Goal: Task Accomplishment & Management: Manage account settings

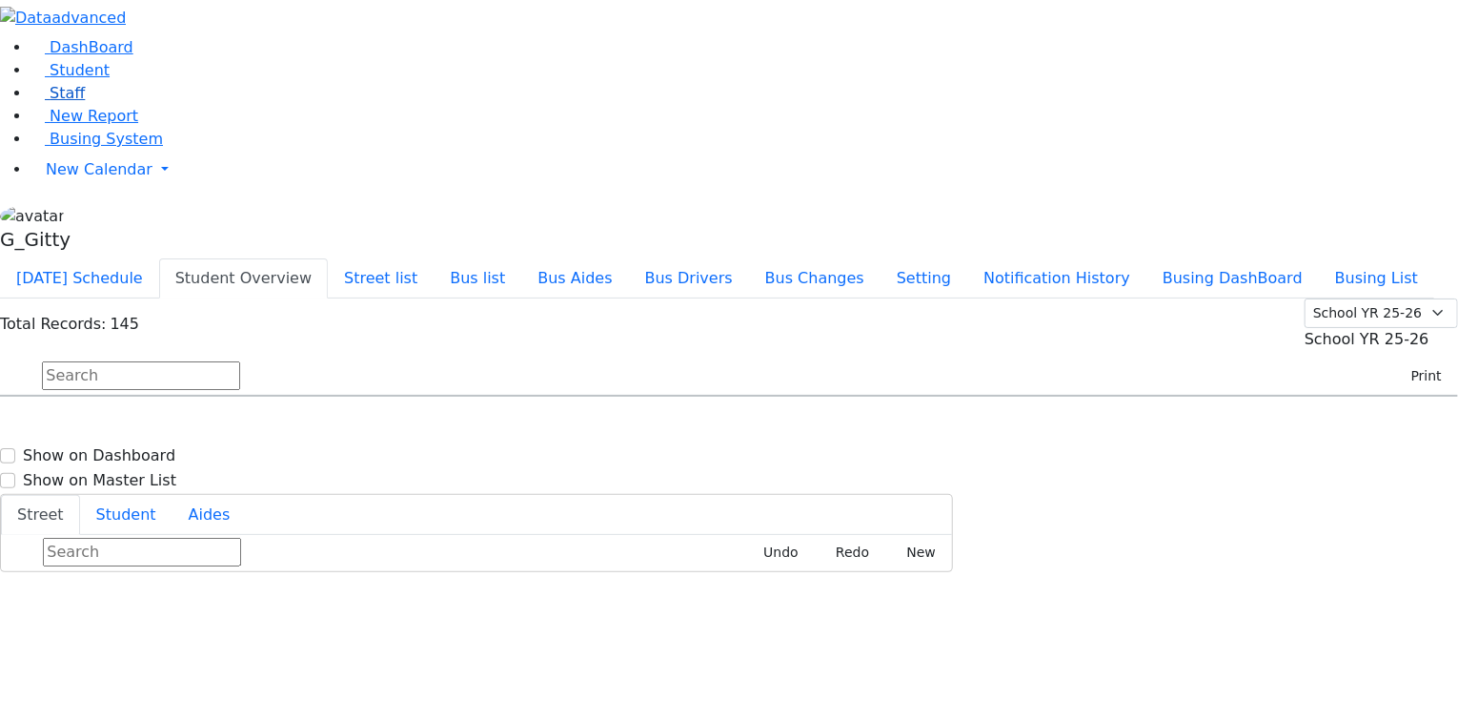
click at [85, 102] on link "Staff" at bounding box center [58, 93] width 54 height 18
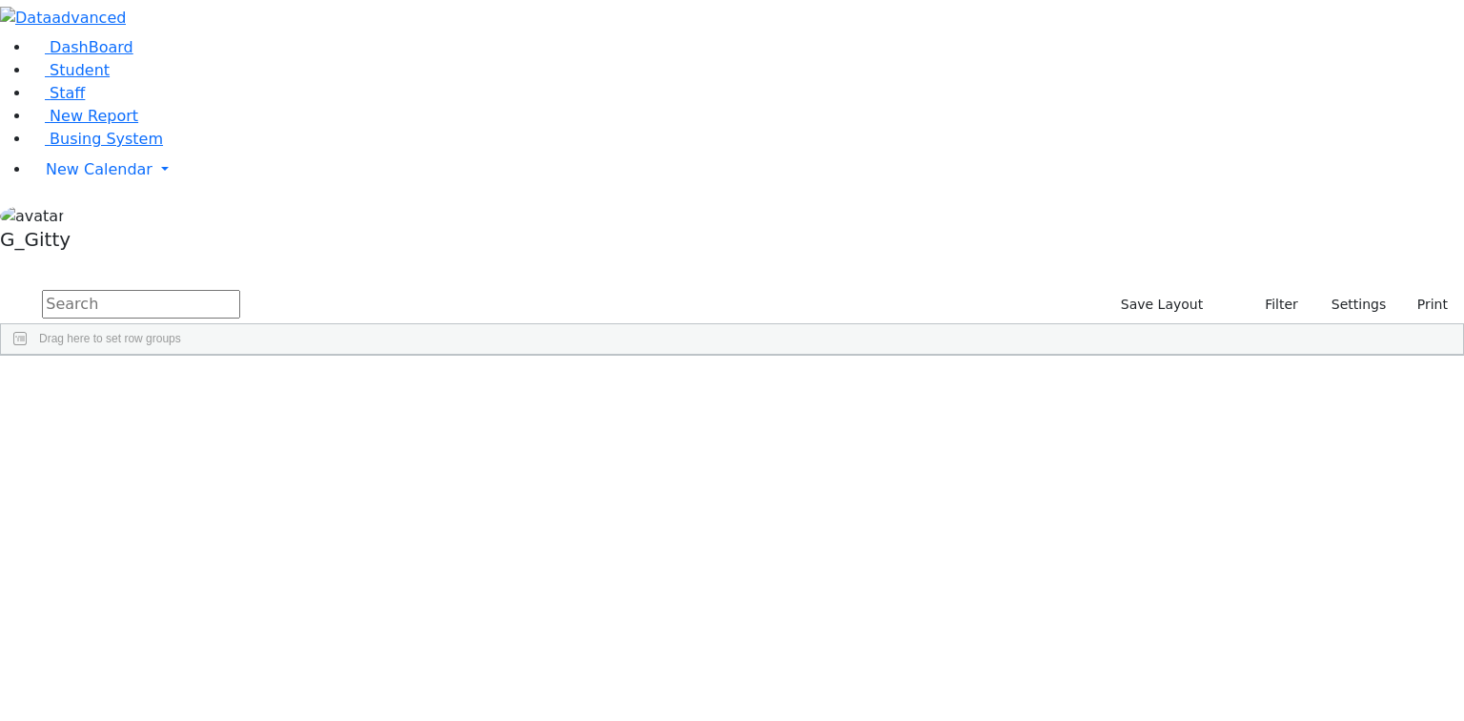
click at [240, 290] on input "text" at bounding box center [141, 304] width 198 height 29
click at [71, 79] on span "Student" at bounding box center [80, 70] width 60 height 18
click at [240, 290] on input "text" at bounding box center [141, 304] width 198 height 29
click at [1281, 290] on label "Active" at bounding box center [1269, 305] width 58 height 30
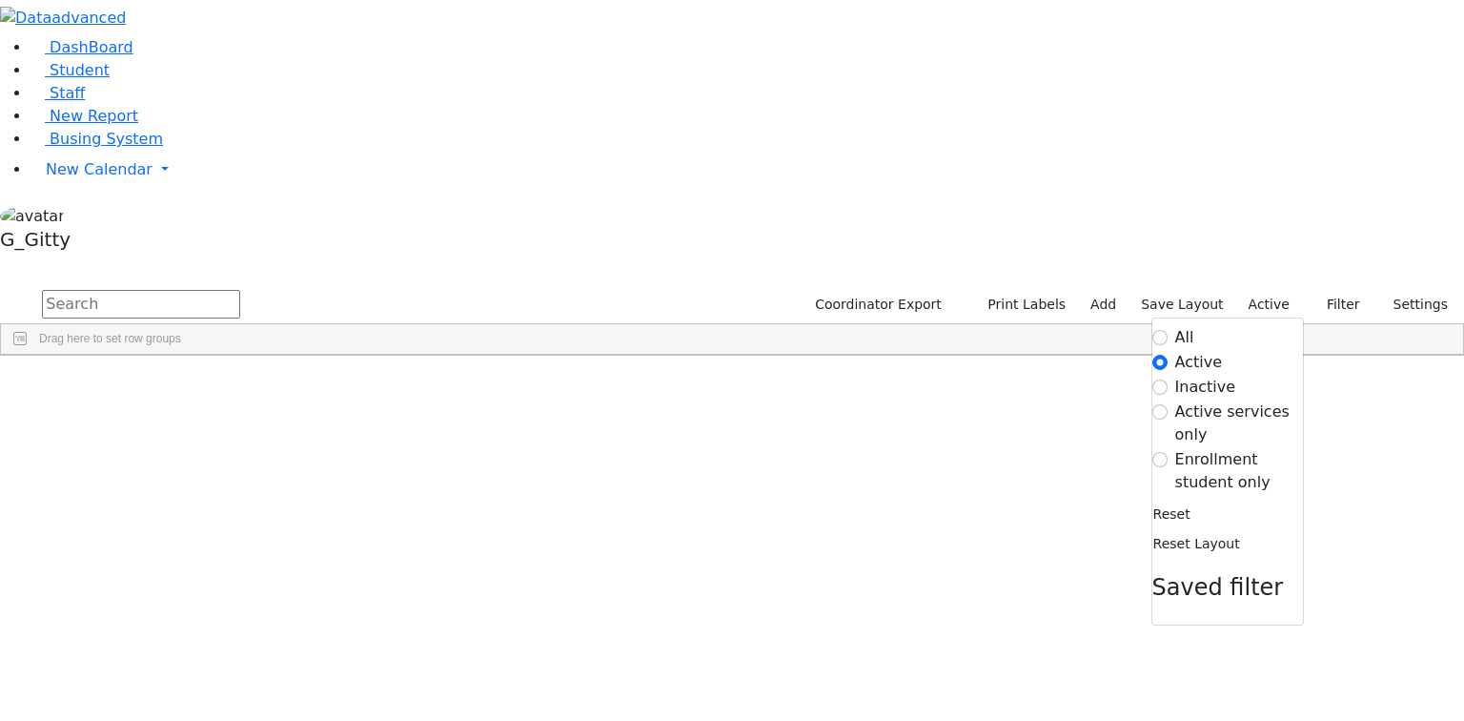
click at [1202, 448] on label "Enrollment student only" at bounding box center [1239, 471] width 128 height 46
click at [1168, 452] on input "Enrollment student only" at bounding box center [1159, 459] width 15 height 15
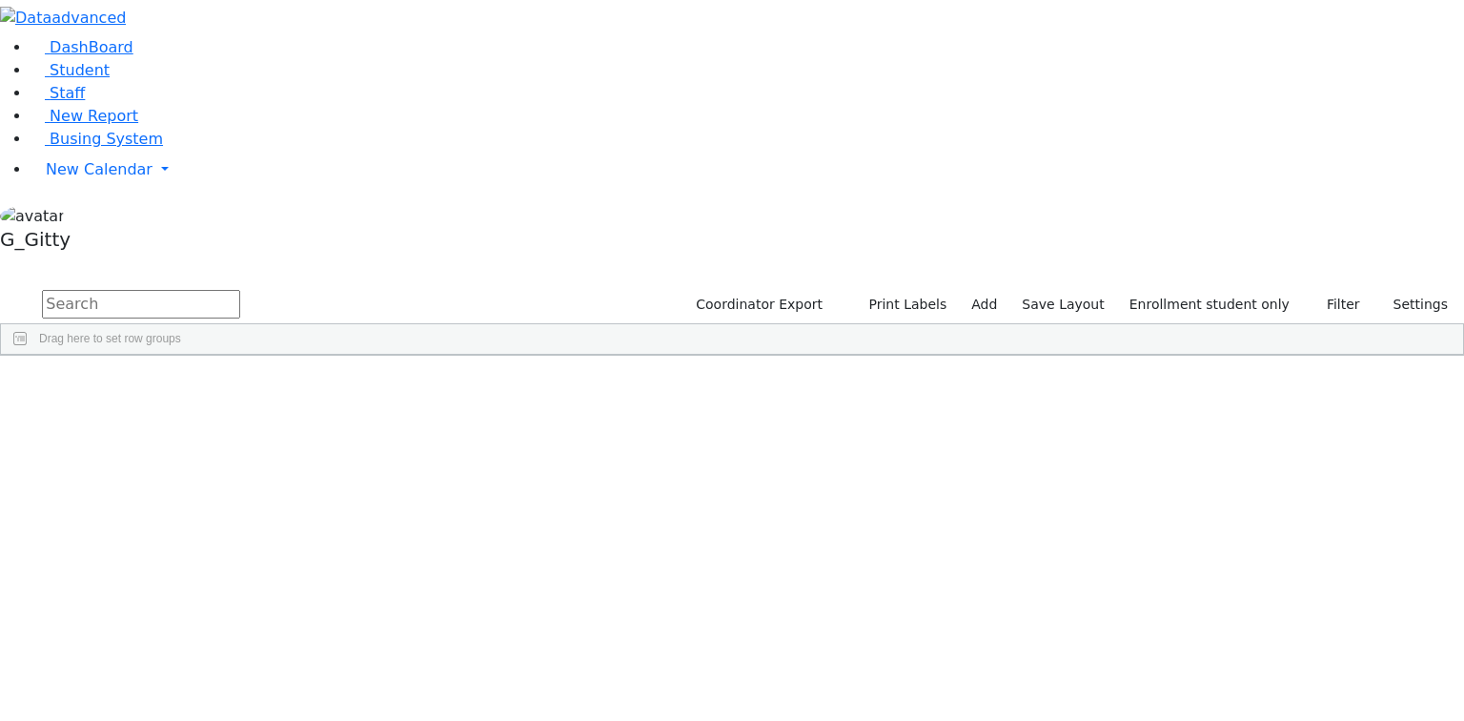
scroll to position [76, 0]
click at [241, 497] on div "Eidlisz" at bounding box center [180, 510] width 121 height 27
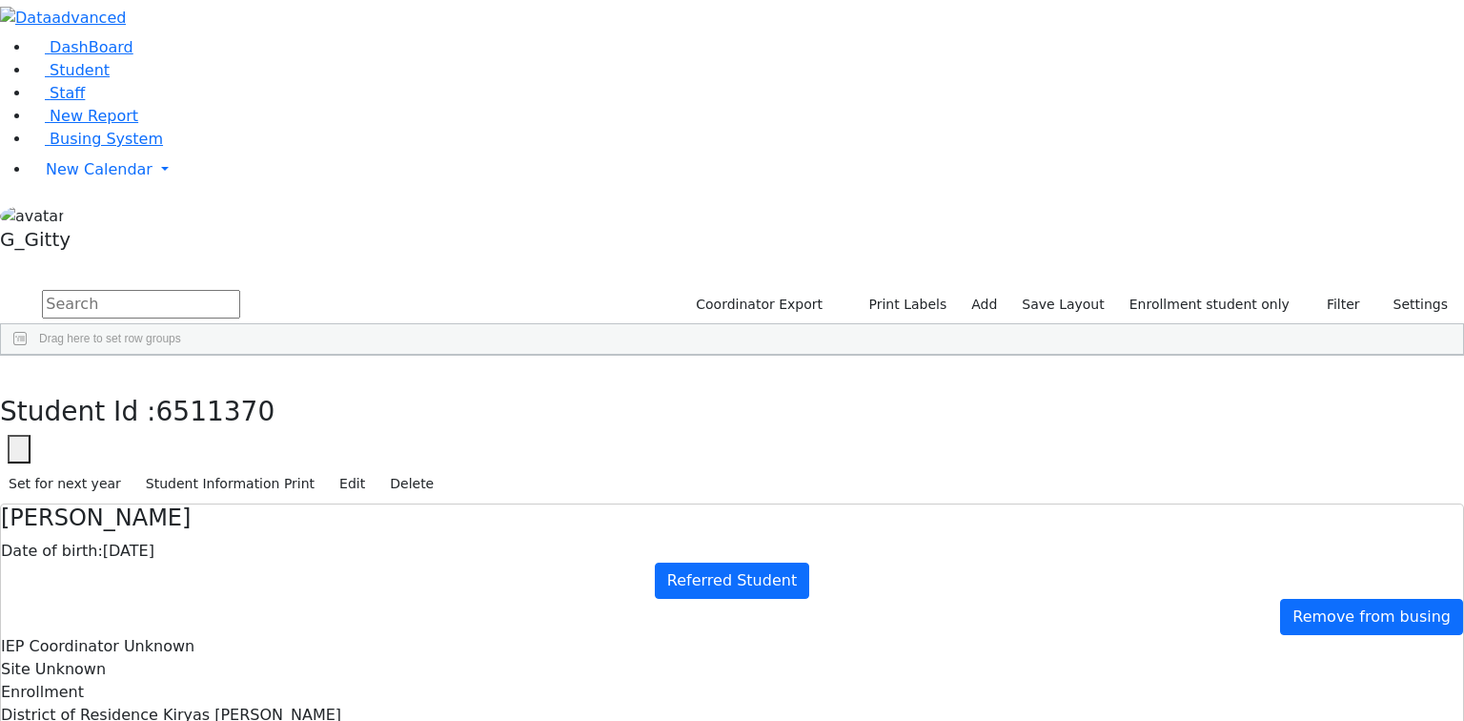
click at [28, 356] on button "button" at bounding box center [14, 376] width 28 height 40
click at [241, 523] on div "Felberbaum" at bounding box center [180, 536] width 121 height 27
click at [19, 370] on icon "button" at bounding box center [14, 375] width 10 height 11
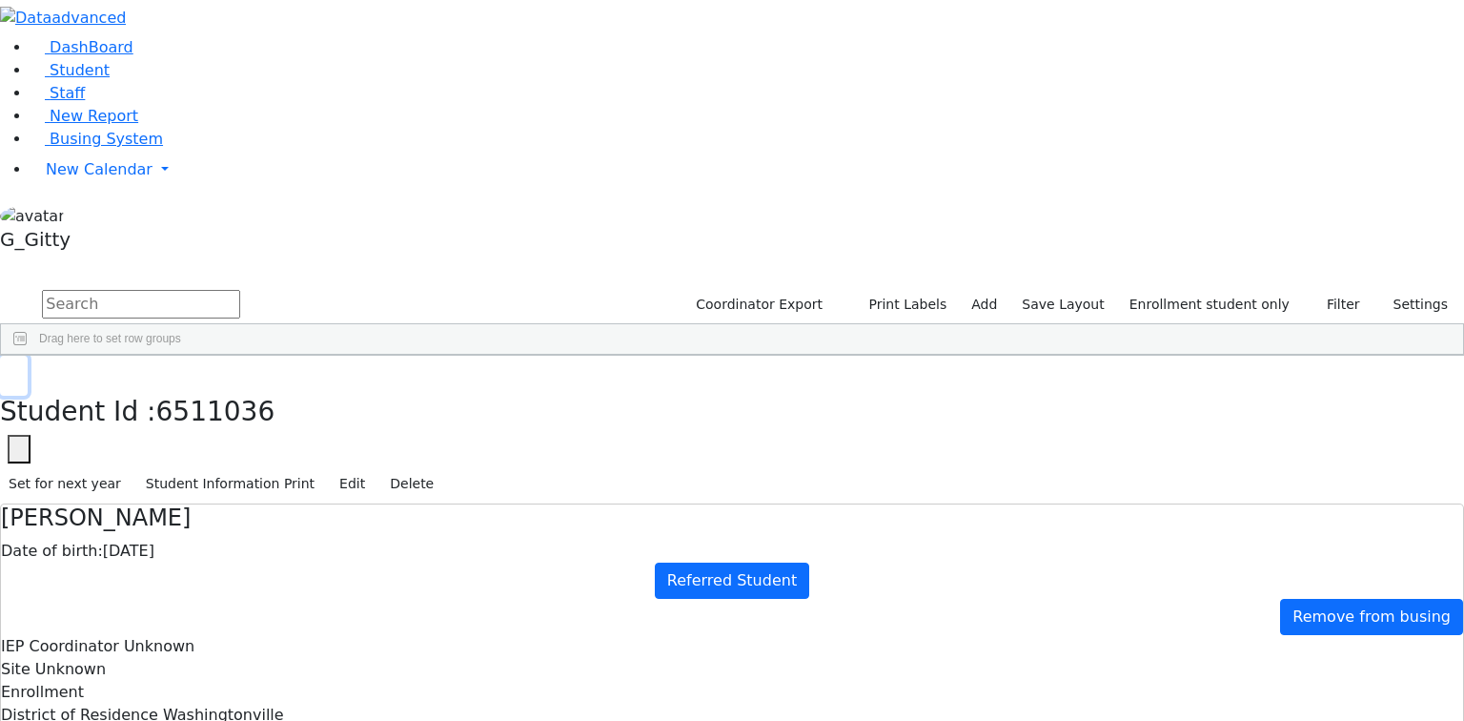
scroll to position [153, 0]
click at [241, 474] on div "Feldman" at bounding box center [180, 487] width 121 height 27
drag, startPoint x: 286, startPoint y: 23, endPoint x: 310, endPoint y: 65, distance: 48.2
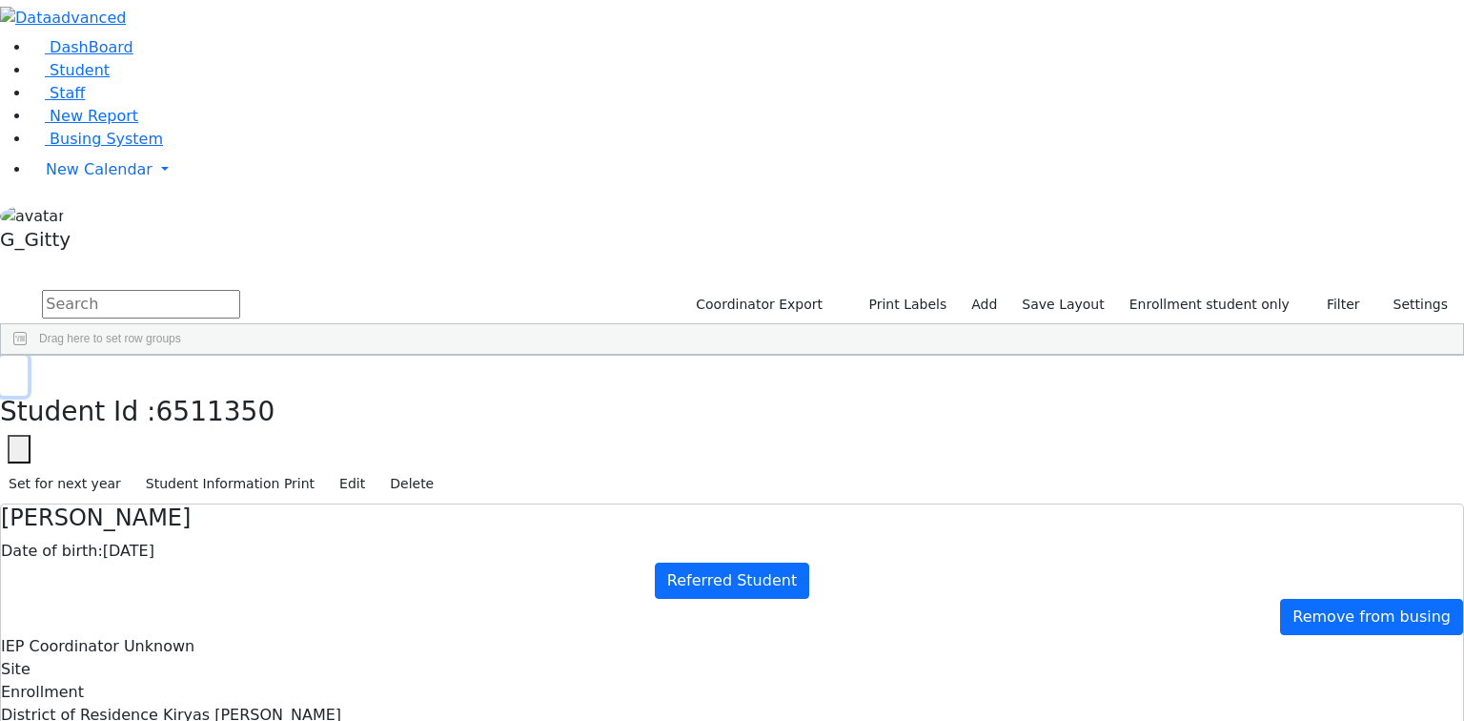
click at [19, 370] on icon "button" at bounding box center [14, 375] width 10 height 11
click at [241, 500] on div "Fischer" at bounding box center [180, 513] width 121 height 27
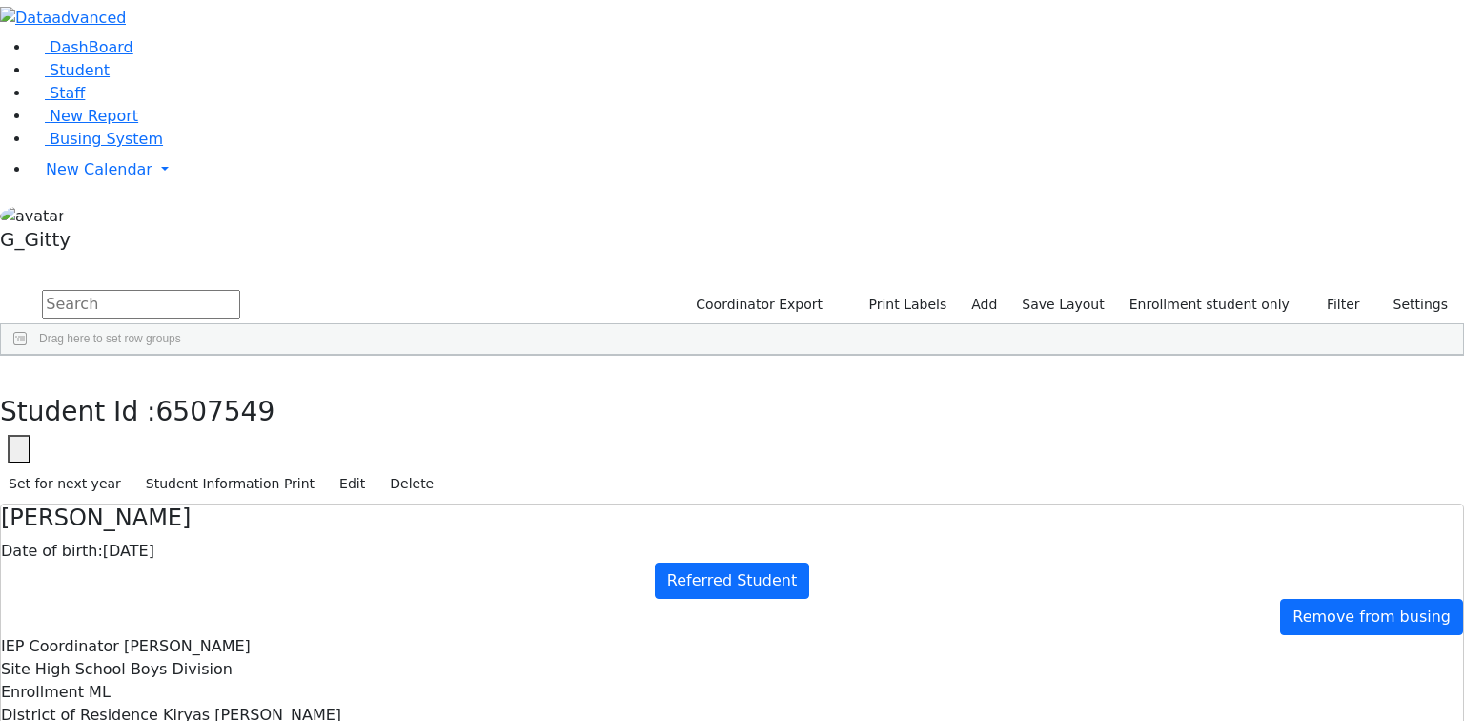
scroll to position [34, 0]
click at [28, 356] on button "button" at bounding box center [14, 376] width 28 height 40
click at [182, 478] on div "Friedman" at bounding box center [136, 491] width 92 height 27
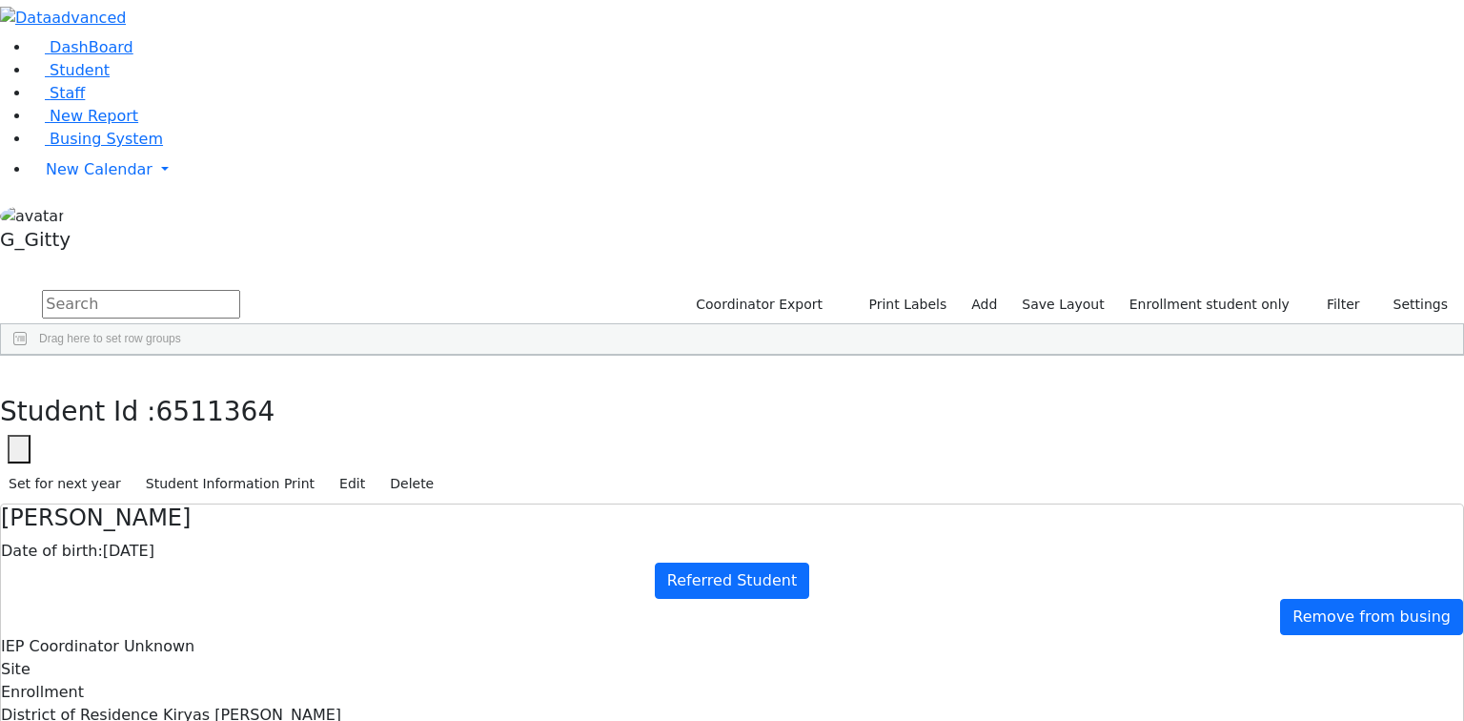
click at [28, 356] on button "button" at bounding box center [14, 376] width 28 height 40
click at [182, 504] on div "Friedman" at bounding box center [136, 517] width 92 height 27
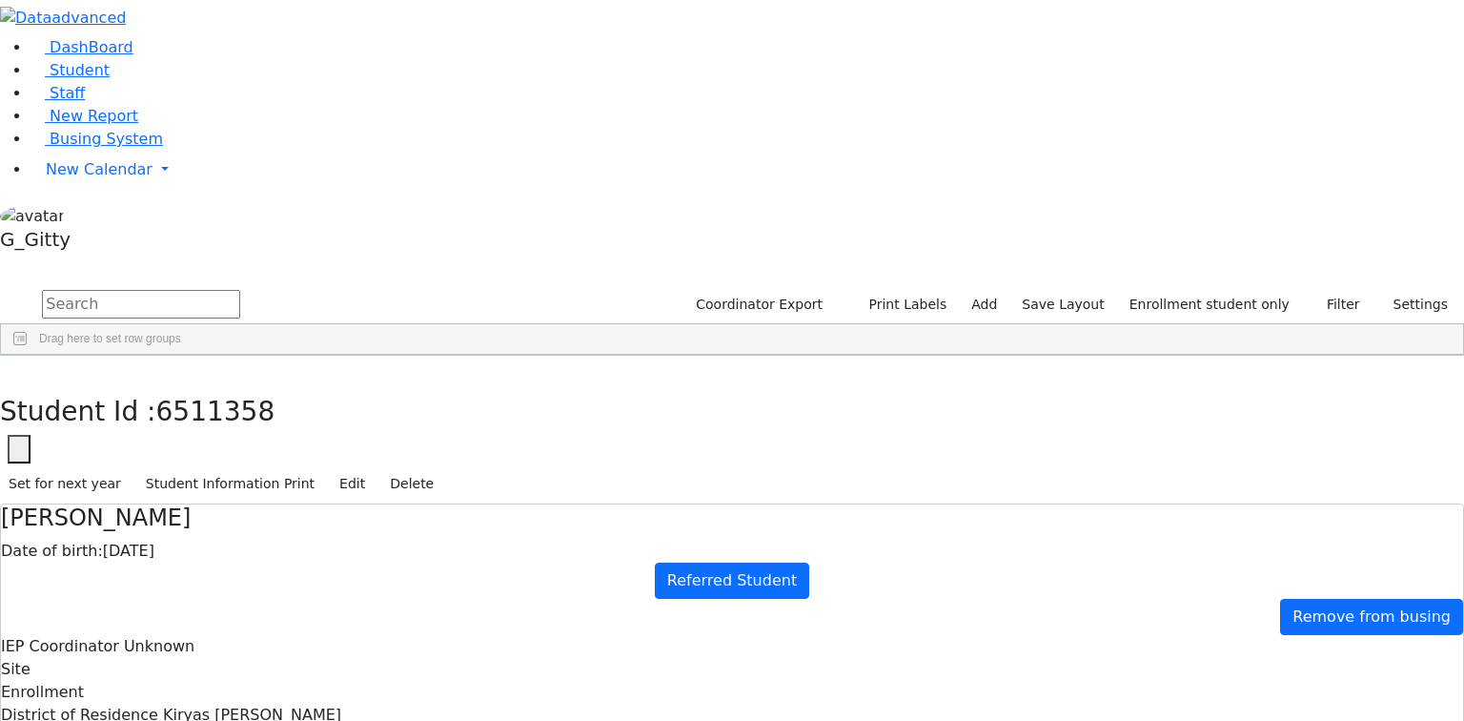
scroll to position [17, 0]
click at [9, 370] on use "button" at bounding box center [9, 370] width 0 height 0
click at [182, 531] on div "Gestetner" at bounding box center [136, 544] width 92 height 27
click at [19, 370] on icon "button" at bounding box center [14, 375] width 10 height 11
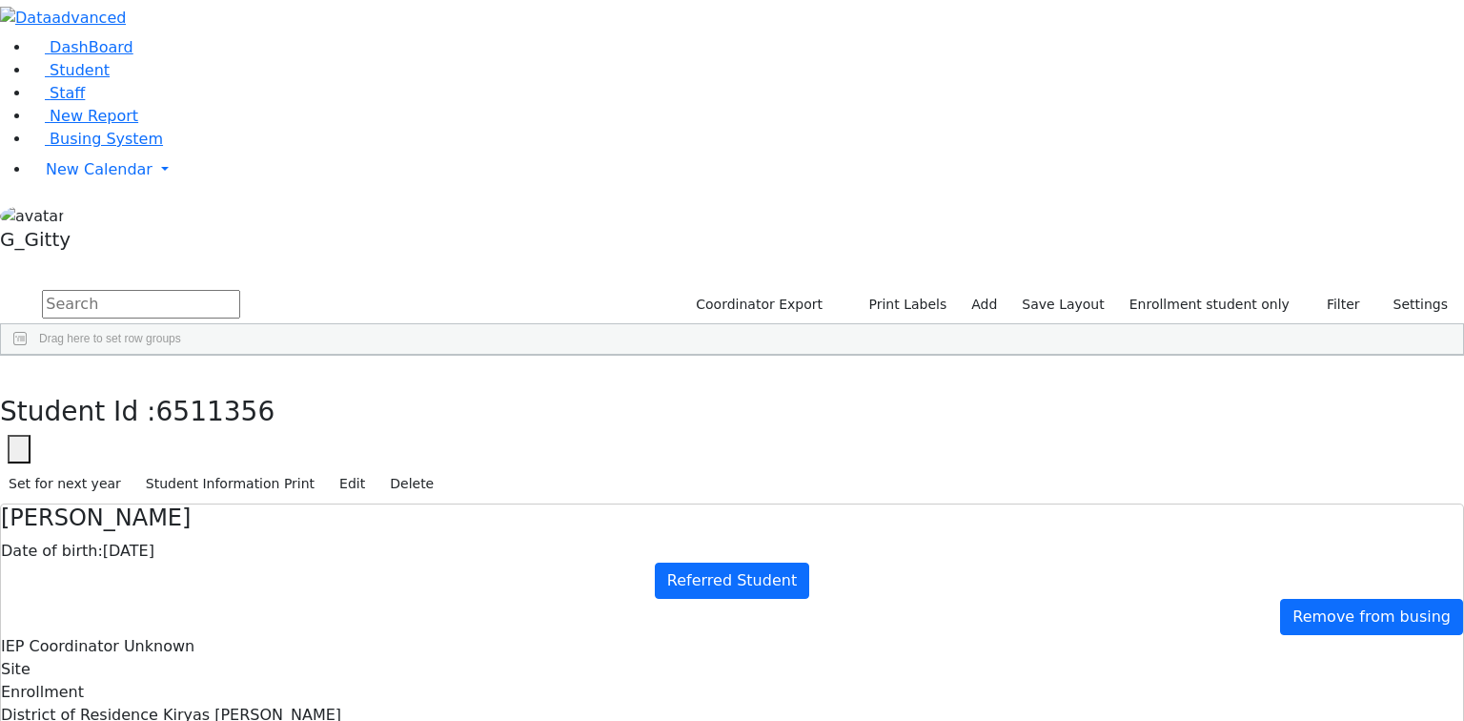
click at [182, 558] on div "Glauber" at bounding box center [136, 571] width 92 height 27
click at [19, 370] on icon "button" at bounding box center [14, 375] width 10 height 11
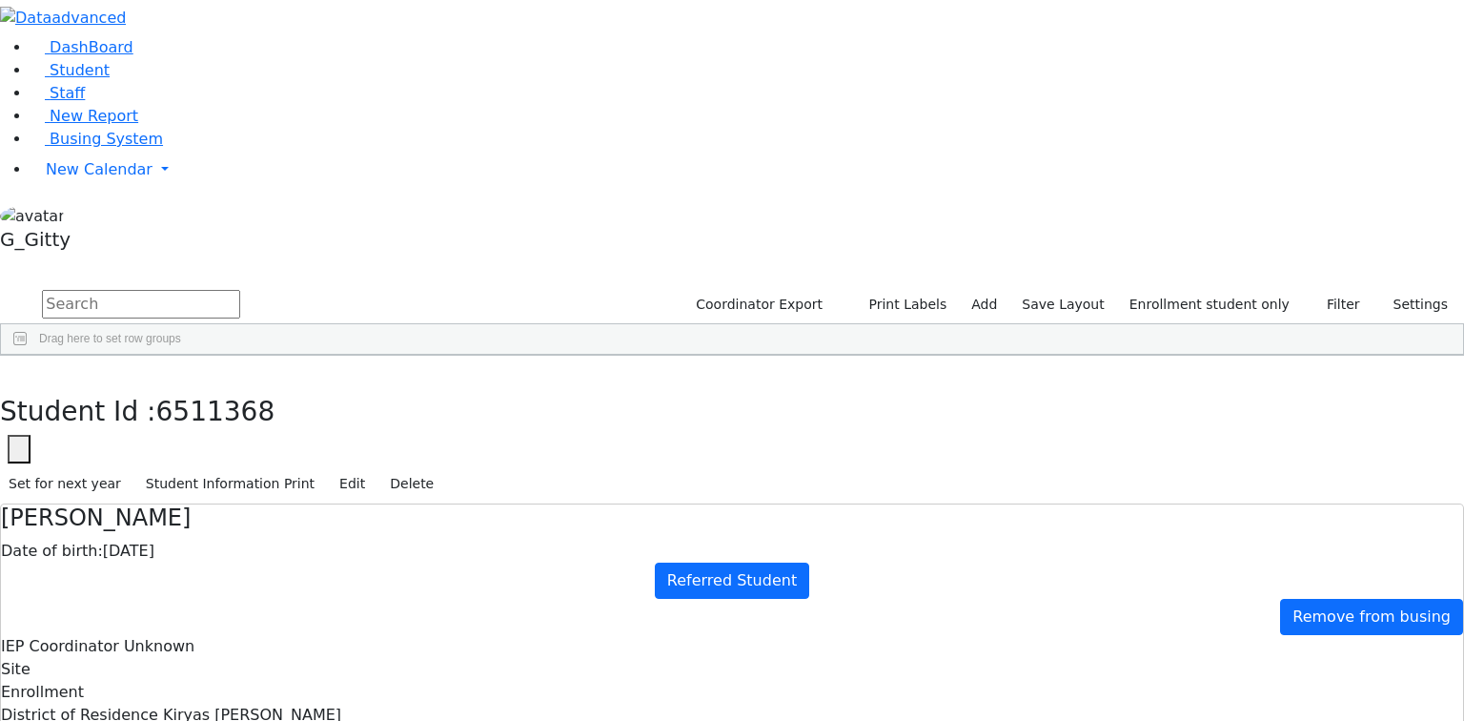
click at [182, 611] on div "Gruber" at bounding box center [136, 624] width 92 height 27
click at [19, 370] on icon "button" at bounding box center [14, 375] width 10 height 11
click at [182, 588] on div "Heiman" at bounding box center [136, 601] width 92 height 27
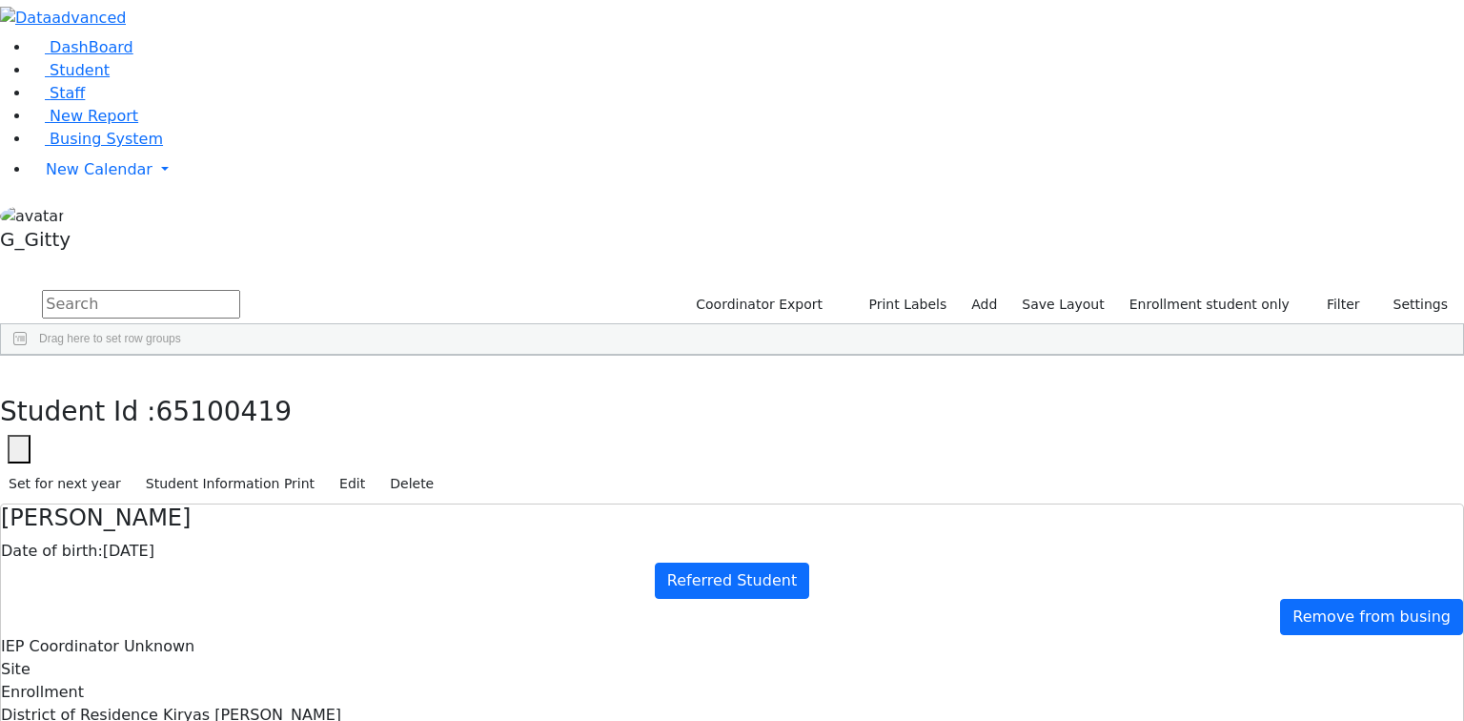
click at [182, 588] on div "Heiman" at bounding box center [136, 601] width 92 height 27
click at [275, 258] on div "Students 37 A 24 K 24 W 24 A 24 K 24 W 24 A" at bounding box center [732, 272] width 1464 height 29
click at [19, 370] on icon "button" at bounding box center [14, 375] width 10 height 11
click at [182, 625] on div "Markowitz" at bounding box center [136, 638] width 92 height 27
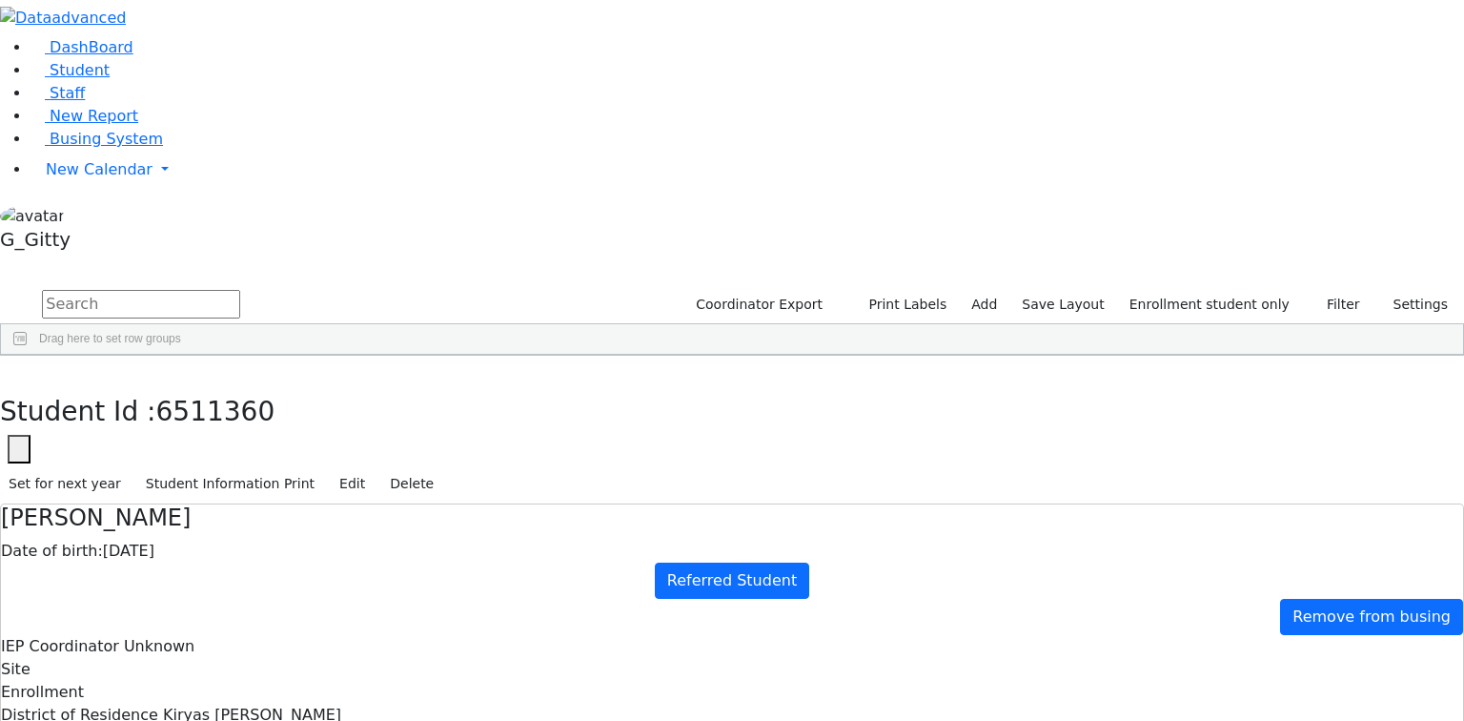
click at [182, 625] on div "Markowitz" at bounding box center [136, 638] width 92 height 27
click at [28, 356] on button "button" at bounding box center [14, 376] width 28 height 40
click at [182, 652] on div "Moskowitz" at bounding box center [136, 665] width 92 height 27
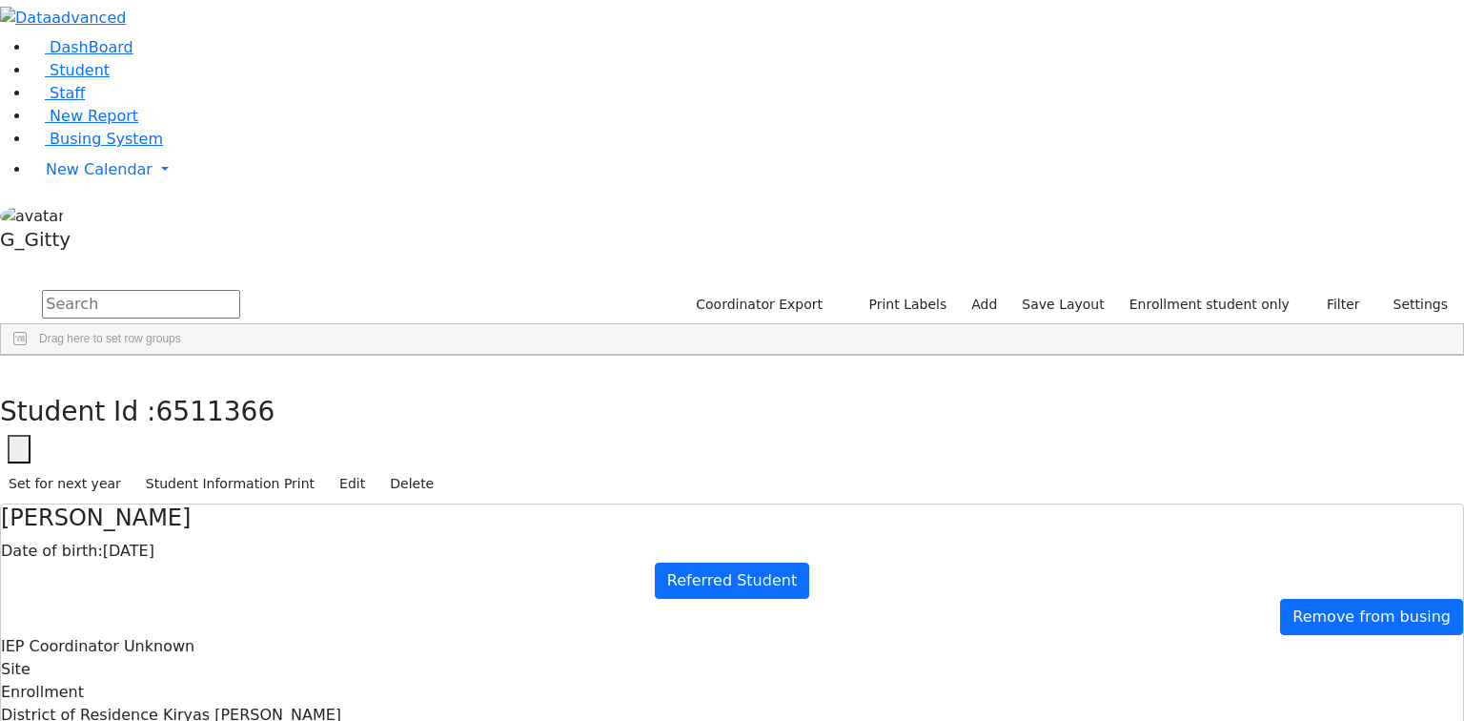
click at [9, 370] on use "button" at bounding box center [9, 370] width 0 height 0
click at [182, 679] on div "Neustadt" at bounding box center [136, 692] width 92 height 27
click at [9, 370] on use "button" at bounding box center [9, 370] width 0 height 0
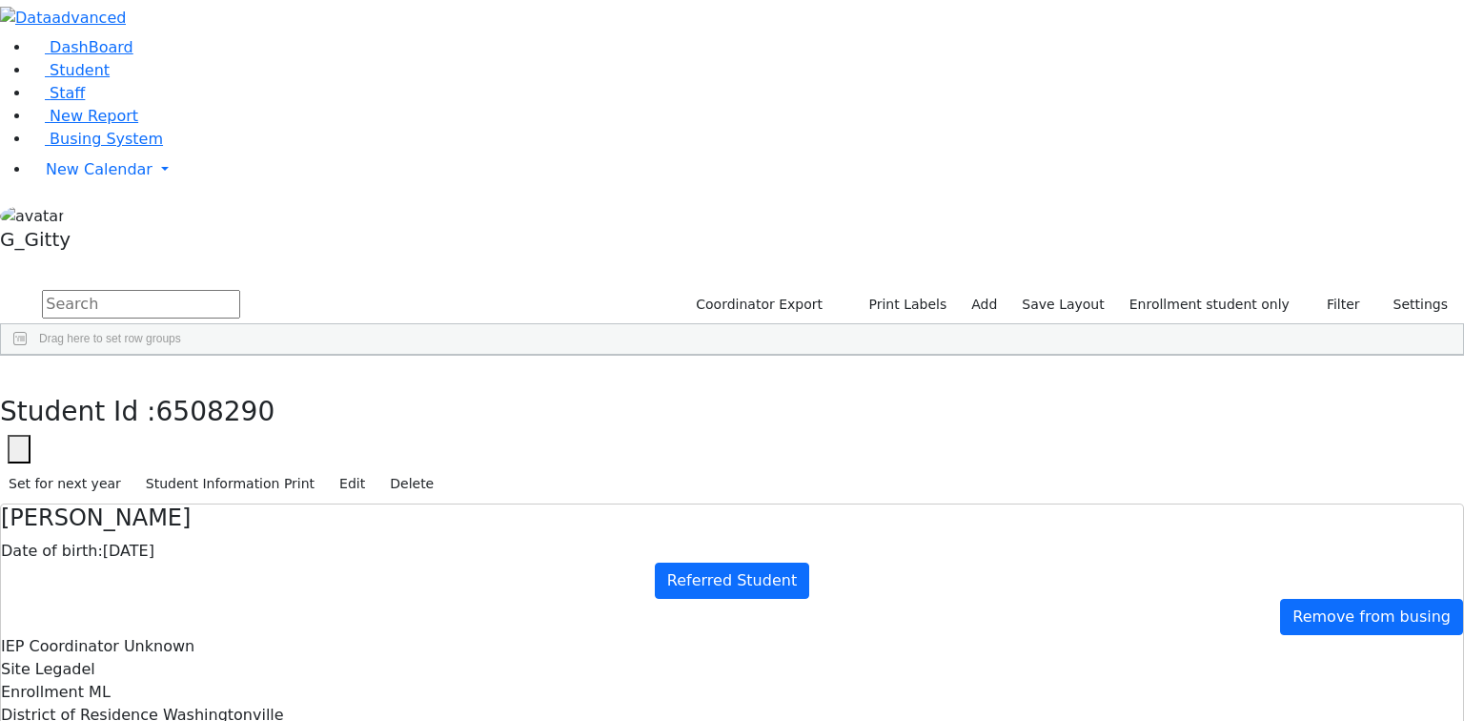
click at [9, 370] on use "button" at bounding box center [9, 370] width 0 height 0
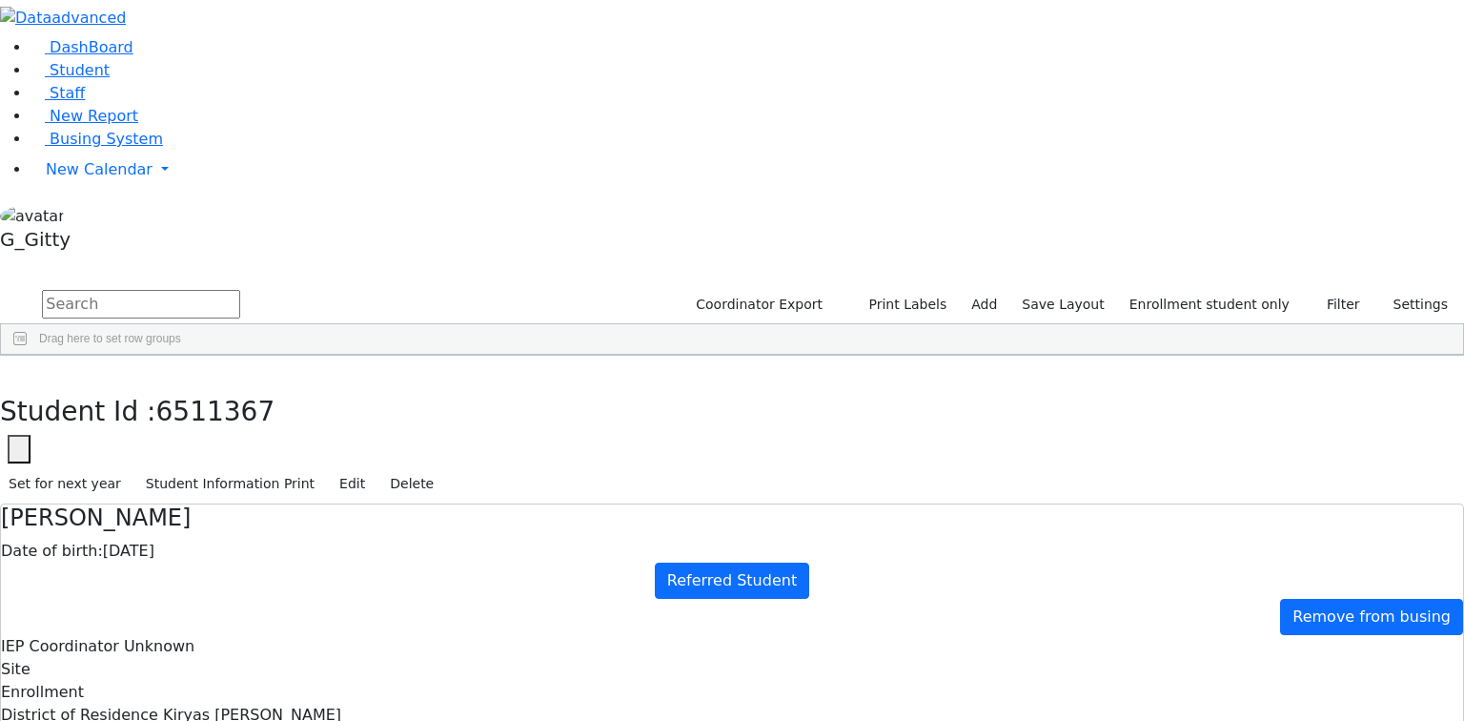
drag, startPoint x: 763, startPoint y: 362, endPoint x: 825, endPoint y: 434, distance: 94.6
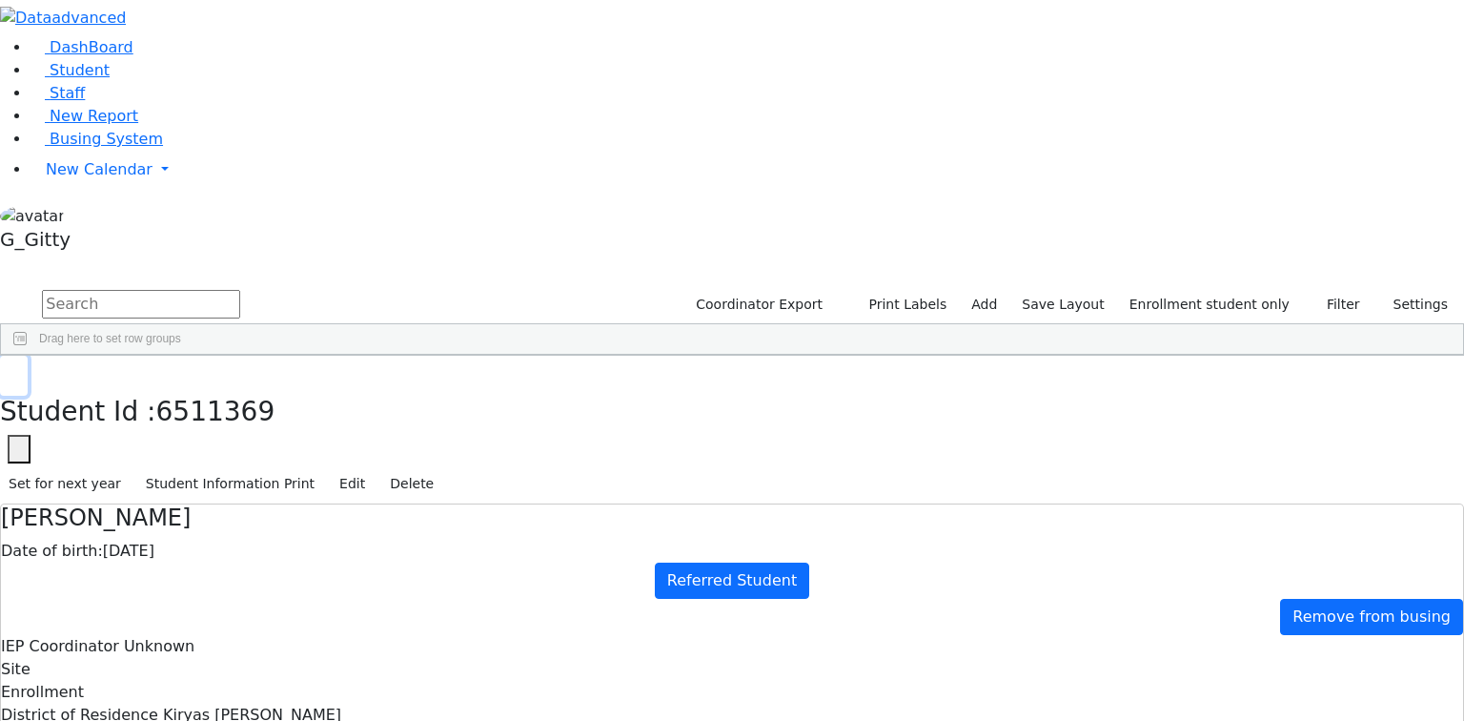
click at [28, 356] on button "button" at bounding box center [14, 376] width 28 height 40
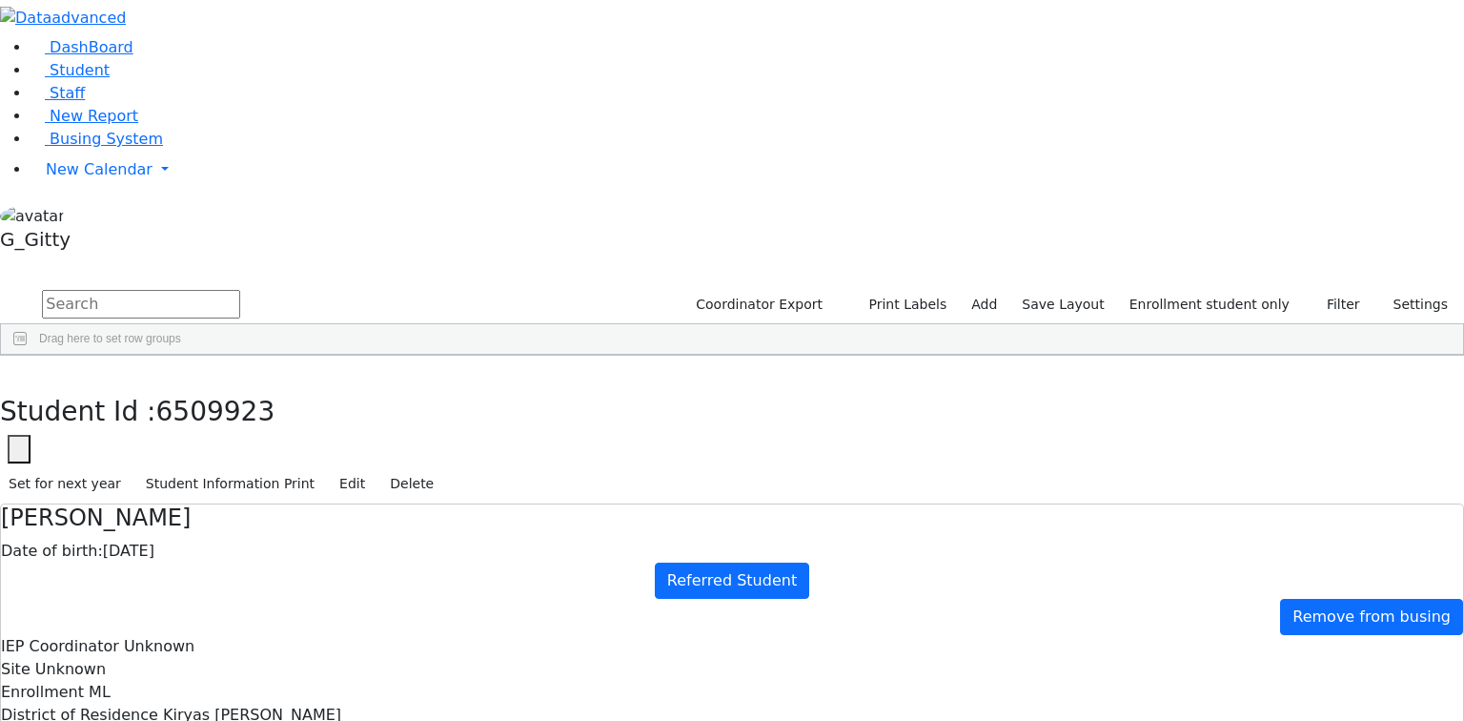
drag, startPoint x: 784, startPoint y: 385, endPoint x: 868, endPoint y: 439, distance: 100.7
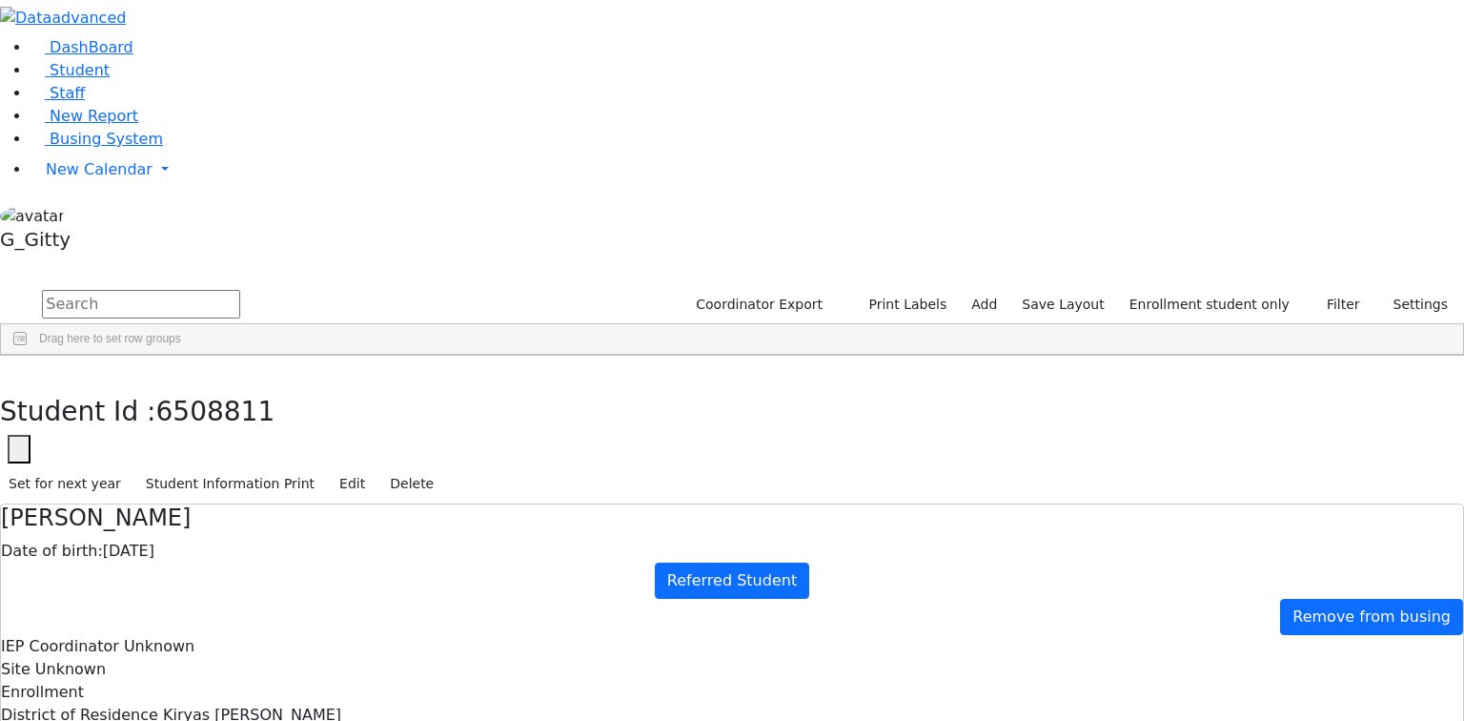
scroll to position [0, 0]
click at [28, 356] on button "button" at bounding box center [14, 376] width 28 height 40
drag, startPoint x: 777, startPoint y: 389, endPoint x: 822, endPoint y: 426, distance: 58.2
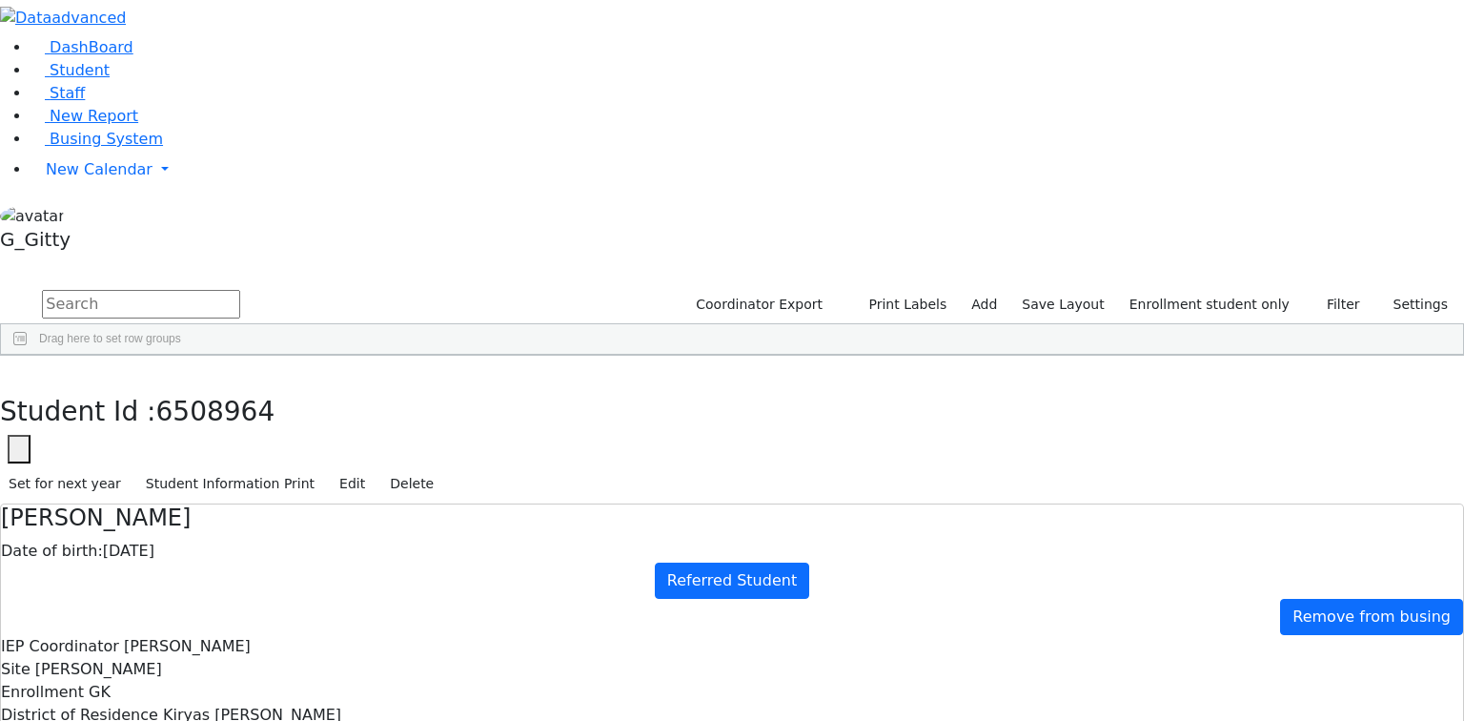
click at [9, 370] on use "button" at bounding box center [9, 370] width 0 height 0
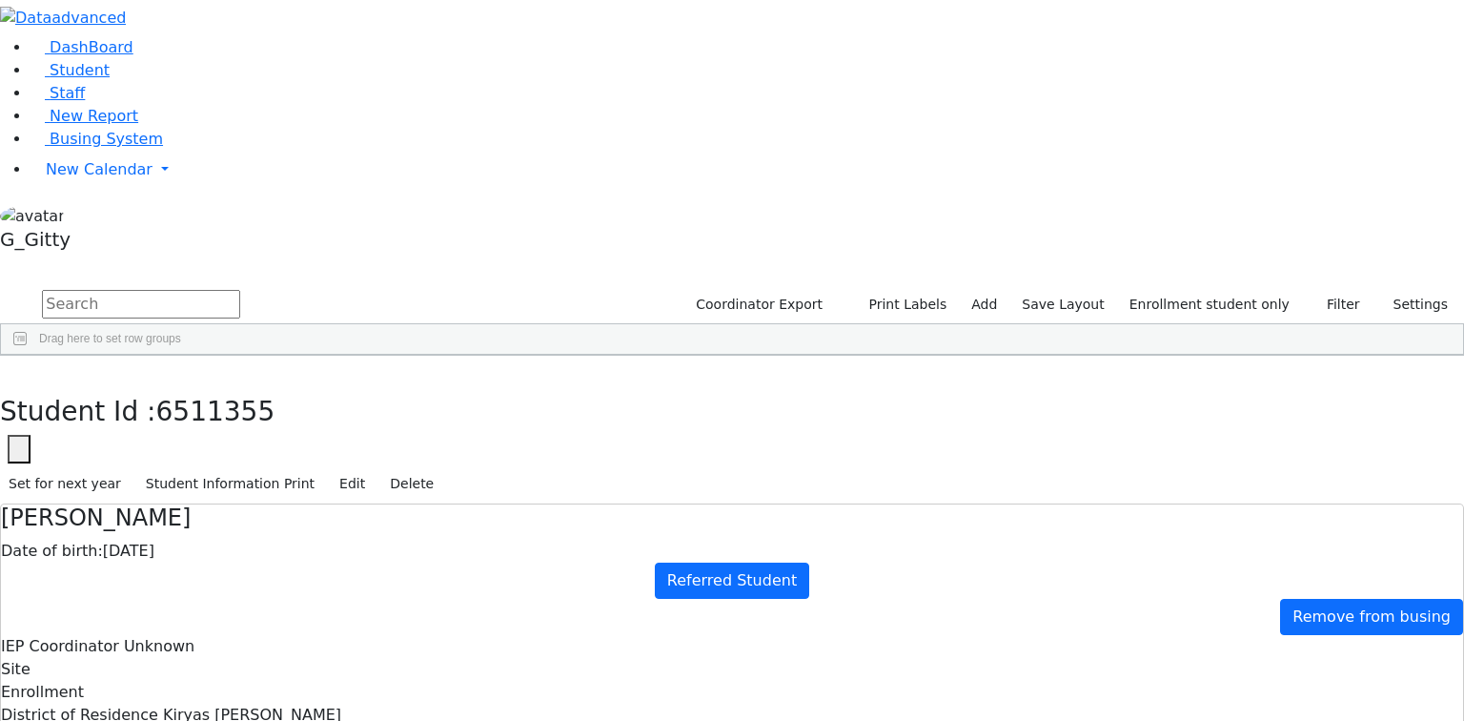
click at [19, 370] on icon "button" at bounding box center [14, 375] width 10 height 11
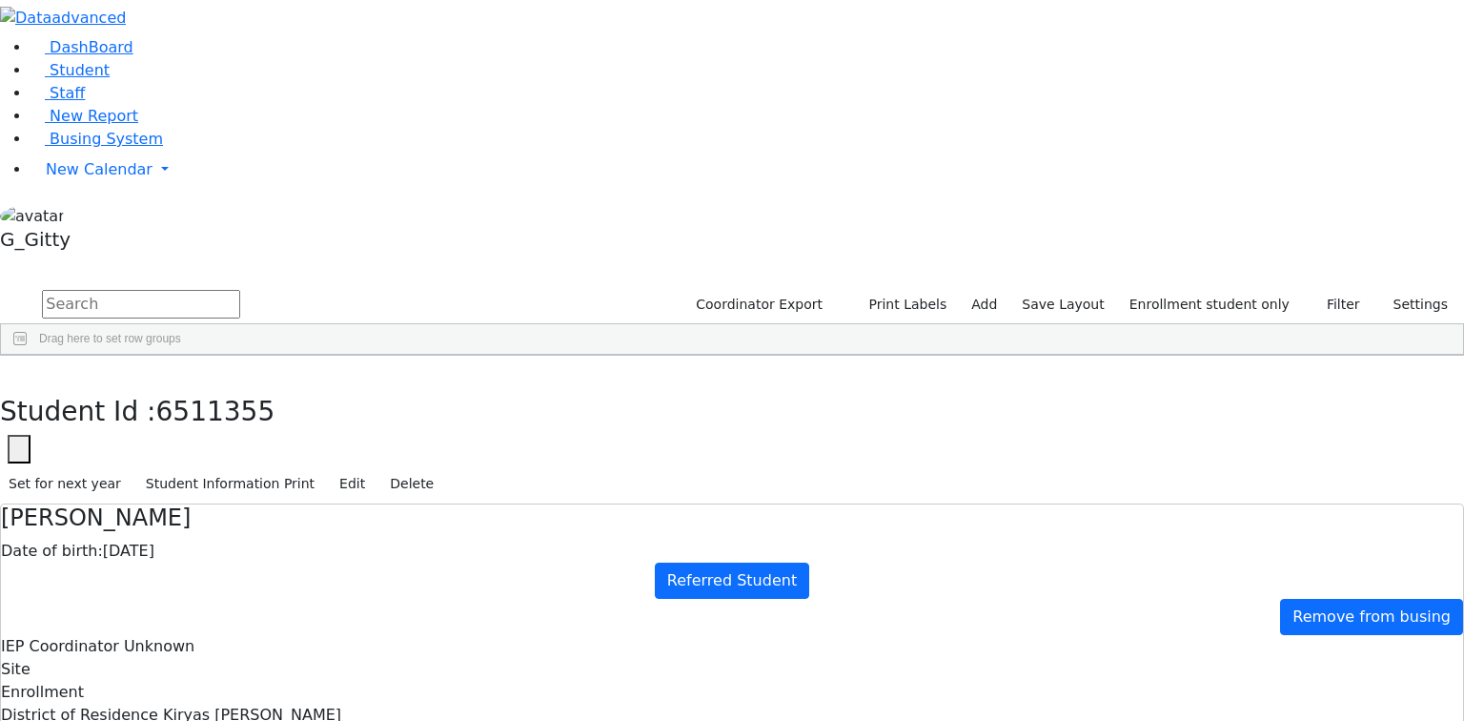
click at [28, 356] on button "button" at bounding box center [14, 376] width 28 height 40
click at [240, 290] on input "text" at bounding box center [141, 304] width 198 height 29
click at [101, 79] on link "Student" at bounding box center [70, 70] width 79 height 18
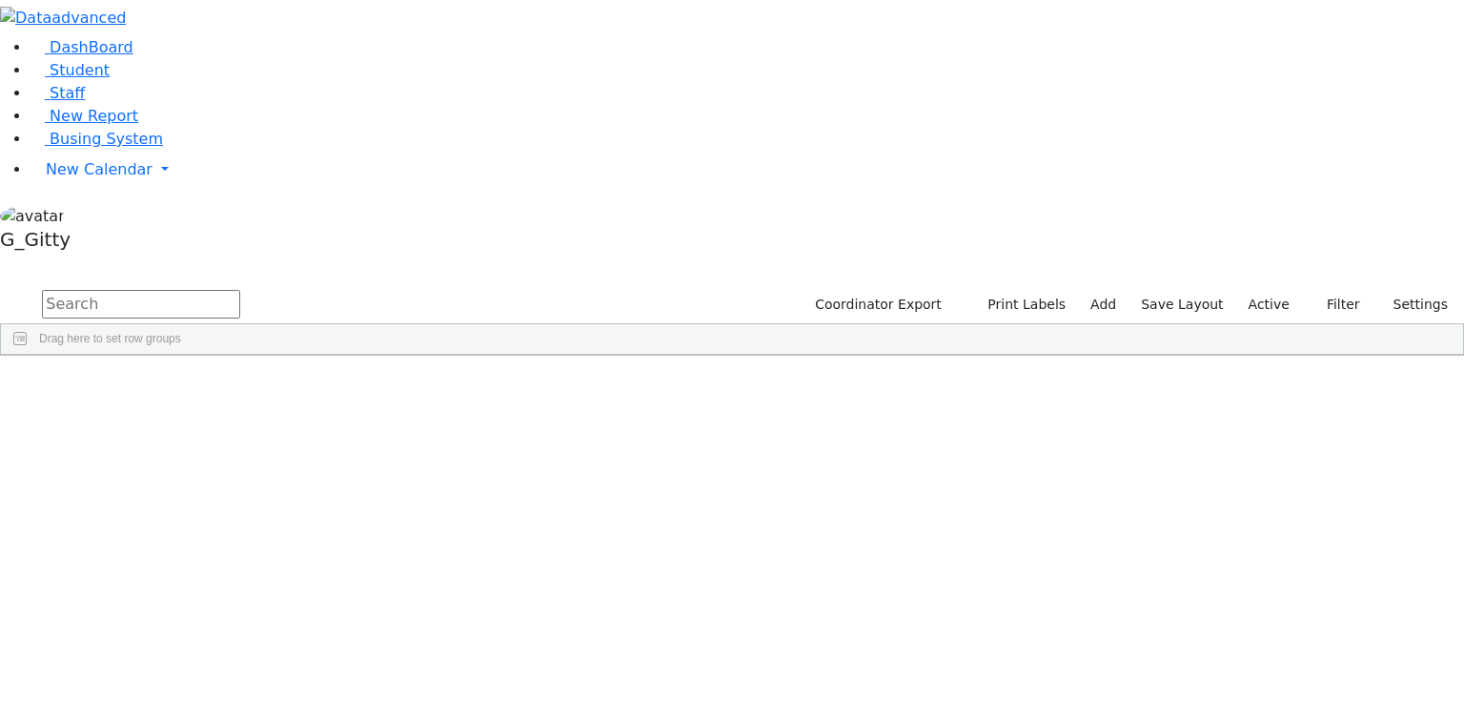
click at [240, 290] on input "text" at bounding box center [141, 304] width 198 height 29
click at [92, 148] on span "Busing System" at bounding box center [106, 139] width 113 height 18
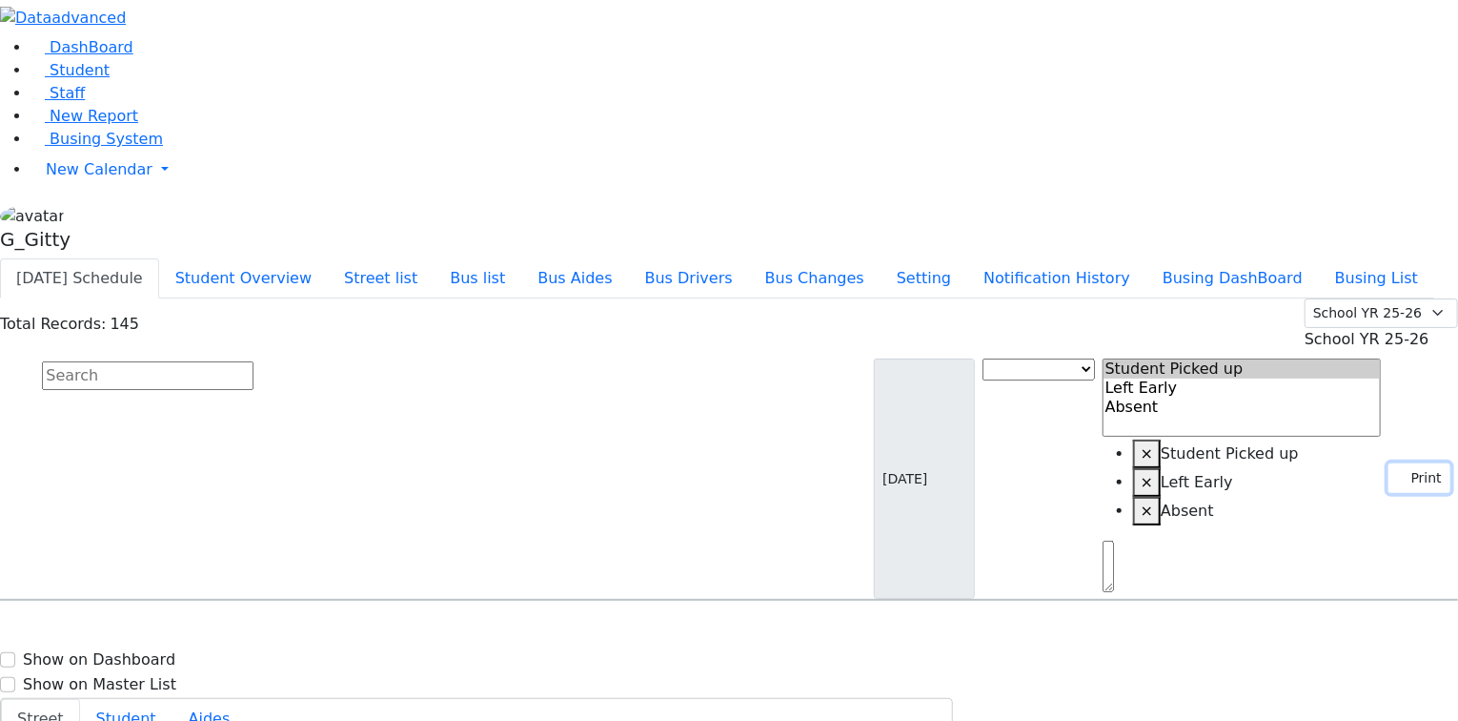
click at [1401, 463] on button "Print" at bounding box center [1420, 478] width 62 height 30
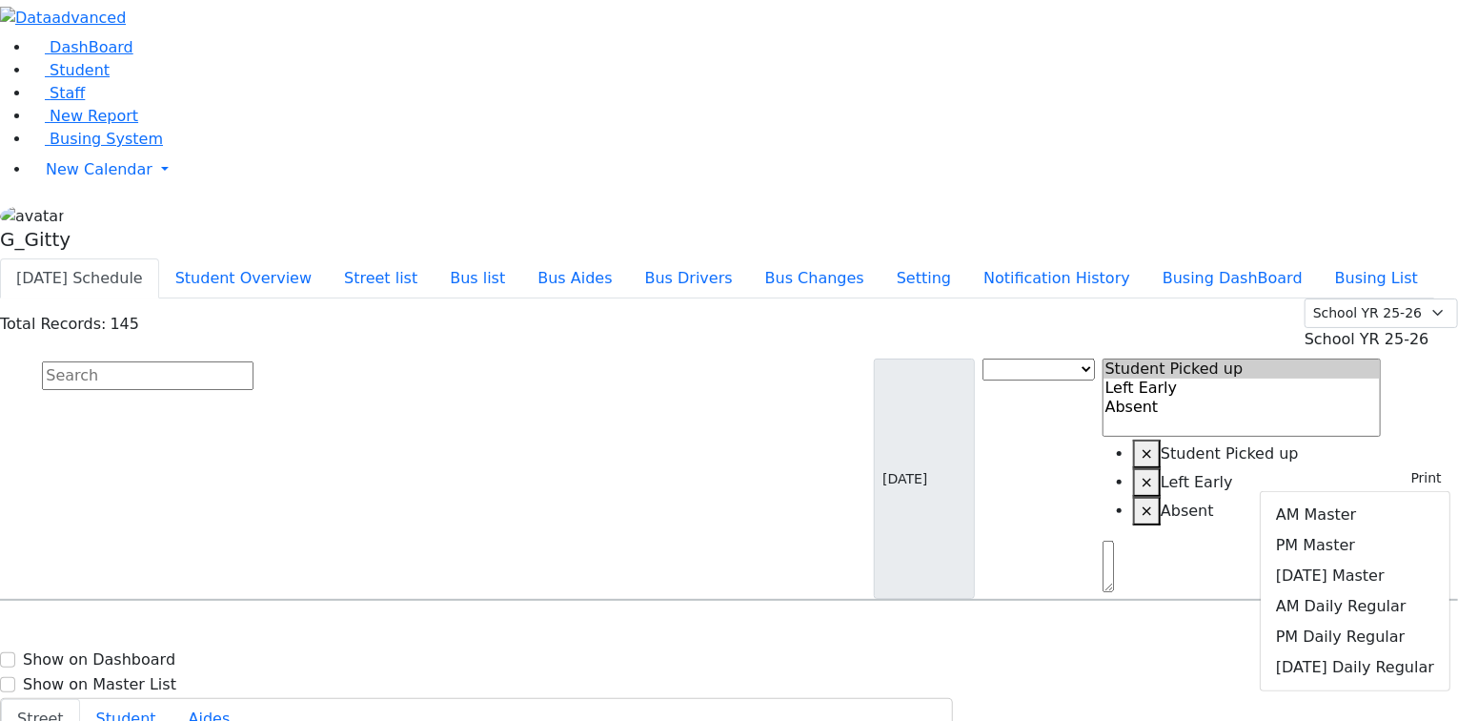
click at [254, 361] on input "text" at bounding box center [148, 375] width 212 height 29
click at [521, 258] on button "Bus list" at bounding box center [478, 278] width 88 height 40
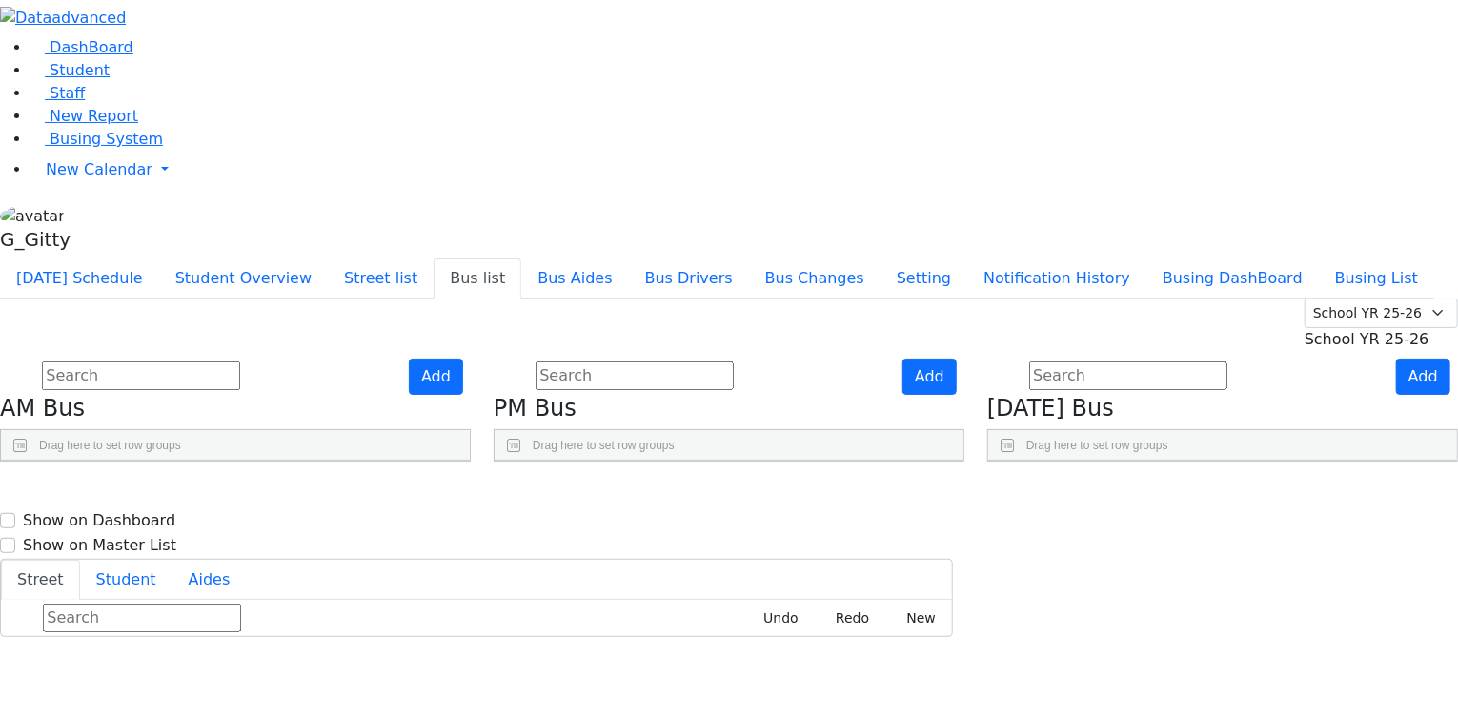
drag, startPoint x: 1342, startPoint y: 339, endPoint x: 1302, endPoint y: 336, distance: 40.1
click at [1359, 542] on use "Press SPACE to select this row." at bounding box center [1359, 542] width 0 height 0
click at [1359, 590] on use "Press SPACE to select this row." at bounding box center [1359, 590] width 0 height 0
click at [1359, 638] on icon "Press SPACE to select this row." at bounding box center [1364, 643] width 10 height 10
click at [1359, 685] on use "Press SPACE to select this row." at bounding box center [1359, 685] width 0 height 0
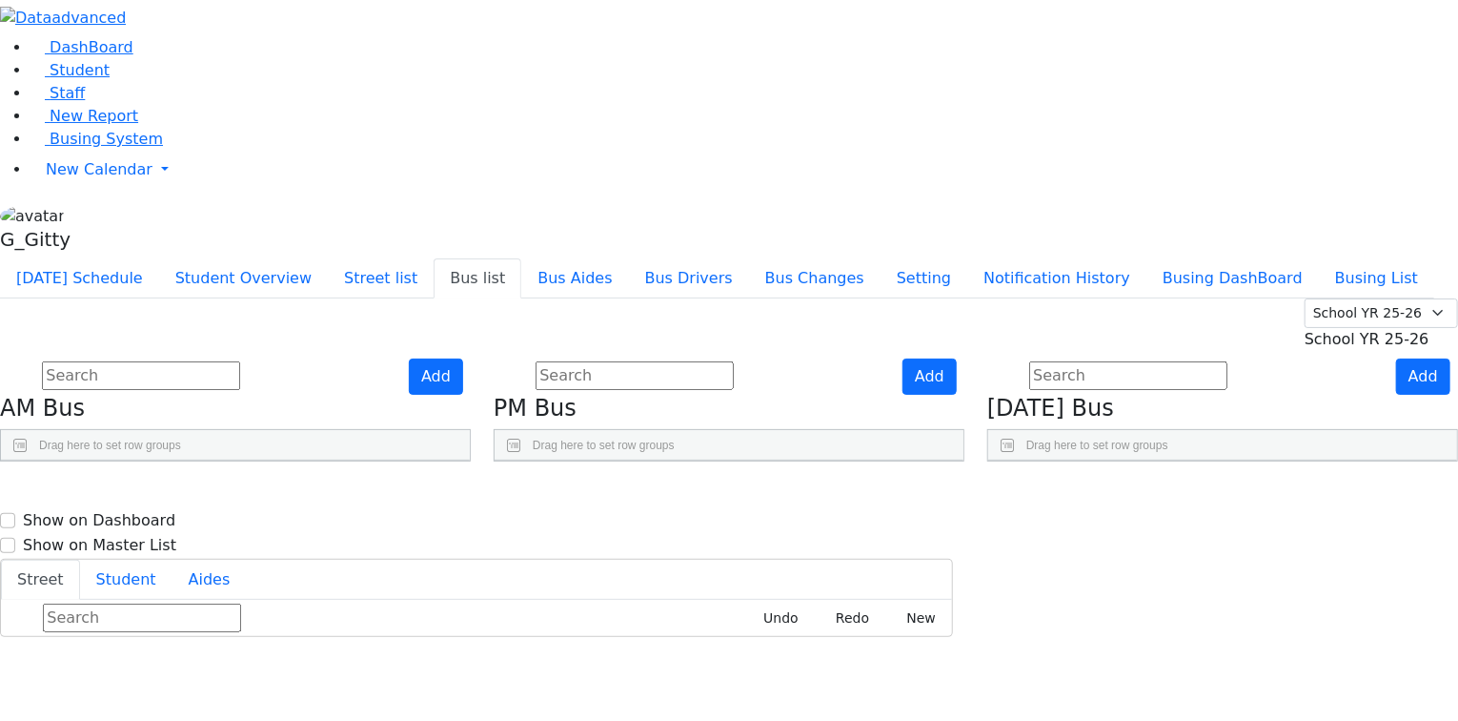
click at [724, 361] on input "text" at bounding box center [635, 375] width 198 height 29
drag, startPoint x: 1350, startPoint y: 384, endPoint x: 1323, endPoint y: 378, distance: 27.3
click at [1359, 581] on icon "Press SPACE to select this row." at bounding box center [1364, 586] width 10 height 10
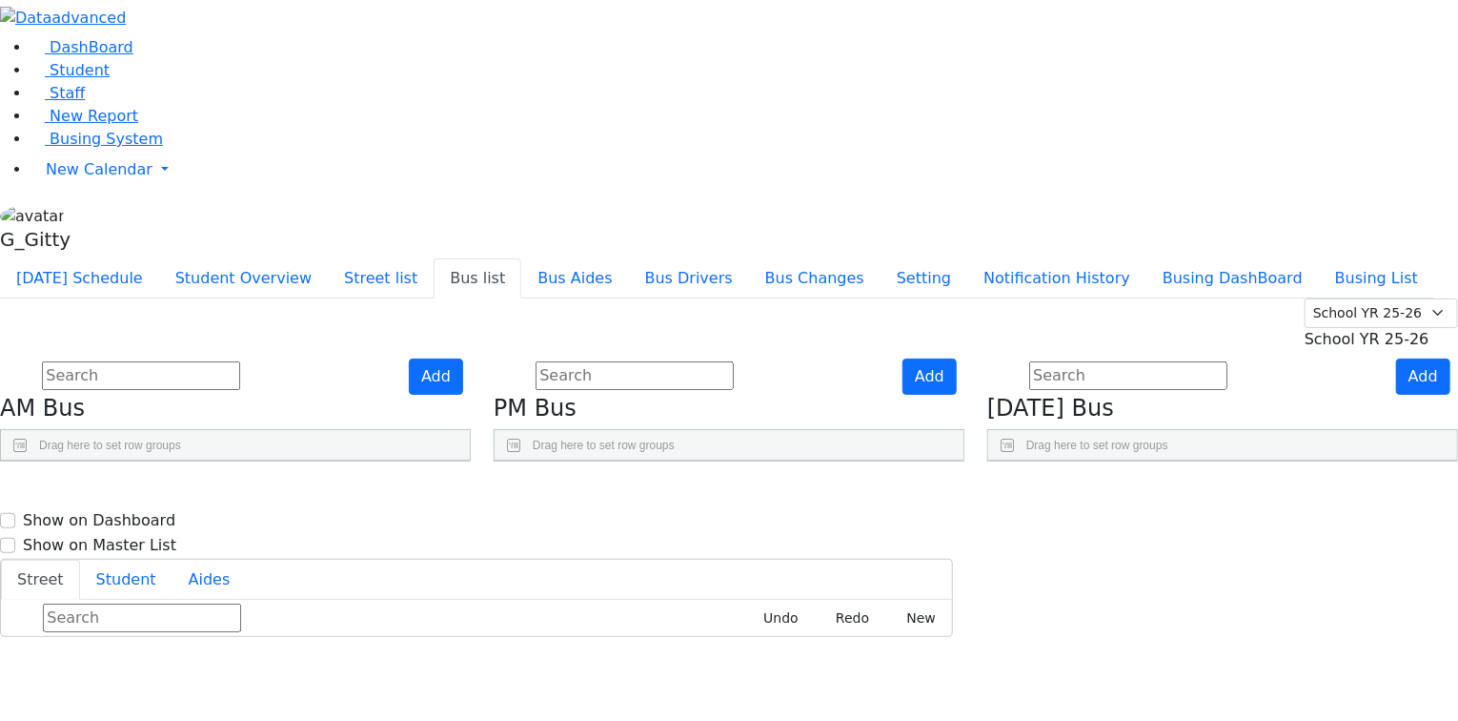
click at [1359, 628] on use "Press SPACE to select this row." at bounding box center [1359, 628] width 0 height 0
click at [1359, 676] on use "Press SPACE to select this row." at bounding box center [1359, 676] width 0 height 0
click at [1359, 720] on use "Press SPACE to select this row." at bounding box center [1359, 724] width 0 height 0
click at [521, 258] on button "Bus list" at bounding box center [478, 278] width 88 height 40
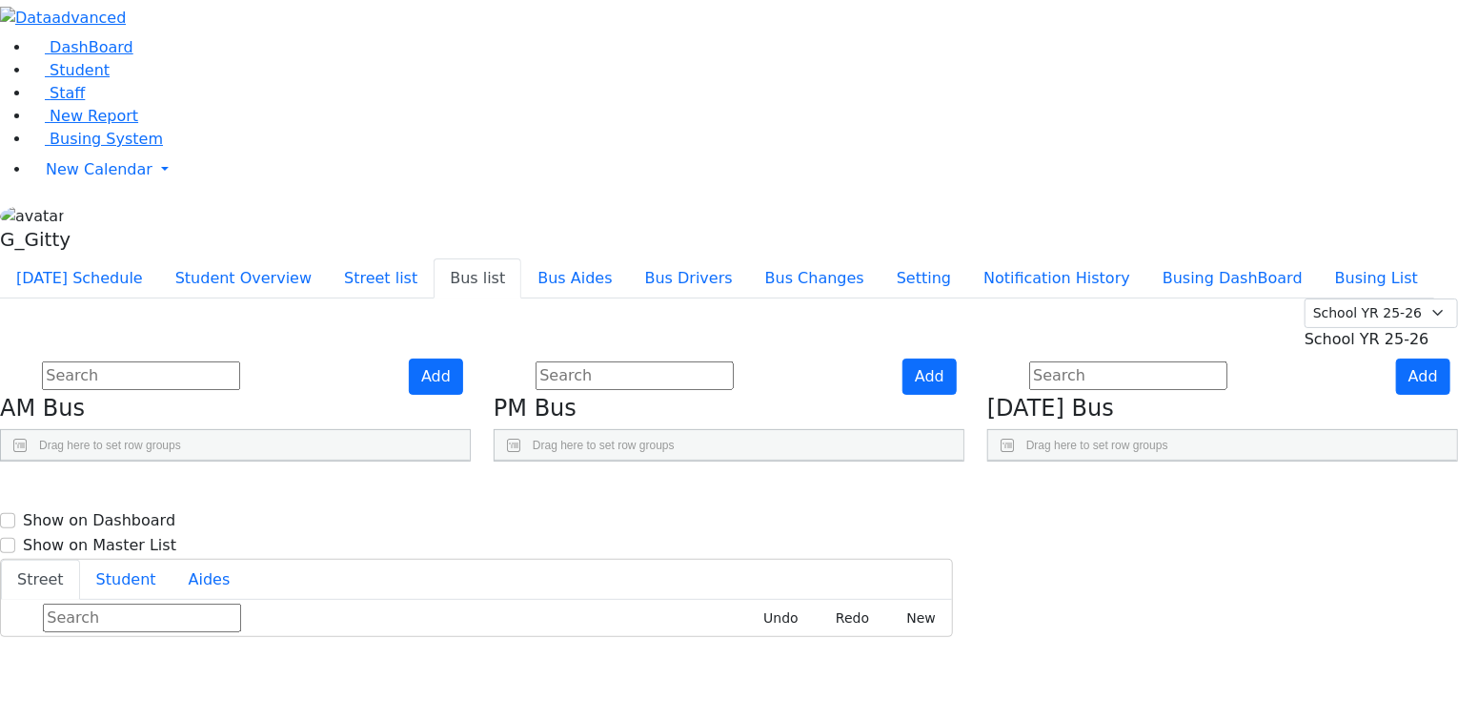
click at [1258, 637] on div "Press SPACE to select this row." at bounding box center [1197, 661] width 122 height 48
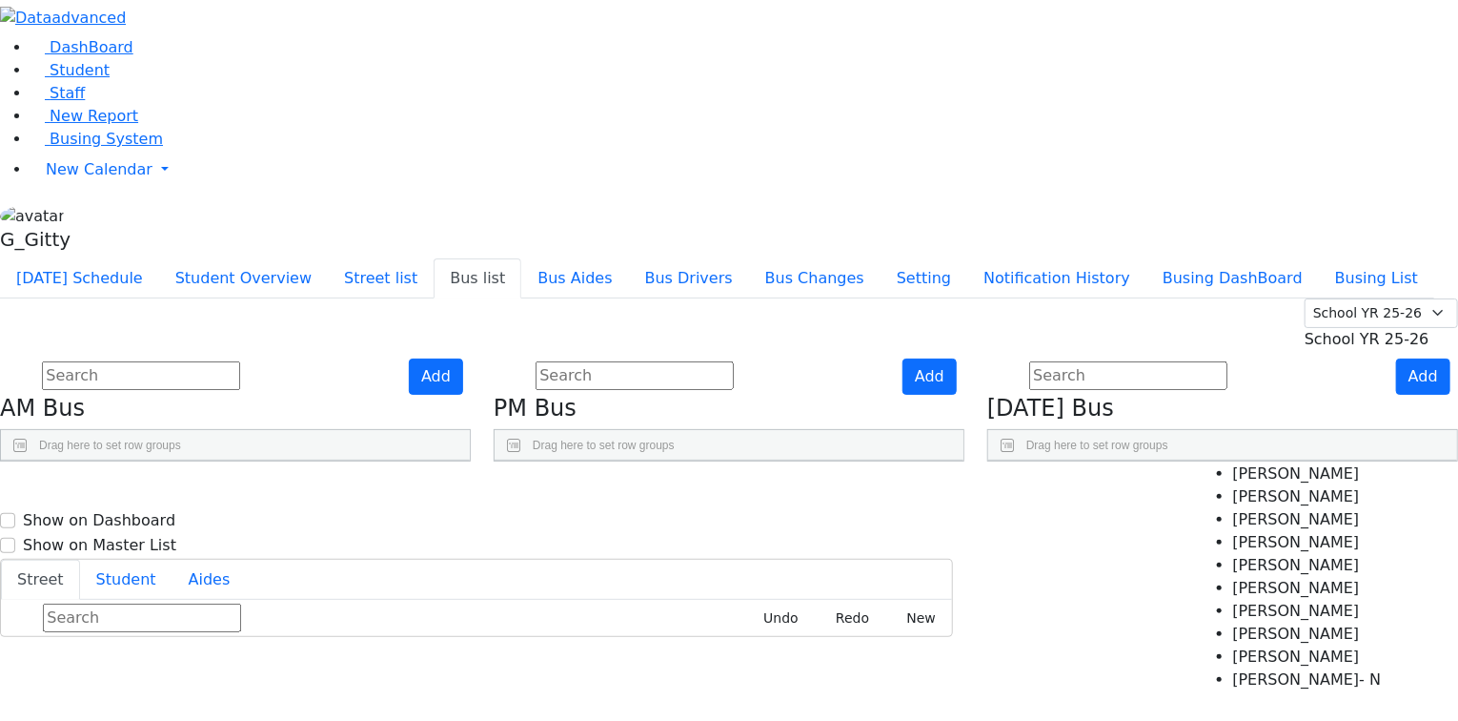
click at [1262, 531] on Kornbluh "Mr. Kornbluh" at bounding box center [1307, 542] width 149 height 23
select select "Mr. Kornbluh"
click at [1045, 453] on div "Add Friday Bus Drag here to set row groups Drag here to set column labels BusNu…" at bounding box center [1223, 410] width 494 height 104
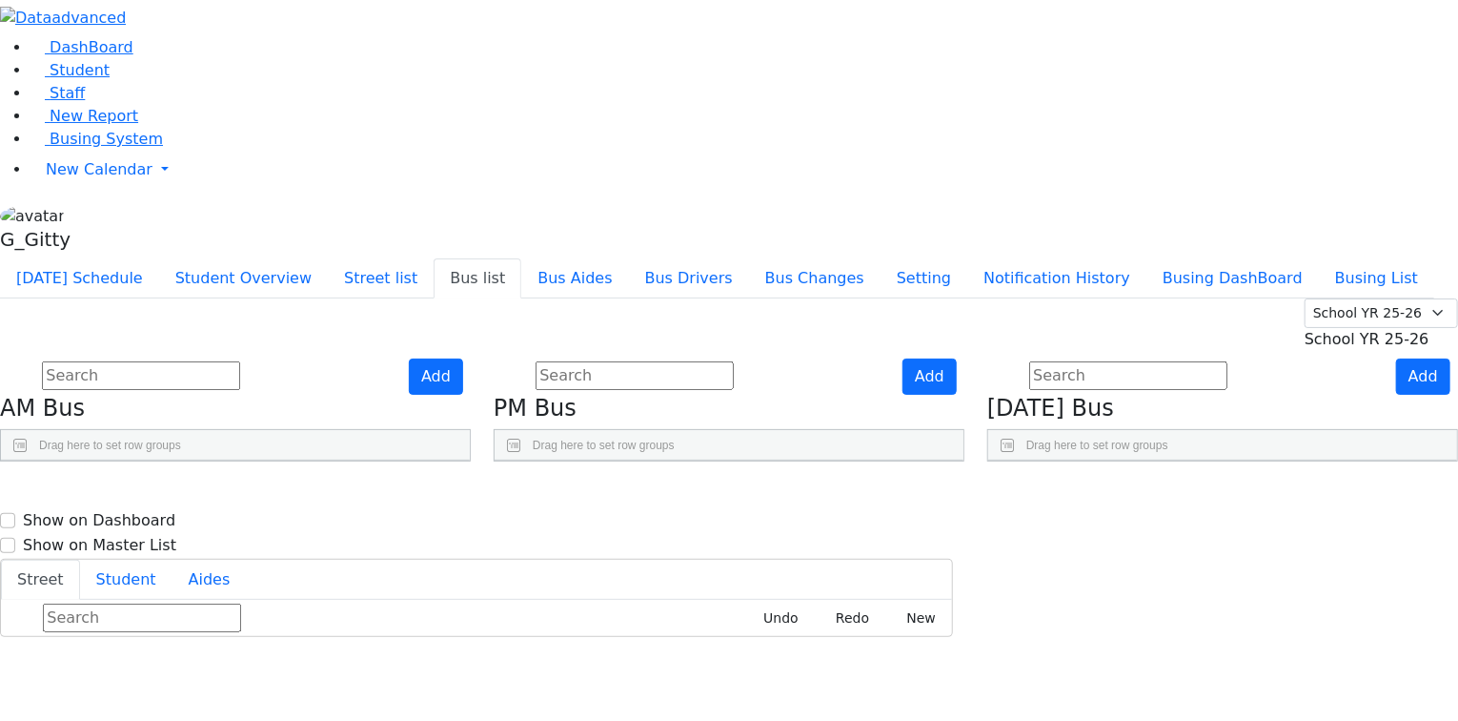
click at [1043, 462] on div "Add Friday Bus Drag here to set row groups Drag here to set column labels BusNu…" at bounding box center [1223, 410] width 494 height 104
click at [240, 361] on input "text" at bounding box center [141, 375] width 198 height 29
click at [91, 148] on span "Busing System" at bounding box center [106, 139] width 113 height 18
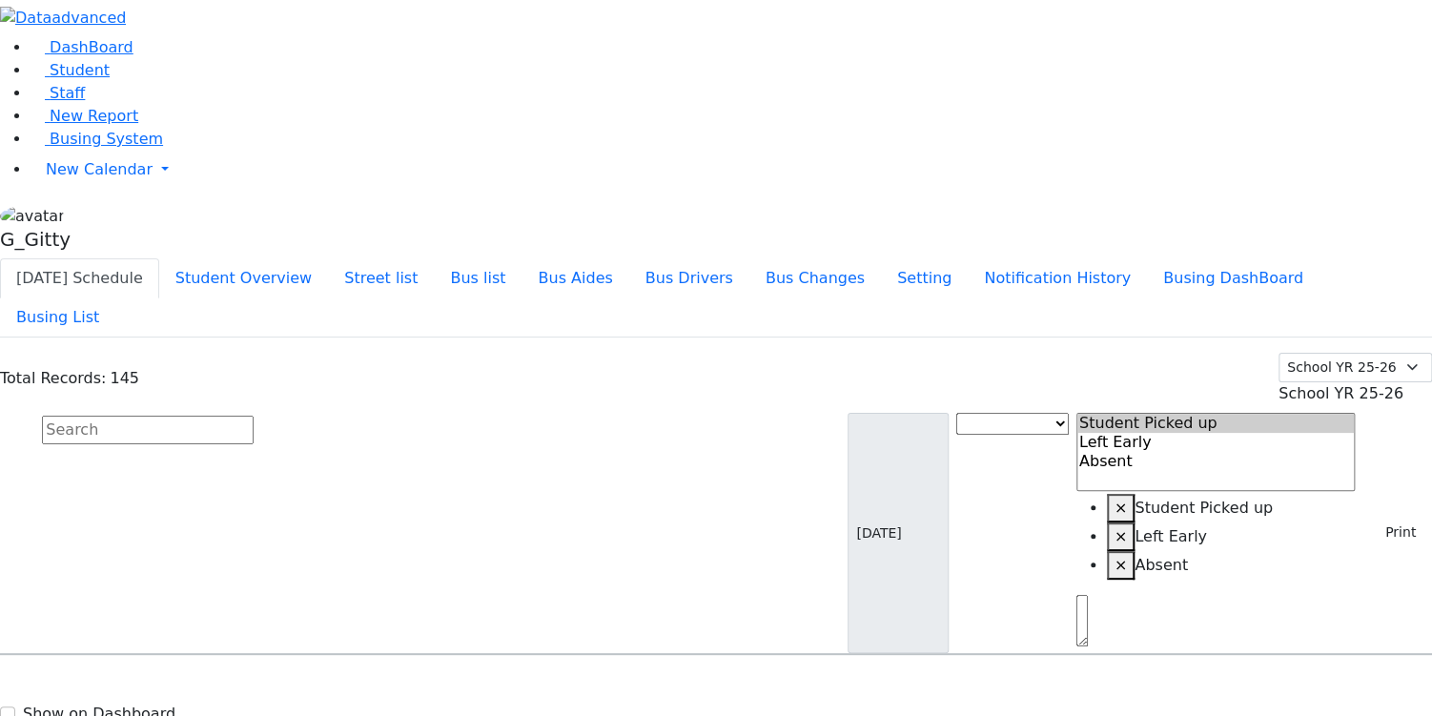
click at [254, 416] on input "text" at bounding box center [148, 430] width 212 height 29
drag, startPoint x: 413, startPoint y: 167, endPoint x: 436, endPoint y: 158, distance: 24.4
click at [254, 416] on input "text" at bounding box center [148, 430] width 212 height 29
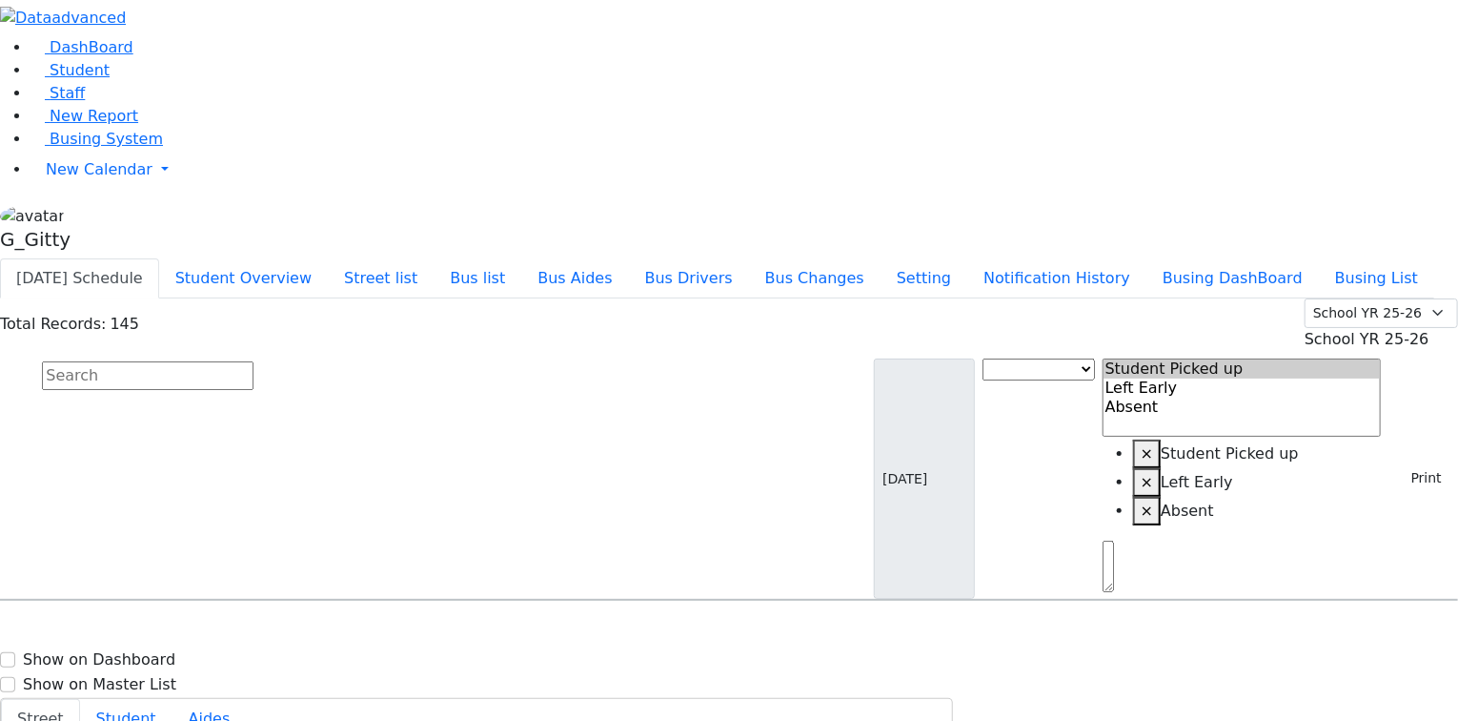
click at [254, 361] on input "text" at bounding box center [148, 375] width 212 height 29
drag, startPoint x: 516, startPoint y: 170, endPoint x: 271, endPoint y: 196, distance: 246.4
click at [254, 361] on input "text" at bounding box center [148, 375] width 212 height 29
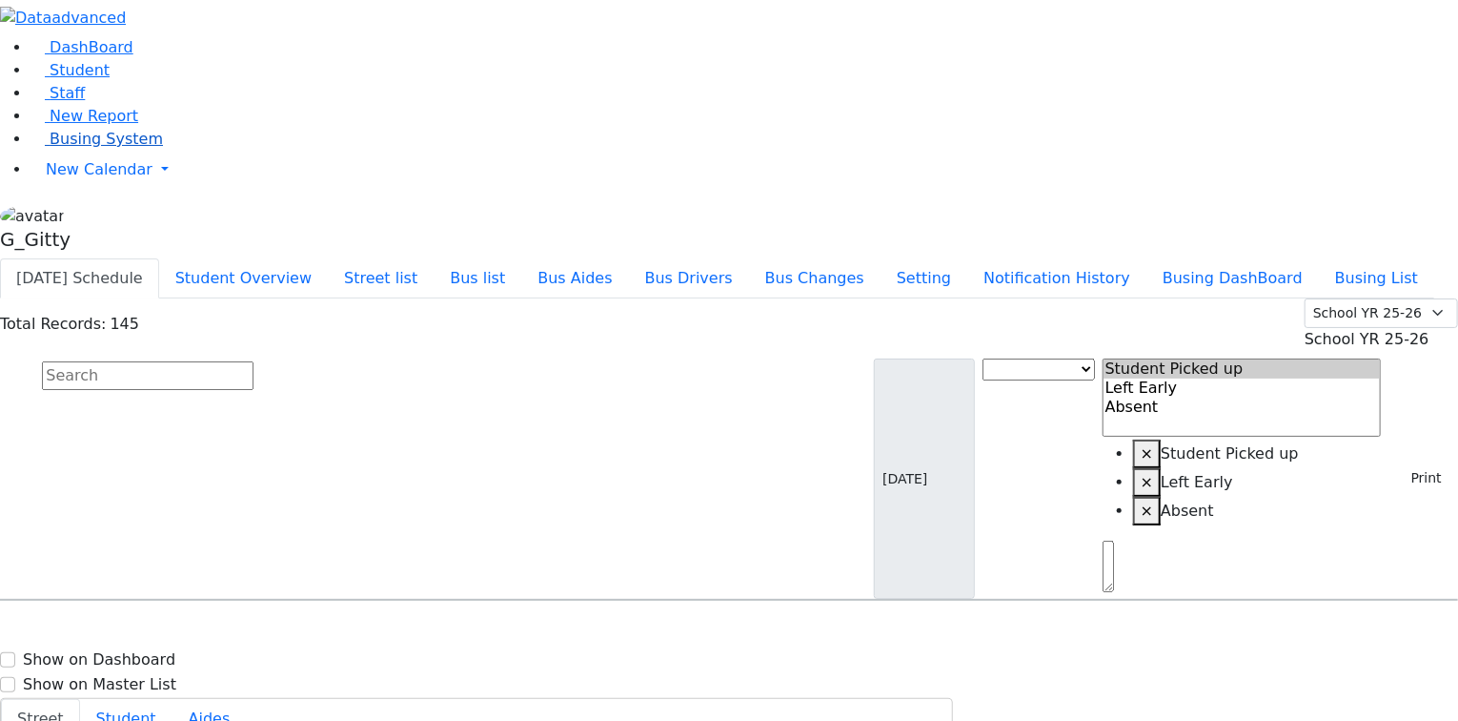
click at [77, 148] on span "Busing System" at bounding box center [106, 139] width 113 height 18
click at [254, 361] on input "text" at bounding box center [148, 375] width 212 height 29
drag, startPoint x: 706, startPoint y: 153, endPoint x: 673, endPoint y: 124, distance: 43.9
click at [254, 361] on input "text" at bounding box center [148, 375] width 212 height 29
drag, startPoint x: 614, startPoint y: 30, endPoint x: 628, endPoint y: 42, distance: 18.9
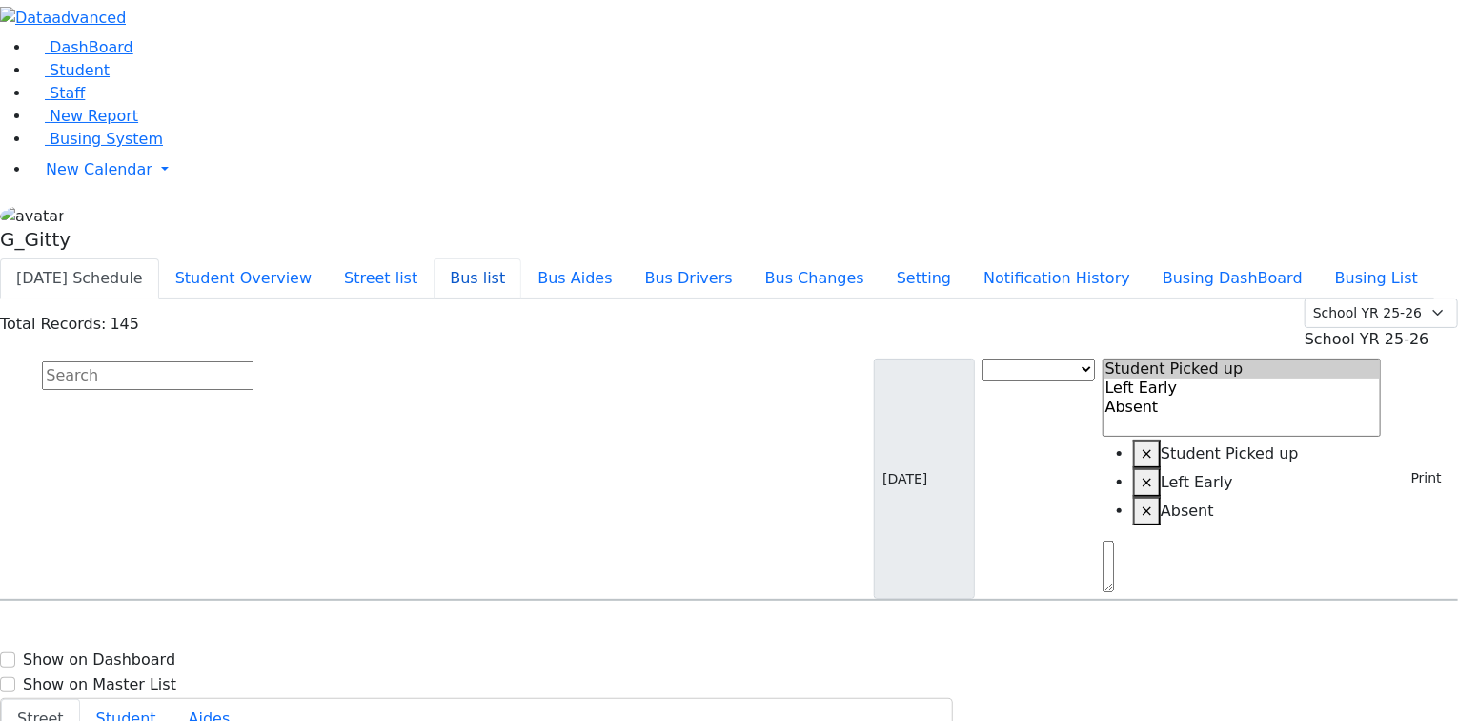
click at [521, 258] on button "Bus list" at bounding box center [478, 278] width 88 height 40
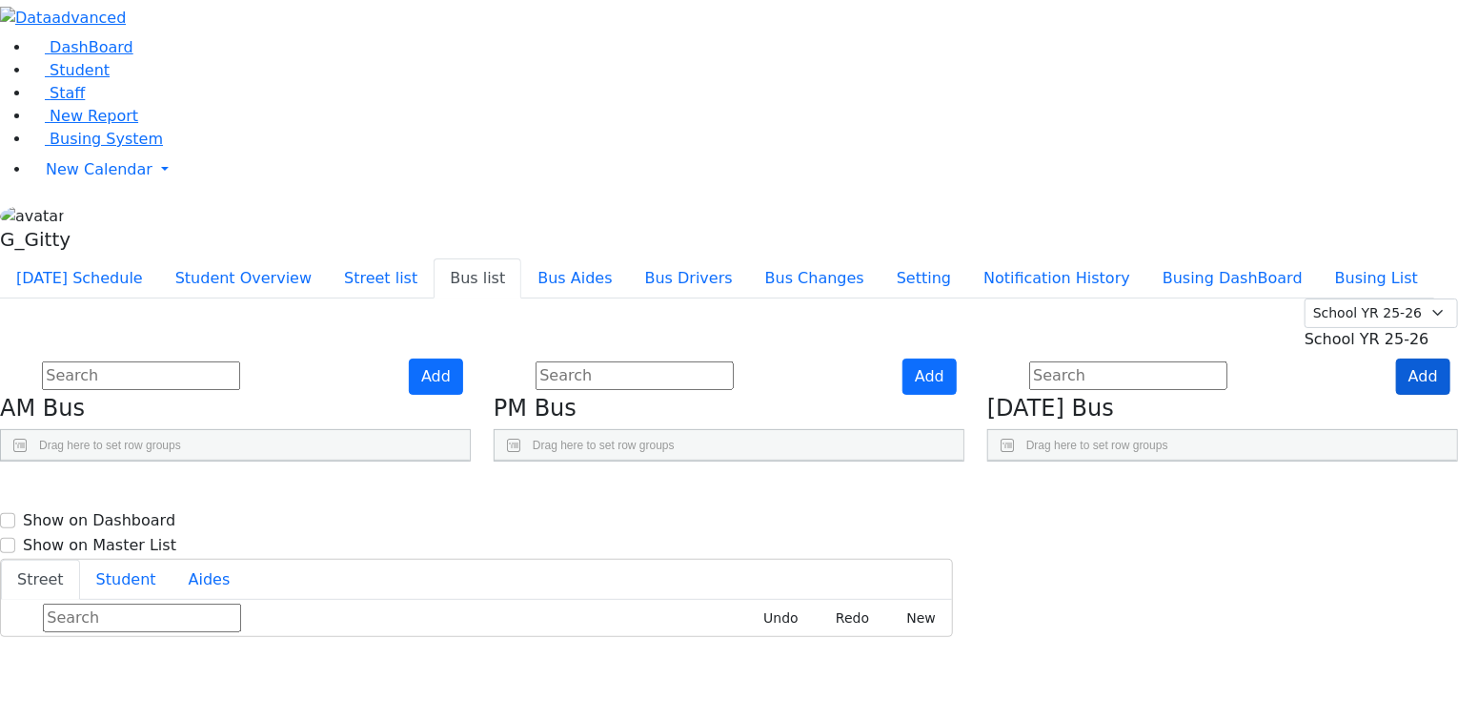
scroll to position [28, 0]
click at [1415, 358] on button "Add" at bounding box center [1423, 376] width 54 height 36
click at [1114, 522] on div "Press SPACE to select this row." at bounding box center [1075, 546] width 122 height 48
select select
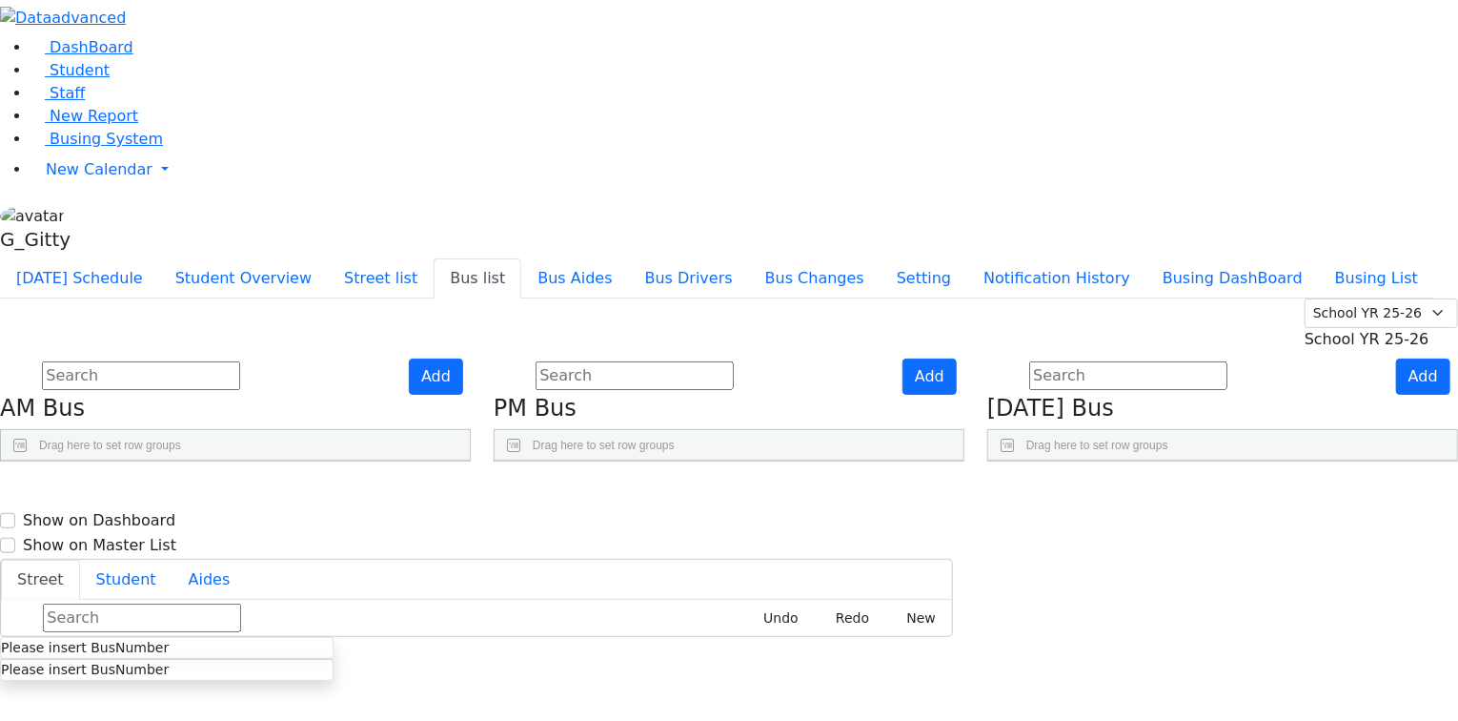
drag, startPoint x: 1079, startPoint y: 275, endPoint x: 1142, endPoint y: 273, distance: 62.9
click at [1075, 492] on div at bounding box center [1072, 507] width 8 height 30
click at [1077, 522] on div "Press SPACE to deselect this row." at bounding box center [1033, 546] width 89 height 48
type input "Rayim- 1:30"
click at [976, 358] on div "Add PM Bus Drag here to set row groups Drag here to set column labels BusNumber" at bounding box center [729, 410] width 494 height 104
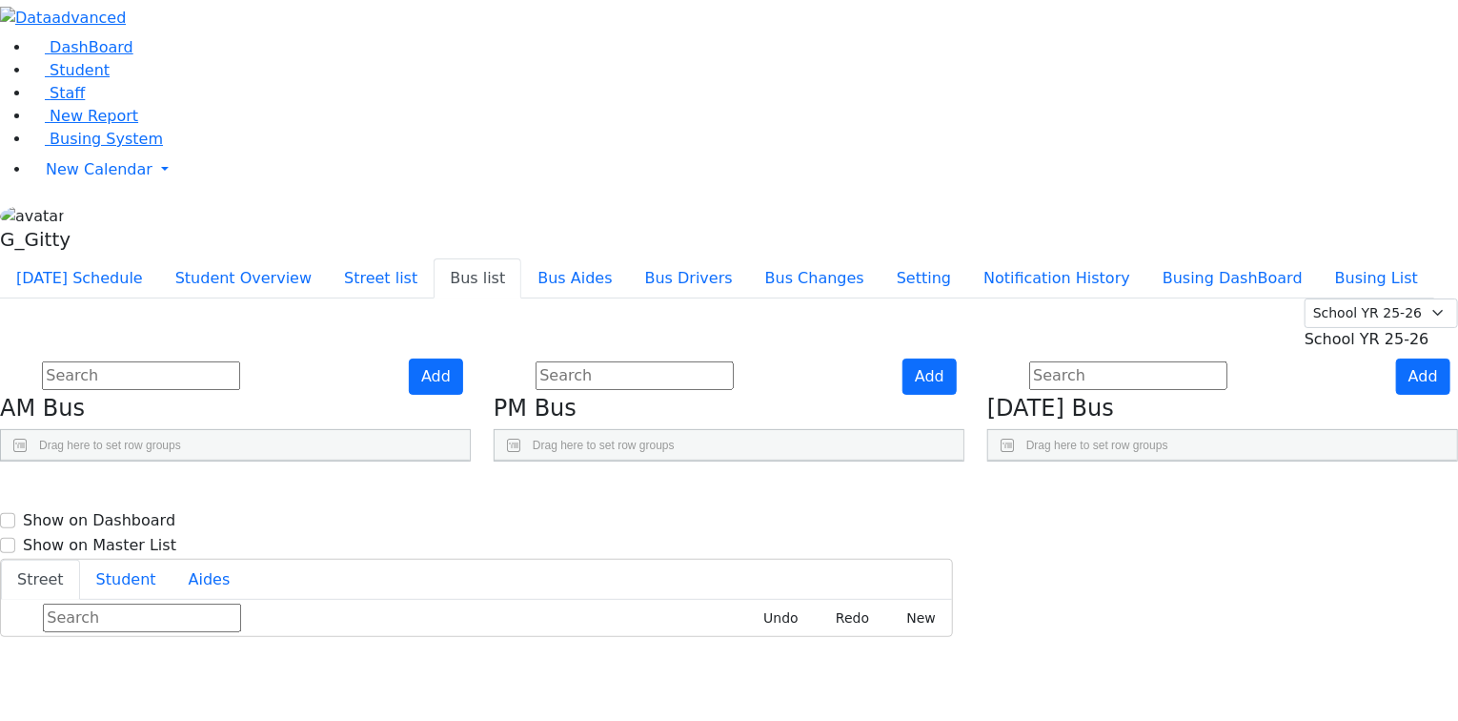
scroll to position [0, 0]
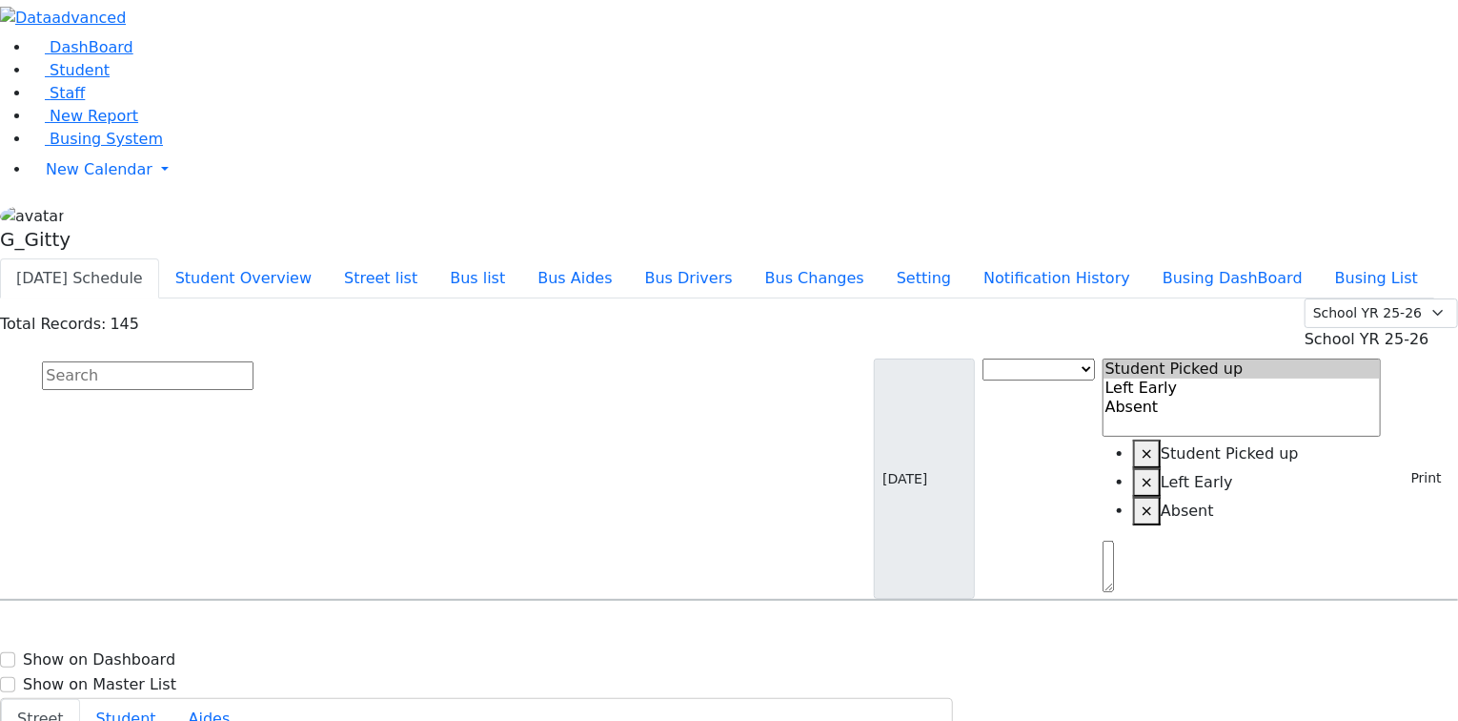
click at [254, 361] on input "text" at bounding box center [148, 375] width 212 height 29
type input "brau"
click at [607, 631] on div "WA-9 [STREET_ADDRESS] - [PHONE_NUMBER]" at bounding box center [506, 655] width 202 height 48
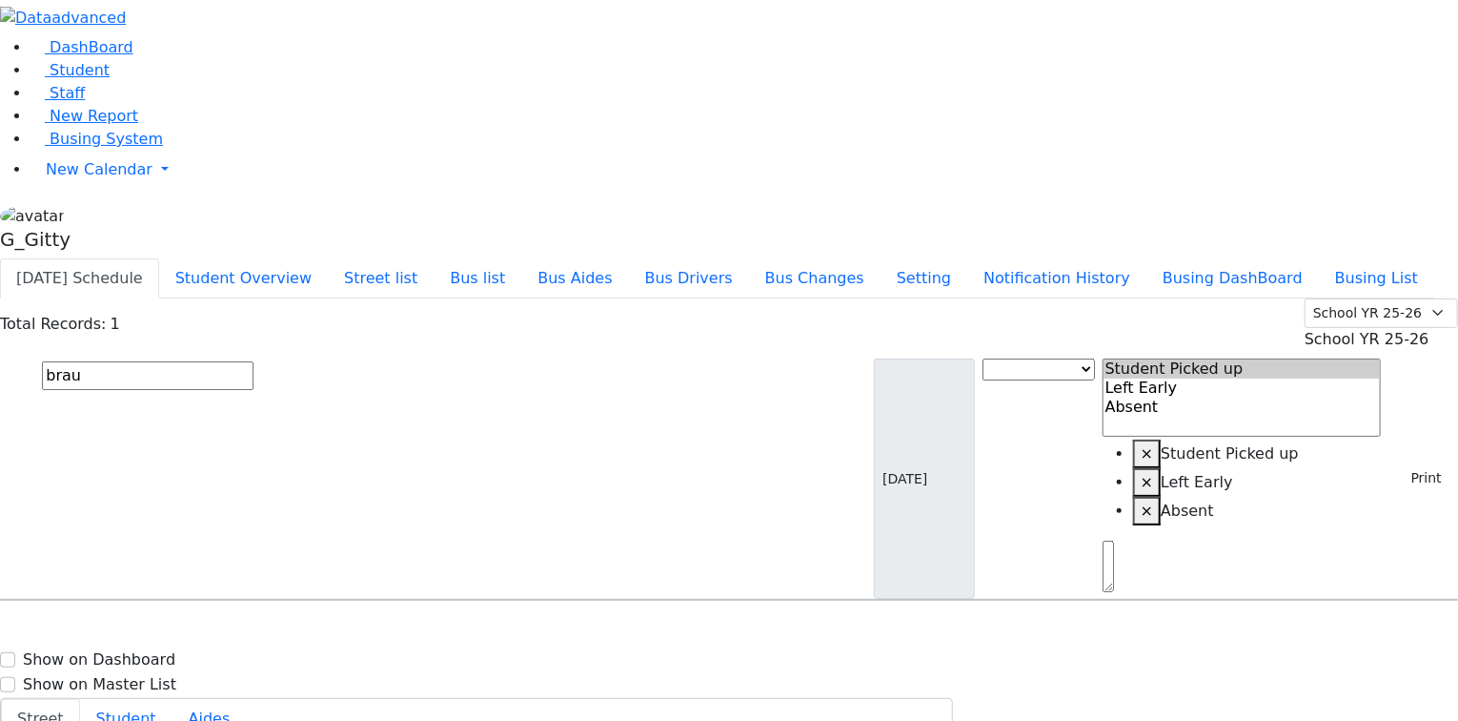
select select
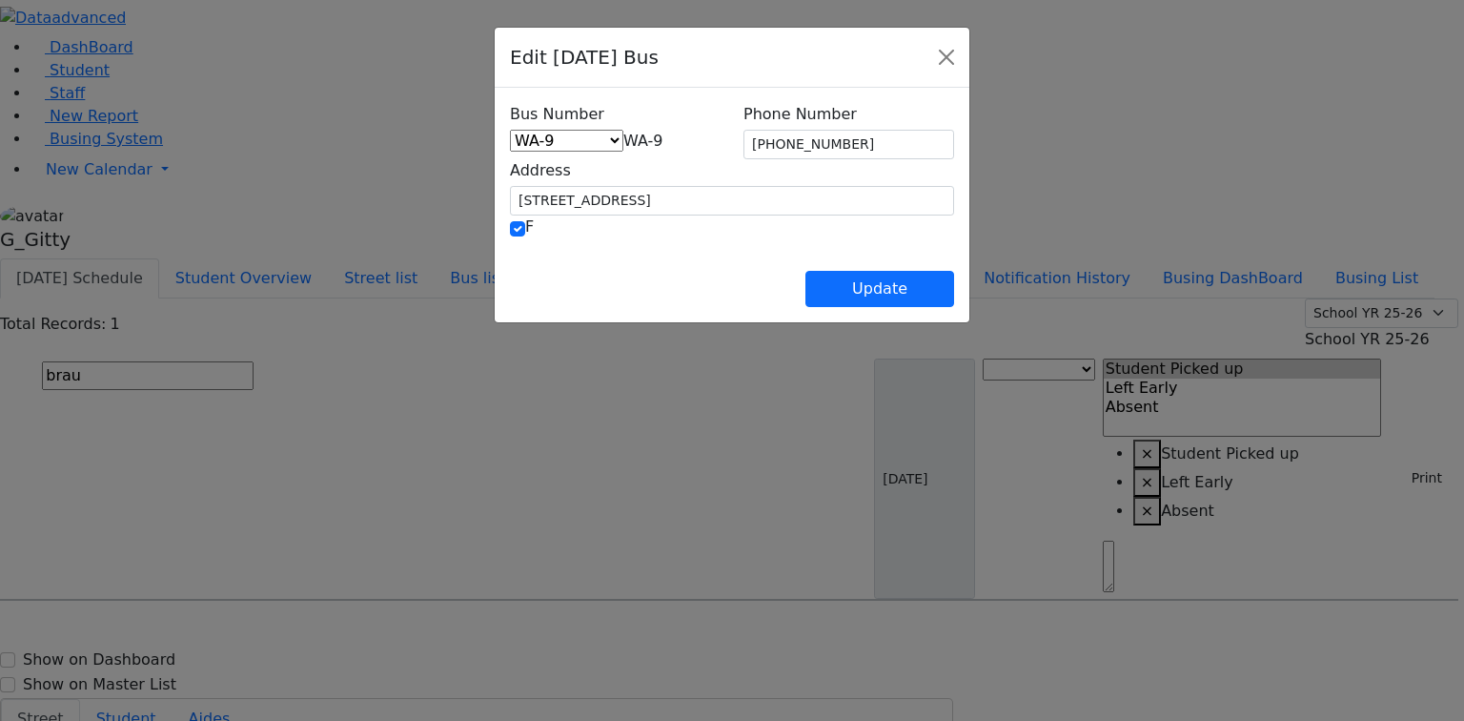
click at [511, 130] on div "Bus Number HV-10 RH-20 PT KJ-1 KJ-2 KJ-3 KJ-8 KJ-5 KJ-6 KJ-7 KJ-4 WA-9 MW-14 ER…" at bounding box center [615, 128] width 211 height 50
click at [623, 135] on span "WA-9" at bounding box center [643, 141] width 40 height 18
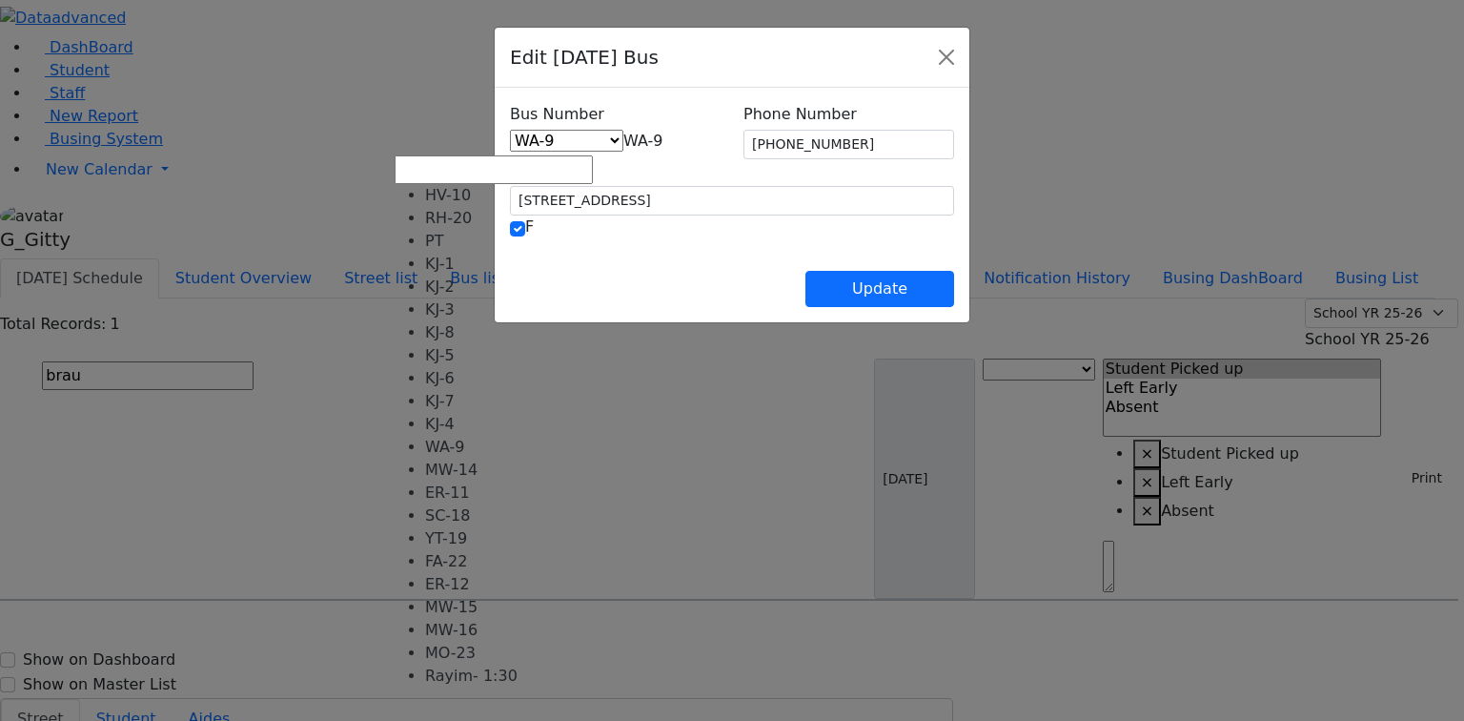
scroll to position [156, 0]
drag, startPoint x: 549, startPoint y: 362, endPoint x: 658, endPoint y: 343, distance: 110.3
select select "463"
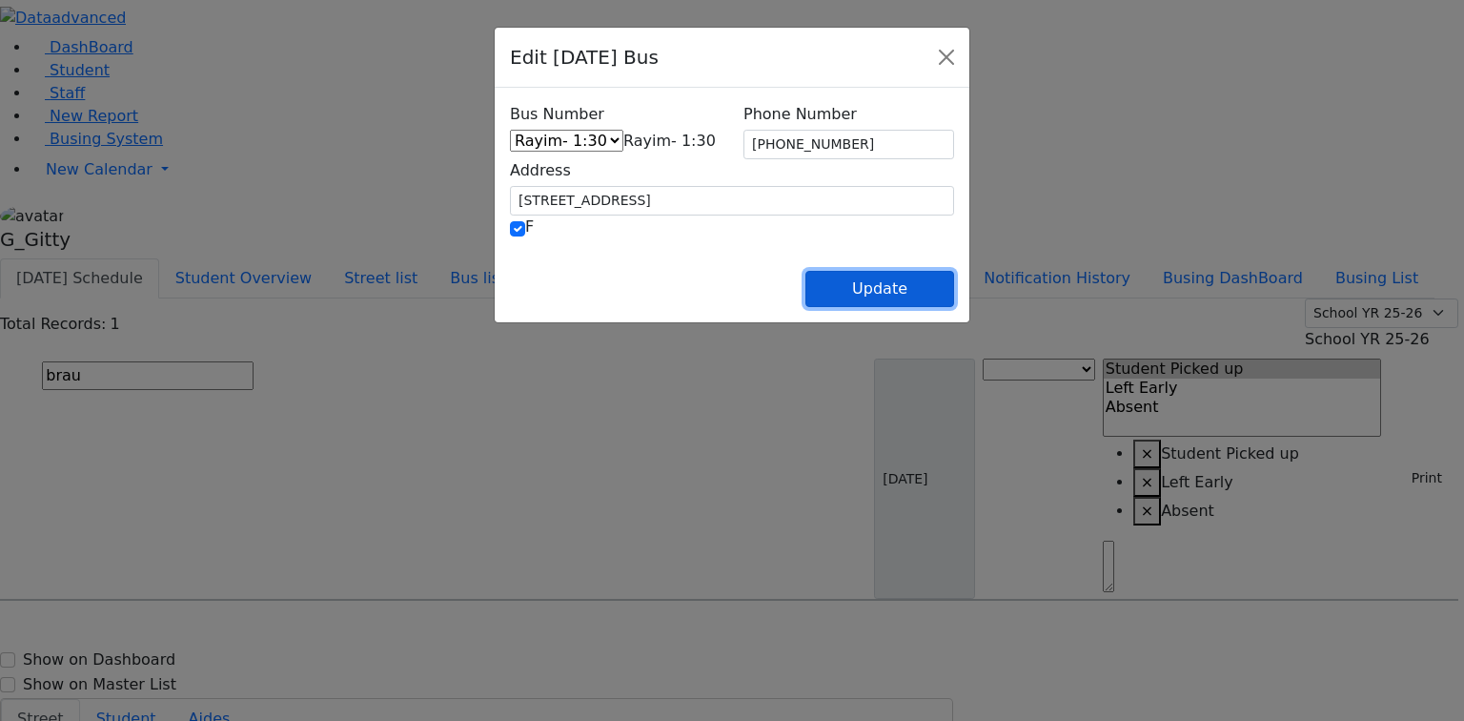
click at [954, 284] on button "Update" at bounding box center [879, 289] width 149 height 36
select select
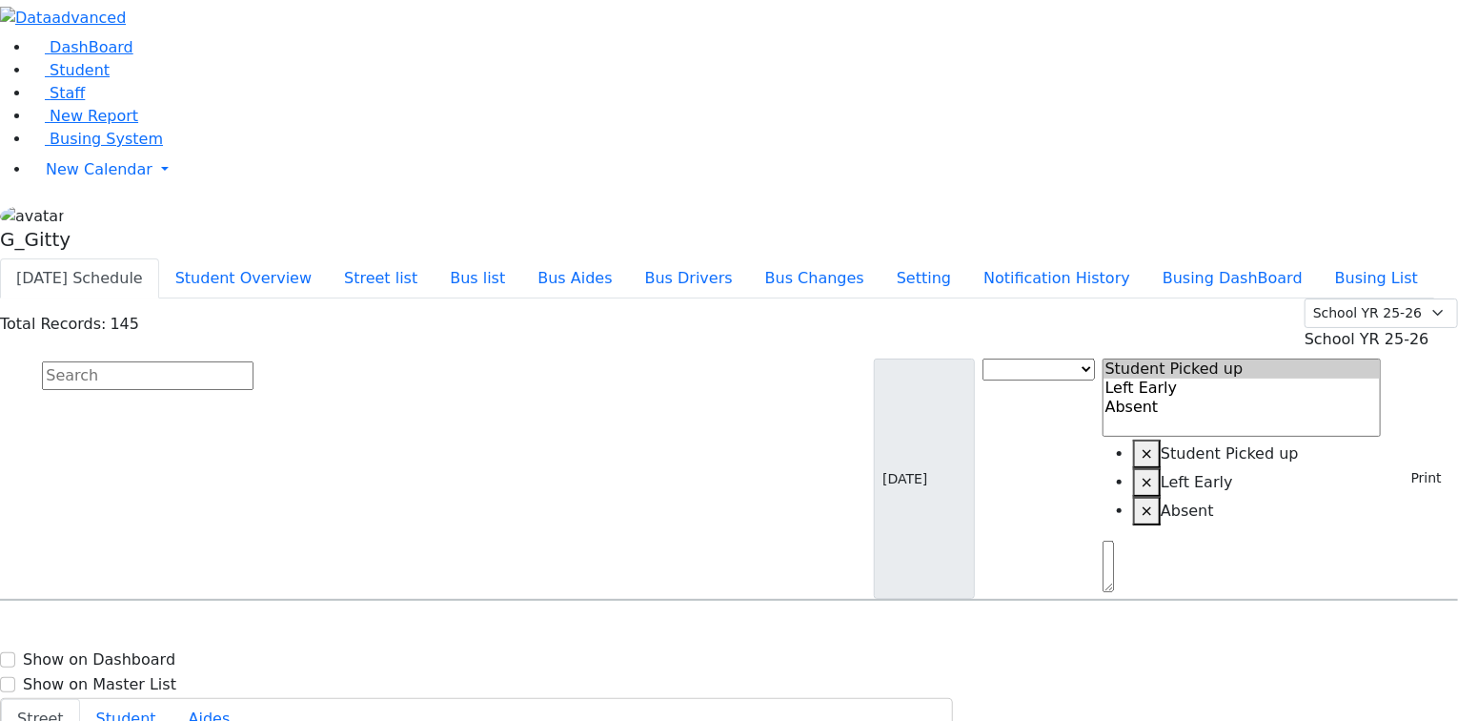
click at [254, 361] on input "text" at bounding box center [148, 375] width 212 height 29
type input "[PERSON_NAME]"
click at [405, 631] on div "[STREET_ADDRESS]" at bounding box center [304, 655] width 202 height 48
select select
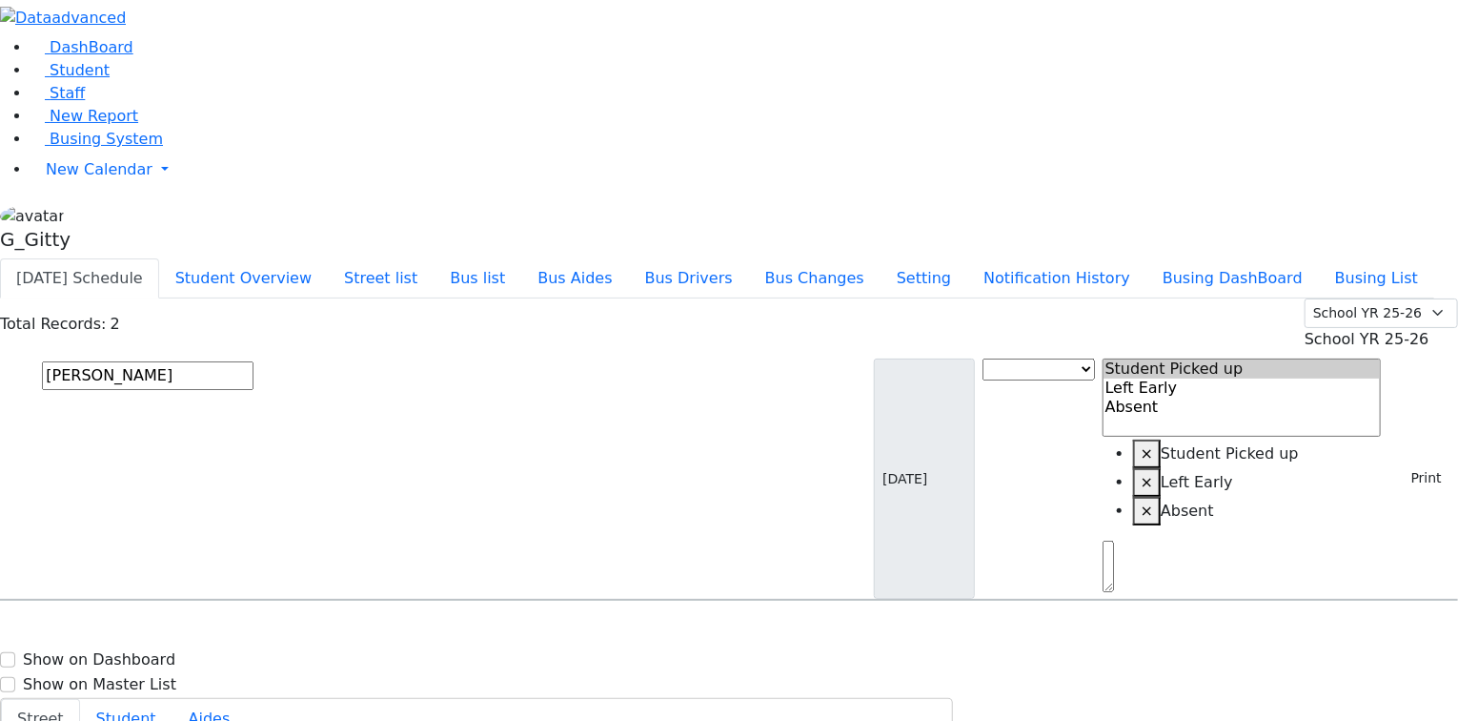
type input "[PHONE_NUMBER]"
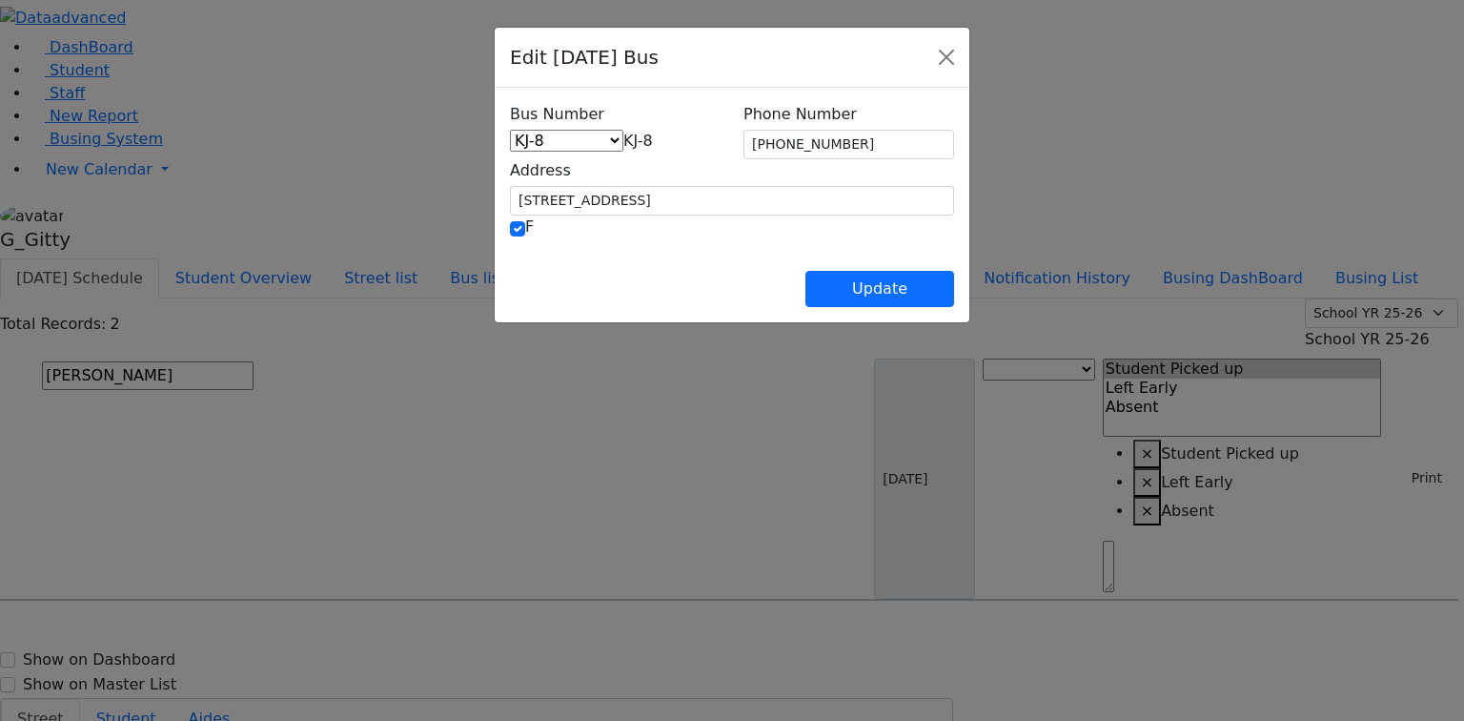
click at [507, 160] on div "Edit [DATE] Bus Bus Number HV-10 RH-20 PT KJ-1 KJ-2 KJ-3 KJ-8 KJ-5 KJ-6 KJ-7 KJ…" at bounding box center [732, 360] width 1464 height 721
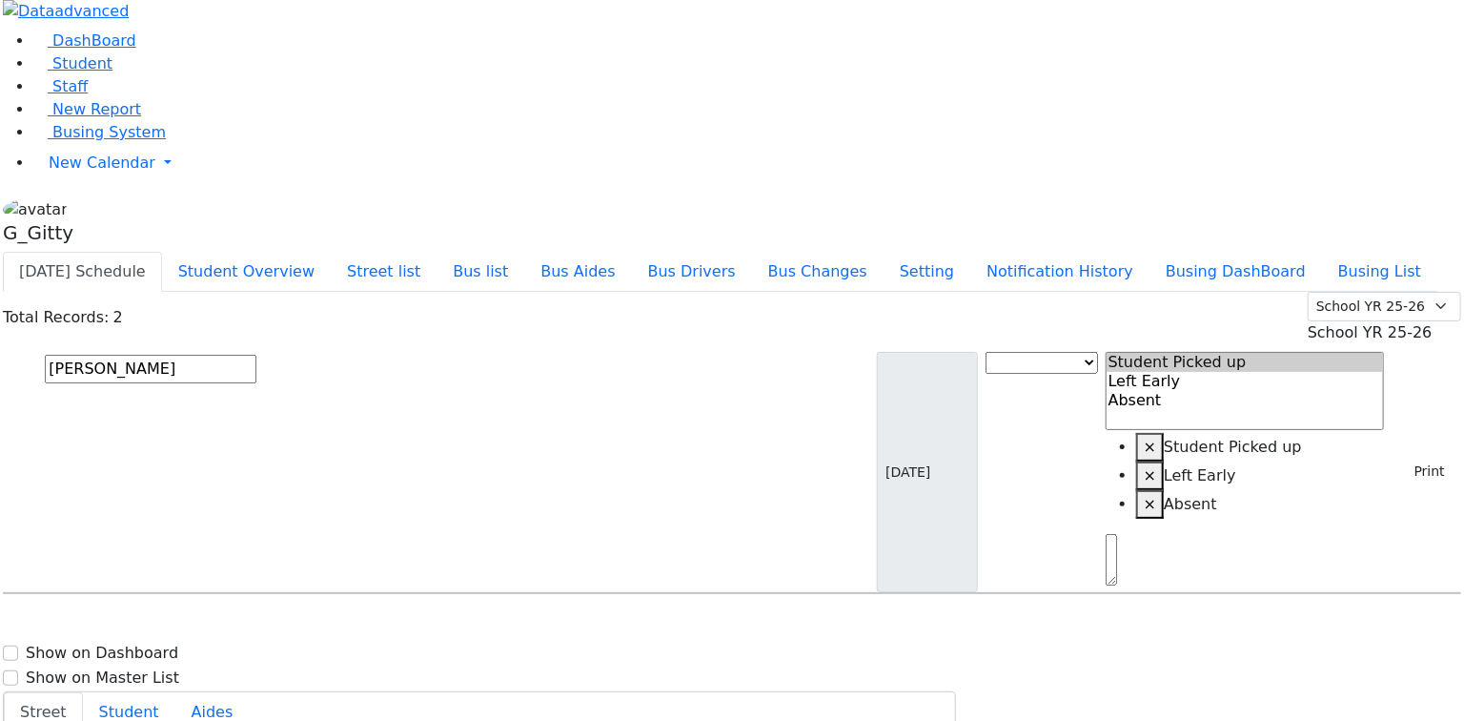
scroll to position [28, 0]
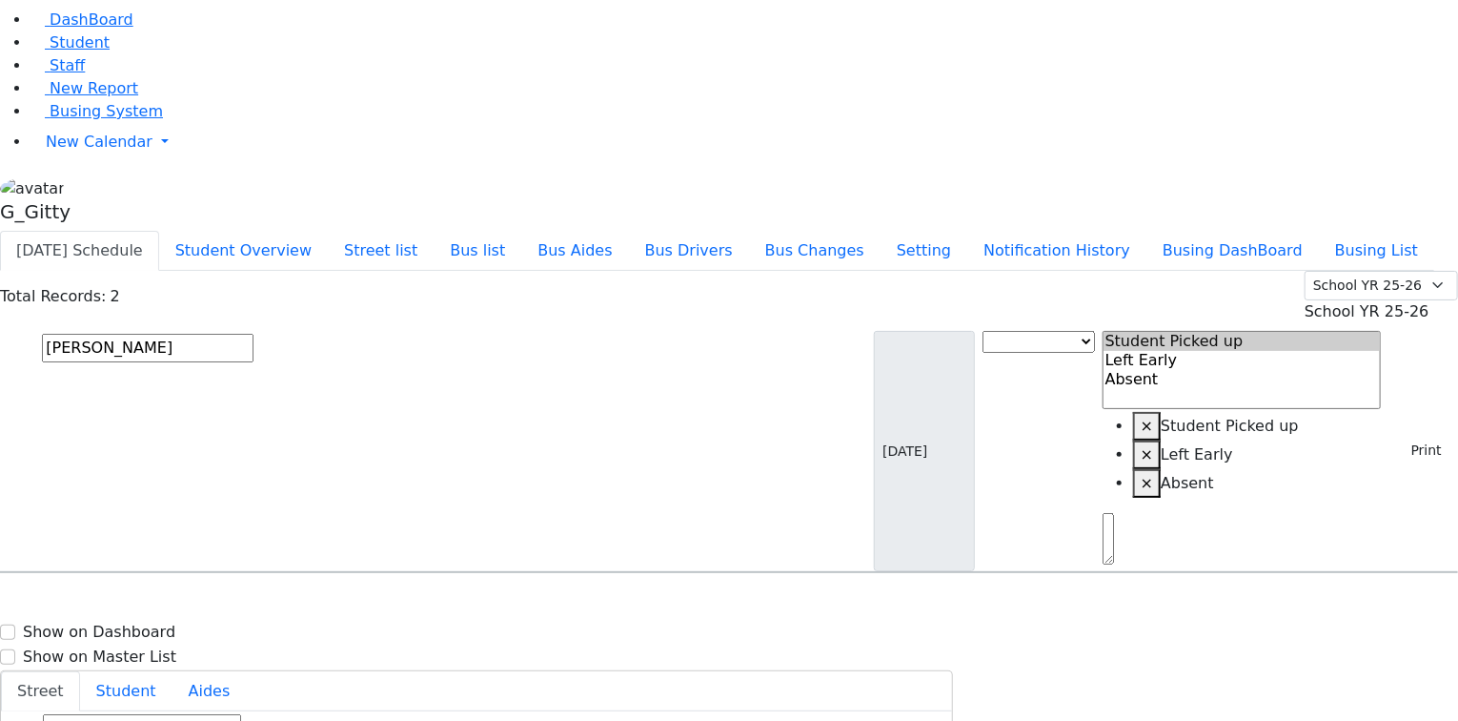
type input "[PHONE_NUMBER]"
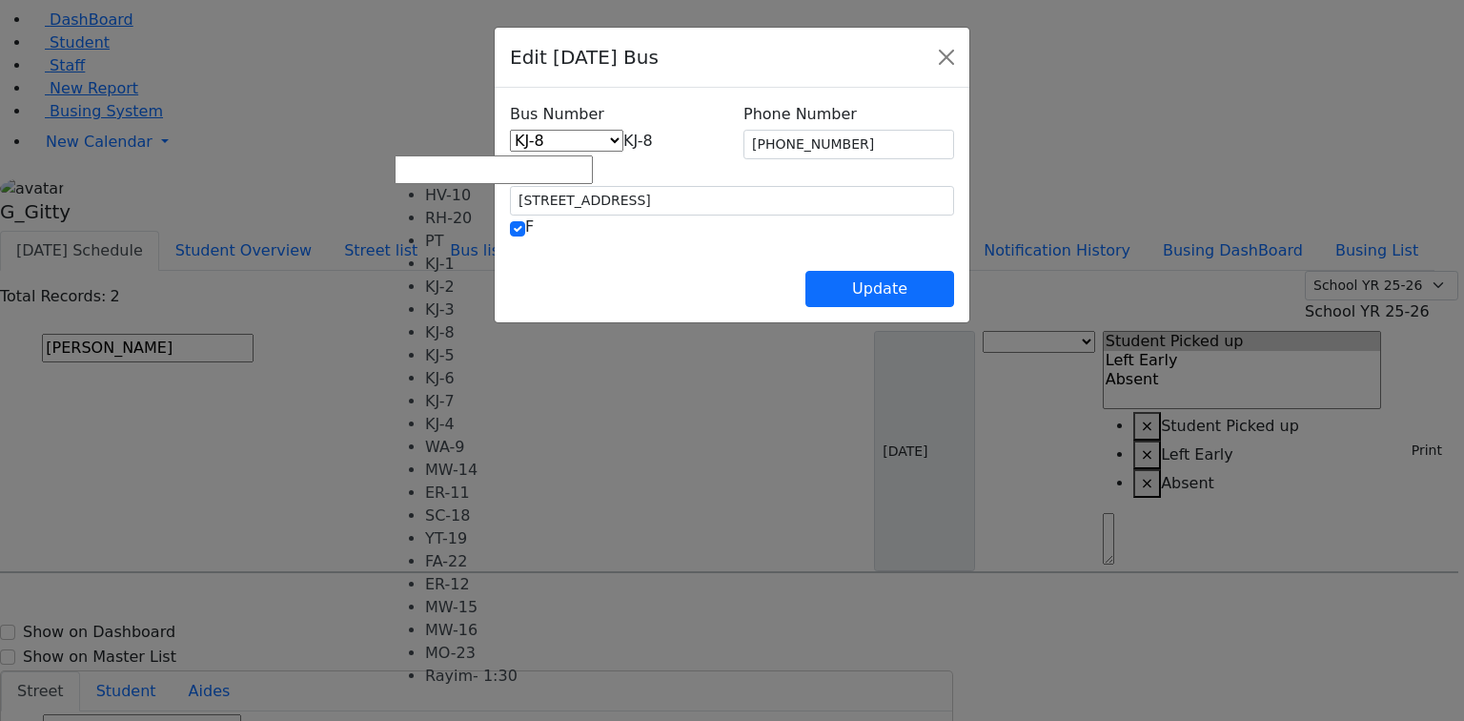
click at [623, 141] on span "KJ-8" at bounding box center [638, 141] width 30 height 18
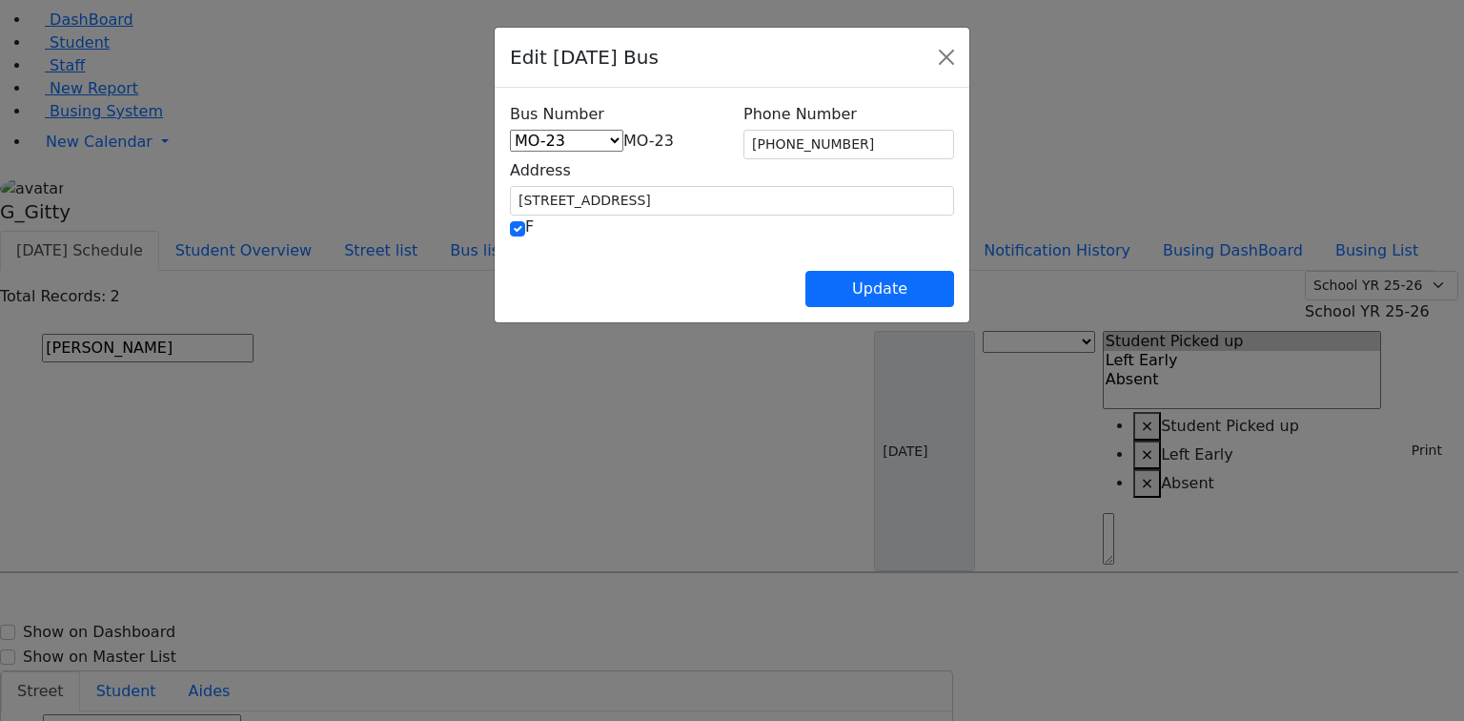
click at [623, 149] on span "MO-23" at bounding box center [648, 141] width 51 height 18
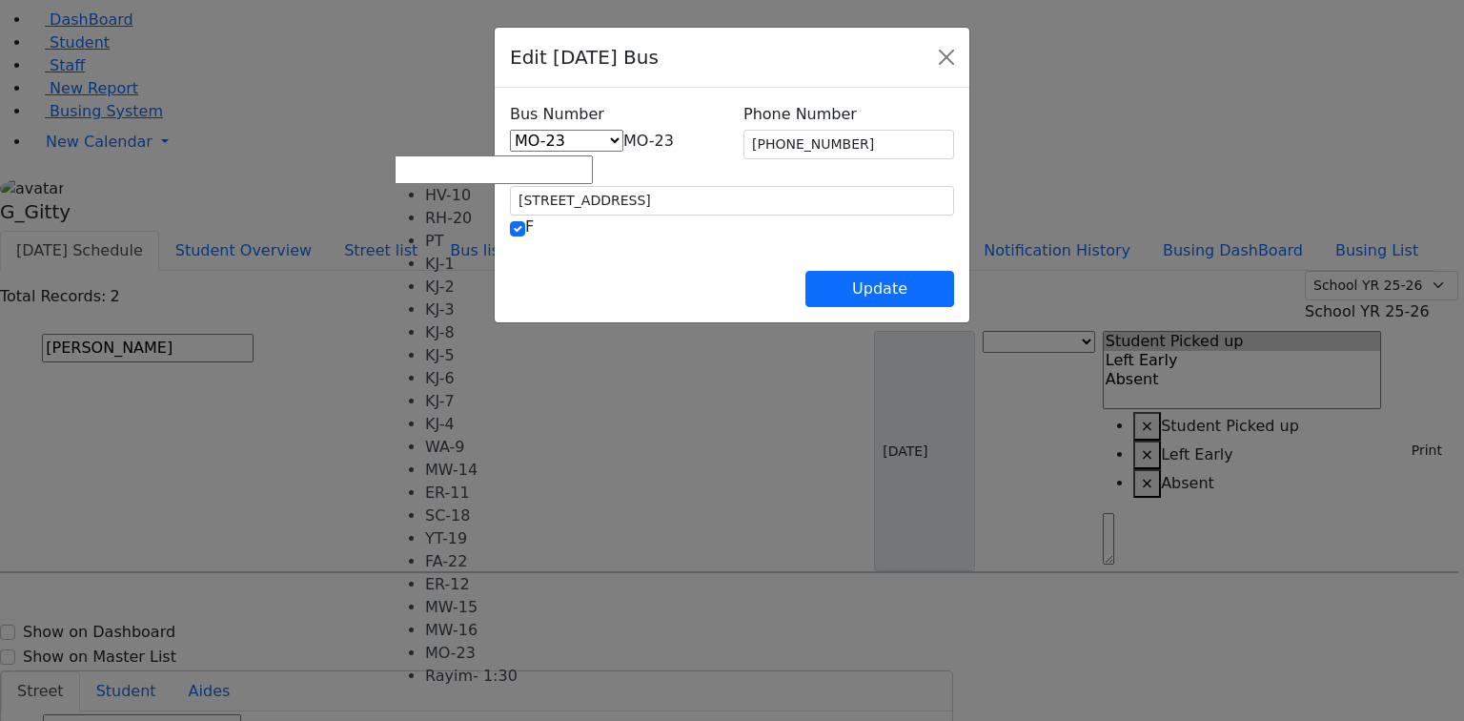
select select "463"
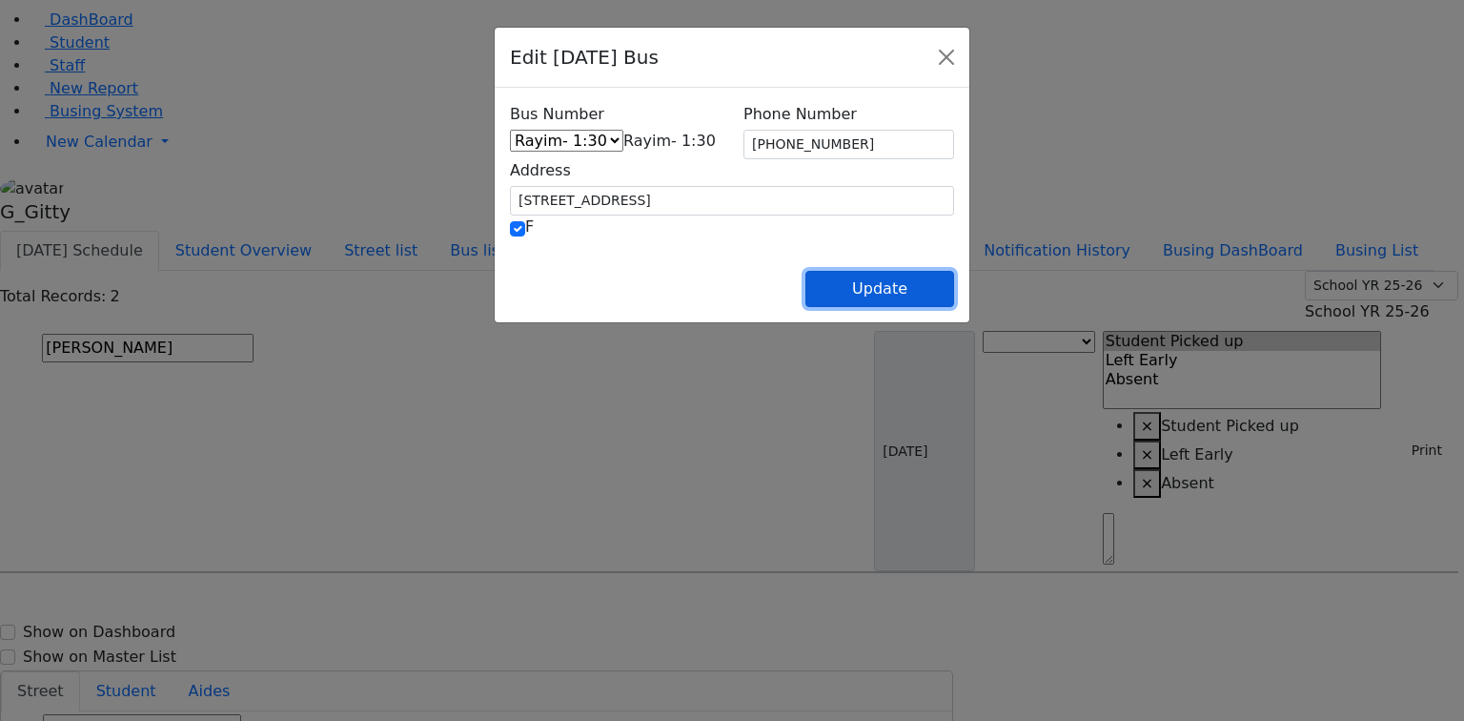
click at [954, 284] on button "Update" at bounding box center [879, 289] width 149 height 36
select select
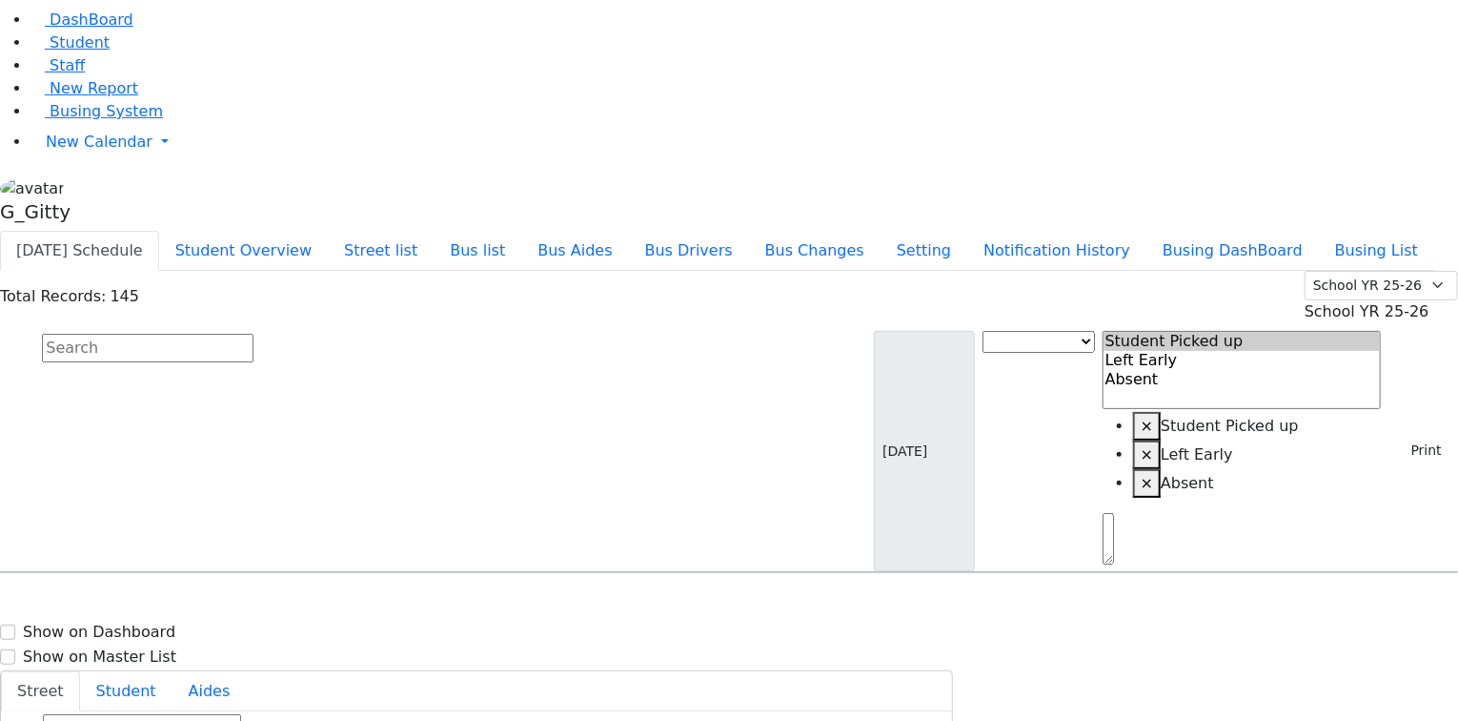
click at [254, 334] on input "text" at bounding box center [148, 348] width 212 height 29
type input "[PERSON_NAME]"
click at [405, 603] on div "5 Getzil [STREET_ADDRESS]" at bounding box center [304, 627] width 202 height 48
select select
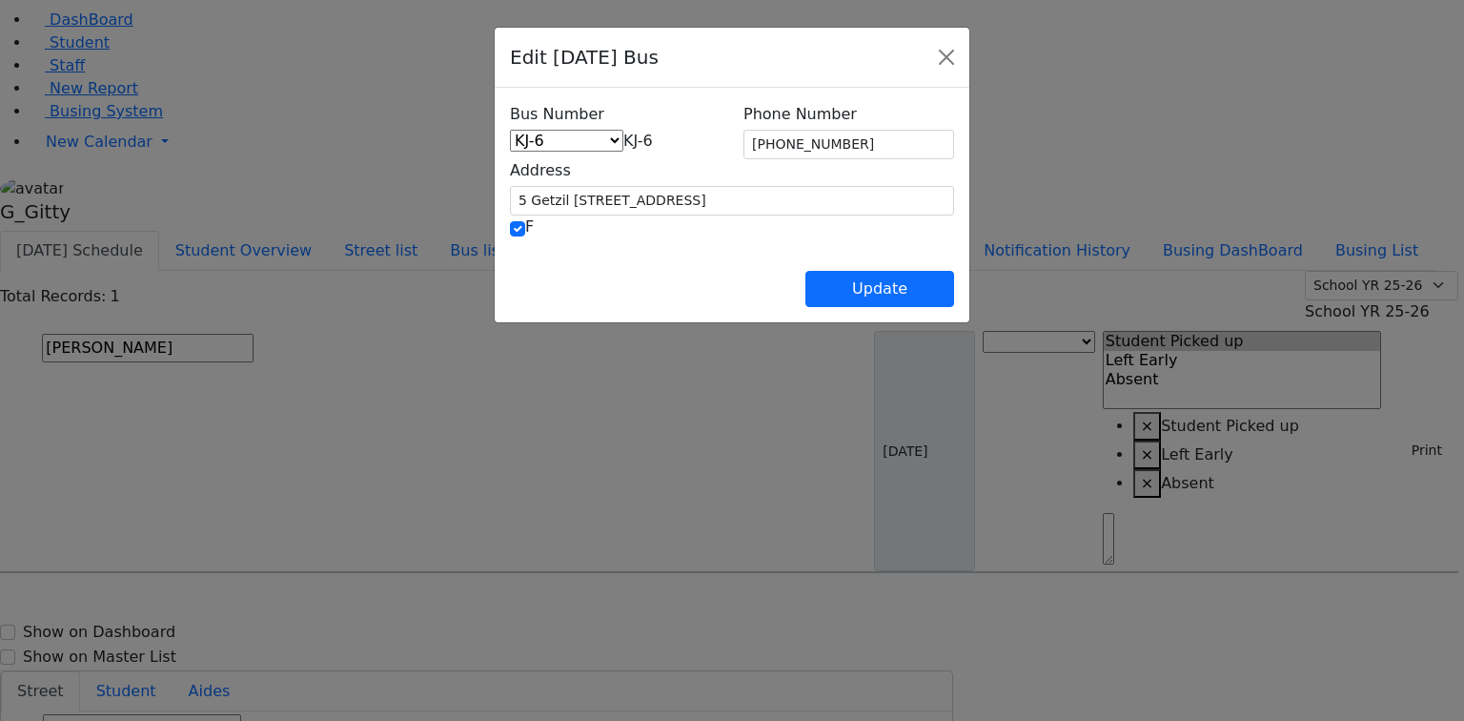
click at [623, 136] on span "KJ-6" at bounding box center [638, 141] width 30 height 18
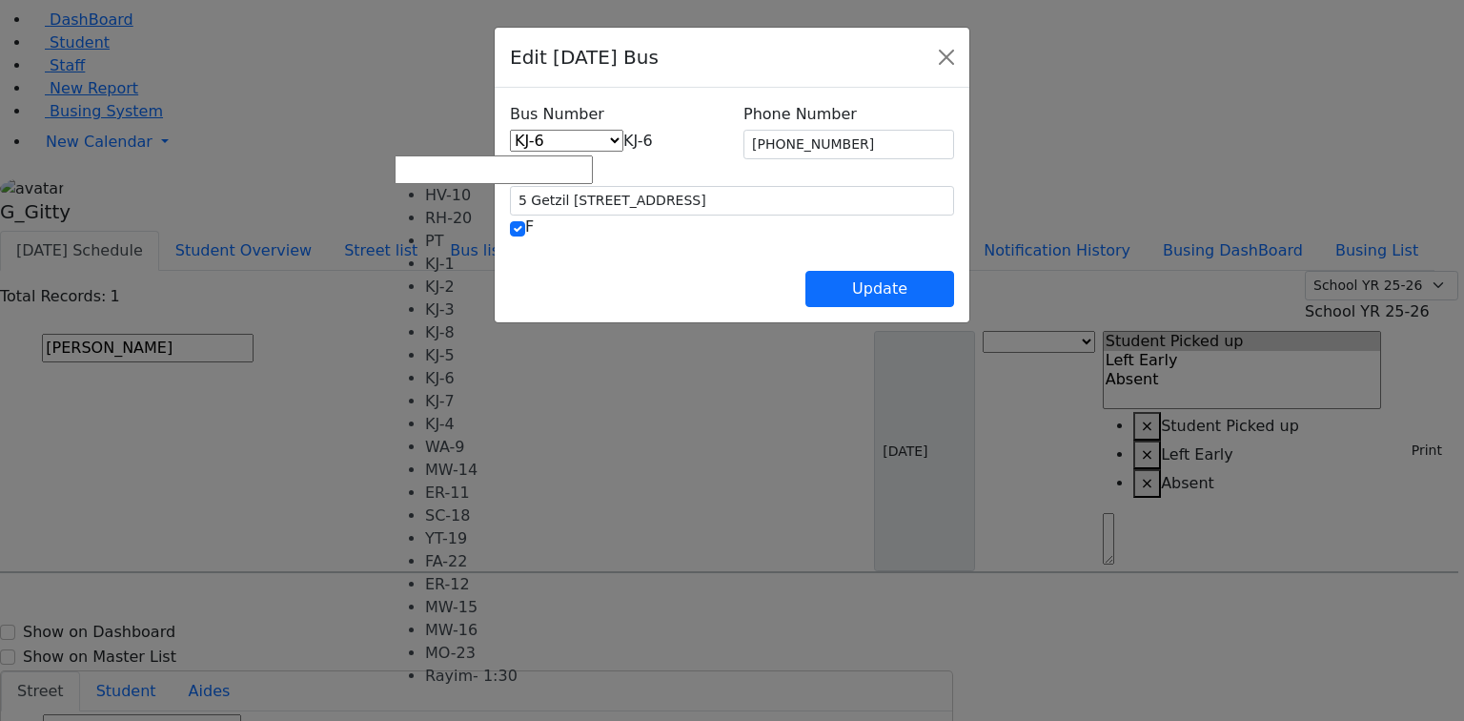
select select "463"
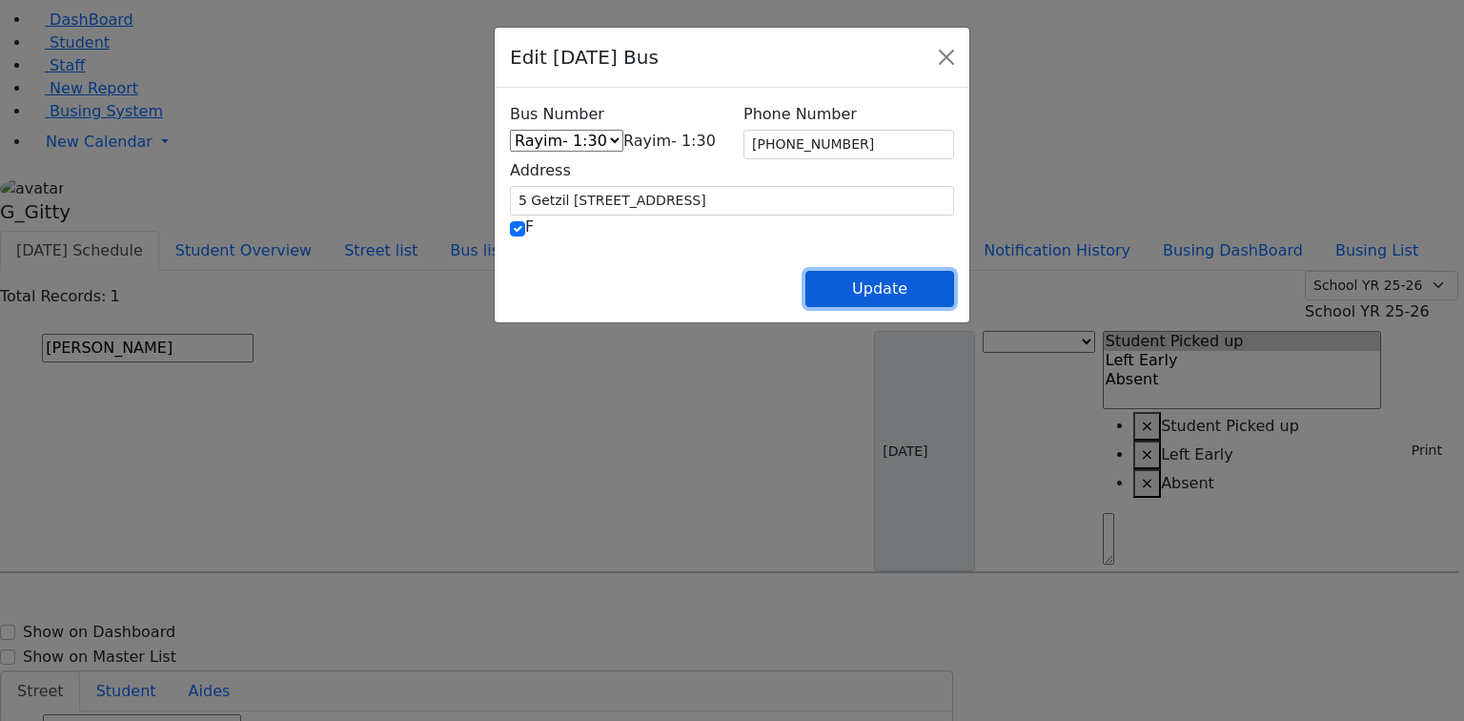
drag, startPoint x: 968, startPoint y: 290, endPoint x: 978, endPoint y: 290, distance: 10.5
click at [954, 290] on button "Update" at bounding box center [879, 289] width 149 height 36
select select
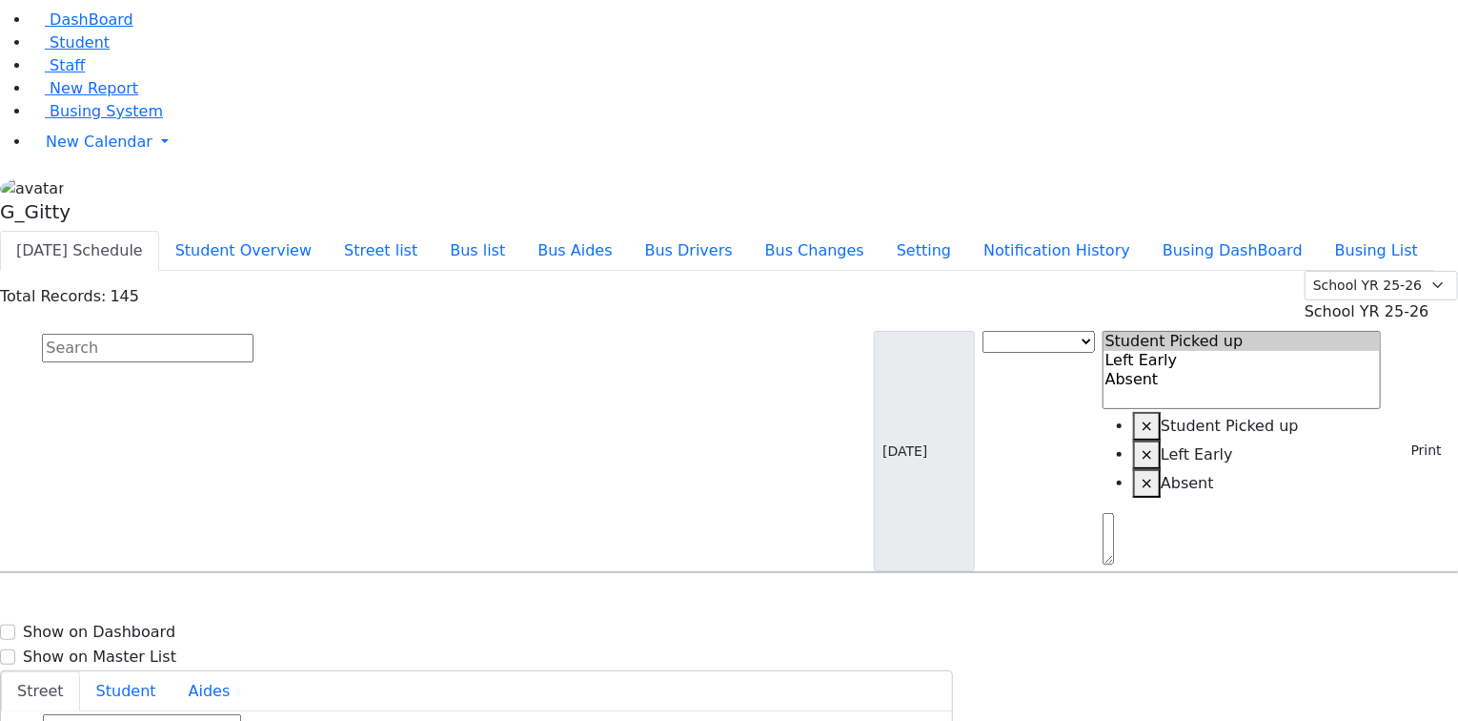
click at [254, 334] on input "text" at bounding box center [148, 348] width 212 height 29
type input "malka"
click at [722, 601] on h6 "WA-9" at bounding box center [572, 610] width 297 height 18
select select
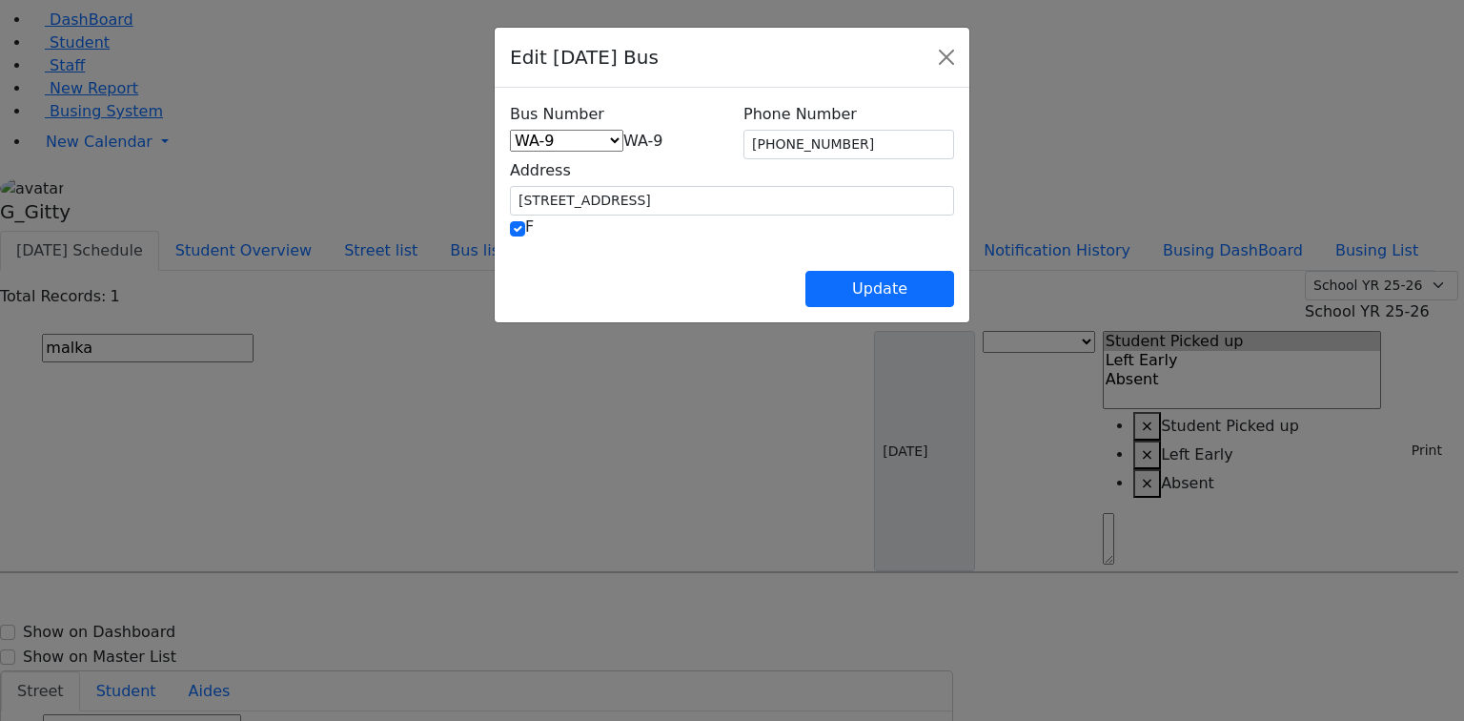
click at [623, 134] on span "WA-9" at bounding box center [643, 141] width 40 height 18
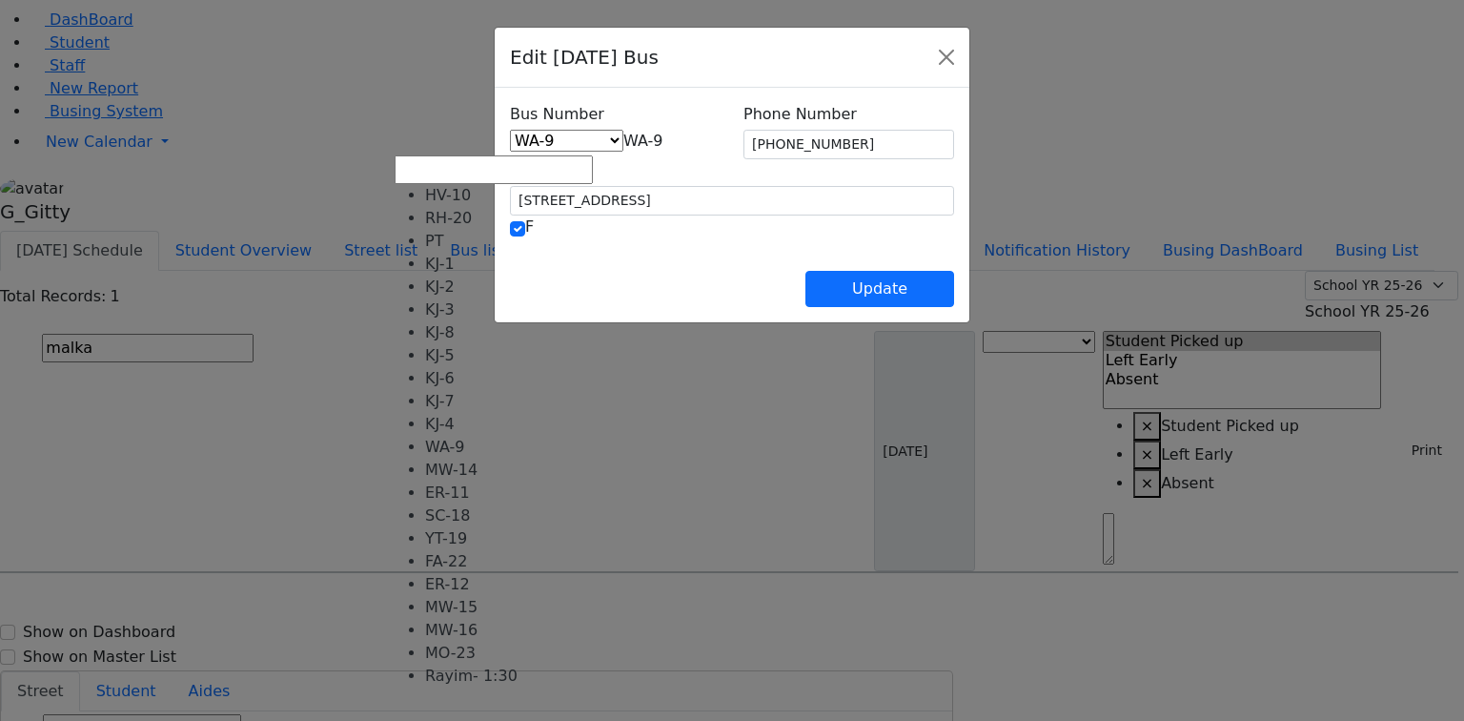
select select "463"
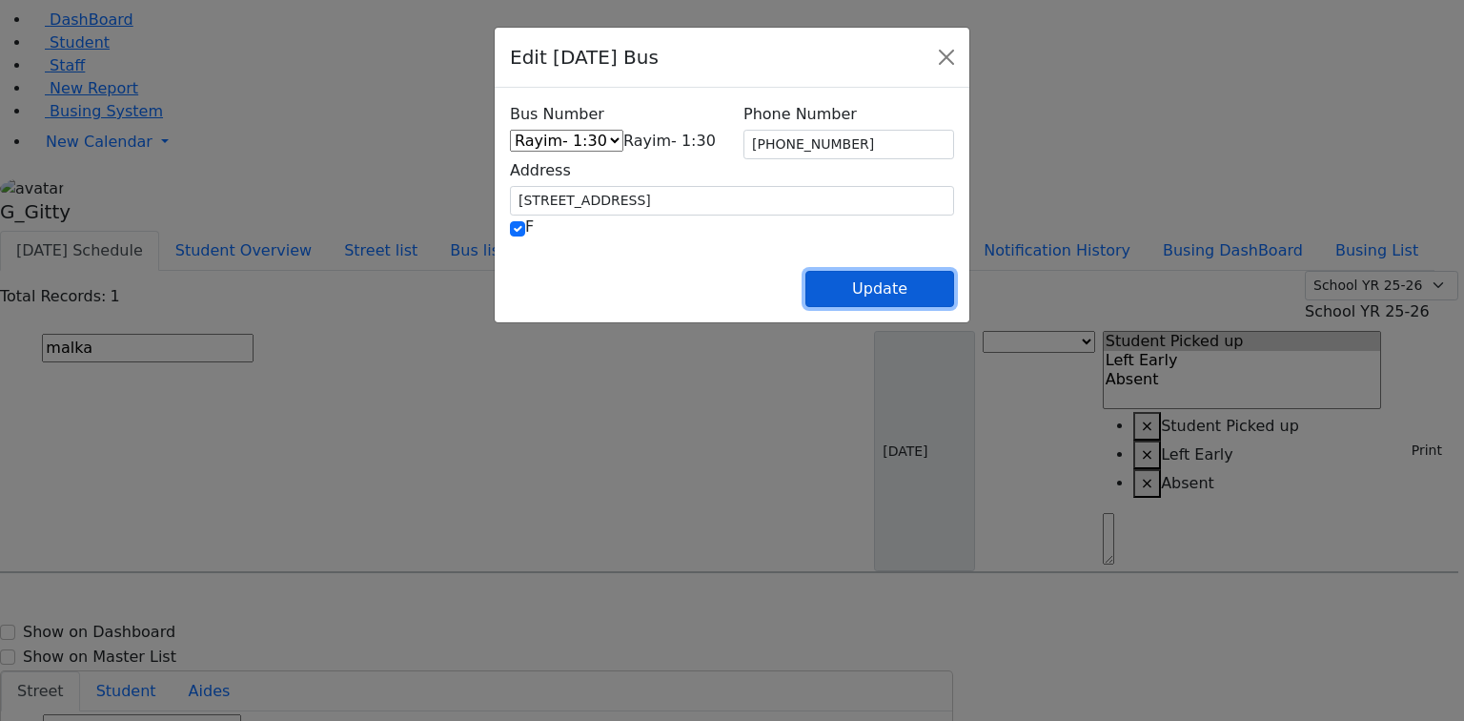
click at [950, 295] on button "Update" at bounding box center [879, 289] width 149 height 36
select select
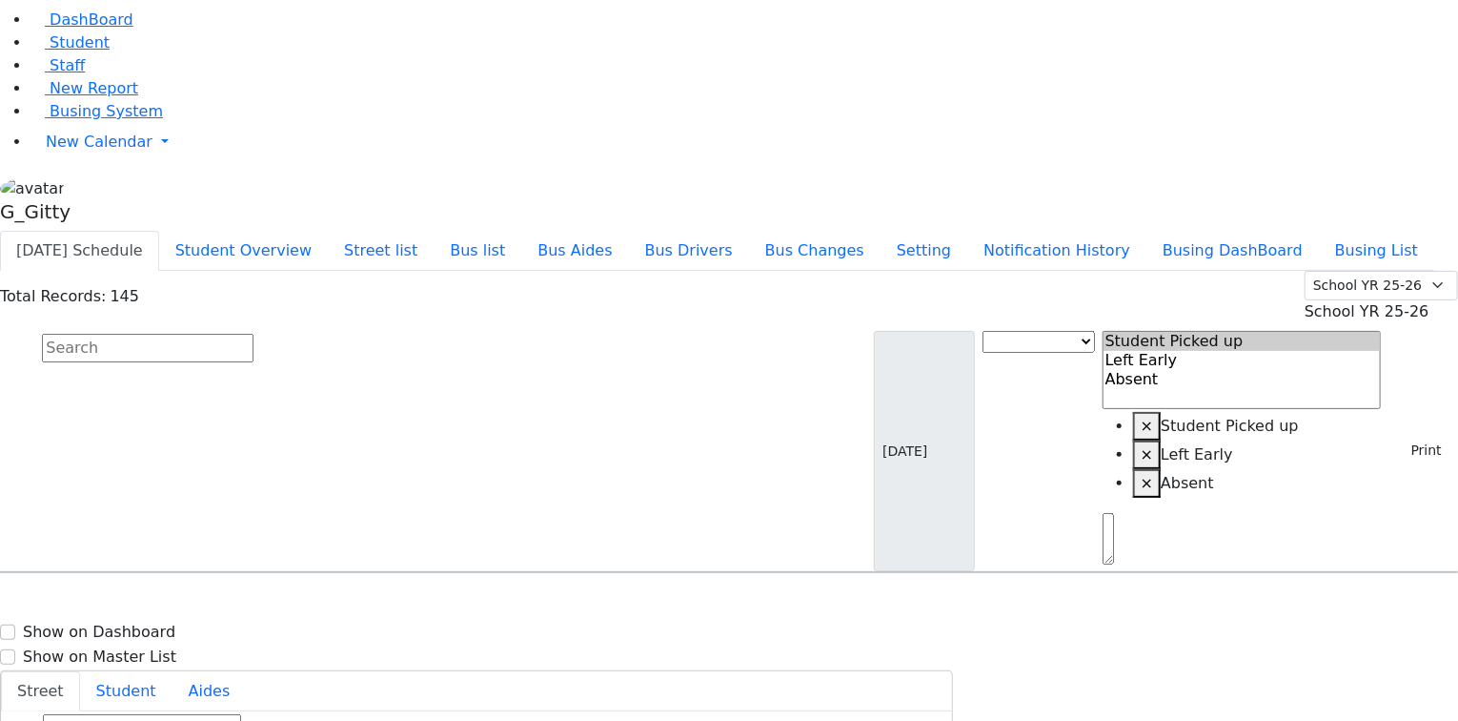
click at [254, 334] on input "text" at bounding box center [148, 348] width 212 height 29
type input "baila"
click at [405, 603] on div "[STREET_ADDRESS]" at bounding box center [304, 627] width 202 height 48
select select
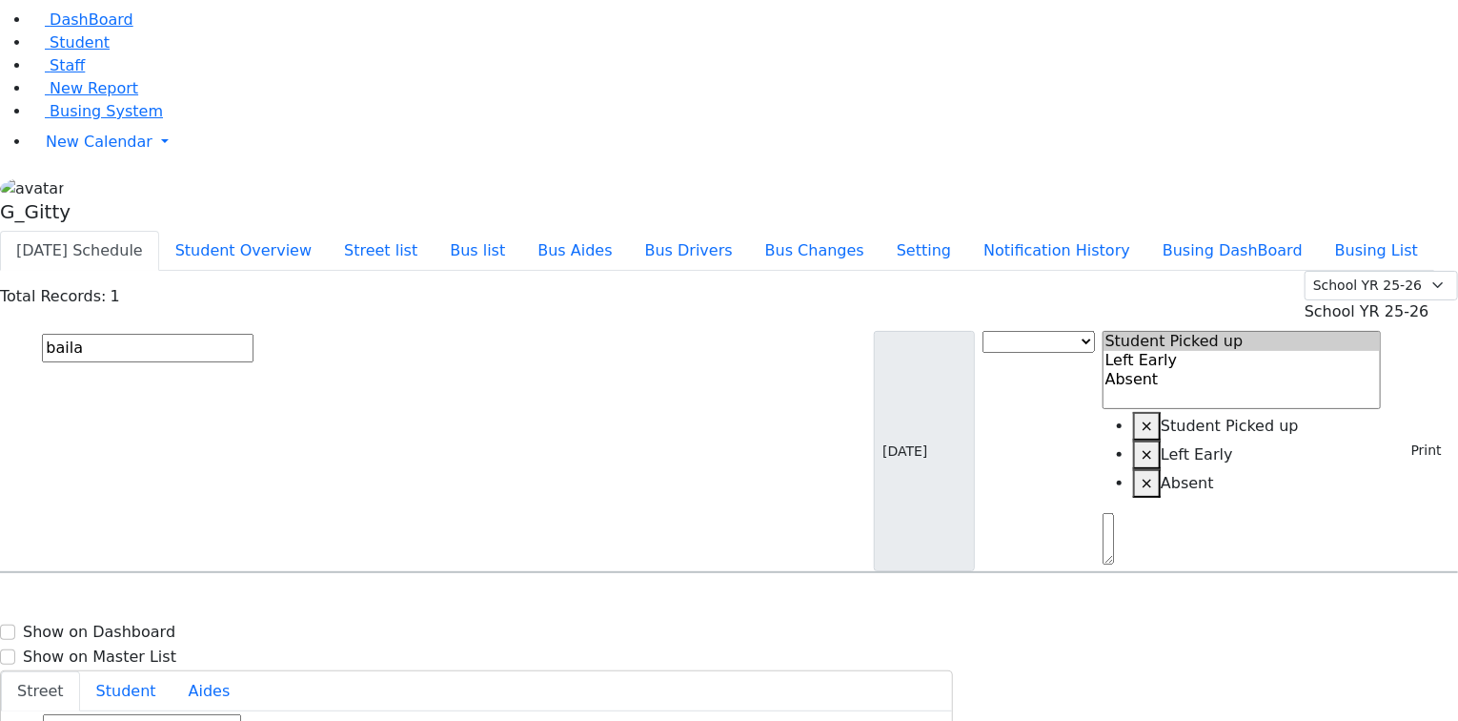
type input "[PHONE_NUMBER]"
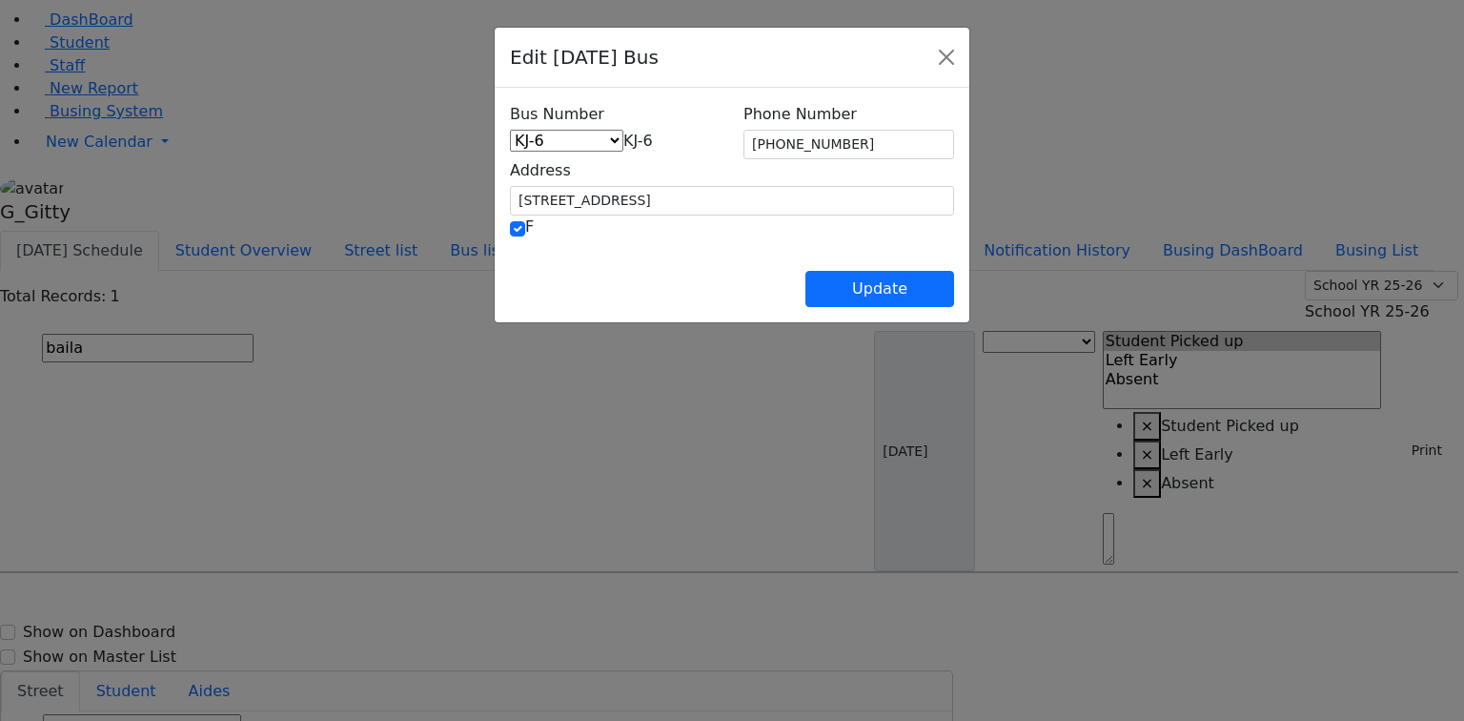
drag, startPoint x: 520, startPoint y: 137, endPoint x: 528, endPoint y: 147, distance: 12.8
click at [623, 137] on span "KJ-6" at bounding box center [638, 141] width 30 height 18
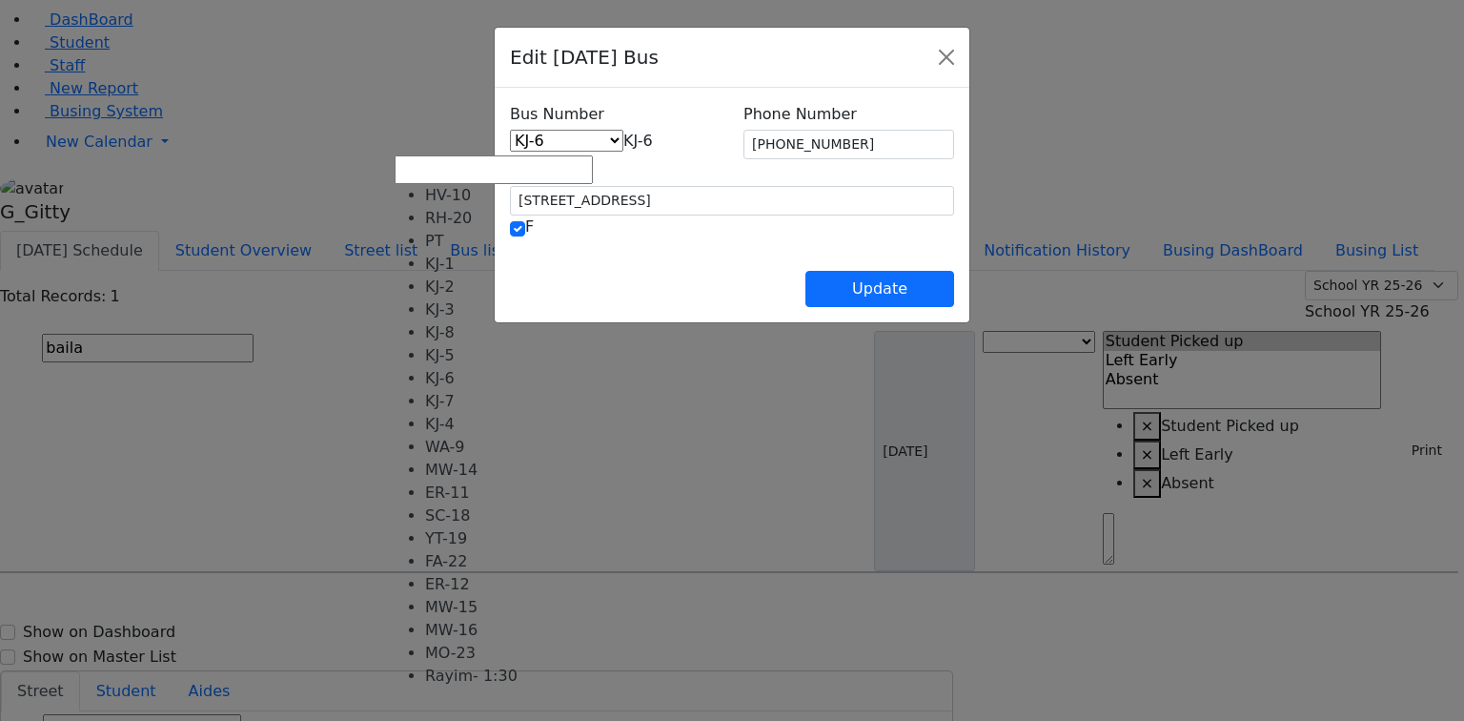
select select "463"
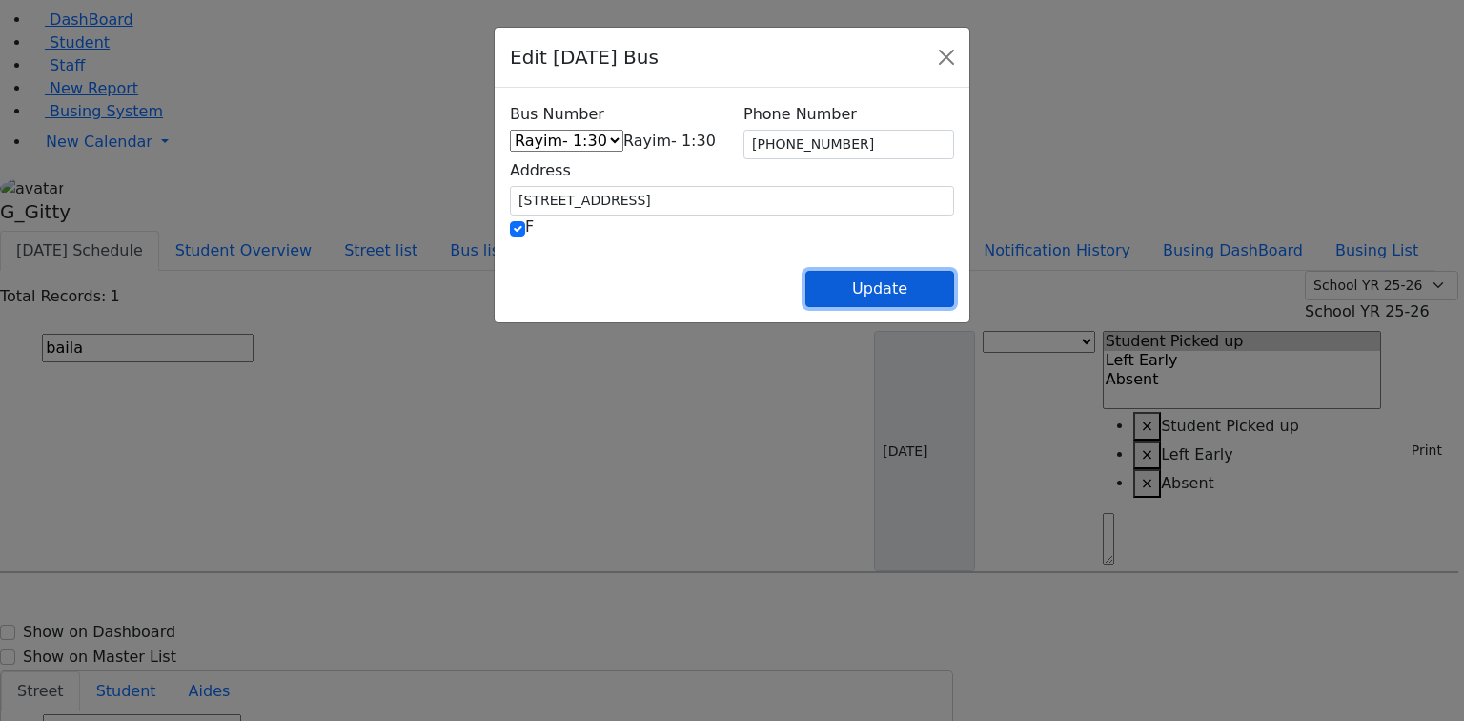
drag, startPoint x: 978, startPoint y: 290, endPoint x: 903, endPoint y: 278, distance: 76.2
click at [954, 290] on button "Update" at bounding box center [879, 289] width 149 height 36
click at [954, 286] on button "Update" at bounding box center [879, 289] width 149 height 36
click at [954, 282] on button "Update" at bounding box center [879, 289] width 149 height 36
click at [954, 290] on button "Update" at bounding box center [879, 289] width 149 height 36
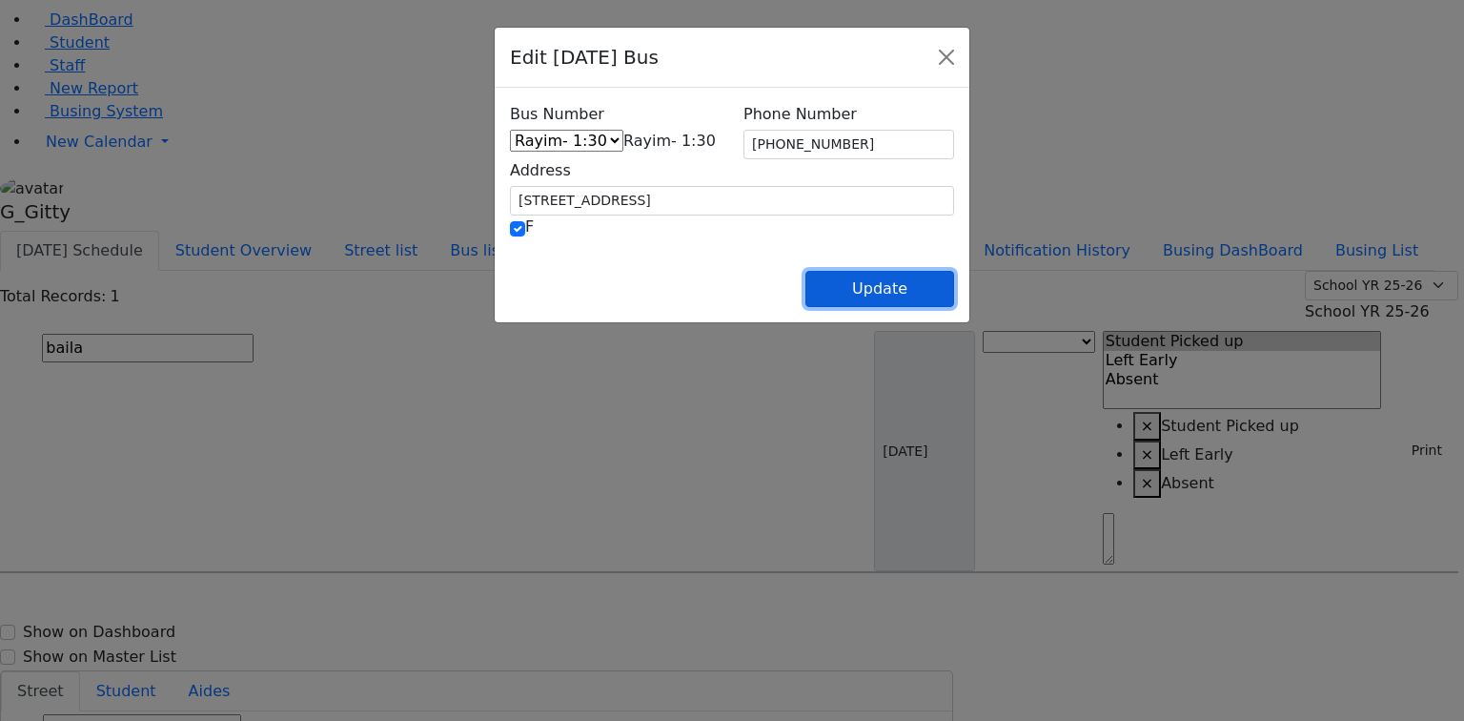
click at [954, 293] on button "Update" at bounding box center [879, 289] width 149 height 36
click at [954, 292] on button "Update" at bounding box center [879, 289] width 149 height 36
click at [954, 288] on button "Update" at bounding box center [879, 289] width 149 height 36
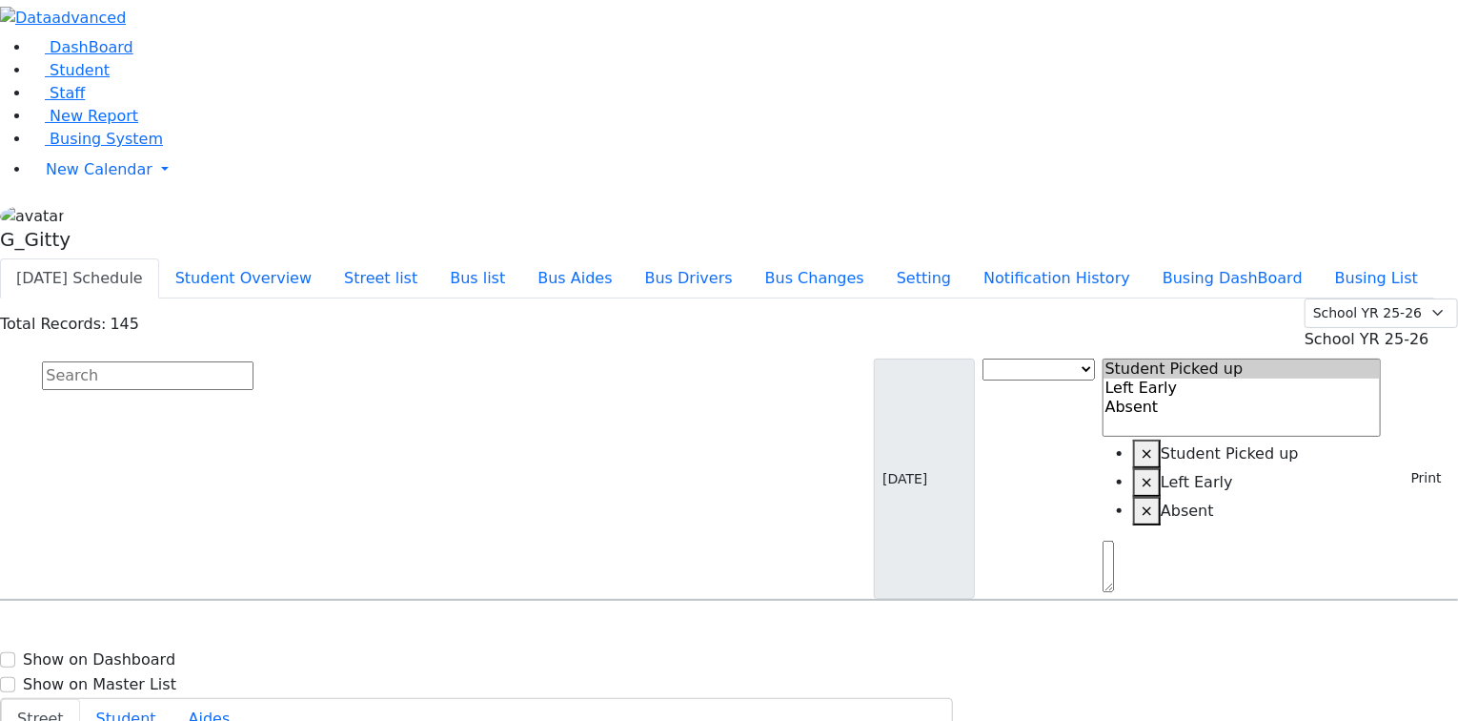
click at [254, 361] on input "text" at bounding box center [148, 375] width 212 height 29
type input "baila"
click at [405, 631] on div "[STREET_ADDRESS]" at bounding box center [304, 655] width 202 height 48
select select
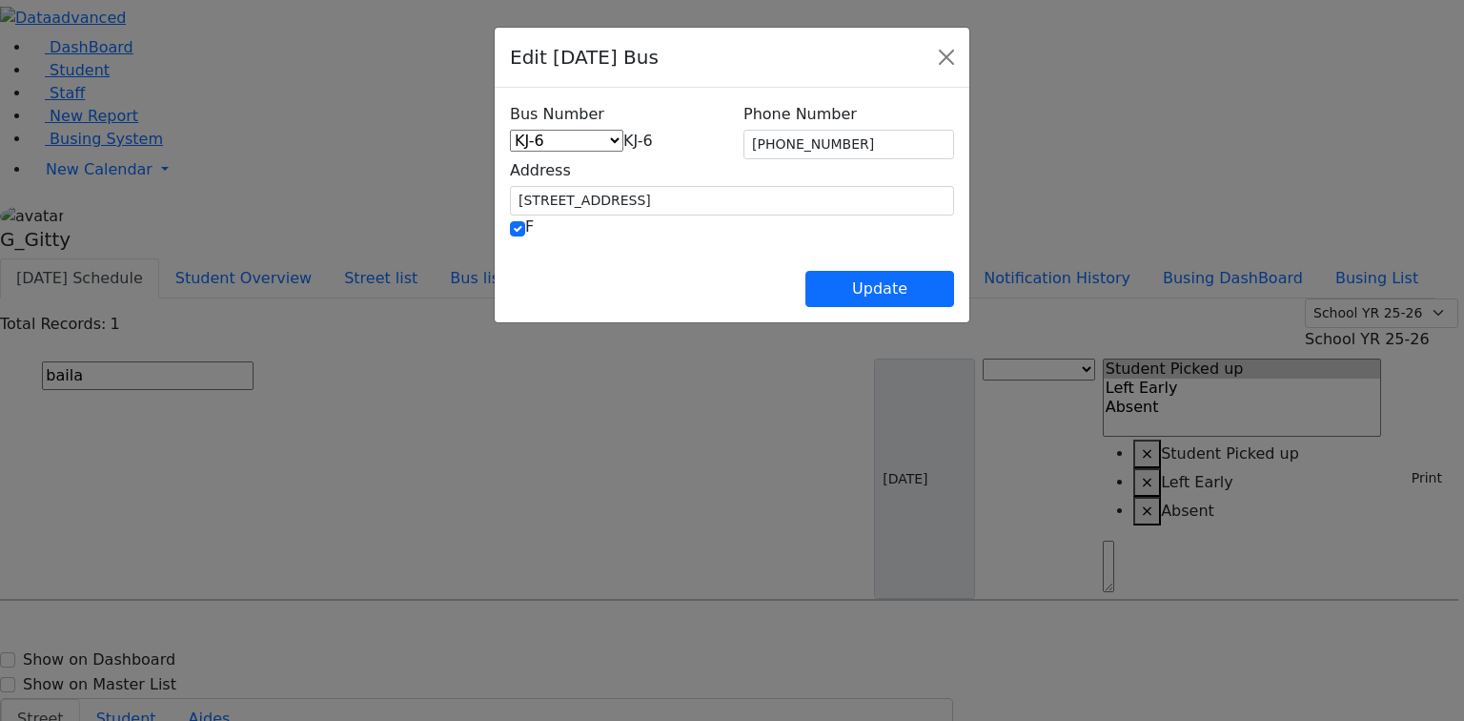
click at [623, 141] on span "KJ-6" at bounding box center [638, 141] width 30 height 18
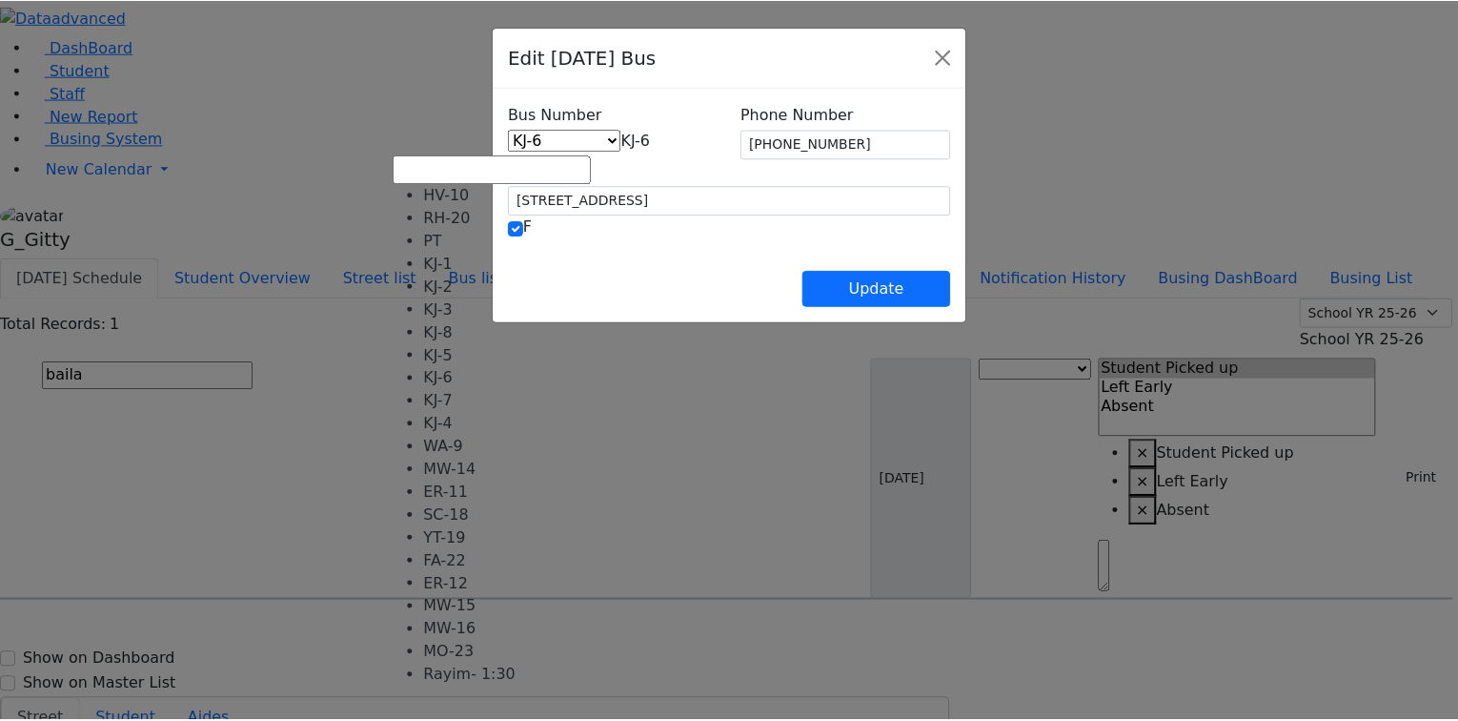
scroll to position [156, 0]
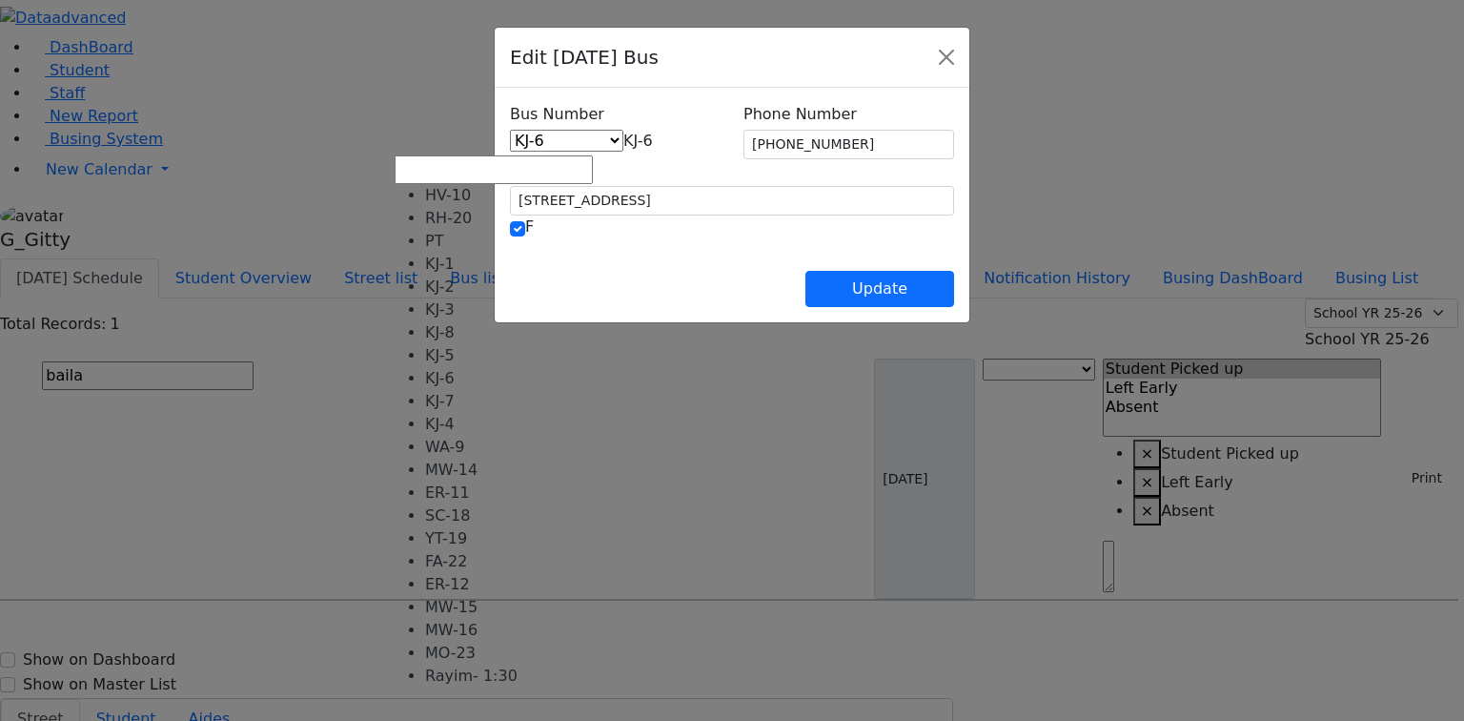
select select "463"
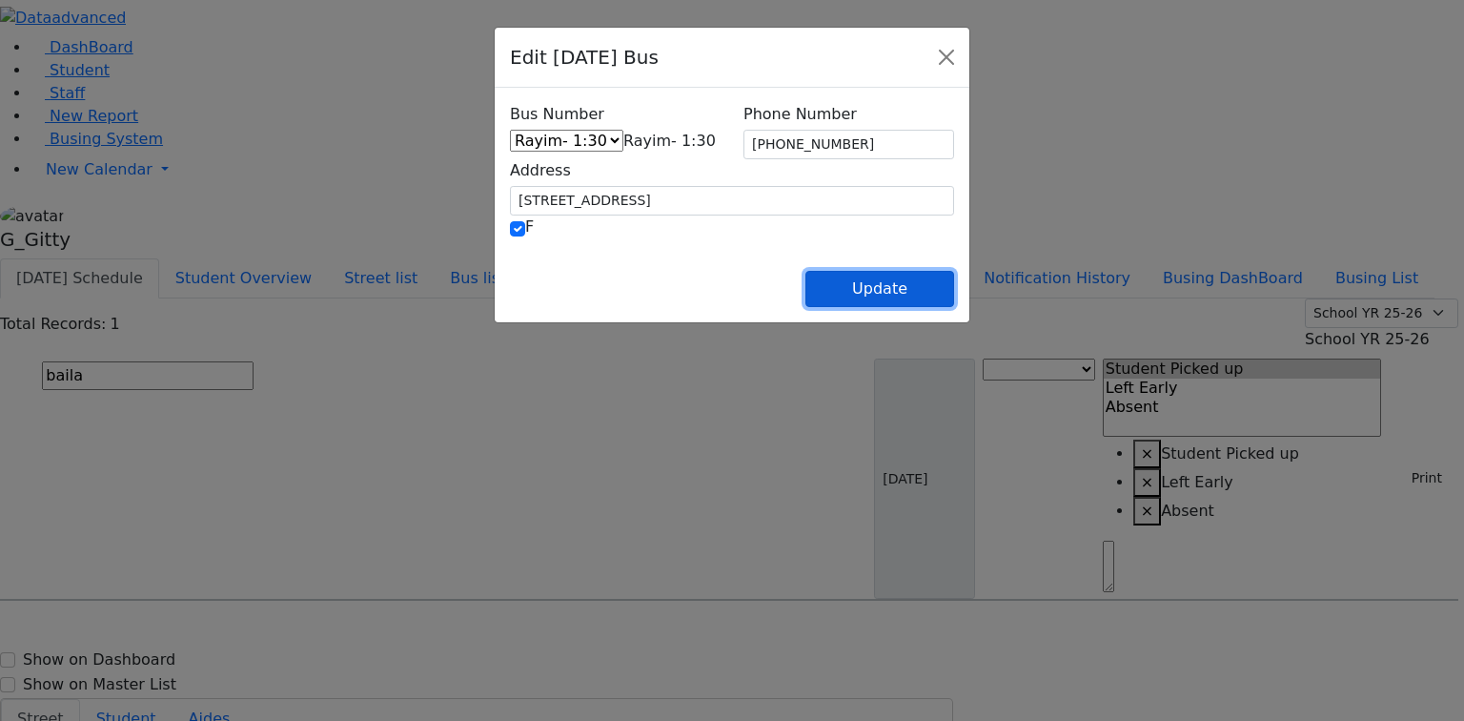
click at [954, 295] on button "Update" at bounding box center [879, 289] width 149 height 36
click at [954, 282] on button "Update" at bounding box center [879, 289] width 149 height 36
click at [954, 278] on button "Update" at bounding box center [879, 289] width 149 height 36
click at [954, 286] on button "Update" at bounding box center [879, 289] width 149 height 36
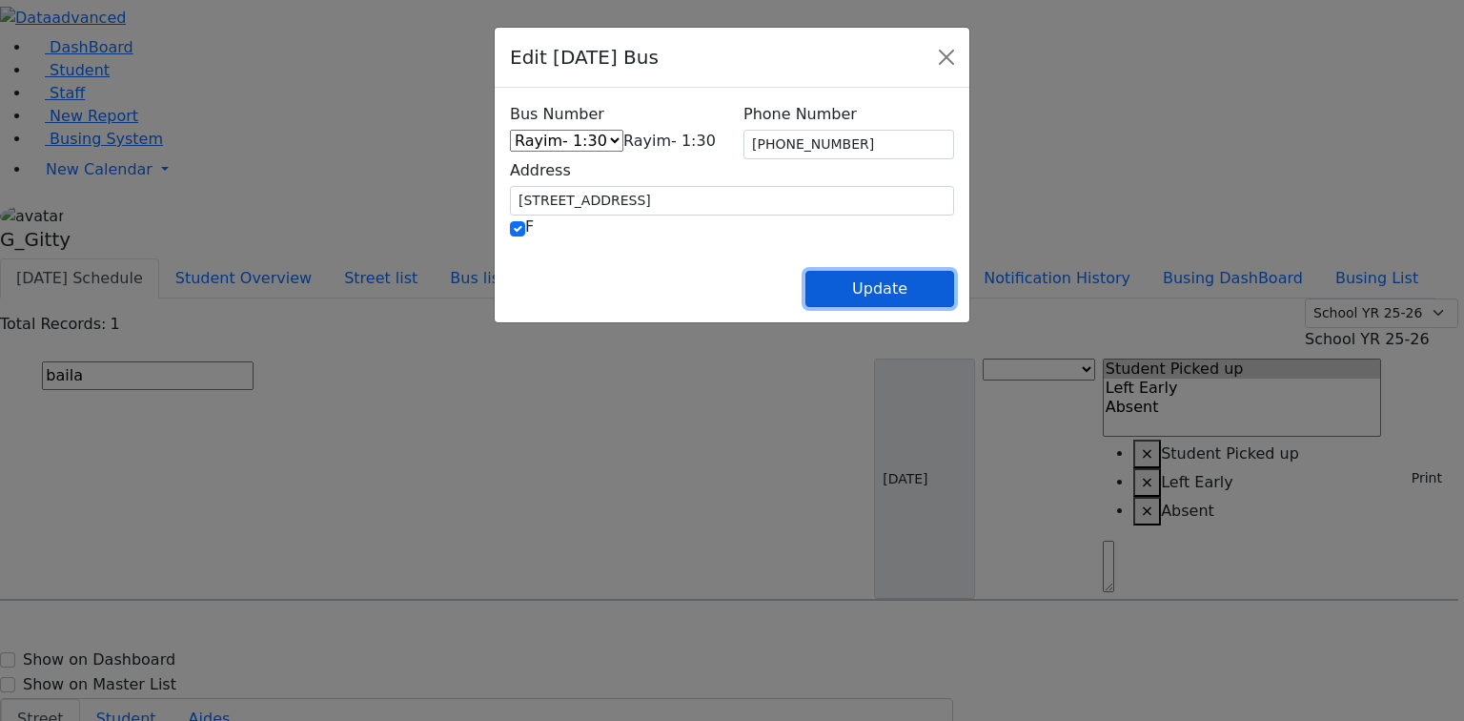
click at [954, 286] on button "Update" at bounding box center [879, 289] width 149 height 36
click at [962, 60] on button "Close" at bounding box center [946, 57] width 31 height 31
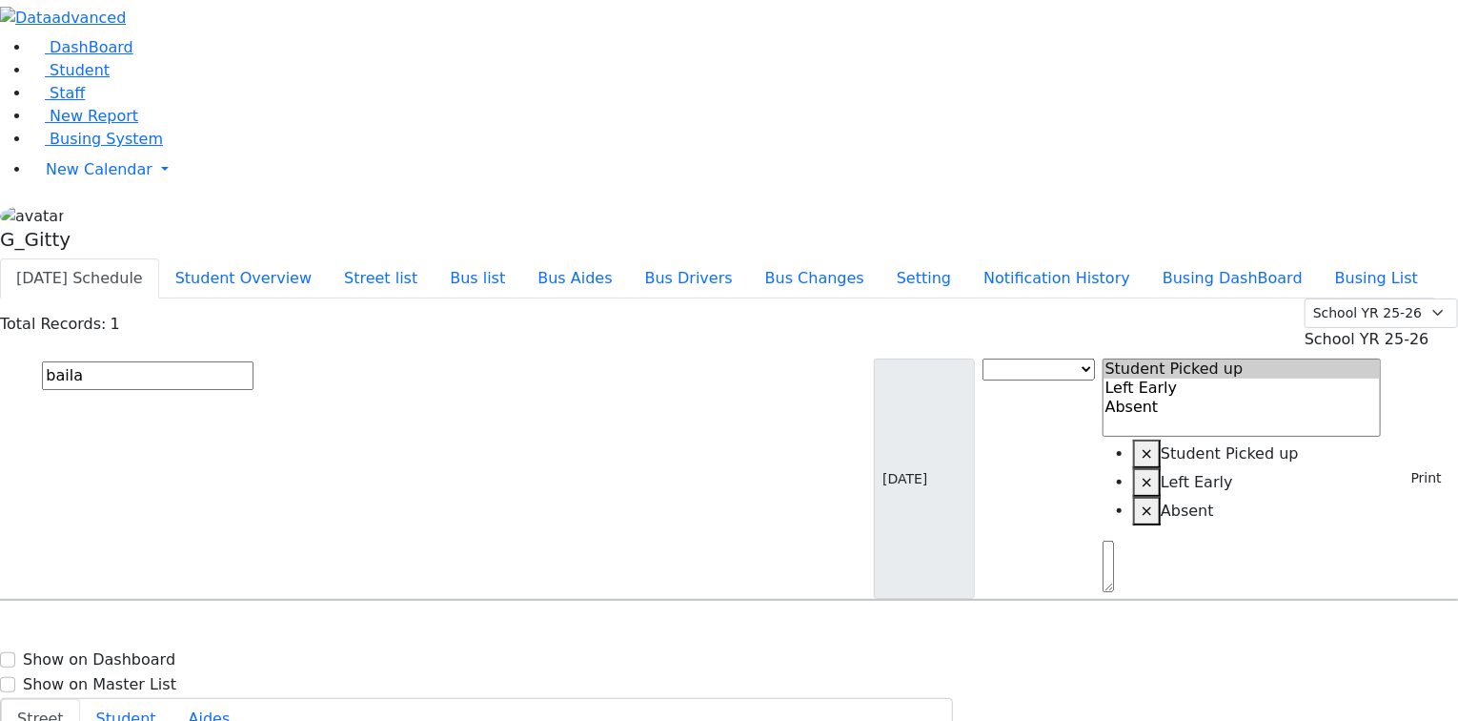
click at [194, 258] on div "G_Gitty Profile Subscription Settings Sign Out" at bounding box center [729, 231] width 1458 height 54
click at [187, 258] on div "G_Gitty" at bounding box center [729, 231] width 1458 height 54
click at [232, 213] on link "Sign Out" at bounding box center [269, 197] width 151 height 31
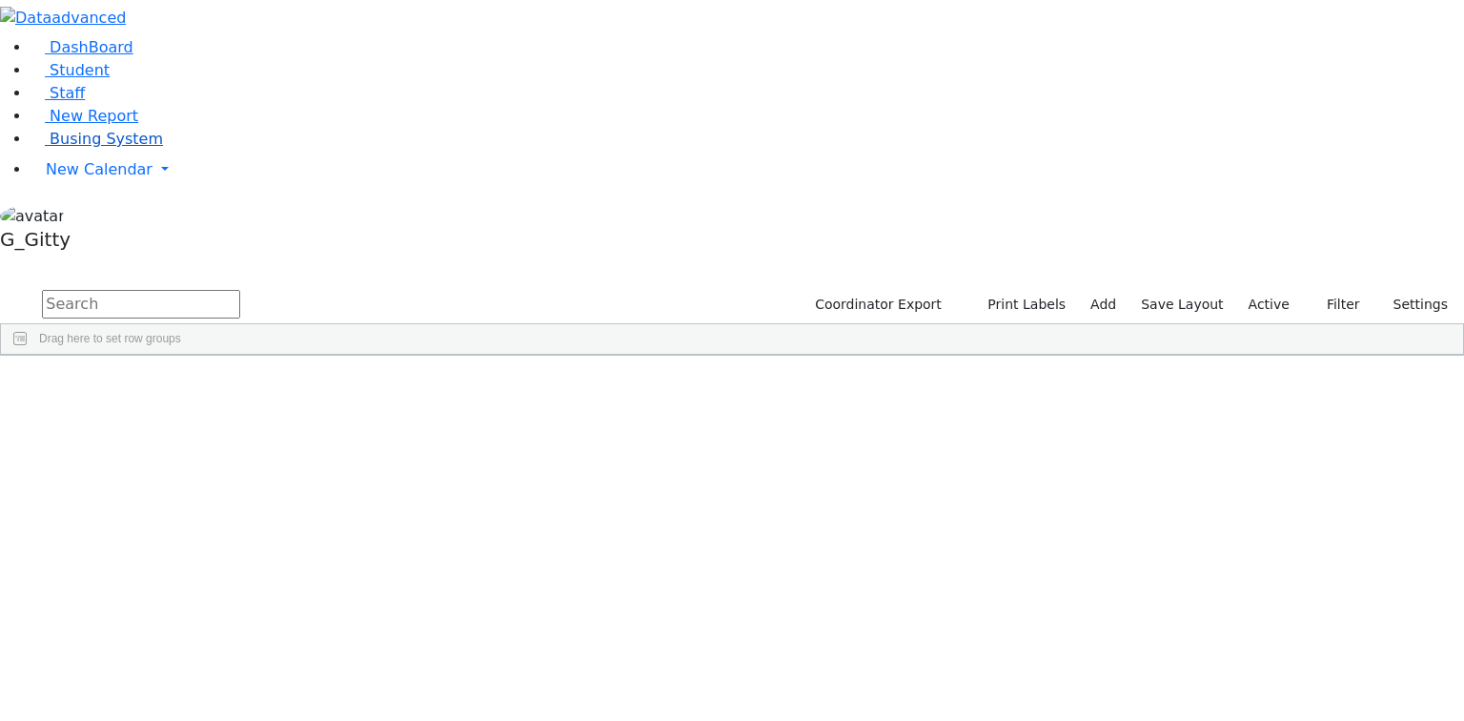
click at [59, 148] on span "Busing System" at bounding box center [106, 139] width 113 height 18
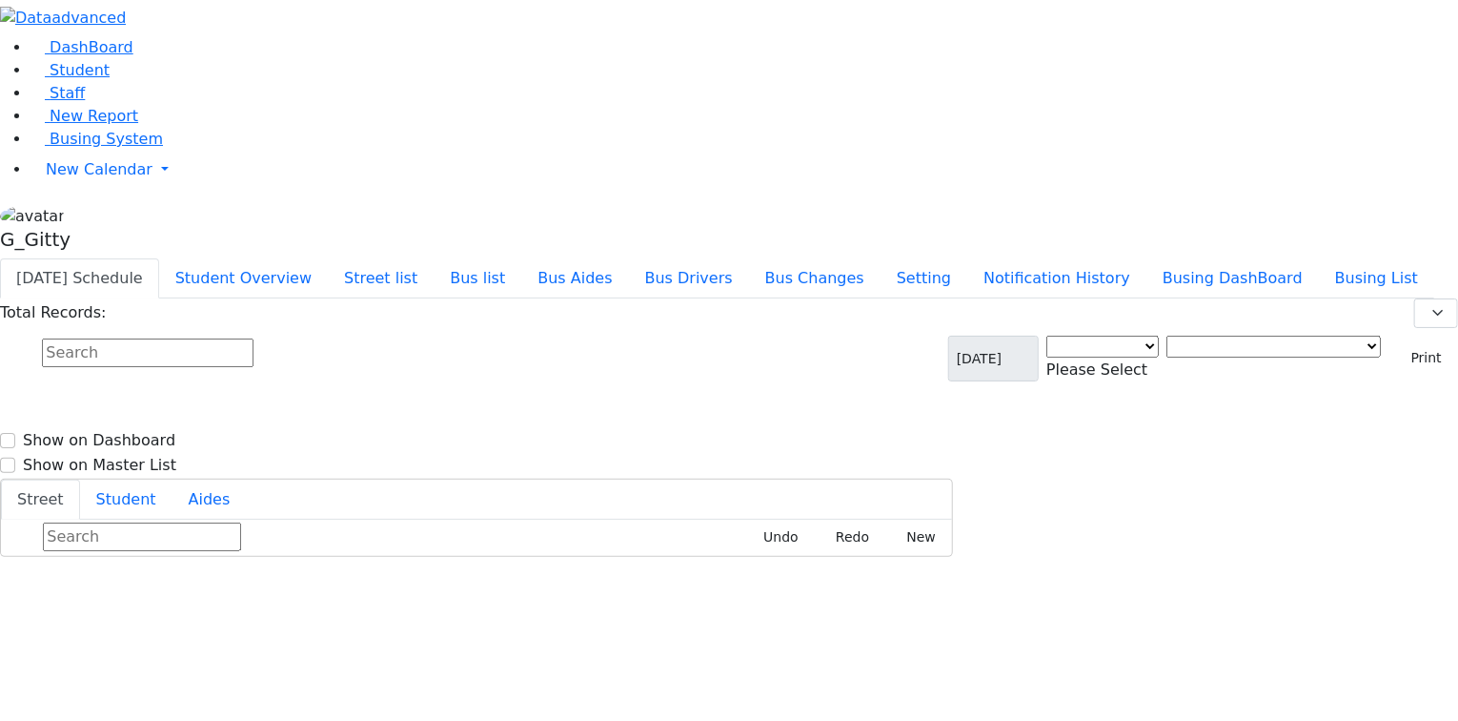
select select "3"
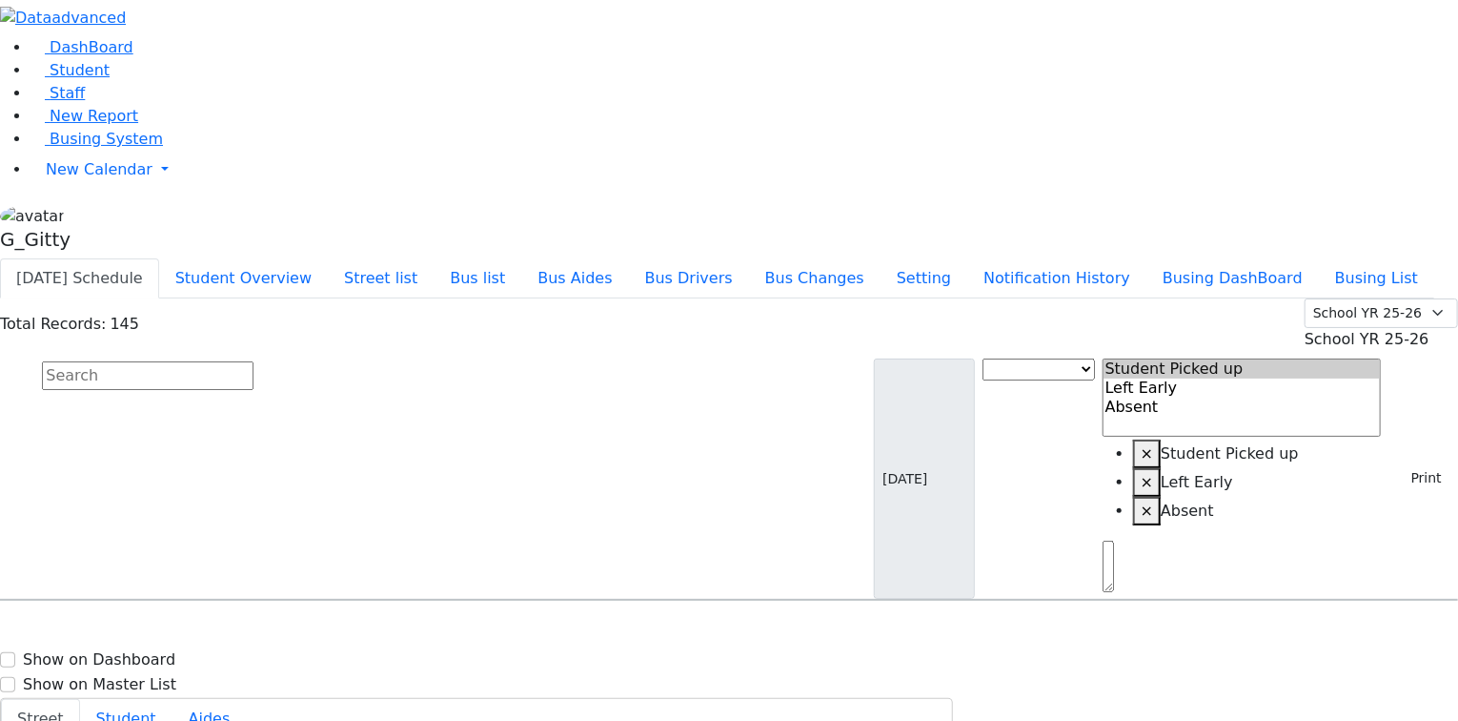
click at [254, 361] on input "text" at bounding box center [148, 375] width 212 height 29
type input "baila"
click at [153, 628] on h6 "[PERSON_NAME]" at bounding box center [82, 637] width 140 height 18
select select
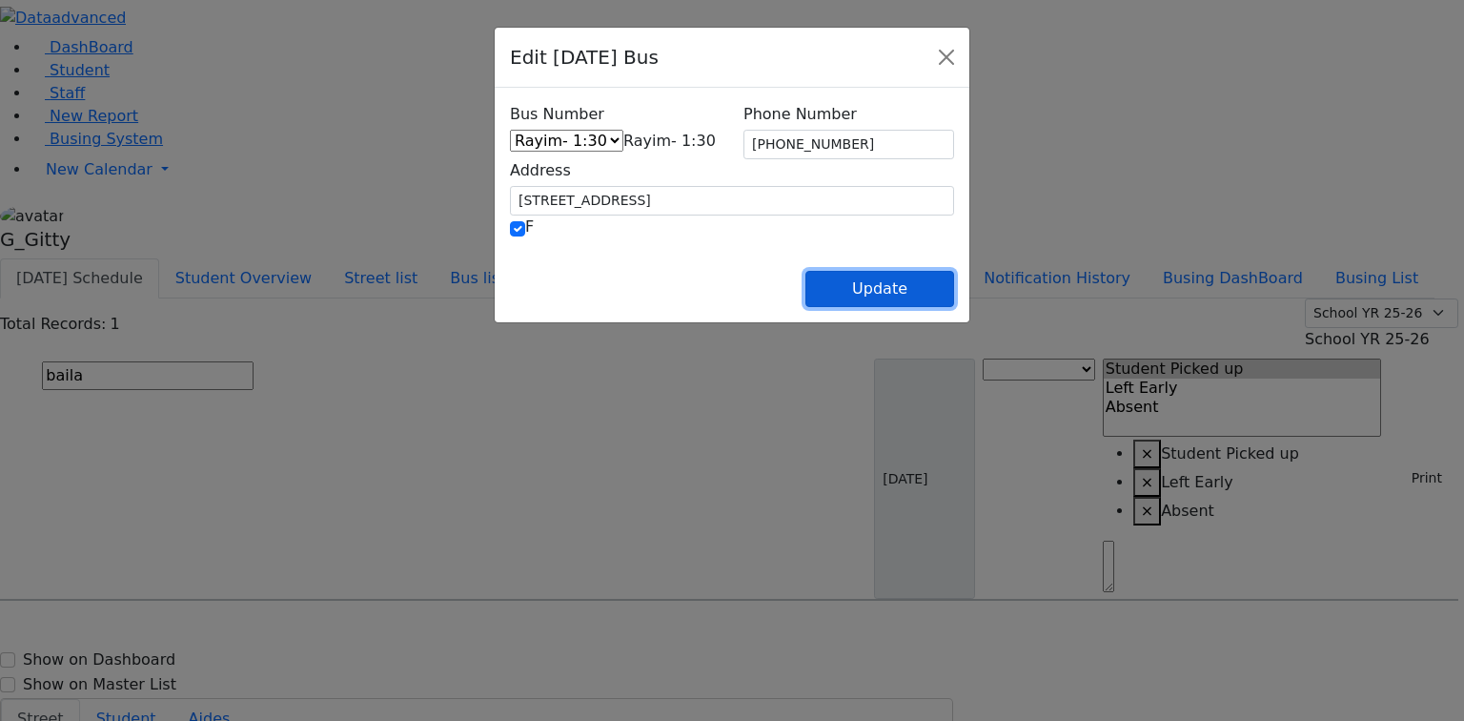
click at [954, 296] on button "Update" at bounding box center [879, 289] width 149 height 36
select select
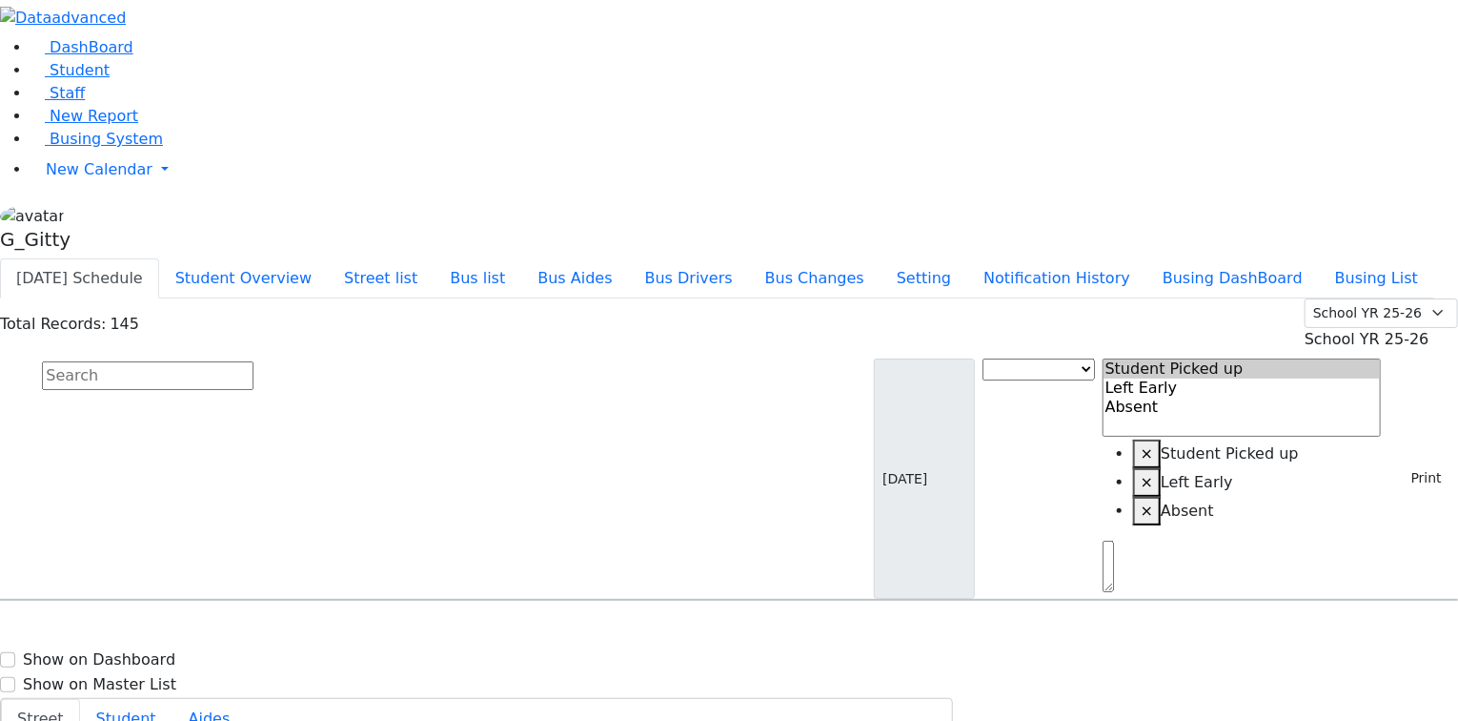
click at [254, 361] on input "text" at bounding box center [148, 375] width 212 height 29
type input "[PERSON_NAME]"
click at [405, 631] on div "[STREET_ADDRESS]" at bounding box center [304, 655] width 202 height 48
select select
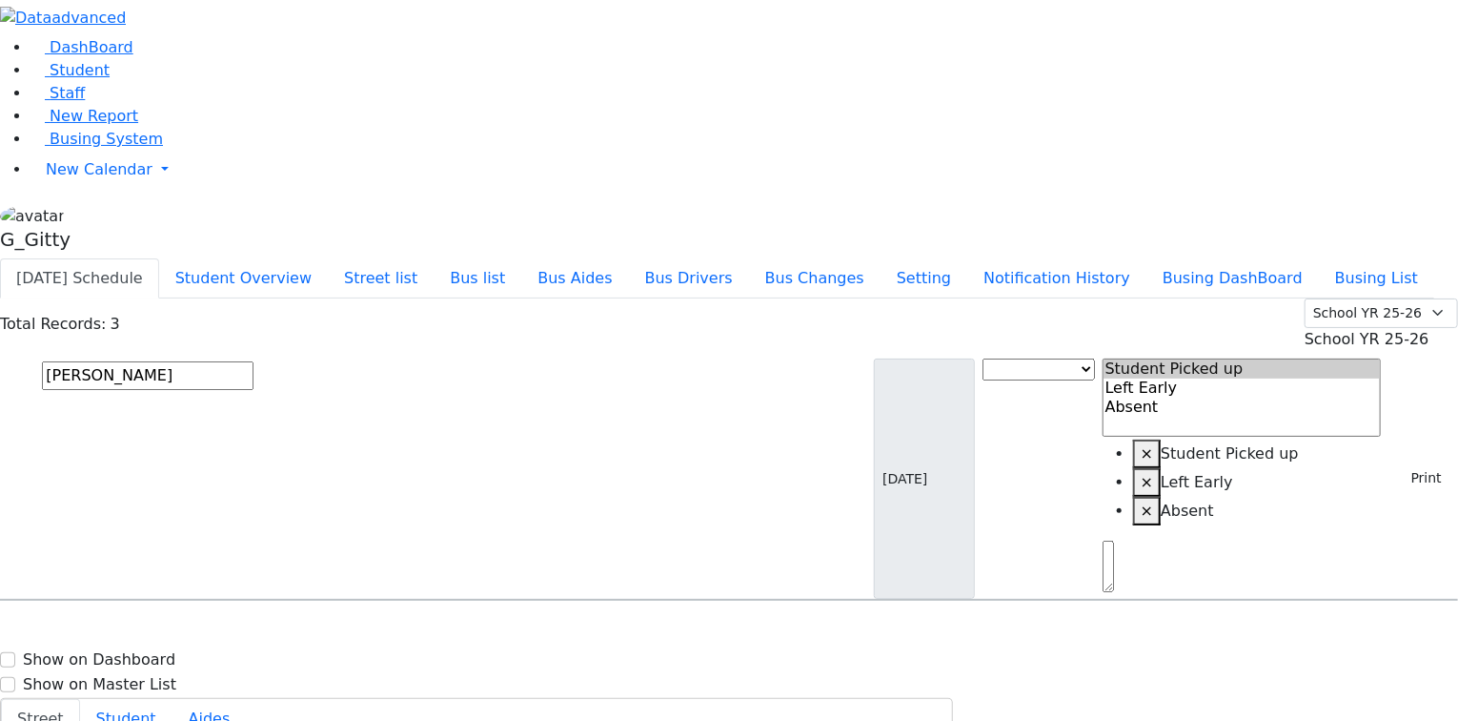
type input "[PHONE_NUMBER]"
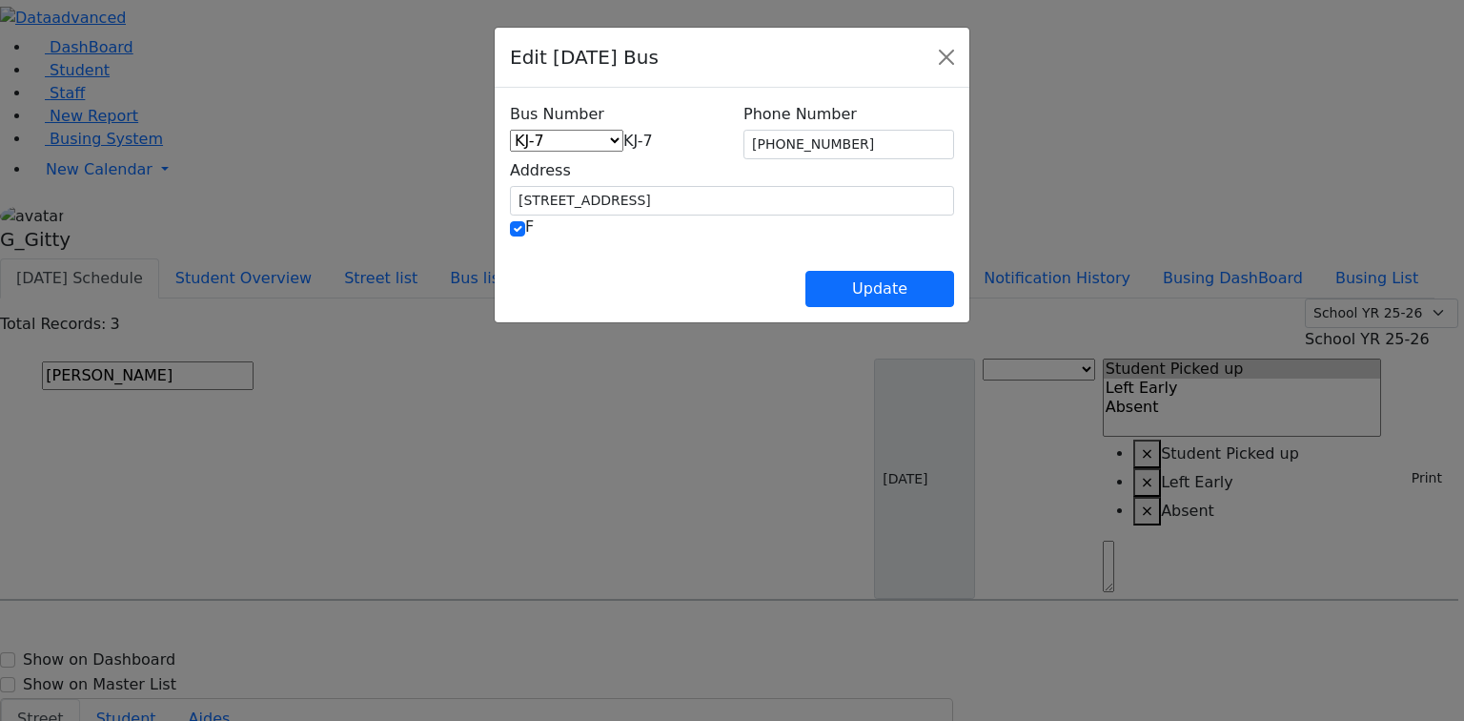
click at [623, 149] on span "KJ-7" at bounding box center [638, 141] width 30 height 18
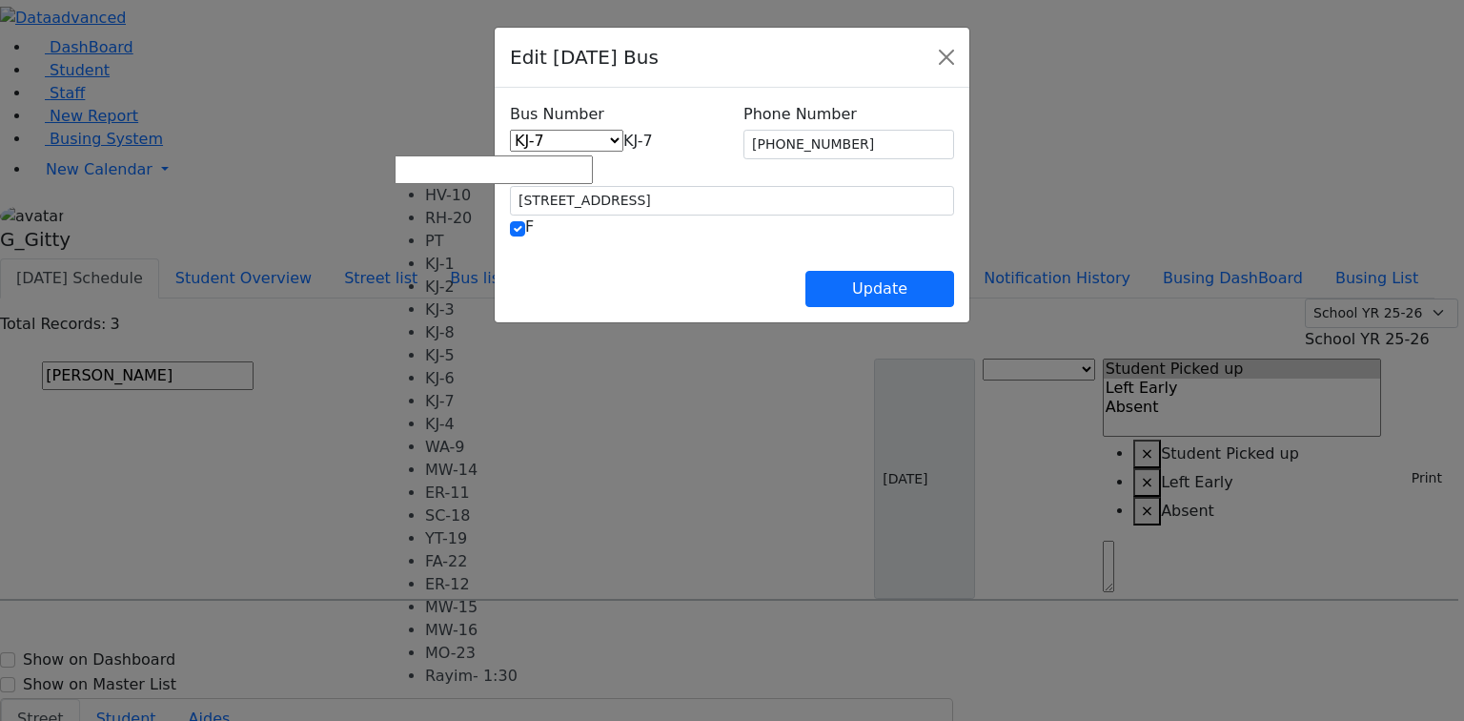
scroll to position [156, 0]
select select "463"
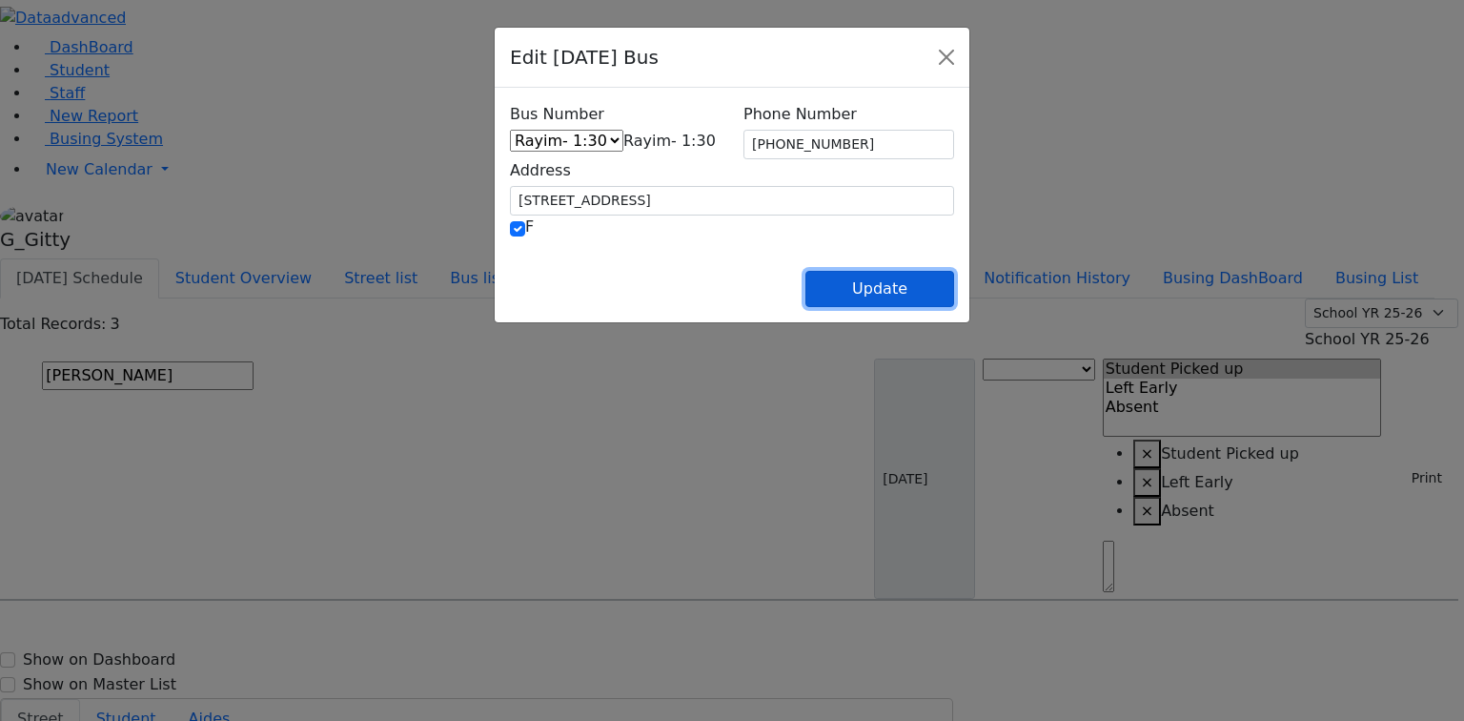
click at [945, 281] on button "Update" at bounding box center [879, 289] width 149 height 36
select select
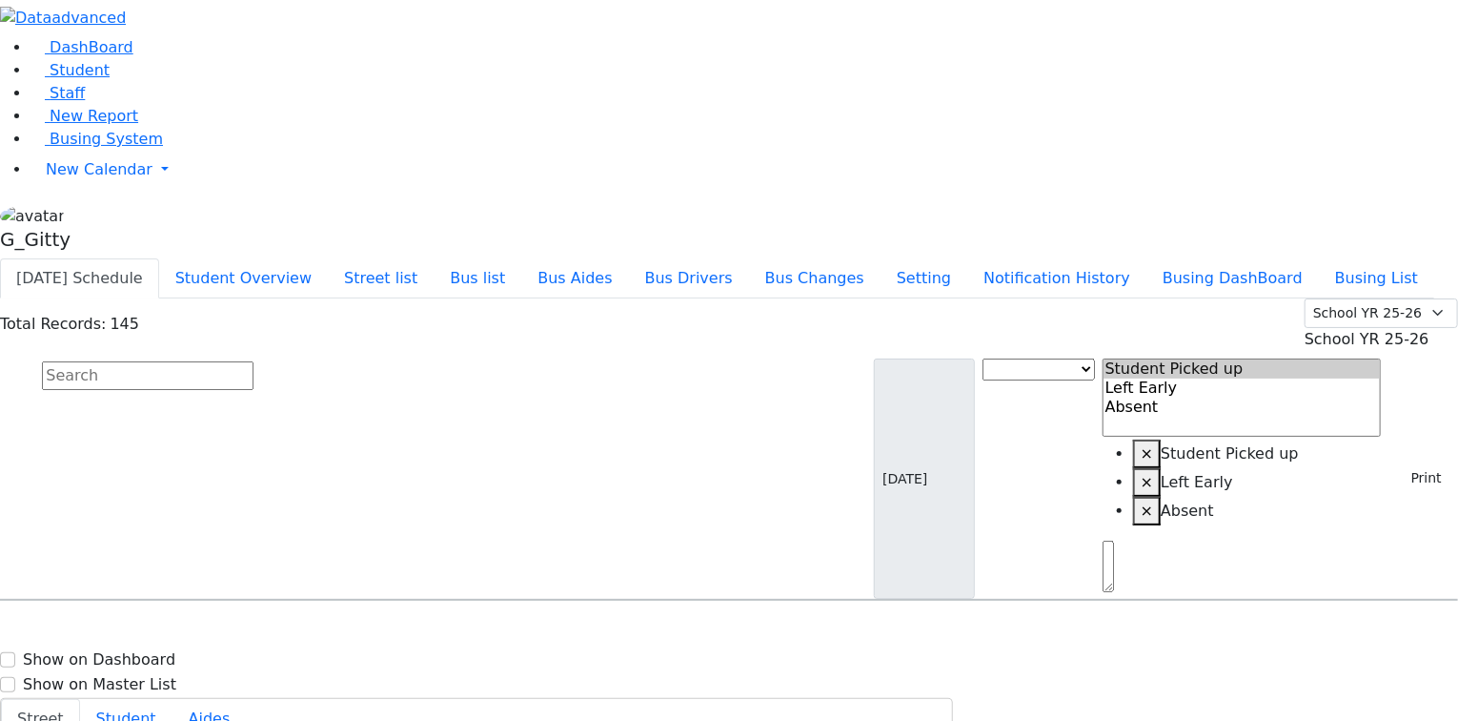
click at [254, 361] on input "text" at bounding box center [148, 375] width 212 height 29
type input "Y"
type input "[PERSON_NAME]"
click at [722, 628] on h6 "MW-14" at bounding box center [572, 637] width 297 height 18
select select
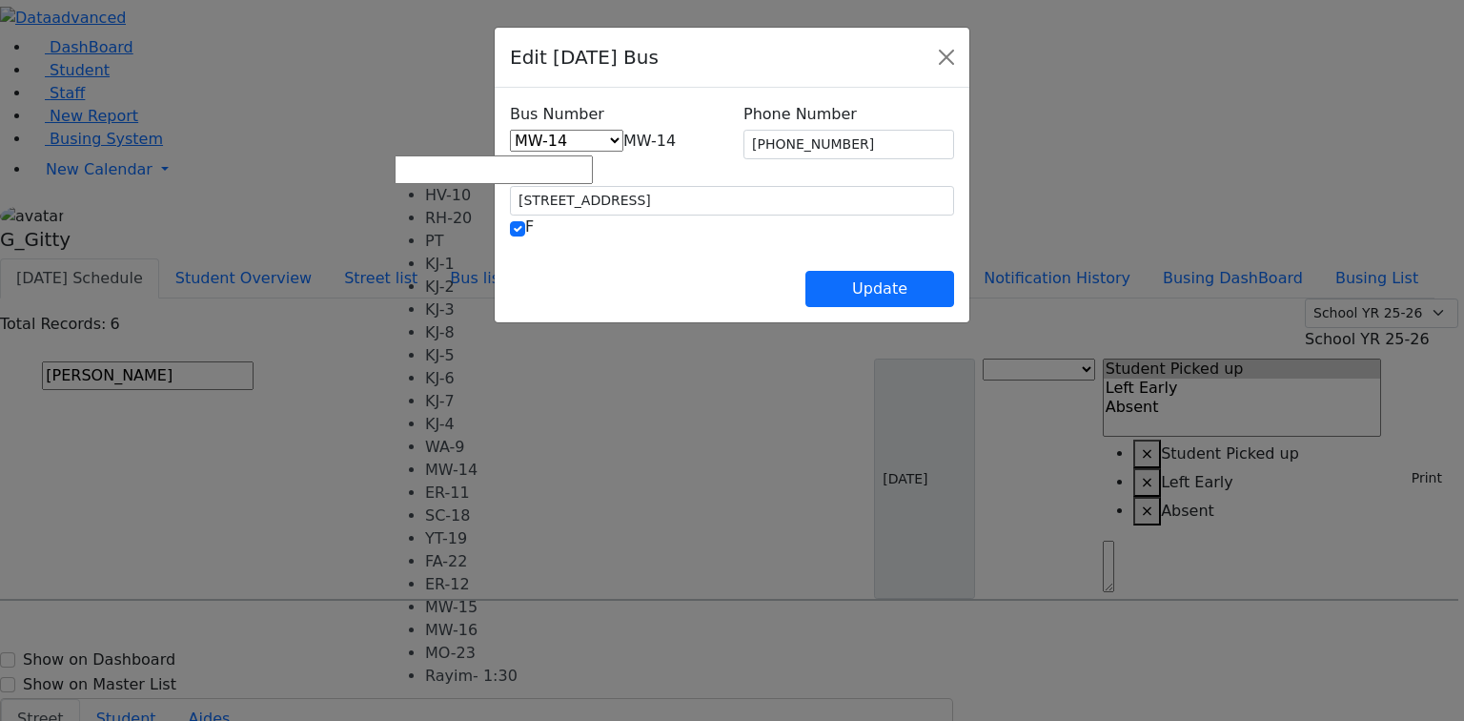
drag, startPoint x: 507, startPoint y: 142, endPoint x: 502, endPoint y: 153, distance: 11.5
click at [623, 142] on span "MW-14" at bounding box center [649, 141] width 52 height 18
select select "463"
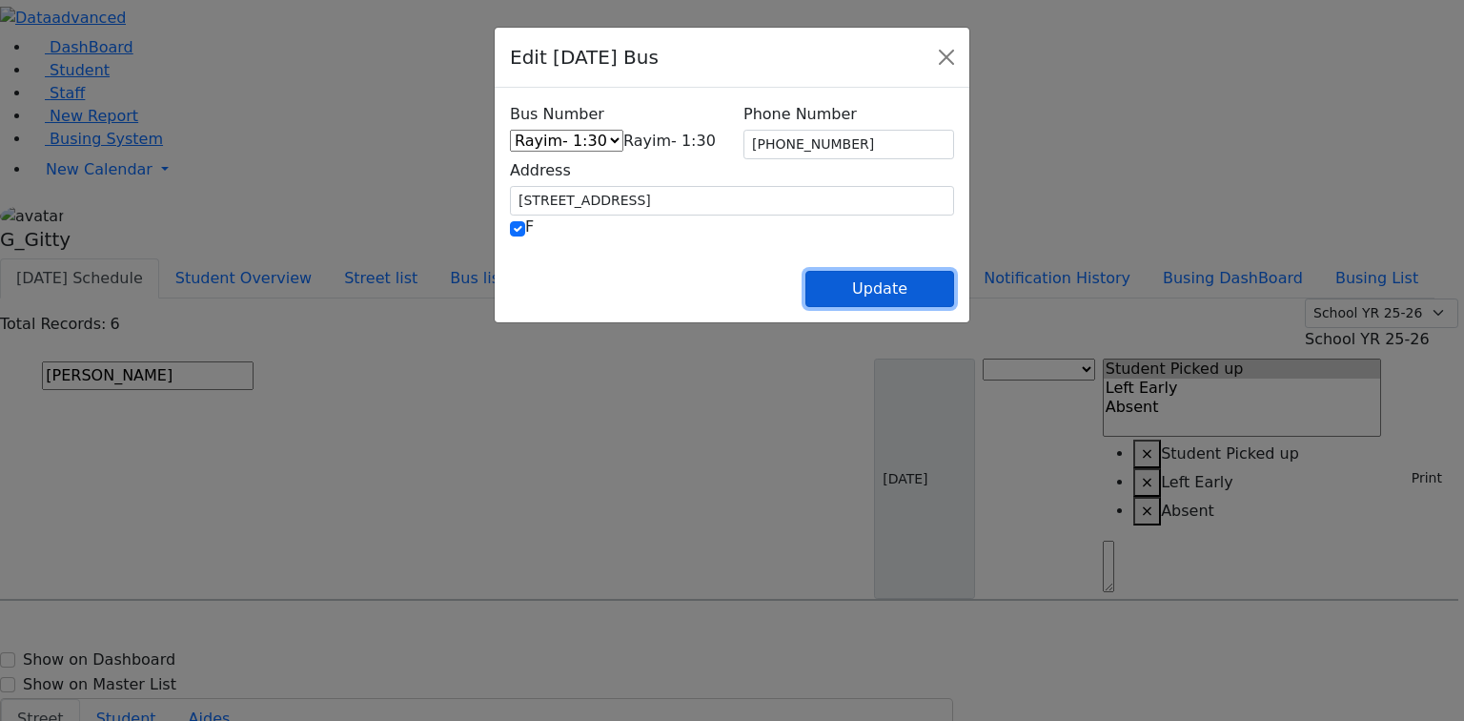
drag, startPoint x: 990, startPoint y: 301, endPoint x: 891, endPoint y: 242, distance: 115.4
click at [954, 297] on button "Update" at bounding box center [879, 289] width 149 height 36
select select
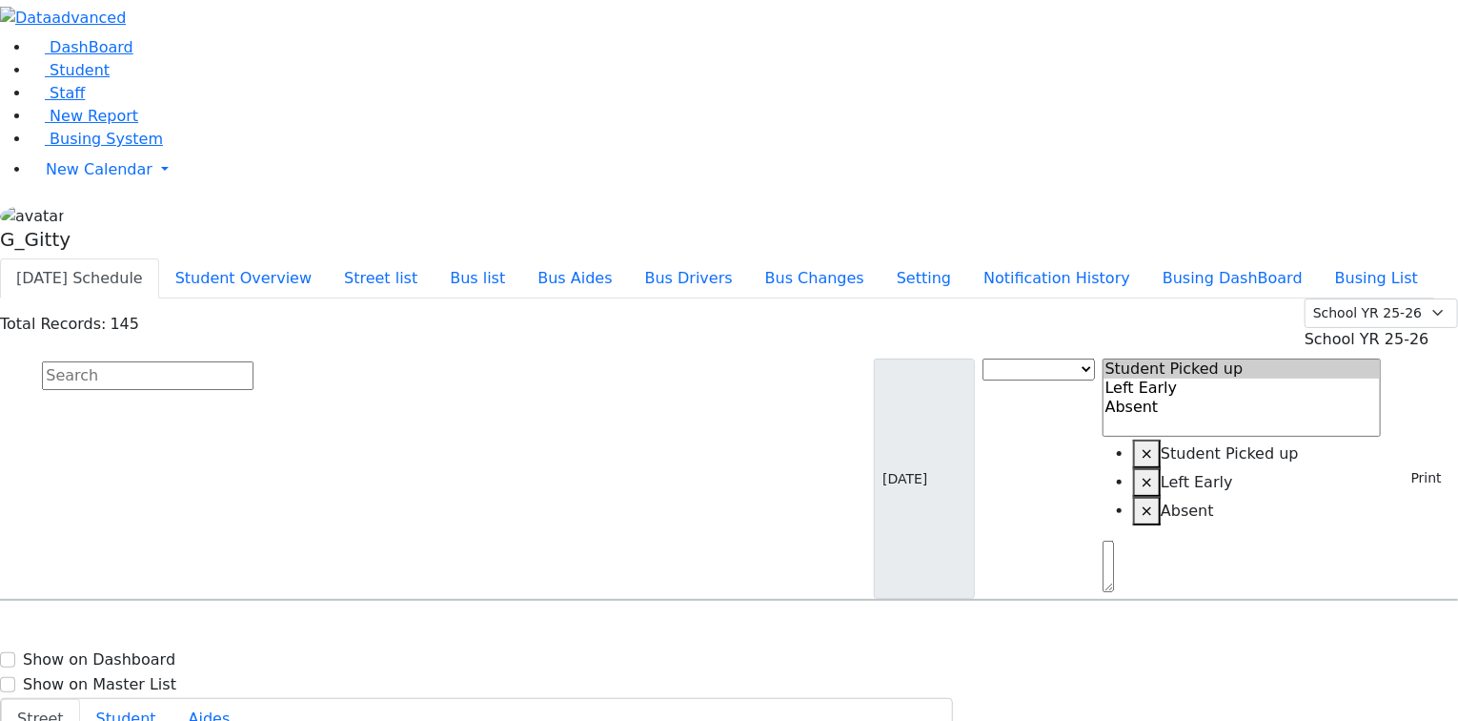
click at [254, 361] on input "text" at bounding box center [148, 375] width 212 height 29
type input "schor"
click at [405, 631] on div "14 Dinev Rd. #102" at bounding box center [304, 655] width 202 height 48
select select
drag, startPoint x: 1053, startPoint y: 503, endPoint x: 991, endPoint y: 499, distance: 62.1
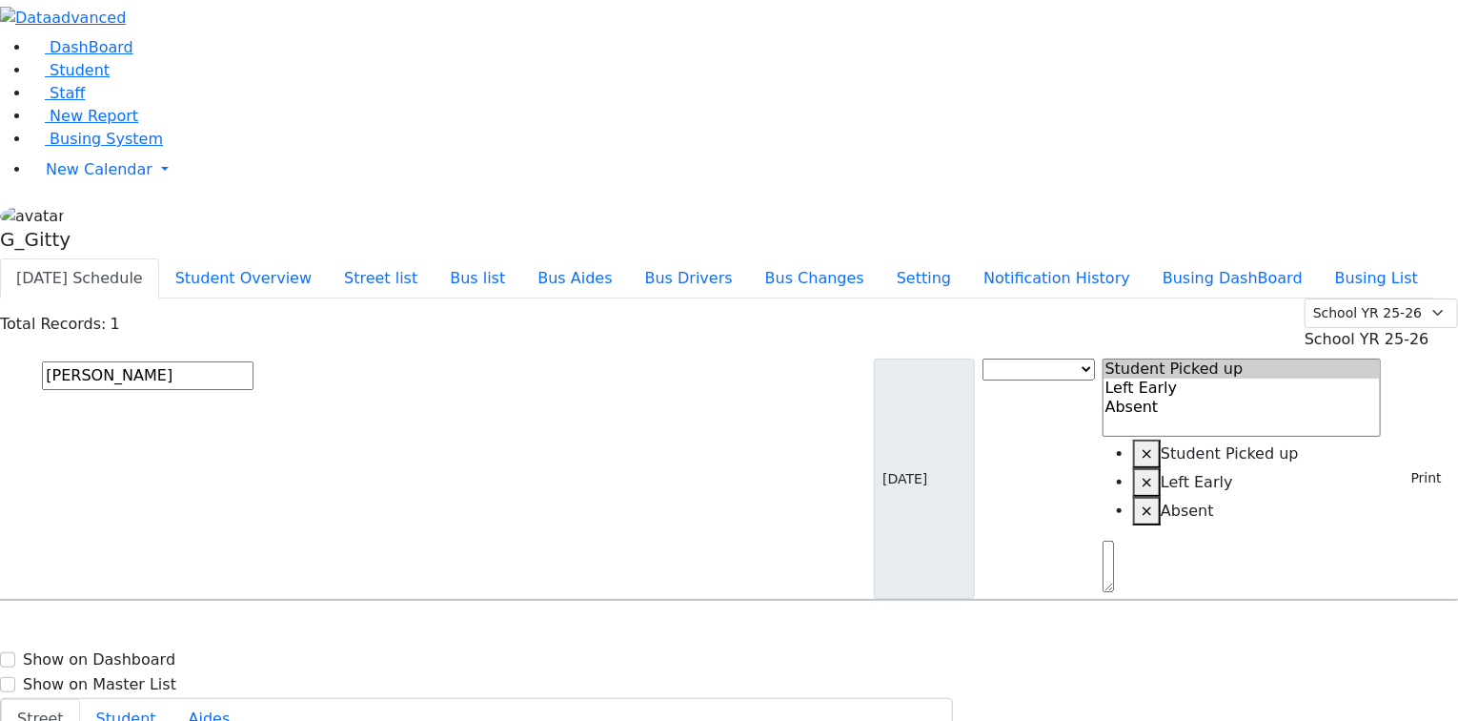
click at [254, 361] on input "schor" at bounding box center [148, 375] width 212 height 29
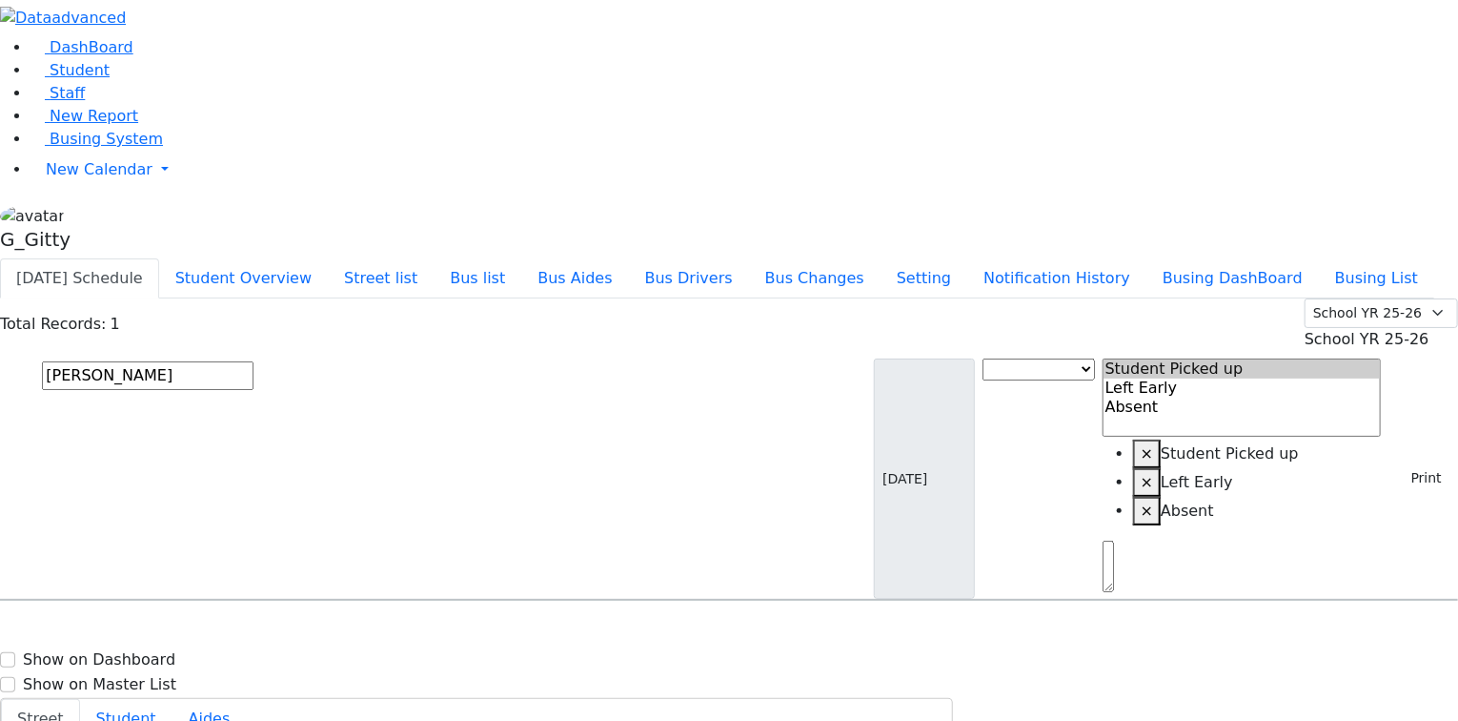
type input "(845) 782-4384"
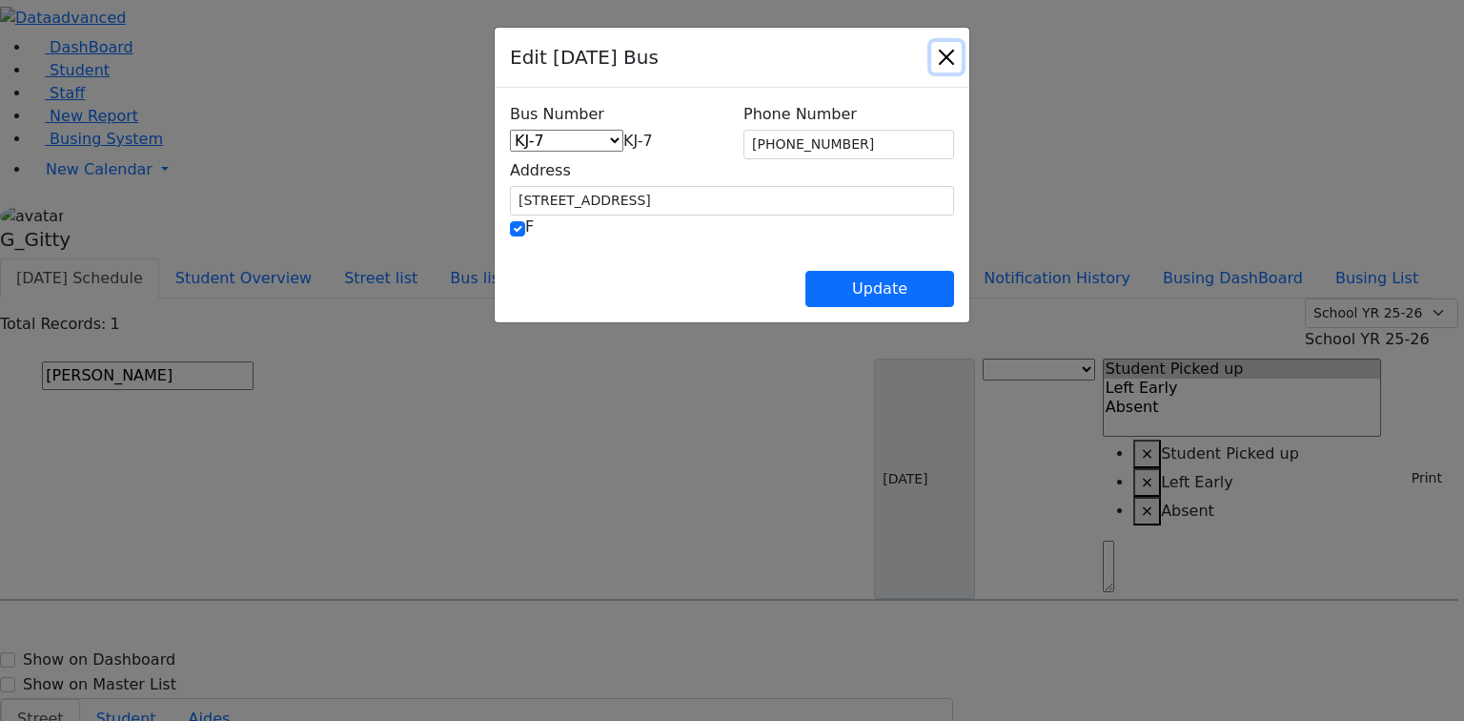
click at [962, 58] on button "Close" at bounding box center [946, 57] width 31 height 31
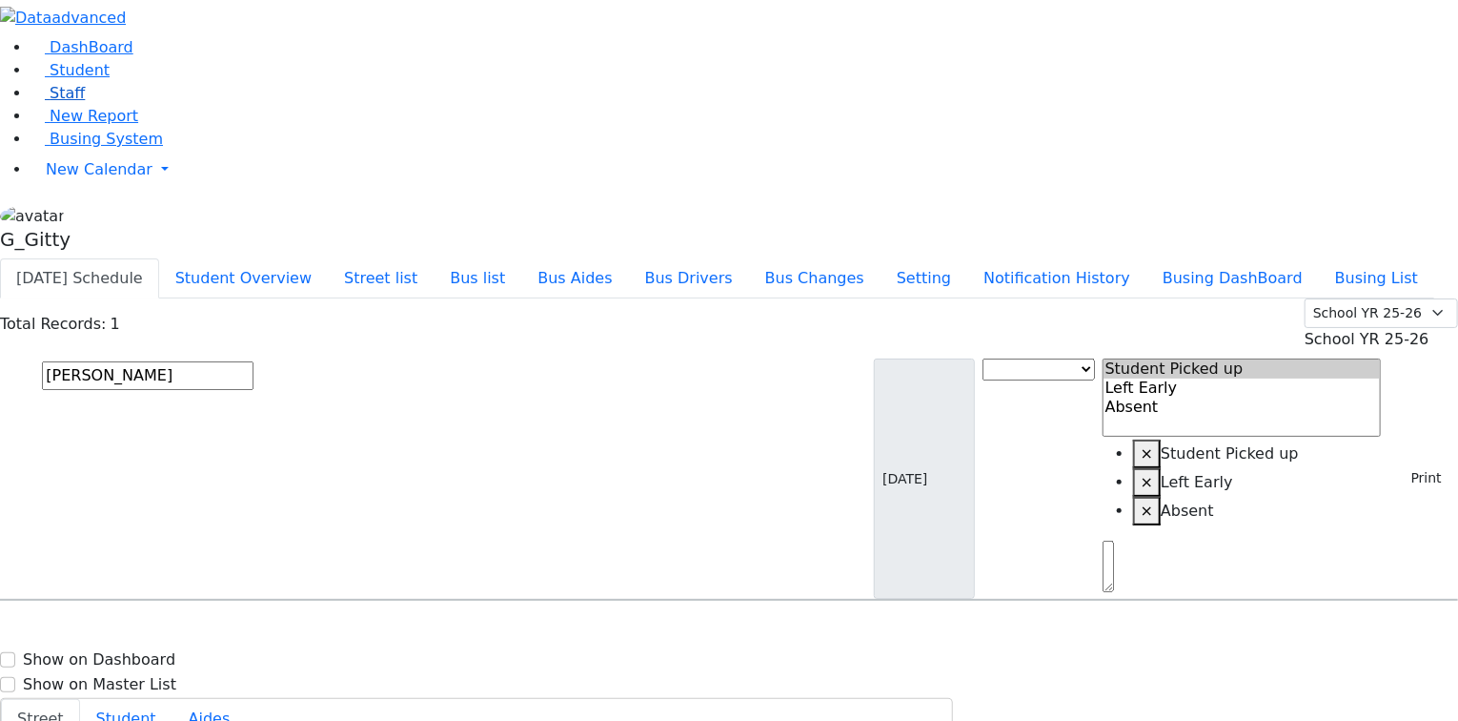
click at [61, 102] on span "Staff" at bounding box center [67, 93] width 35 height 18
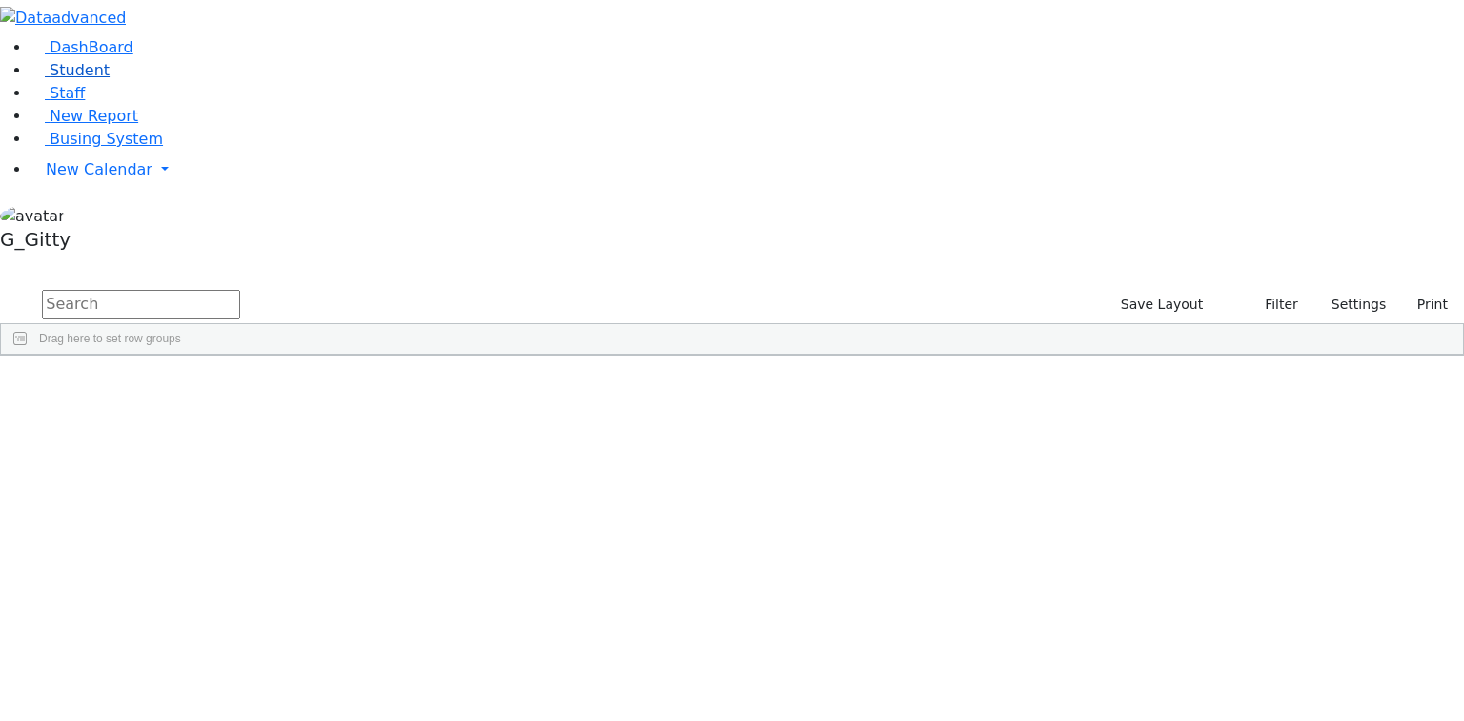
click at [92, 79] on link "Student" at bounding box center [70, 70] width 79 height 18
click at [240, 290] on input "text" at bounding box center [141, 304] width 198 height 29
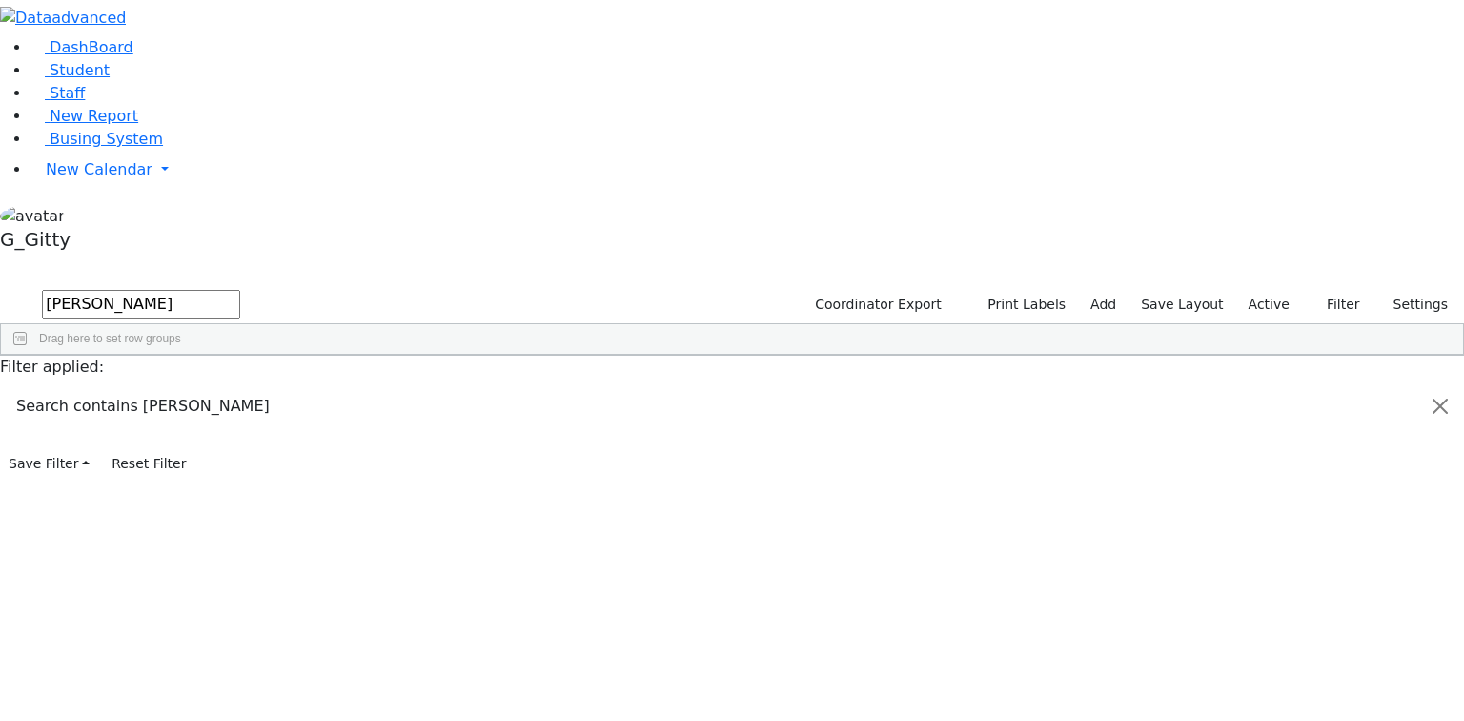
type input "appel"
click at [241, 439] on div "Appel" at bounding box center [180, 452] width 121 height 27
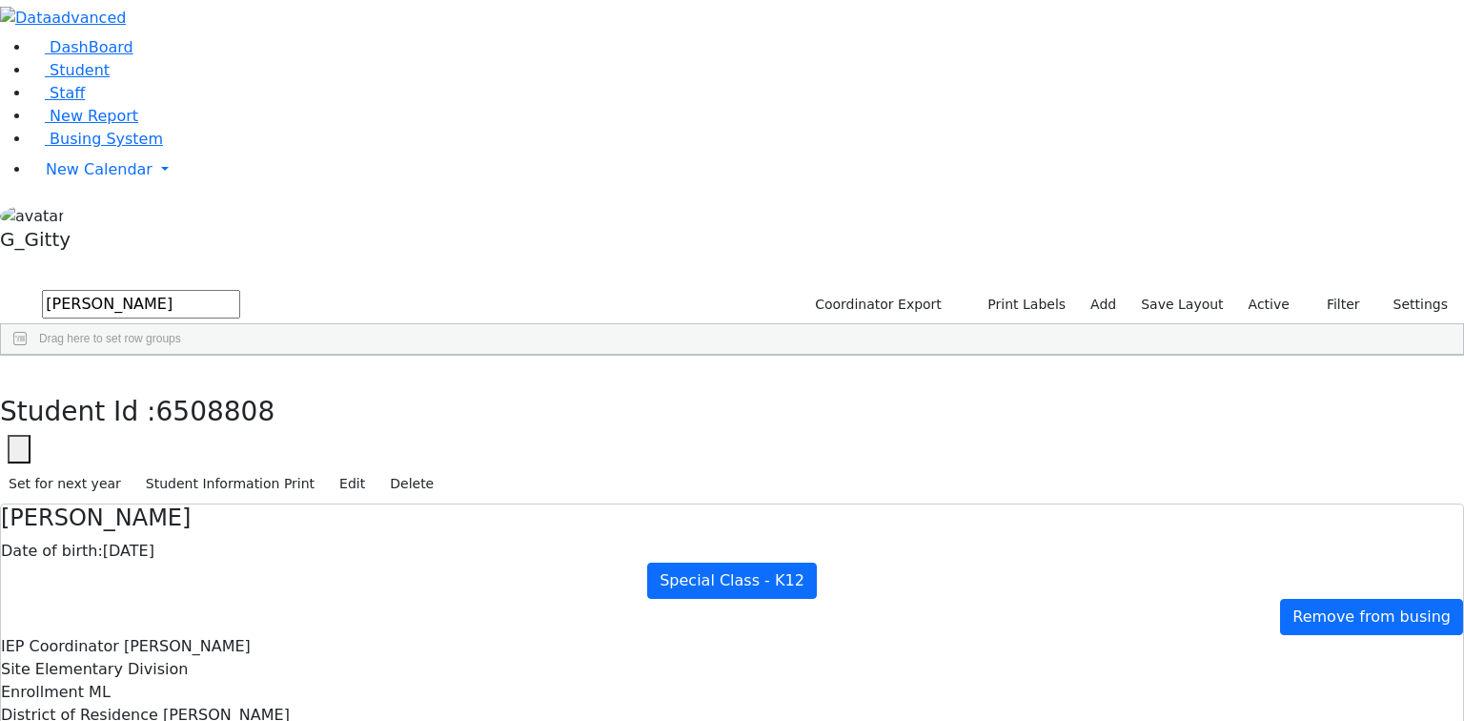
click at [28, 356] on button "button" at bounding box center [14, 376] width 28 height 40
click at [240, 290] on input "appel" at bounding box center [141, 304] width 198 height 29
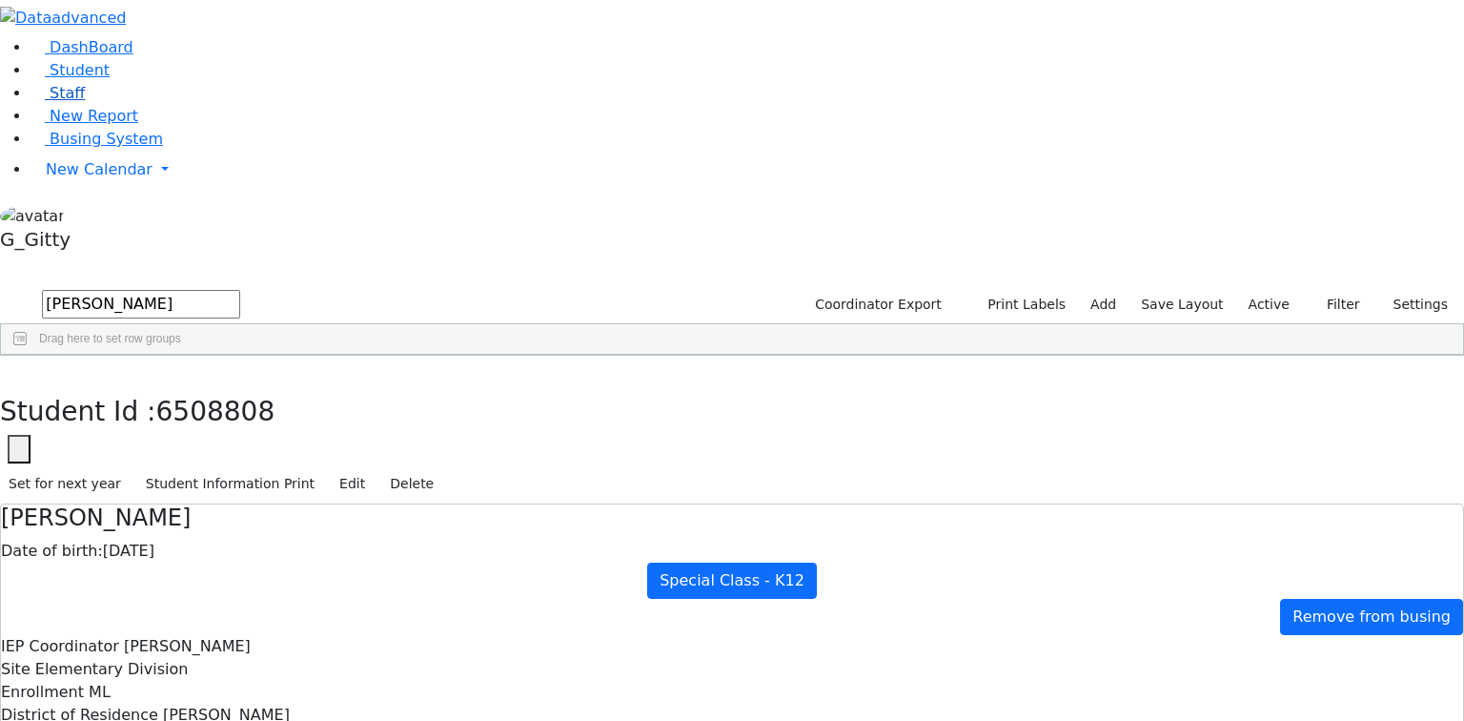
click at [85, 102] on link "Staff" at bounding box center [58, 93] width 54 height 18
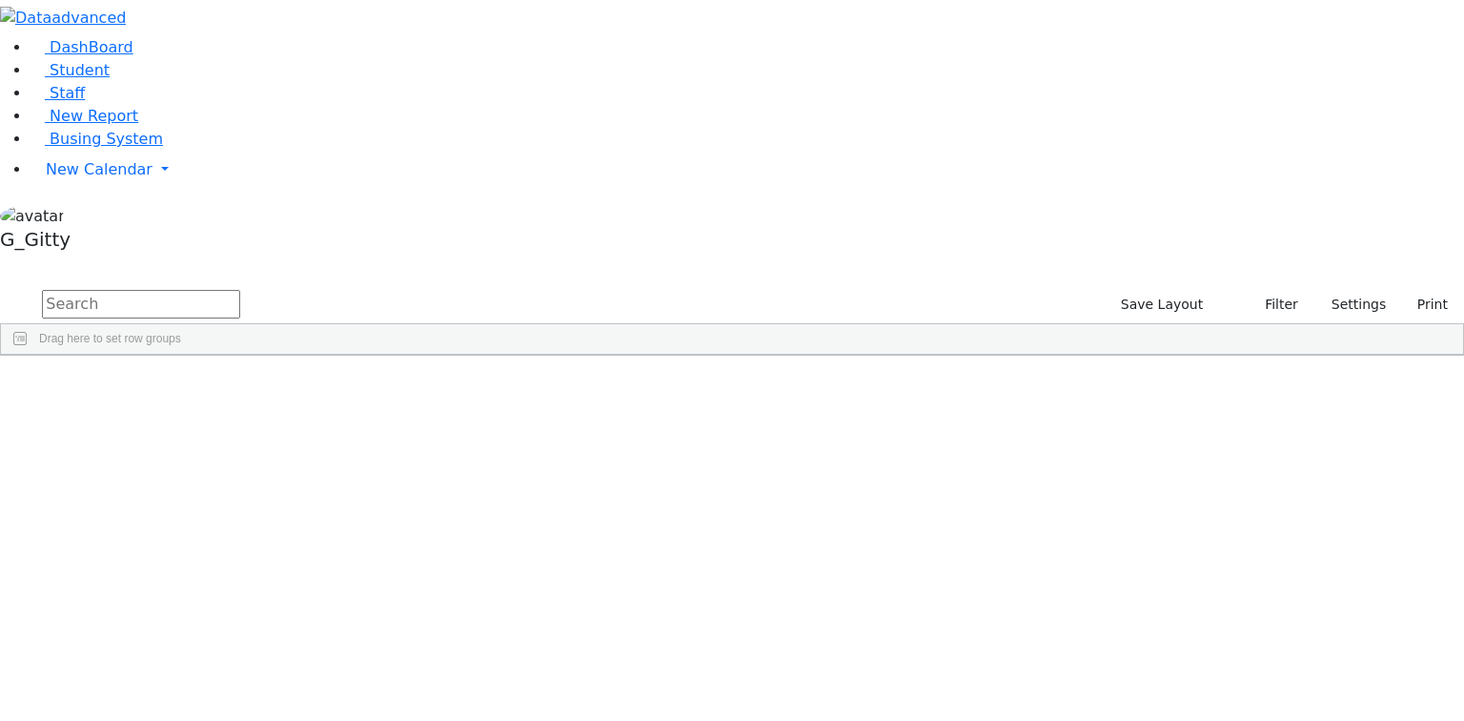
click at [240, 290] on input "text" at bounding box center [141, 304] width 198 height 29
type input "tova"
click at [175, 386] on div "[PERSON_NAME]" at bounding box center [133, 399] width 86 height 27
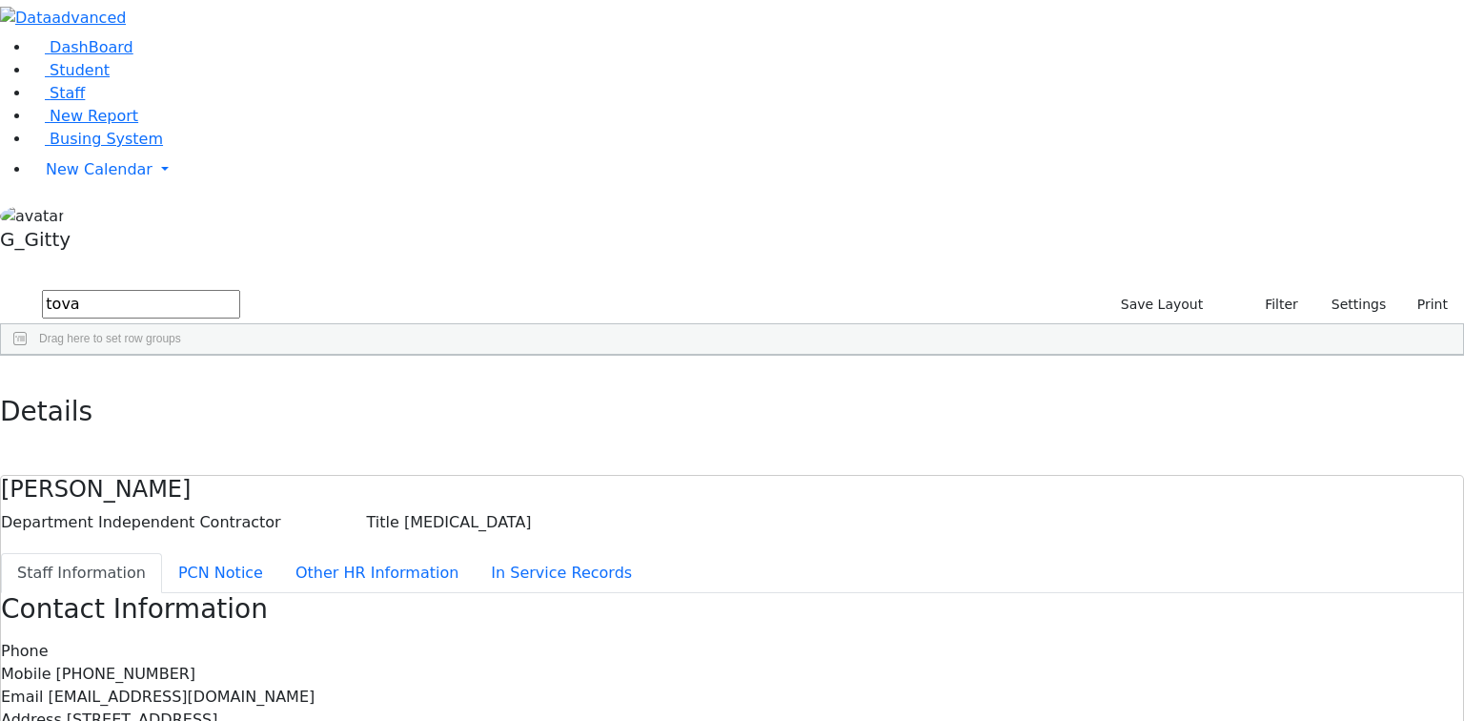
click at [1088, 640] on div "Phone Mobile [PHONE_NUMBER] Email [EMAIL_ADDRESS][DOMAIN_NAME] Address [STREET_…" at bounding box center [732, 720] width 1462 height 160
click at [573, 593] on div "Contact Information Phone Mobile [PHONE_NUMBER] Email [EMAIL_ADDRESS][DOMAIN_NA…" at bounding box center [732, 697] width 1462 height 208
click at [28, 356] on button "button" at bounding box center [14, 376] width 28 height 40
click at [96, 148] on span "Busing System" at bounding box center [106, 139] width 113 height 18
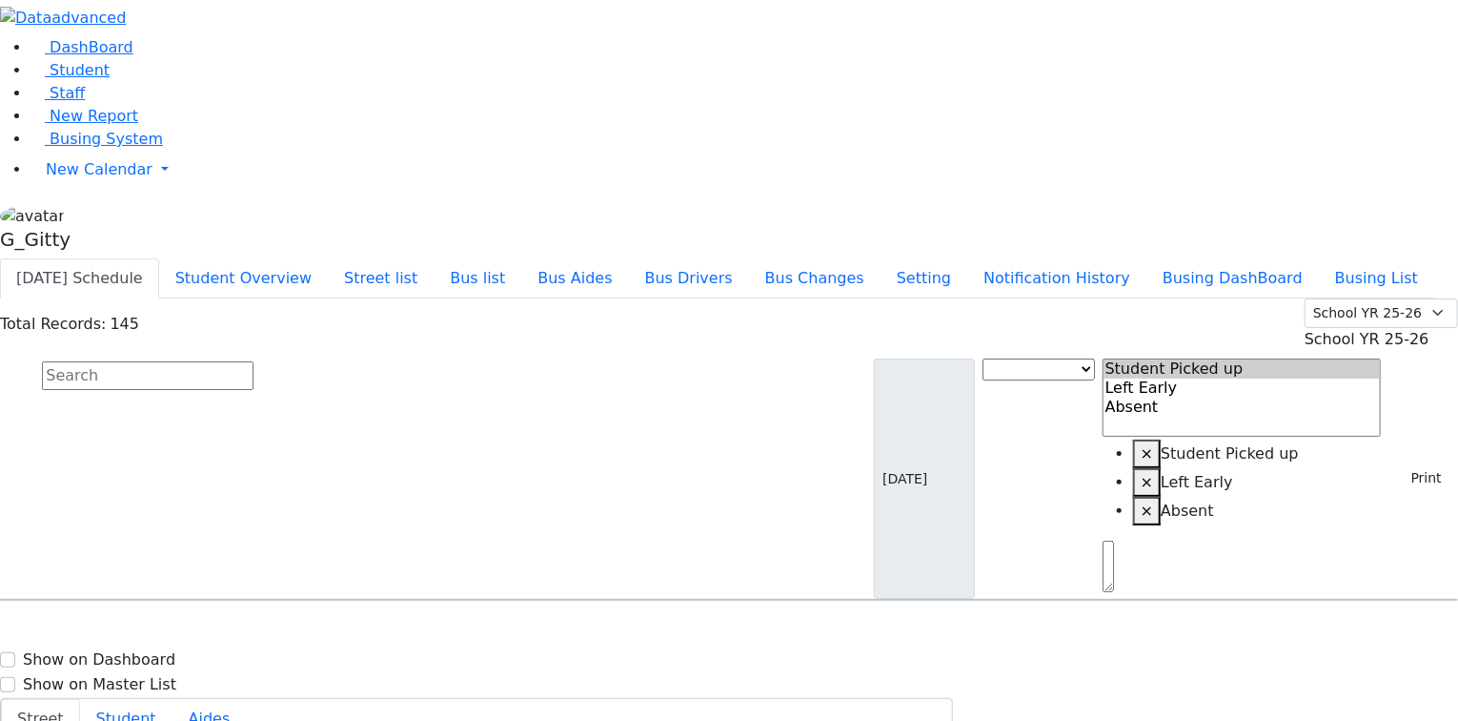
click at [254, 361] on input "text" at bounding box center [148, 375] width 212 height 29
type input "[PERSON_NAME]"
click at [153, 628] on span "[PERSON_NAME] [DATE] 8454925198" at bounding box center [82, 653] width 140 height 51
select select
click at [254, 361] on input "appel" at bounding box center [148, 375] width 212 height 29
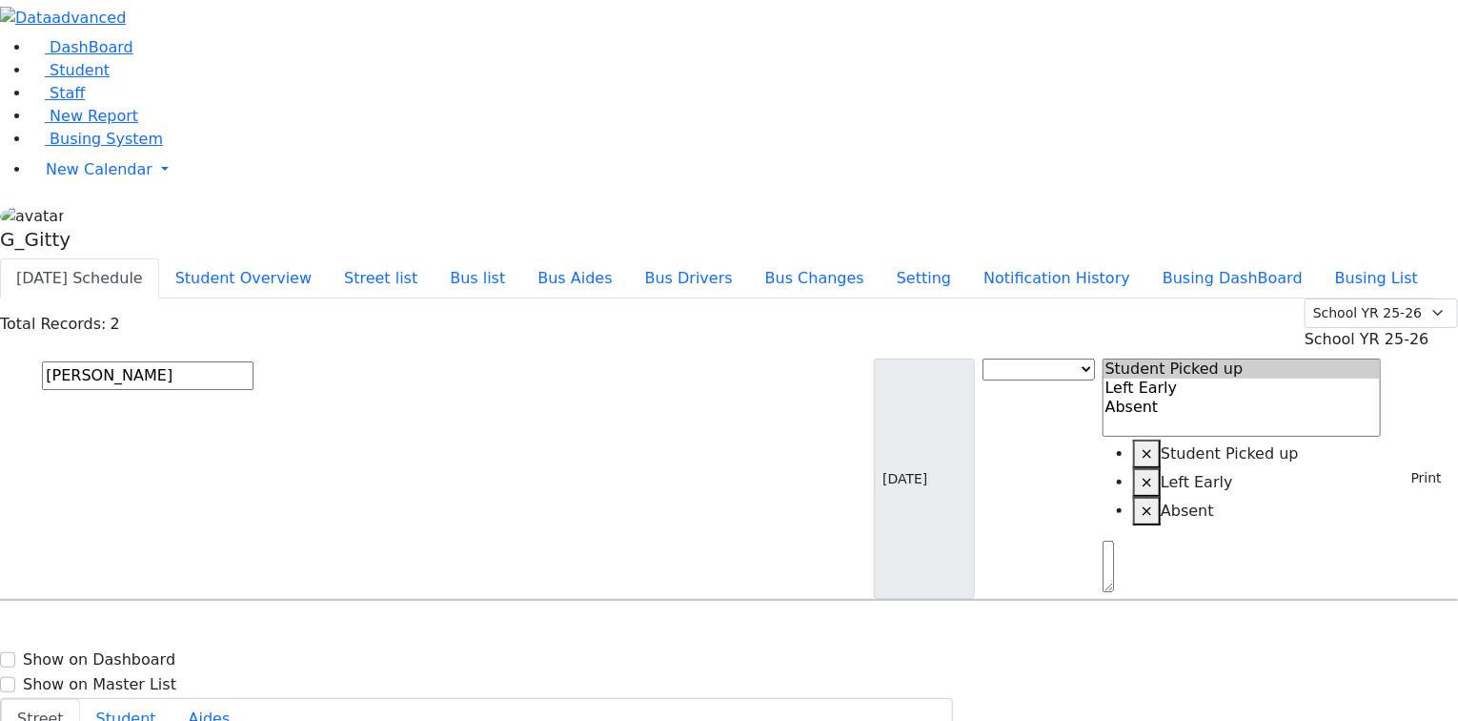
click at [254, 361] on input "appel" at bounding box center [148, 375] width 212 height 29
type input "scho"
click at [153, 655] on h6 "1/7/2014 8457824384" at bounding box center [82, 664] width 140 height 18
select select
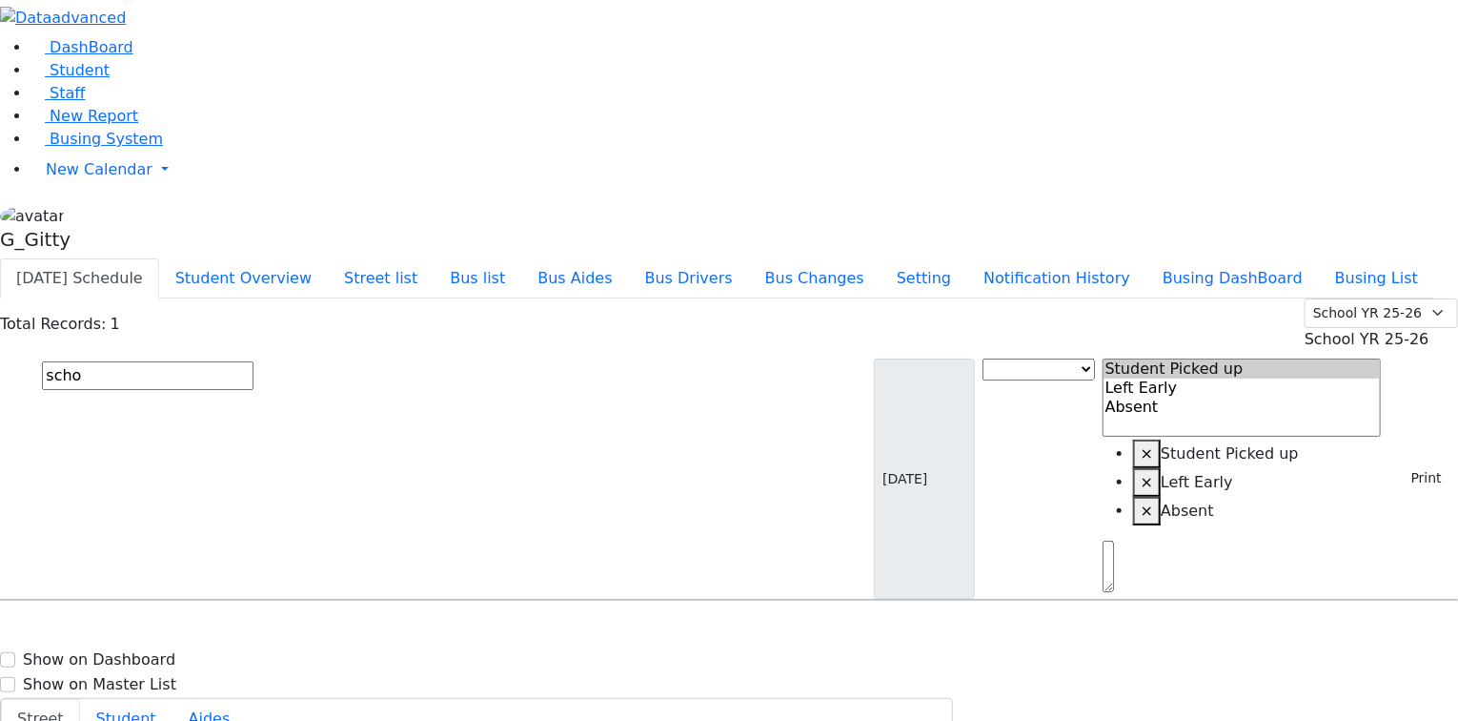
type input "(845) 782-4384"
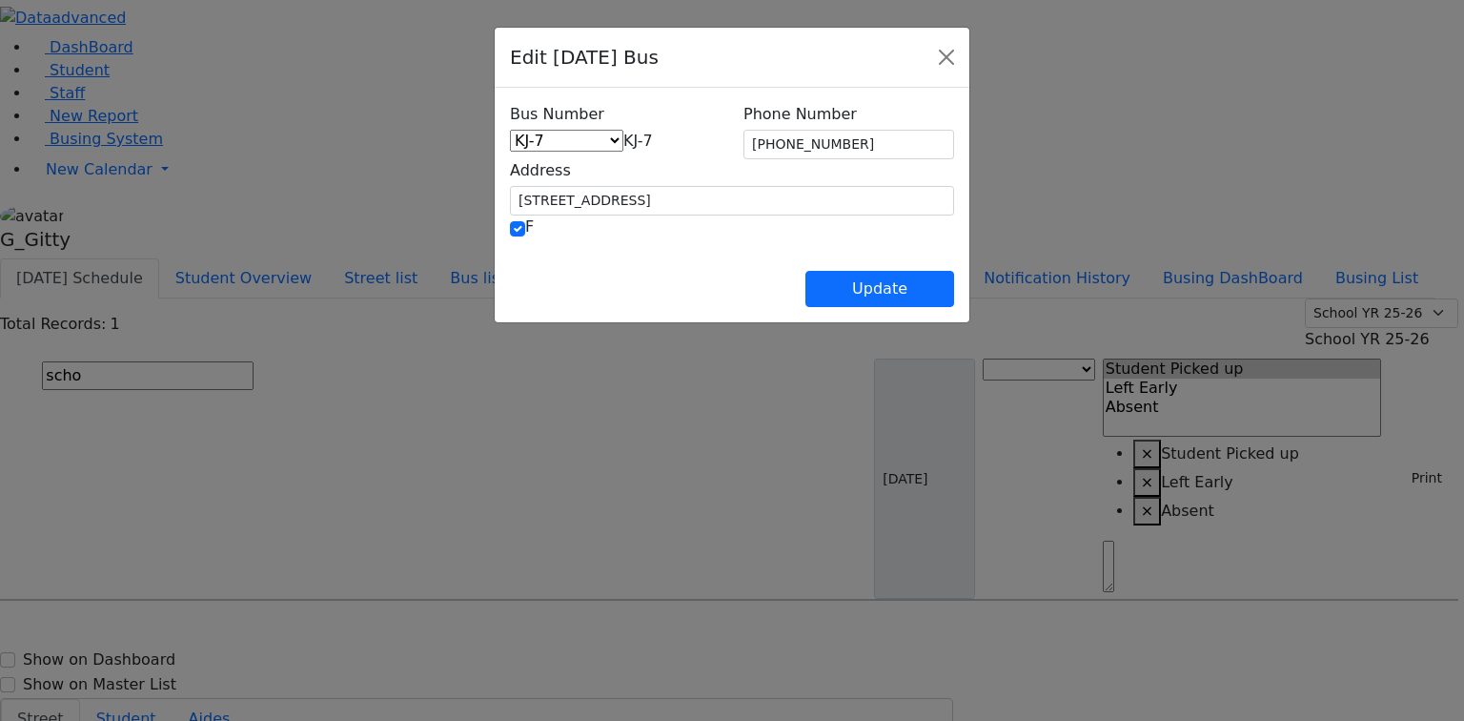
click at [623, 133] on span "KJ-7" at bounding box center [638, 141] width 30 height 18
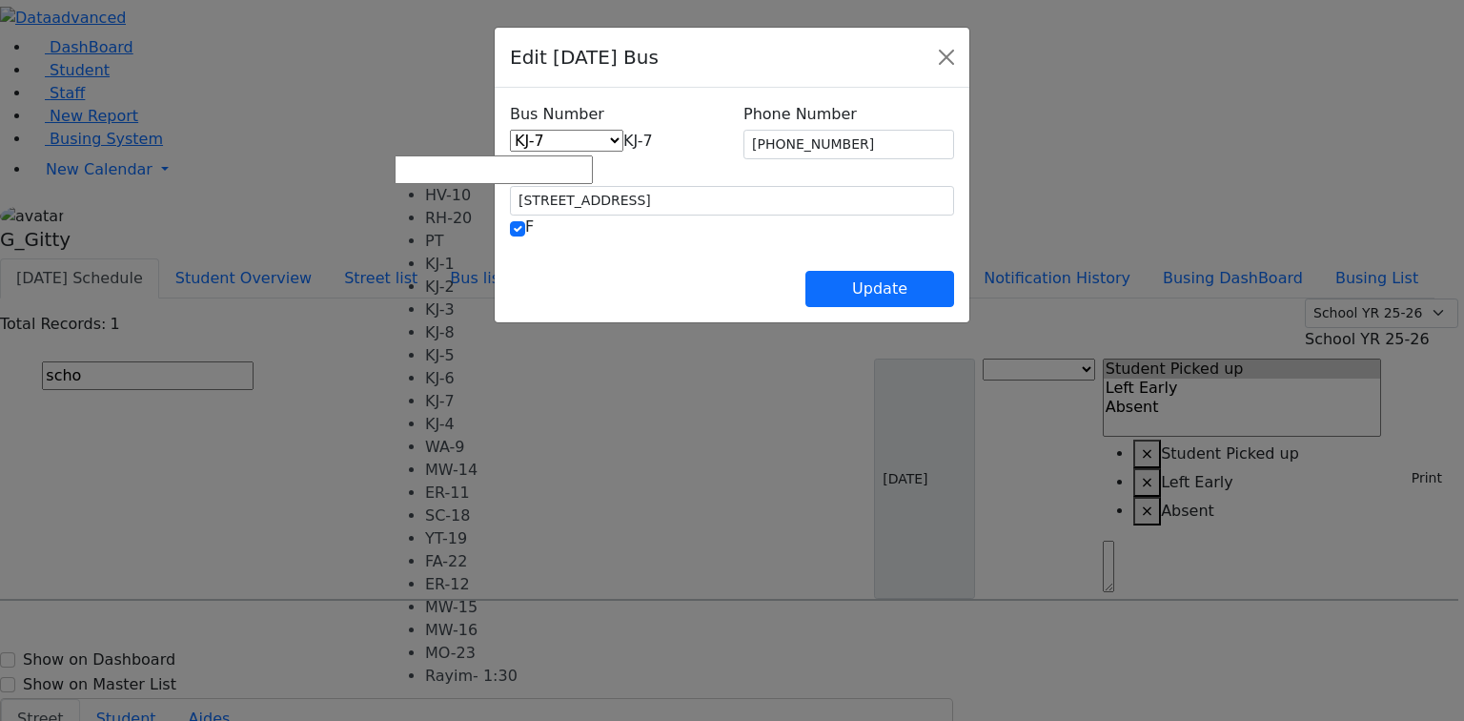
scroll to position [156, 0]
select select "463"
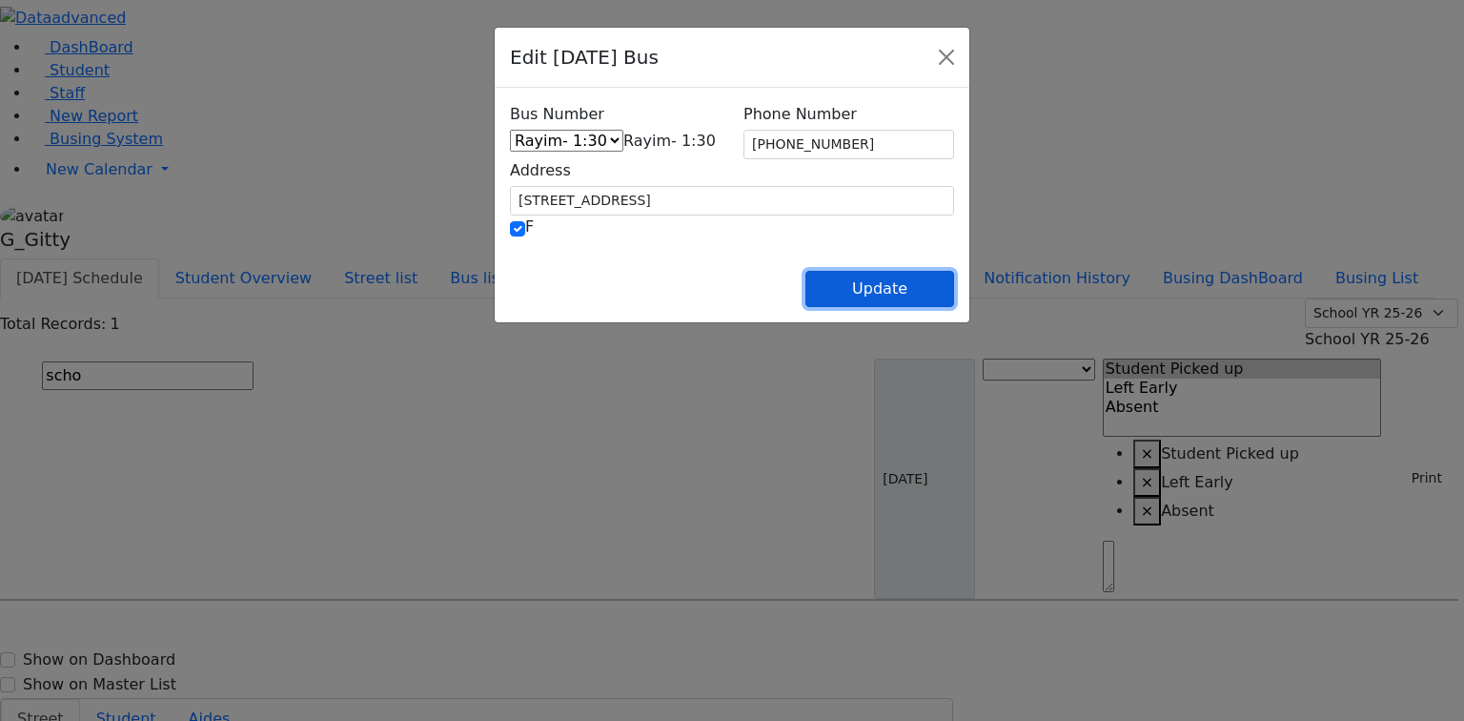
click at [954, 271] on button "Update" at bounding box center [879, 289] width 149 height 36
select select
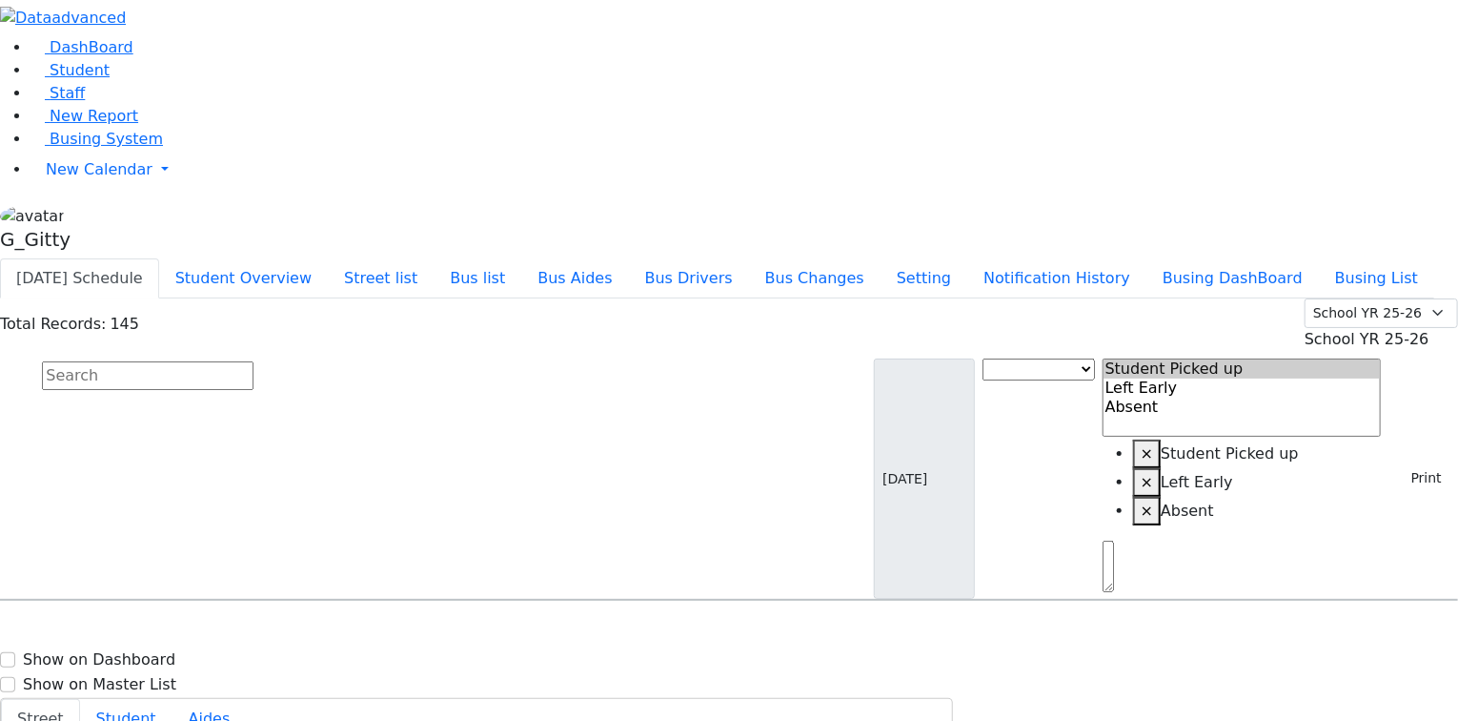
click at [254, 361] on input "text" at bounding box center [148, 375] width 212 height 29
type input "i"
type input "pinch"
click at [203, 679] on div "Feldman Yakov Pinchas 10/24/2017 8457991796" at bounding box center [102, 703] width 202 height 48
select select
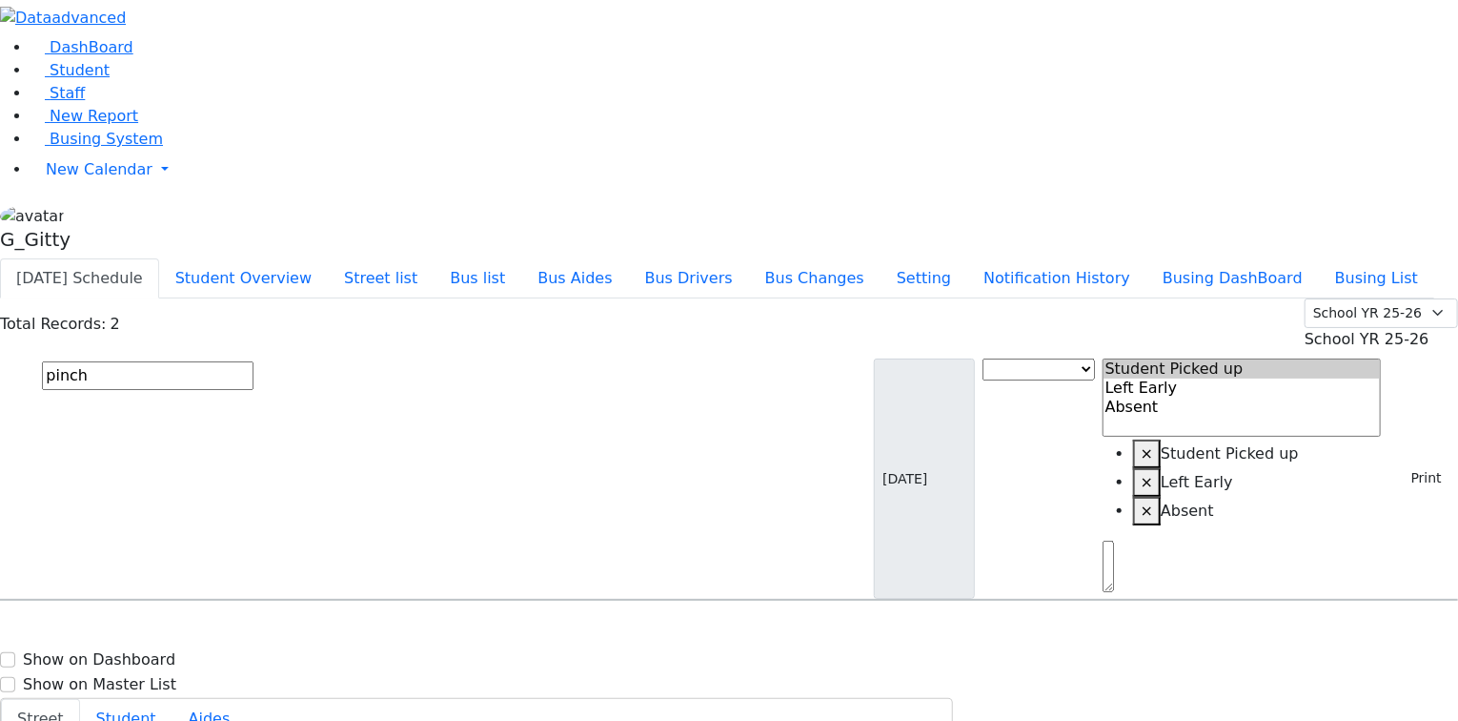
click at [153, 656] on span "8452481568" at bounding box center [108, 664] width 89 height 16
select select
type input "(845) 782-4384"
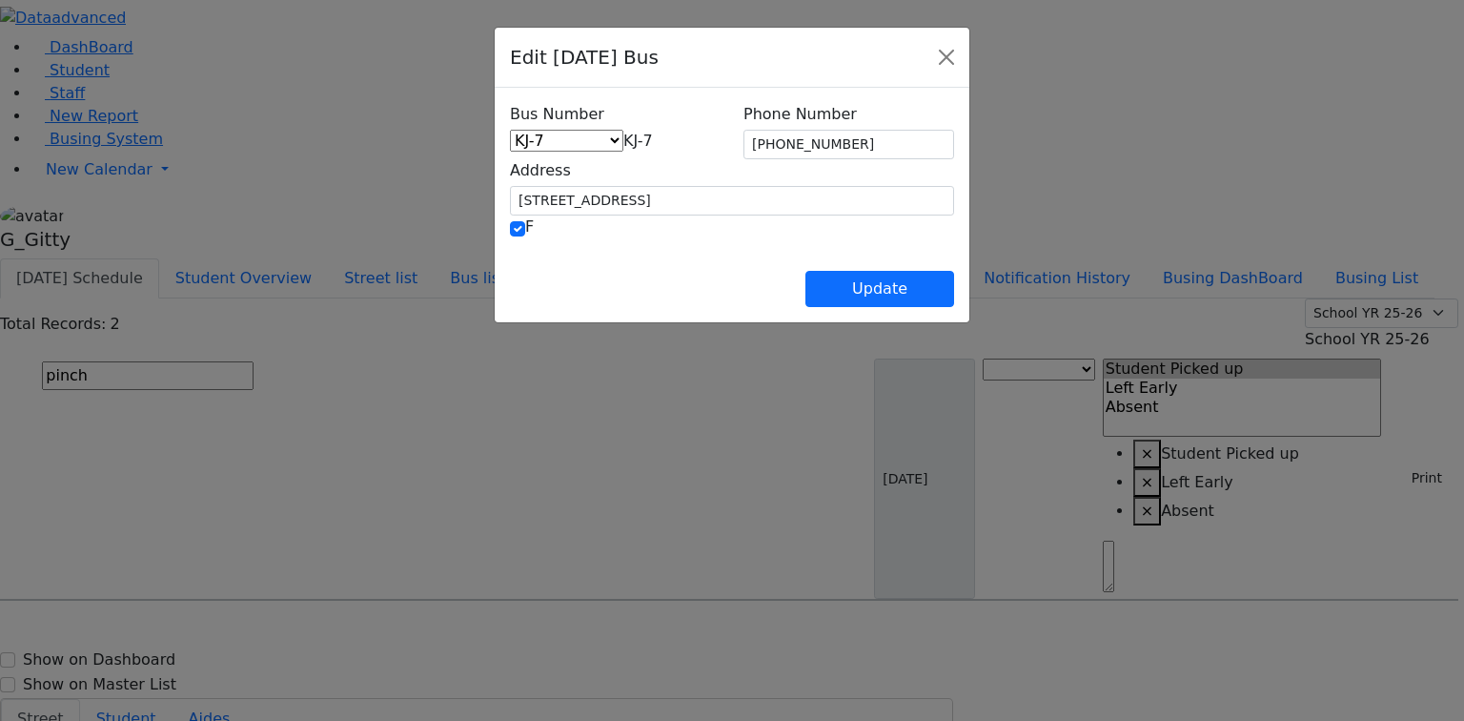
drag, startPoint x: 442, startPoint y: 133, endPoint x: 450, endPoint y: 152, distance: 19.7
click at [623, 135] on span "KJ-7" at bounding box center [638, 141] width 30 height 18
click at [623, 136] on span "MO-23" at bounding box center [648, 141] width 51 height 18
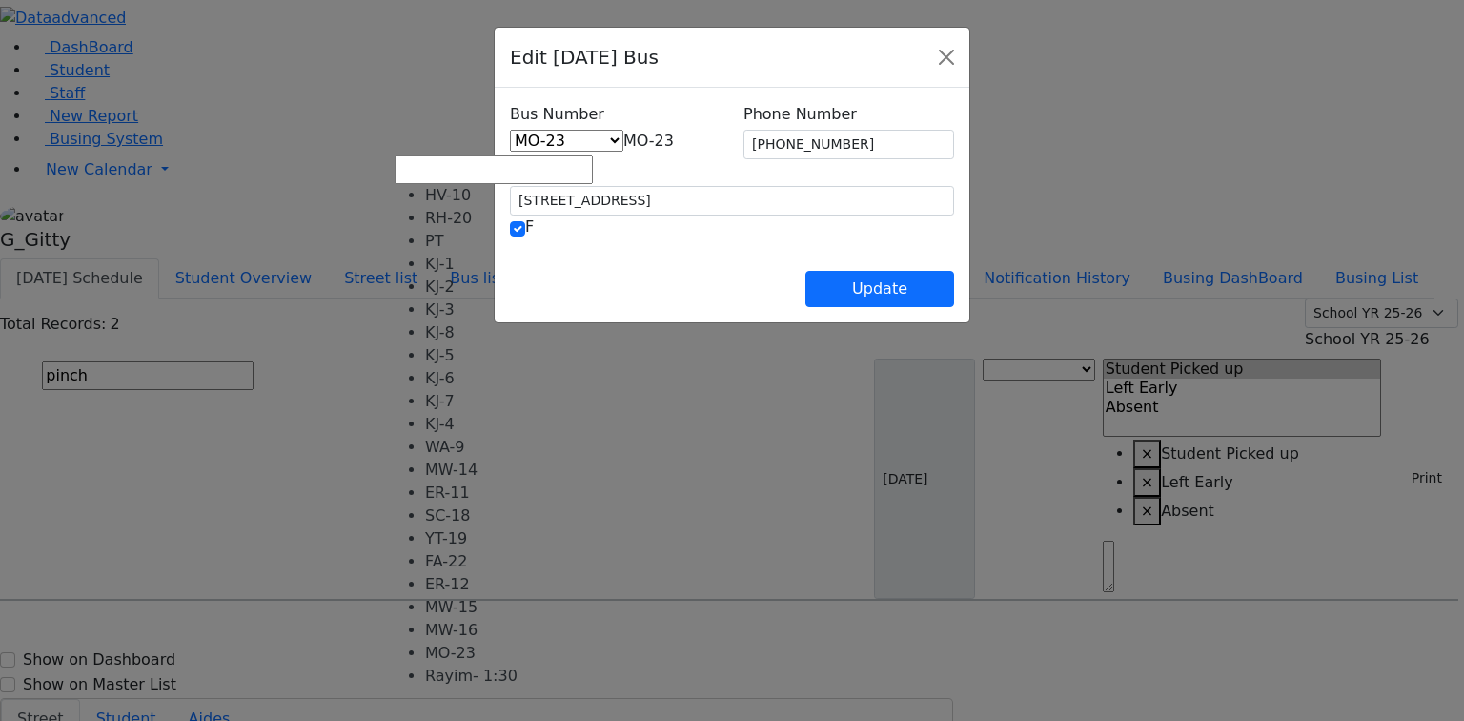
select select "463"
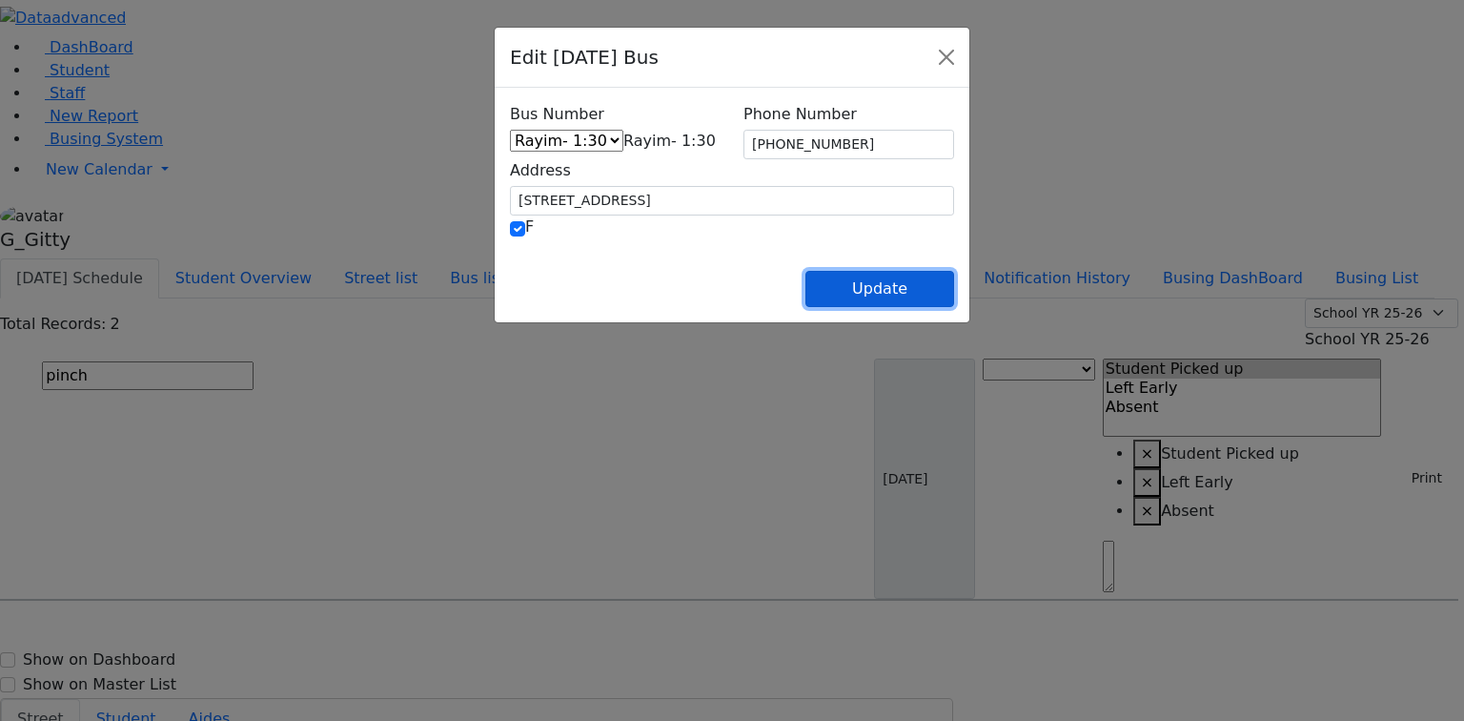
click at [954, 286] on button "Update" at bounding box center [879, 289] width 149 height 36
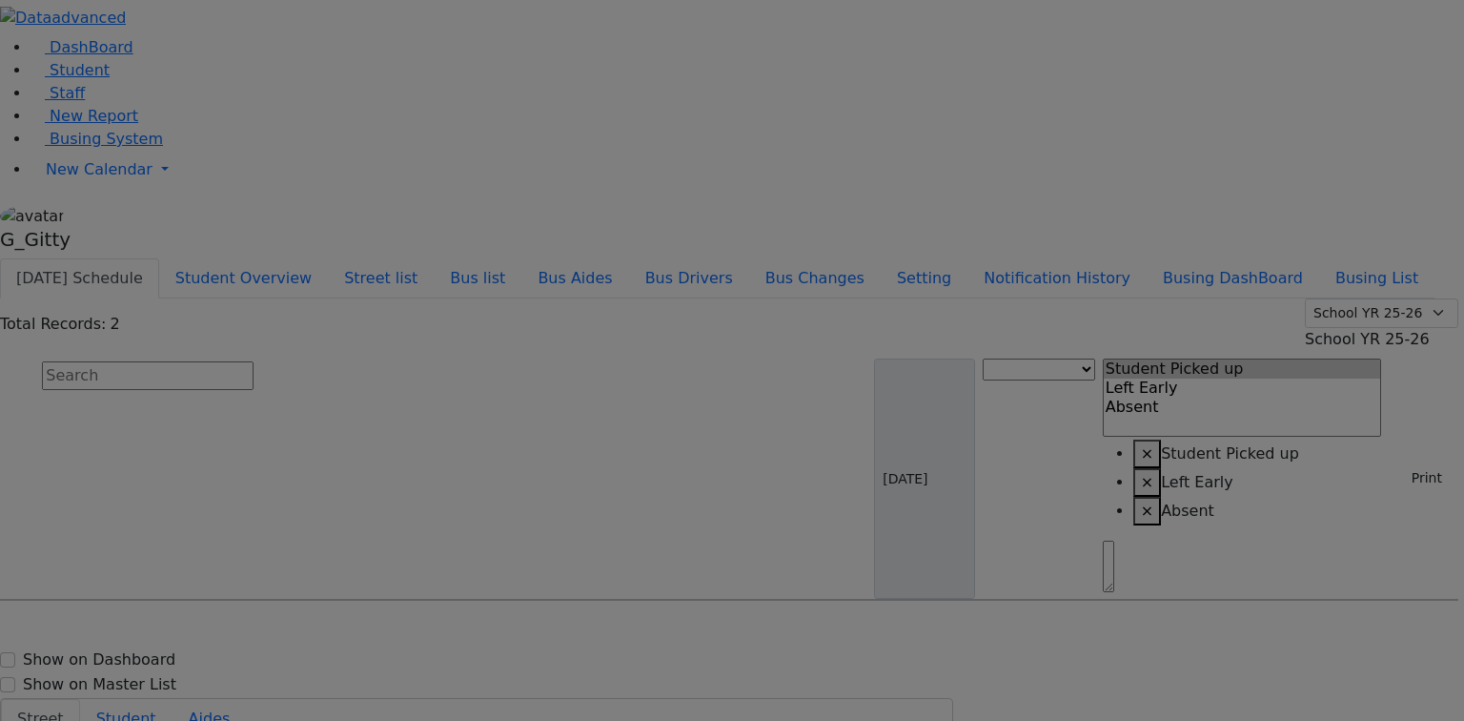
select select
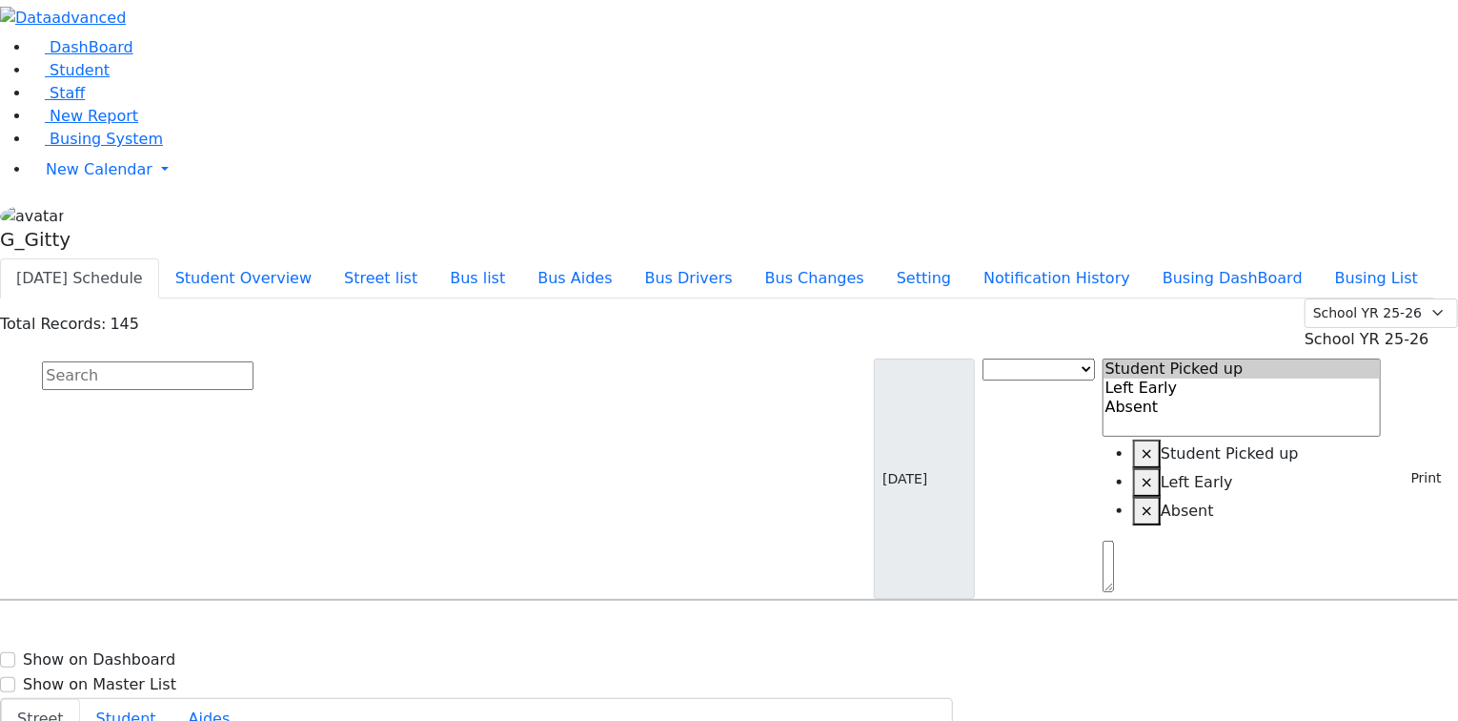
click at [254, 361] on input "text" at bounding box center [148, 375] width 212 height 29
type input "rivka"
click at [153, 628] on span "Katz Rivka 11/6/2015 8457826932" at bounding box center [82, 653] width 140 height 51
select select
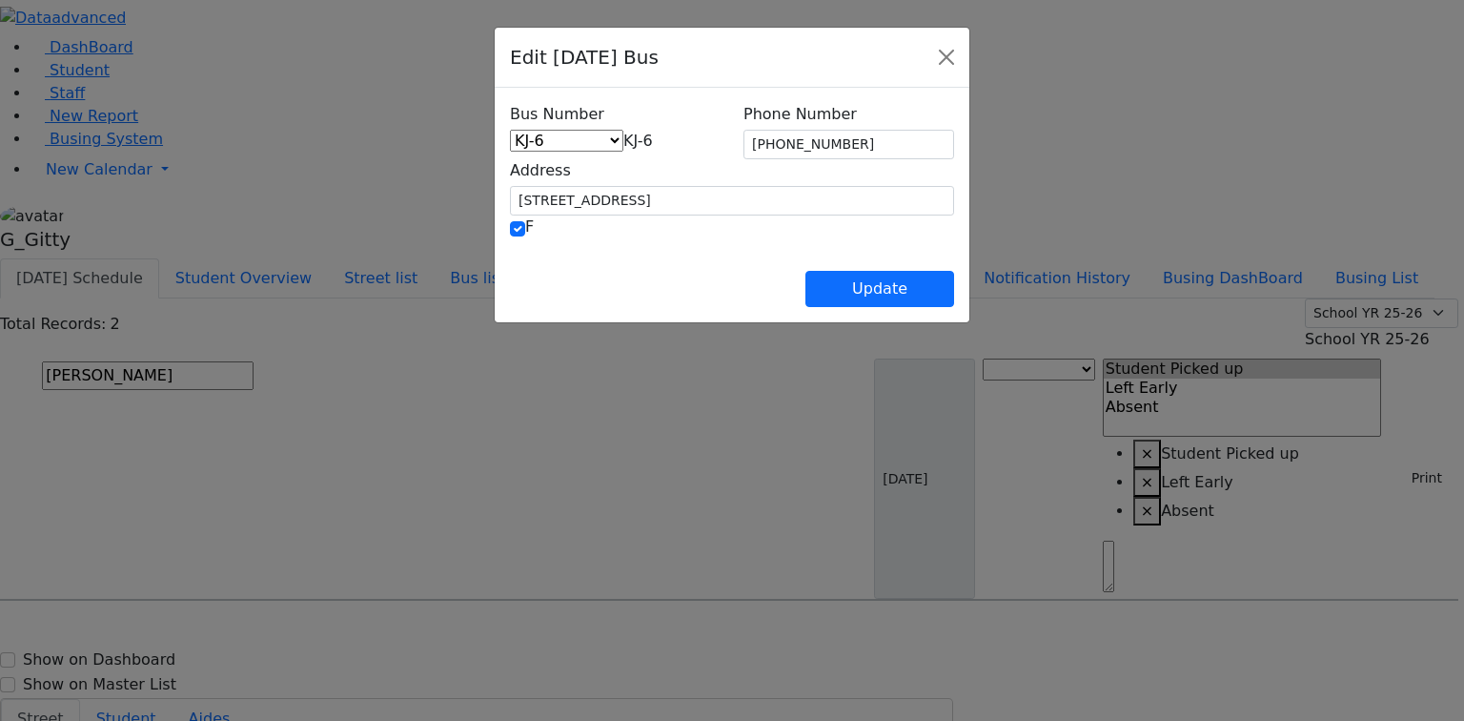
click at [623, 143] on span "KJ-6" at bounding box center [638, 141] width 30 height 18
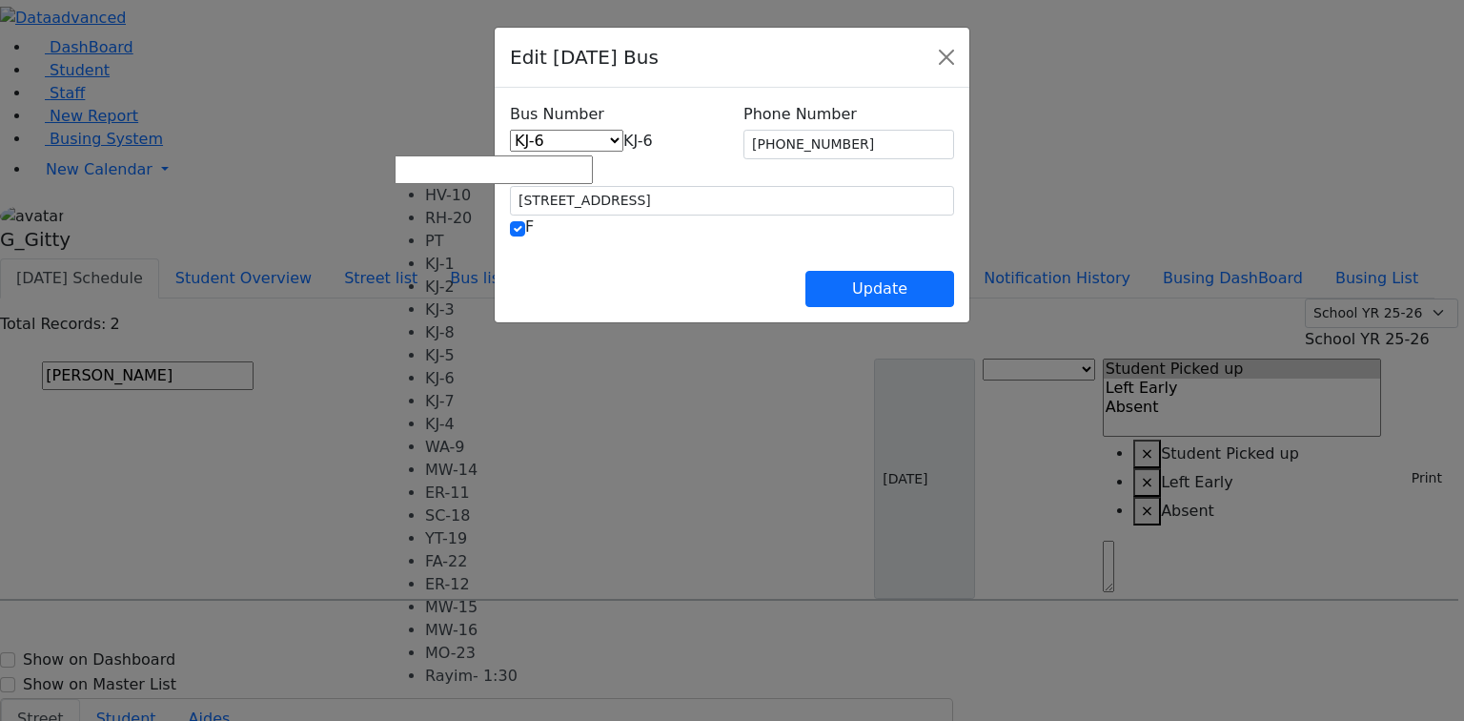
select select "463"
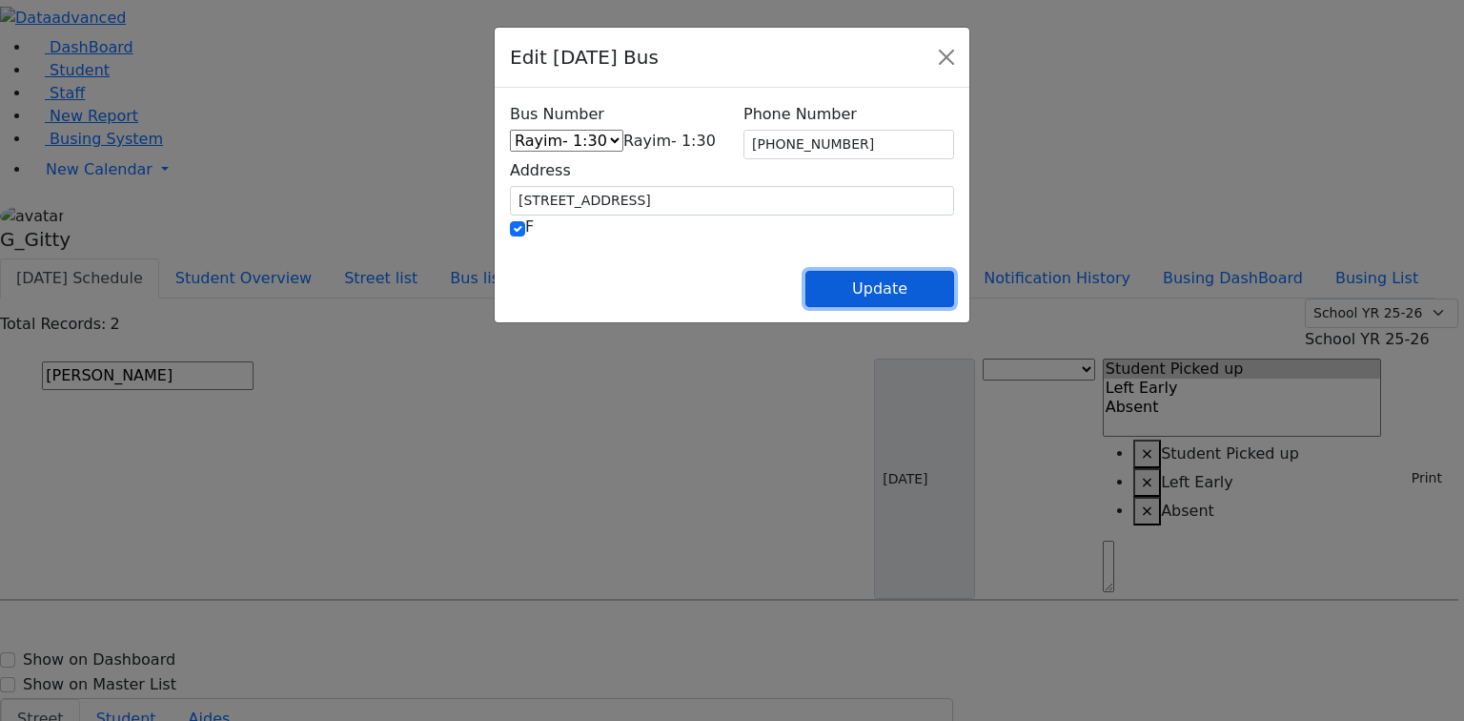
drag, startPoint x: 984, startPoint y: 277, endPoint x: 622, endPoint y: 241, distance: 364.0
click at [954, 277] on button "Update" at bounding box center [879, 289] width 149 height 36
select select
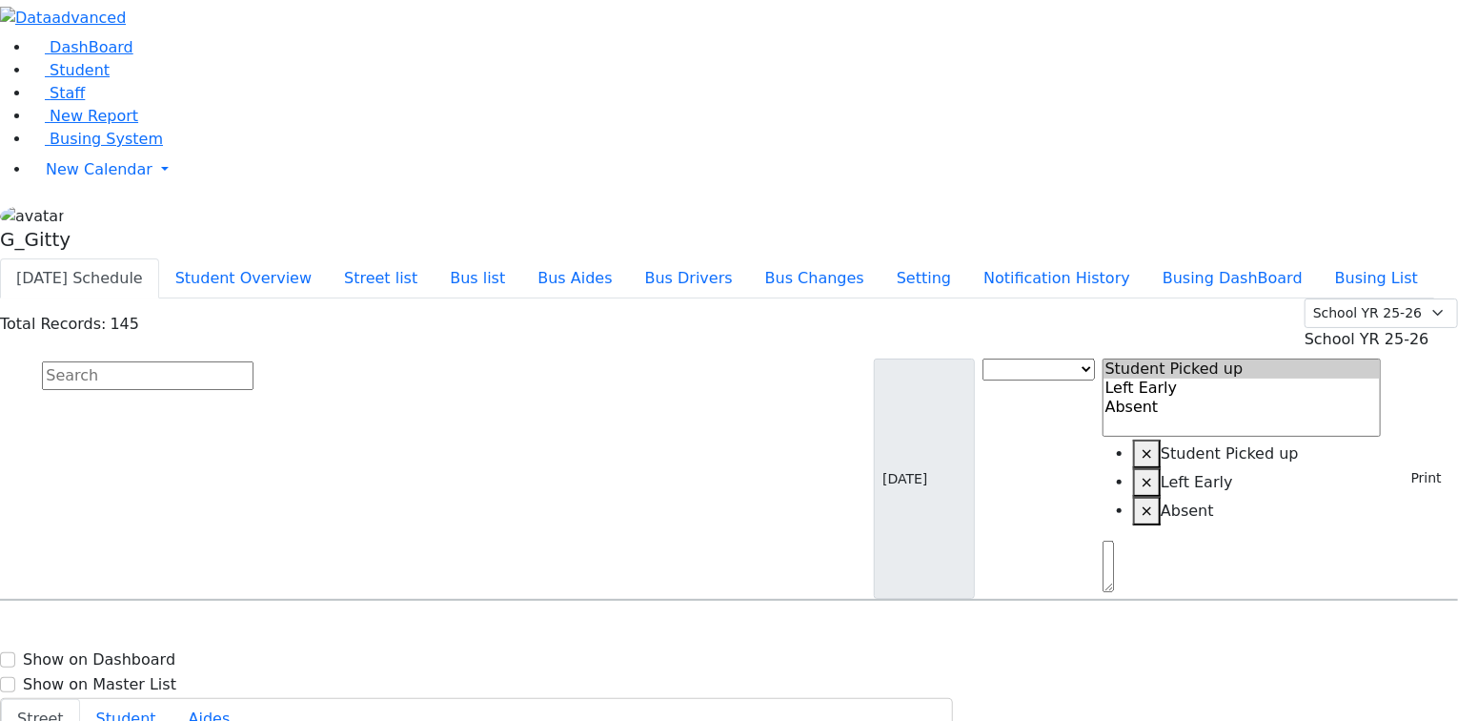
click at [254, 361] on input "text" at bounding box center [148, 375] width 212 height 29
type input "perl"
click at [169, 676] on span "Perl Aaron 12/29/2017 3475780132" at bounding box center [90, 701] width 156 height 51
select select
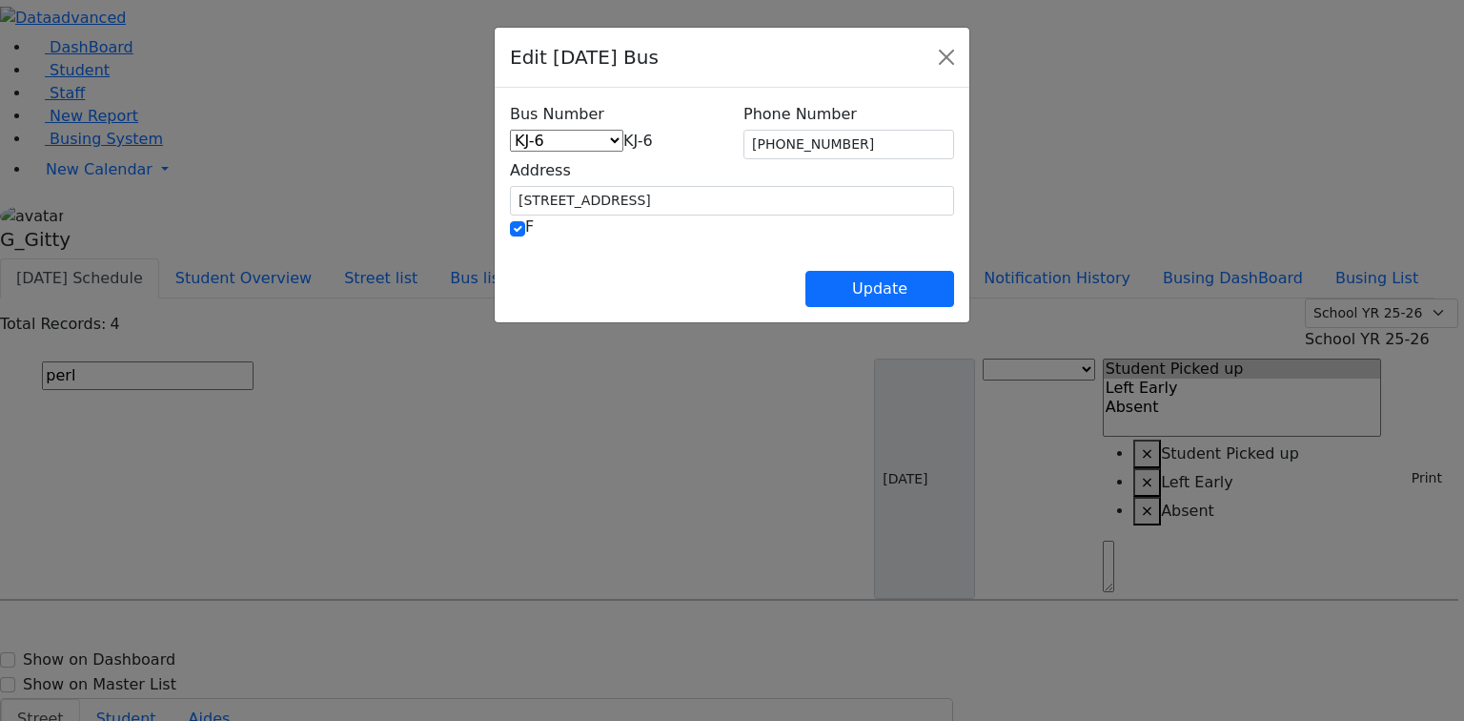
click at [623, 137] on span "KJ-6" at bounding box center [638, 141] width 30 height 18
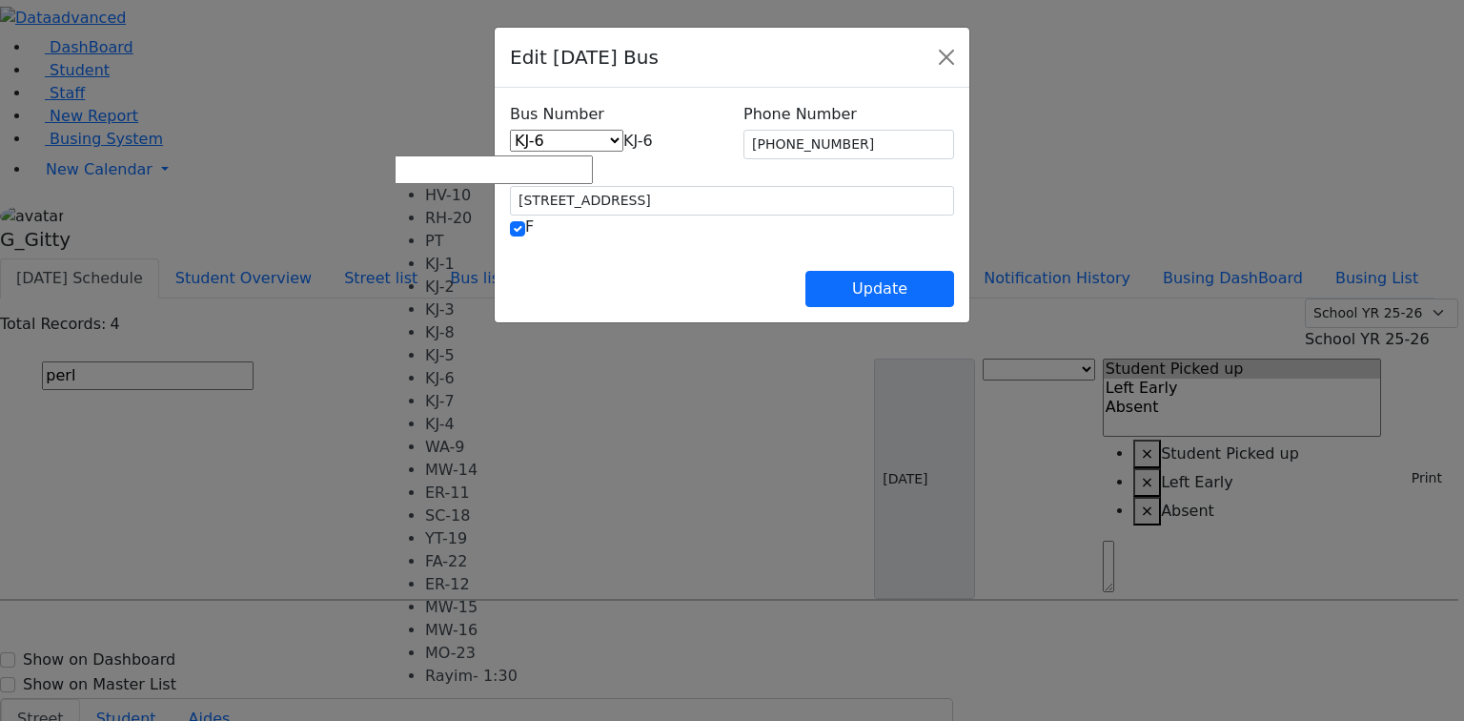
select select "463"
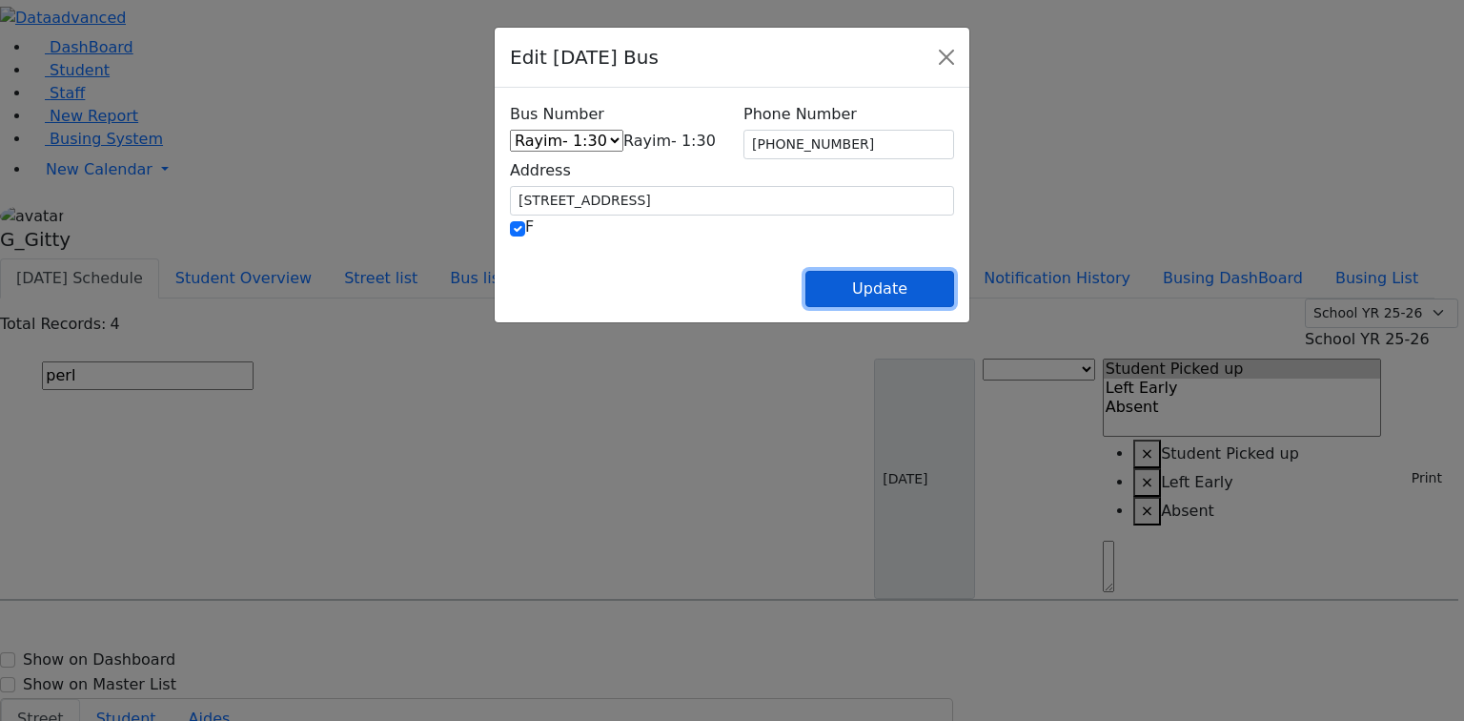
drag, startPoint x: 1060, startPoint y: 289, endPoint x: 929, endPoint y: 278, distance: 131.0
click at [954, 289] on button "Update" at bounding box center [879, 289] width 149 height 36
select select
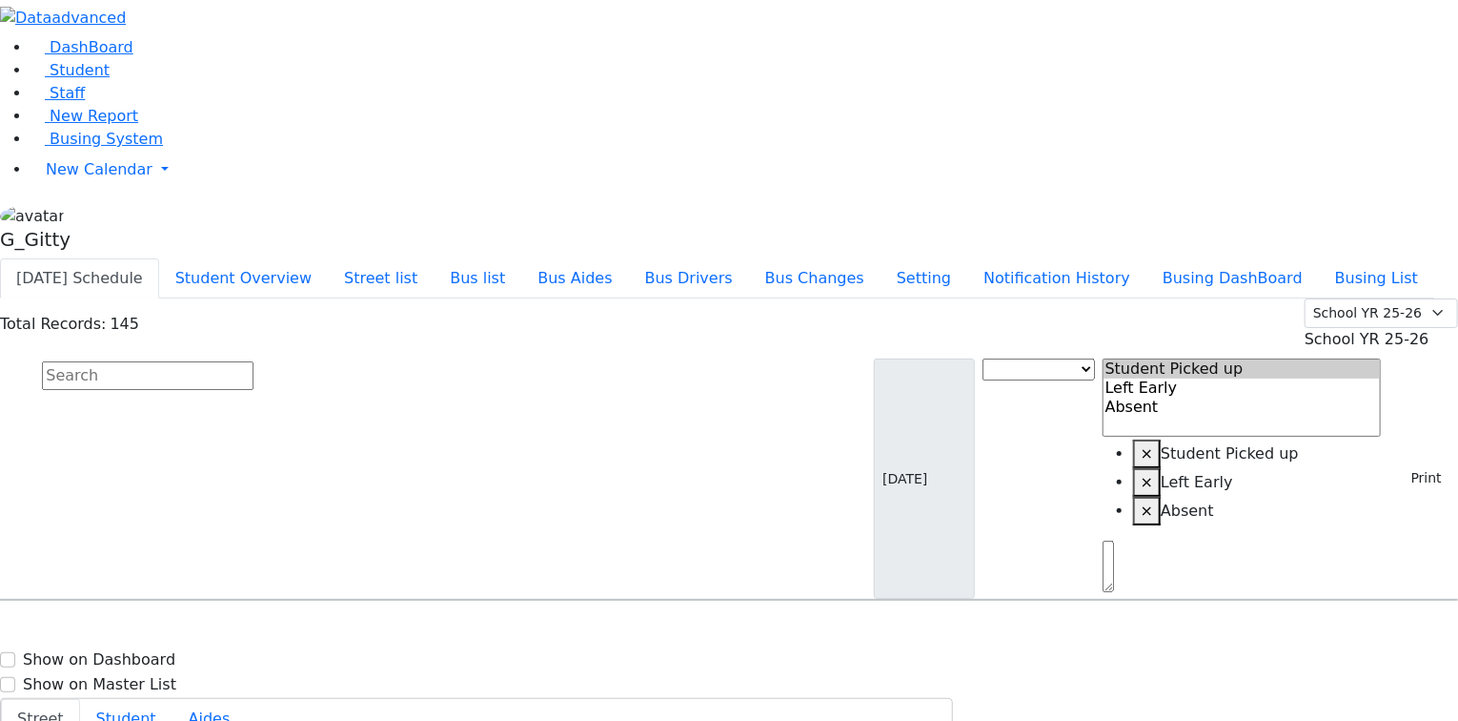
click at [254, 361] on input "text" at bounding box center [148, 375] width 212 height 29
type input "kaufman"
click at [405, 631] on div "5 Quickway Rd. #111" at bounding box center [304, 655] width 202 height 48
select select
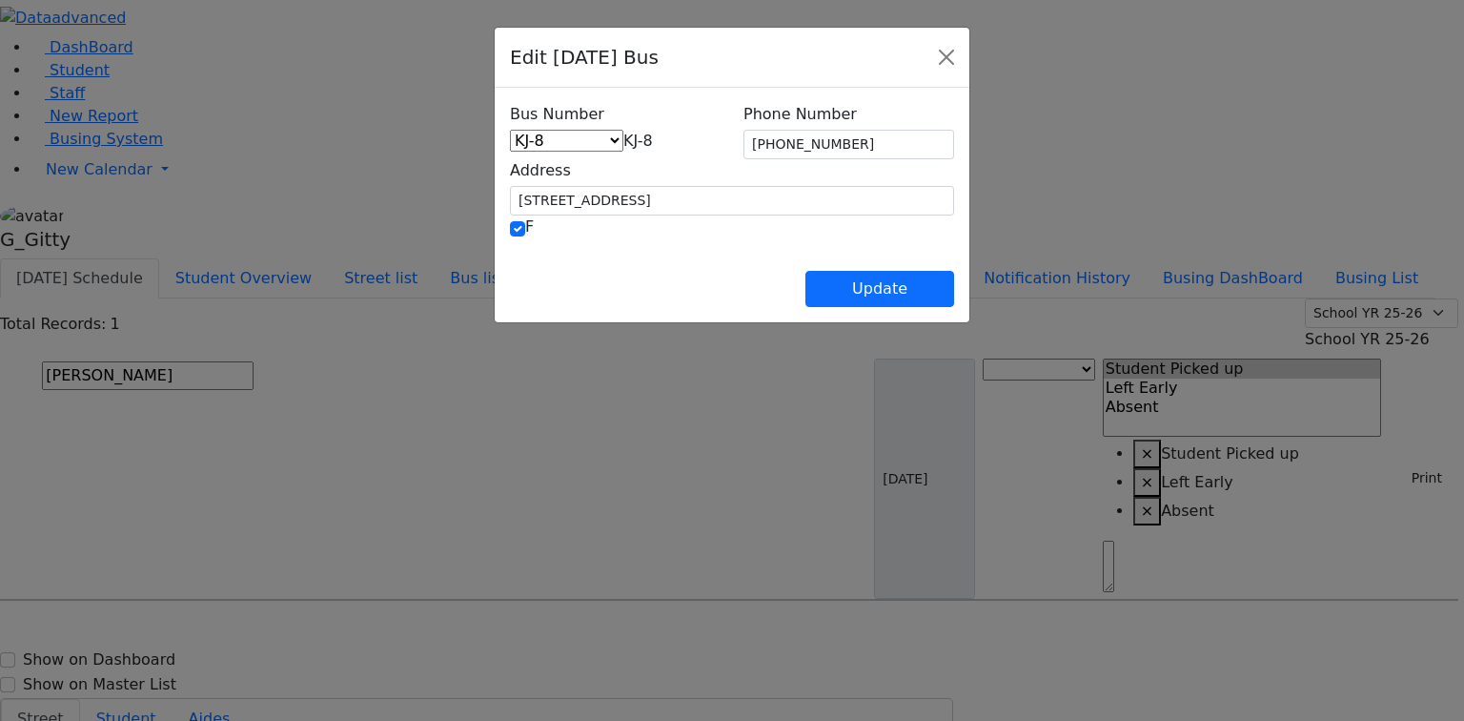
drag, startPoint x: 555, startPoint y: 127, endPoint x: 558, endPoint y: 141, distance: 14.6
click at [623, 132] on span "KJ-8" at bounding box center [638, 141] width 30 height 18
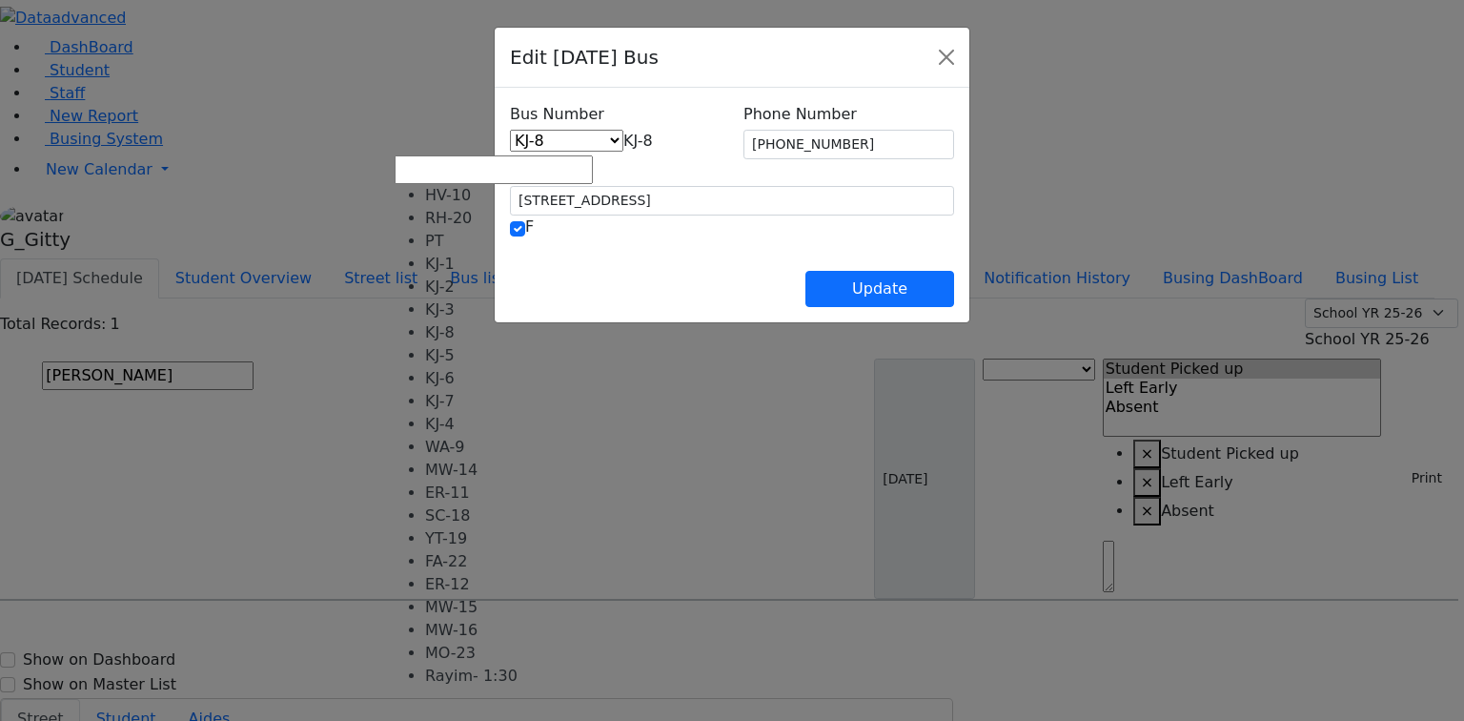
select select "463"
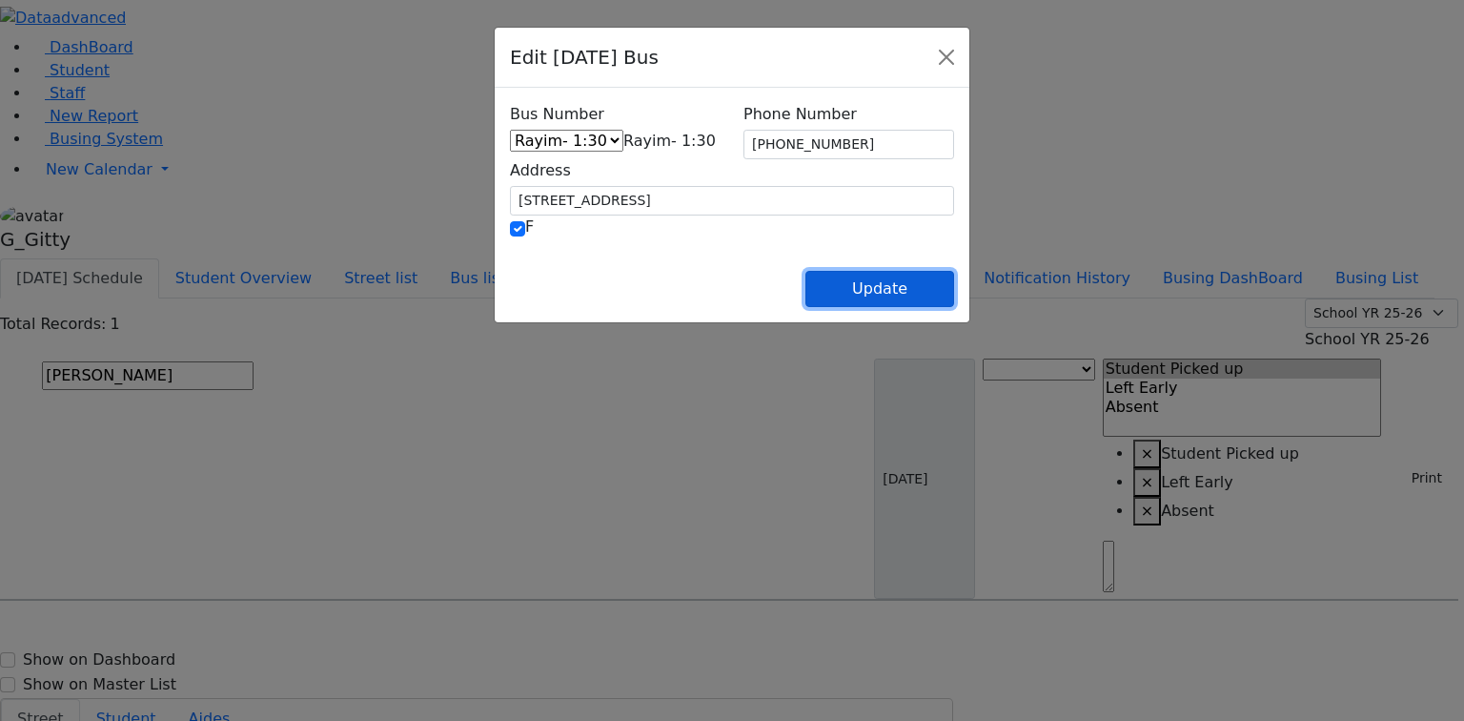
click at [954, 289] on button "Update" at bounding box center [879, 289] width 149 height 36
select select
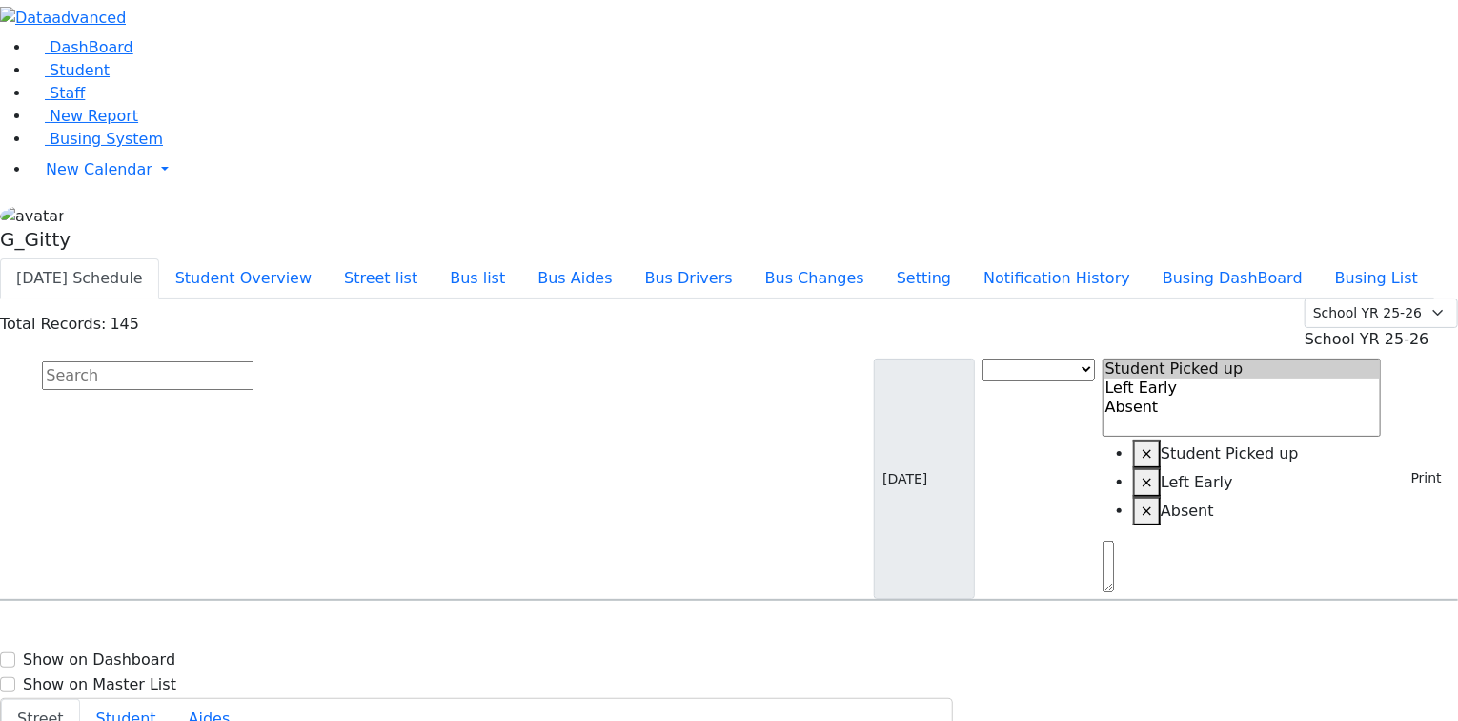
click at [254, 361] on input "text" at bounding box center [148, 375] width 212 height 29
drag, startPoint x: 1421, startPoint y: 23, endPoint x: 1396, endPoint y: 16, distance: 26.6
click at [328, 258] on button "Student Overview" at bounding box center [243, 278] width 169 height 40
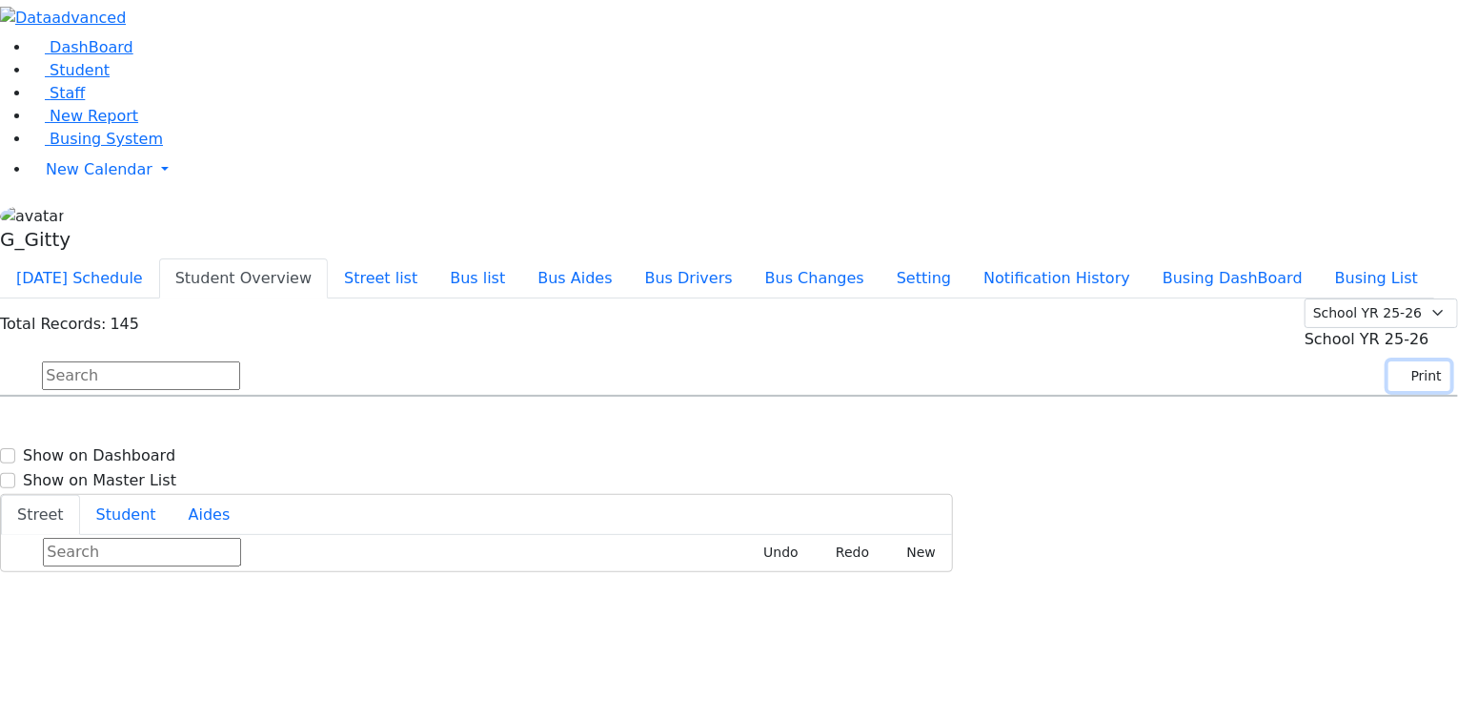
click at [1397, 371] on icon "button" at bounding box center [1402, 376] width 10 height 10
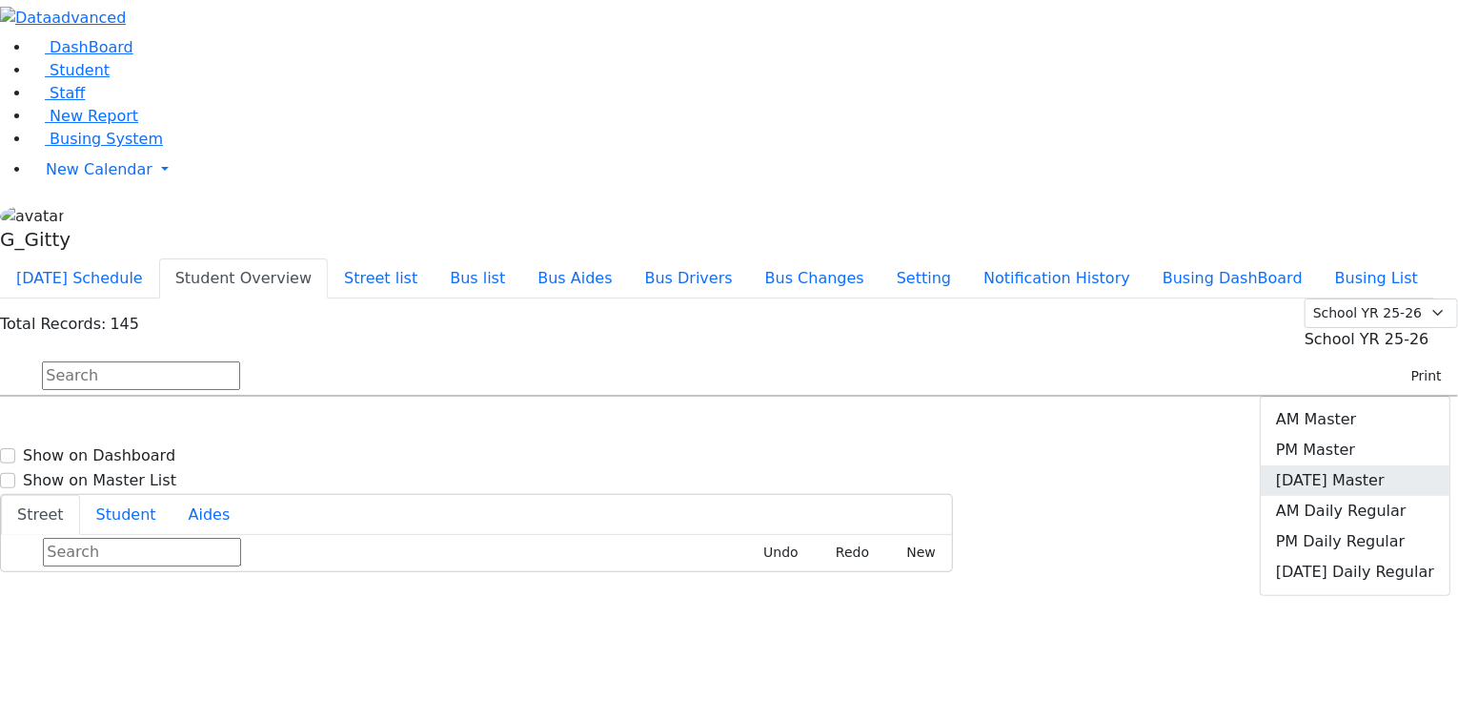
click at [1335, 465] on link "[DATE] Master" at bounding box center [1355, 480] width 189 height 31
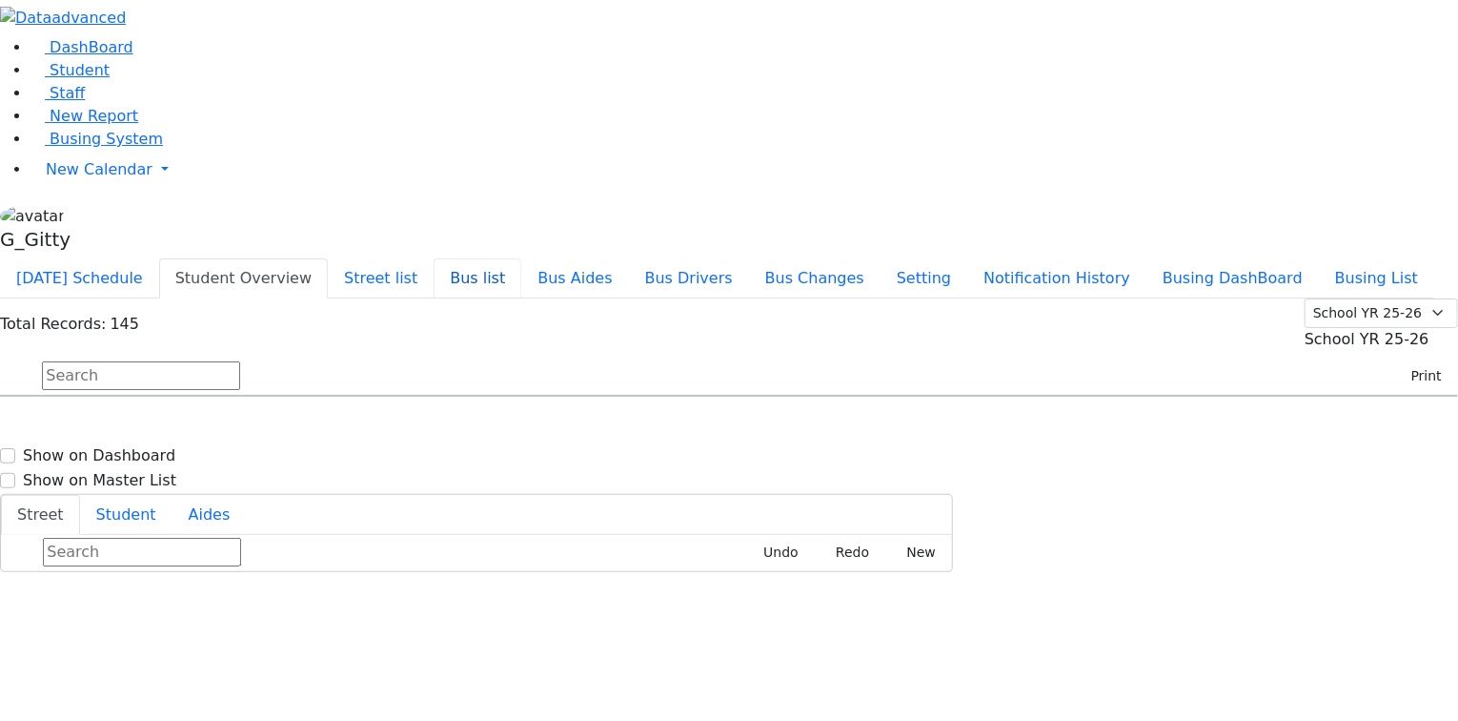
click at [521, 258] on button "Bus list" at bounding box center [478, 278] width 88 height 40
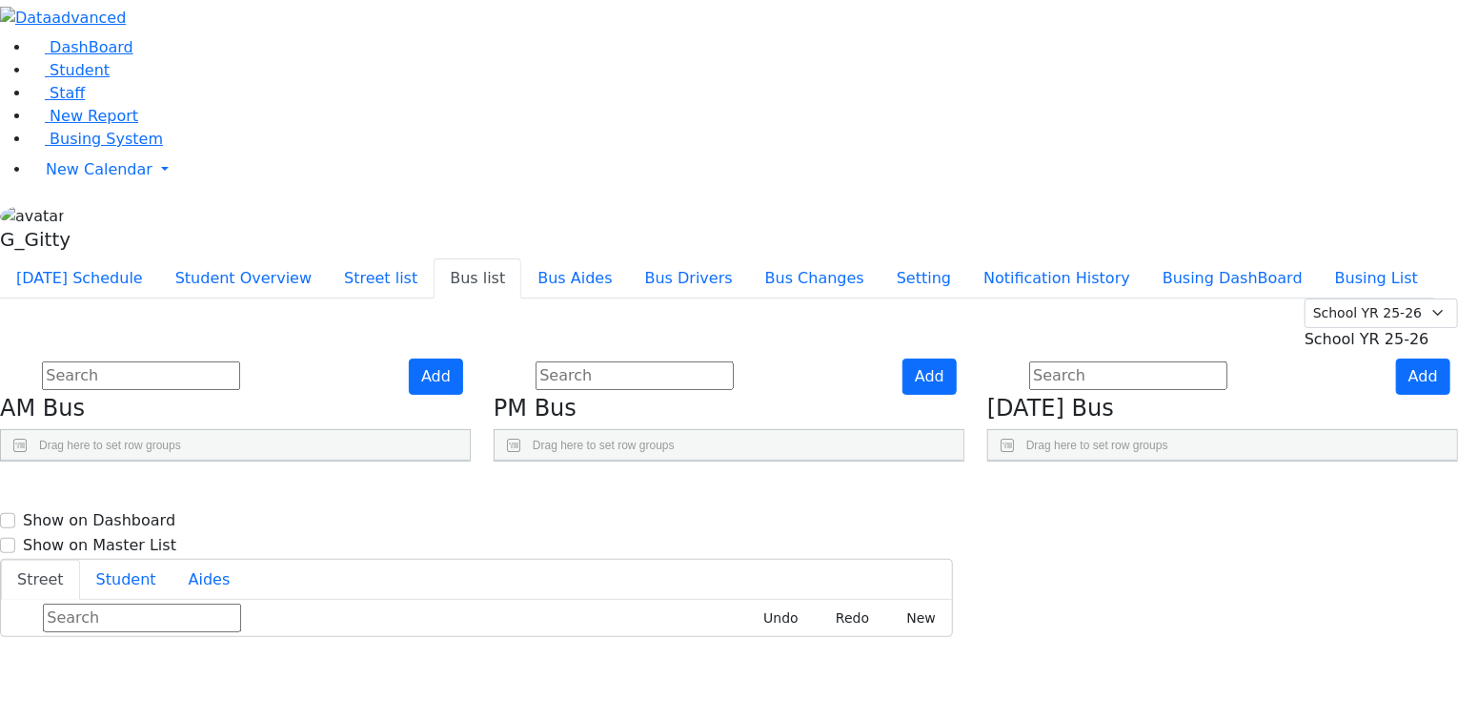
click at [1397, 542] on use "Press SPACE to select this row." at bounding box center [1397, 542] width 0 height 0
checkbox input "true"
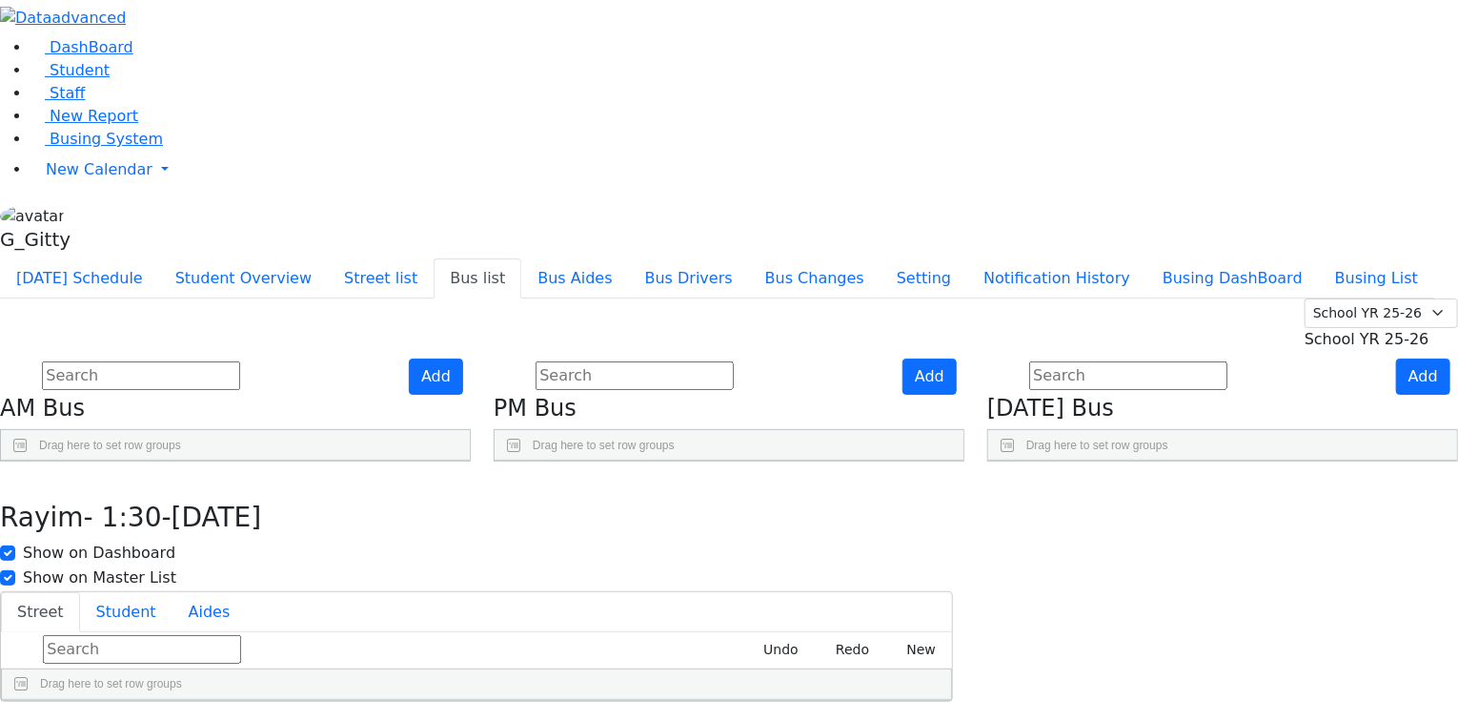
click at [953, 461] on div "Rayim- 1:30-[DATE] Show on Dashboard Show on Master List" at bounding box center [476, 525] width 953 height 128
click at [15, 570] on input "Show on Master List" at bounding box center [7, 577] width 15 height 15
checkbox input "true"
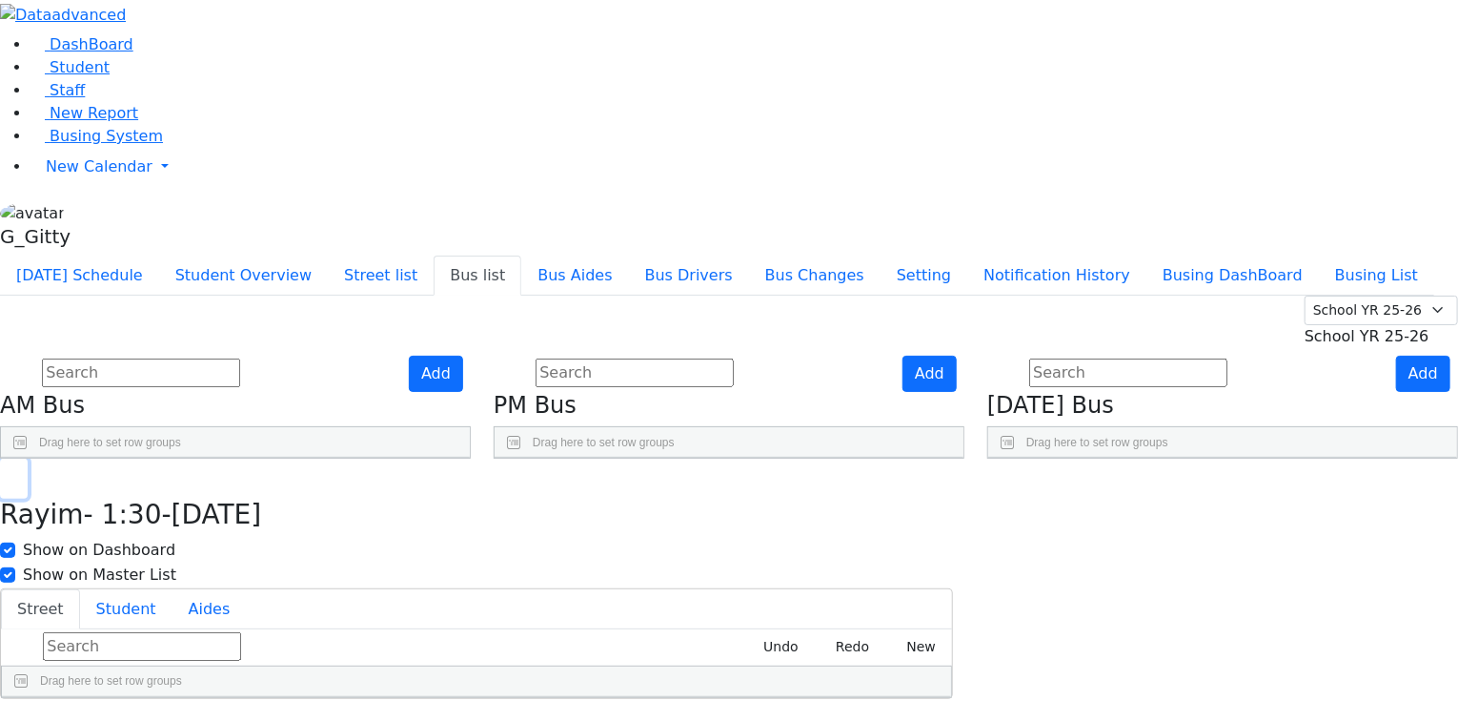
click at [19, 474] on icon "button" at bounding box center [14, 479] width 10 height 11
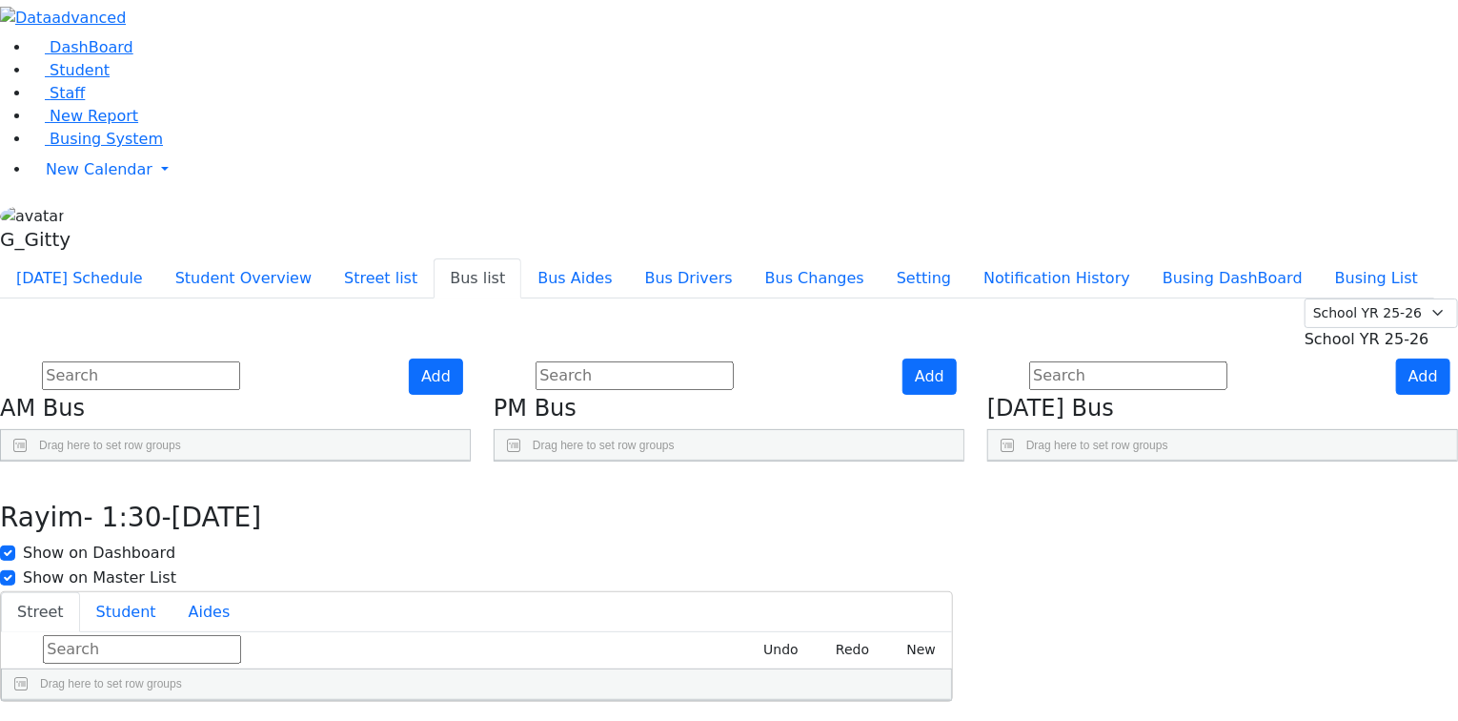
click at [187, 258] on div "G_Gitty" at bounding box center [729, 231] width 1458 height 54
click at [263, 213] on link "Sign Out" at bounding box center [269, 197] width 151 height 31
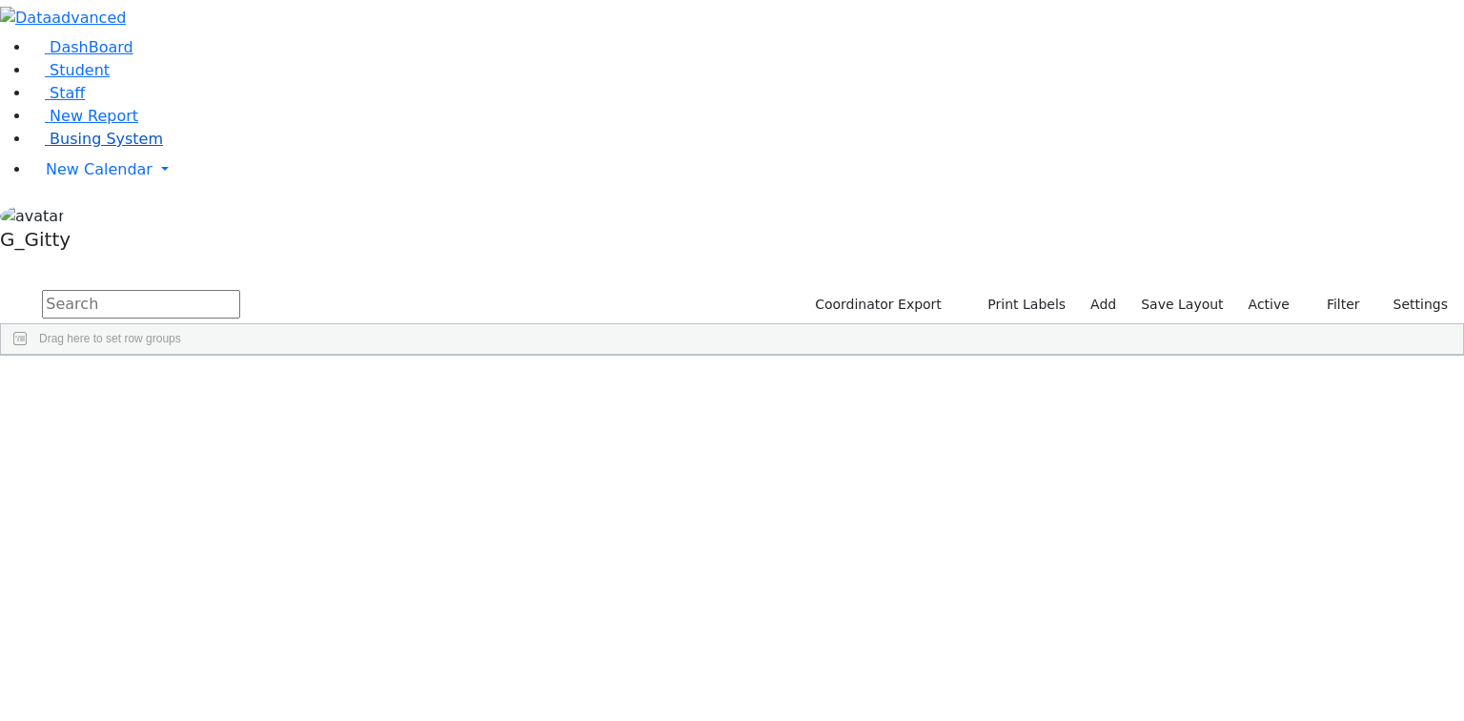
click at [98, 148] on span "Busing System" at bounding box center [106, 139] width 113 height 18
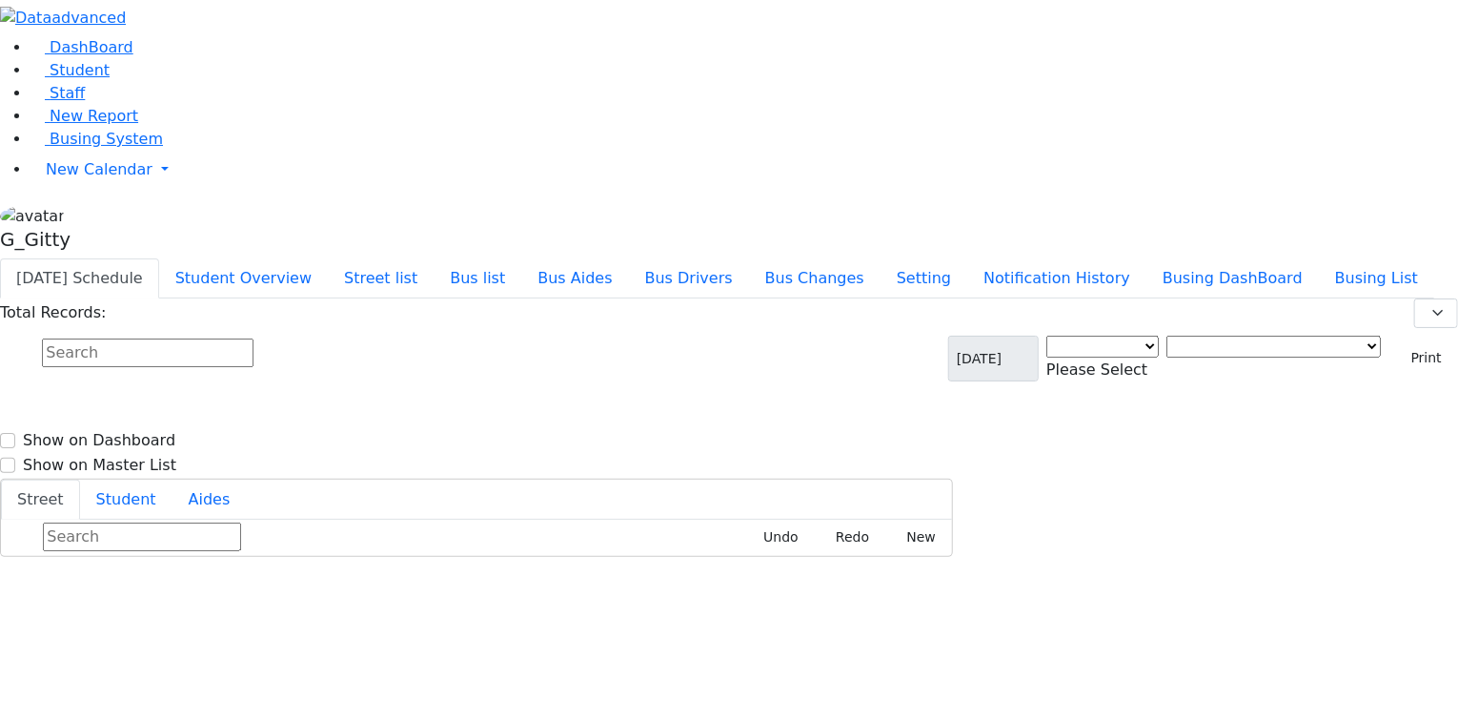
select select "3"
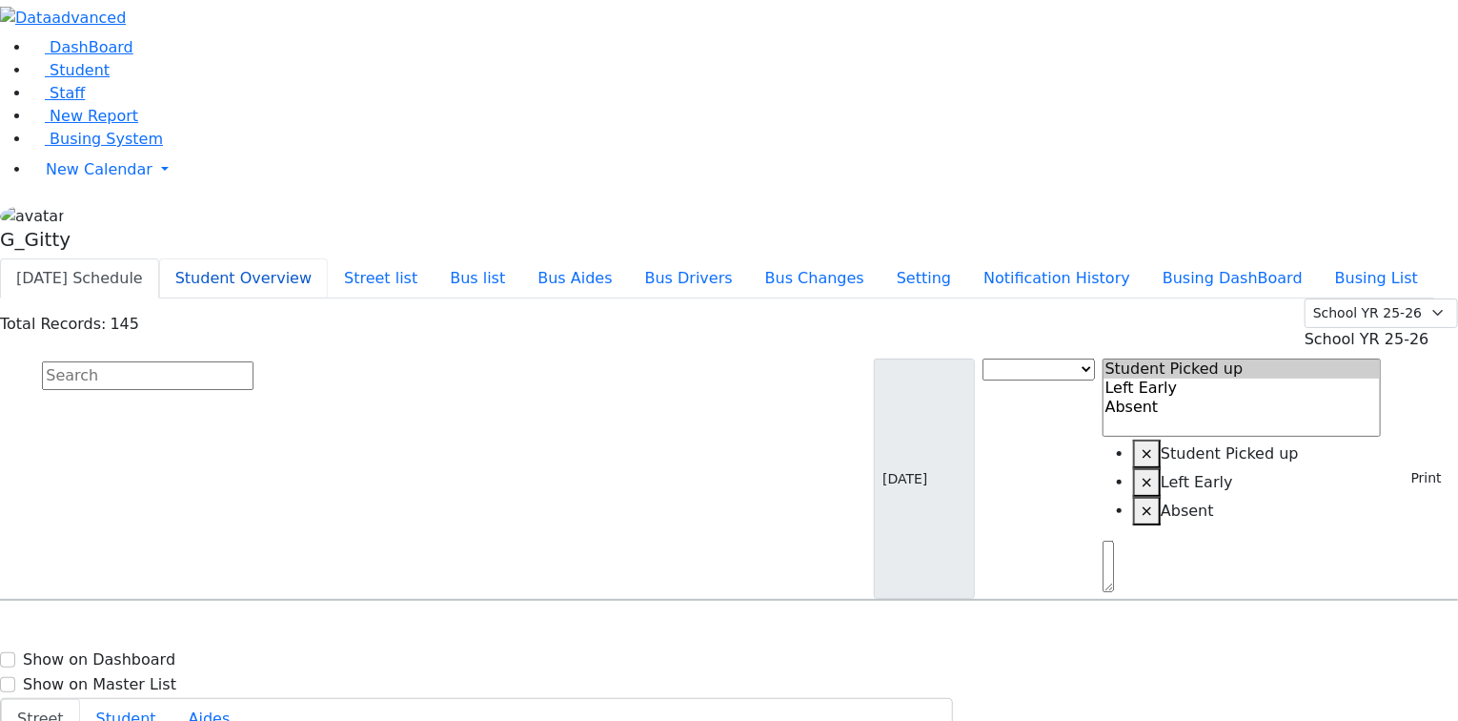
click at [328, 258] on button "Student Overview" at bounding box center [243, 278] width 169 height 40
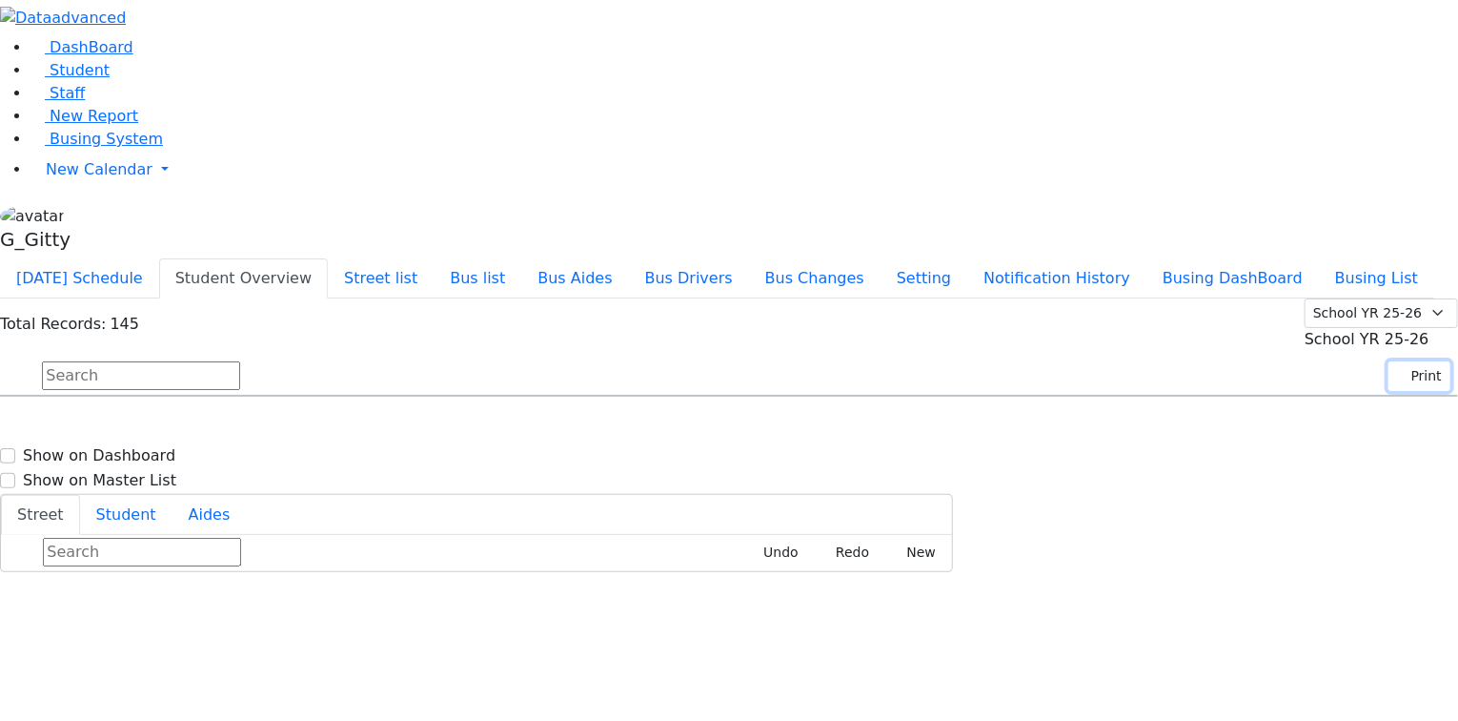
click at [1397, 371] on icon "button" at bounding box center [1402, 376] width 10 height 10
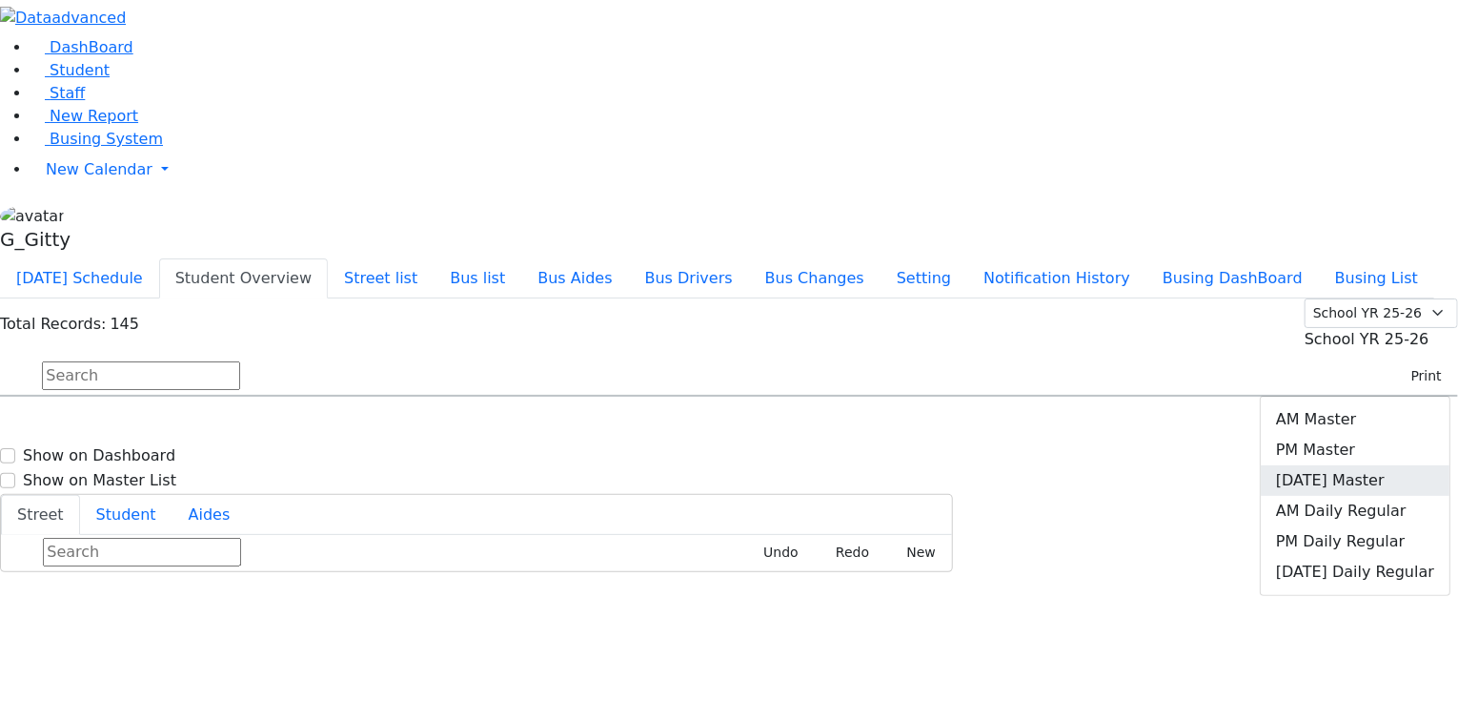
click at [1373, 465] on link "[DATE] Master" at bounding box center [1355, 480] width 189 height 31
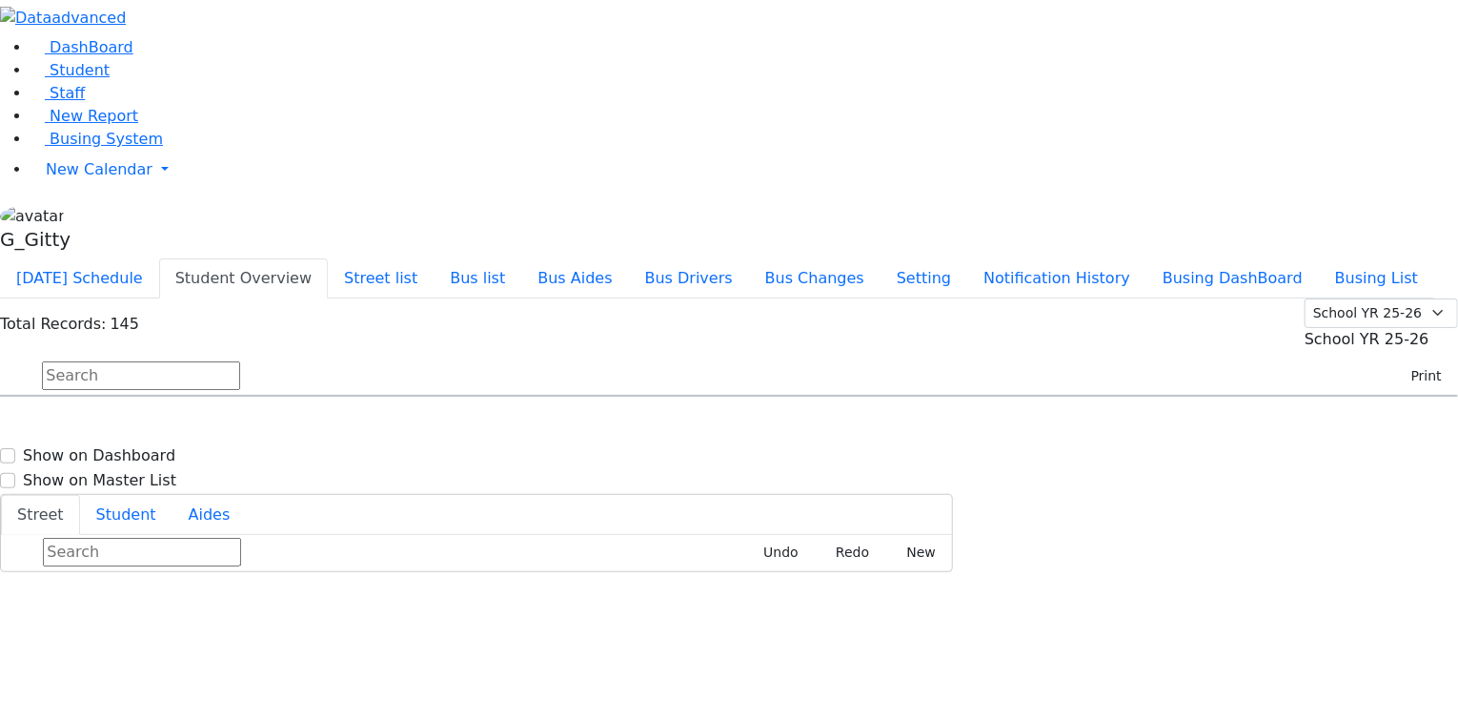
drag, startPoint x: 603, startPoint y: 16, endPoint x: 630, endPoint y: 31, distance: 30.3
click at [521, 258] on li "Bus list" at bounding box center [478, 277] width 88 height 39
click at [521, 258] on button "Bus list" at bounding box center [478, 278] width 88 height 40
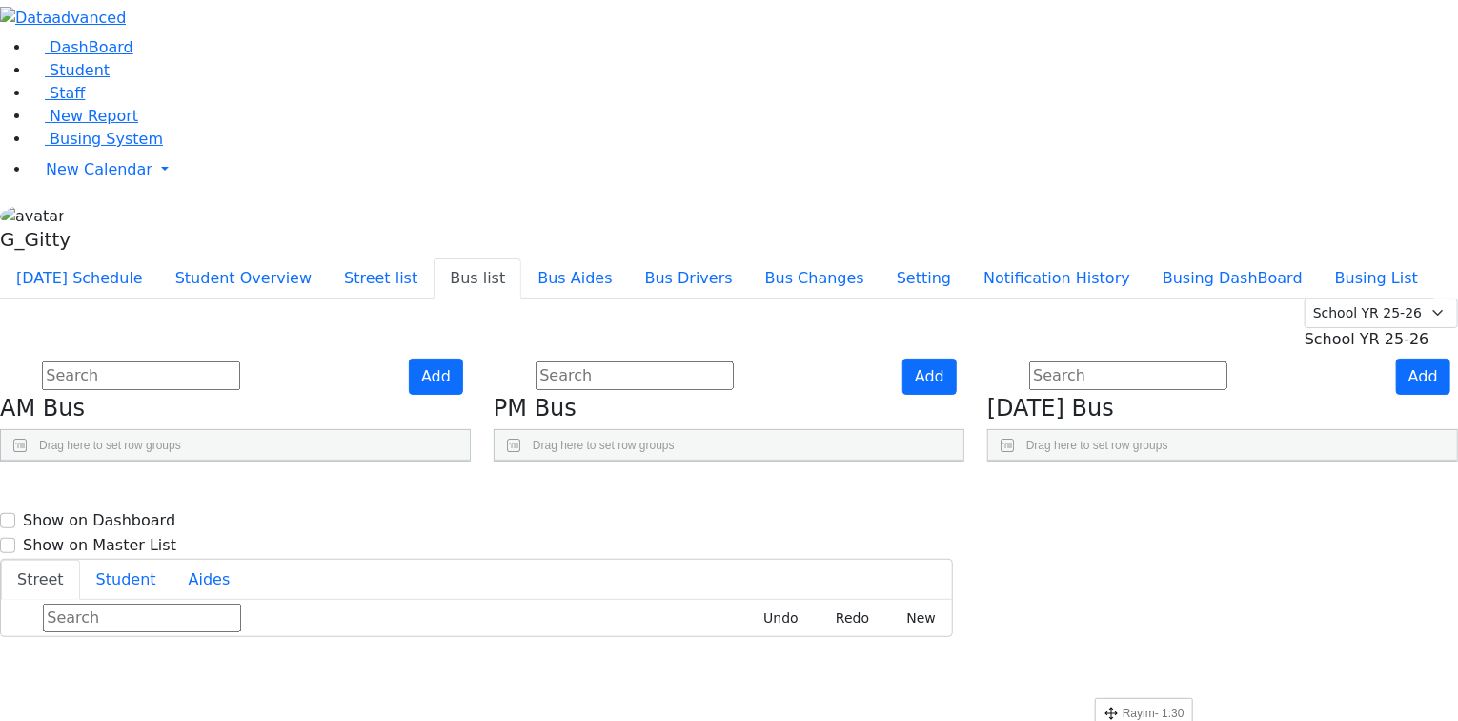
scroll to position [617, 0]
drag, startPoint x: 1070, startPoint y: 342, endPoint x: 1105, endPoint y: 705, distance: 364.9
click at [240, 361] on input "text" at bounding box center [141, 375] width 198 height 29
click at [734, 361] on input "text" at bounding box center [635, 375] width 198 height 29
click at [328, 258] on button "Student Overview" at bounding box center [243, 278] width 169 height 40
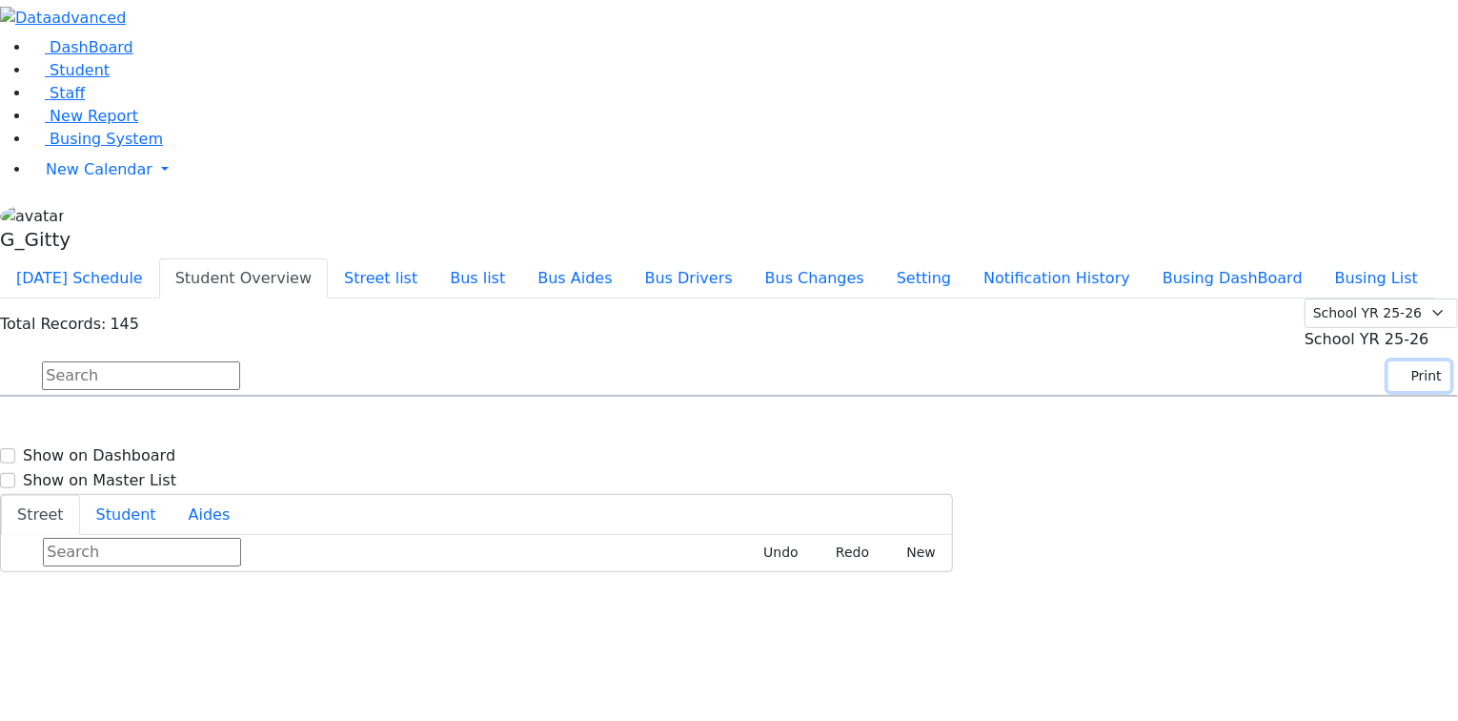
click at [1420, 361] on button "Print" at bounding box center [1420, 376] width 62 height 30
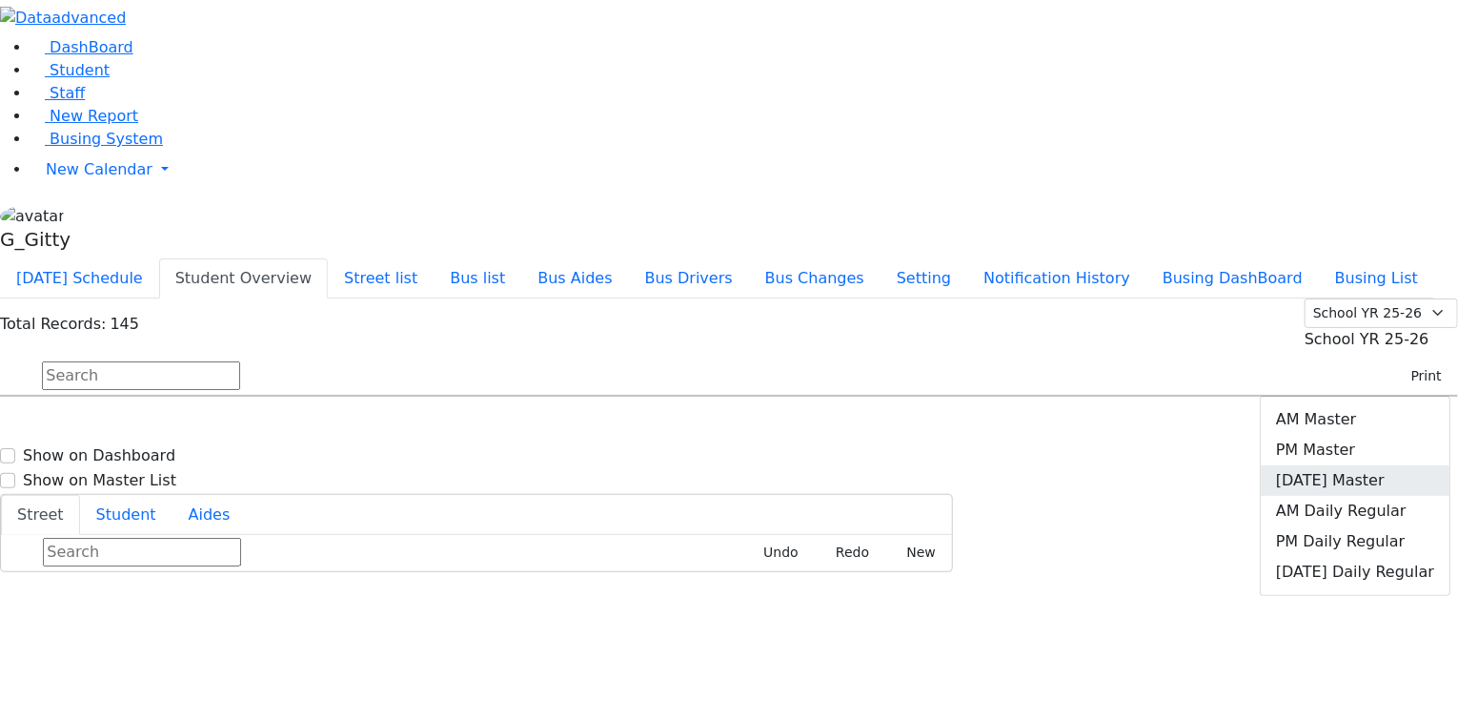
click at [1354, 465] on link "[DATE] Master" at bounding box center [1355, 480] width 189 height 31
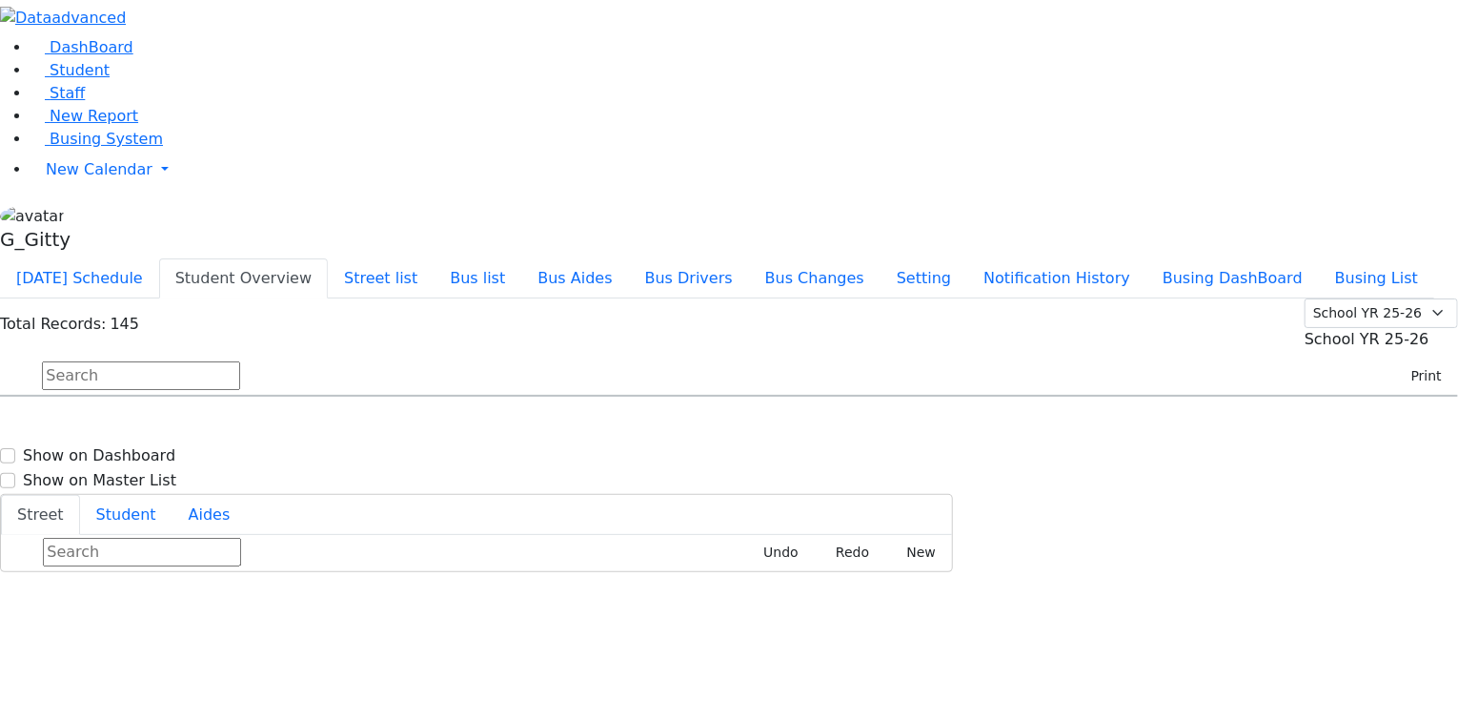
scroll to position [0, 0]
click at [240, 361] on input "text" at bounding box center [141, 375] width 198 height 29
click at [66, 102] on span "Staff" at bounding box center [67, 93] width 35 height 18
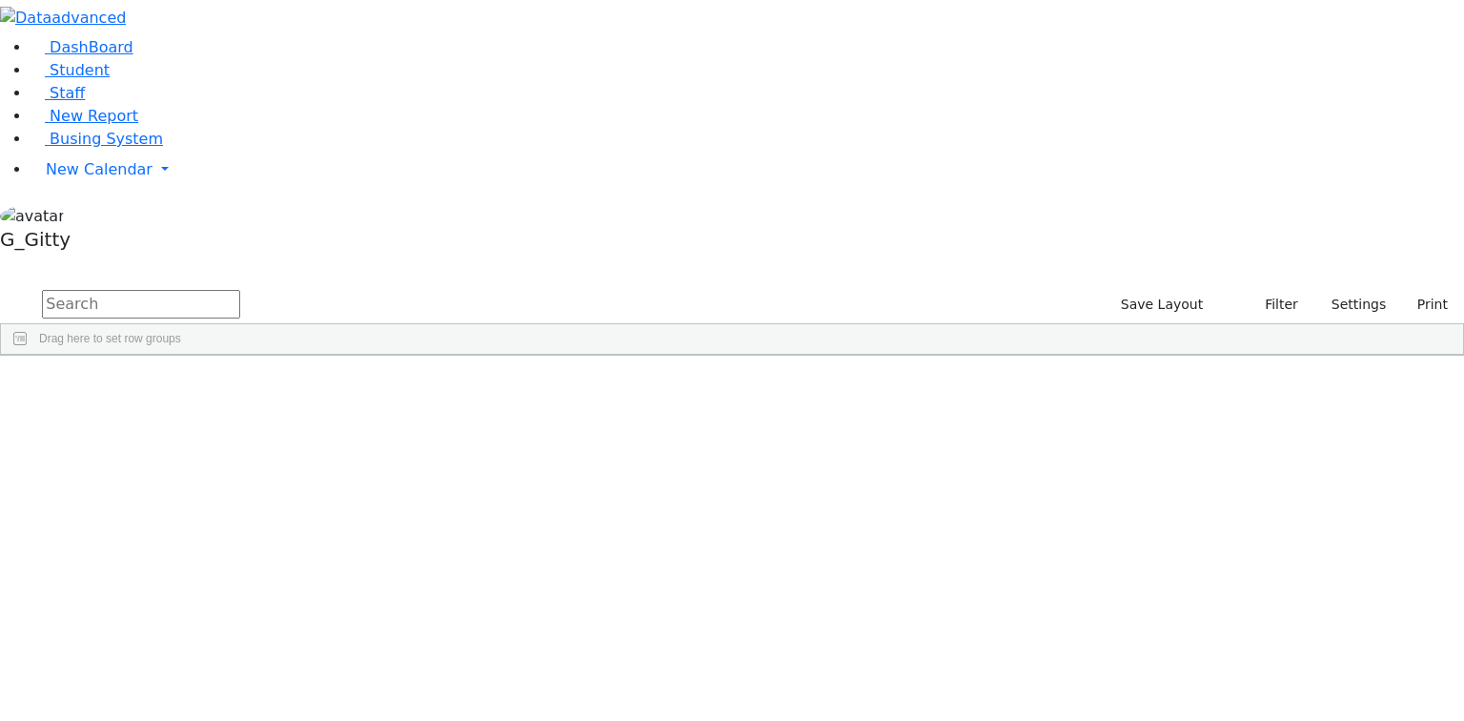
click at [240, 290] on input "text" at bounding box center [141, 304] width 198 height 29
type input "R"
type input "RENZO"
click at [261, 386] on div "[PERSON_NAME]" at bounding box center [218, 399] width 86 height 27
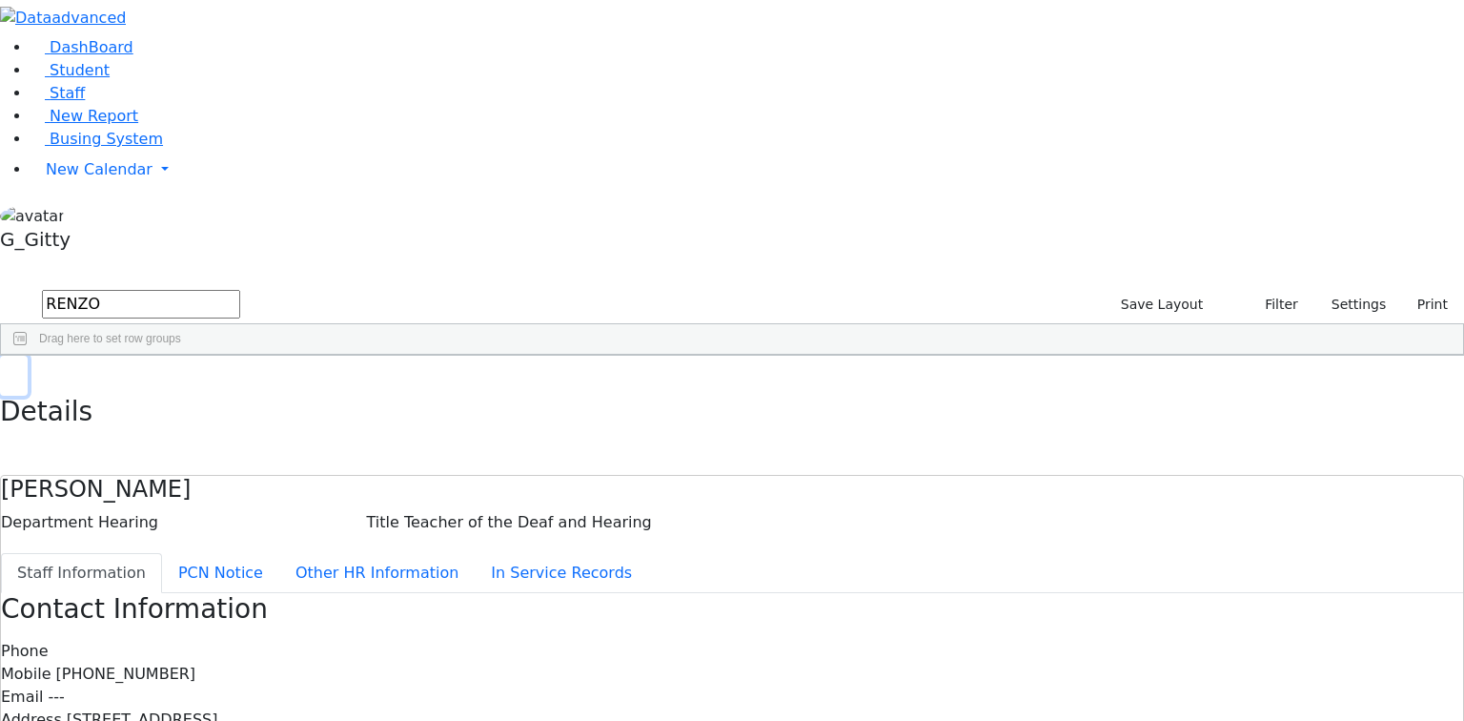
click at [28, 356] on button "button" at bounding box center [14, 376] width 28 height 40
click at [74, 148] on link "Busing System" at bounding box center [97, 139] width 132 height 18
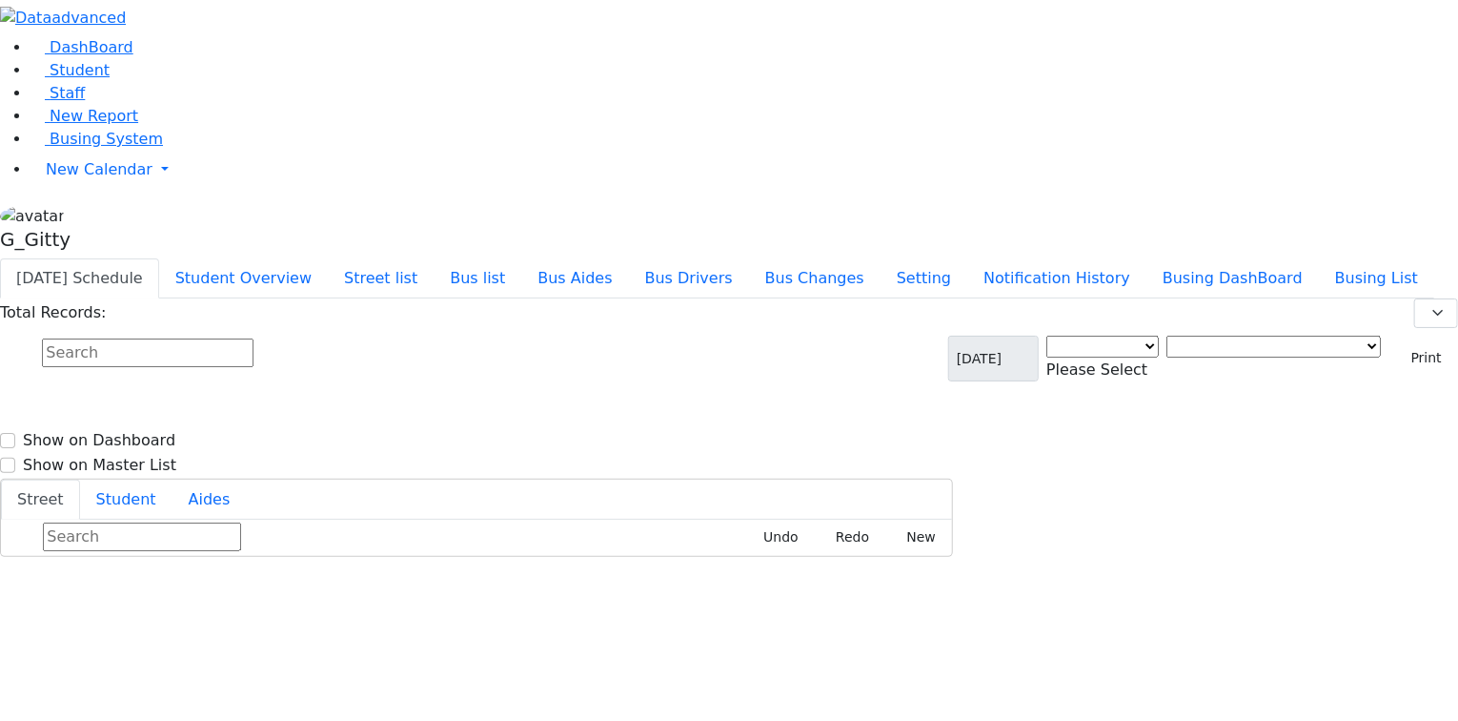
click at [254, 338] on input "text" at bounding box center [148, 352] width 212 height 29
select select "3"
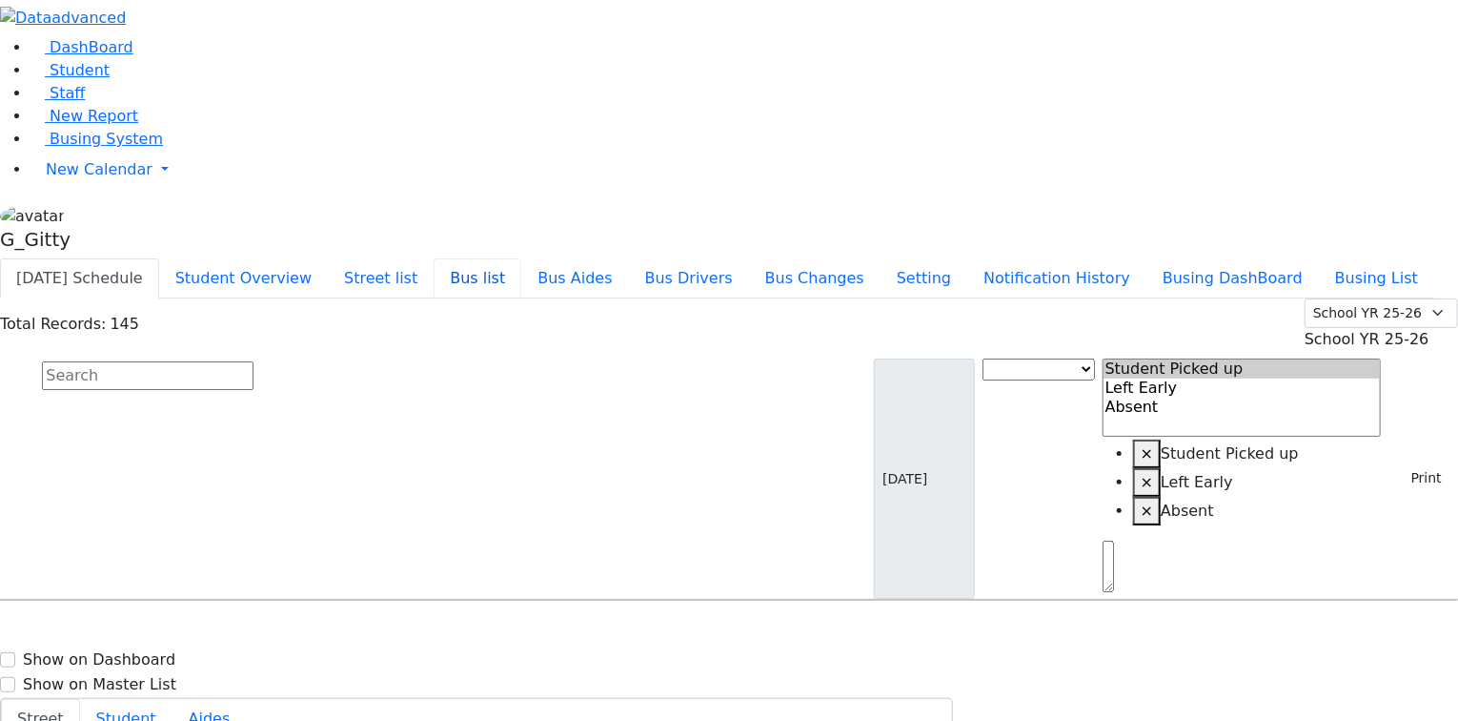
click at [521, 258] on button "Bus list" at bounding box center [478, 278] width 88 height 40
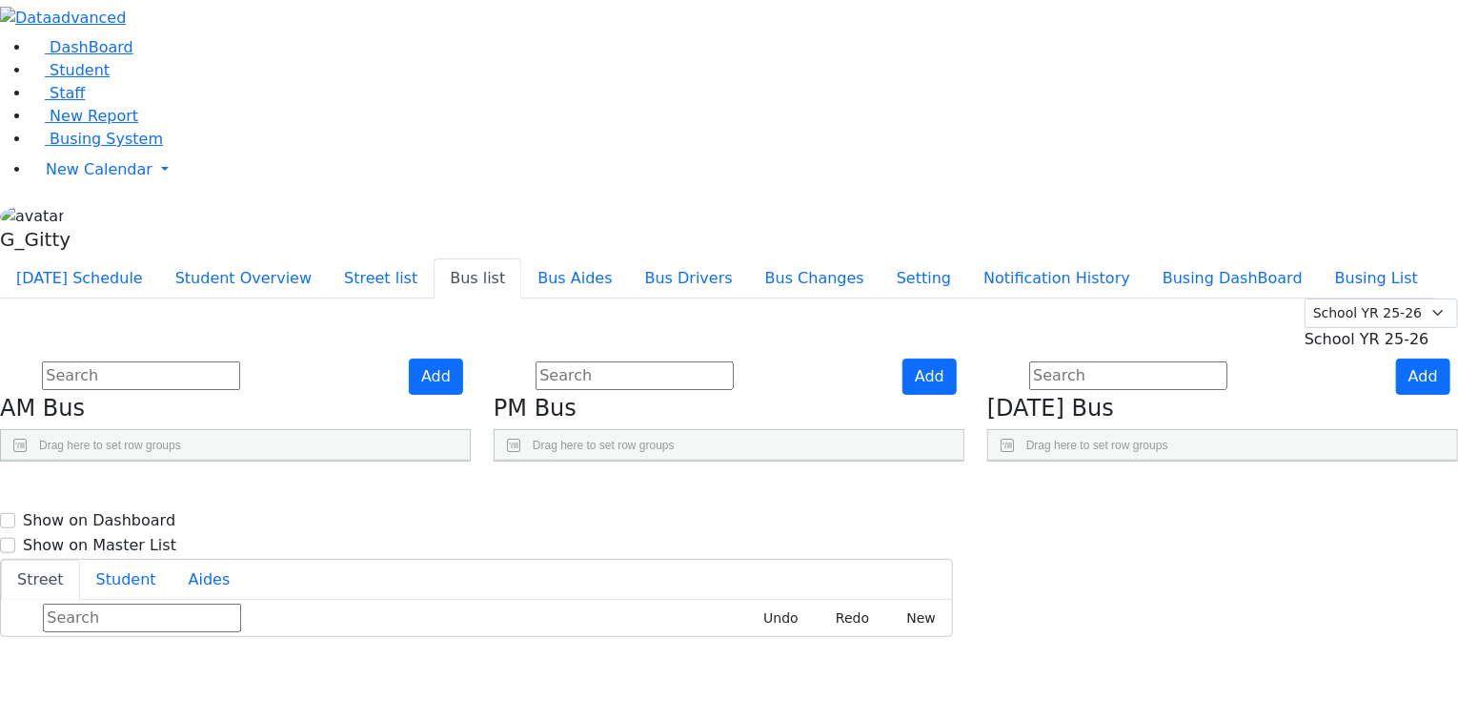
scroll to position [28, 0]
checkbox input "true"
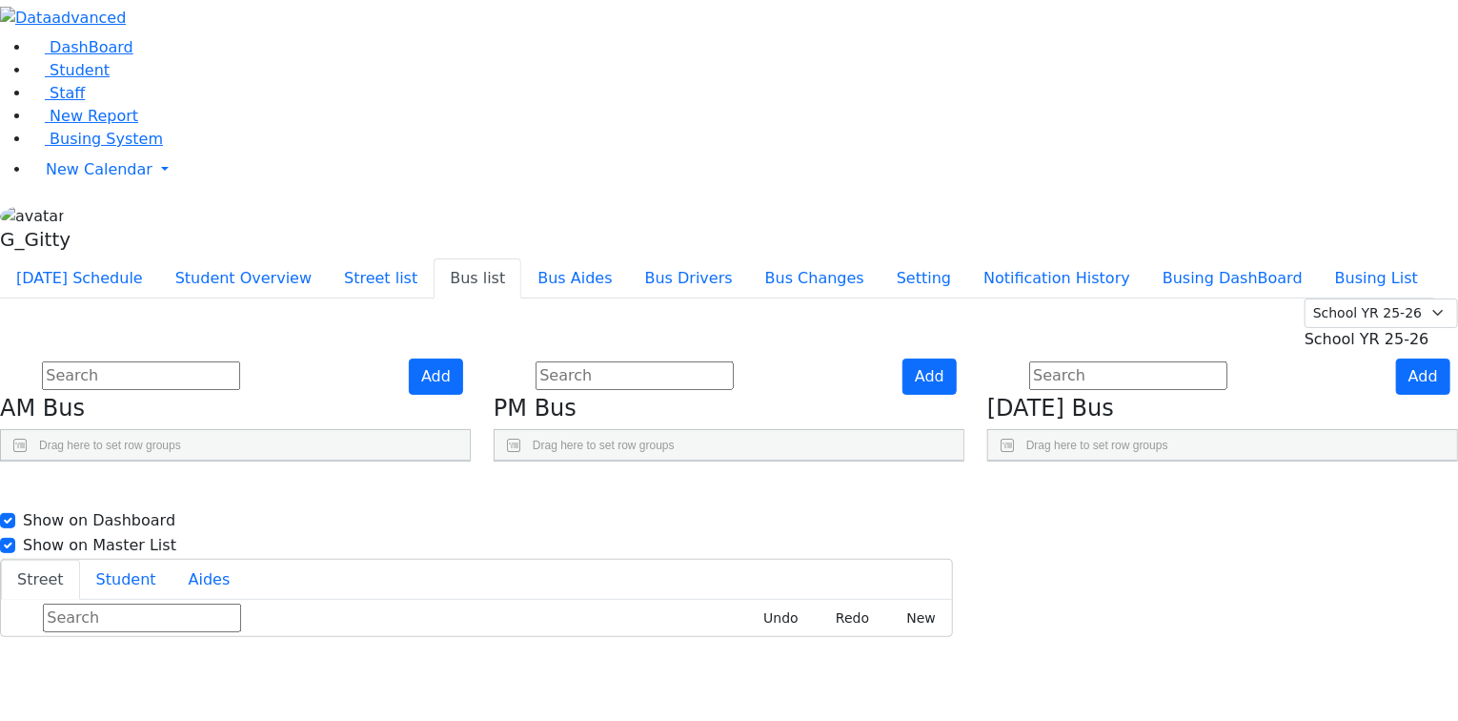
checkbox input "true"
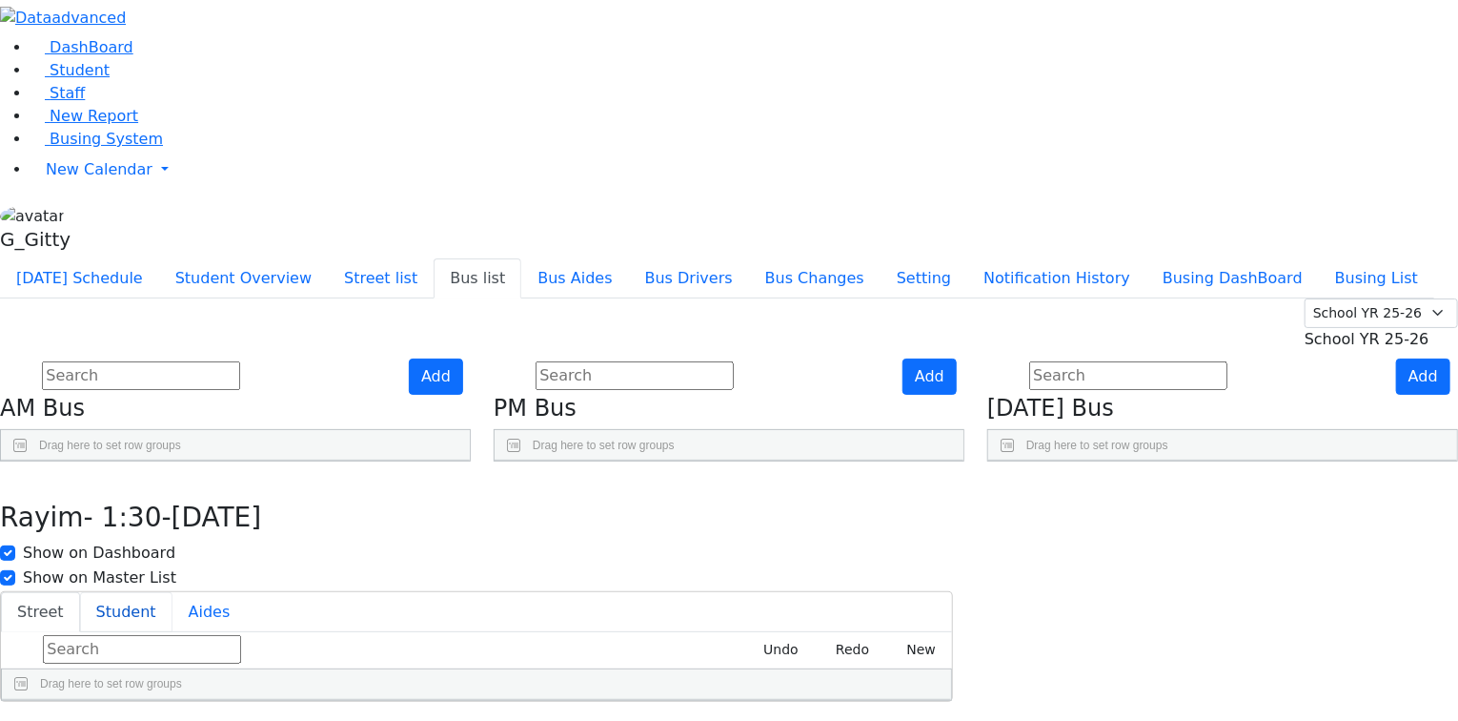
click at [173, 592] on button "Student" at bounding box center [126, 612] width 92 height 40
drag, startPoint x: 560, startPoint y: 309, endPoint x: 561, endPoint y: 242, distance: 66.8
drag, startPoint x: 553, startPoint y: 351, endPoint x: 561, endPoint y: 313, distance: 38.9
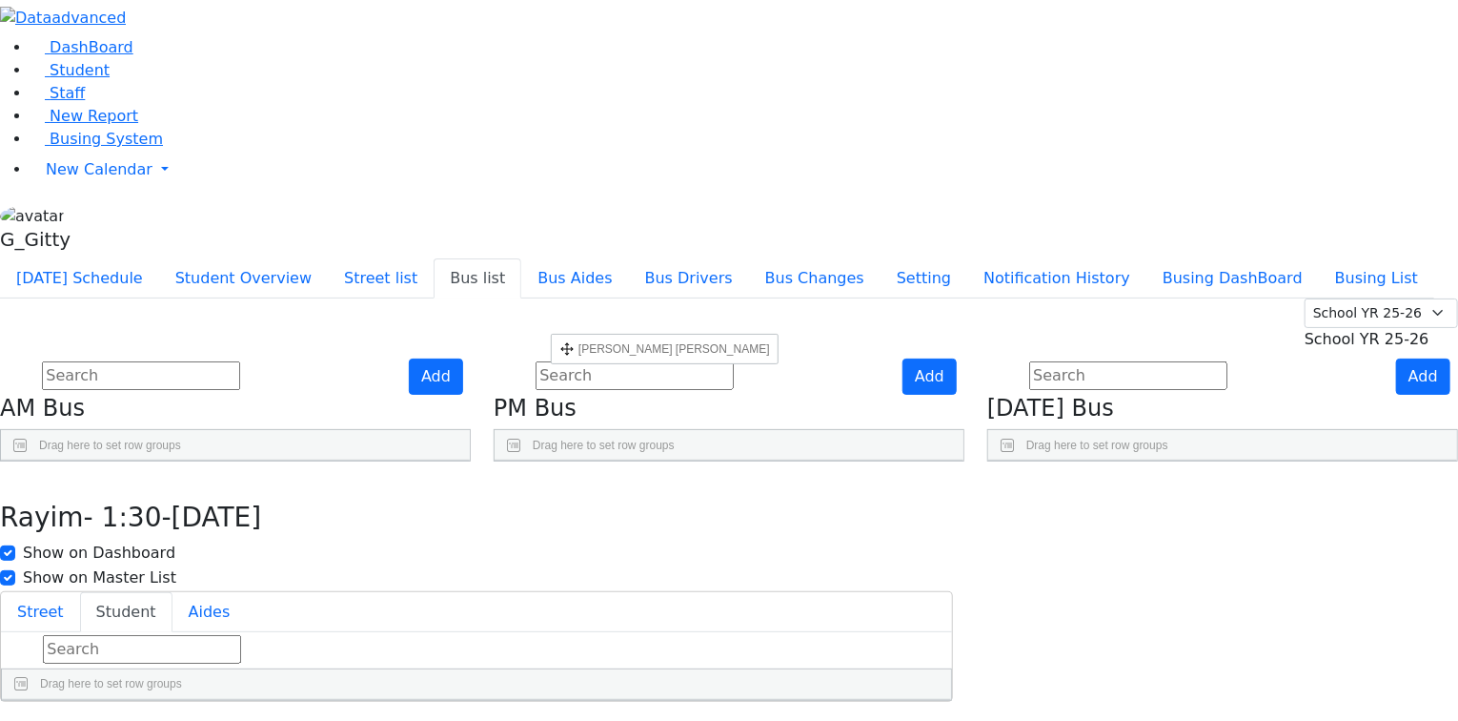
drag, startPoint x: 553, startPoint y: 348, endPoint x: 580, endPoint y: 336, distance: 29.4
drag, startPoint x: 554, startPoint y: 536, endPoint x: 566, endPoint y: 301, distance: 234.8
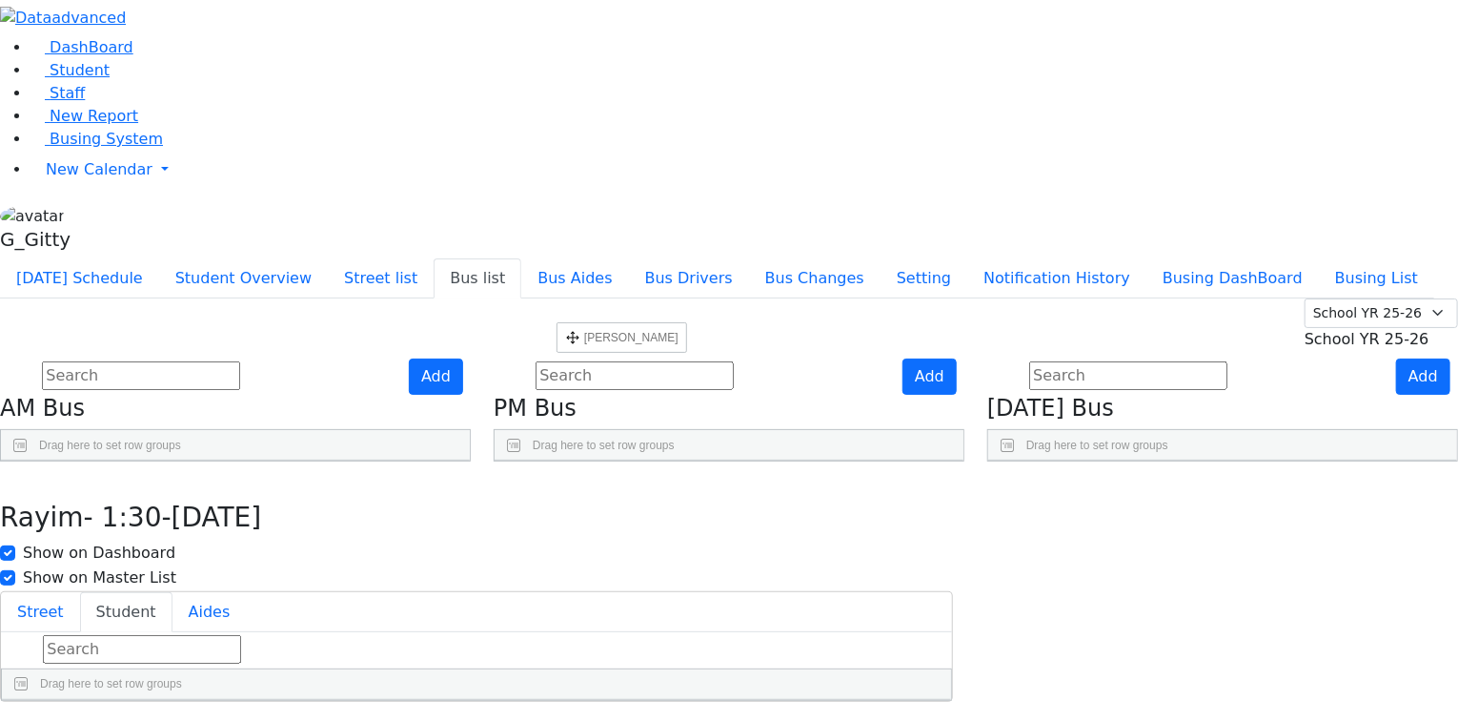
drag, startPoint x: 557, startPoint y: 633, endPoint x: 573, endPoint y: 343, distance: 290.2
drag, startPoint x: 555, startPoint y: 563, endPoint x: 554, endPoint y: 510, distance: 53.4
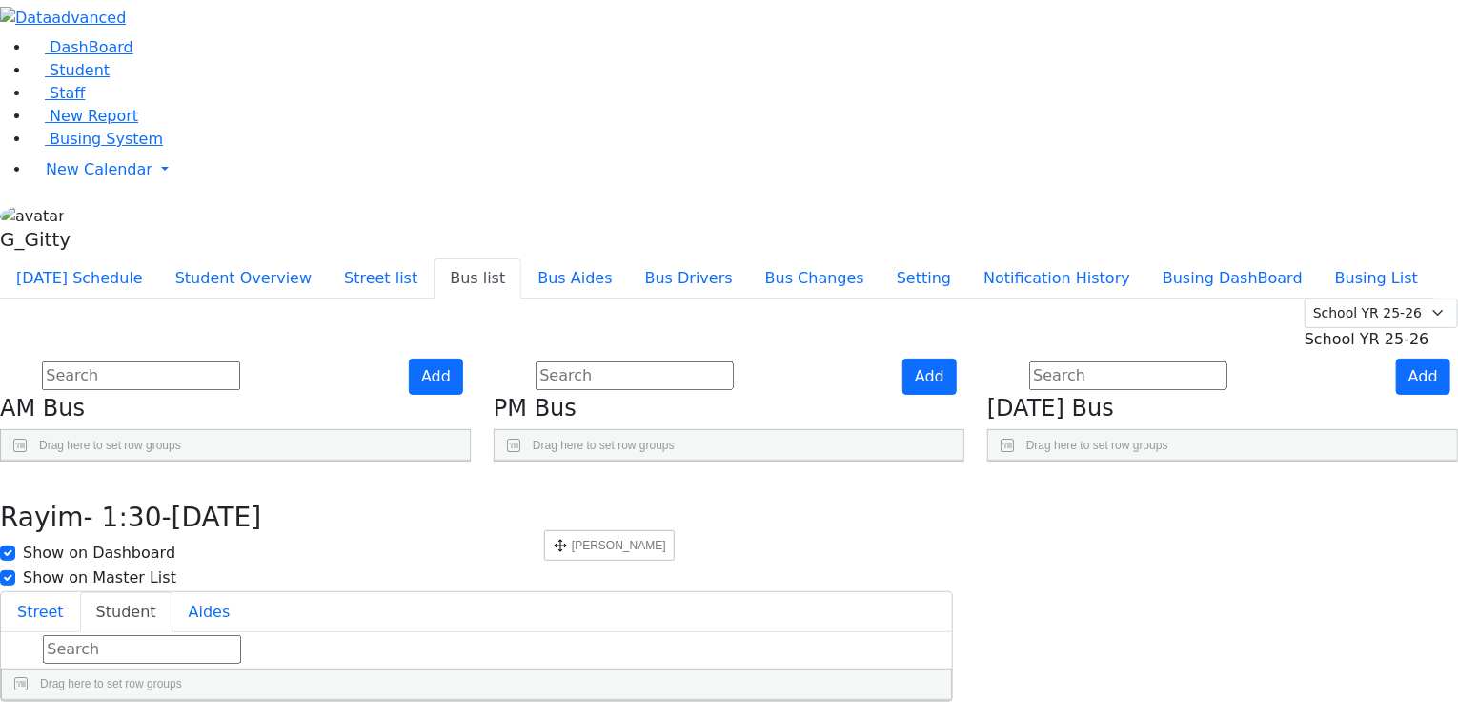
click at [241, 635] on input "text" at bounding box center [142, 649] width 198 height 29
click at [9, 477] on use "button" at bounding box center [9, 477] width 0 height 0
drag, startPoint x: 1346, startPoint y: 698, endPoint x: 953, endPoint y: 225, distance: 614.6
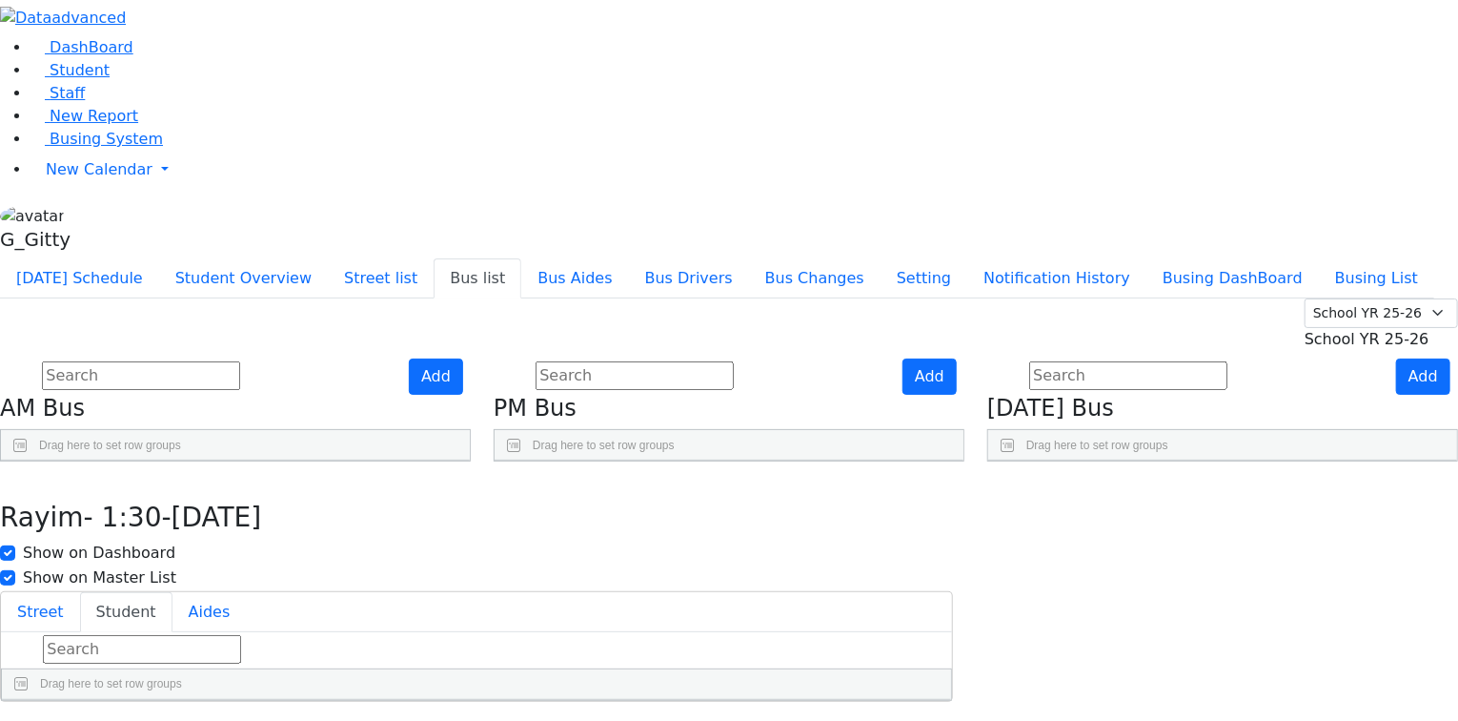
click at [734, 361] on input "text" at bounding box center [635, 375] width 198 height 29
drag, startPoint x: 371, startPoint y: 240, endPoint x: 502, endPoint y: 257, distance: 132.7
click at [470, 460] on div "BusNumber Aides" at bounding box center [235, 491] width 469 height 62
click at [328, 258] on button "Student Overview" at bounding box center [243, 278] width 169 height 40
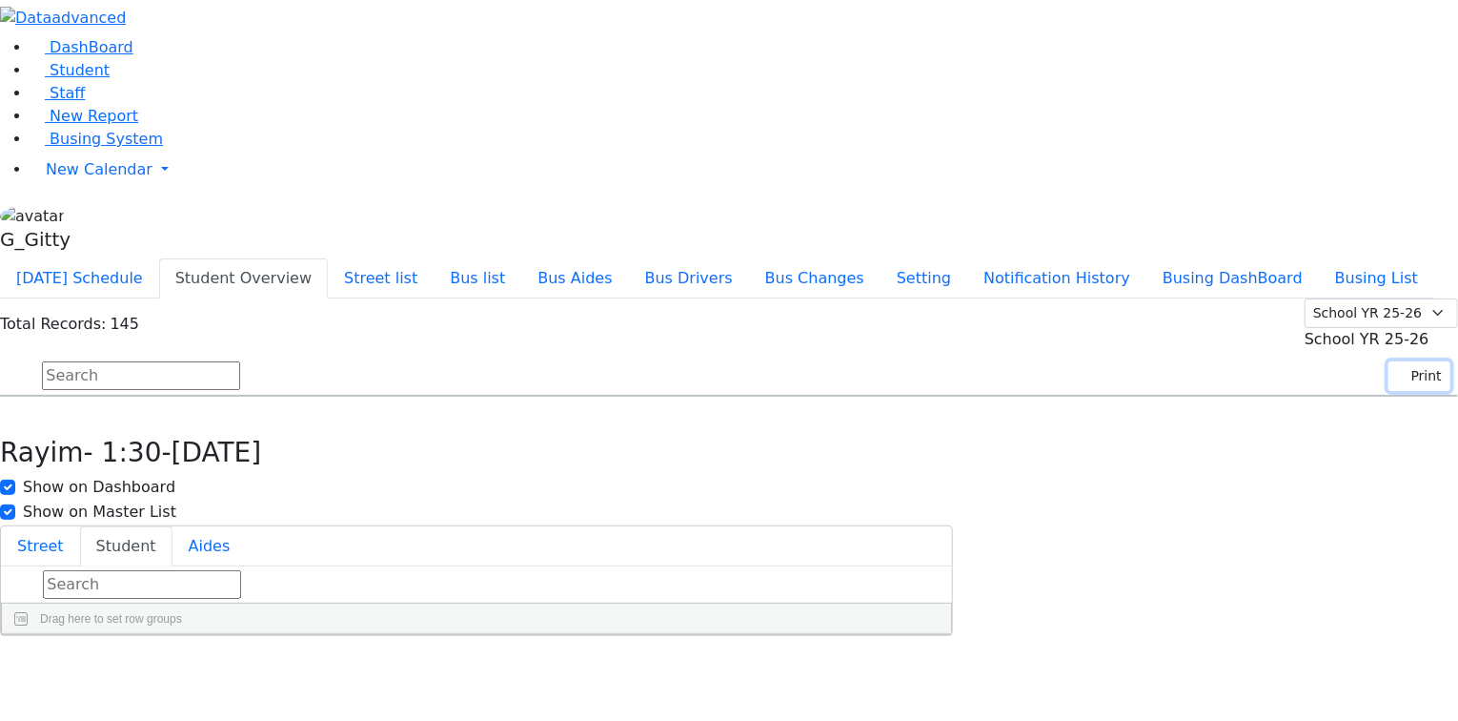
click at [1392, 361] on button "Print" at bounding box center [1420, 376] width 62 height 30
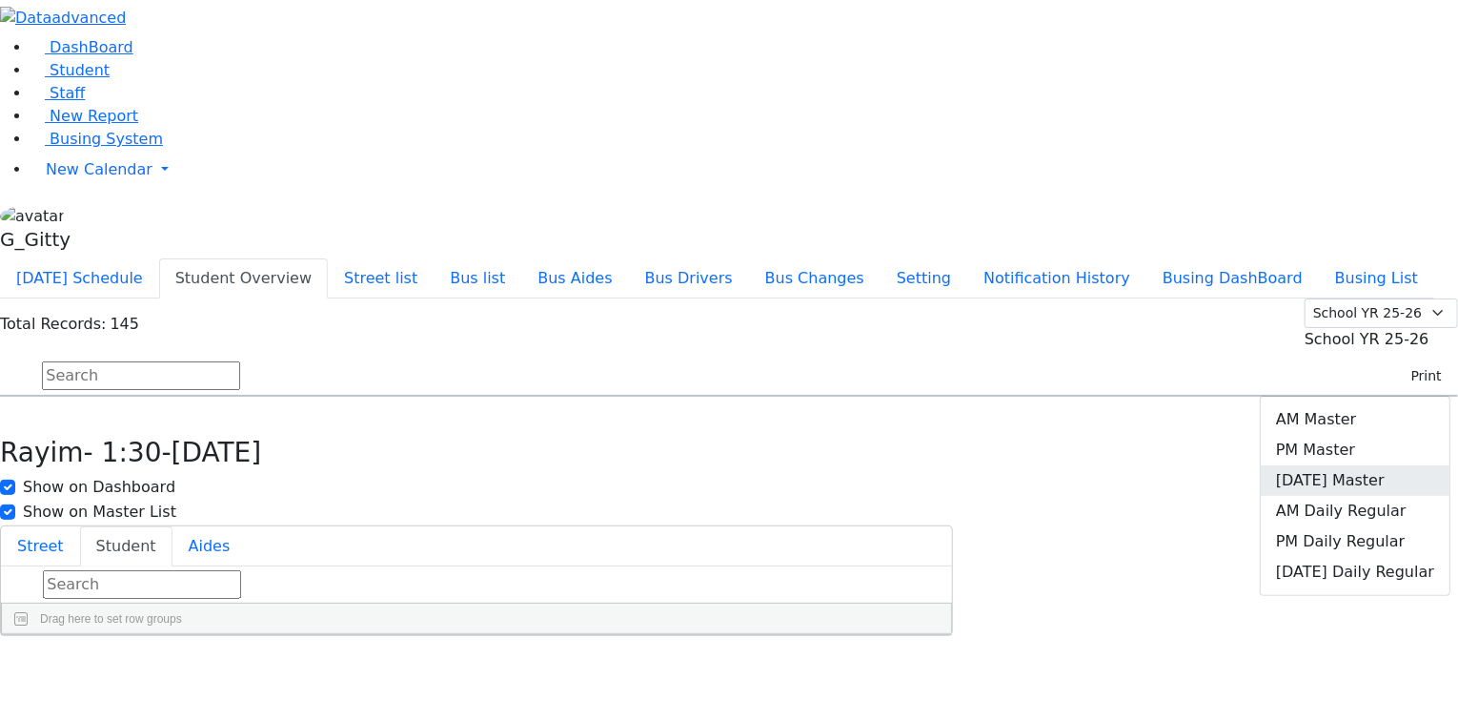
click at [1349, 465] on link "Friday Master" at bounding box center [1355, 480] width 189 height 31
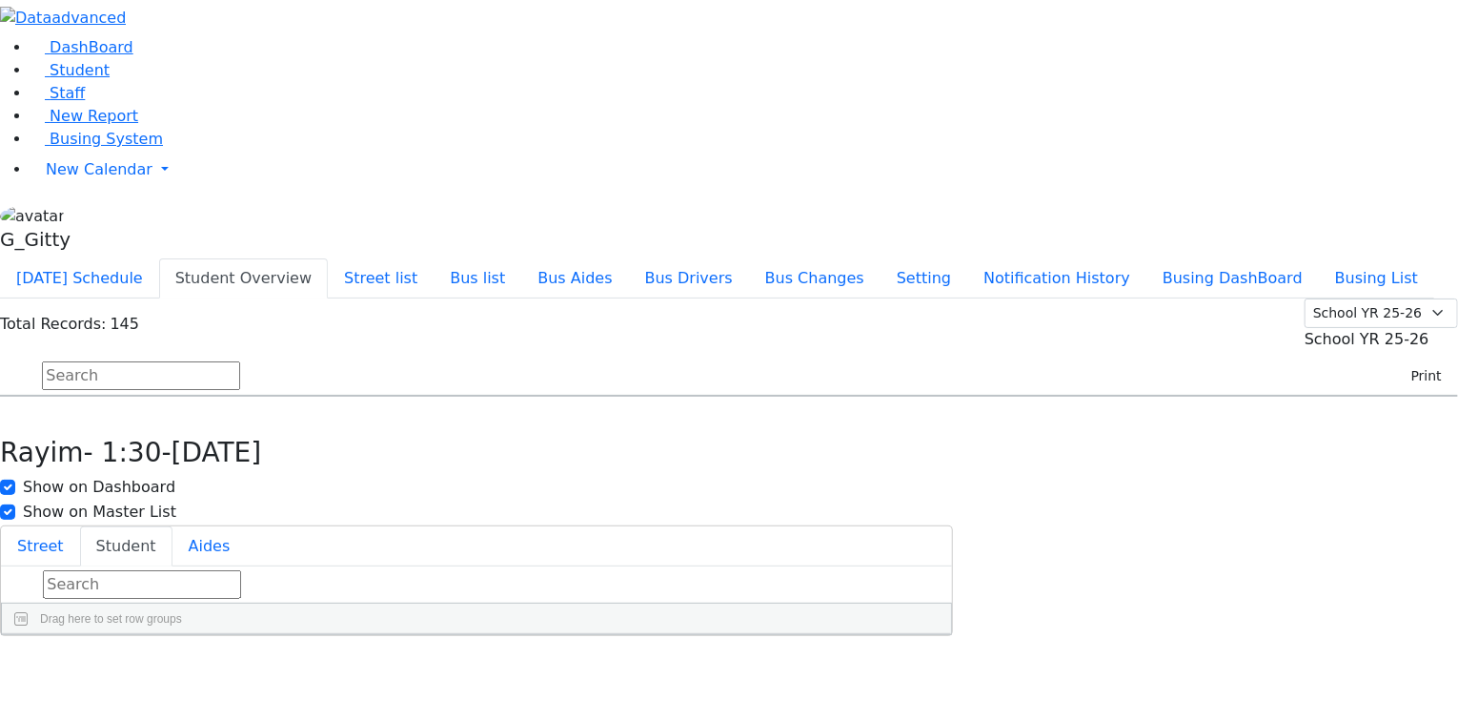
click at [240, 361] on input "text" at bounding box center [141, 375] width 198 height 29
drag, startPoint x: 931, startPoint y: 163, endPoint x: 889, endPoint y: 161, distance: 42.0
click at [240, 361] on input "text" at bounding box center [141, 375] width 198 height 29
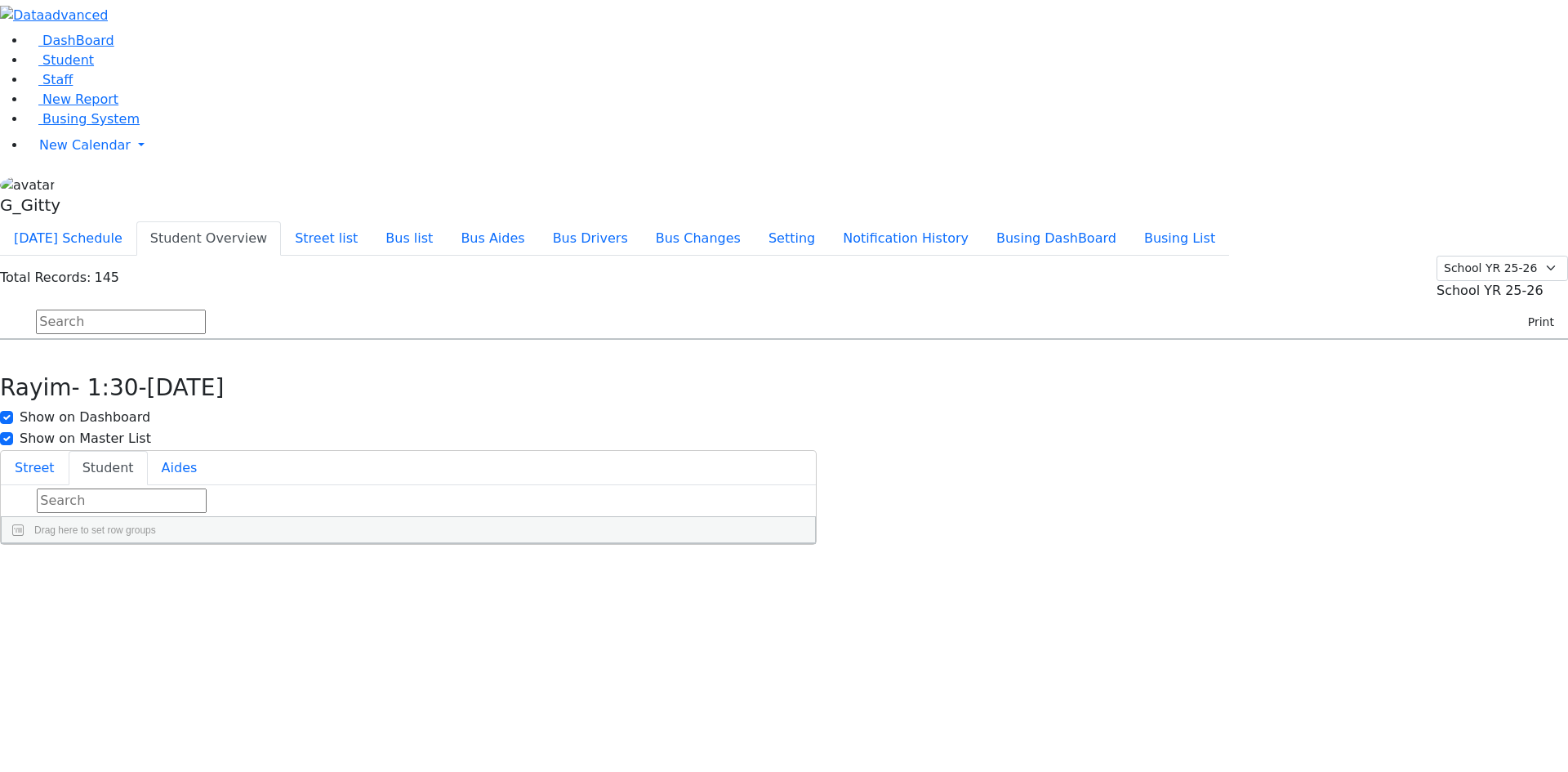
click at [206, 309] on input "text" at bounding box center [121, 321] width 170 height 25
click at [1248, 309] on button "Print" at bounding box center [1535, 322] width 53 height 26
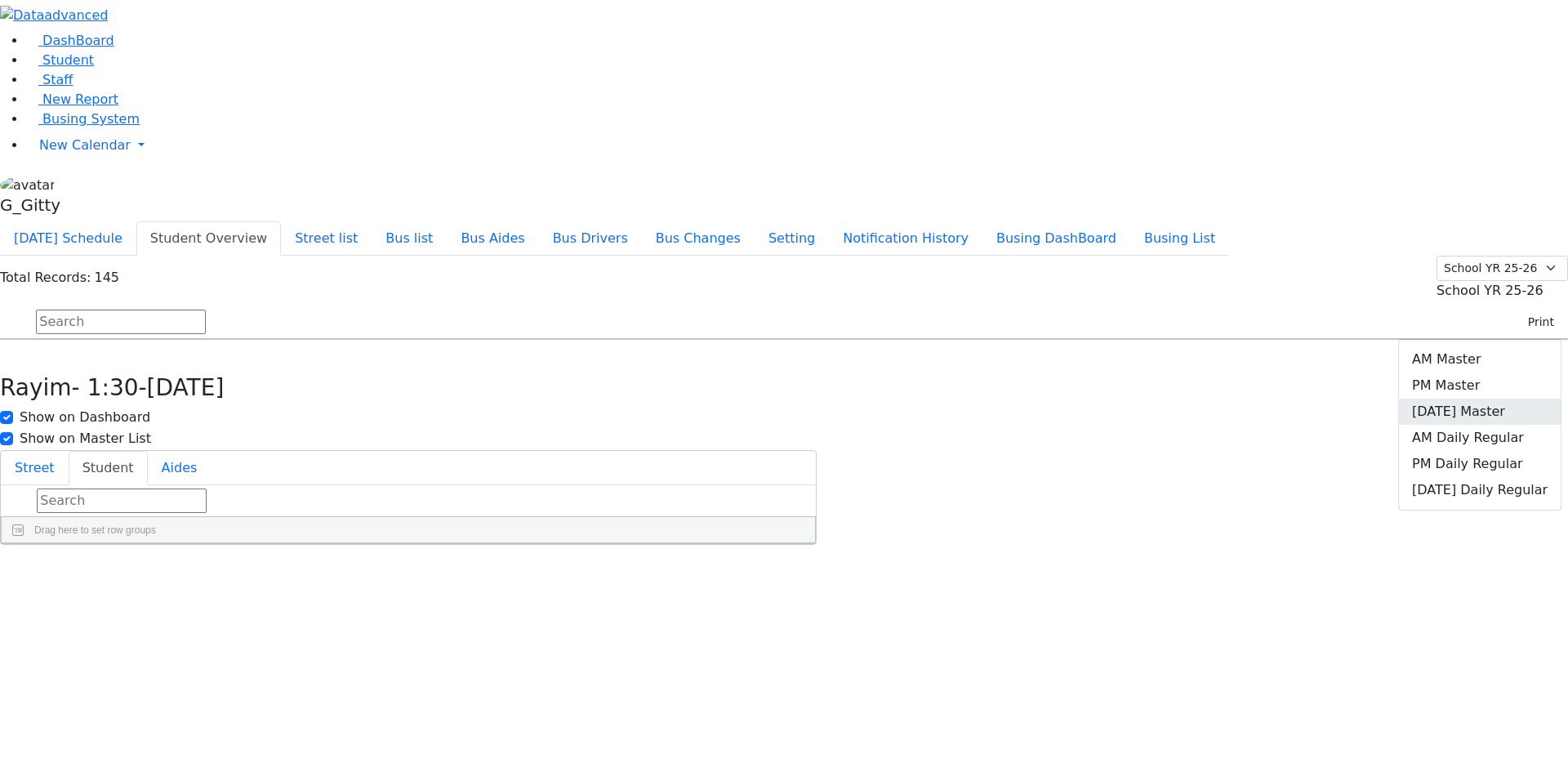
click at [1248, 398] on link "[DATE] Master" at bounding box center [1480, 411] width 162 height 27
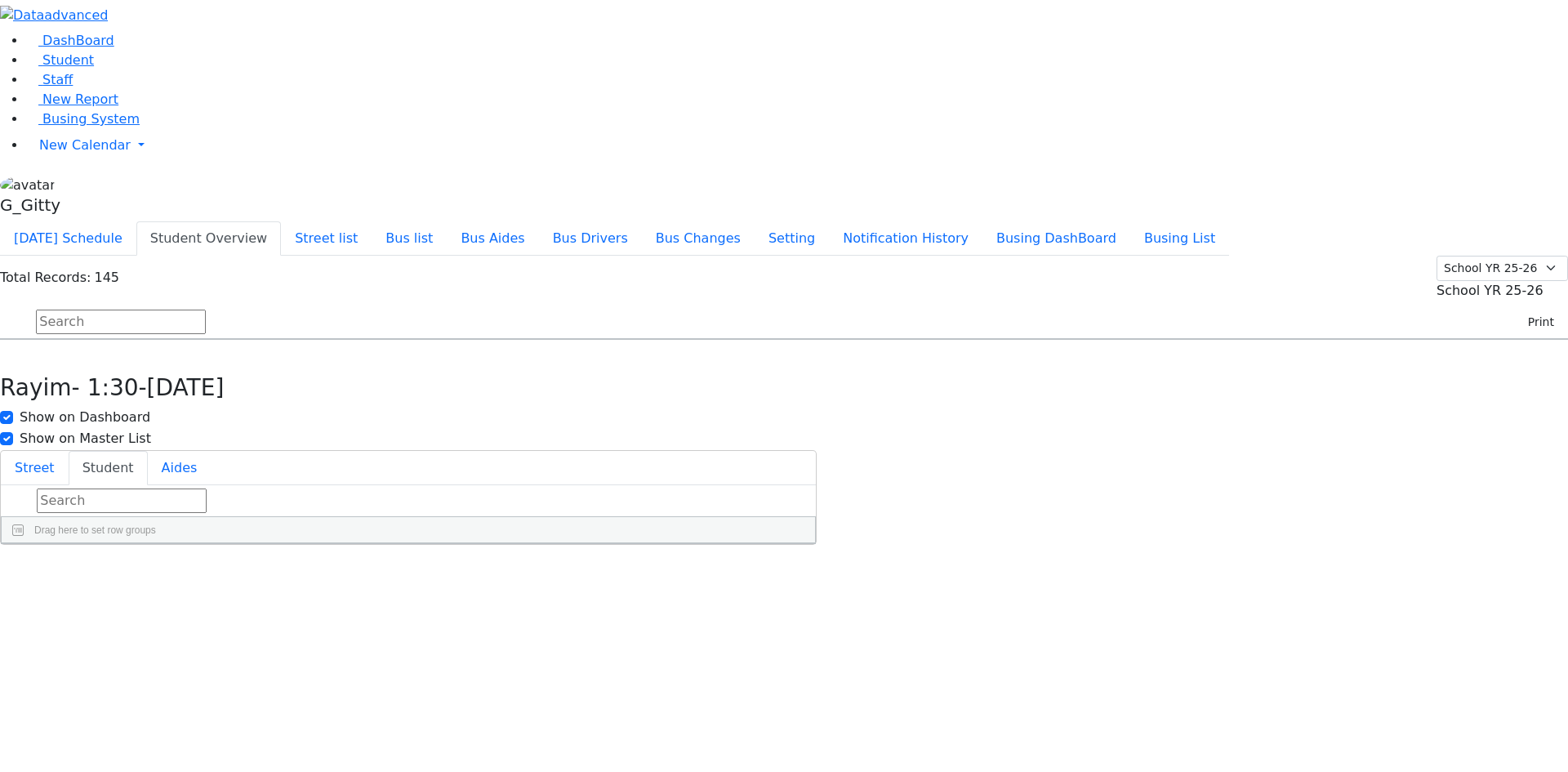
click at [637, 255] on div "Total Records: 145 Summer YR 25 School YR 25-26 Summer YR 25 School YR 24-25 Su…" at bounding box center [784, 297] width 1568 height 84
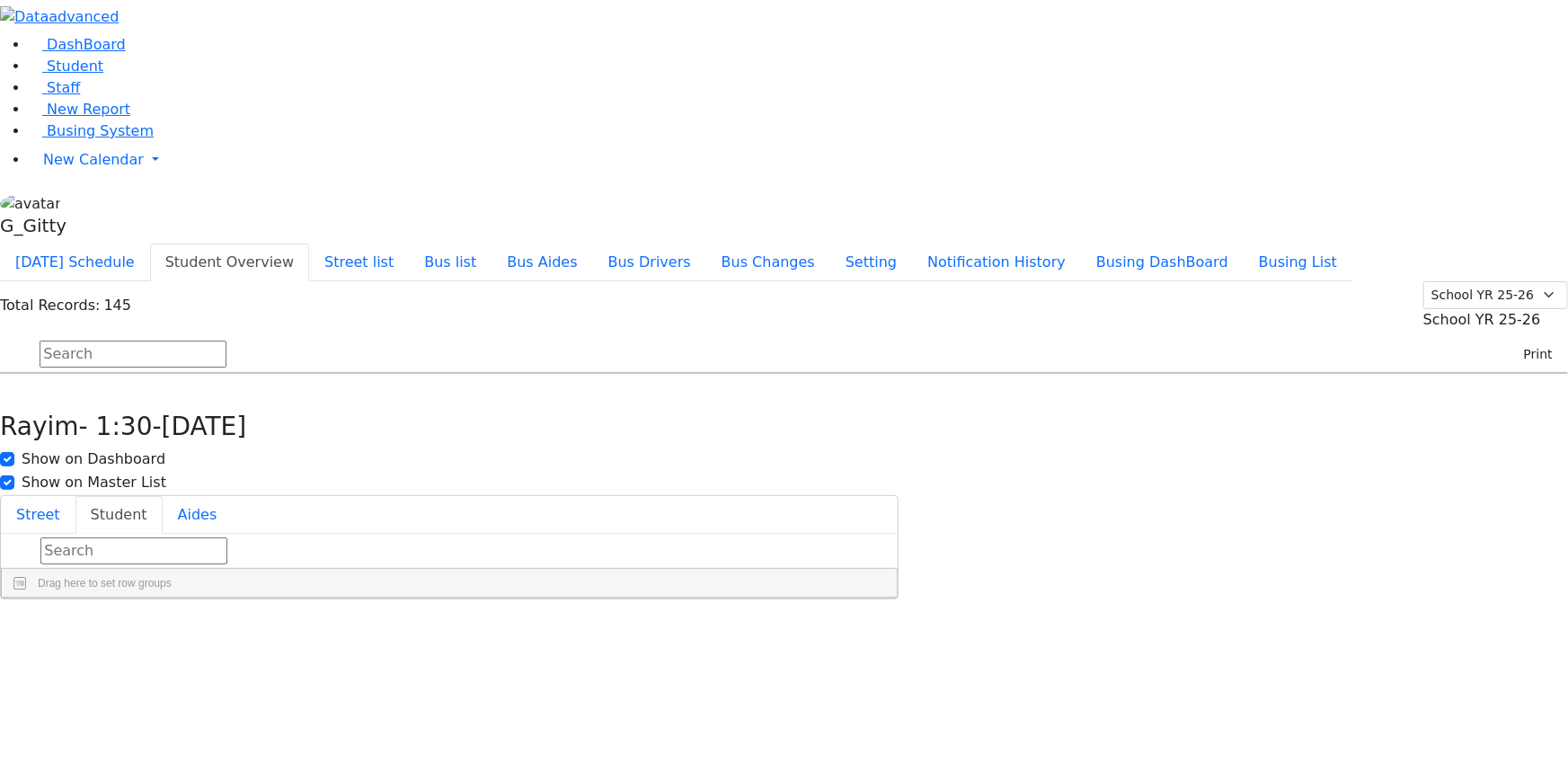
click at [226, 340] on input "text" at bounding box center [133, 353] width 187 height 27
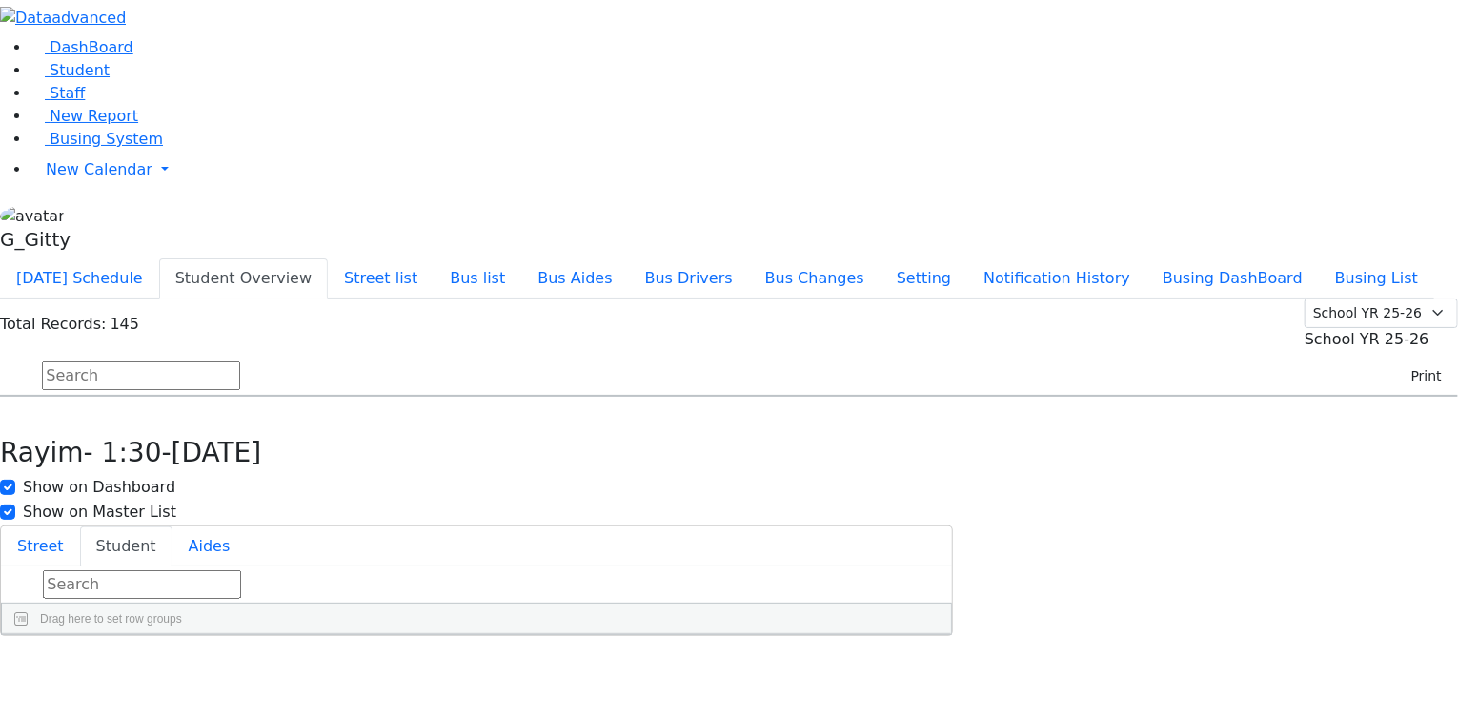
click at [240, 361] on input "text" at bounding box center [141, 375] width 198 height 29
click at [1408, 361] on button "Print" at bounding box center [1420, 376] width 62 height 30
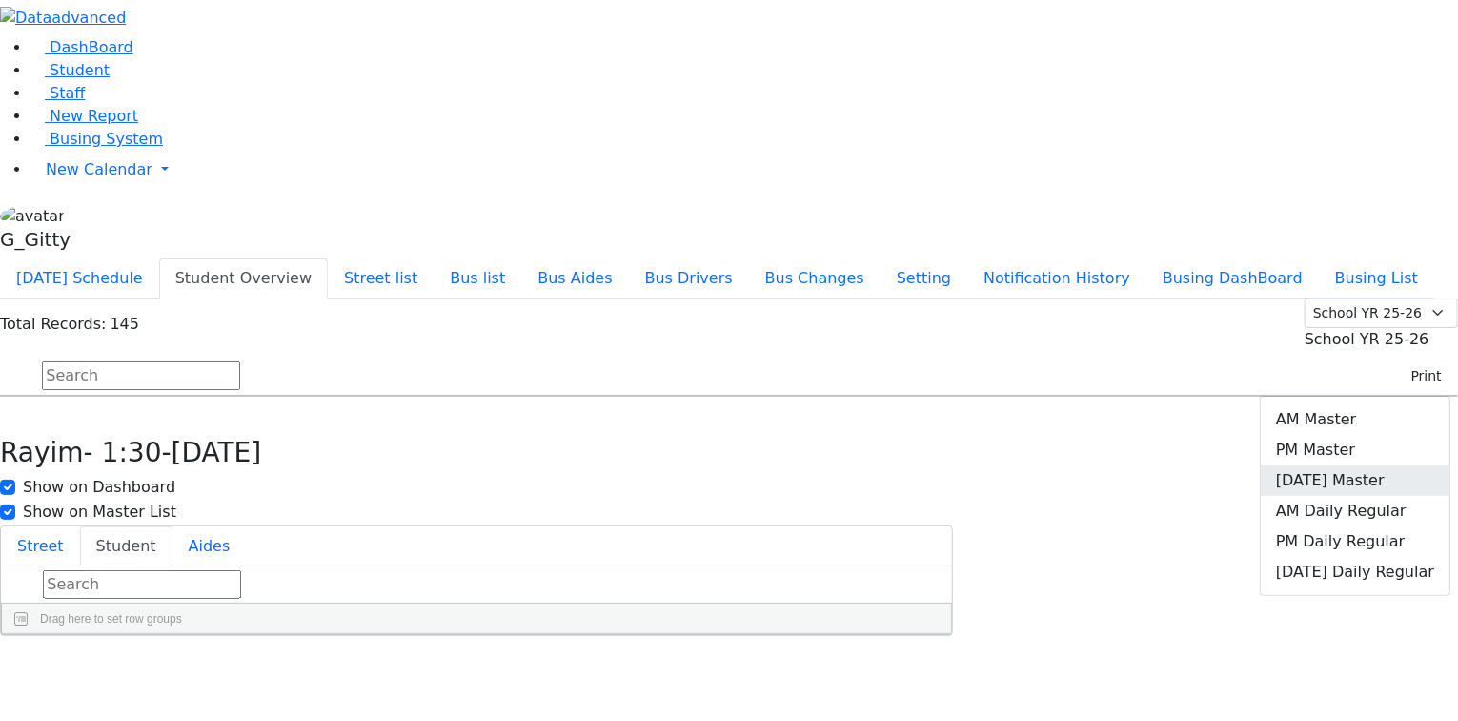
click at [1368, 465] on link "[DATE] Master" at bounding box center [1355, 480] width 189 height 31
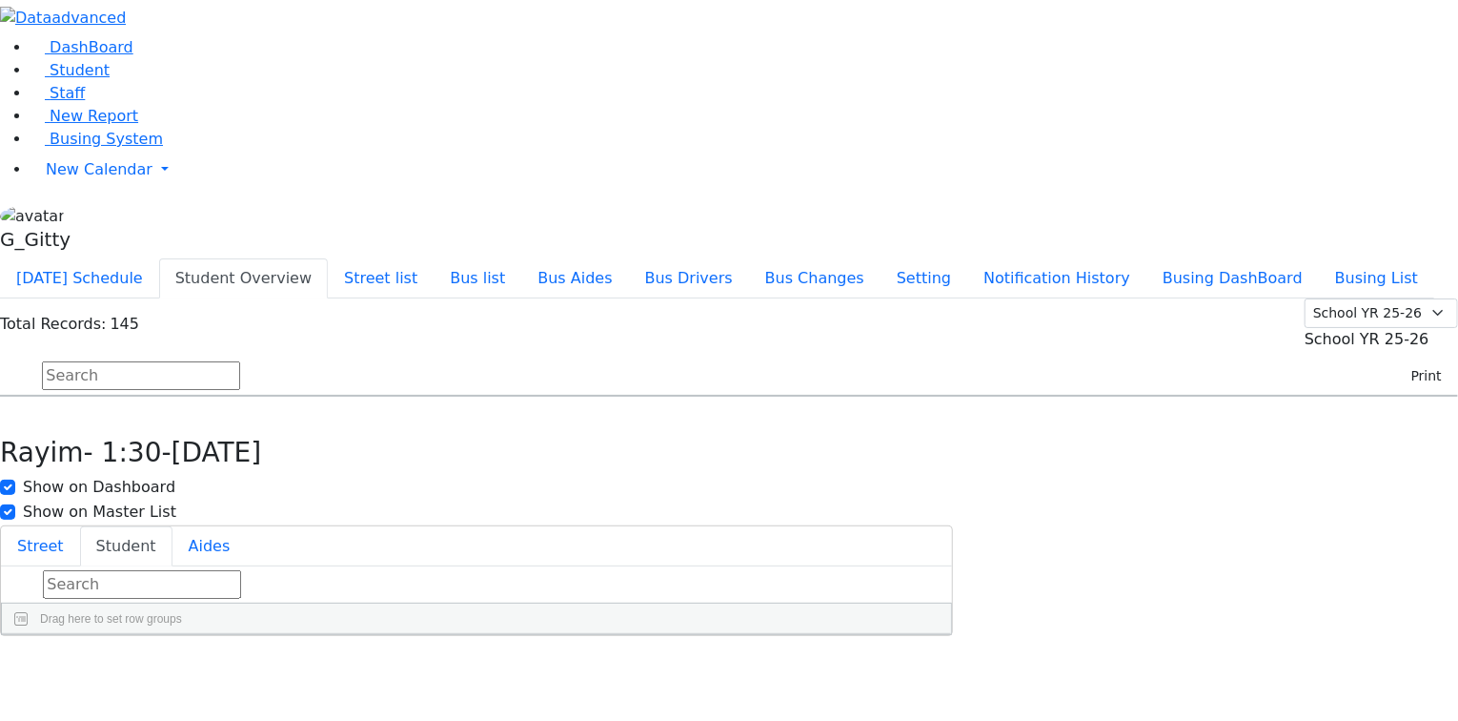
click at [240, 361] on input "text" at bounding box center [141, 375] width 198 height 29
type input "din"
click at [153, 615] on h6 "Samet Diny" at bounding box center [82, 624] width 140 height 18
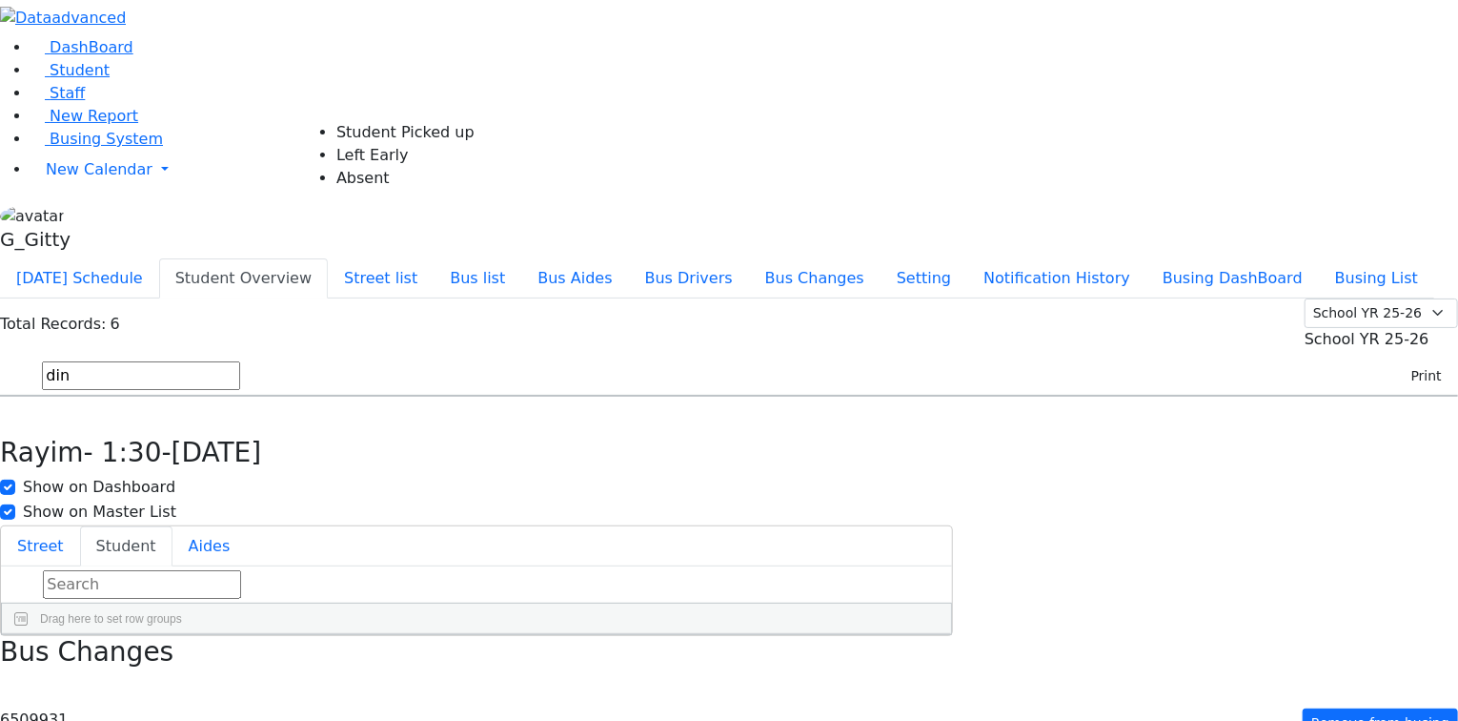
drag, startPoint x: 1318, startPoint y: 141, endPoint x: 1070, endPoint y: 152, distance: 249.0
select select "2"
click at [240, 361] on input "din" at bounding box center [141, 375] width 198 height 29
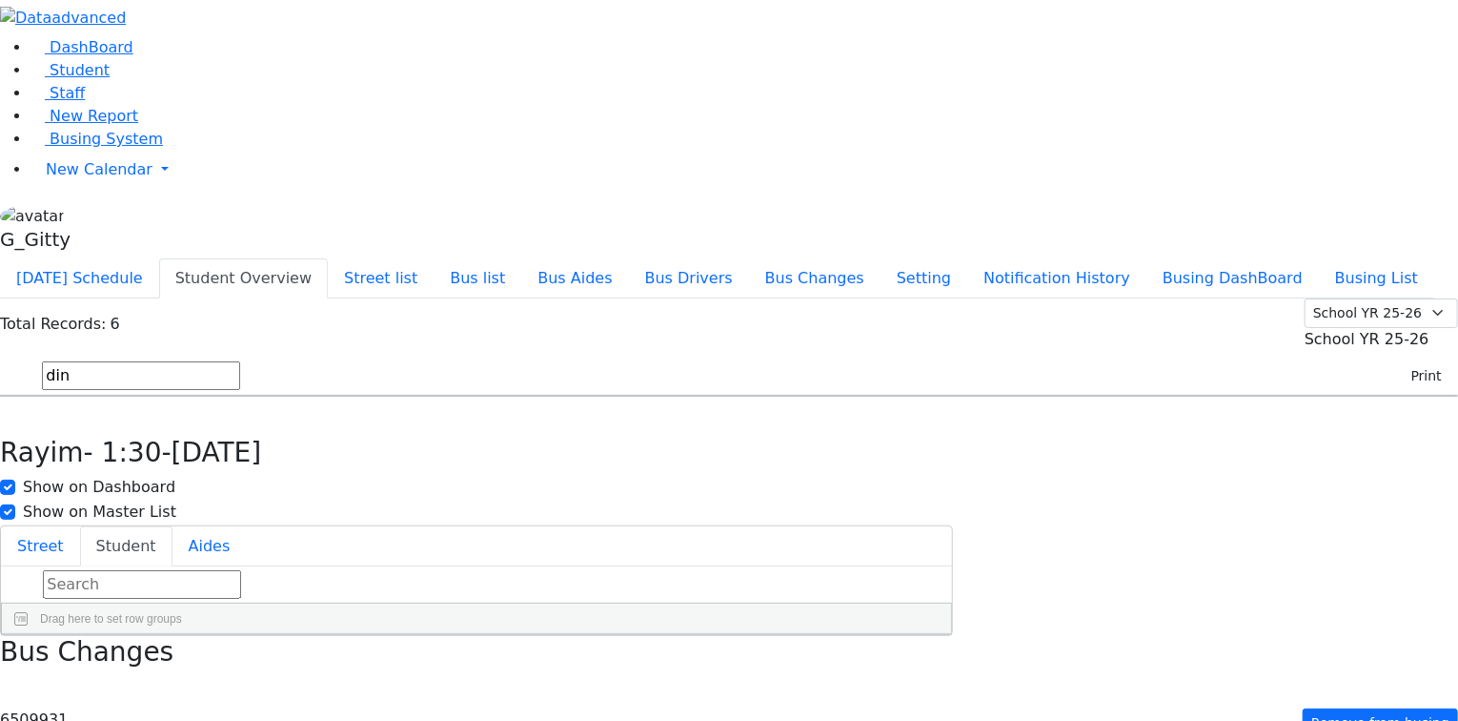
drag, startPoint x: 1305, startPoint y: 111, endPoint x: 1324, endPoint y: 113, distance: 19.3
select select "3"
click at [240, 361] on input "din" at bounding box center [141, 375] width 198 height 29
click at [85, 102] on link "Staff" at bounding box center [58, 93] width 54 height 18
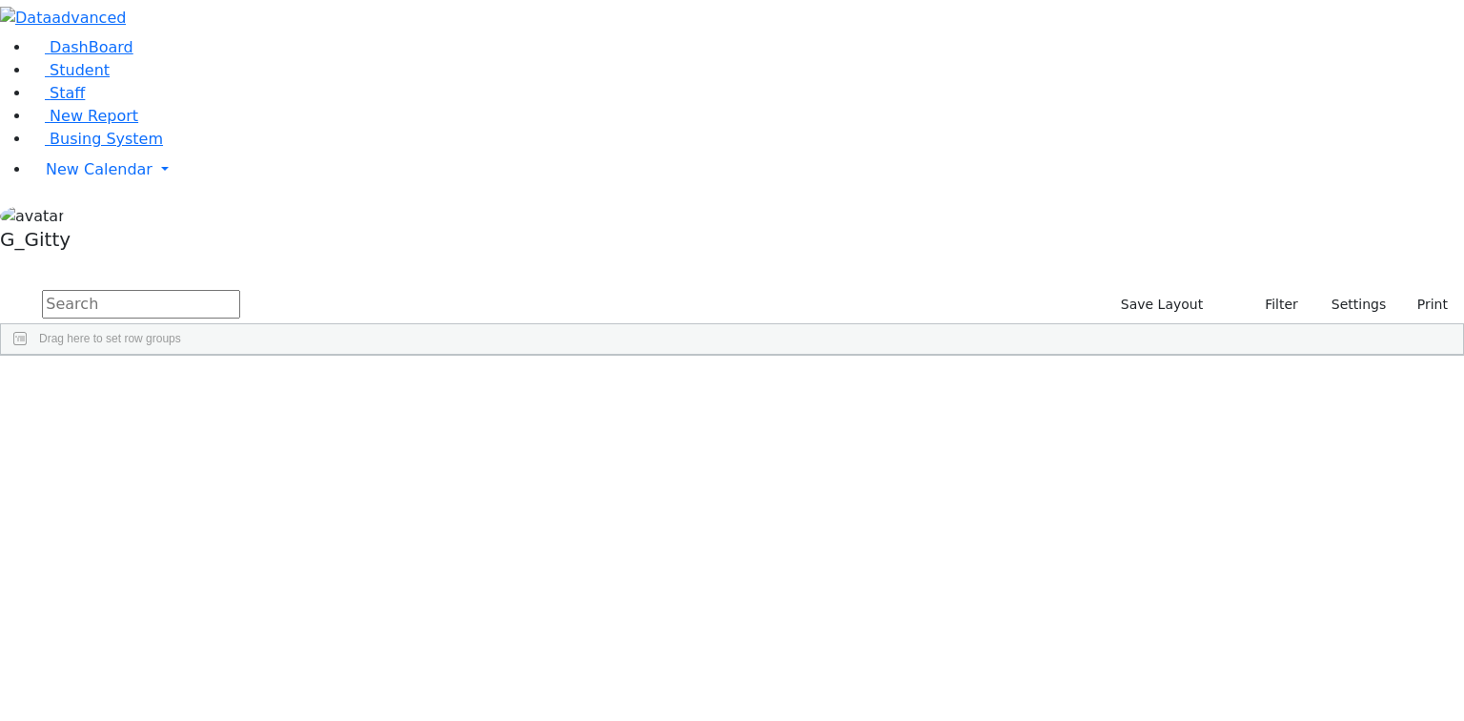
click at [240, 290] on input "text" at bounding box center [141, 304] width 198 height 29
type input "pol"
click at [175, 466] on div "[PERSON_NAME]" at bounding box center [133, 479] width 86 height 27
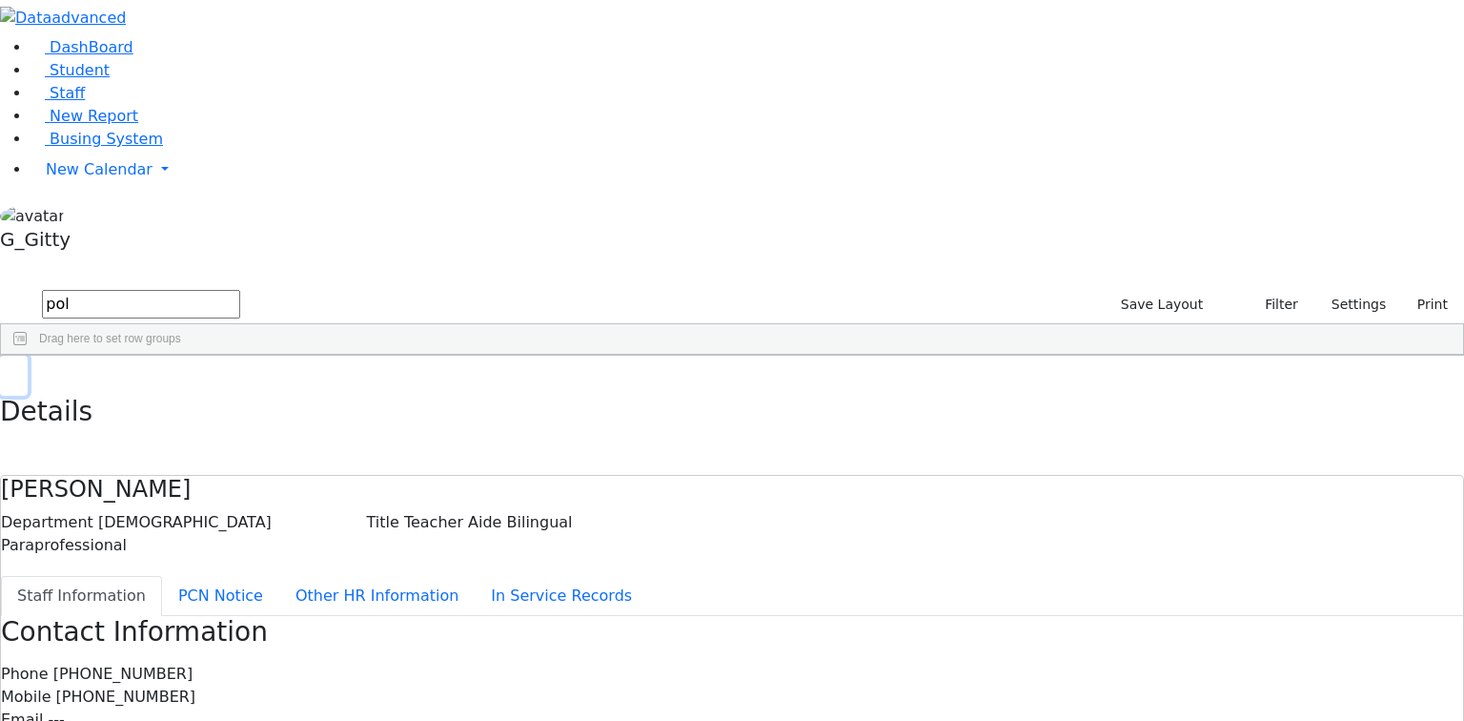
click at [28, 356] on button "button" at bounding box center [14, 376] width 28 height 40
click at [107, 148] on span "Busing System" at bounding box center [106, 139] width 113 height 18
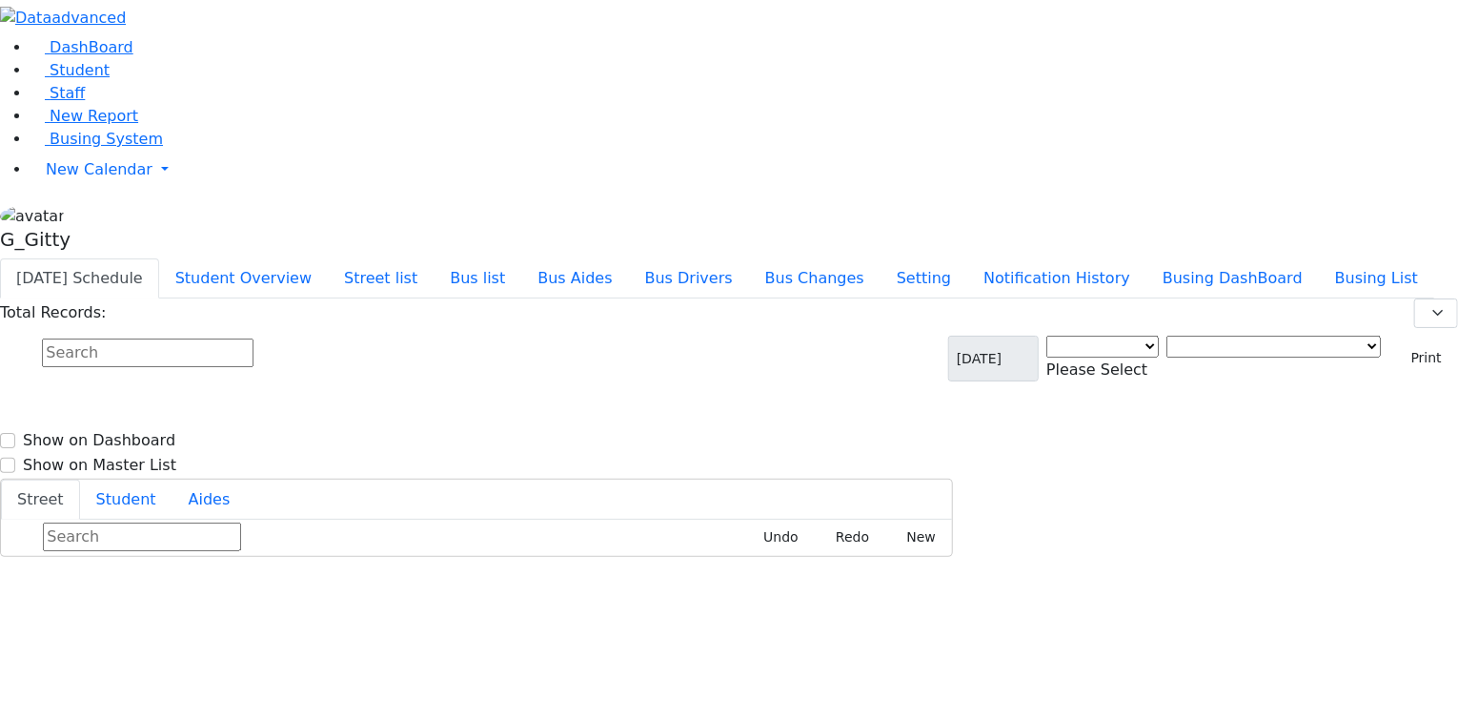
select select "3"
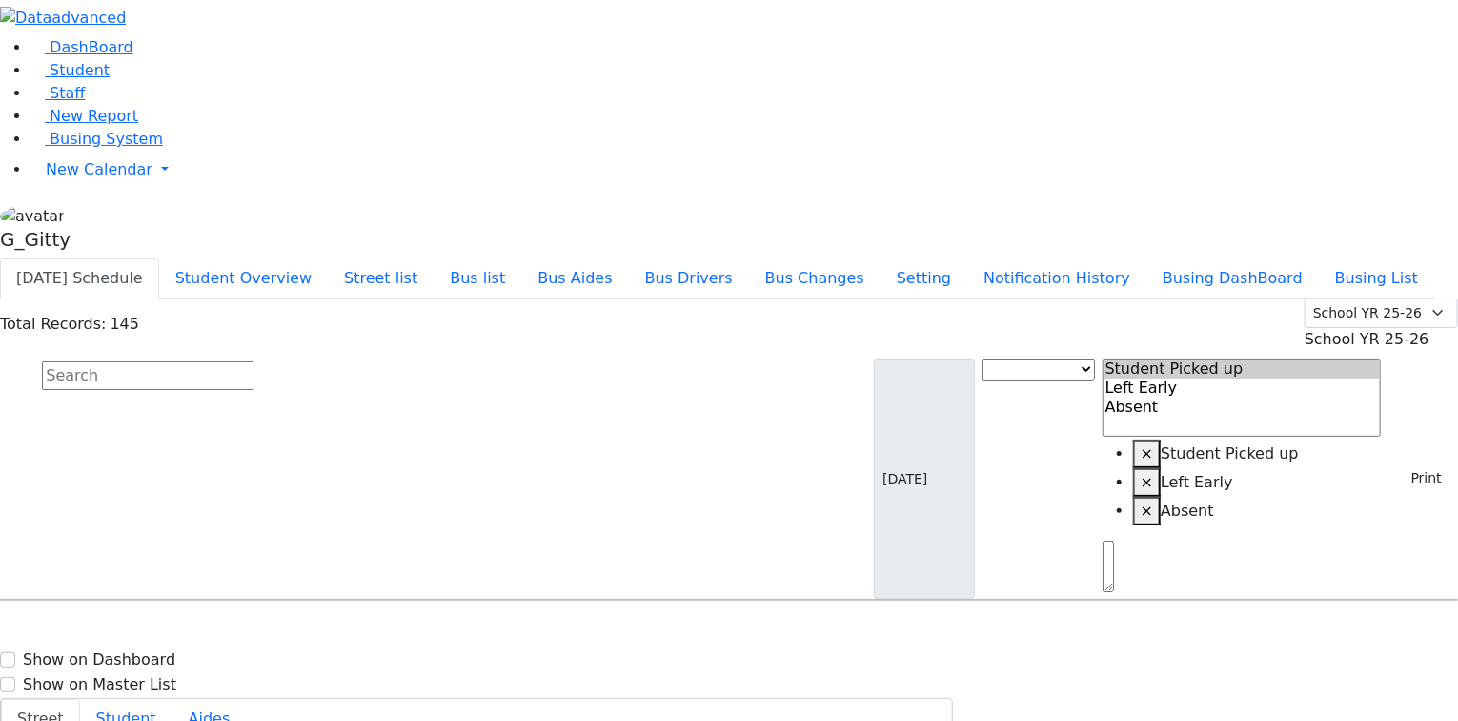
click at [254, 361] on input "text" at bounding box center [148, 375] width 212 height 29
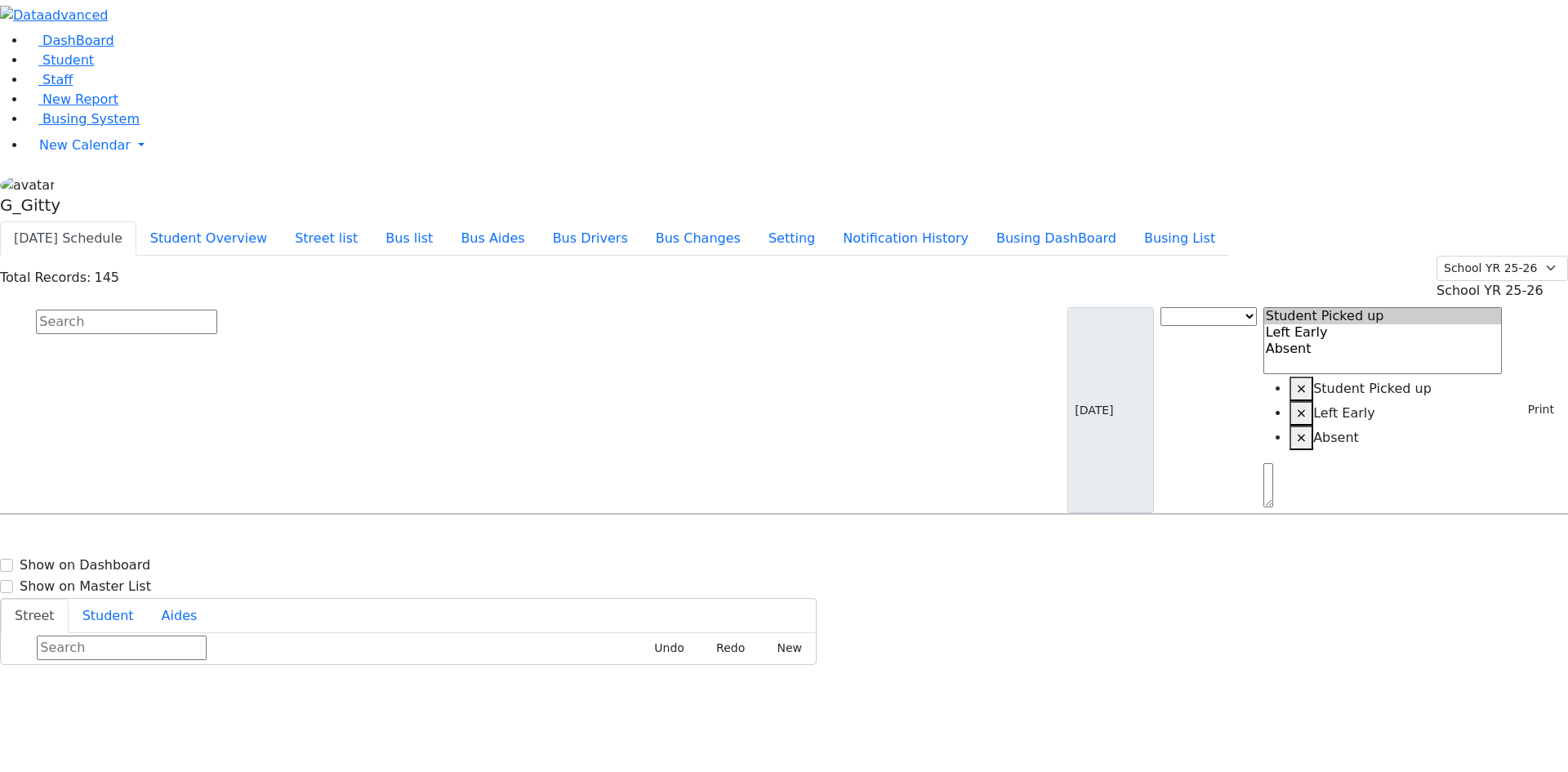
drag, startPoint x: 757, startPoint y: 116, endPoint x: 745, endPoint y: 105, distance: 16.3
click at [218, 309] on input "text" at bounding box center [127, 321] width 182 height 25
click at [1248, 397] on button "Print" at bounding box center [1535, 410] width 53 height 26
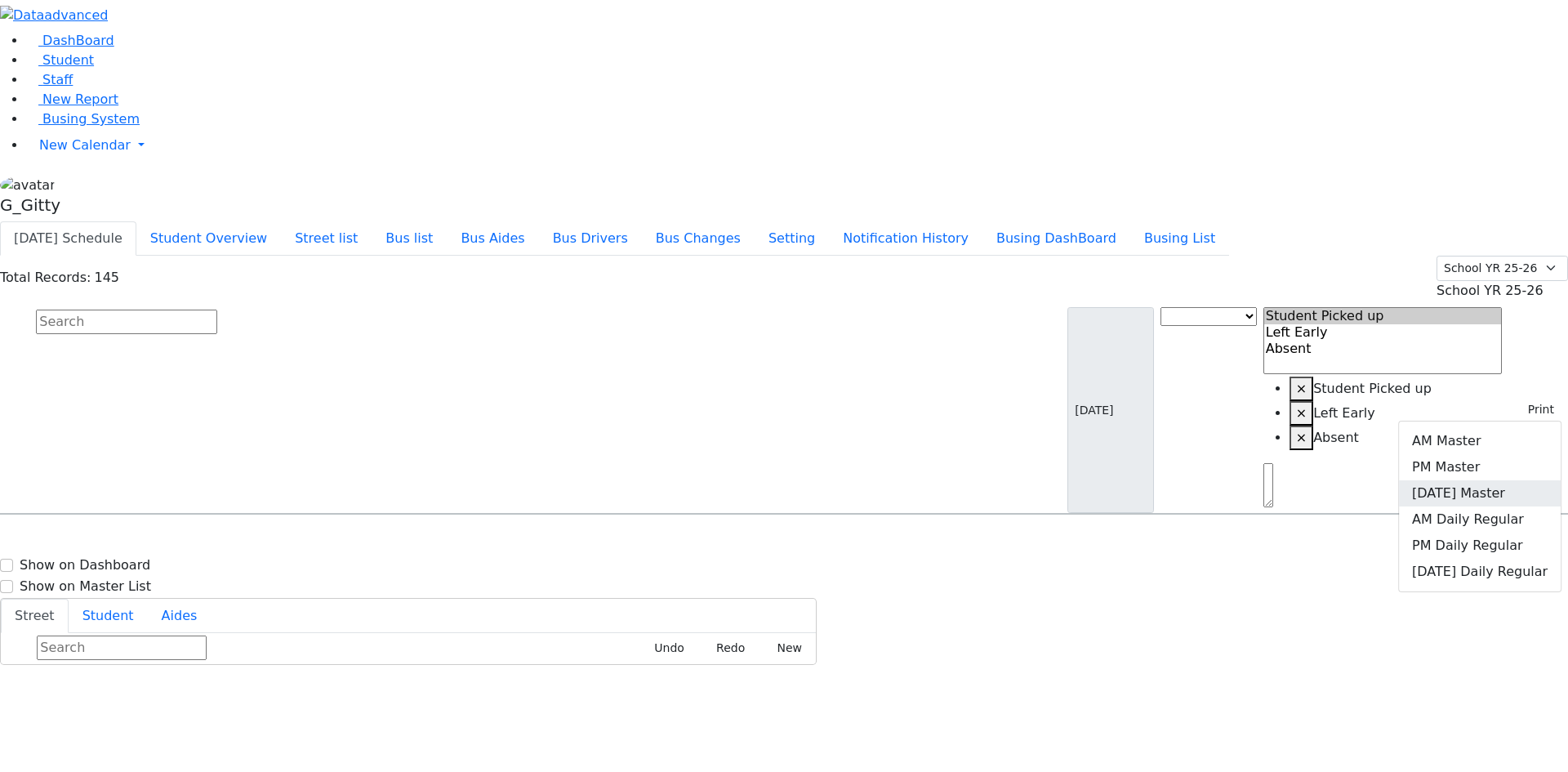
click at [1248, 481] on link "[DATE] Master" at bounding box center [1480, 494] width 162 height 27
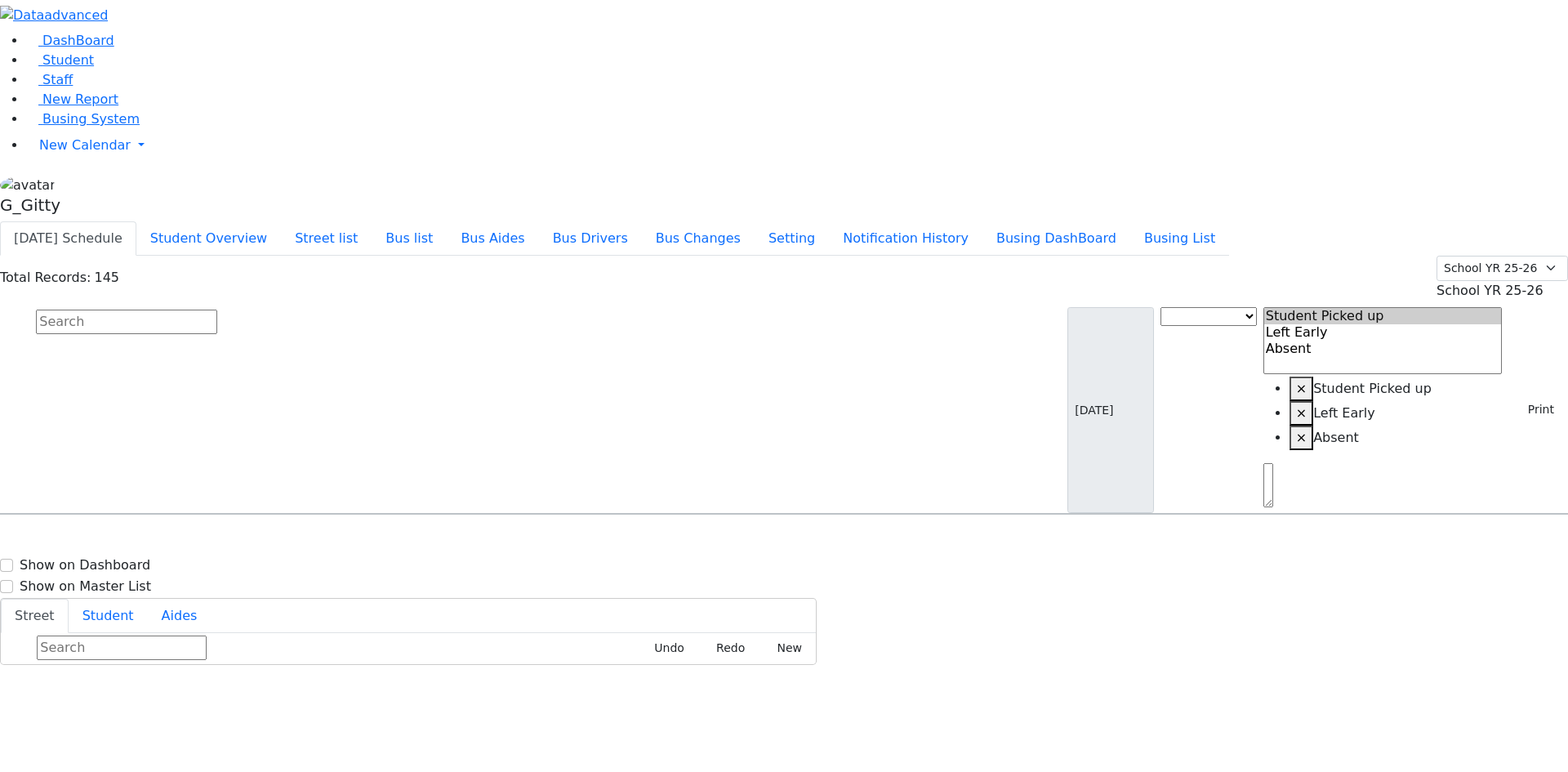
click at [218, 309] on input "text" at bounding box center [127, 321] width 182 height 25
type input "feldman"
click at [627, 550] on span "[STREET_ADDRESS]" at bounding box center [578, 560] width 97 height 21
select select
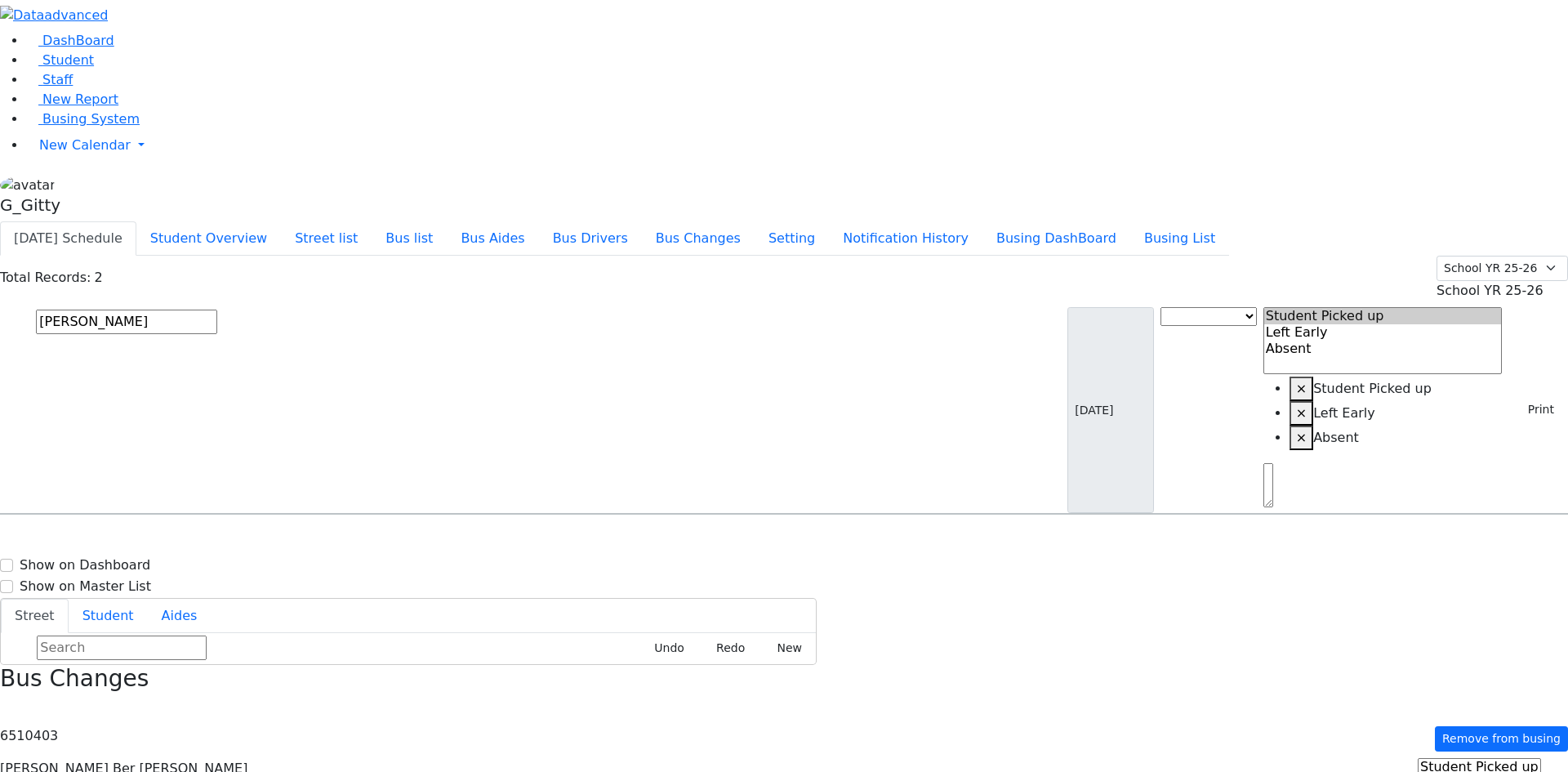
click at [627, 550] on span "3 Premishlan Way #201" at bounding box center [578, 560] width 97 height 21
select select
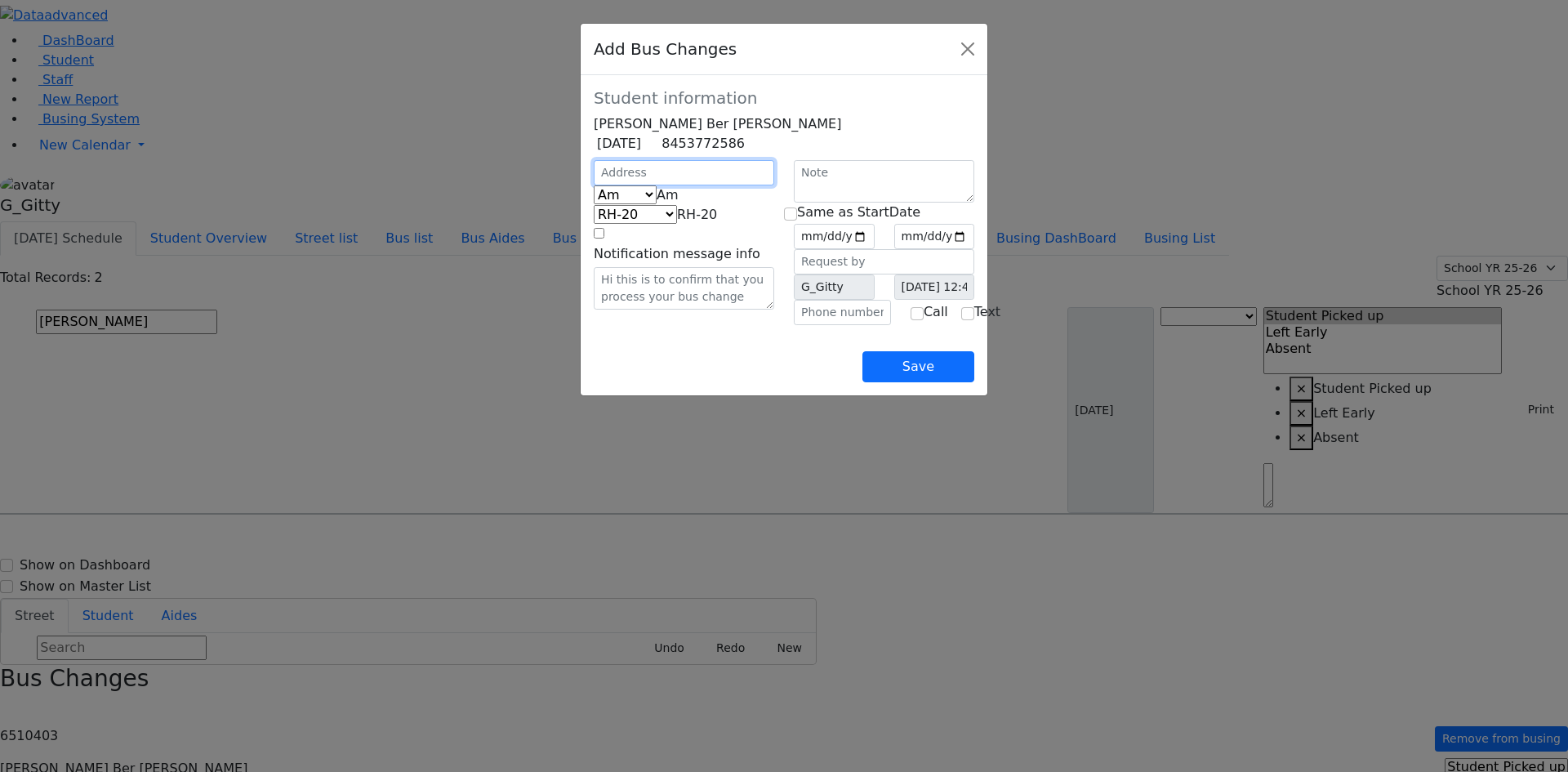
click at [594, 185] on input "text" at bounding box center [684, 173] width 181 height 26
type input "13"
click at [828, 325] on input "text" at bounding box center [842, 313] width 97 height 26
click at [637, 382] on div "Save" at bounding box center [784, 353] width 380 height 57
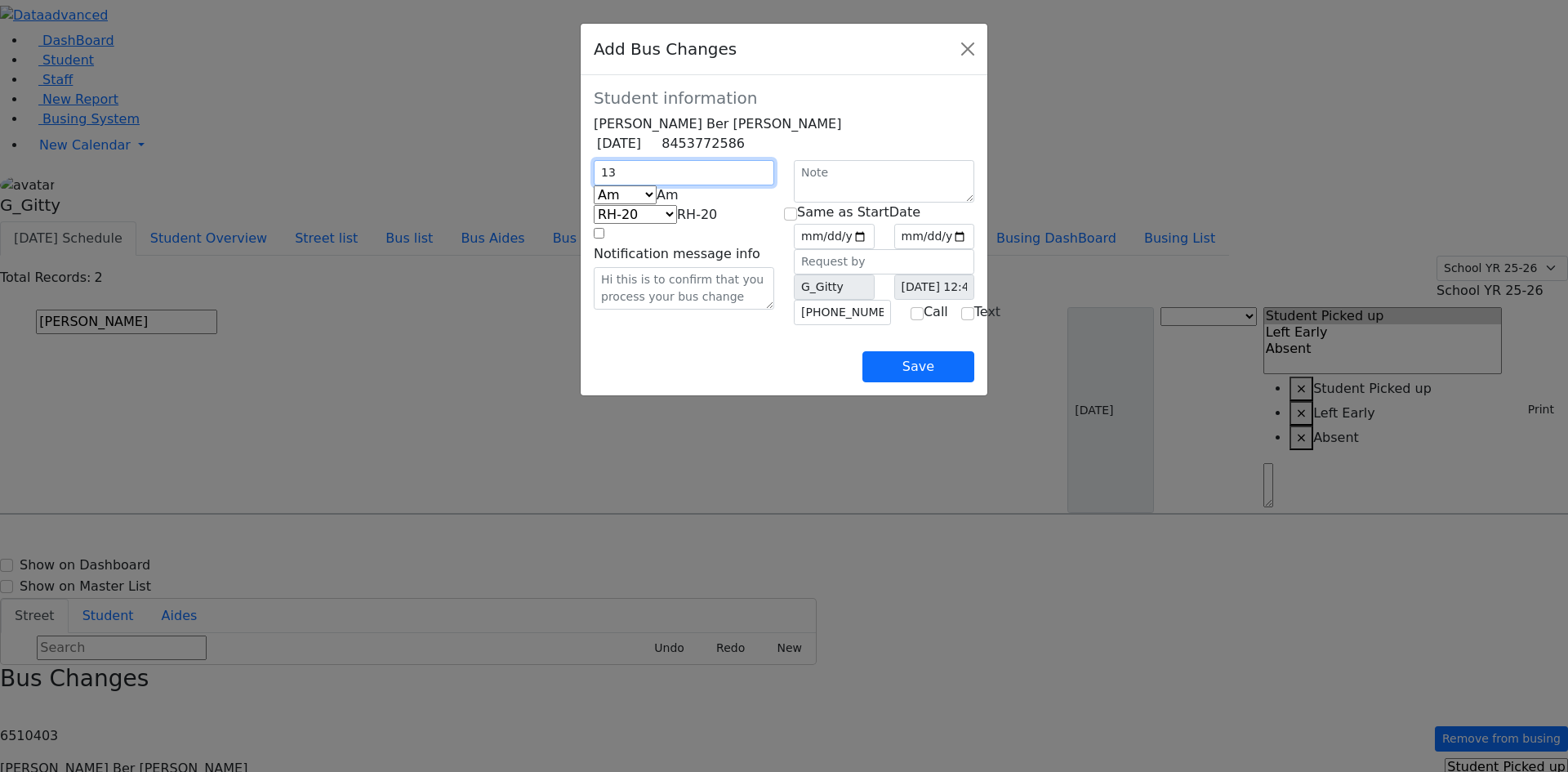
click at [594, 185] on input "13" at bounding box center [684, 173] width 181 height 26
click at [869, 325] on input "(845) 492-3689" at bounding box center [842, 313] width 97 height 26
click at [875, 325] on input "(845) 492-3689" at bounding box center [842, 313] width 97 height 26
type input "(845) 492-3629"
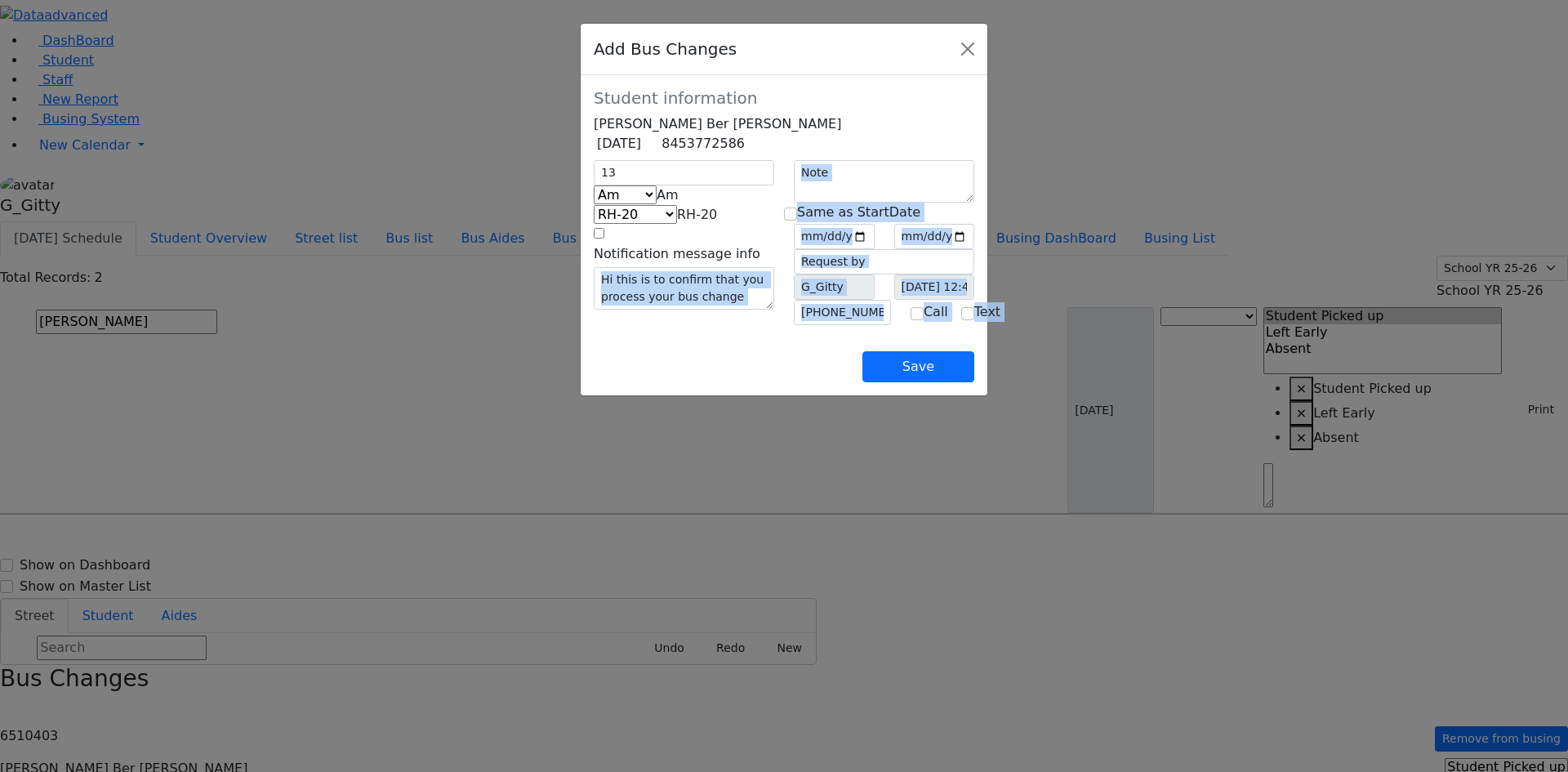
click at [618, 375] on div "Student information Dov Ber Feldman 1/10/2014 8453772586 13 Am Pm Friday Am RH-…" at bounding box center [784, 236] width 407 height 320
click at [620, 325] on div "13 Am Pm Friday Am RH-20 PT KJ-1 KJ-2 KJ-3 KJ-8 KJ-5 KJ-6 KJ-7 KJ-4 ER-11 MW-14…" at bounding box center [685, 242] width 200 height 165
click at [652, 325] on div "13 Am Pm Friday Am RH-20 PT KJ-1 KJ-2 KJ-3 KJ-8 KJ-5 KJ-6 KJ-7 KJ-4 ER-11 MW-14…" at bounding box center [685, 242] width 200 height 165
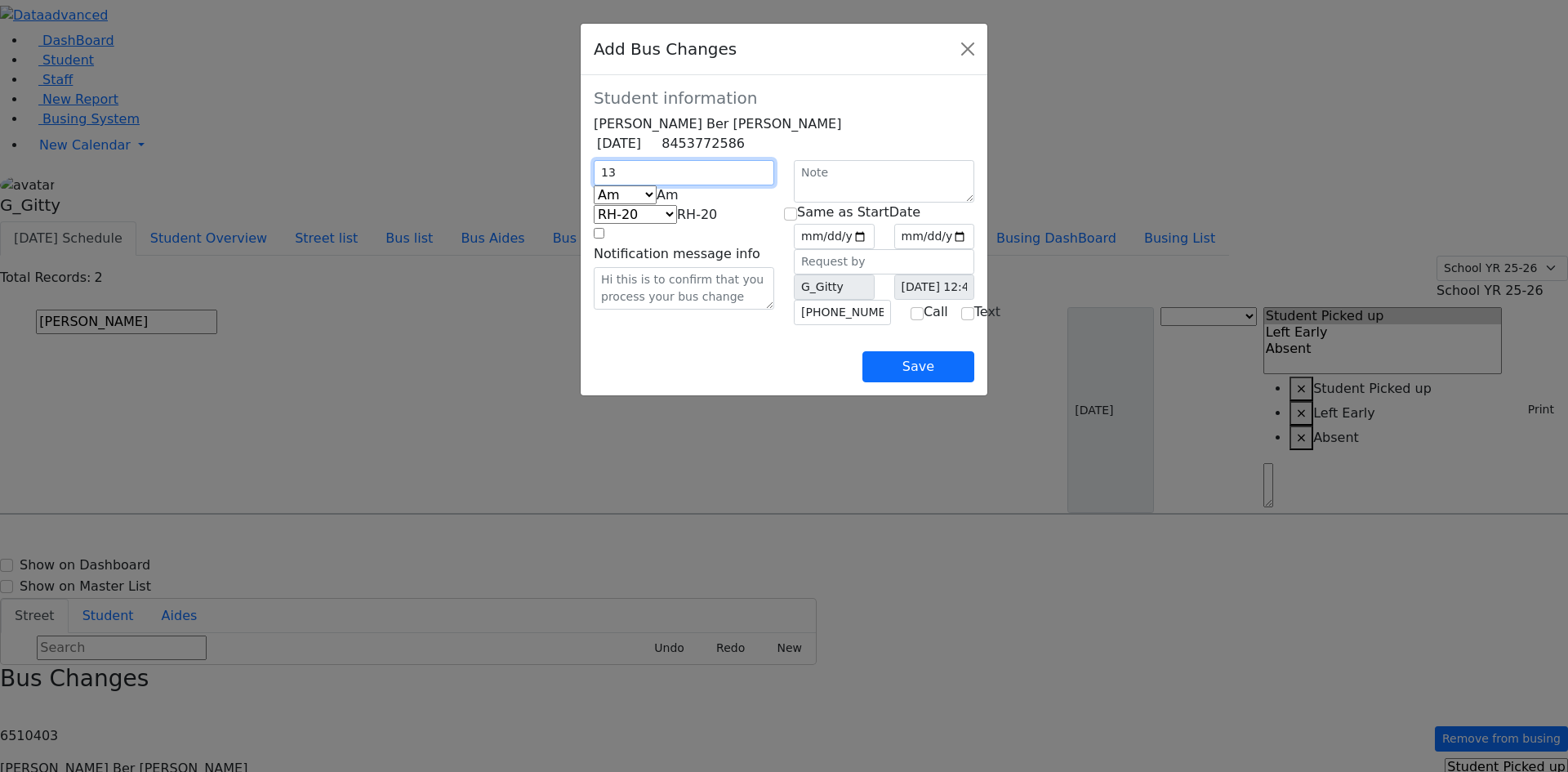
click at [594, 185] on input "13" at bounding box center [684, 173] width 181 height 26
type input "13 Van Buren Dr"
select select "393"
click at [656, 202] on span "Am" at bounding box center [667, 194] width 22 height 15
select select "3"
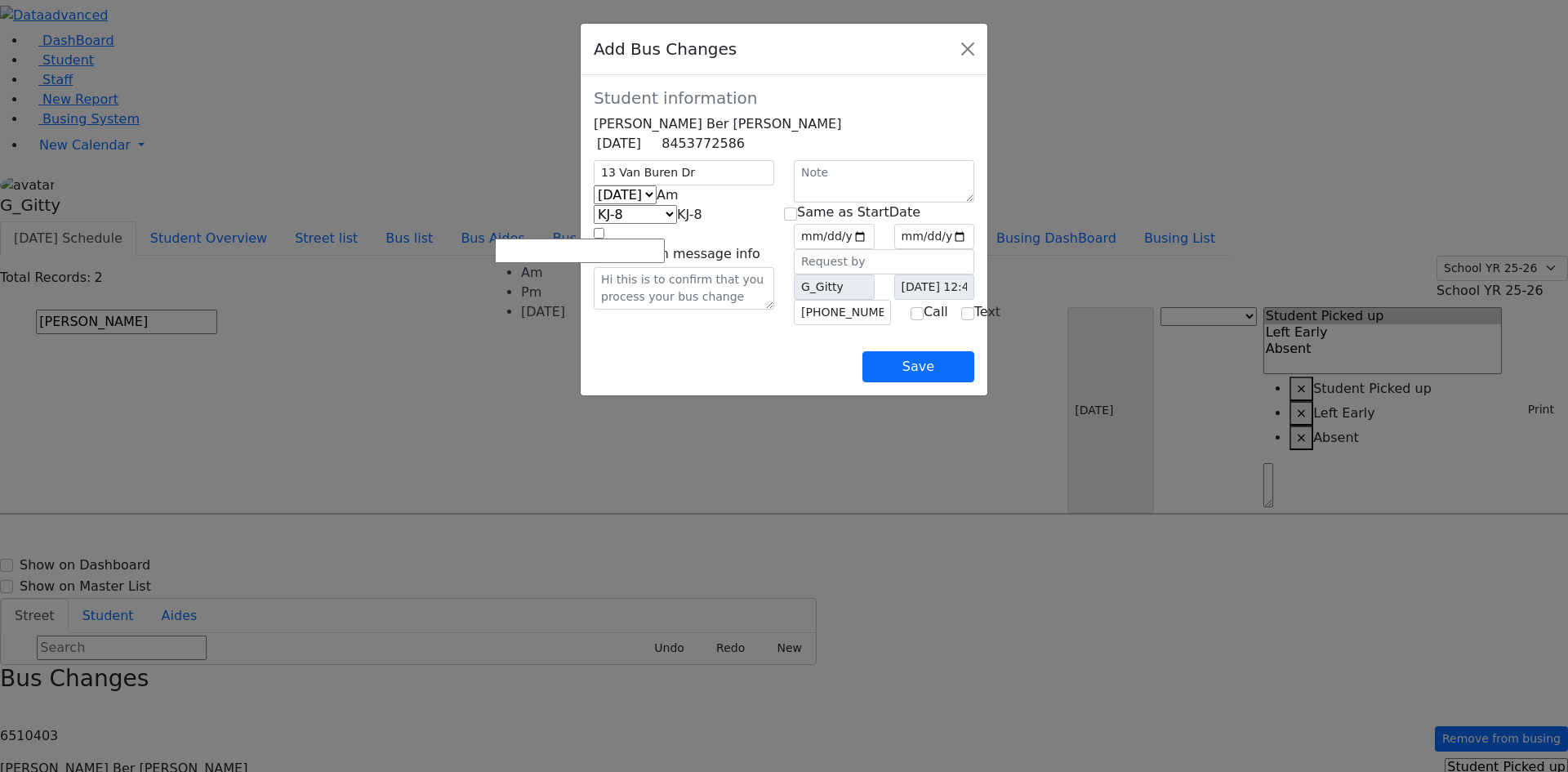
select select "407"
click at [631, 382] on div "Save" at bounding box center [784, 353] width 380 height 57
click at [875, 249] on input "date" at bounding box center [835, 236] width 81 height 26
type input "2025-09-12"
click at [975, 249] on input "date" at bounding box center [935, 236] width 81 height 26
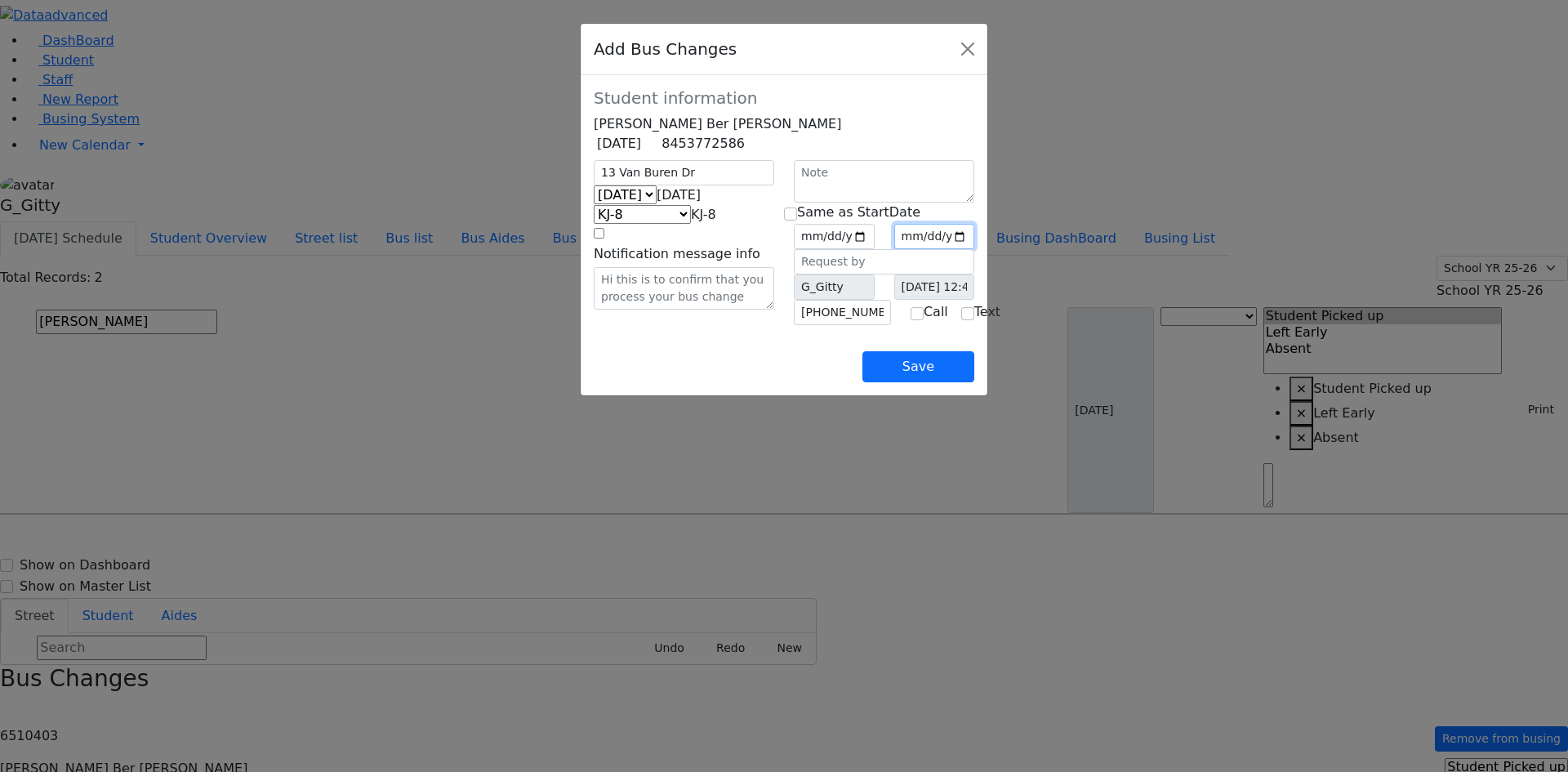
type input "2025-09-12"
click at [804, 382] on div "Save" at bounding box center [784, 353] width 380 height 57
click at [891, 325] on input "(845) 492-3629" at bounding box center [842, 313] width 97 height 26
click at [742, 382] on div "Save" at bounding box center [784, 353] width 380 height 57
drag, startPoint x: 888, startPoint y: 350, endPoint x: 769, endPoint y: 354, distance: 119.1
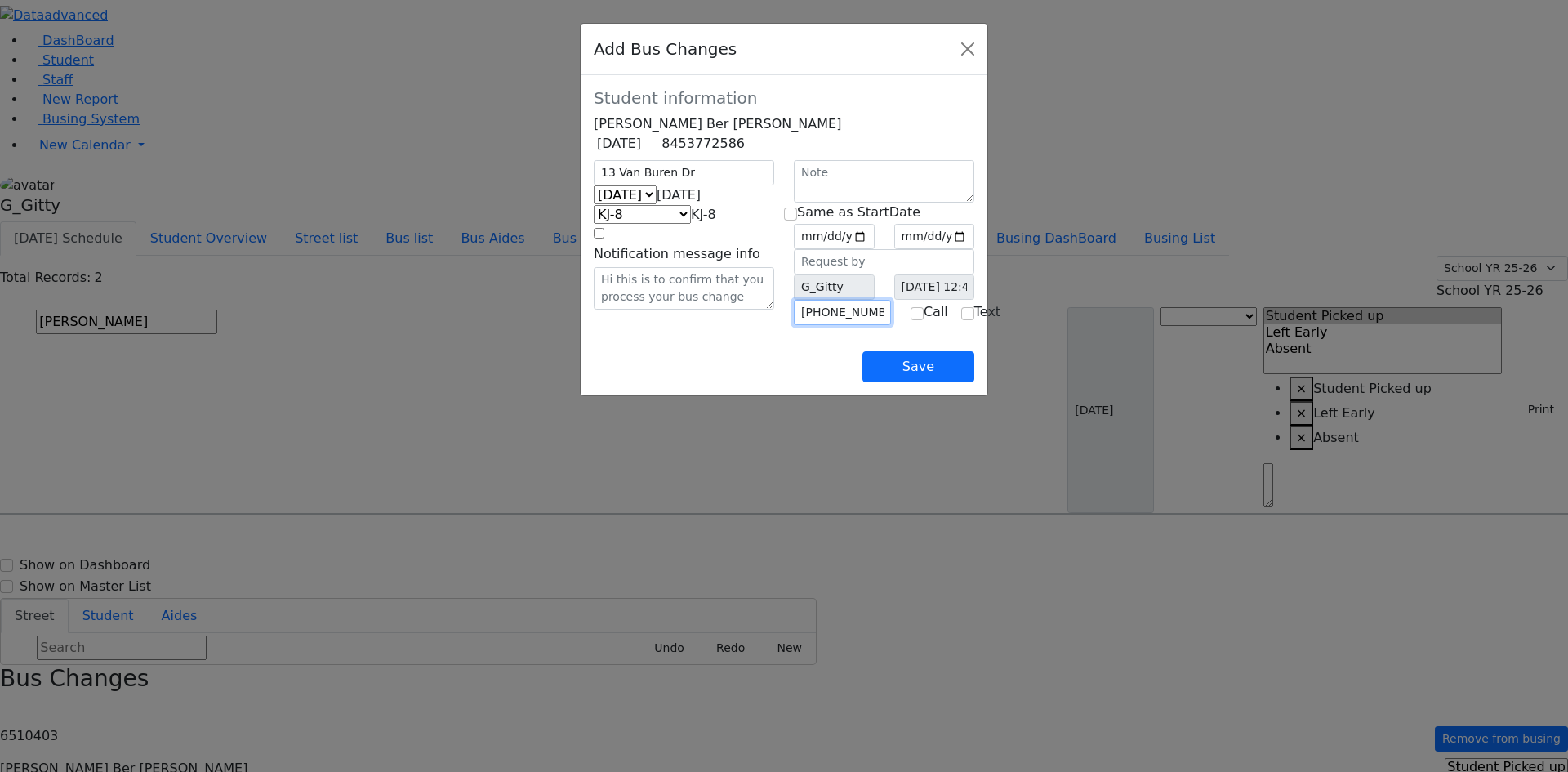
click at [769, 325] on div "13 Van Buren Dr Am Pm Friday Friday HV-10 RH-20 PT KJ-1 KJ-2 KJ-3 KJ-8 KJ-5 KJ-…" at bounding box center [784, 242] width 400 height 165
click at [974, 382] on button "Save" at bounding box center [919, 367] width 112 height 31
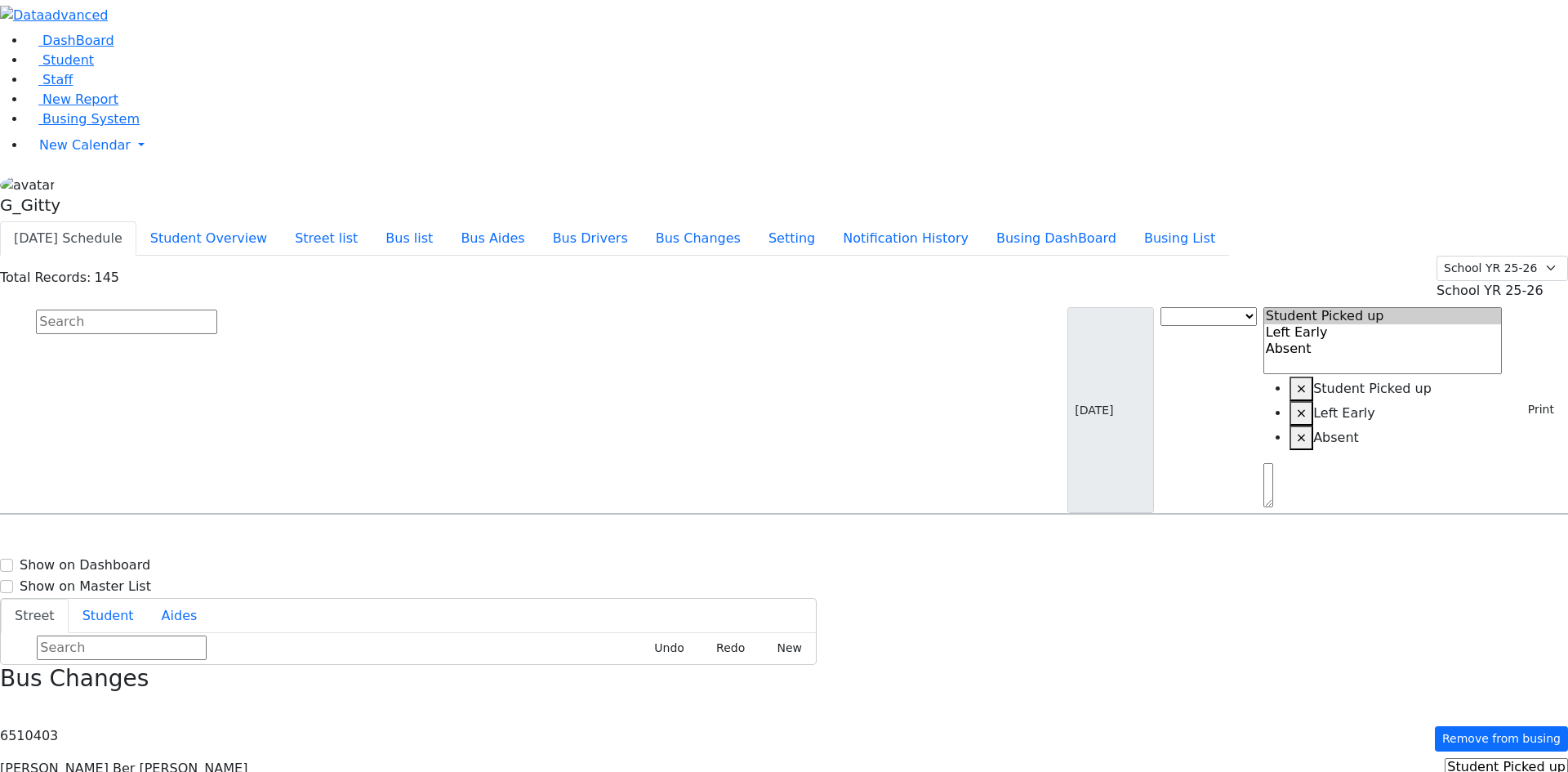
click at [218, 309] on input "text" at bounding box center [127, 321] width 182 height 25
type input "feld"
click at [694, 617] on h6 "KJ-1" at bounding box center [595, 628] width 254 height 15
select select
click at [452, 582] on div "3 Premishlan Way #201" at bounding box center [339, 602] width 226 height 41
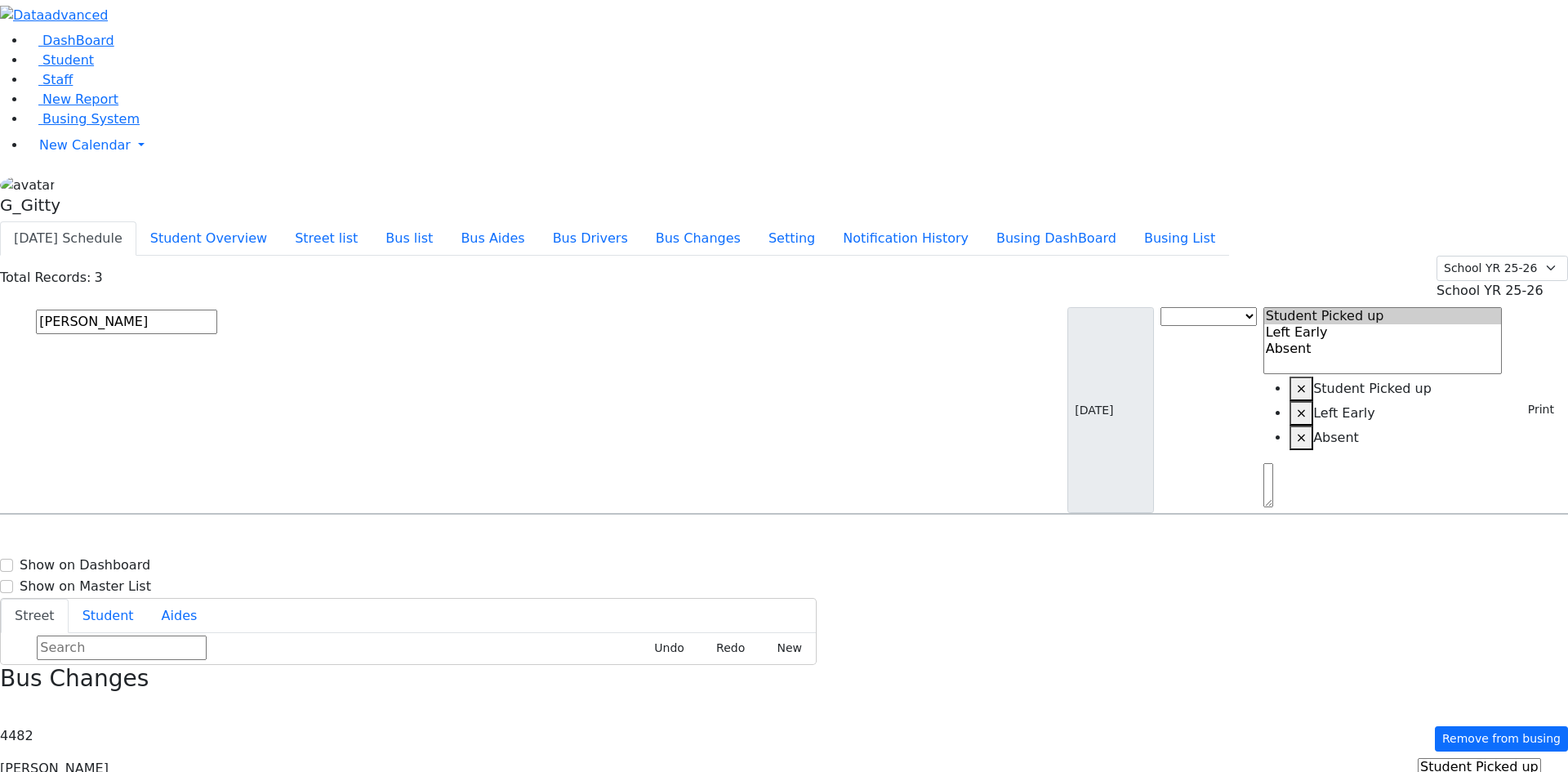
select select
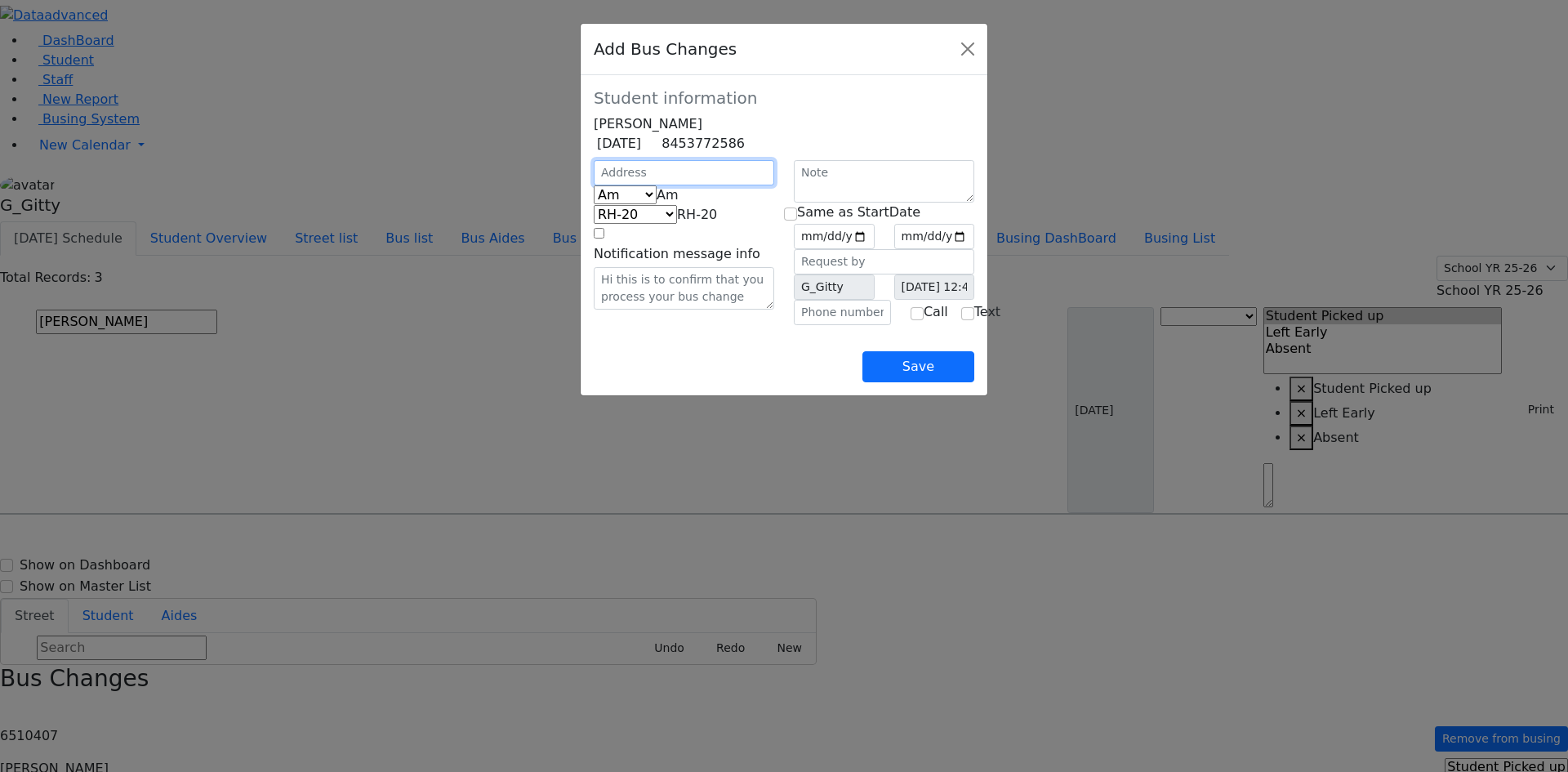
click at [594, 185] on input "text" at bounding box center [684, 173] width 181 height 26
type input "13 Van Buren Dr"
select select "393"
click at [656, 202] on span "Am" at bounding box center [667, 194] width 22 height 15
select select "3"
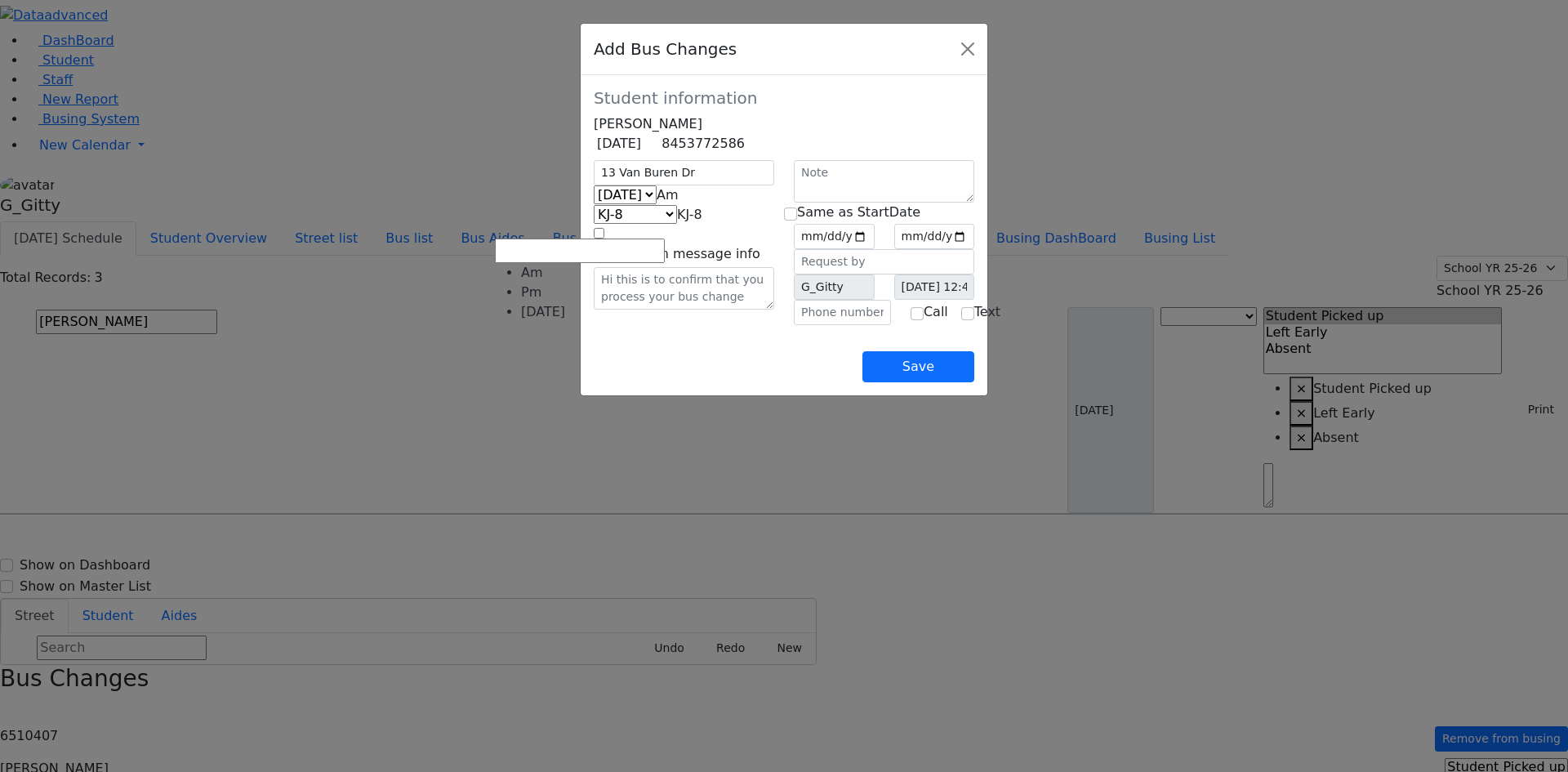
select select "407"
click at [875, 249] on input "date" at bounding box center [835, 236] width 81 height 26
type input "2025-09-12"
click at [794, 220] on input "checkbox" at bounding box center [790, 213] width 13 height 13
checkbox input "true"
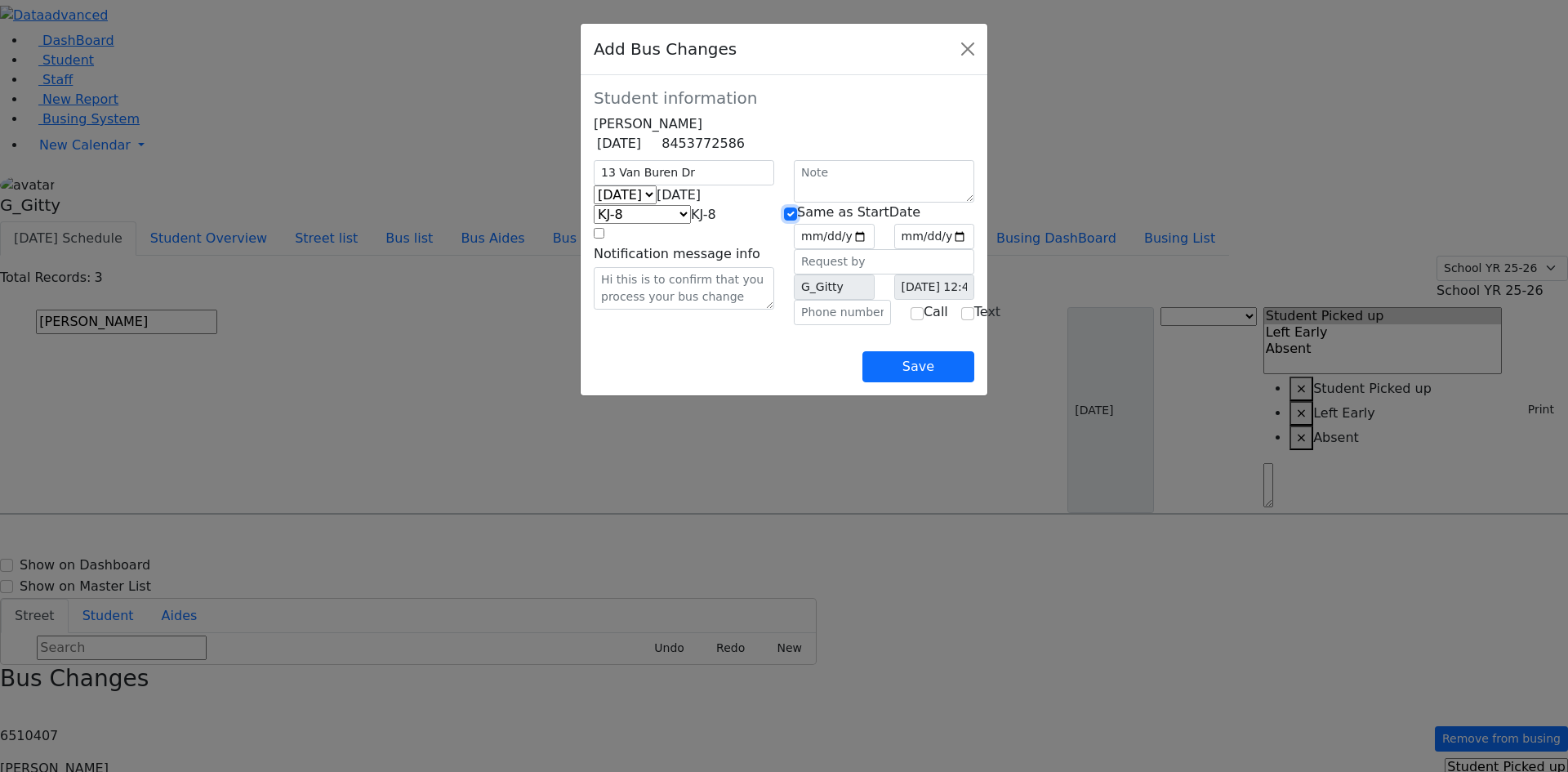
type input "2025-09-12"
click at [857, 325] on input "text" at bounding box center [842, 313] width 97 height 26
paste input "(845) 492-3629"
type input "(845) 492-3629"
click at [974, 382] on button "Save" at bounding box center [919, 367] width 112 height 31
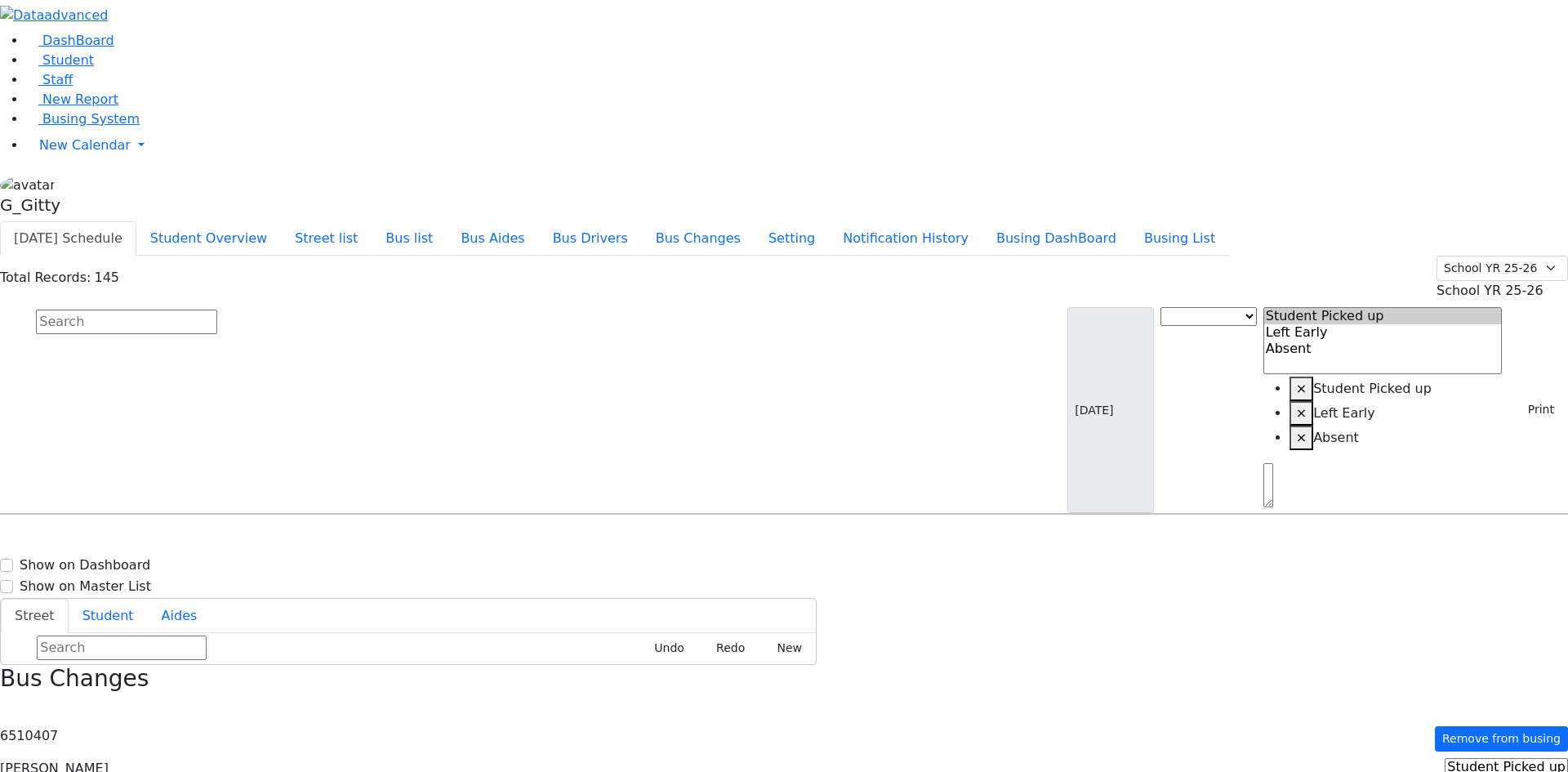
click at [218, 309] on input "text" at bounding box center [127, 321] width 182 height 25
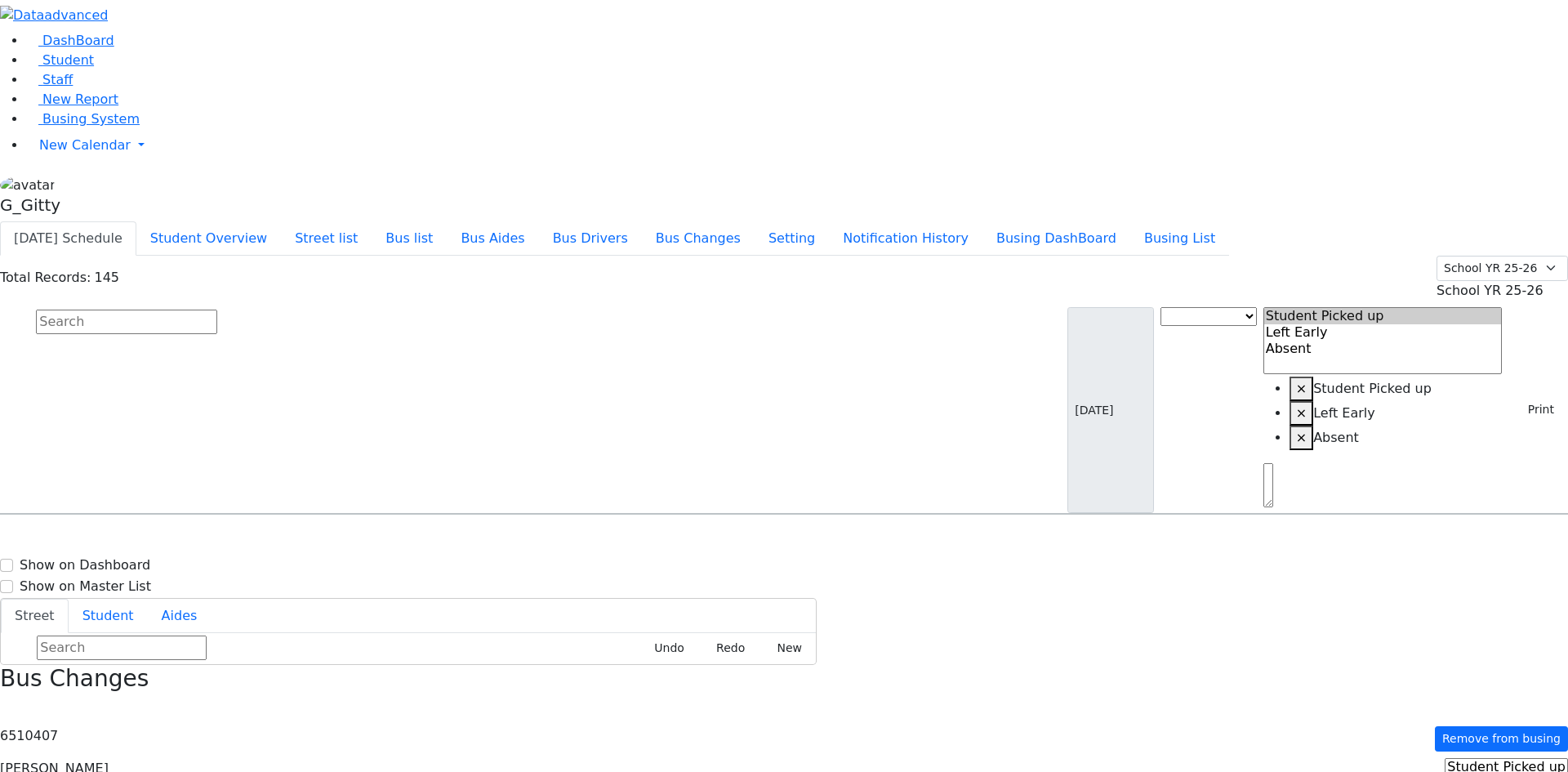
click at [218, 309] on input "text" at bounding box center [127, 321] width 182 height 25
type input "greenf"
click at [131, 579] on h6 "Greenfield Yehuda" at bounding box center [70, 587] width 120 height 15
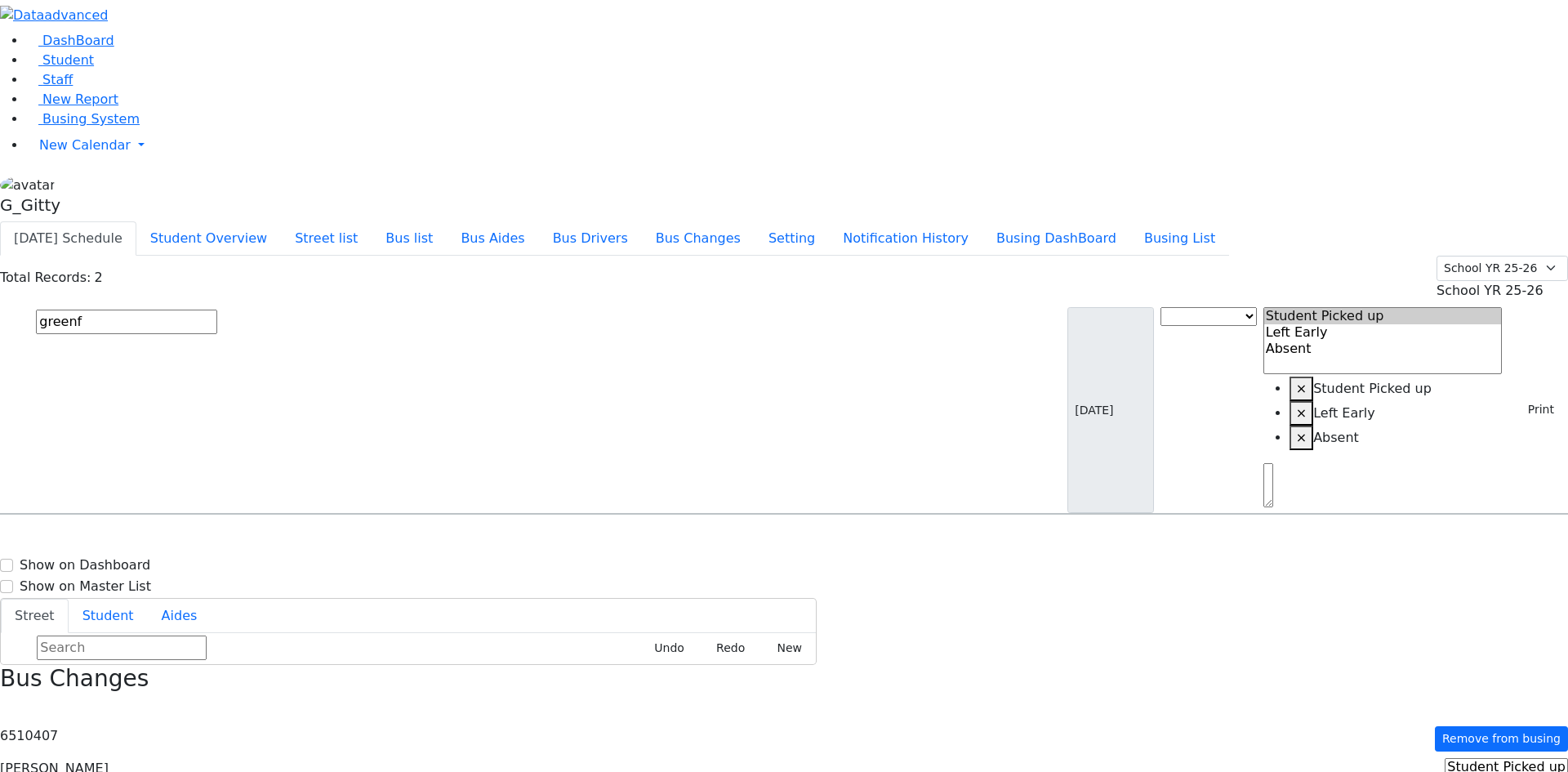
select select
drag, startPoint x: 1455, startPoint y: 690, endPoint x: 1466, endPoint y: 690, distance: 11.0
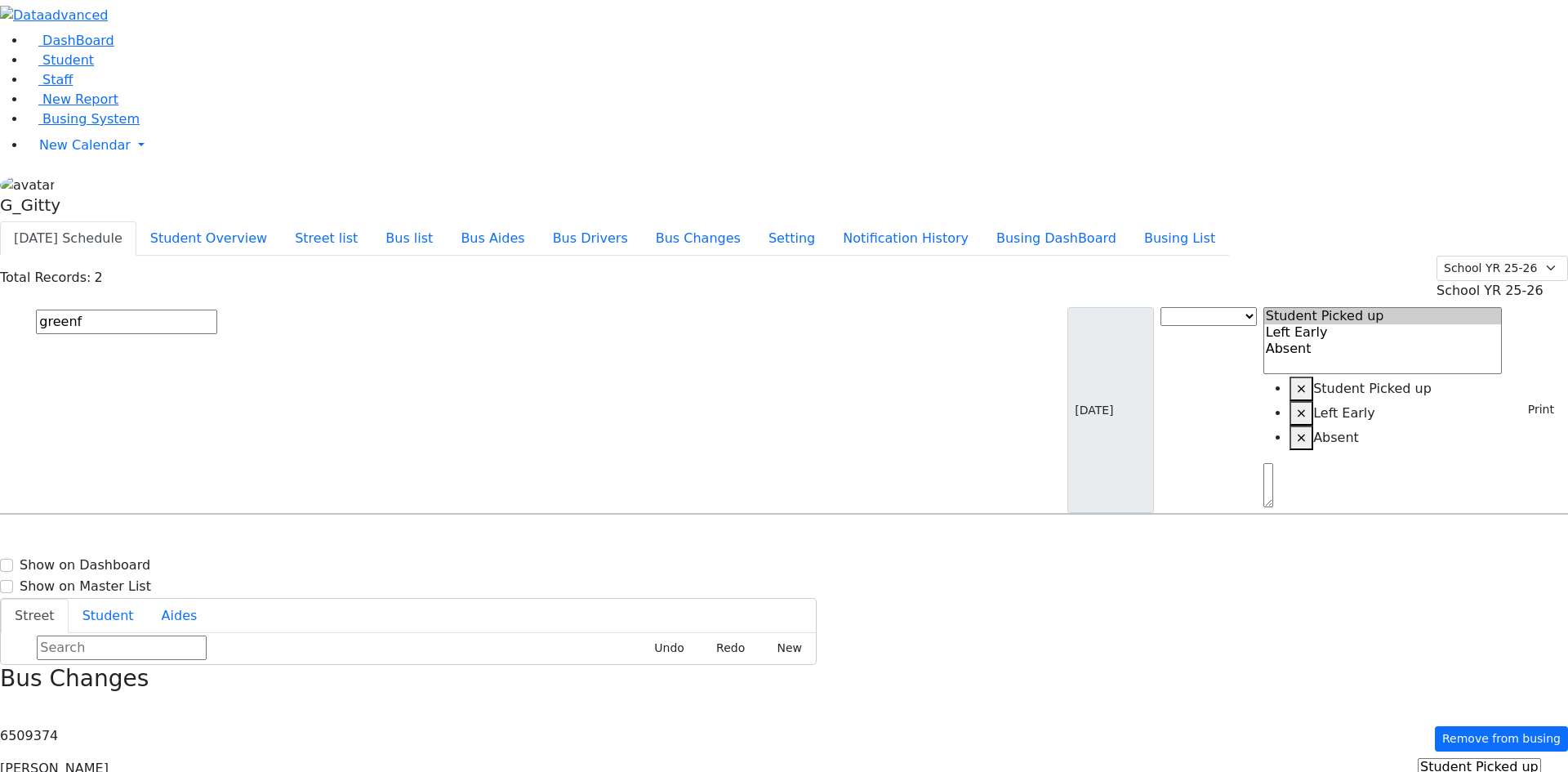
drag, startPoint x: 1492, startPoint y: 738, endPoint x: 1482, endPoint y: 737, distance: 10.0
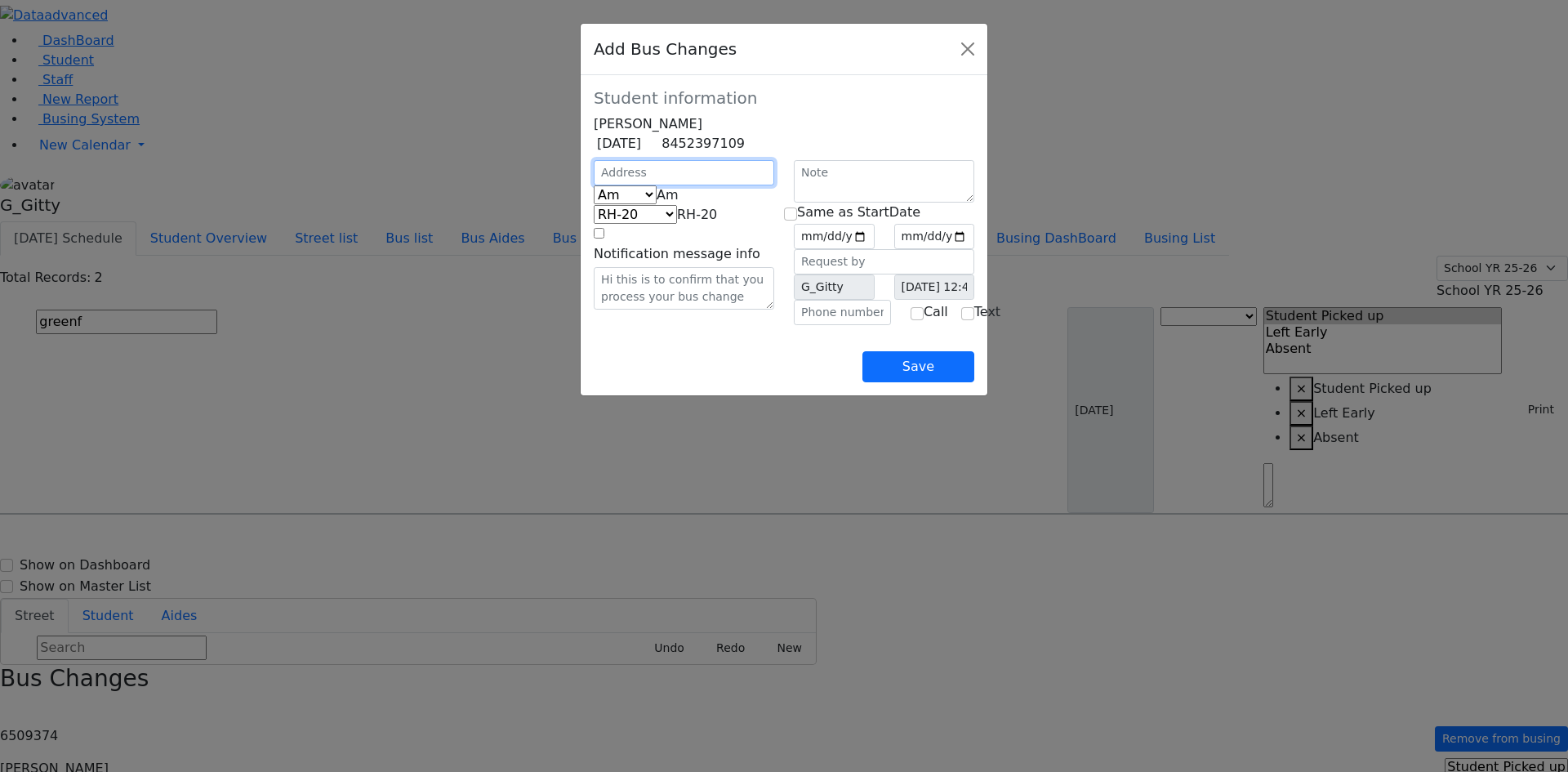
click at [628, 185] on input "text" at bounding box center [684, 173] width 181 height 26
type input "5 Lemberg Ct"
select select "391"
click at [853, 325] on input "text" at bounding box center [842, 313] width 97 height 26
type input "(845) 782-3174"
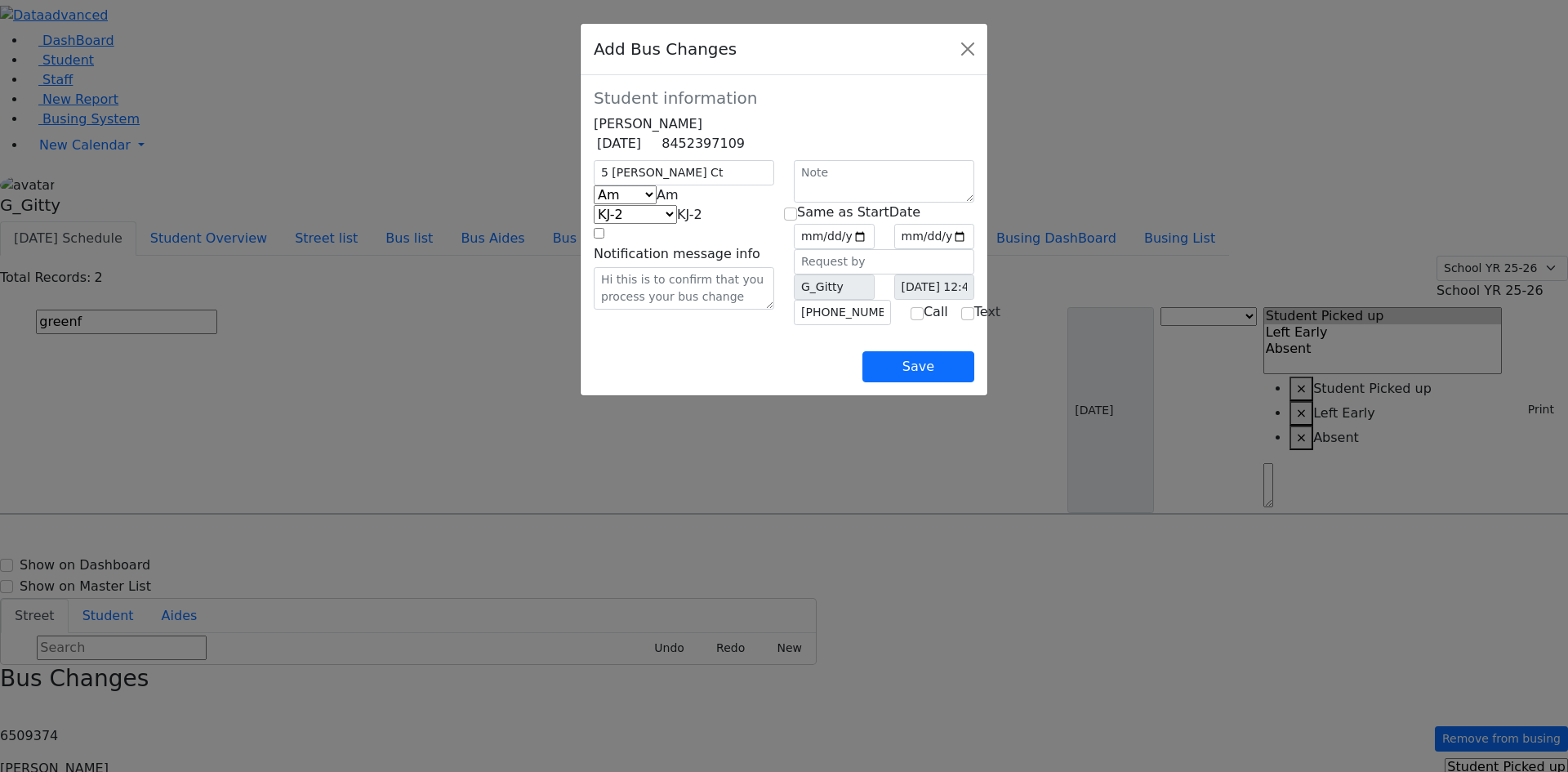
click at [792, 382] on div "Save" at bounding box center [784, 353] width 380 height 57
click at [656, 202] on span "Am" at bounding box center [667, 194] width 22 height 15
select select "3"
select select "405"
click at [875, 249] on input "date" at bounding box center [835, 236] width 81 height 26
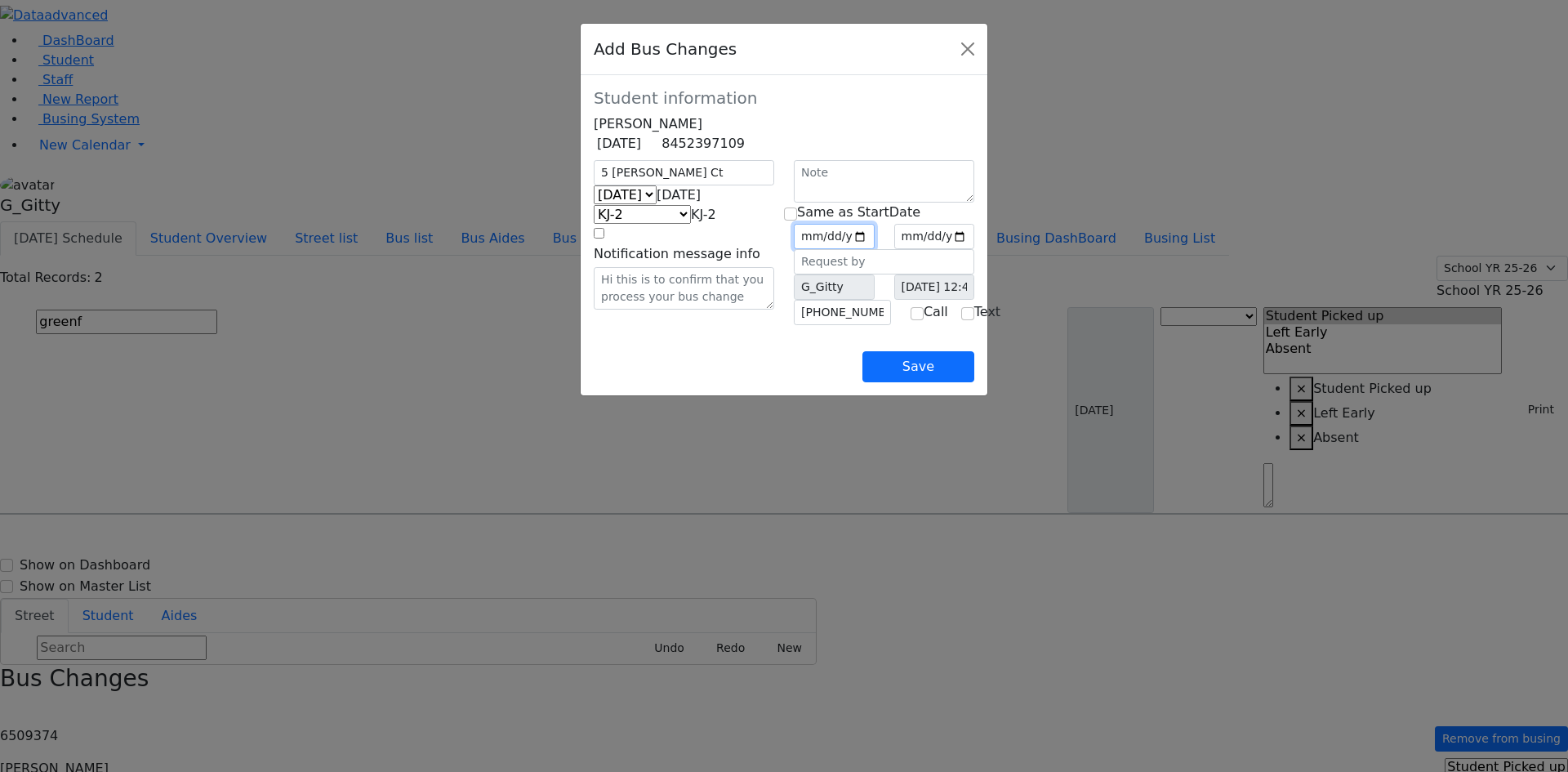
click at [875, 249] on input "date" at bounding box center [835, 236] width 81 height 26
type input "2025-09-05"
click at [794, 220] on input "checkbox" at bounding box center [790, 213] width 13 height 13
checkbox input "true"
type input "2025-09-05"
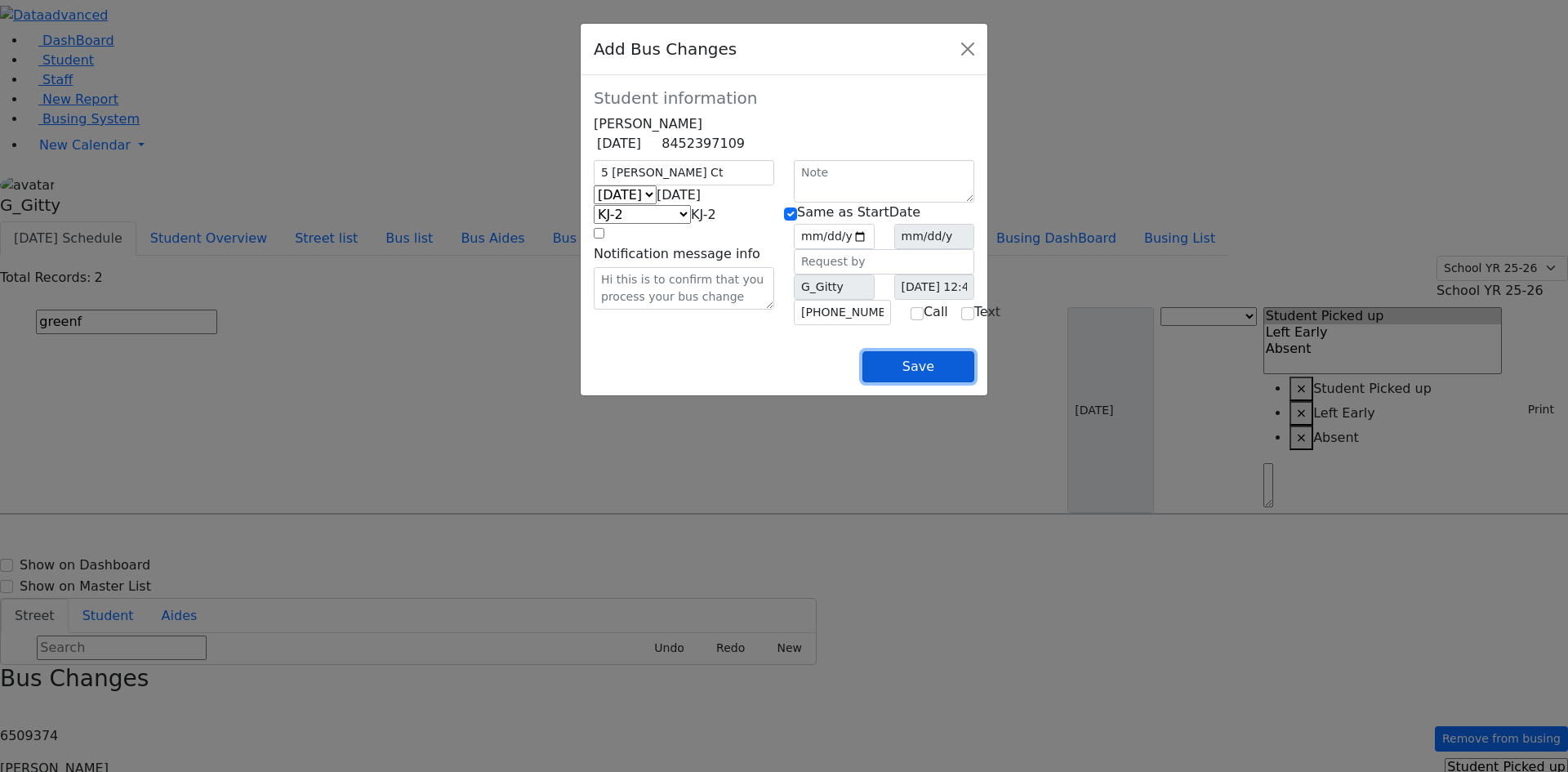
click at [974, 382] on button "Save" at bounding box center [919, 367] width 112 height 31
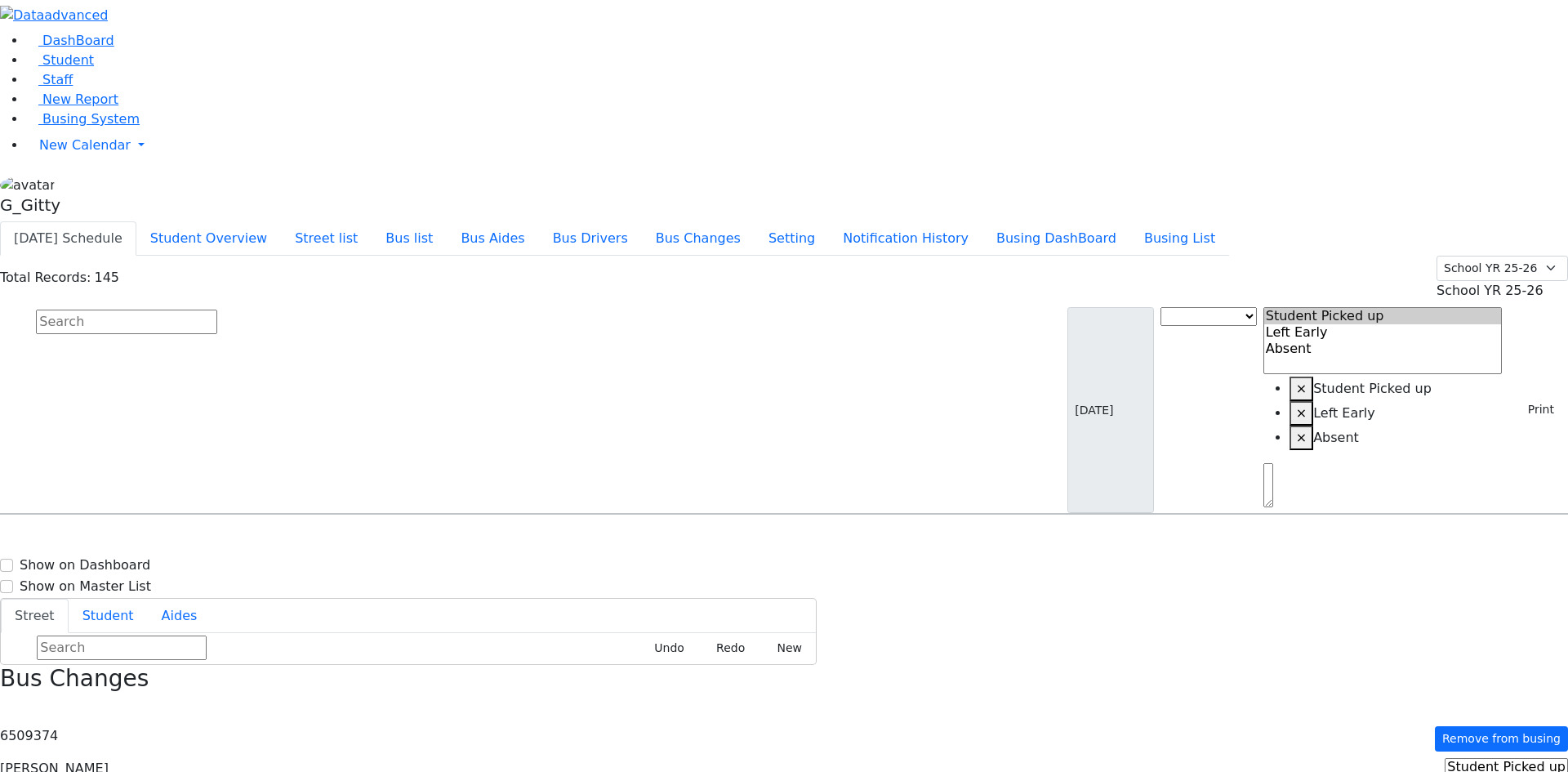
click at [218, 309] on input "text" at bounding box center [127, 321] width 182 height 25
click at [281, 221] on button "Student Overview" at bounding box center [208, 238] width 145 height 34
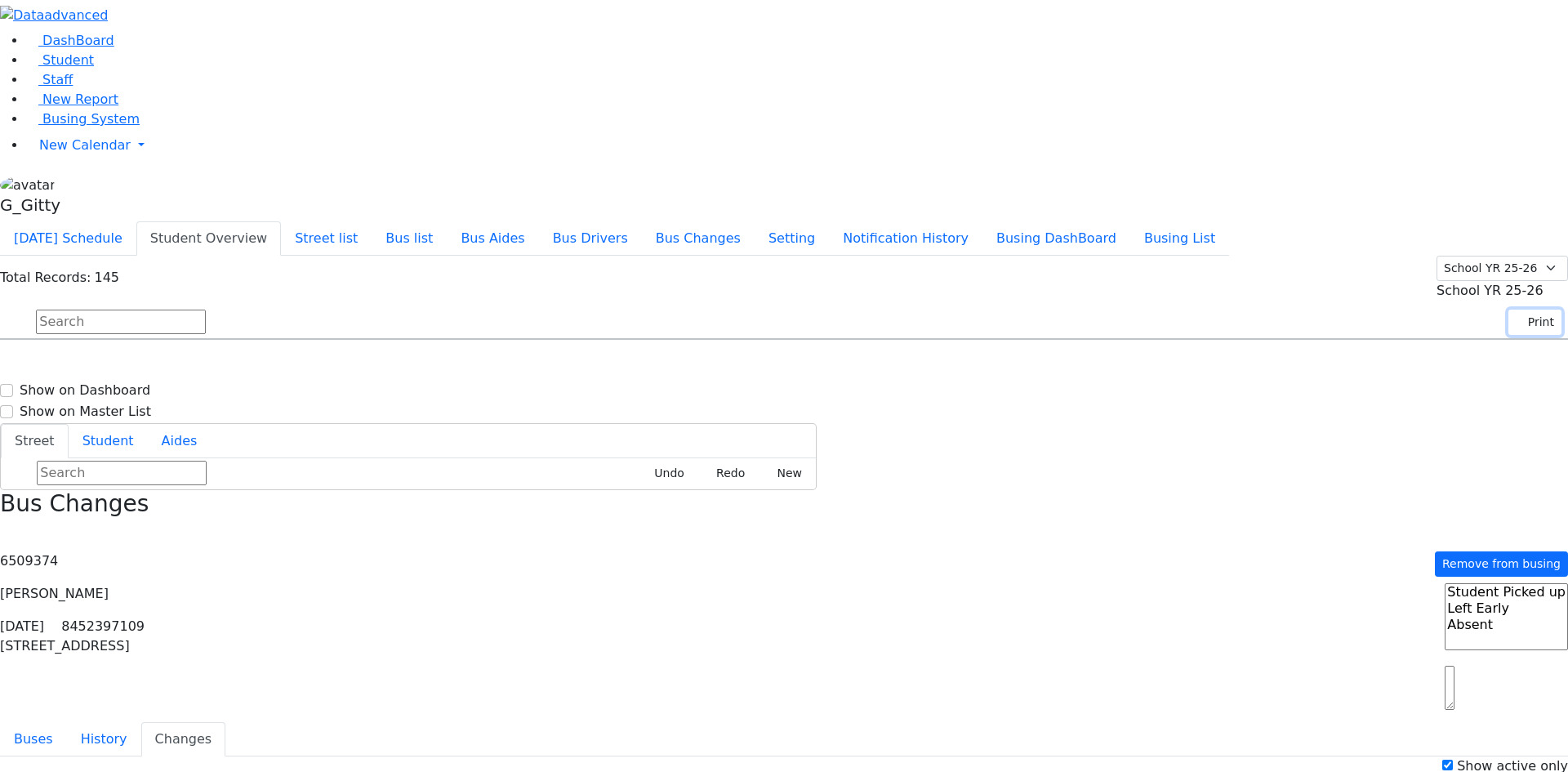
click at [1248, 309] on button "Print" at bounding box center [1535, 322] width 53 height 26
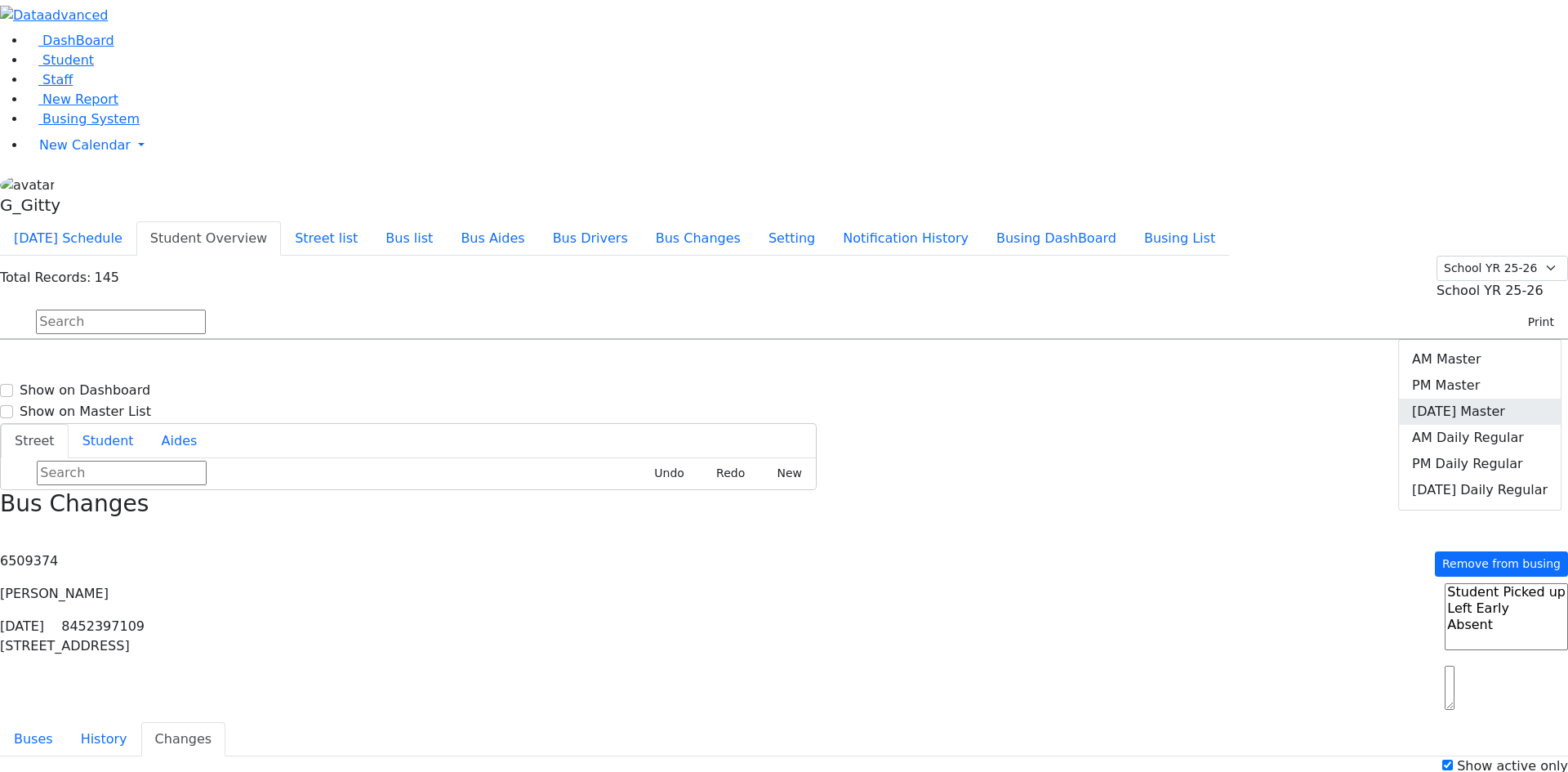
click at [1248, 398] on link "Friday Master" at bounding box center [1480, 411] width 162 height 27
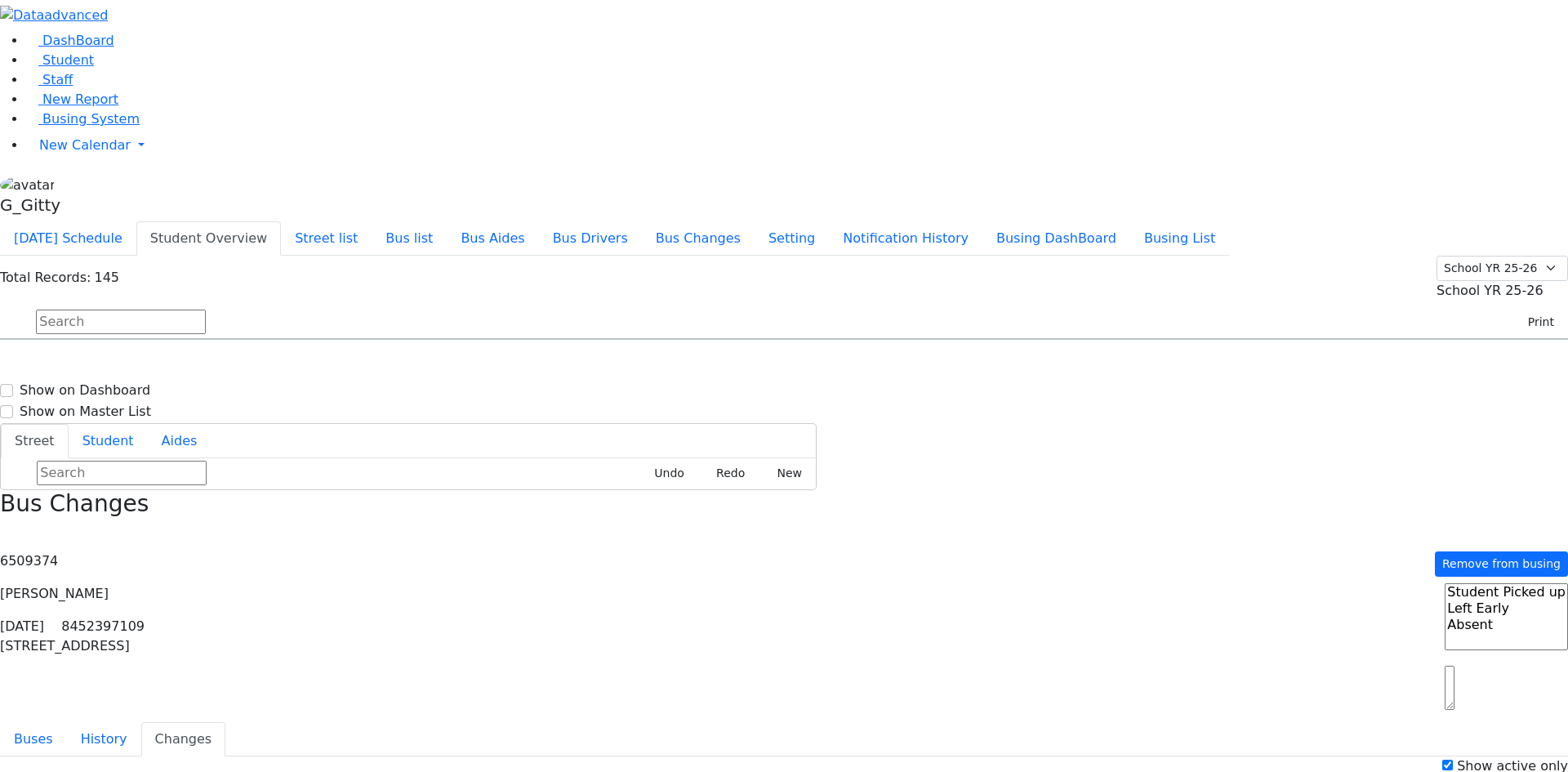
click at [206, 309] on input "text" at bounding box center [121, 321] width 170 height 25
type input "esty"
click at [452, 366] on div "2 Roanoke Dr." at bounding box center [339, 386] width 226 height 41
click at [1248, 617] on textarea "Search" at bounding box center [1493, 687] width 150 height 44
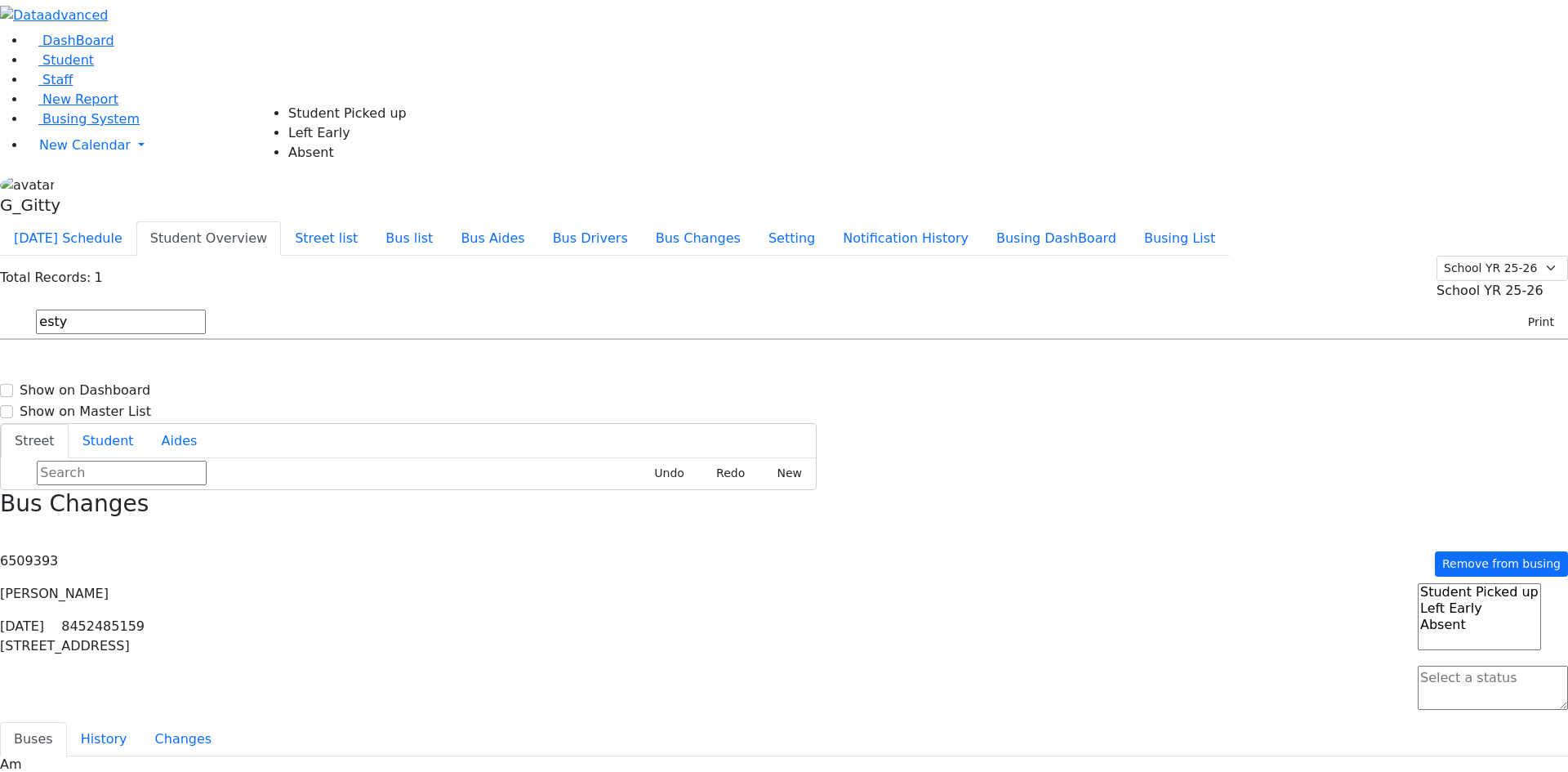
select select "2"
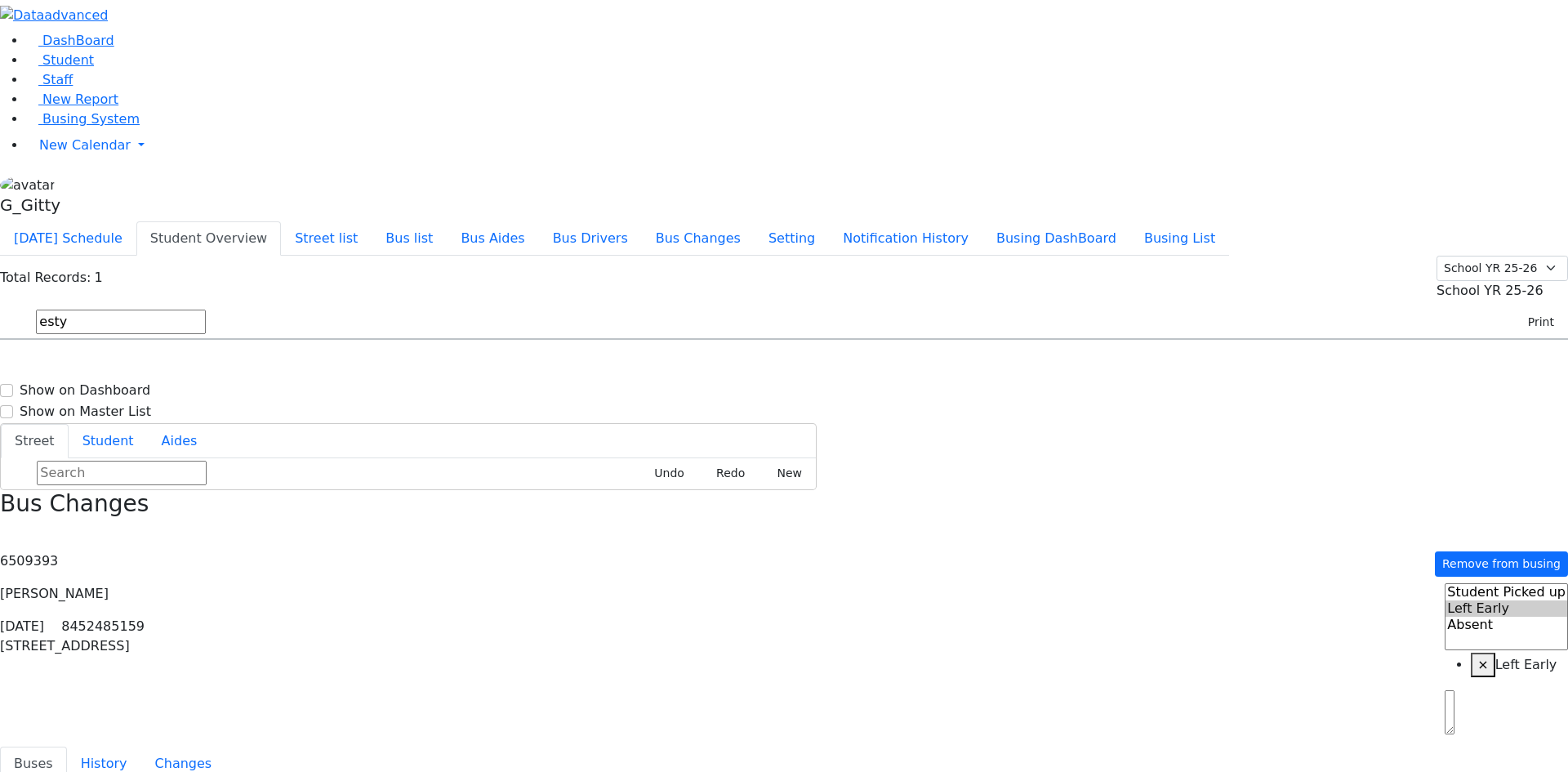
click at [206, 309] on input "esty" at bounding box center [121, 321] width 170 height 25
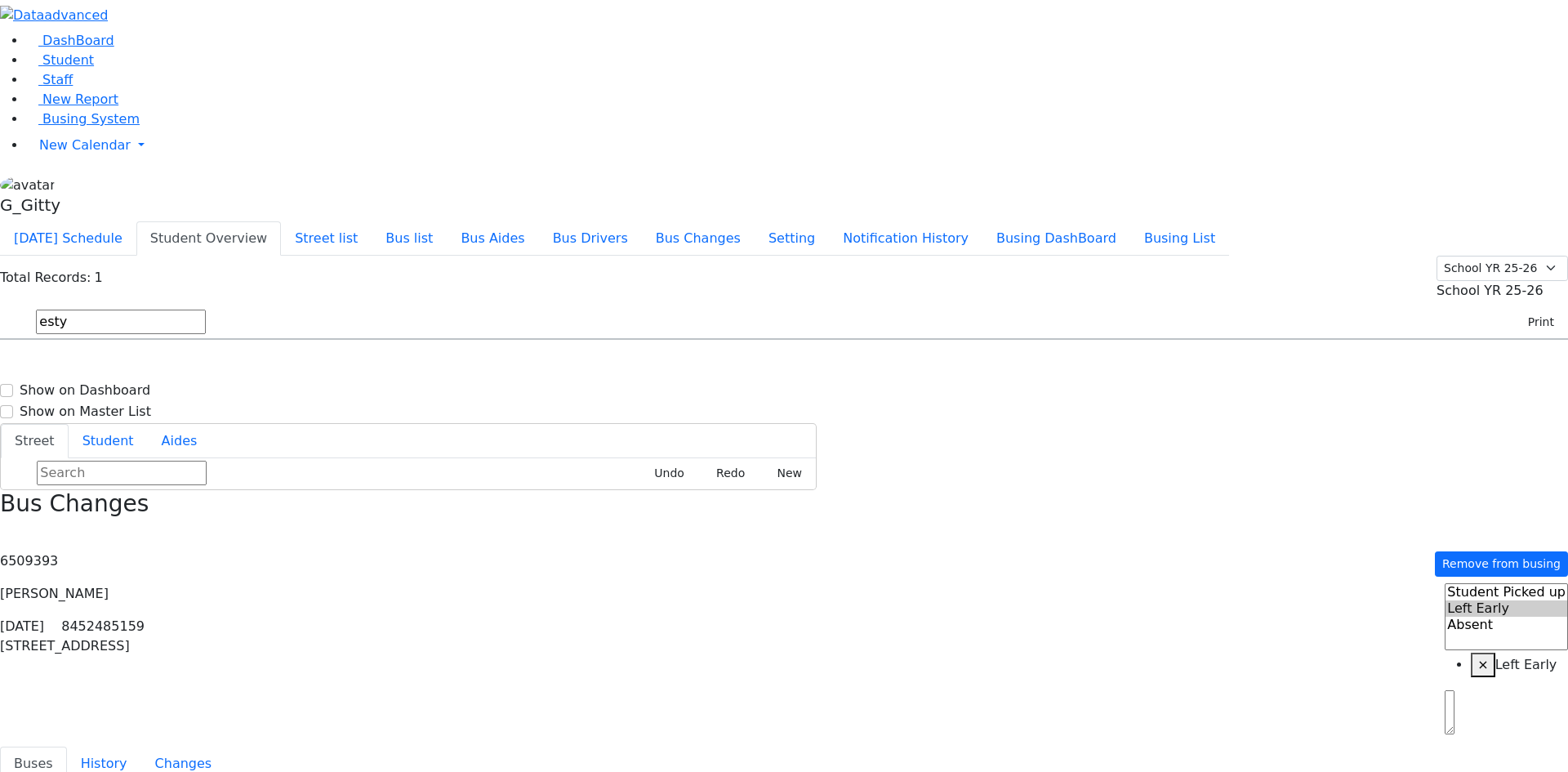
click at [206, 309] on input "esty" at bounding box center [121, 321] width 170 height 25
type input "blum"
click at [131, 386] on h6 "5/6/2011 8454215252" at bounding box center [70, 394] width 120 height 15
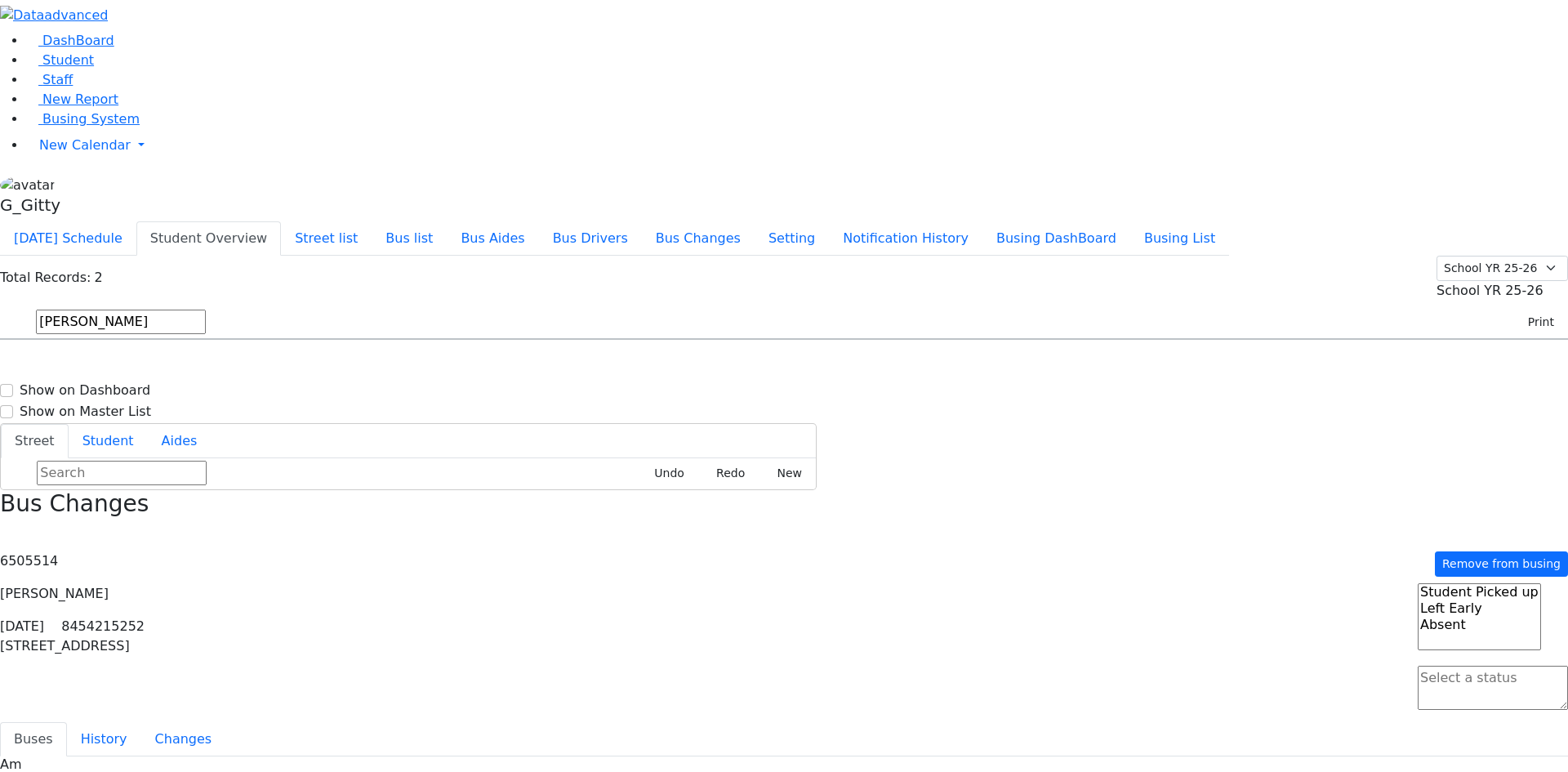
click at [1248, 617] on textarea "Search" at bounding box center [1493, 687] width 150 height 44
select select "1"
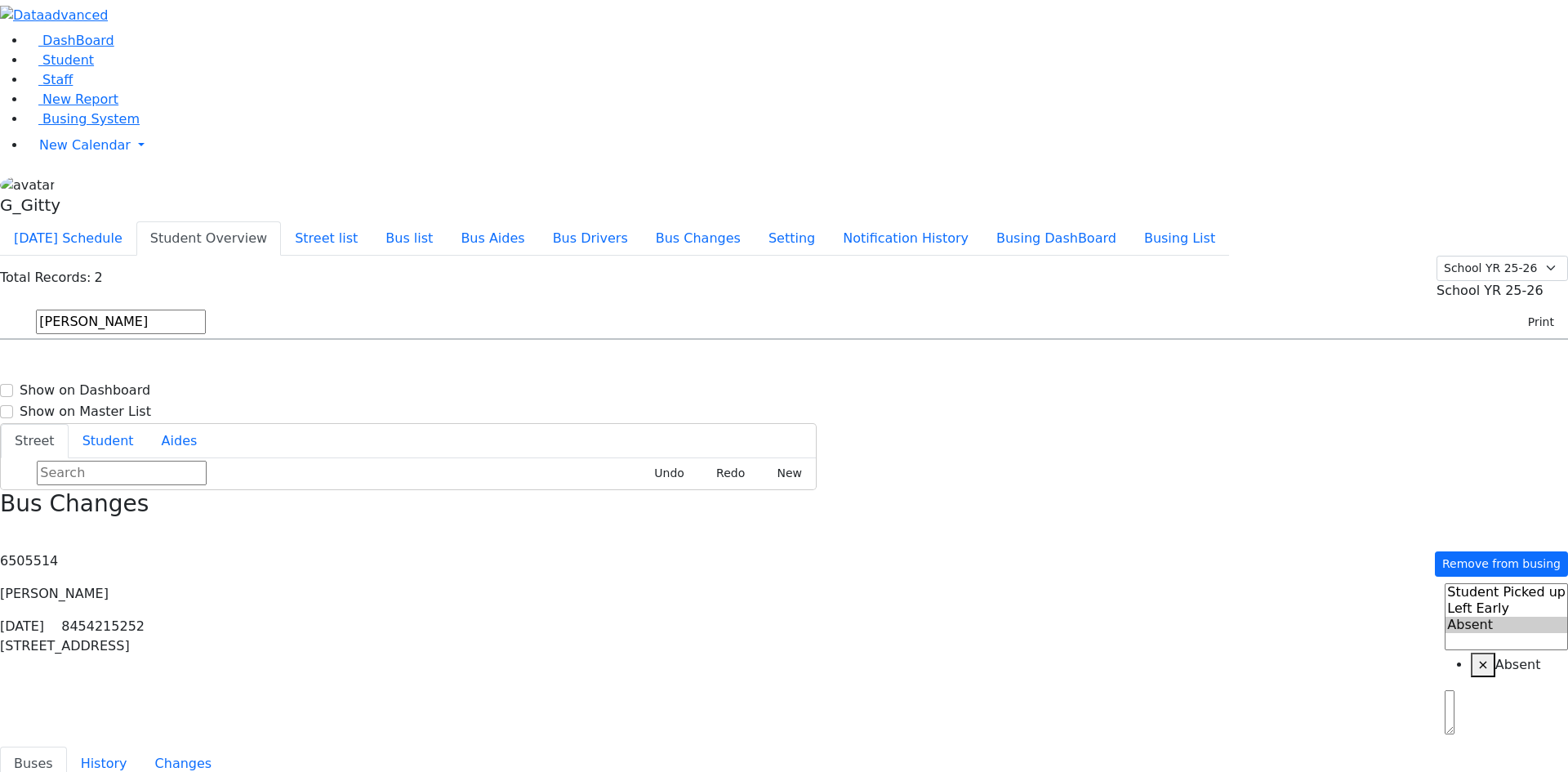
click at [206, 309] on input "blum" at bounding box center [121, 321] width 170 height 25
type input "b"
type input "fuchs"
click at [679, 363] on h6 "KJ-3" at bounding box center [573, 371] width 210 height 15
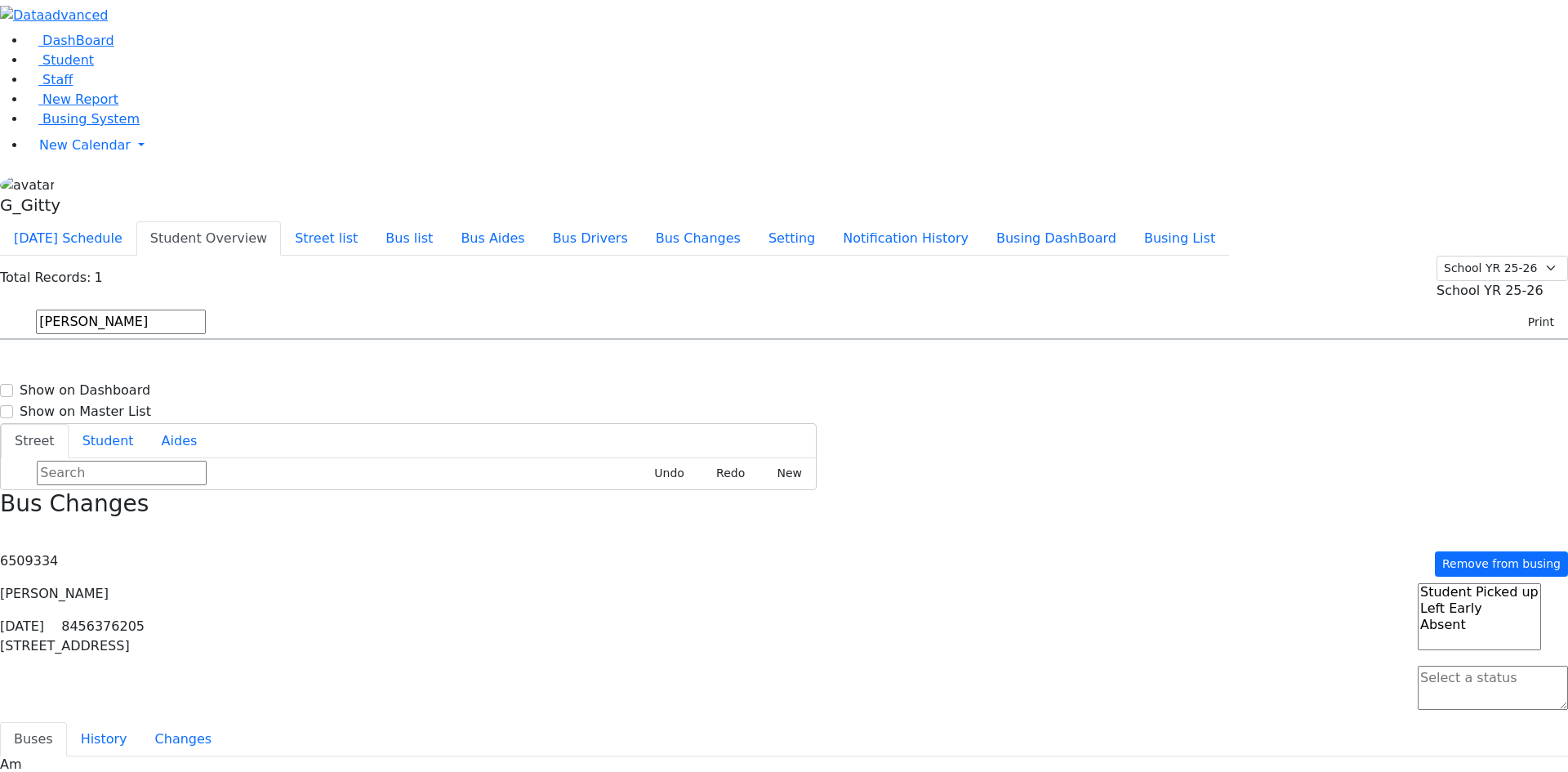
click at [1248, 617] on textarea "Search" at bounding box center [1493, 687] width 150 height 44
select select "1"
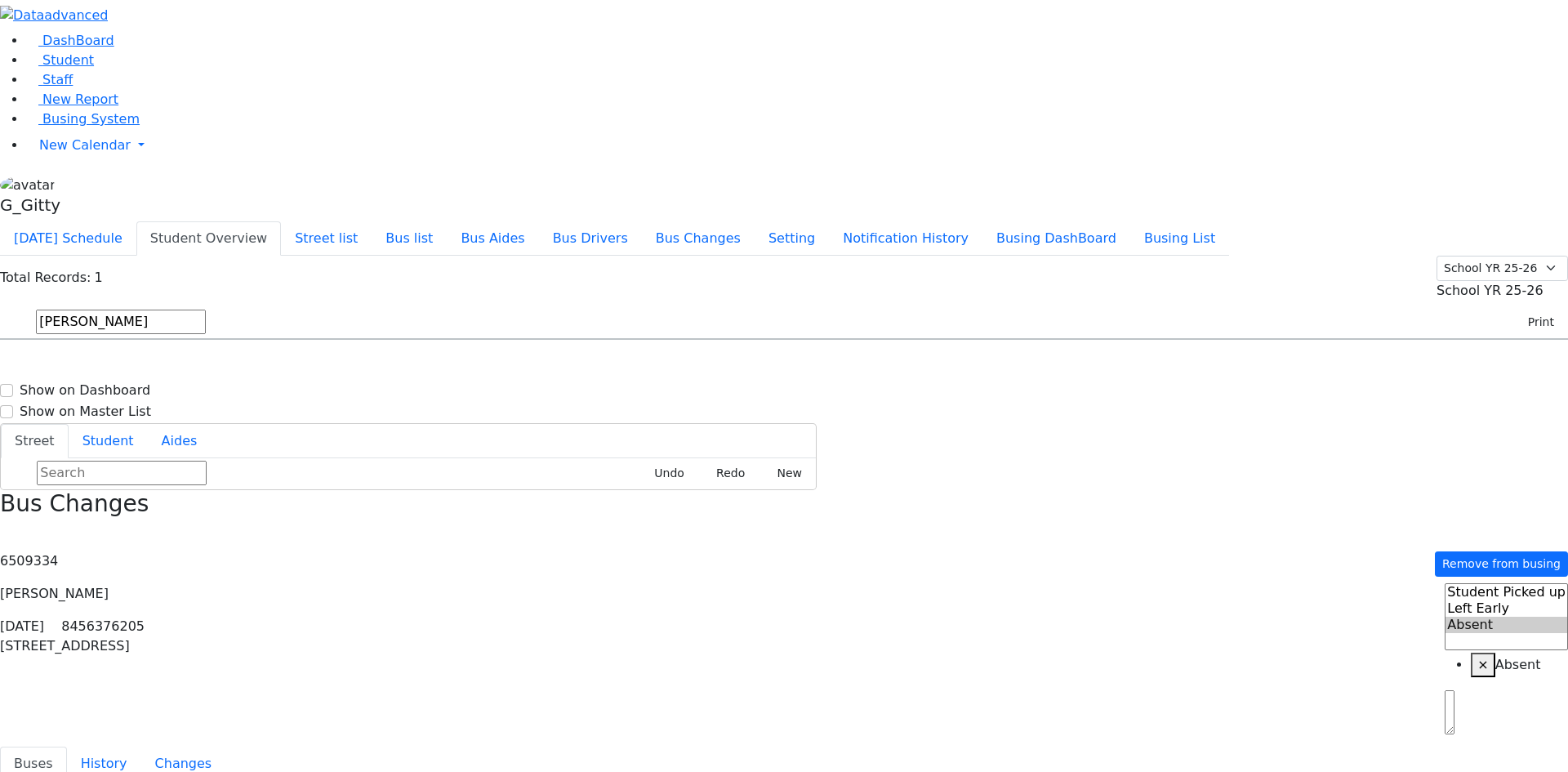
click at [206, 309] on input "fuchs" at bounding box center [121, 321] width 170 height 25
type input "g"
click at [206, 309] on input "text" at bounding box center [121, 321] width 170 height 25
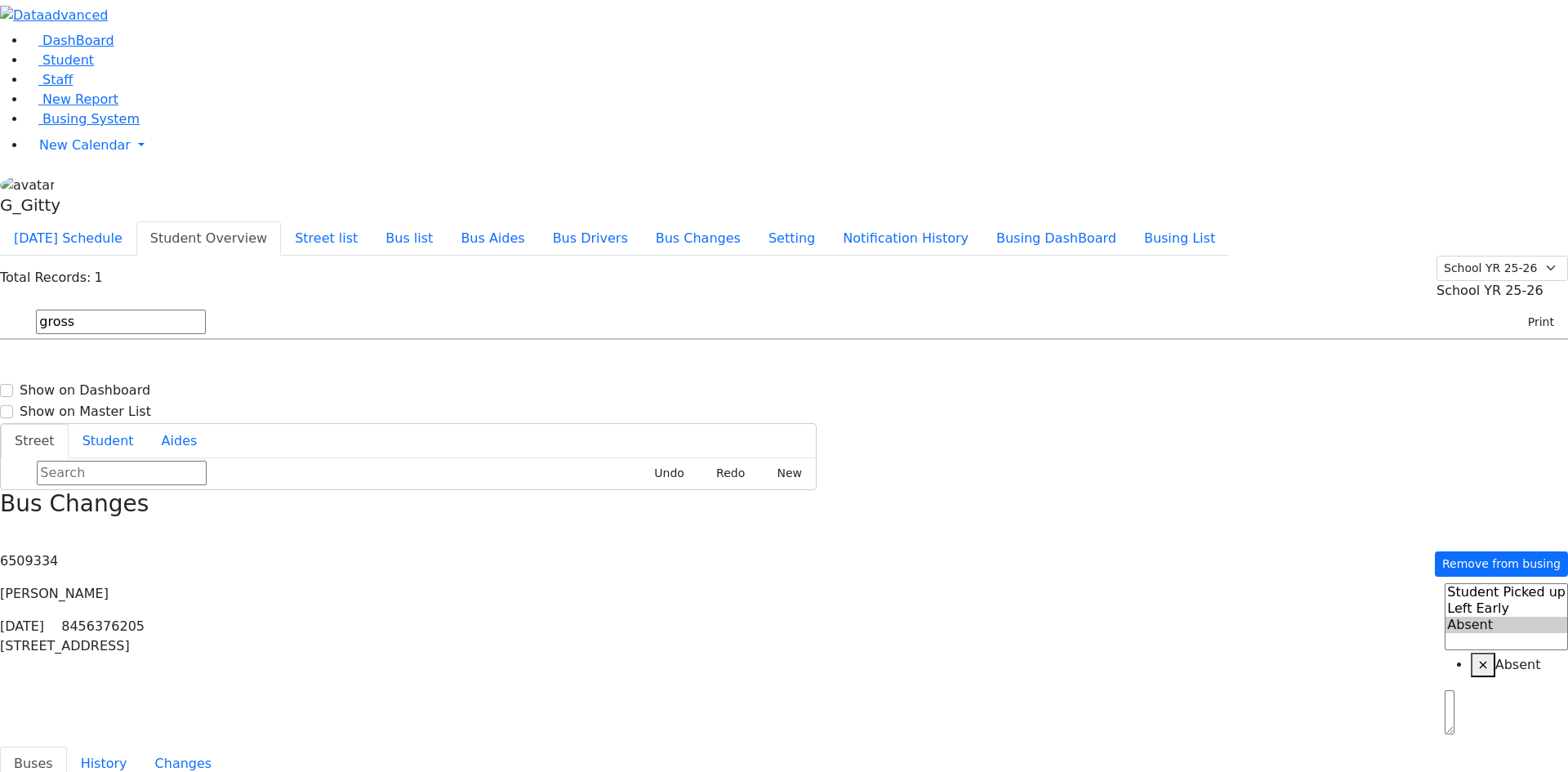
type input "gross"
click at [712, 363] on h6 "YT-19" at bounding box center [650, 371] width 364 height 15
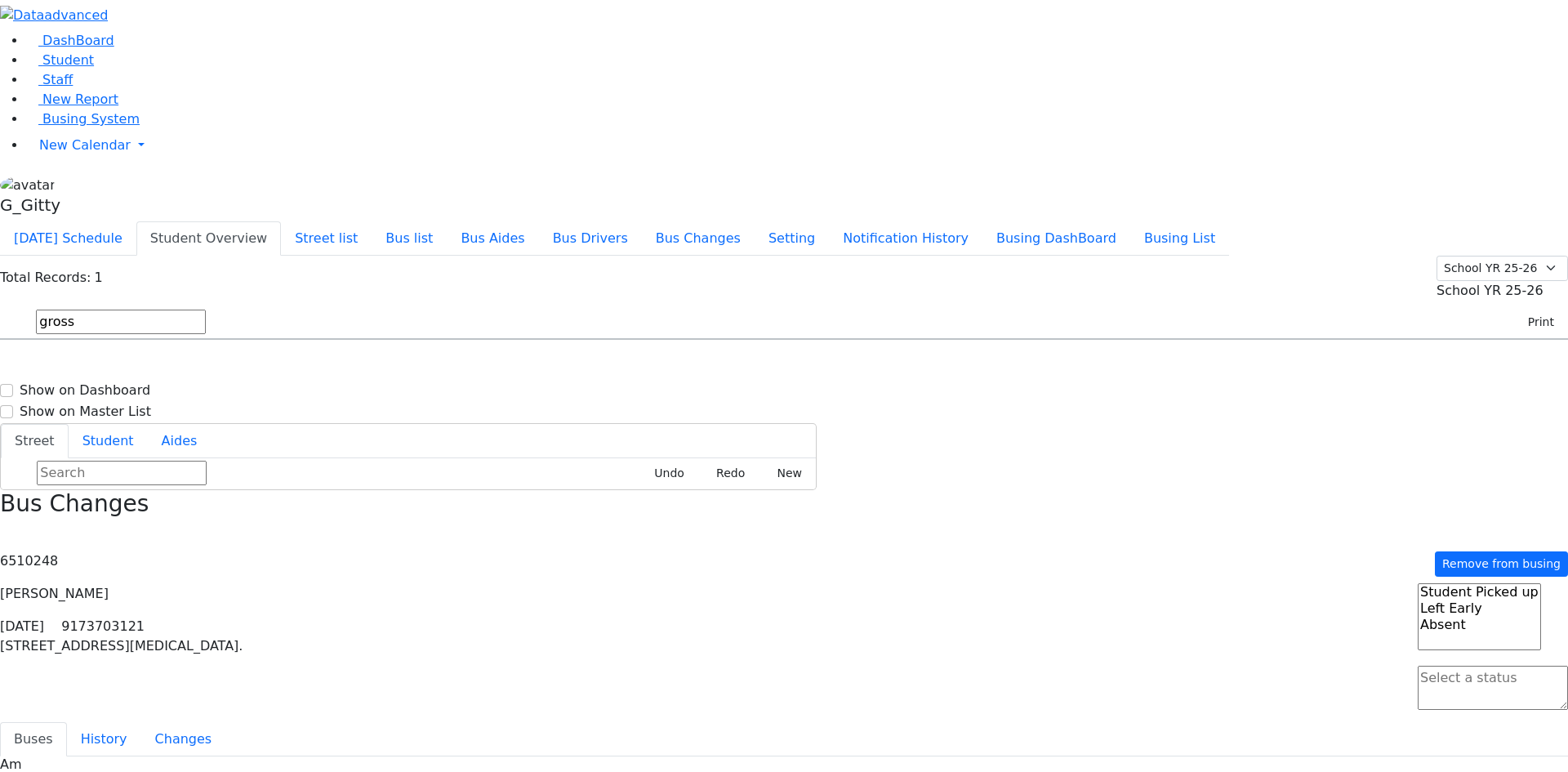
click at [1248, 617] on textarea "Search" at bounding box center [1493, 687] width 150 height 44
drag, startPoint x: 1453, startPoint y: 135, endPoint x: 1290, endPoint y: 134, distance: 163.0
select select "1"
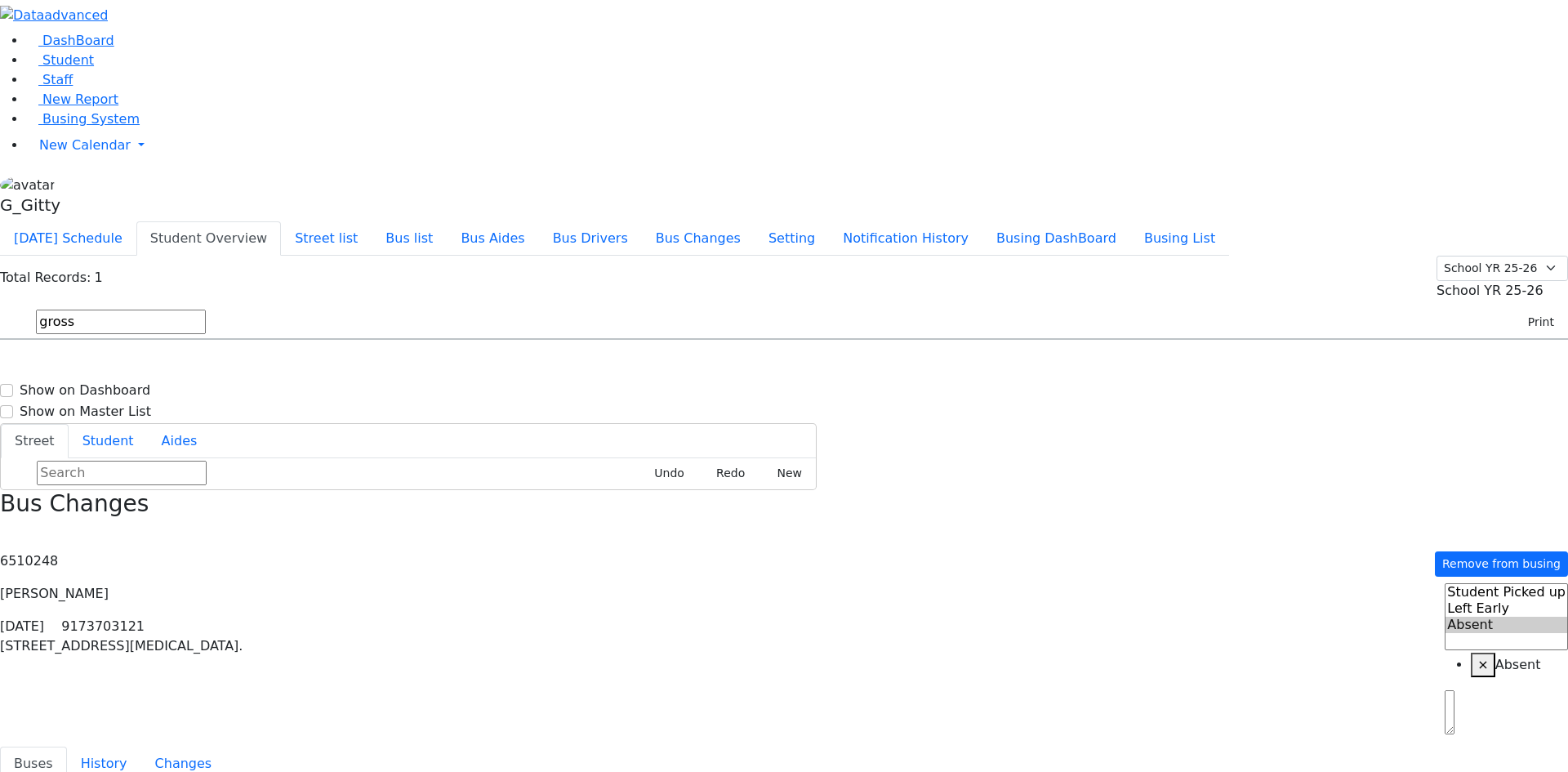
click at [206, 309] on input "gross" at bounding box center [121, 321] width 170 height 25
type input "g"
type input "kahan"
click at [679, 407] on div "KJ-7 3 Kalev Way #302 - 8457748952" at bounding box center [566, 428] width 226 height 41
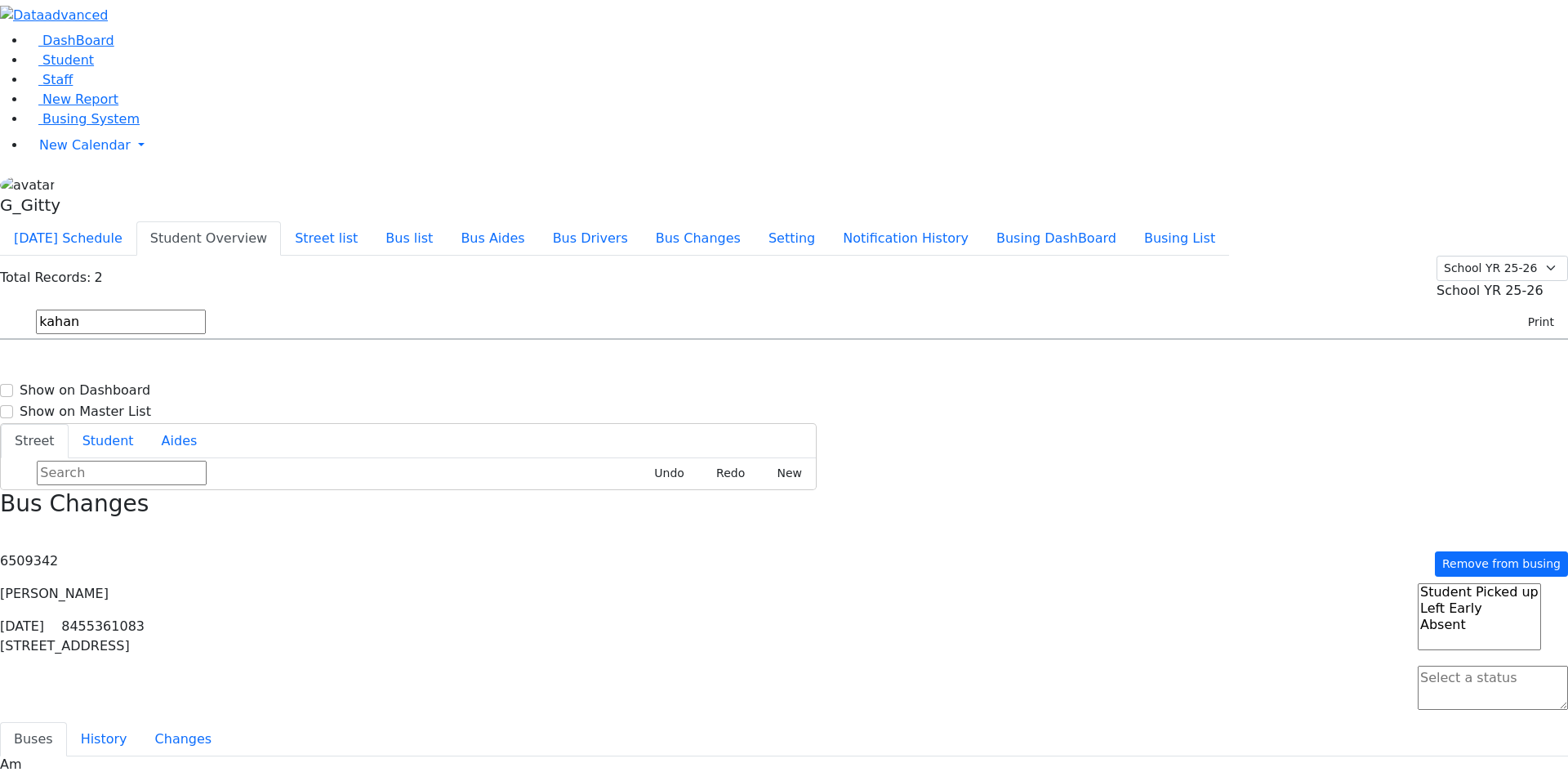
click at [1248, 617] on textarea "Search" at bounding box center [1493, 687] width 150 height 44
select select "1"
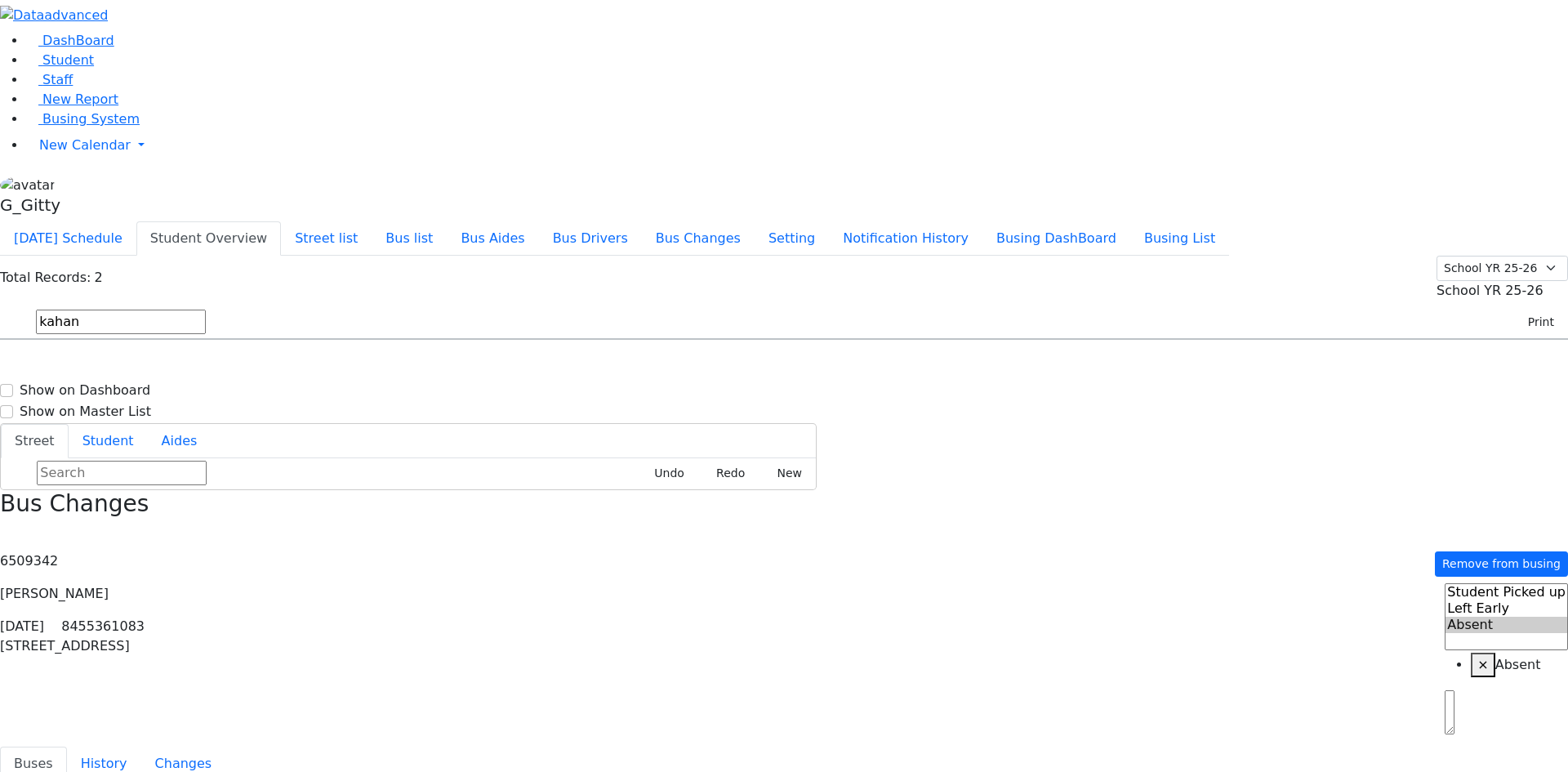
click at [882, 339] on div "PM Bus" at bounding box center [786, 352] width 194 height 27
click at [206, 309] on input "kahan" at bounding box center [121, 321] width 170 height 25
type input "kola"
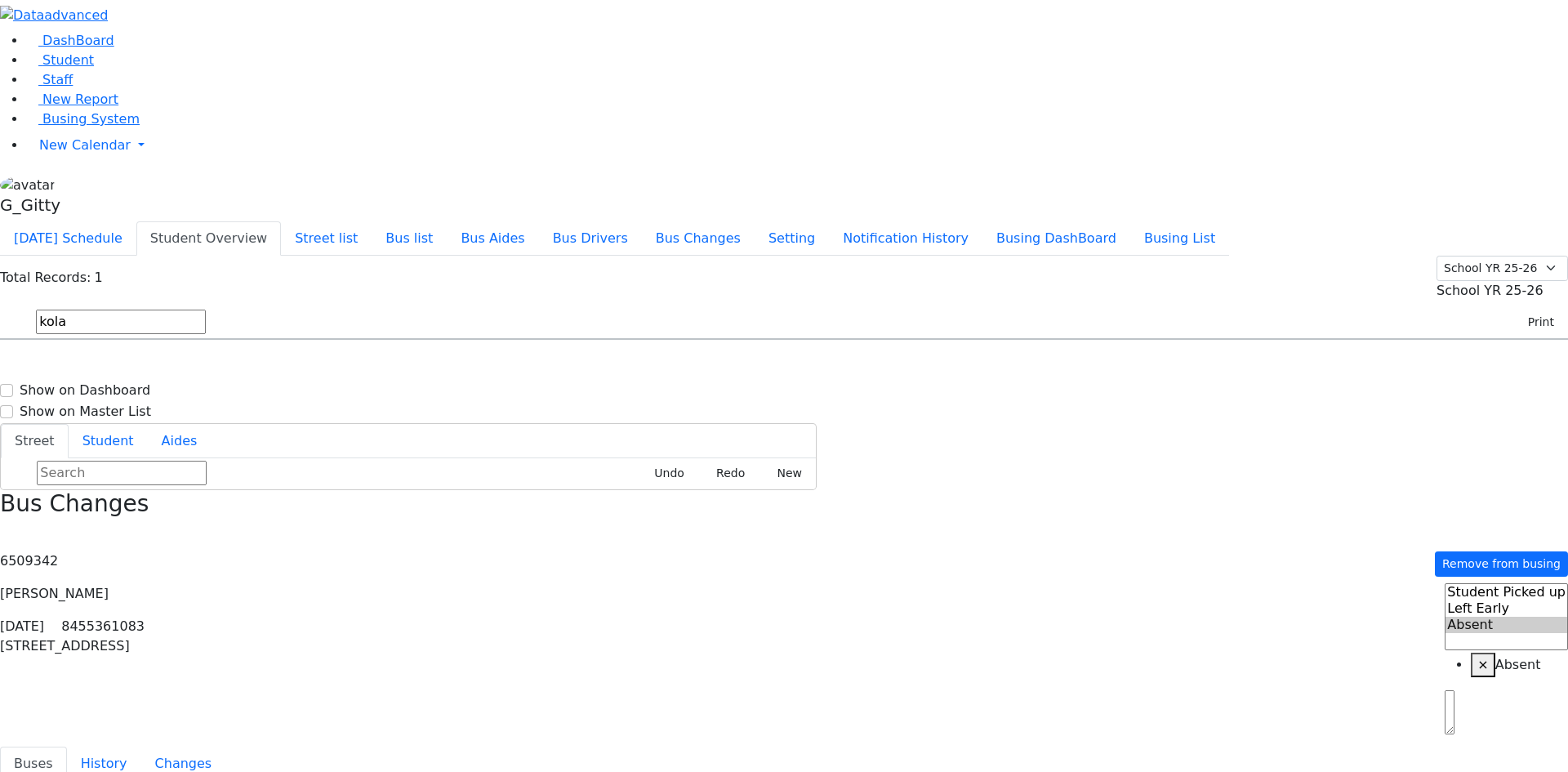
click at [786, 375] on span "[STREET_ADDRESS]" at bounding box center [737, 386] width 97 height 21
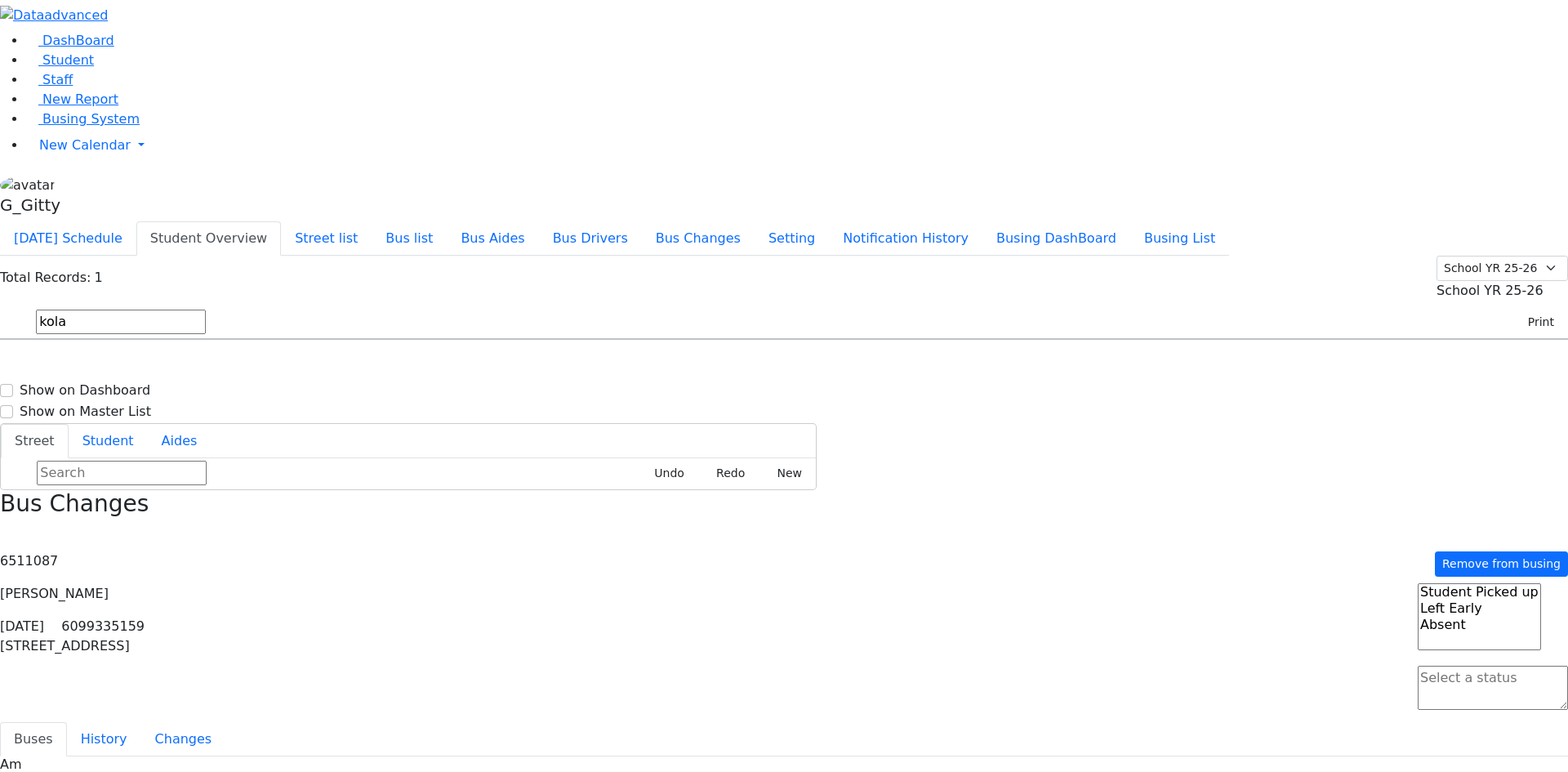
click at [1248, 617] on span at bounding box center [1493, 705] width 150 height 15
select select "1"
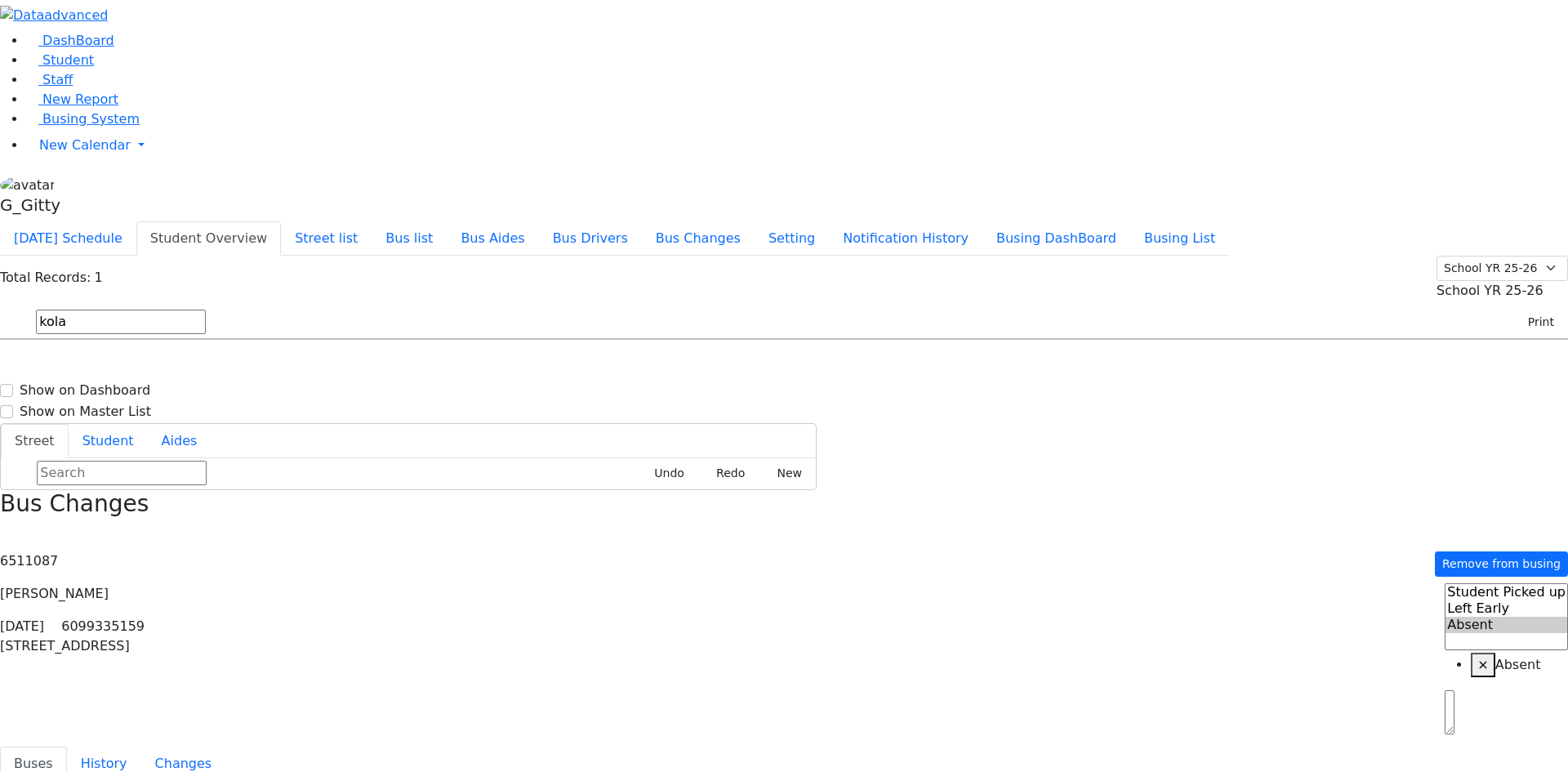
click at [206, 309] on input "kola" at bounding box center [121, 321] width 170 height 25
type input "krau"
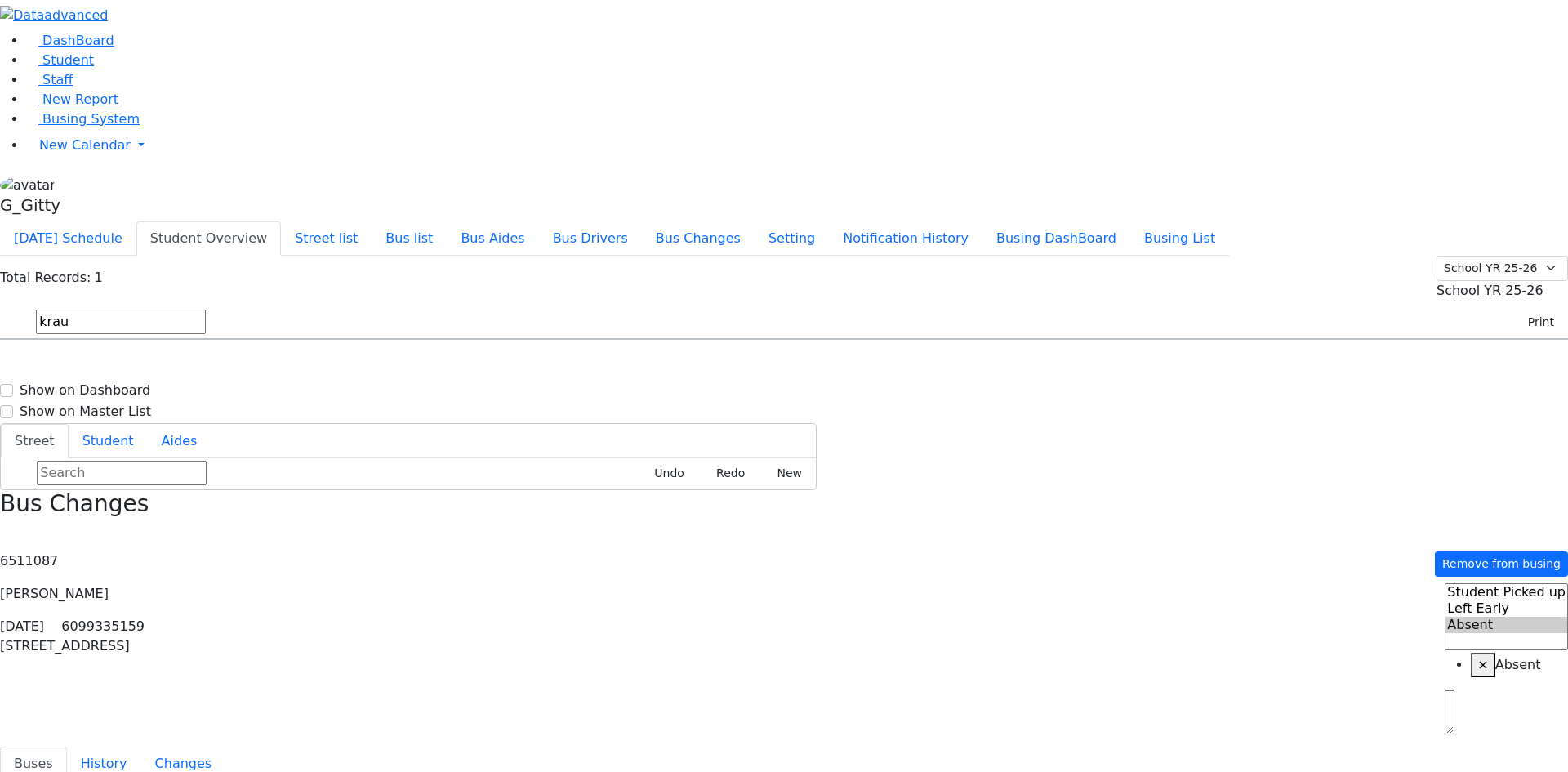
click at [786, 375] on span "[STREET_ADDRESS]" at bounding box center [737, 386] width 97 height 21
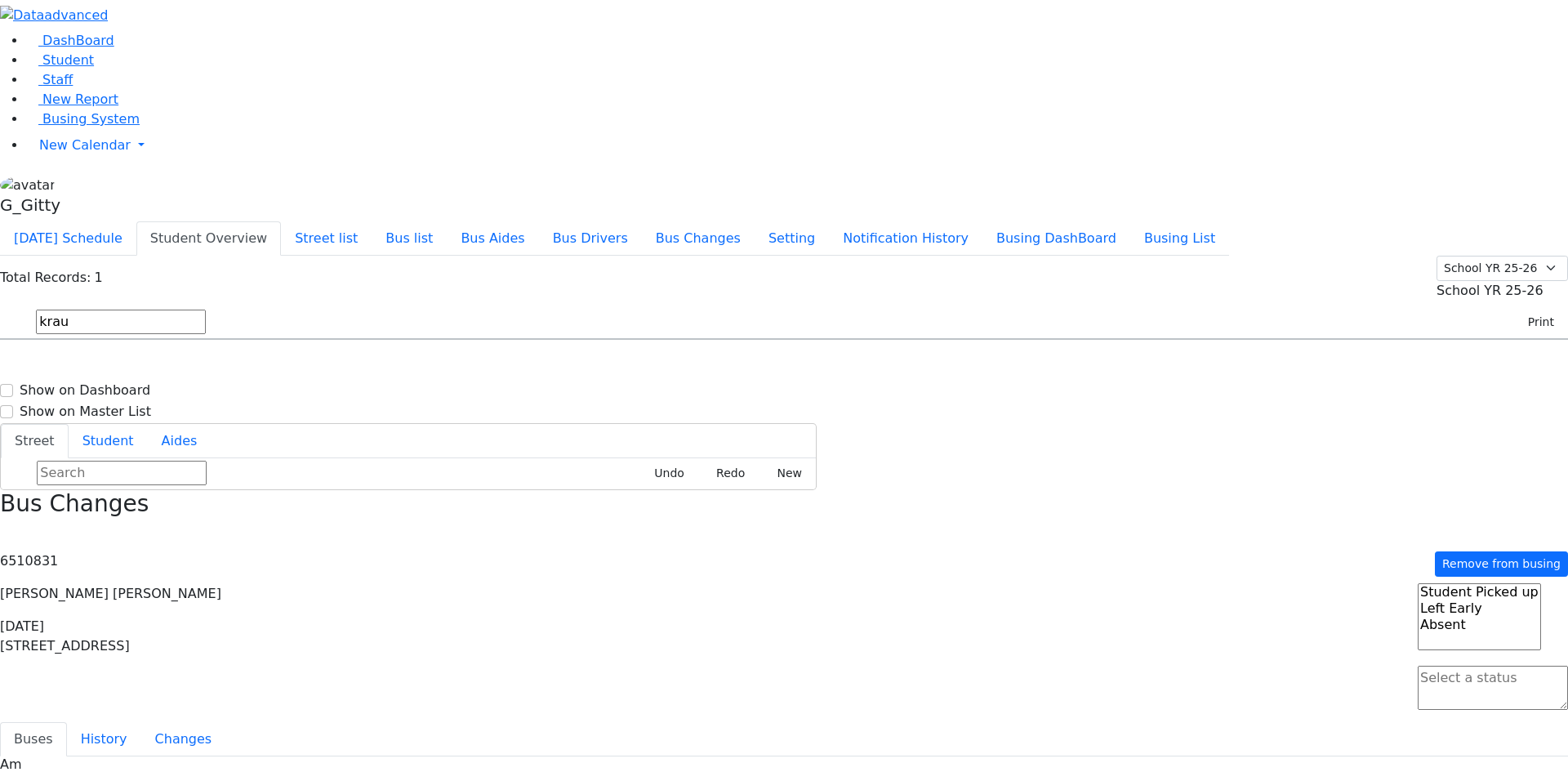
click at [1248, 617] on textarea "Search" at bounding box center [1493, 687] width 150 height 44
select select "1"
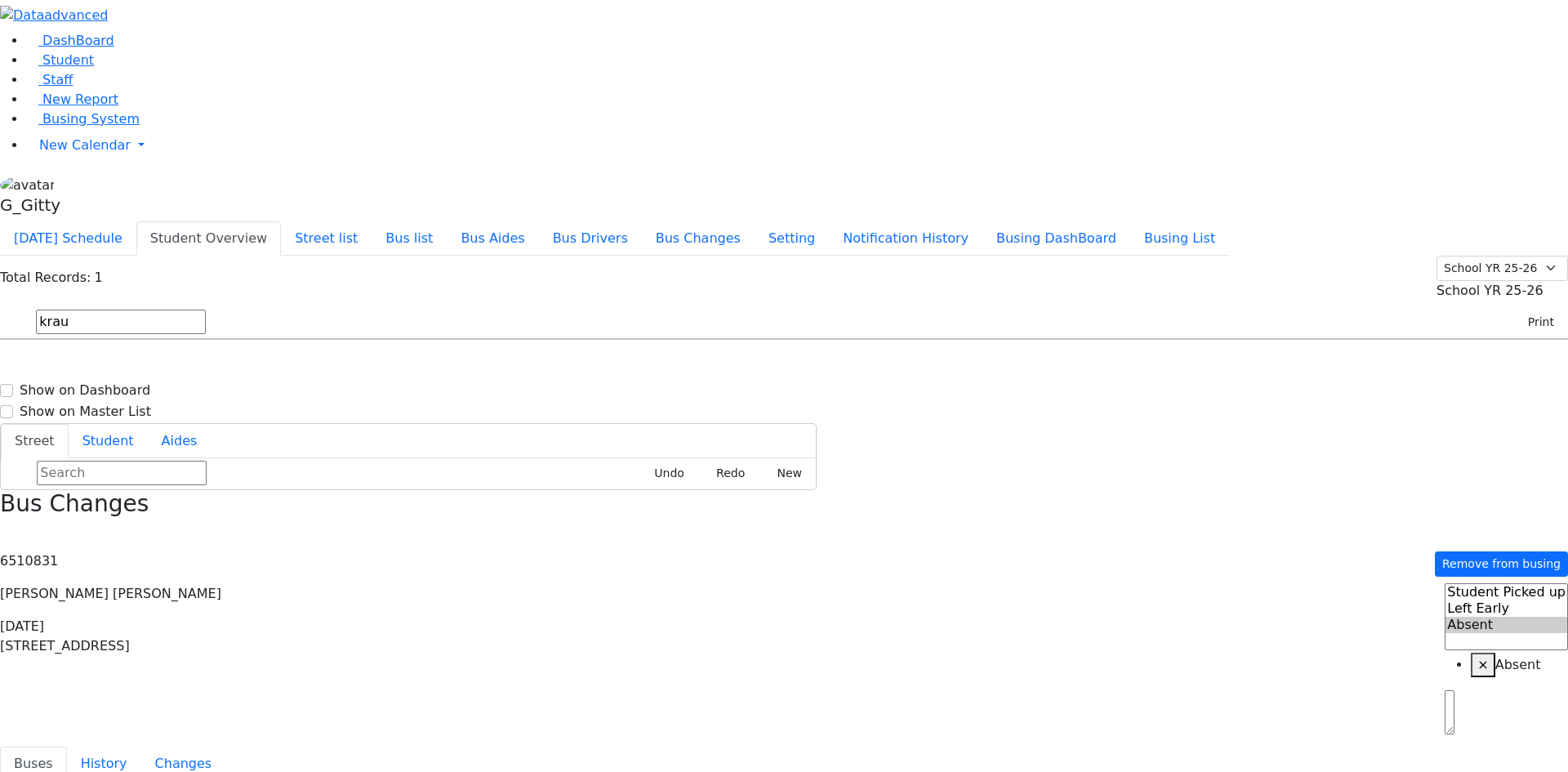
click at [206, 309] on input "krau" at bounding box center [121, 321] width 170 height 25
type input "moses"
drag, startPoint x: 917, startPoint y: 217, endPoint x: 1039, endPoint y: 191, distance: 124.7
click at [786, 416] on span "[STREET_ADDRESS]" at bounding box center [737, 427] width 97 height 21
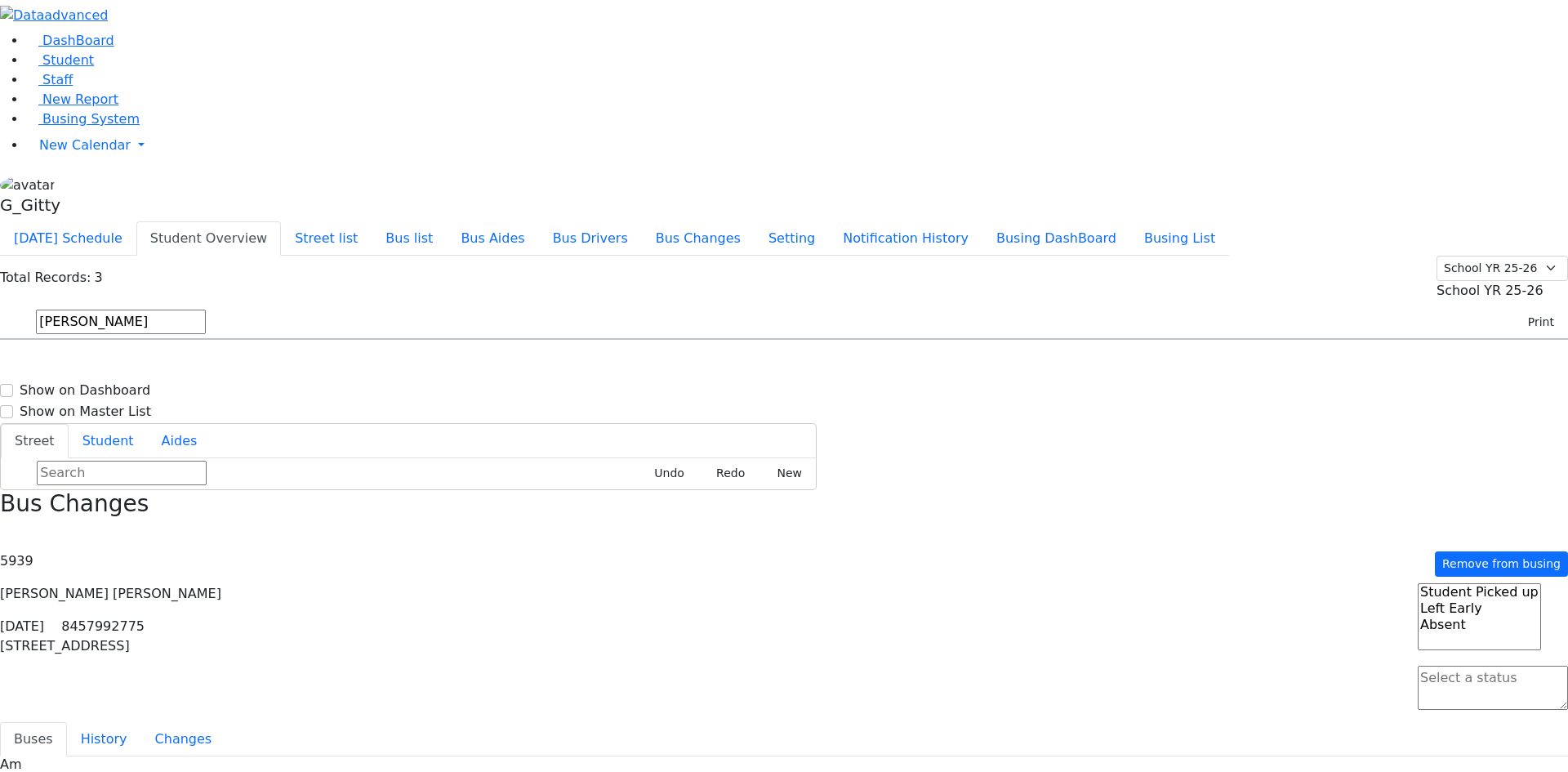
drag, startPoint x: 1495, startPoint y: 92, endPoint x: 1492, endPoint y: 100, distance: 8.5
click at [1248, 617] on textarea "Search" at bounding box center [1493, 687] width 150 height 44
drag, startPoint x: 1452, startPoint y: 139, endPoint x: 1442, endPoint y: 138, distance: 10.0
select select "1"
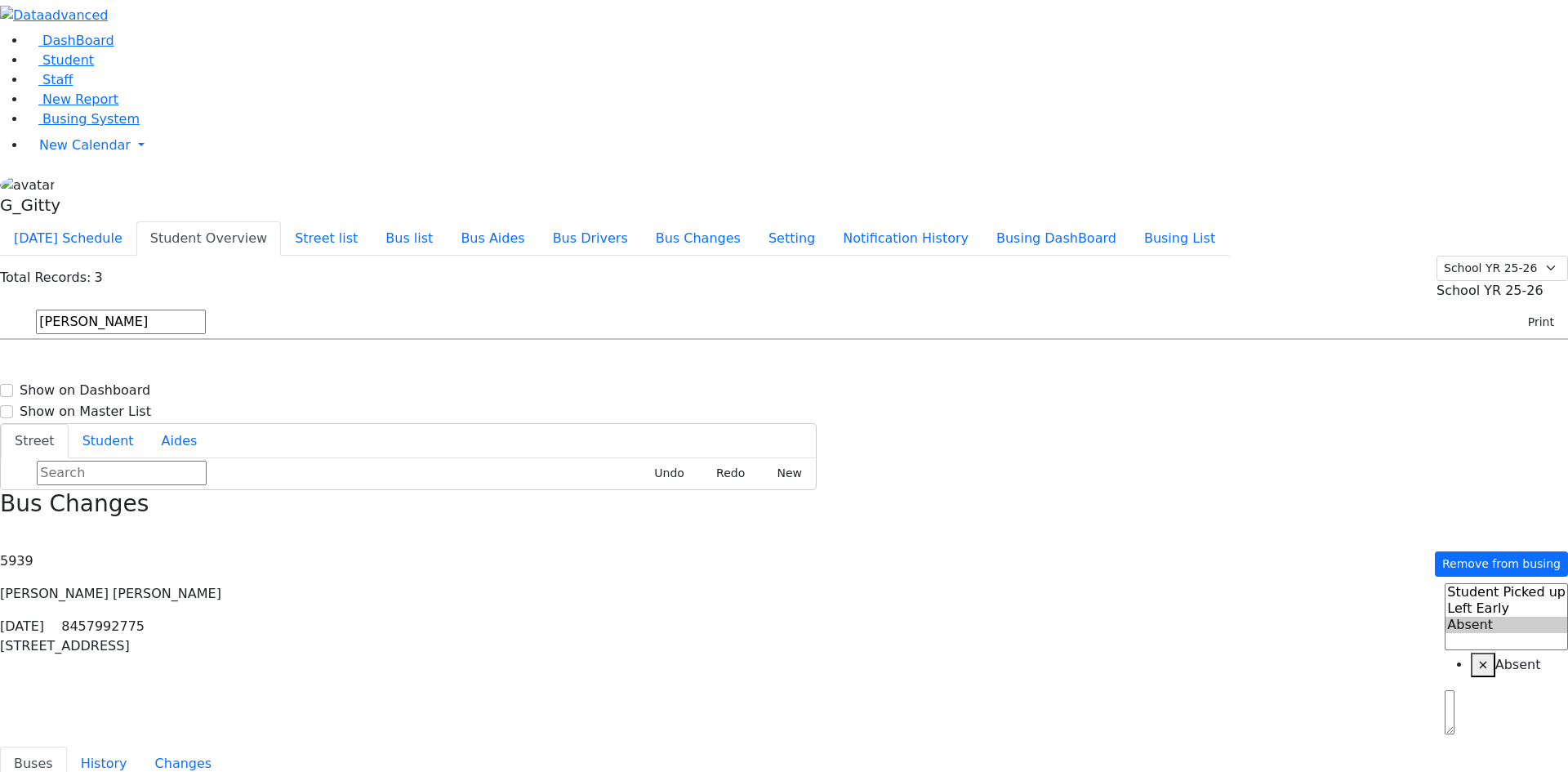
click at [206, 309] on input "moses" at bounding box center [121, 321] width 170 height 25
type input "rosen"
click at [831, 363] on h6 "PT" at bounding box center [649, 371] width 362 height 15
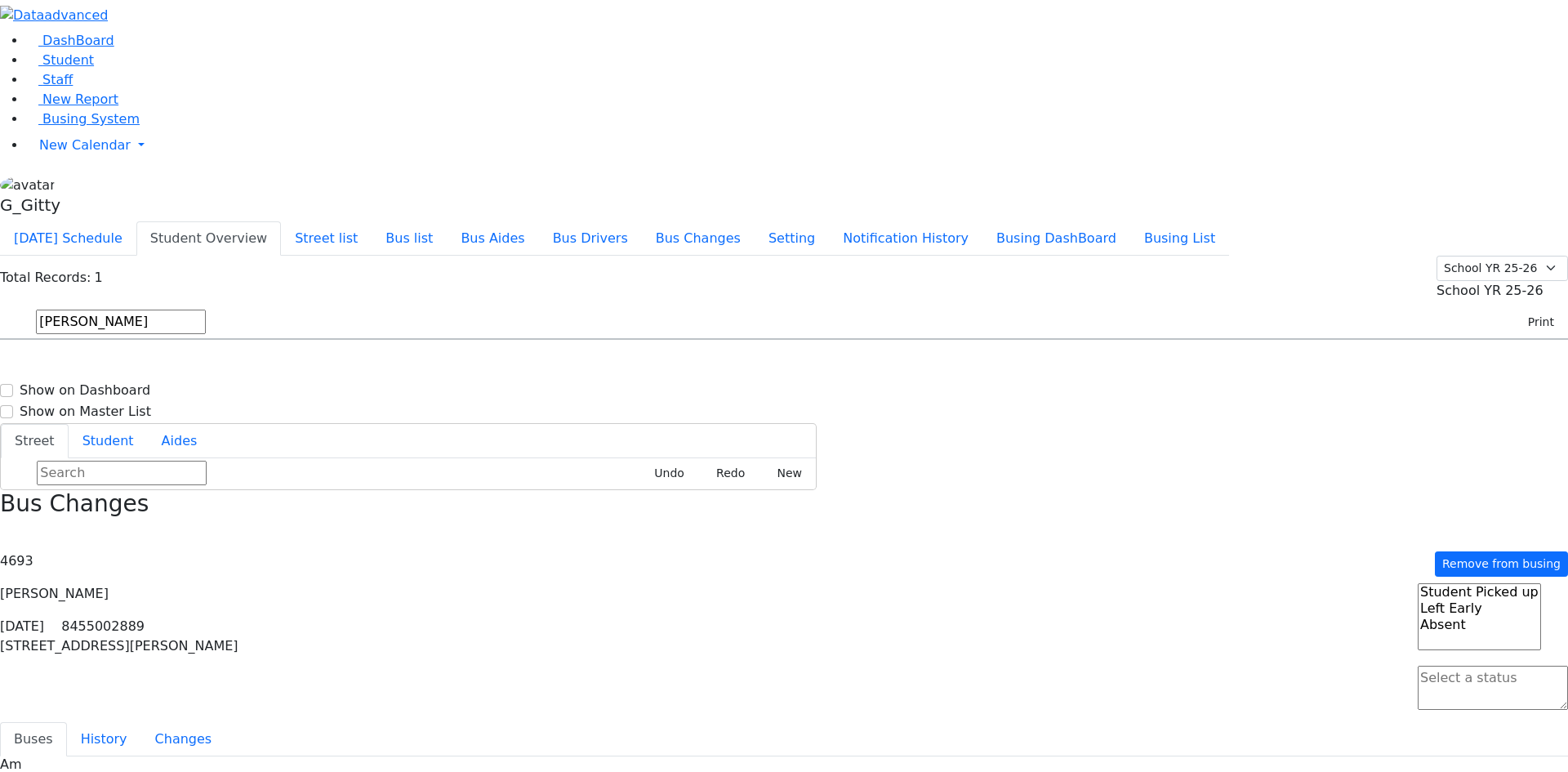
click at [1248, 617] on textarea "Search" at bounding box center [1493, 687] width 150 height 44
select select "1"
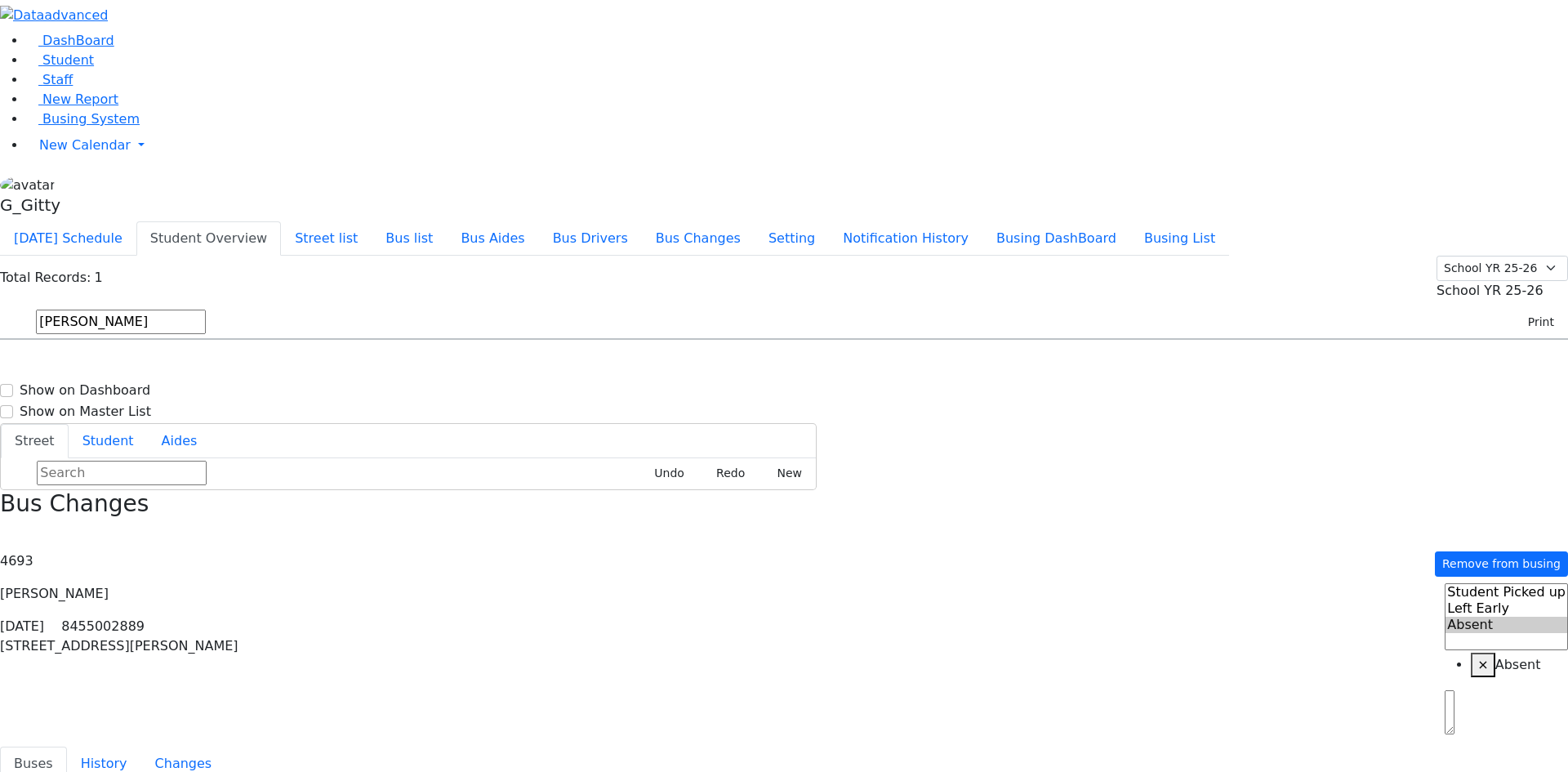
click at [206, 309] on input "rosen" at bounding box center [121, 321] width 170 height 25
type input "teite"
click at [724, 428] on h6 "34 Hawthorne Dr. - (845) 782-7789" at bounding box center [595, 435] width 254 height 15
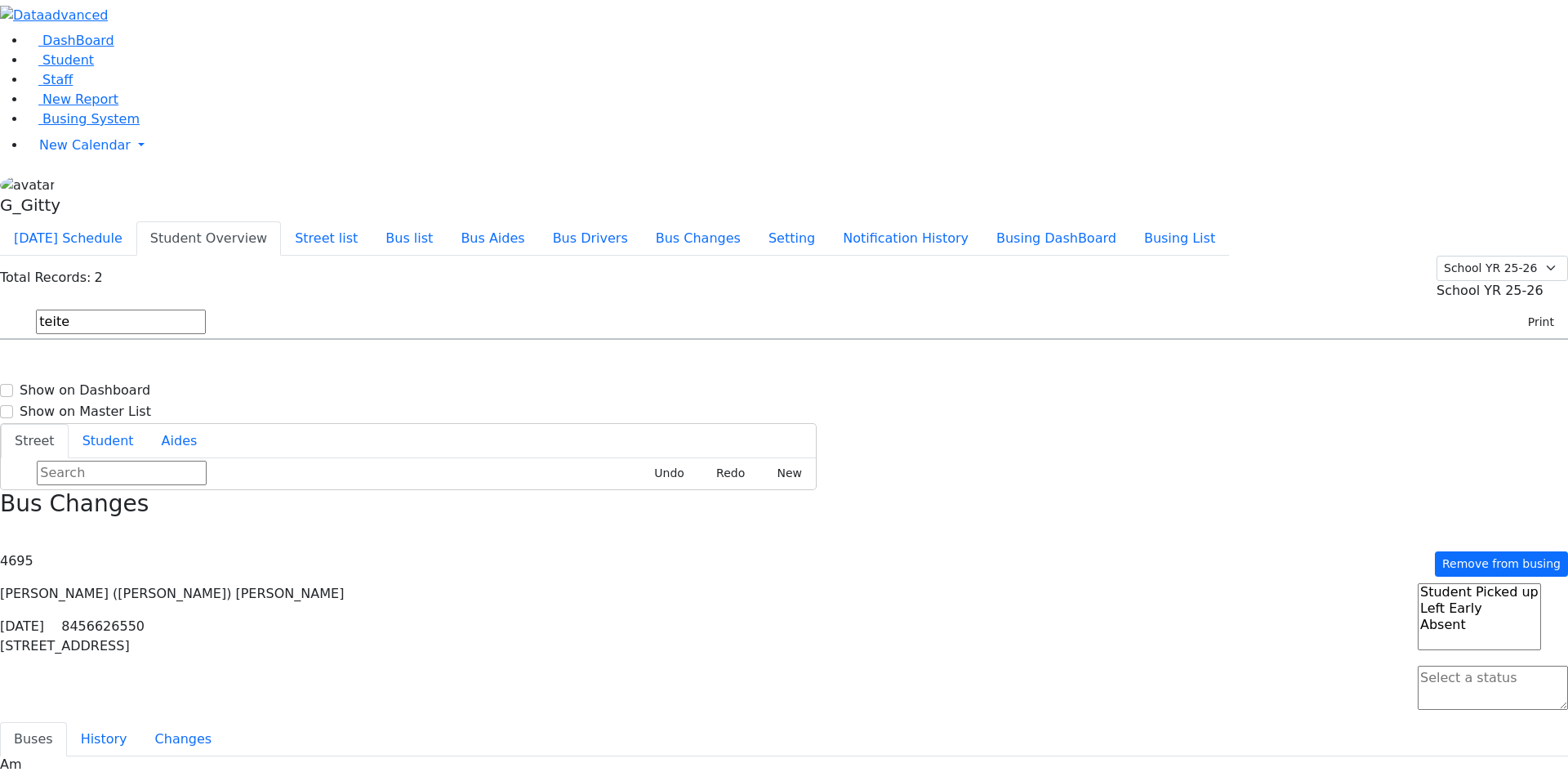
click at [1248, 617] on textarea "Search" at bounding box center [1493, 687] width 150 height 44
drag, startPoint x: 1441, startPoint y: 138, endPoint x: 1410, endPoint y: 130, distance: 32.0
select select "1"
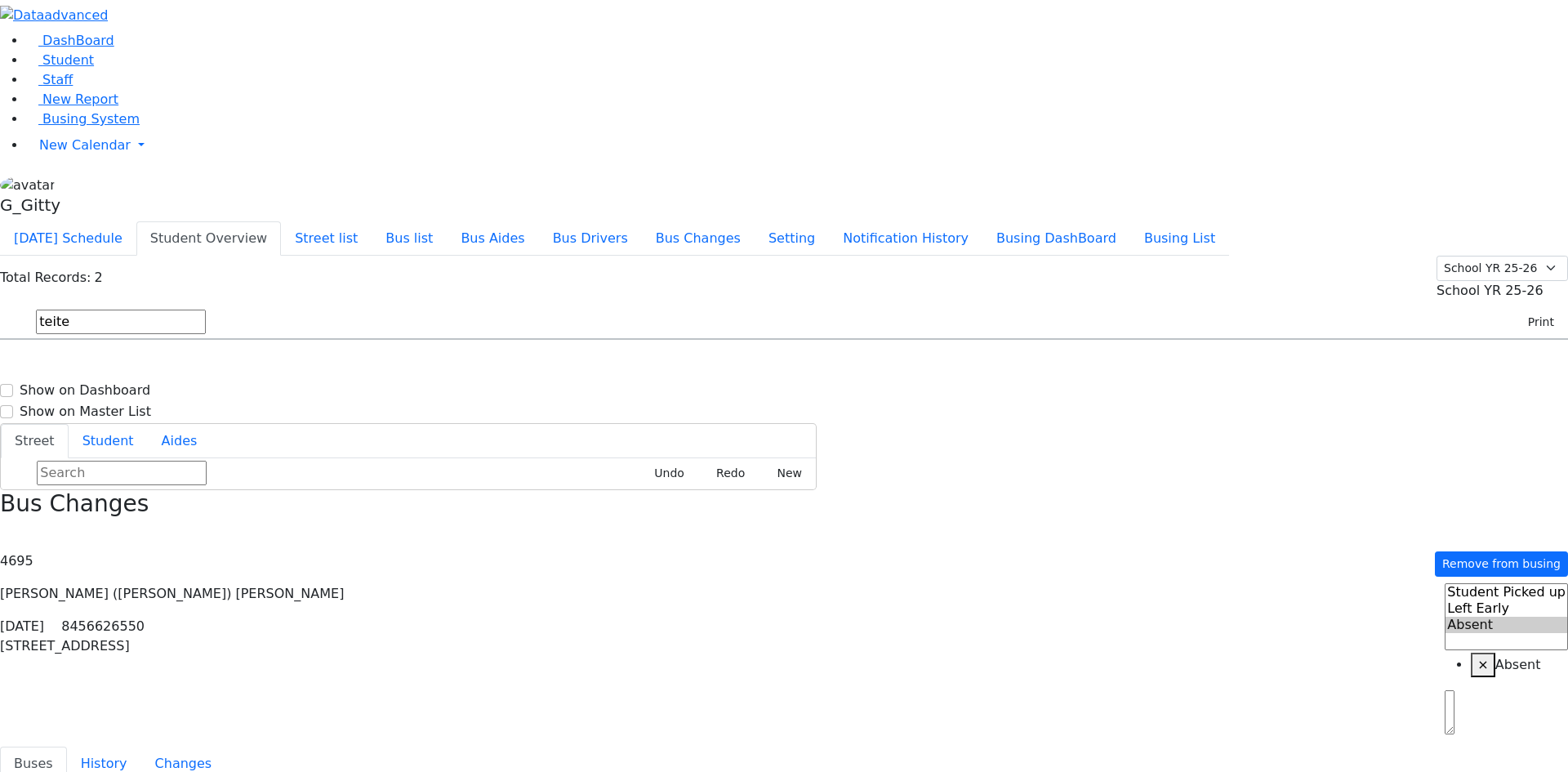
click at [206, 309] on input "teite" at bounding box center [121, 321] width 170 height 25
type input "abe"
click at [865, 375] on span "15 Lemberg Ct. #202" at bounding box center [777, 386] width 177 height 21
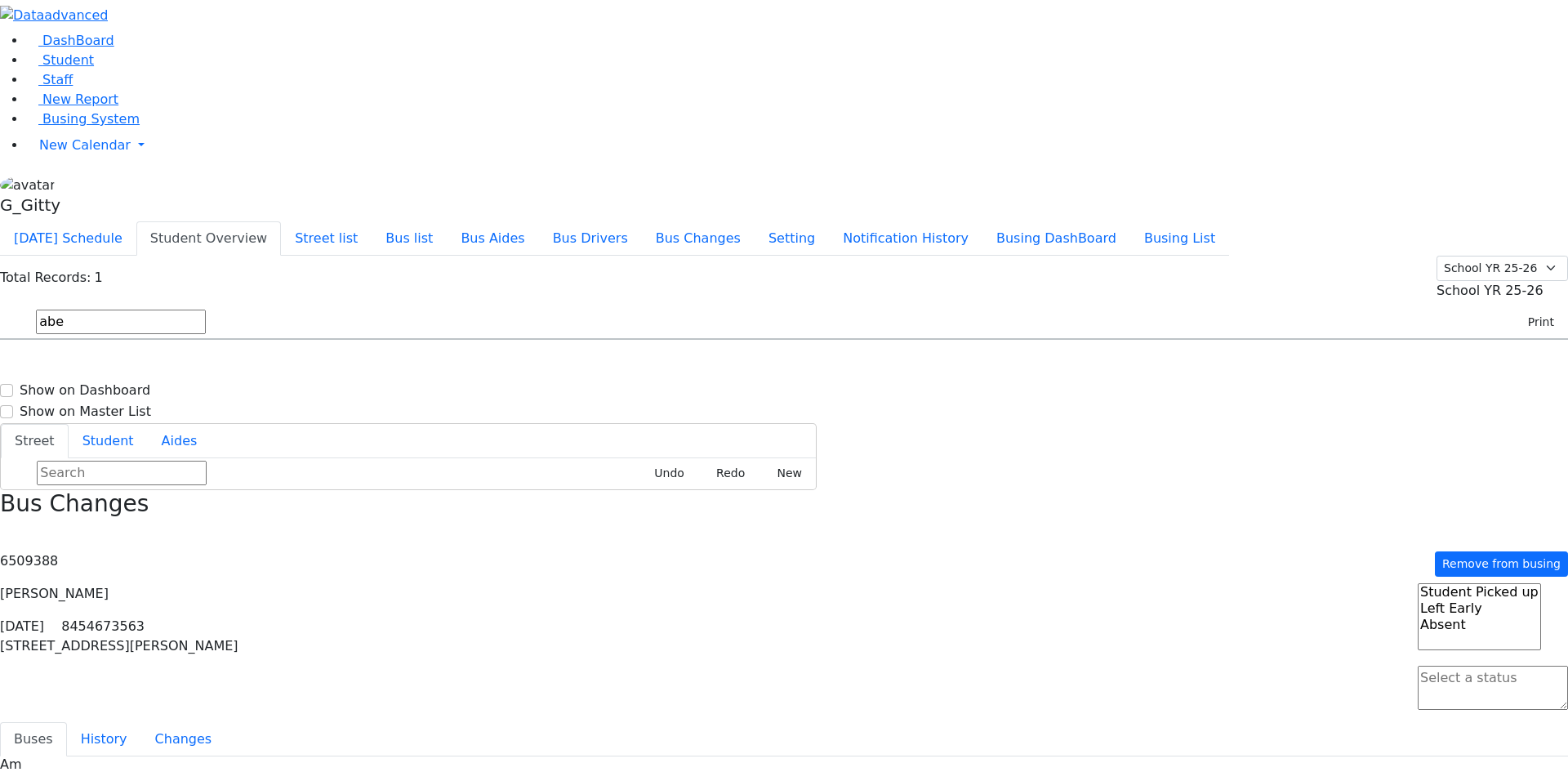
click at [1248, 617] on textarea "Search" at bounding box center [1493, 687] width 150 height 44
select select "1"
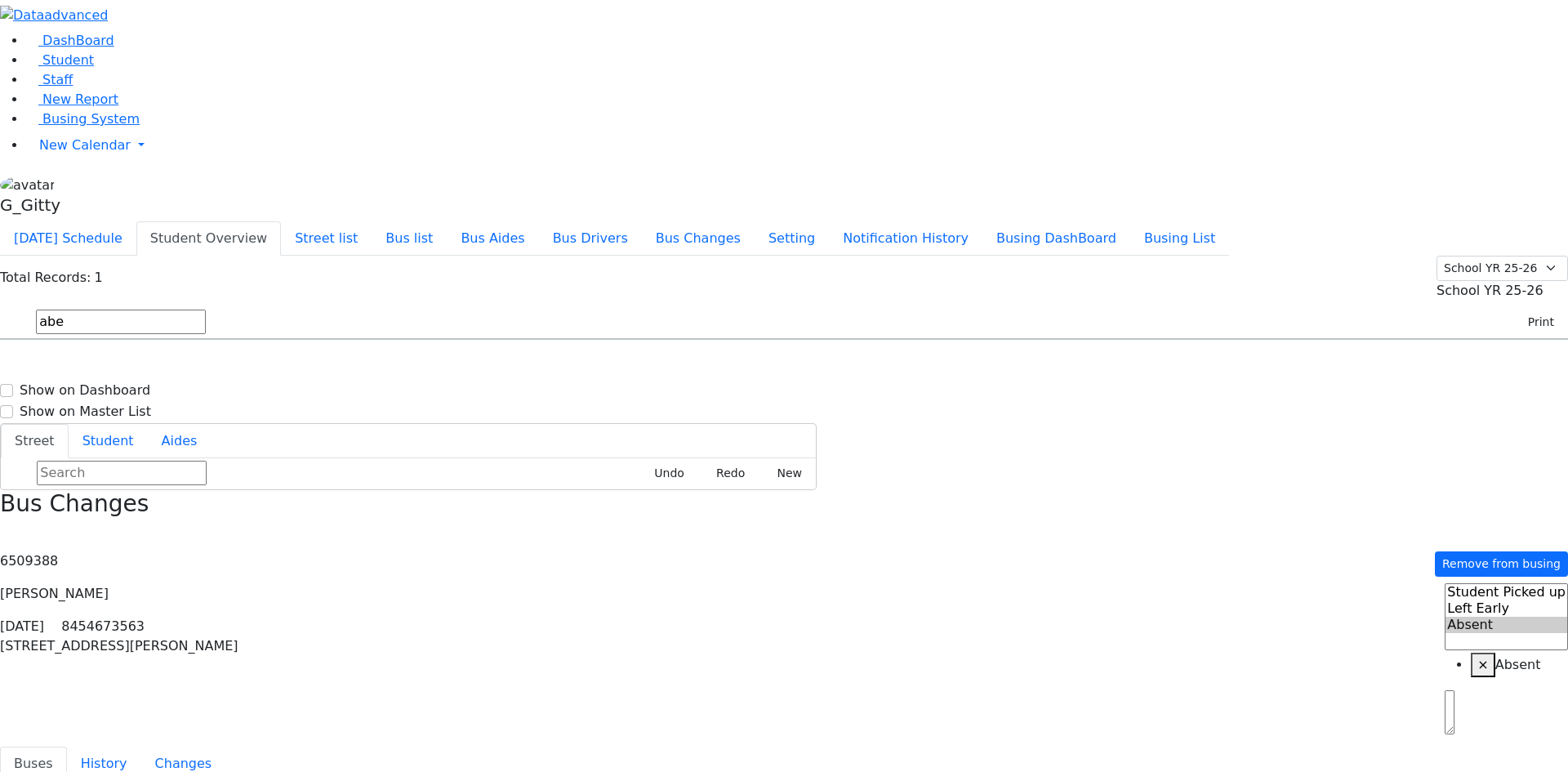
click at [206, 309] on input "abe" at bounding box center [121, 321] width 170 height 25
type input "e"
type input "weber"
click at [786, 375] on span "14 Dalewood Dr" at bounding box center [737, 386] width 97 height 21
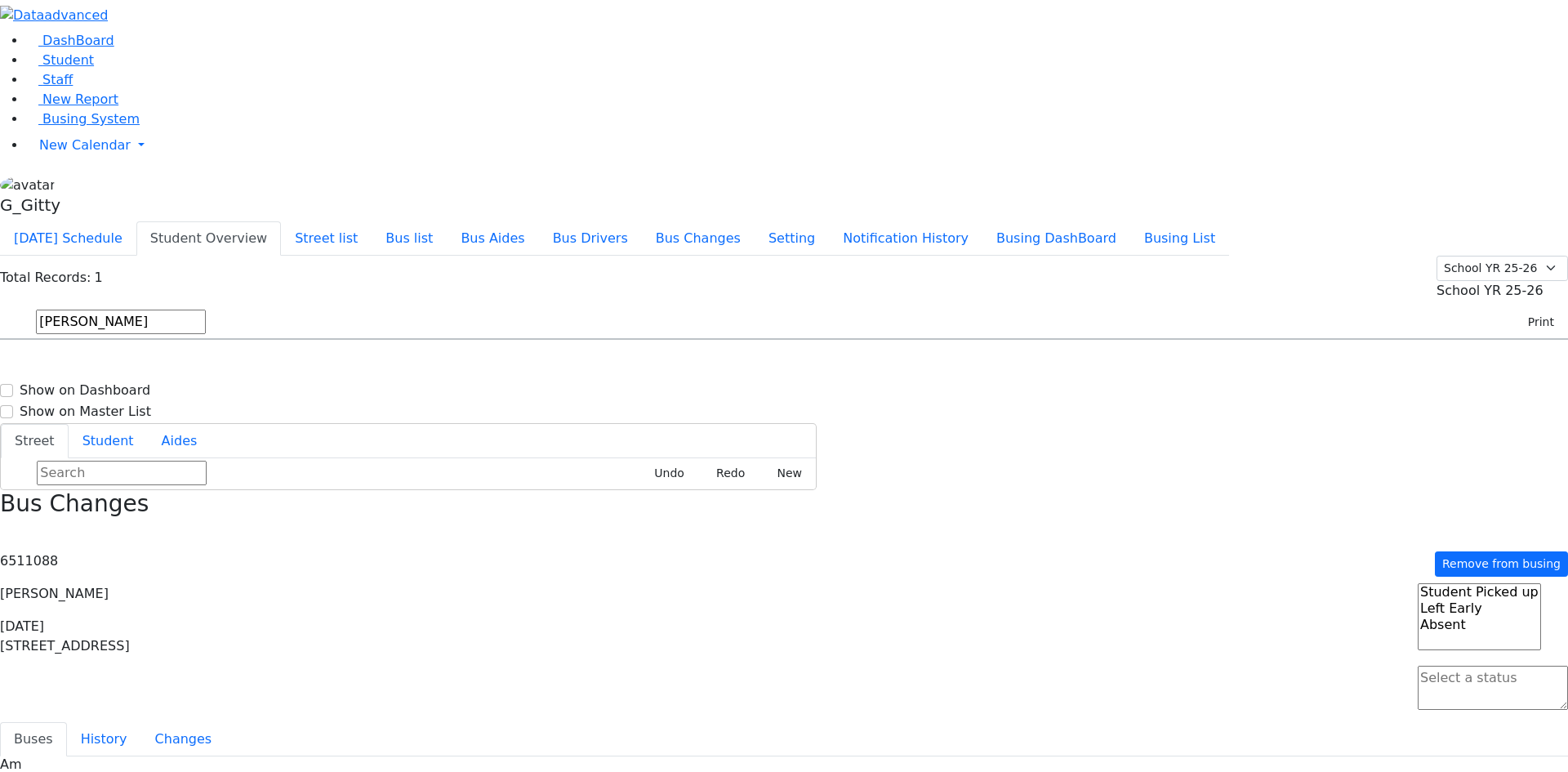
click at [1248, 617] on span at bounding box center [1493, 705] width 150 height 15
drag, startPoint x: 1449, startPoint y: 137, endPoint x: 1403, endPoint y: 129, distance: 46.7
select select "1"
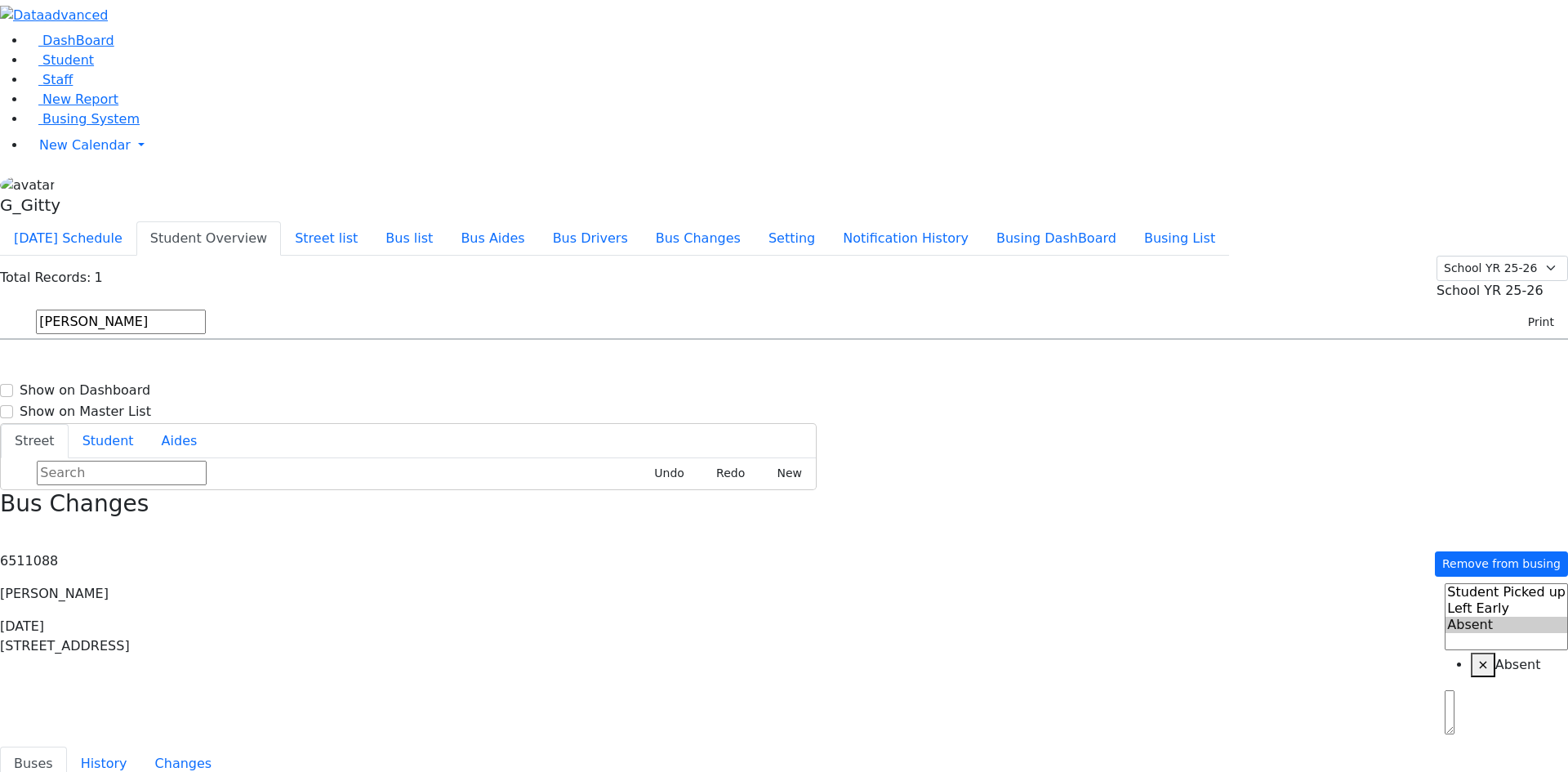
click at [206, 309] on input "weber" at bounding box center [121, 321] width 170 height 25
click at [1248, 490] on h3 "Bus Changes" at bounding box center [784, 504] width 1568 height 27
click at [9, 530] on icon "button" at bounding box center [5, 535] width 9 height 9
click at [446, 221] on button "Bus list" at bounding box center [410, 238] width 75 height 34
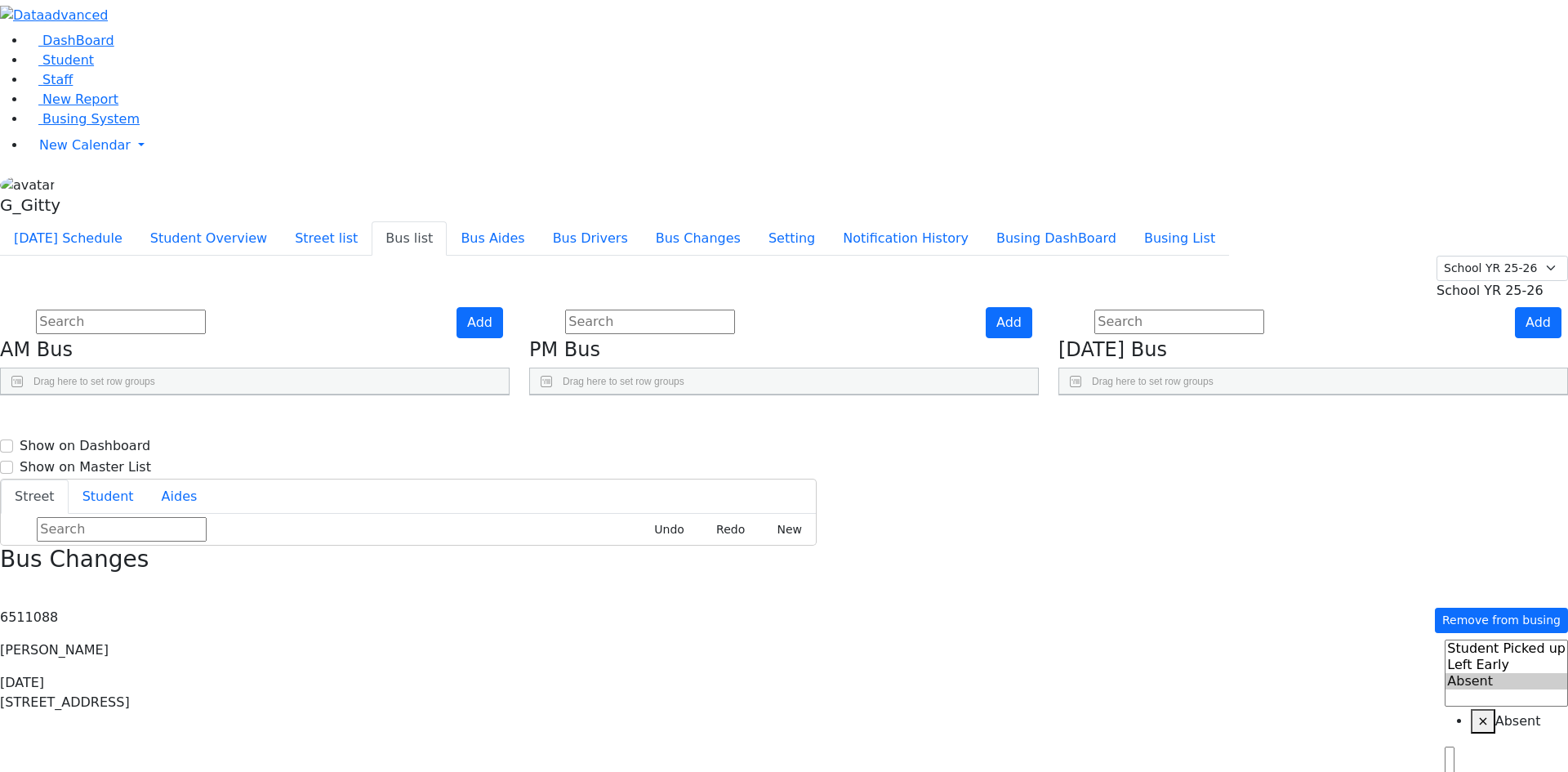
click at [1248, 464] on use "Press SPACE to select this row." at bounding box center [1483, 464] width 0 height 0
click at [1248, 499] on link "Press SPACE to select this row." at bounding box center [1487, 509] width 17 height 21
click at [1248, 547] on use "Press SPACE to select this row." at bounding box center [1483, 547] width 0 height 0
click at [1248, 587] on use "Press SPACE to select this row." at bounding box center [1483, 587] width 0 height 0
click at [1248, 617] on use "Press SPACE to select this row." at bounding box center [1483, 628] width 0 height 0
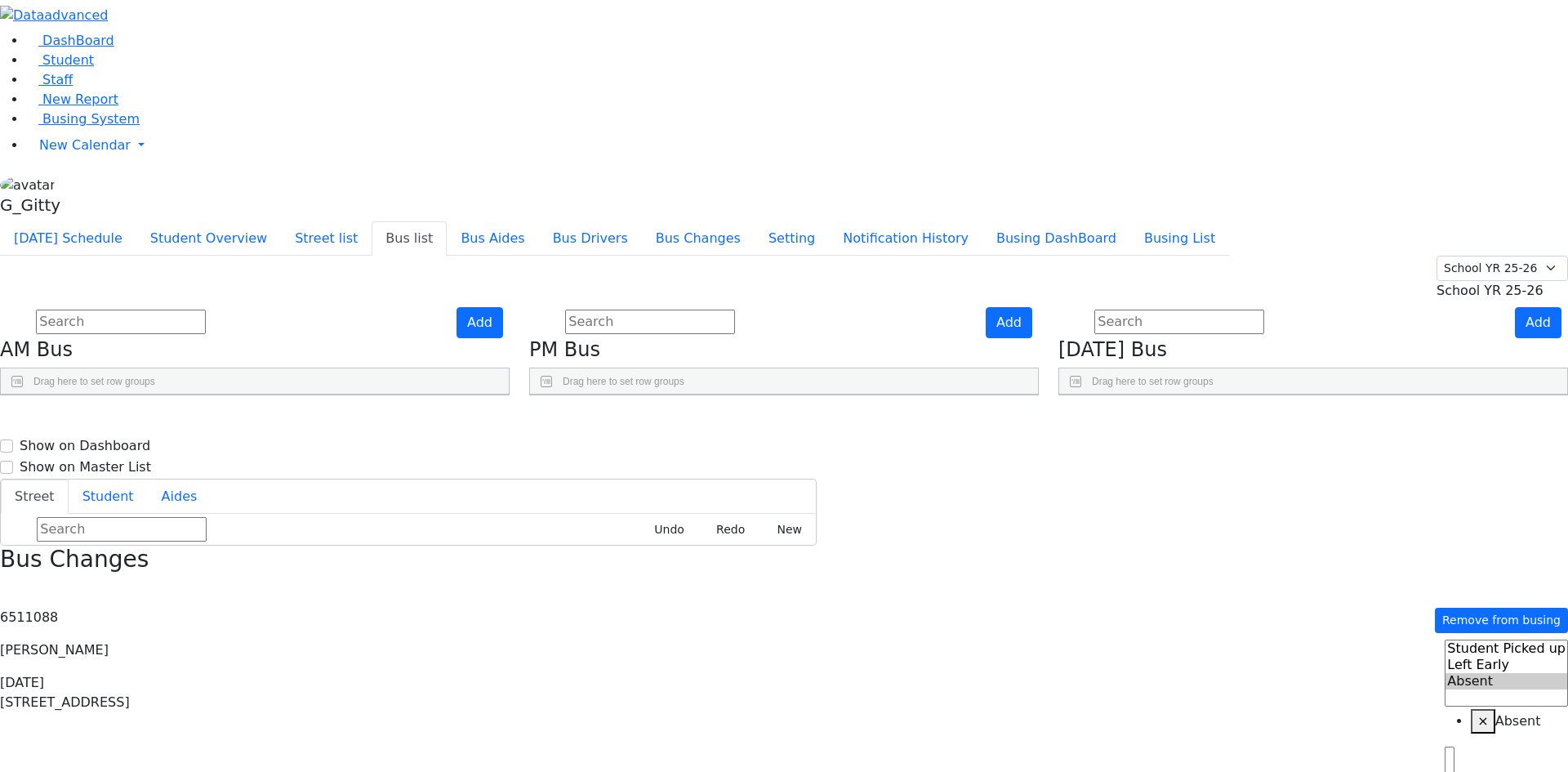
click at [1248, 617] on icon "Press SPACE to select this row." at bounding box center [1487, 673] width 9 height 9
click at [1248, 617] on use "Press SPACE to select this row." at bounding box center [1483, 709] width 0 height 0
click at [1248, 617] on use "Press SPACE to select this row." at bounding box center [1483, 751] width 0 height 0
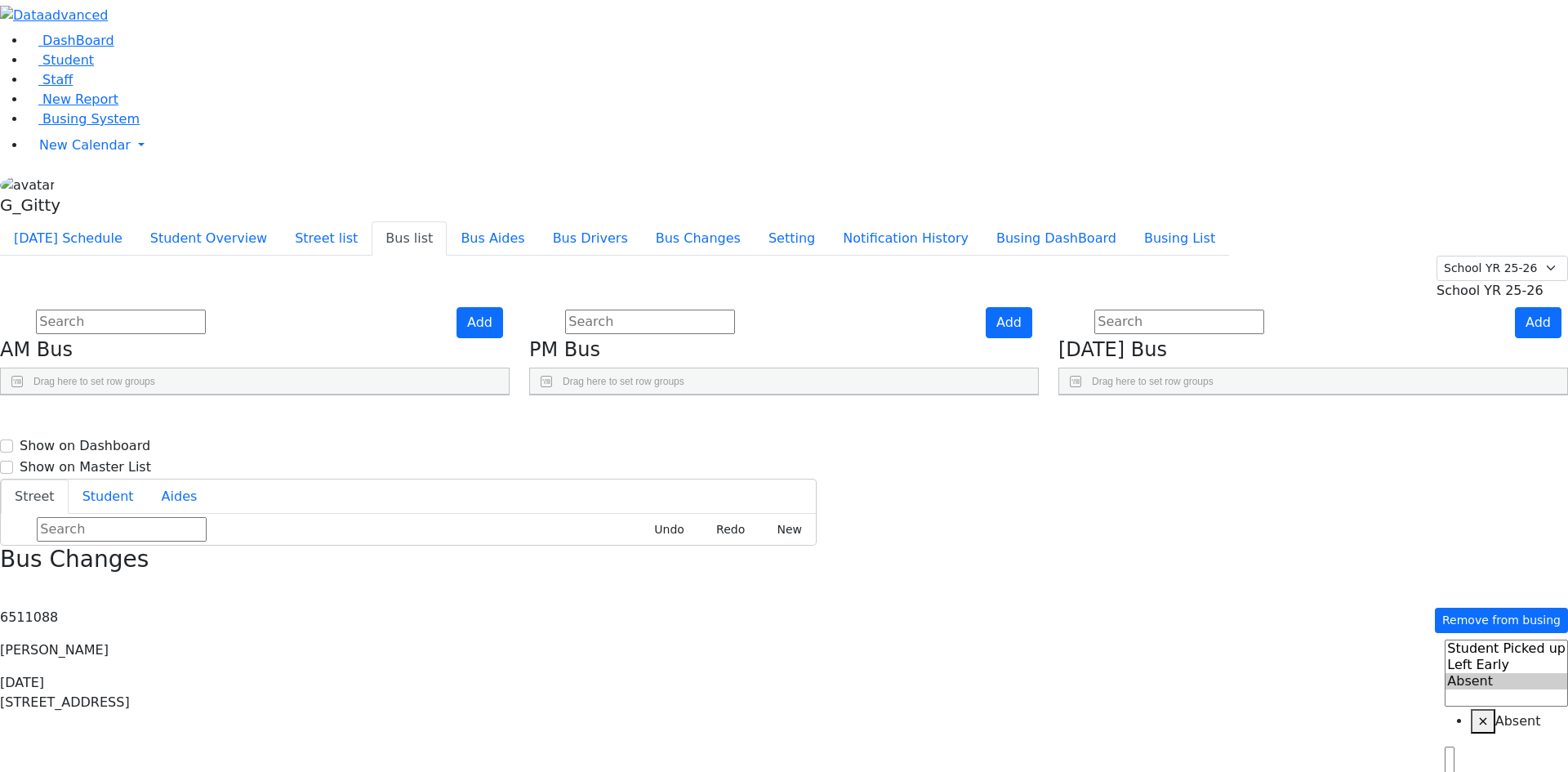
scroll to position [409, 0]
click at [66, 127] on link "Busing System" at bounding box center [83, 119] width 113 height 15
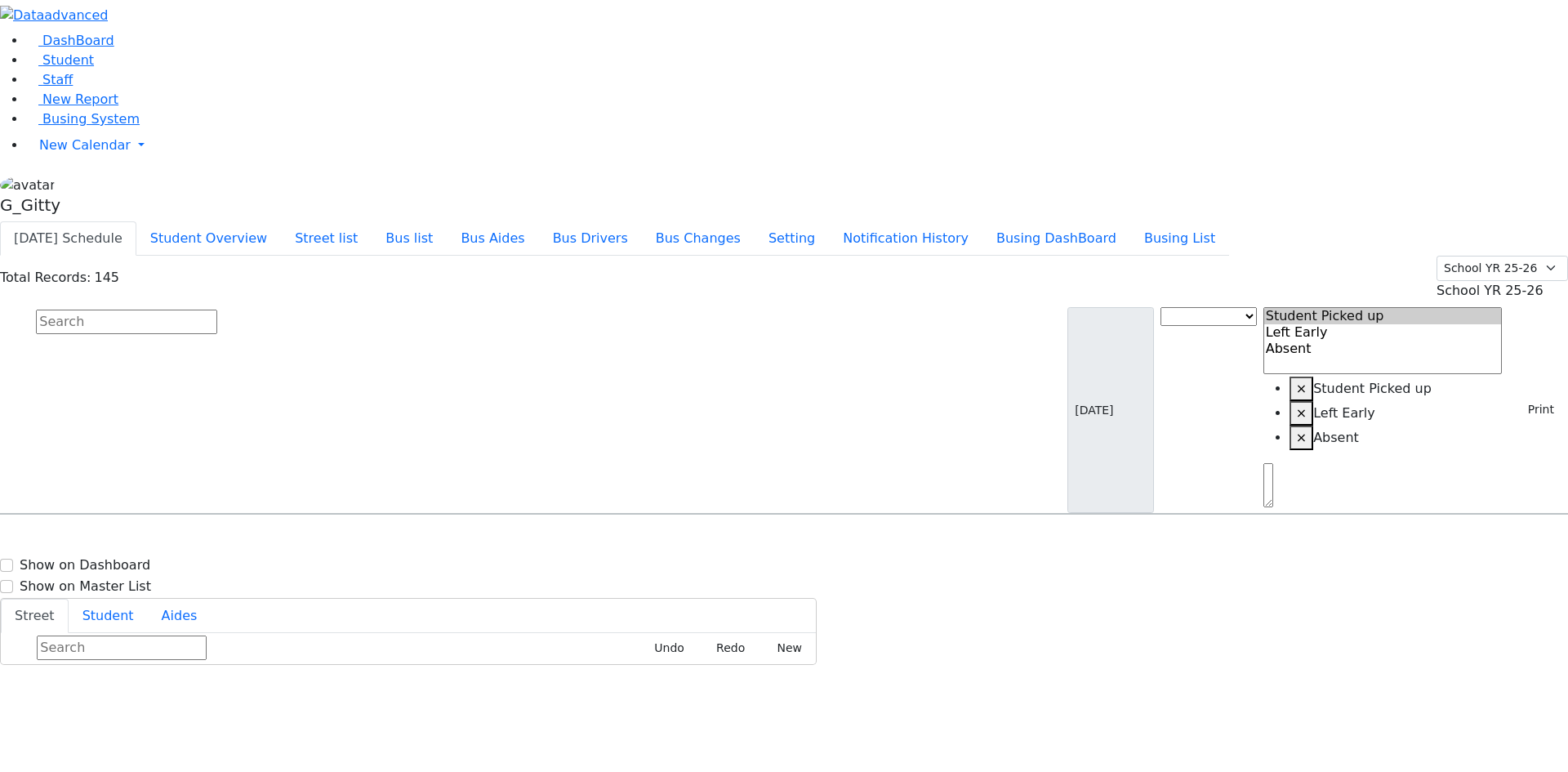
click at [218, 309] on input "text" at bounding box center [127, 321] width 182 height 25
type input "diny"
click at [131, 538] on h6 "[PERSON_NAME]" at bounding box center [70, 546] width 120 height 15
select select
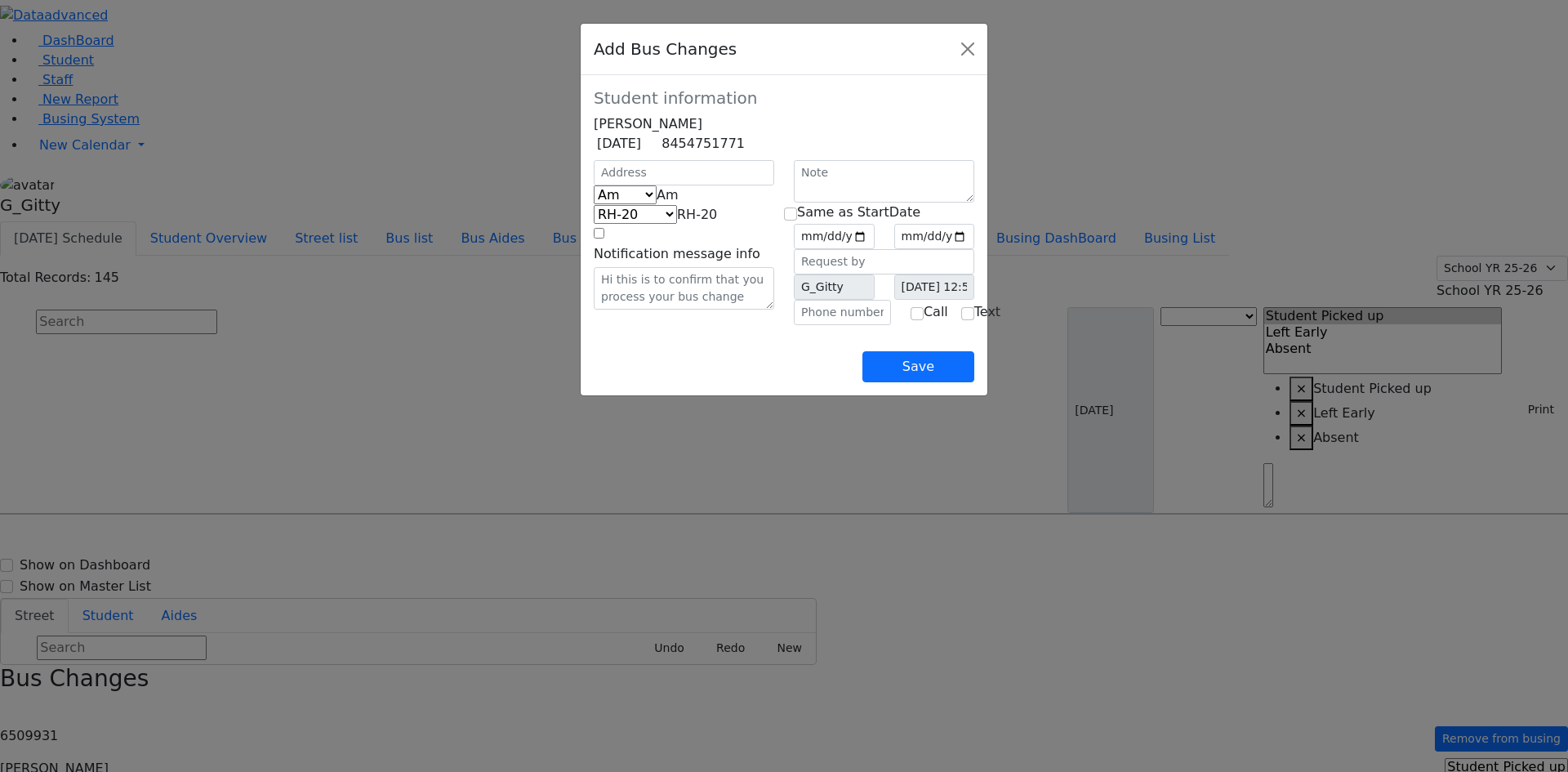
click at [656, 202] on span "Am" at bounding box center [667, 194] width 22 height 15
select select "3"
click at [691, 222] on span "KJ-1" at bounding box center [703, 214] width 26 height 15
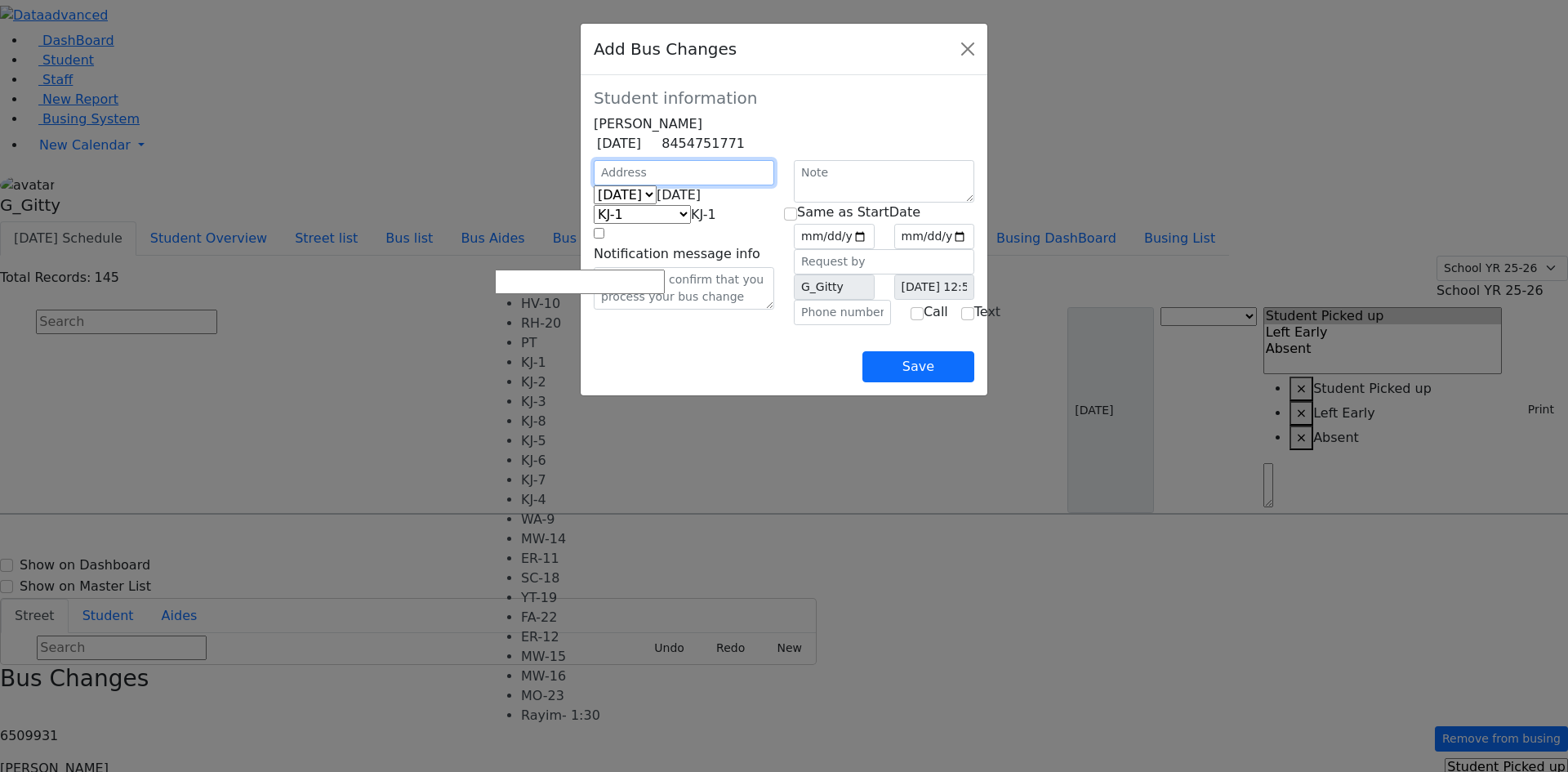
click at [594, 185] on input "text" at bounding box center [684, 173] width 181 height 26
click at [691, 222] on span "KJ-1" at bounding box center [703, 214] width 26 height 15
select select "411"
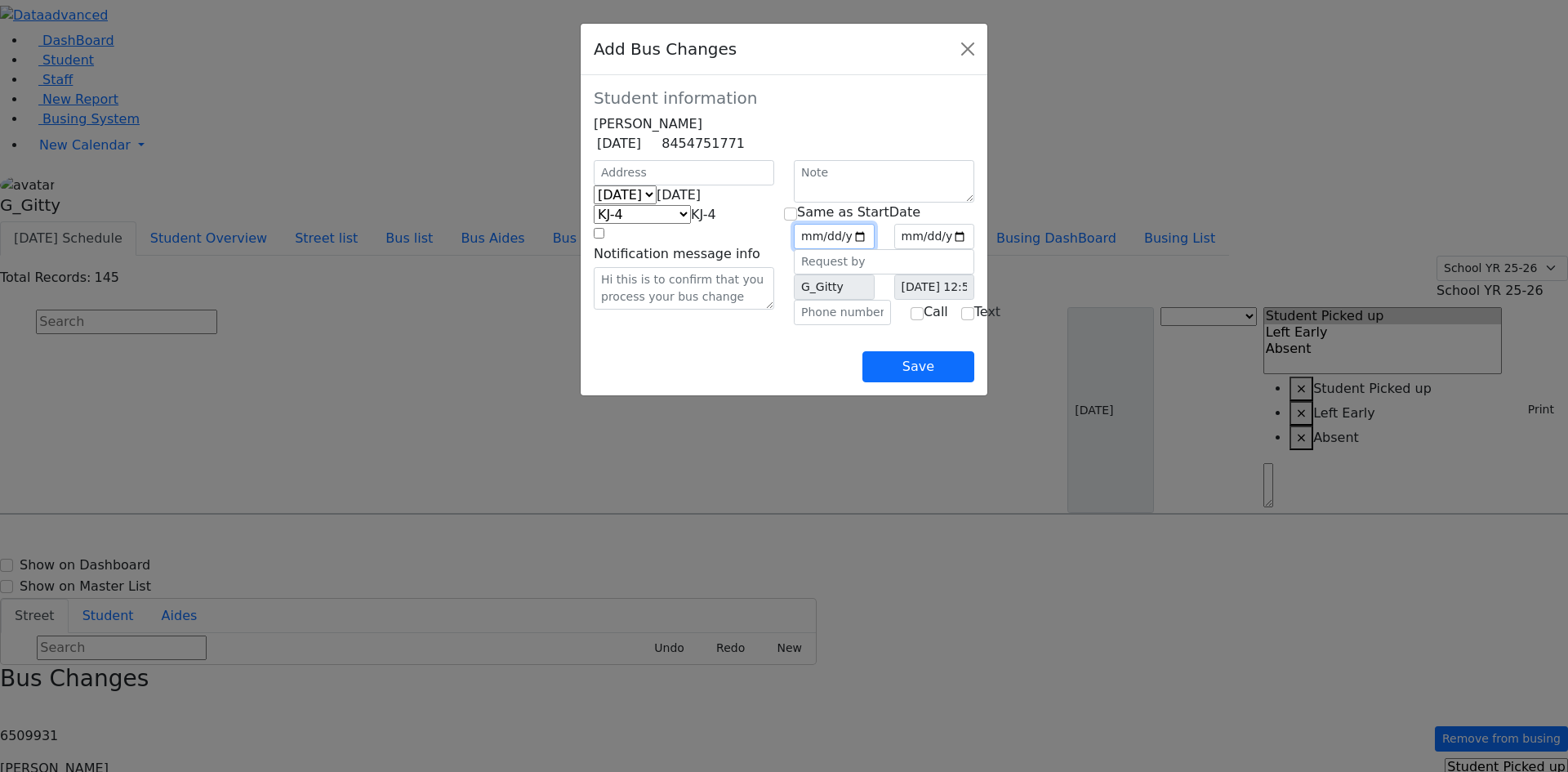
click at [875, 249] on input "date" at bounding box center [835, 236] width 81 height 26
type input "2025-09-05"
click at [797, 220] on input "checkbox" at bounding box center [790, 213] width 13 height 13
checkbox input "true"
type input "2025-09-05"
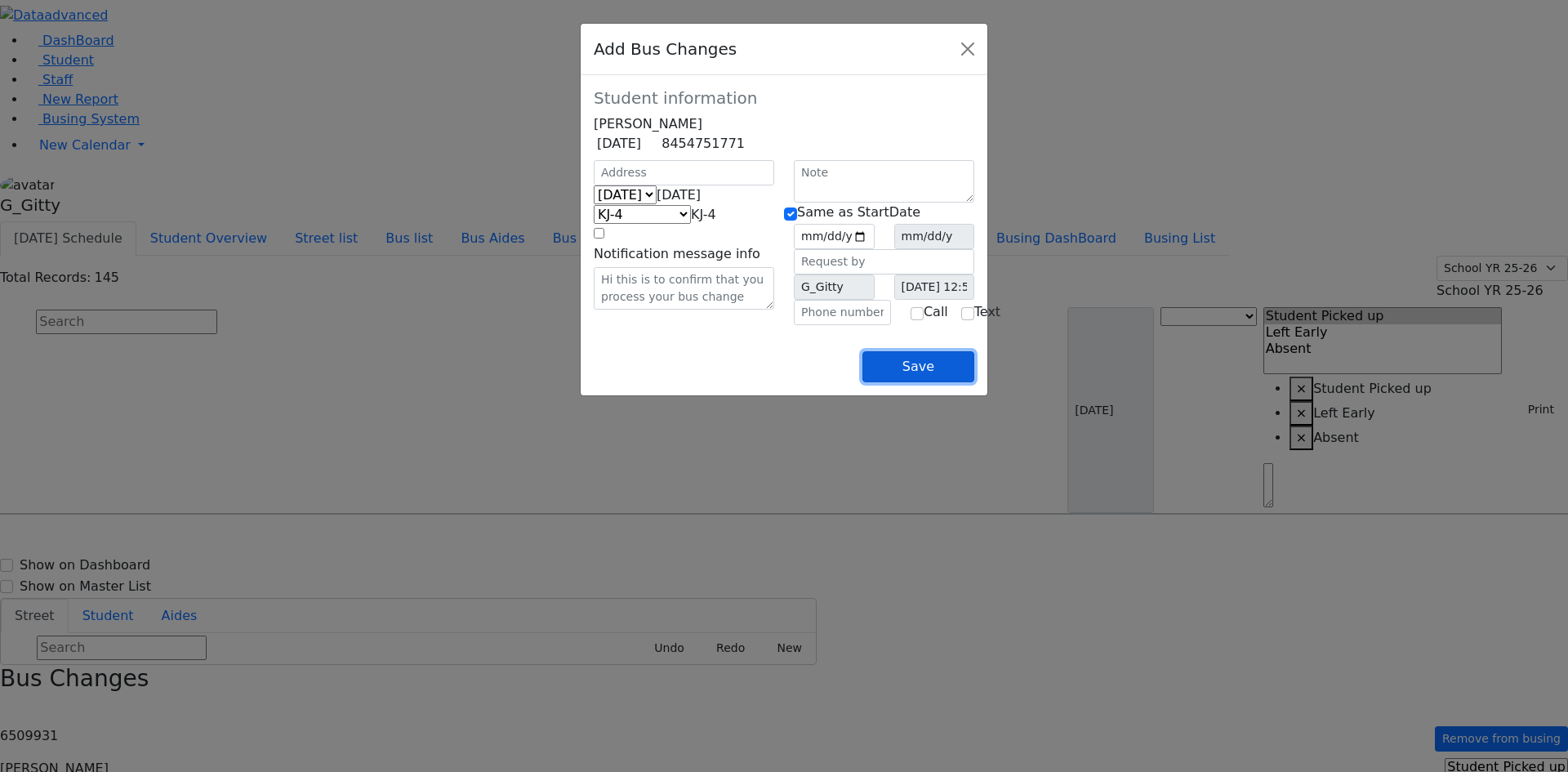
click at [974, 382] on button "Save" at bounding box center [919, 367] width 112 height 31
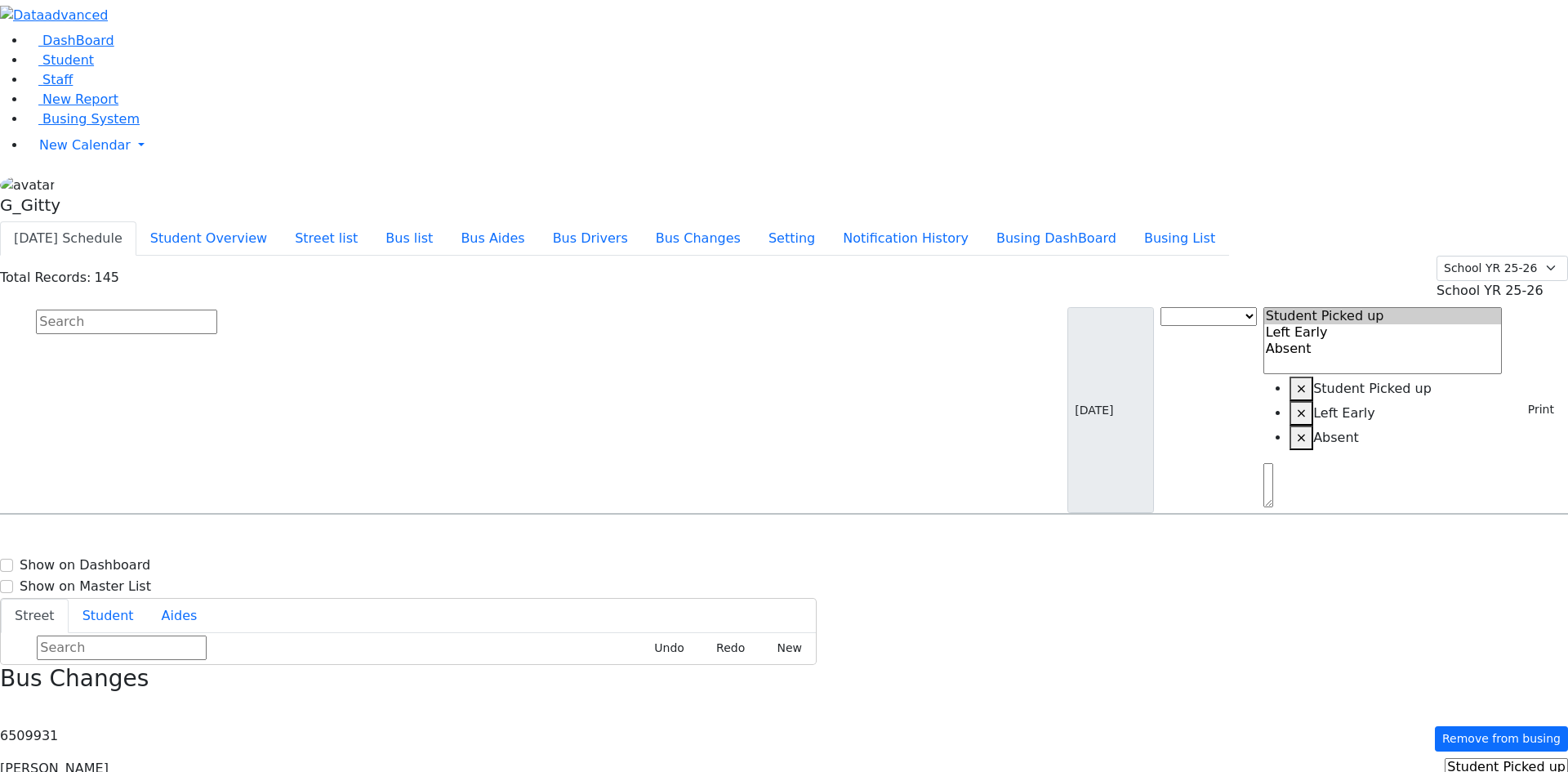
click at [275, 521] on span "Address" at bounding box center [255, 526] width 39 height 11
click at [131, 561] on h6 "9/12/2016 8454925198" at bounding box center [70, 569] width 120 height 15
select select
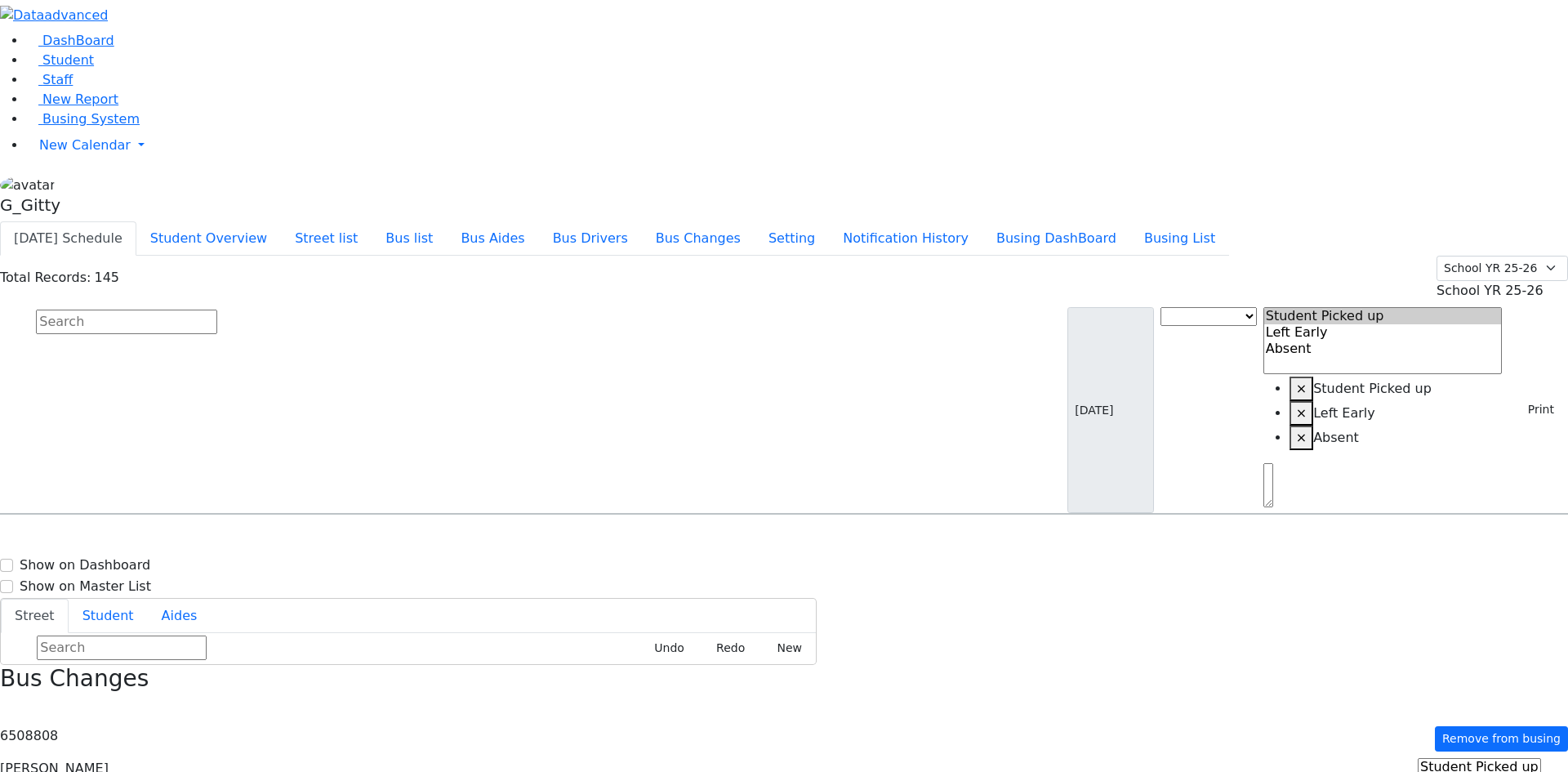
drag, startPoint x: 896, startPoint y: 98, endPoint x: 1095, endPoint y: 181, distance: 215.6
click at [218, 309] on input "text" at bounding box center [127, 321] width 182 height 25
click at [0, 307] on button "submit" at bounding box center [15, 322] width 32 height 31
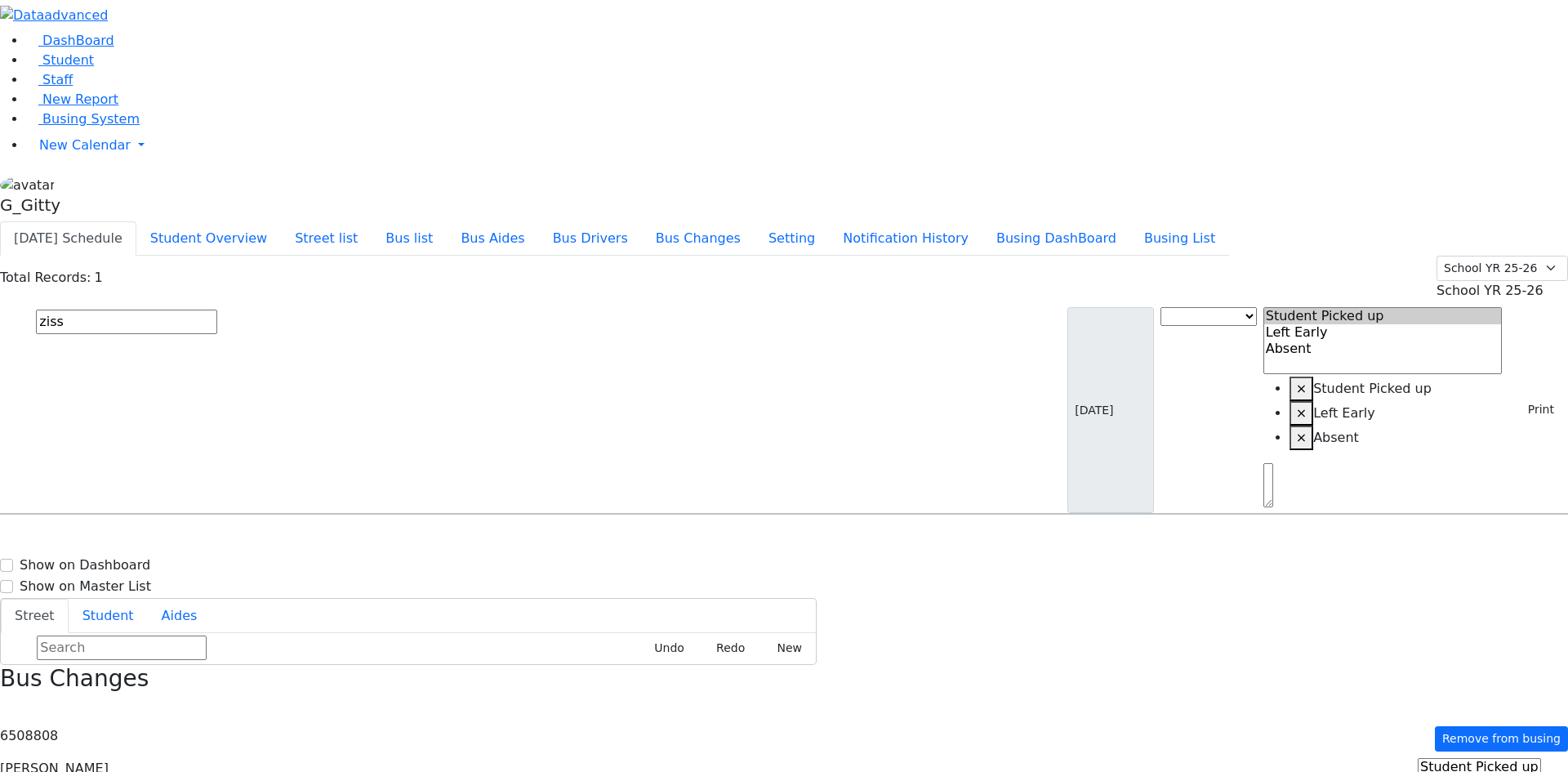
click at [218, 309] on input "ziss" at bounding box center [127, 321] width 182 height 25
type input "z"
type input "S"
type input "min"
click at [942, 550] on span "2 Lipa Friedman Lane #203" at bounding box center [817, 560] width 258 height 21
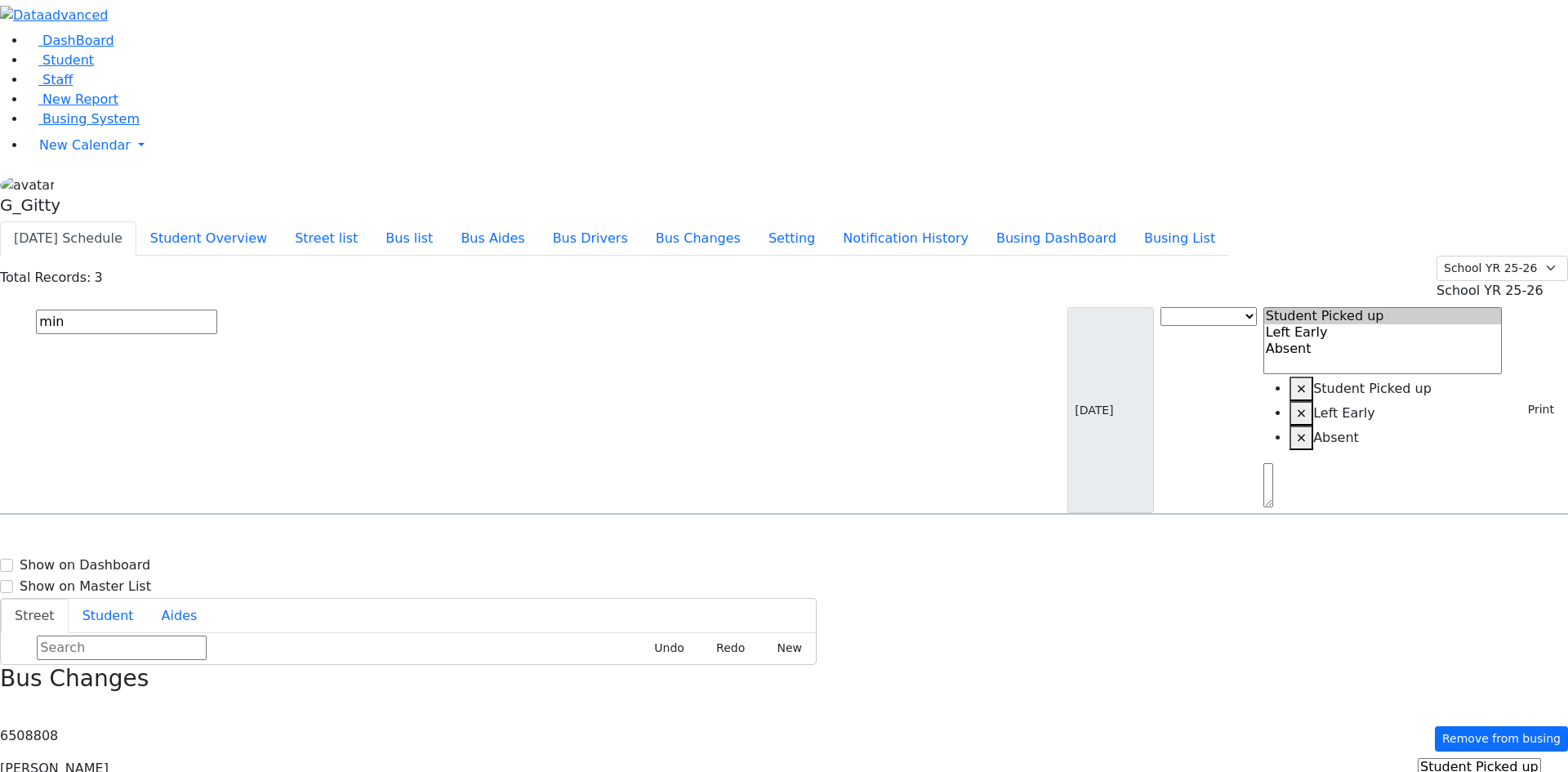
click at [941, 550] on span "2 Lipa Friedman Lane #203" at bounding box center [817, 560] width 258 height 21
select select
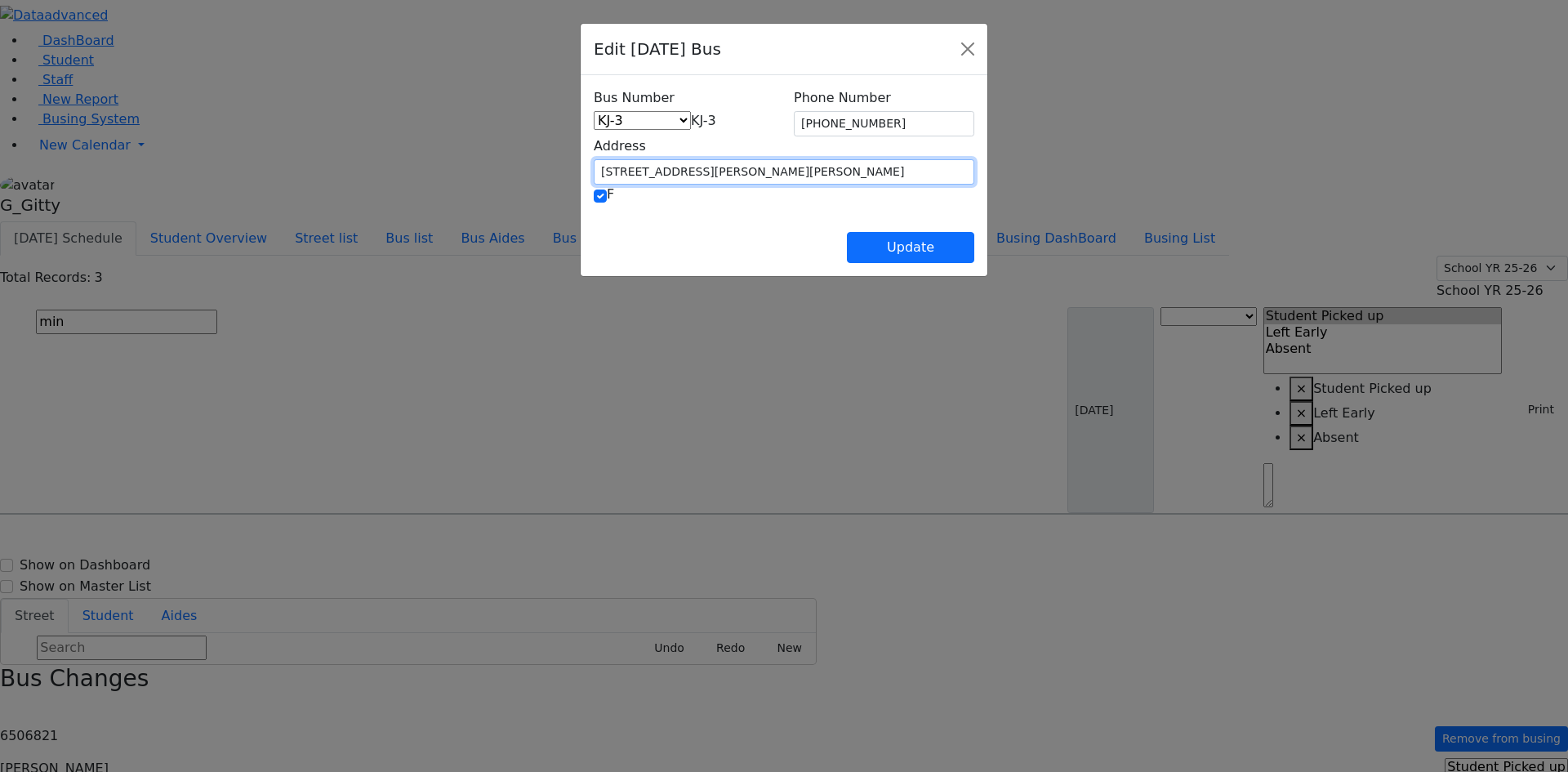
click at [755, 170] on input "2 Lipa Friedman Lane #203" at bounding box center [784, 172] width 380 height 26
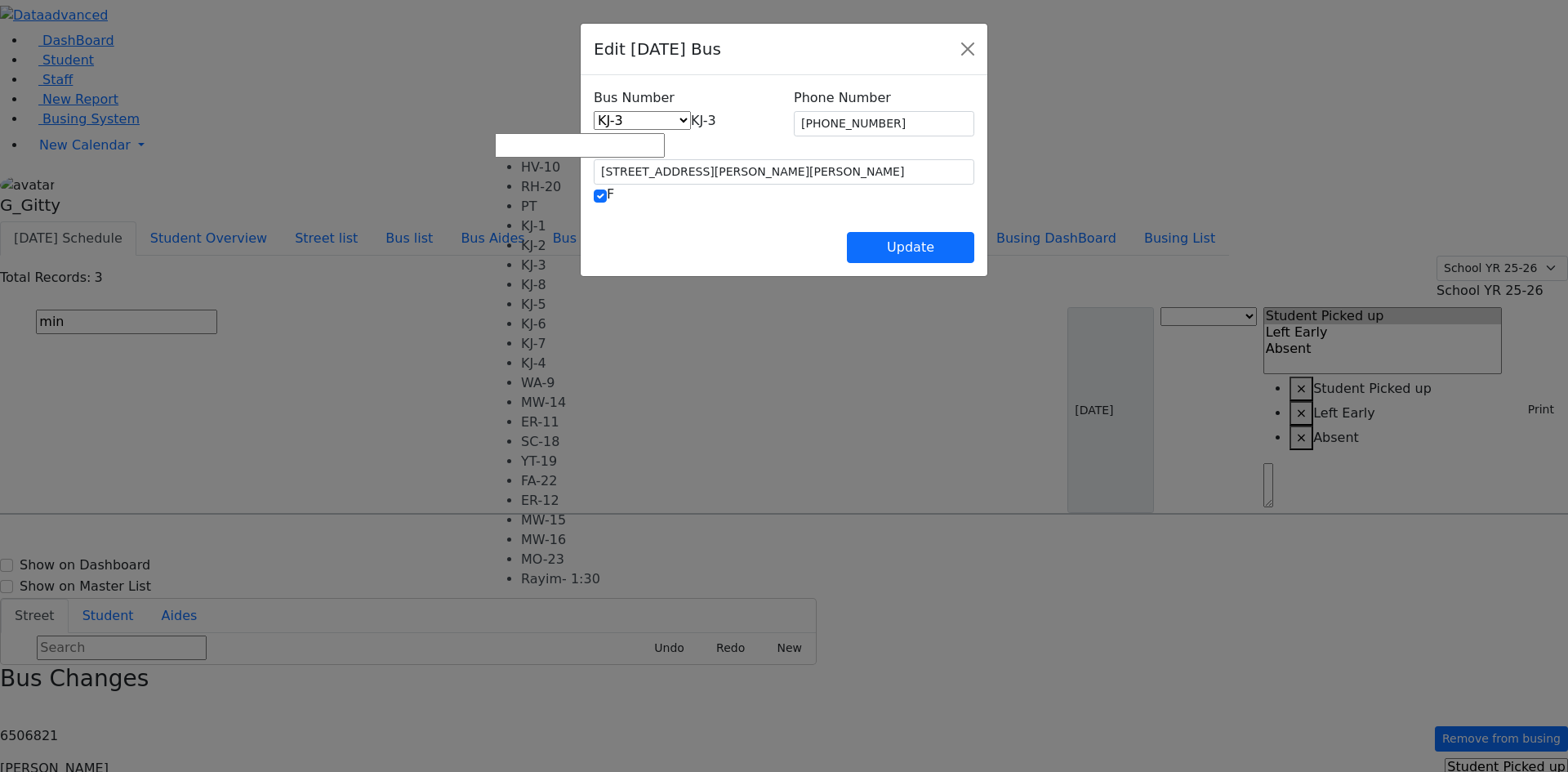
click at [716, 121] on span "KJ-3" at bounding box center [703, 121] width 26 height 15
click at [704, 120] on span "MO-23" at bounding box center [712, 121] width 44 height 15
select select "463"
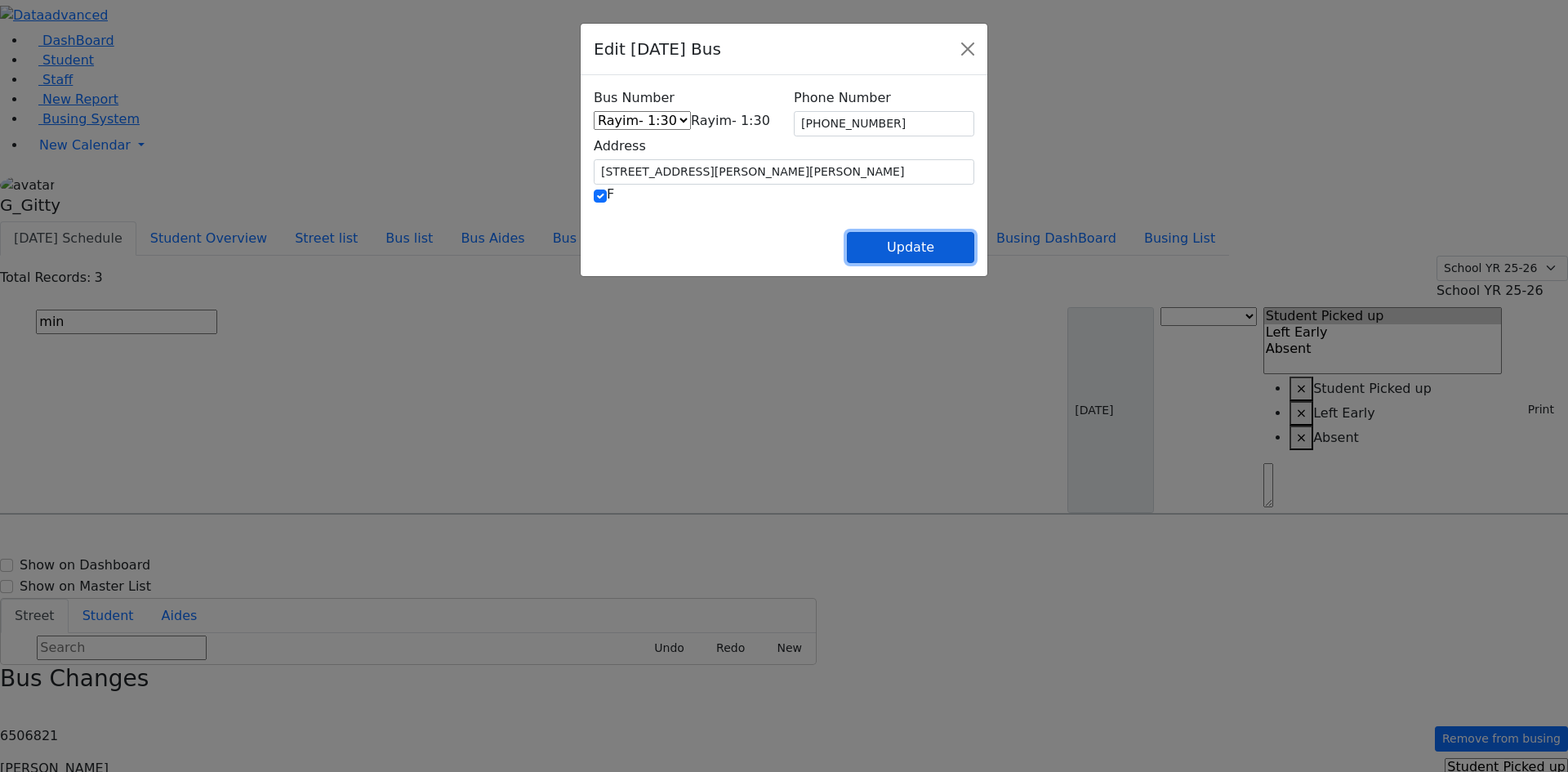
click at [973, 250] on button "Update" at bounding box center [911, 248] width 128 height 31
select select
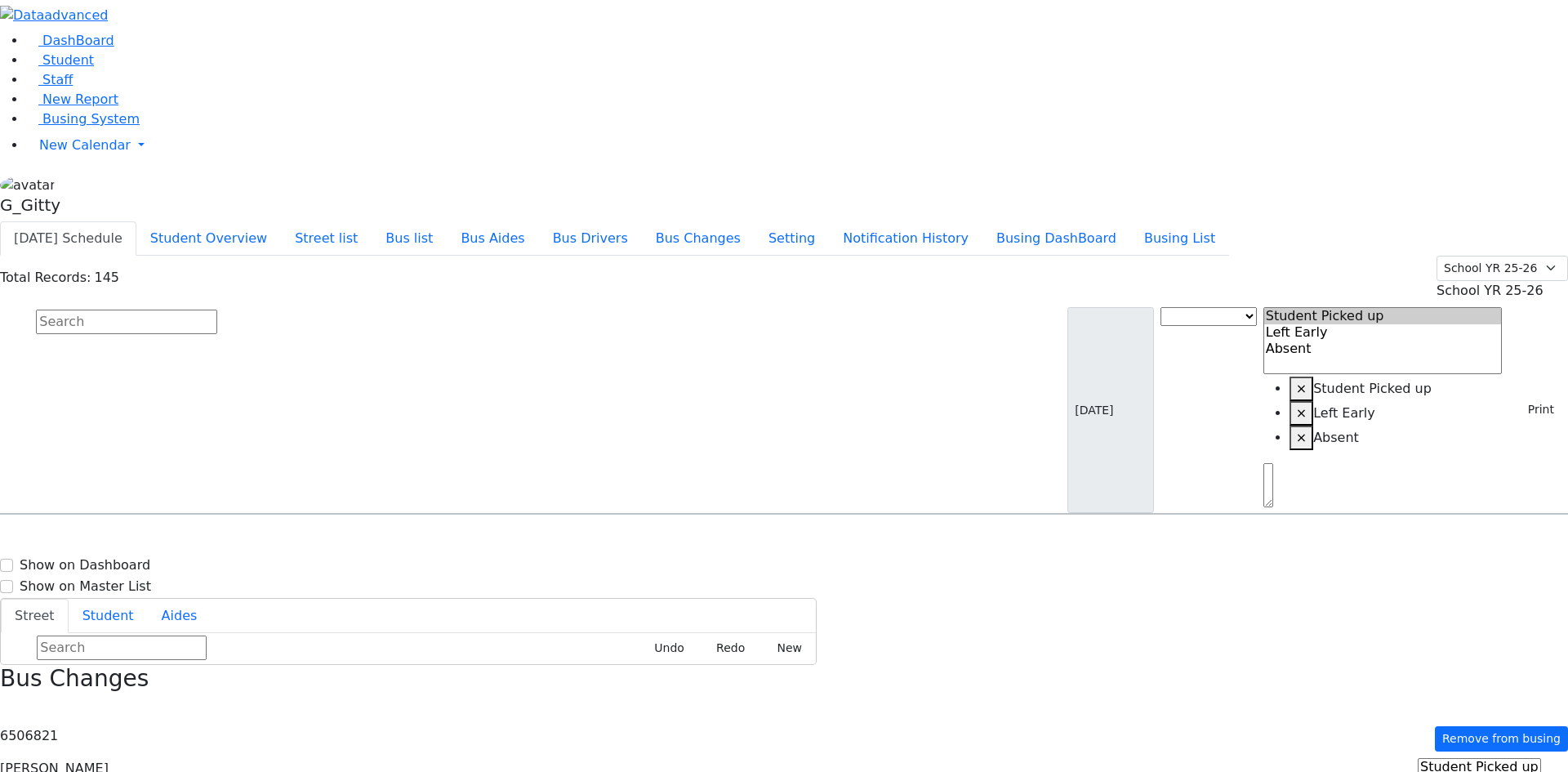
click at [218, 309] on input "text" at bounding box center [127, 321] width 182 height 25
type input "min"
click at [131, 643] on span "8457837205" at bounding box center [93, 650] width 76 height 14
select select
click at [131, 643] on span "8457837205" at bounding box center [93, 650] width 76 height 14
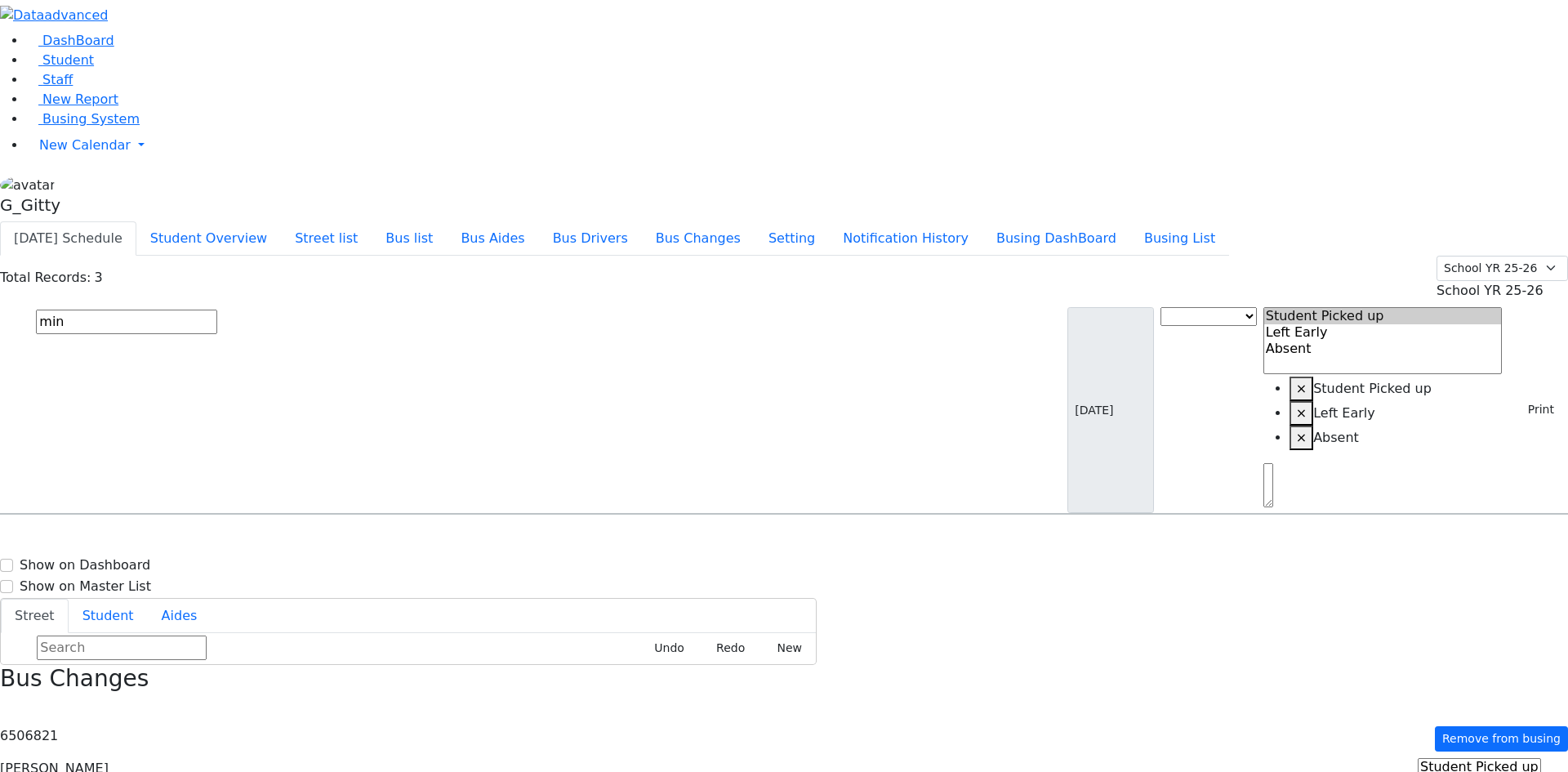
select select
click at [131, 579] on h6 "Markowitz Mindy" at bounding box center [70, 587] width 120 height 15
select select
click at [859, 541] on div "Katz Benjamin 4/8/2013 8457828534 21 Chevron Road #202 KJ-3 21 Chevron Road #20…" at bounding box center [784, 601] width 1566 height 123
click at [771, 643] on h6 "2 Lipa Friedman Lane #203 - 8457837205" at bounding box center [681, 650] width 425 height 15
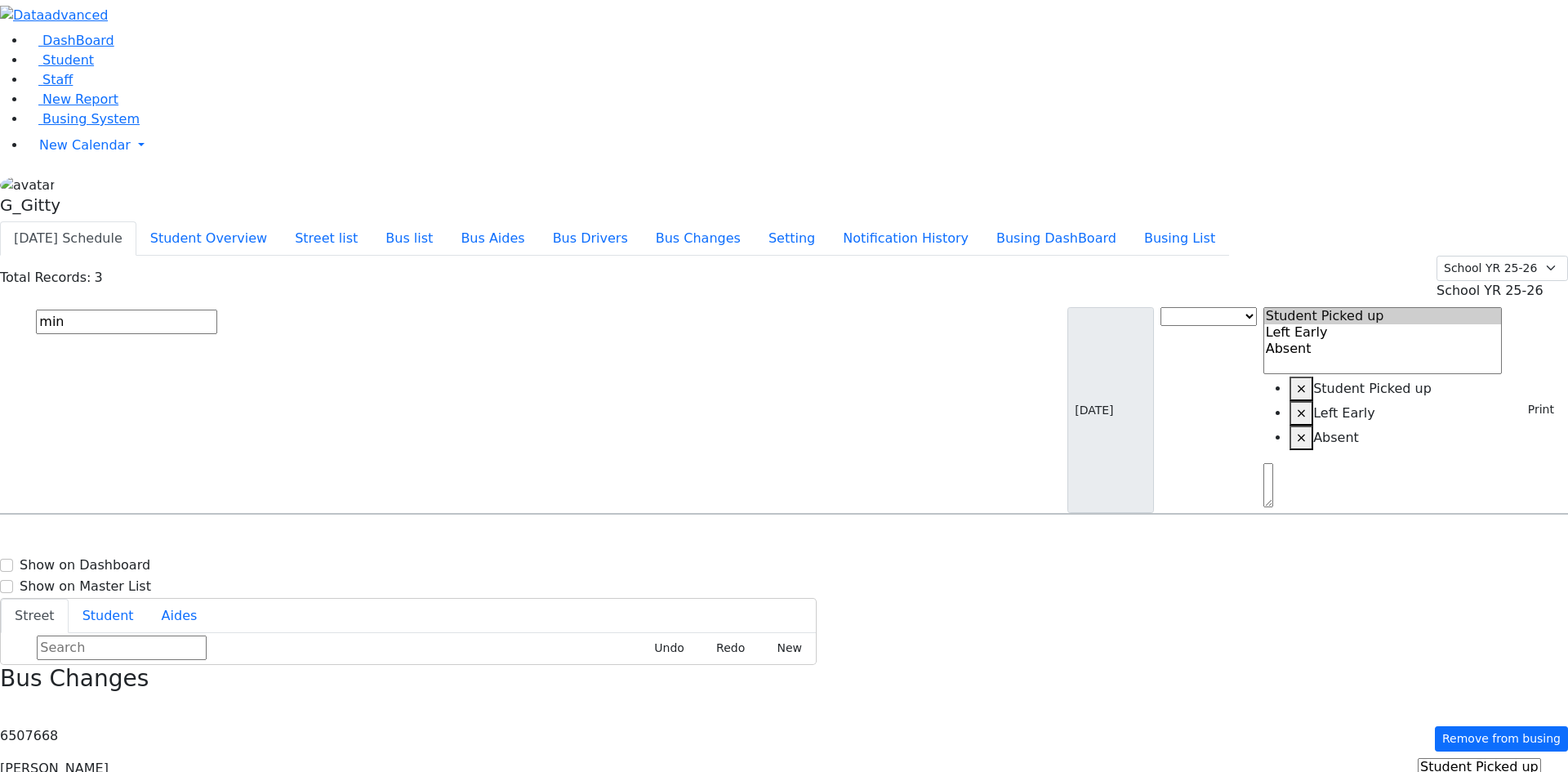
select select
drag, startPoint x: 380, startPoint y: 111, endPoint x: 392, endPoint y: 111, distance: 12.0
click at [218, 309] on input "min" at bounding box center [127, 321] width 182 height 25
click at [905, 622] on div "2 Lipa Friedman Lane #203" at bounding box center [792, 643] width 226 height 41
select select
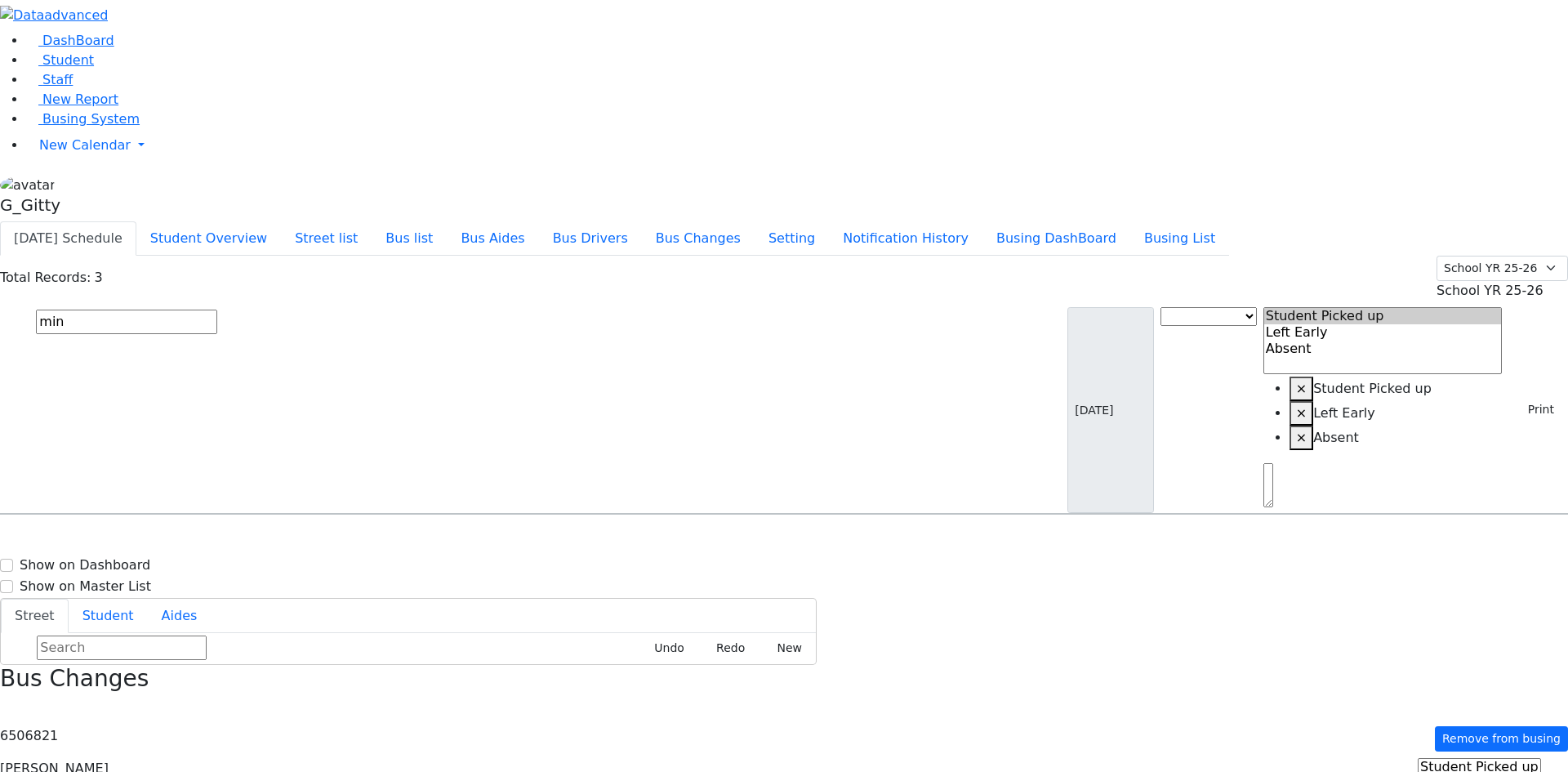
click at [218, 309] on input "min" at bounding box center [127, 321] width 182 height 25
type input "m"
type input "blim"
click at [441, 582] on div "7 Meribeth Lane" at bounding box center [339, 602] width 226 height 41
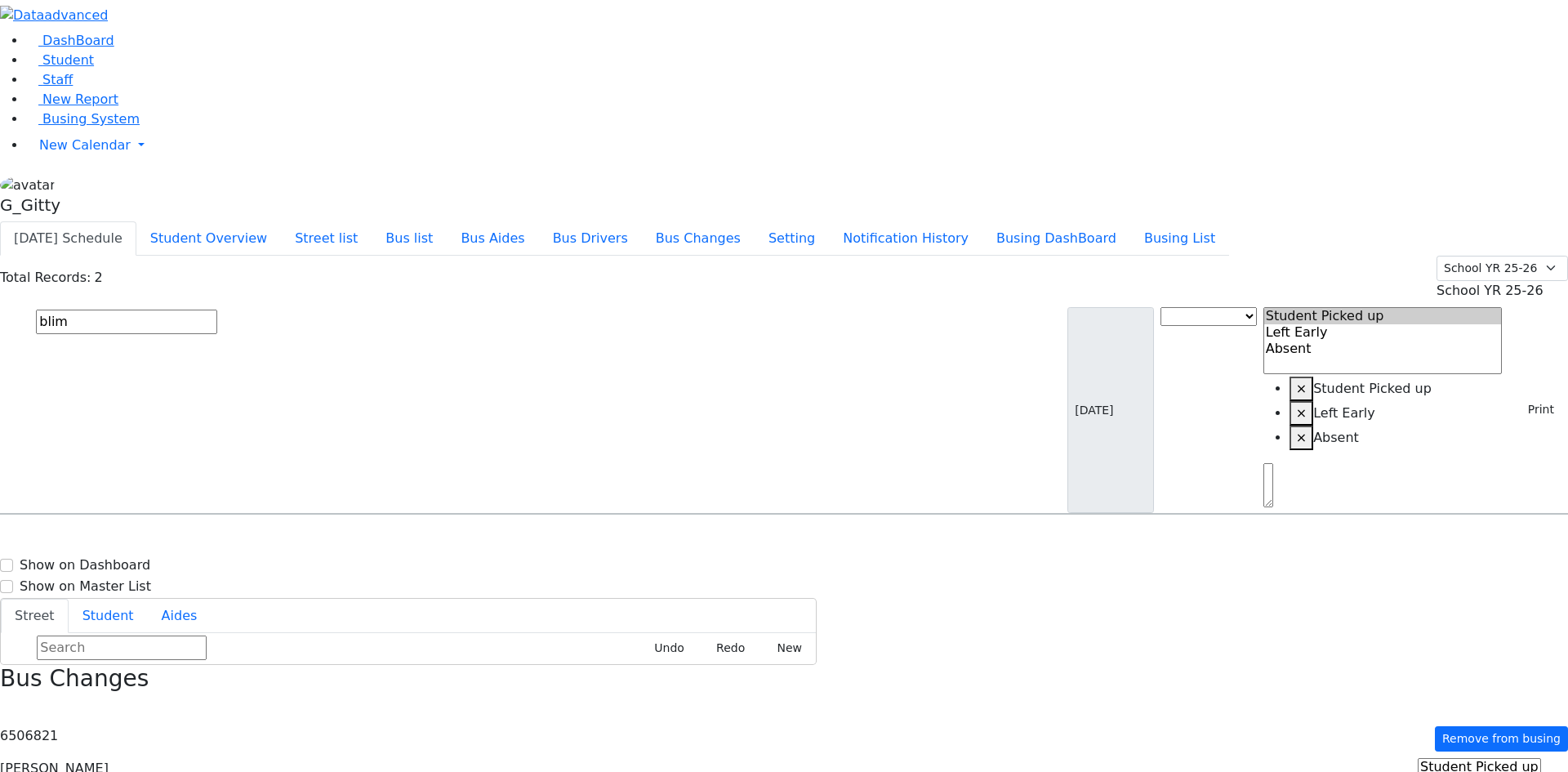
select select
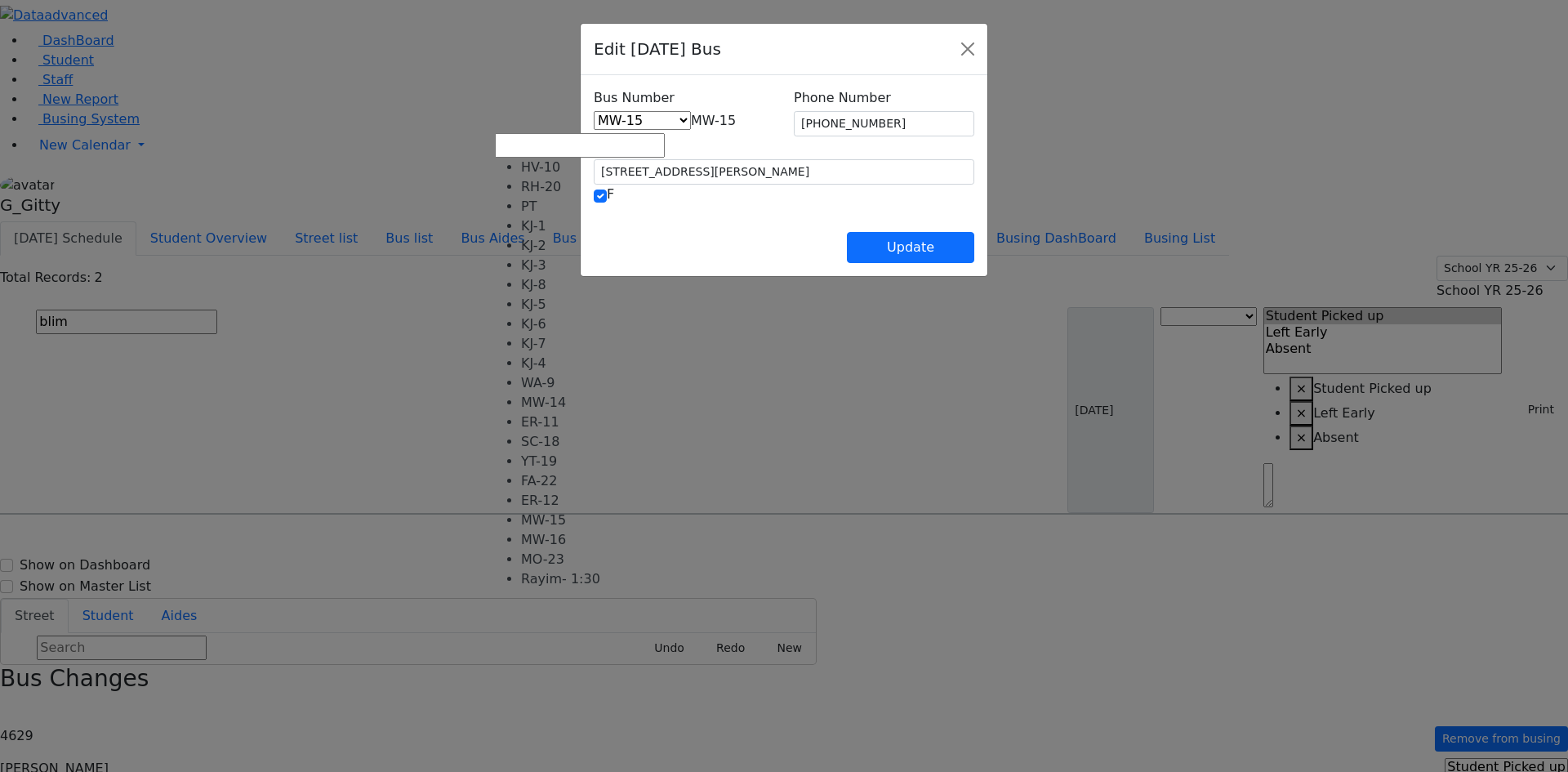
drag, startPoint x: 987, startPoint y: 98, endPoint x: 536, endPoint y: 109, distance: 451.1
click at [691, 113] on span "MW-15" at bounding box center [713, 121] width 45 height 15
select select "463"
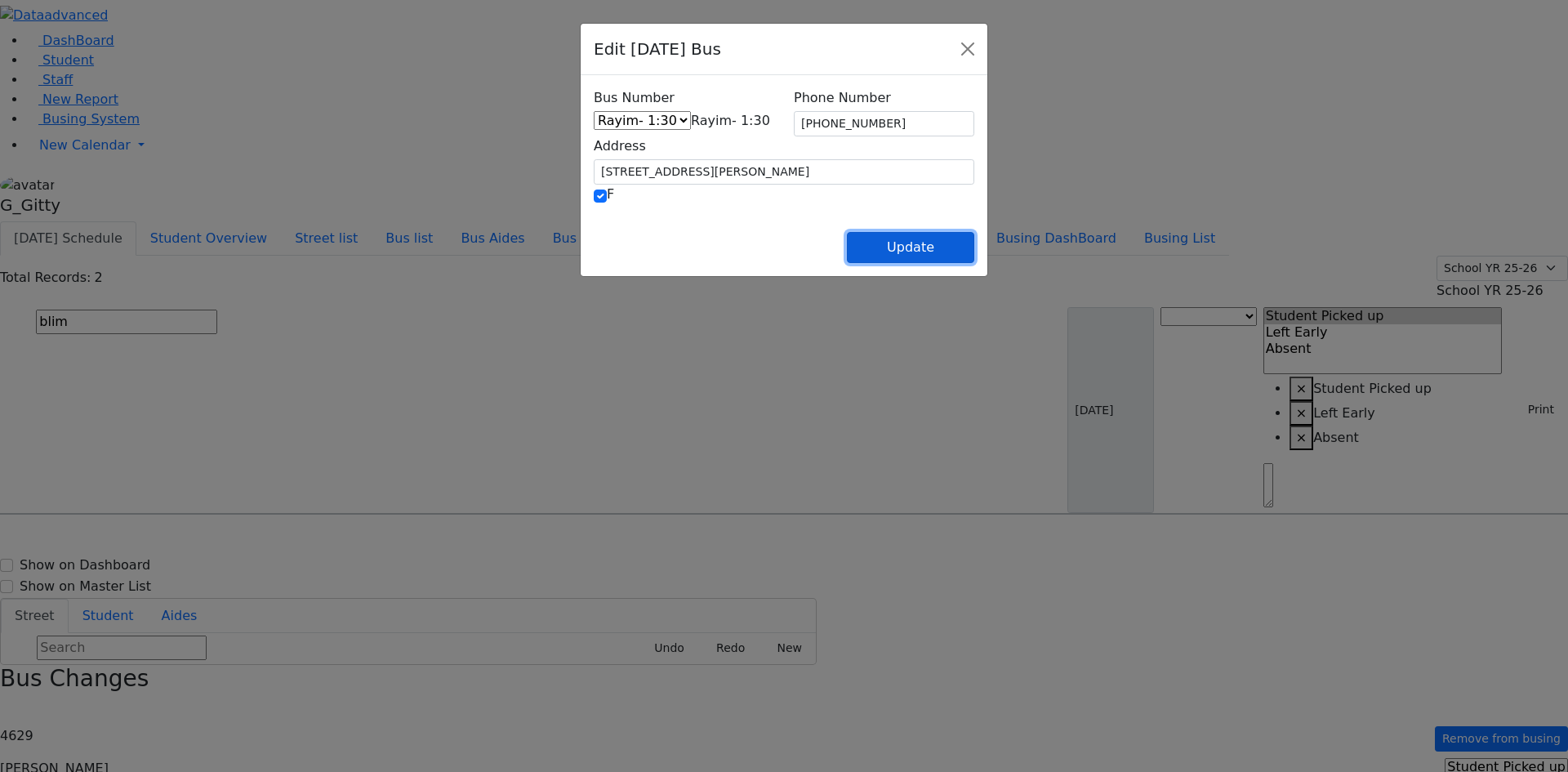
click at [974, 249] on button "Update" at bounding box center [911, 248] width 128 height 31
select select
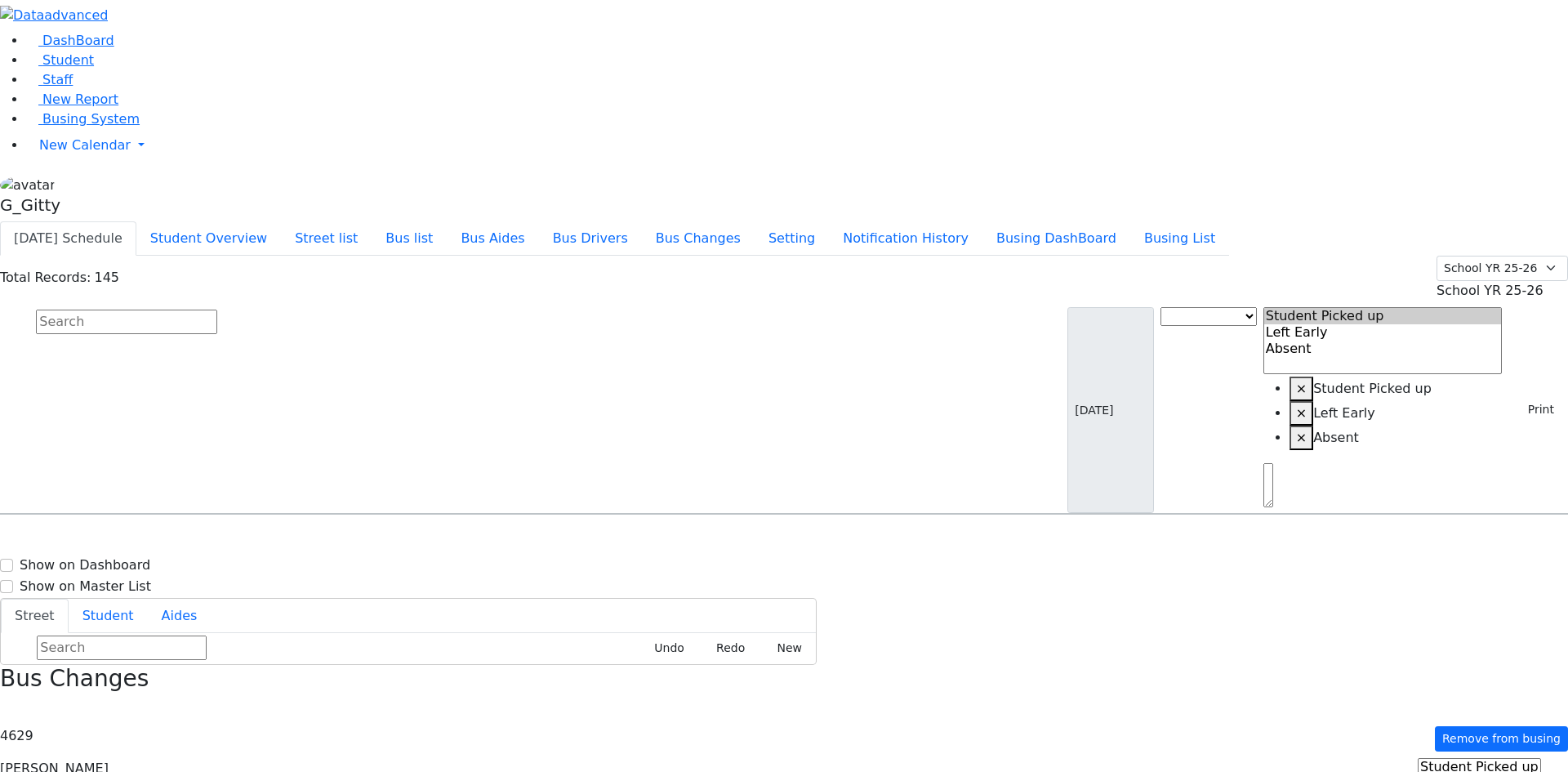
scroll to position [326, 0]
click at [218, 309] on input "text" at bounding box center [127, 321] width 182 height 25
type input "Sza"
drag, startPoint x: 375, startPoint y: 164, endPoint x: 373, endPoint y: 153, distance: 11.2
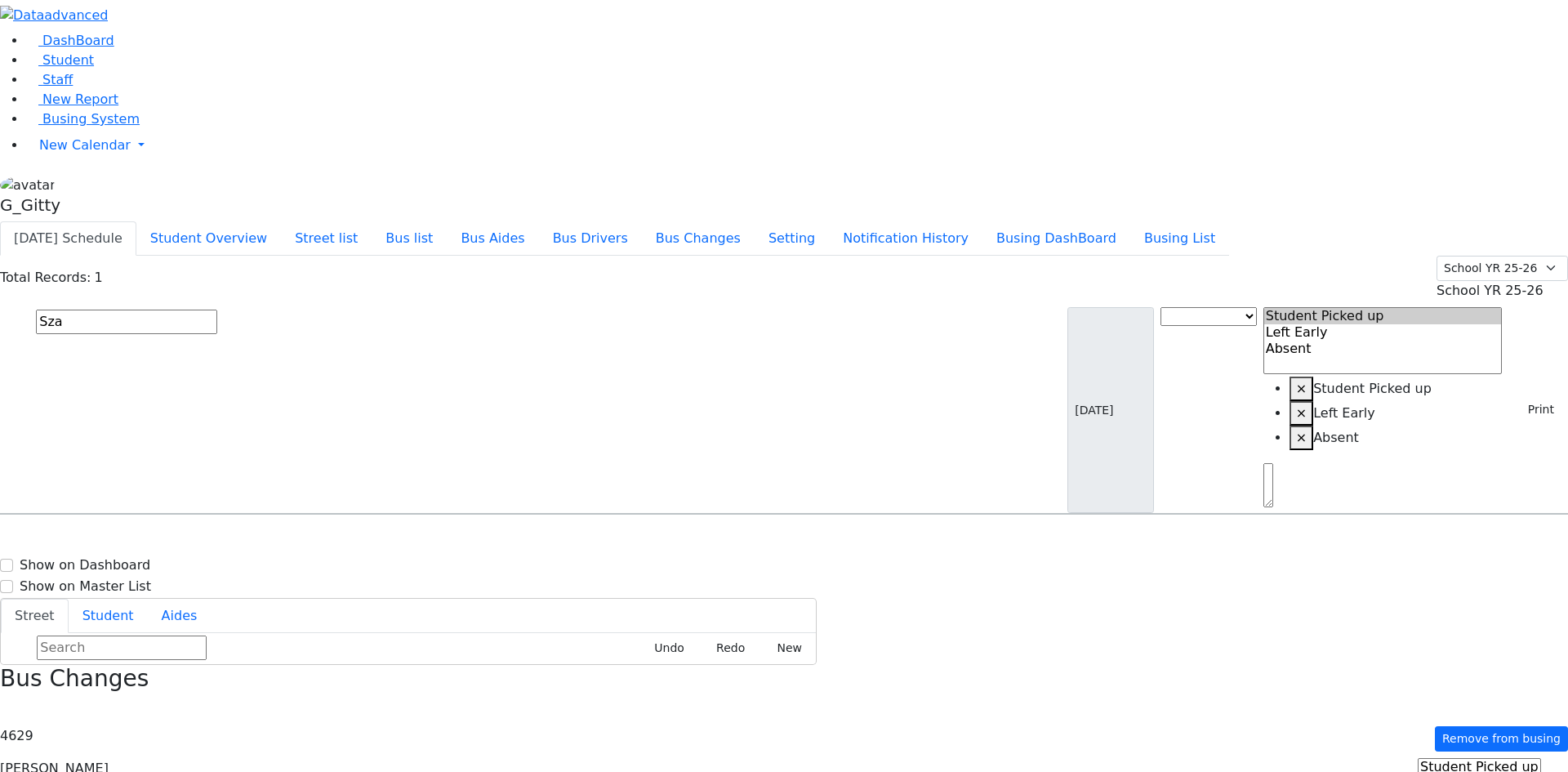
click at [226, 541] on div "Szabovitz Zissy 4/23/2011 8457837205" at bounding box center [113, 561] width 225 height 41
select select
click at [218, 309] on input "Sza" at bounding box center [127, 321] width 182 height 25
drag, startPoint x: 321, startPoint y: 101, endPoint x: 99, endPoint y: 132, distance: 224.2
click at [99, 132] on div "DashBoard Student Staff New Report Busing System" at bounding box center [784, 597] width 1568 height 1194
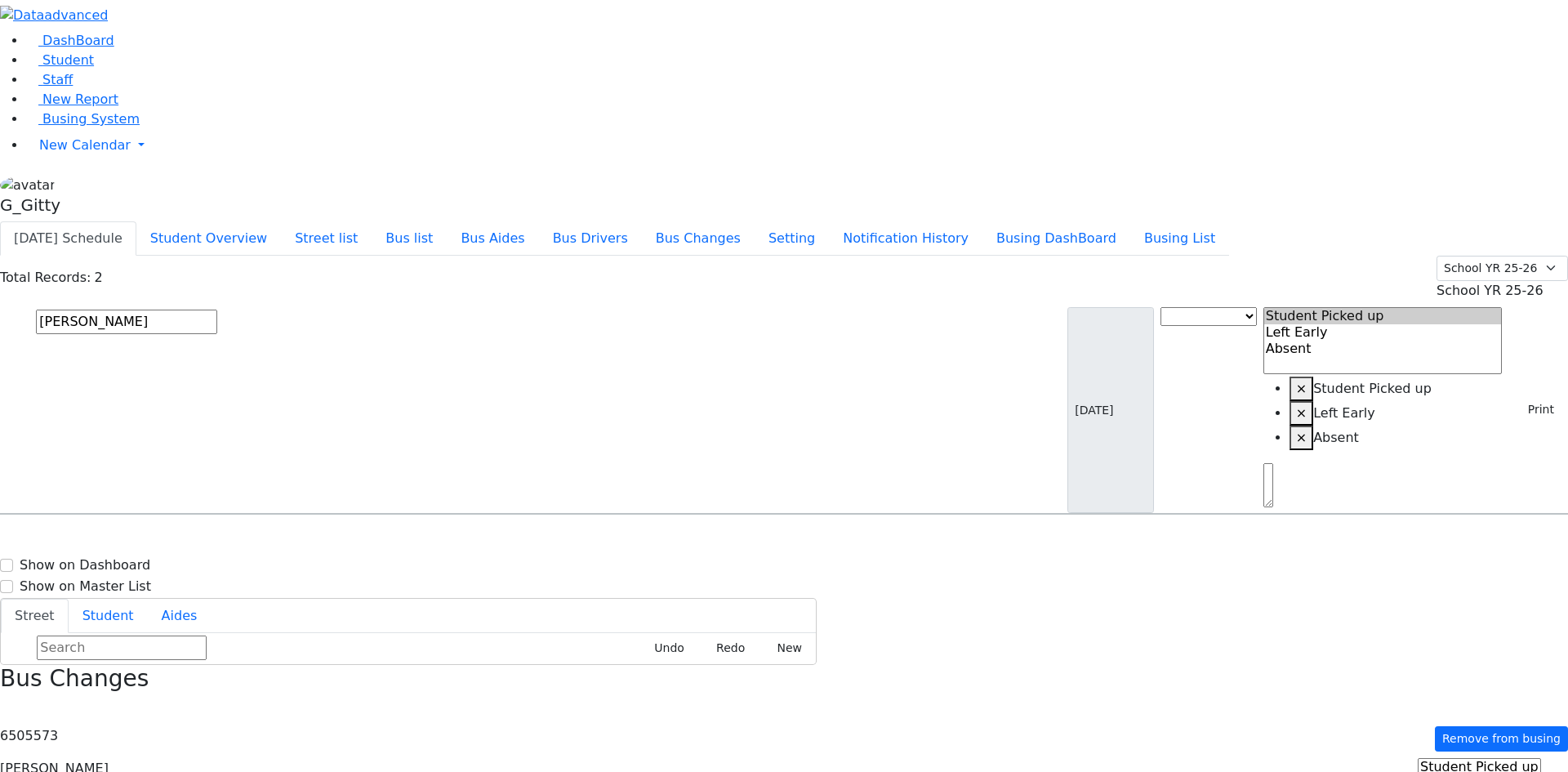
type input "Mindy"
click at [131, 602] on span "8457837205" at bounding box center [93, 609] width 76 height 14
select select
drag, startPoint x: 266, startPoint y: 109, endPoint x: 173, endPoint y: 104, distance: 93.1
click at [175, 104] on div "DashBoard Student Staff New Report Busing System" at bounding box center [784, 597] width 1568 height 1194
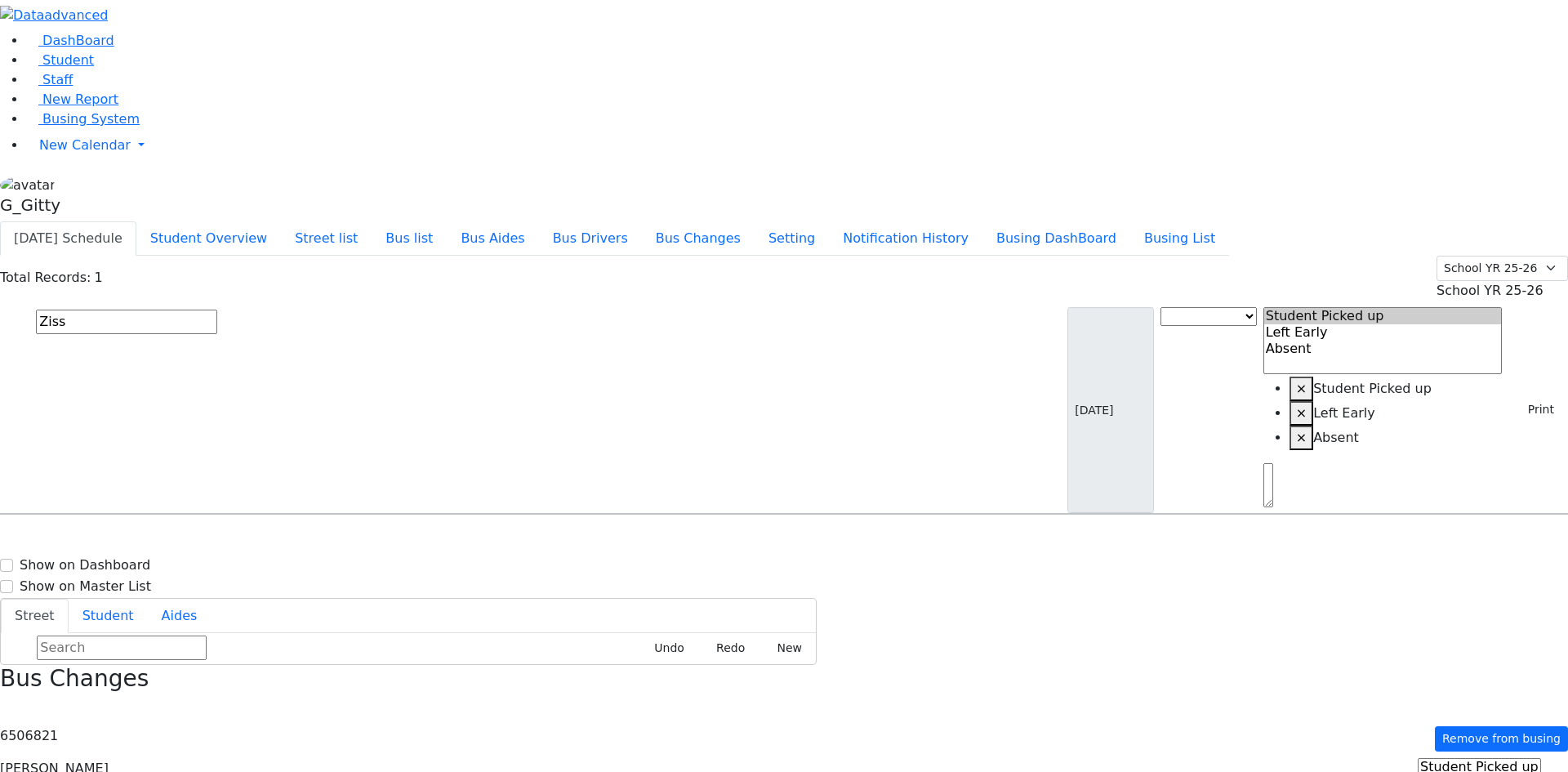
type input "Ziss"
click at [131, 562] on span "8457837205" at bounding box center [93, 569] width 76 height 14
select select
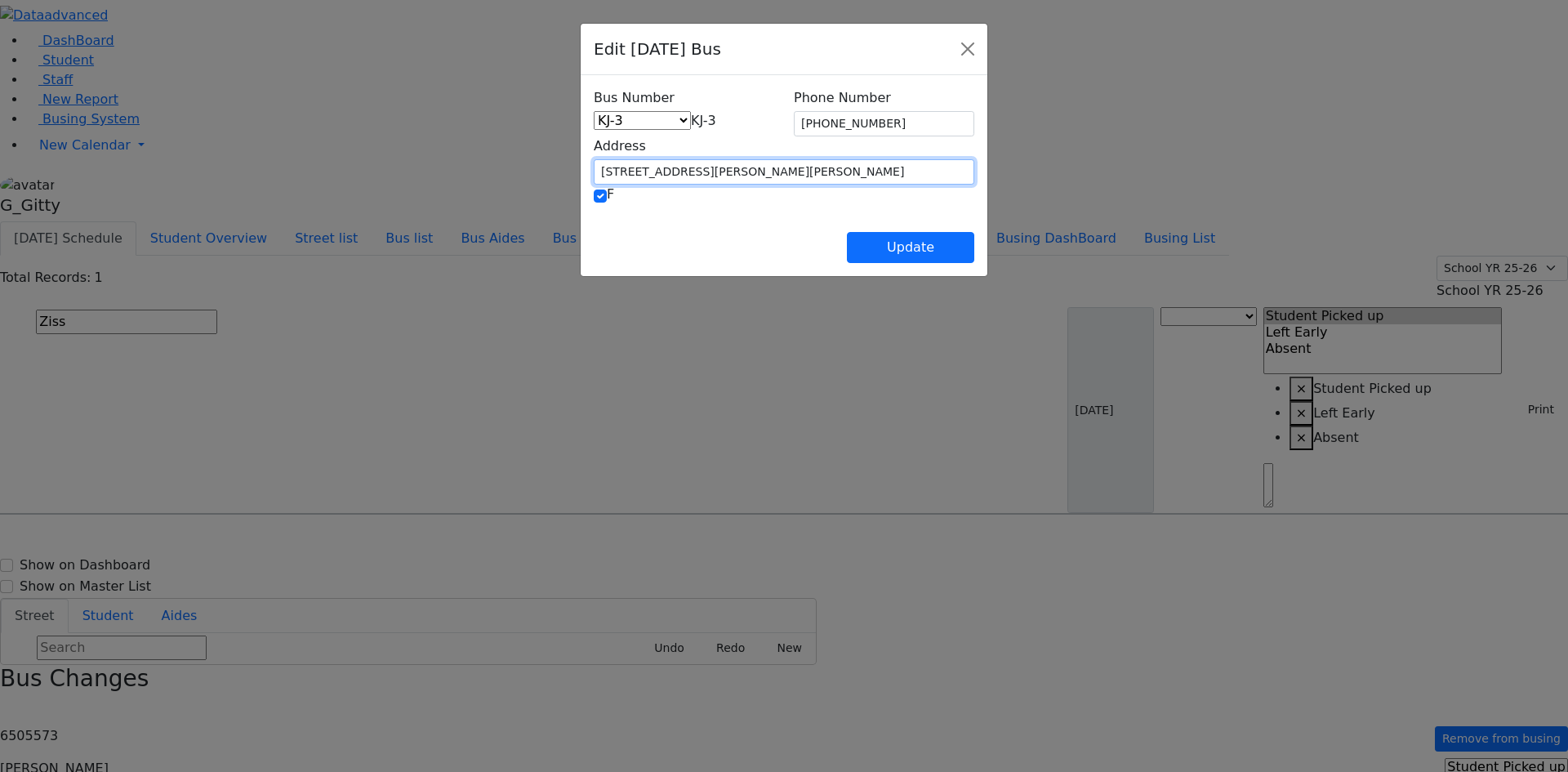
click at [647, 170] on input "2 Lipa Friedman Lane #203" at bounding box center [784, 172] width 380 height 26
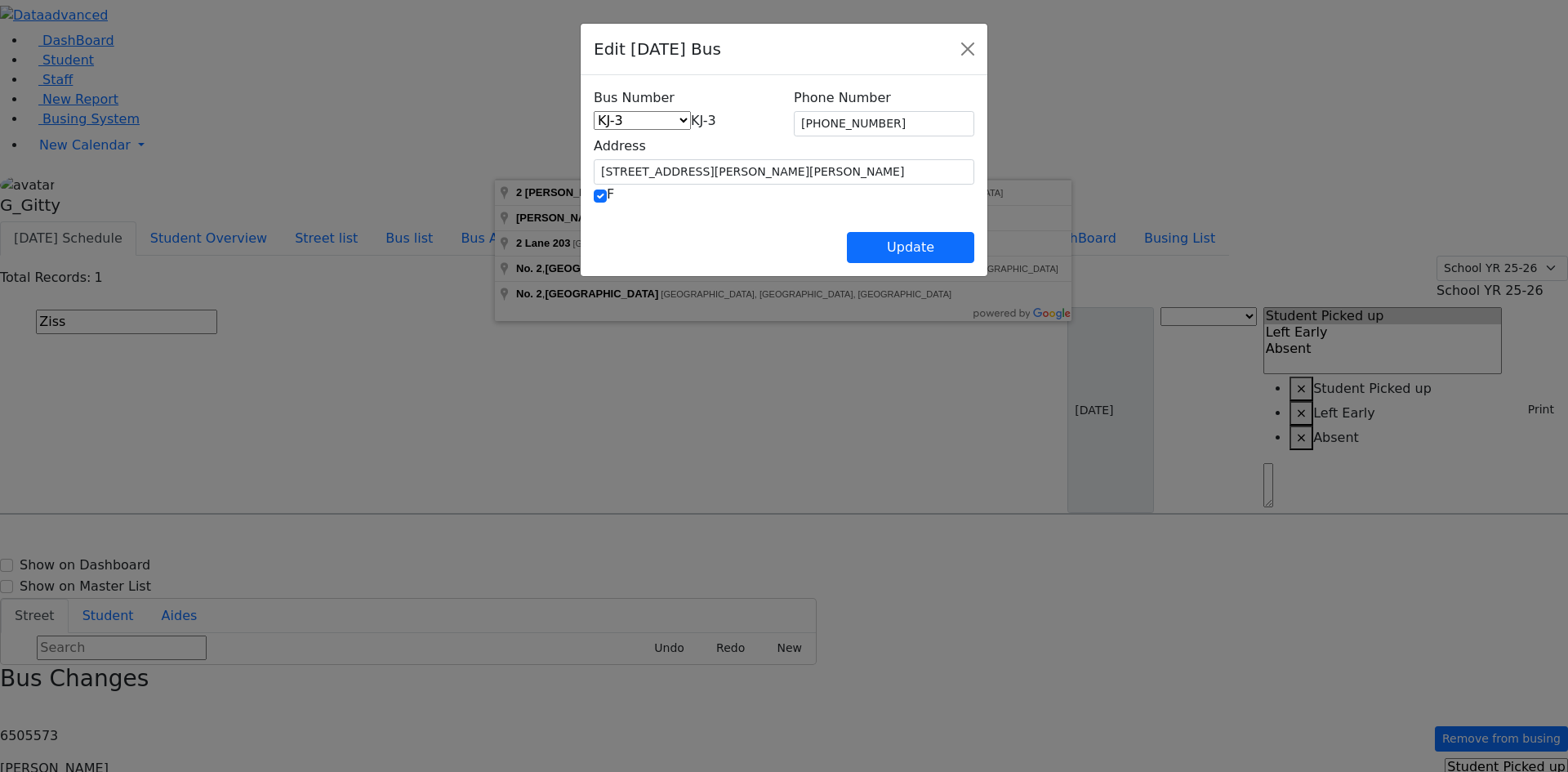
click at [716, 129] on span "KJ-3" at bounding box center [703, 121] width 26 height 15
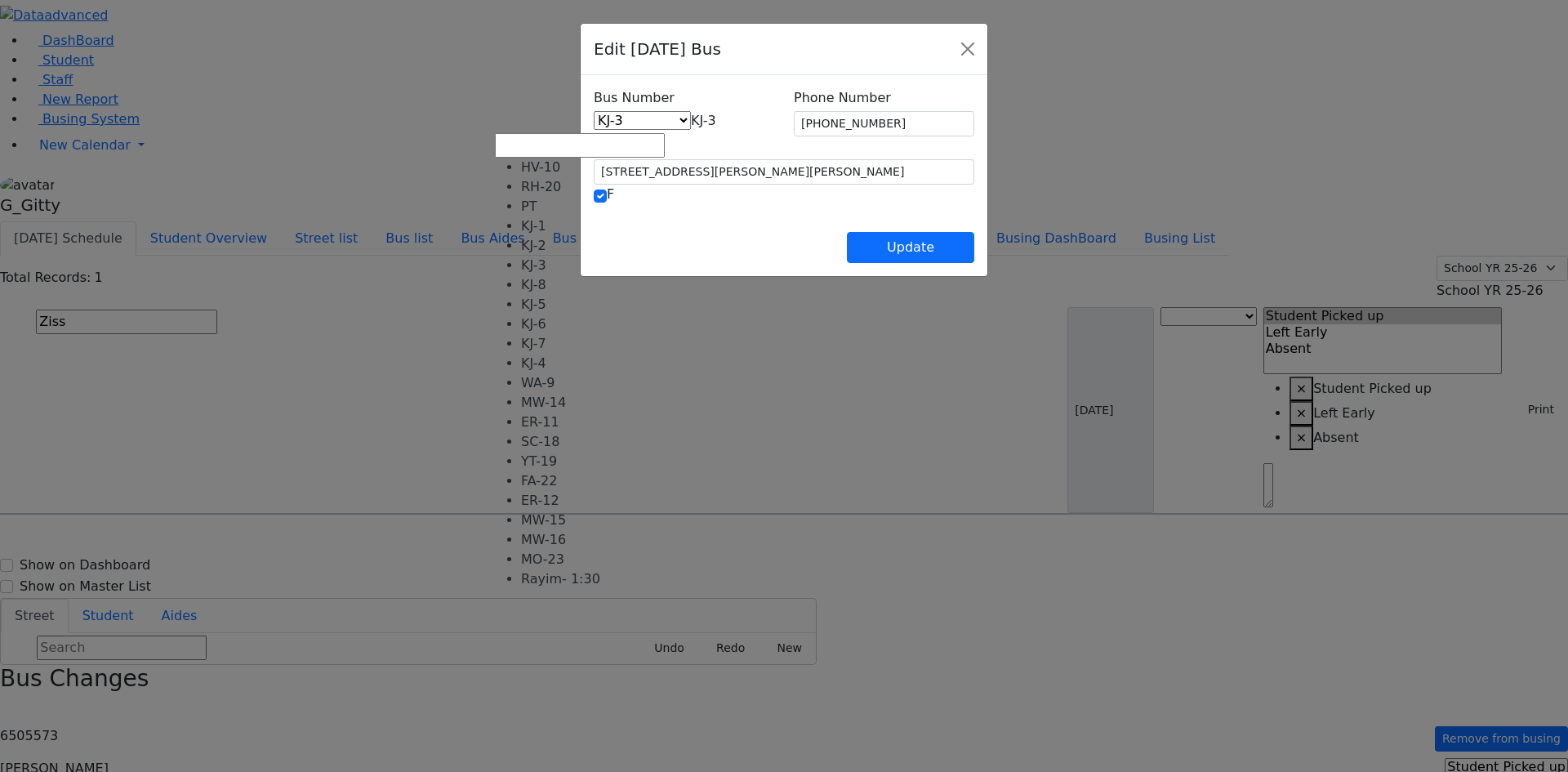
scroll to position [135, 0]
click at [734, 119] on span "MO-23" at bounding box center [712, 121] width 44 height 15
select select "463"
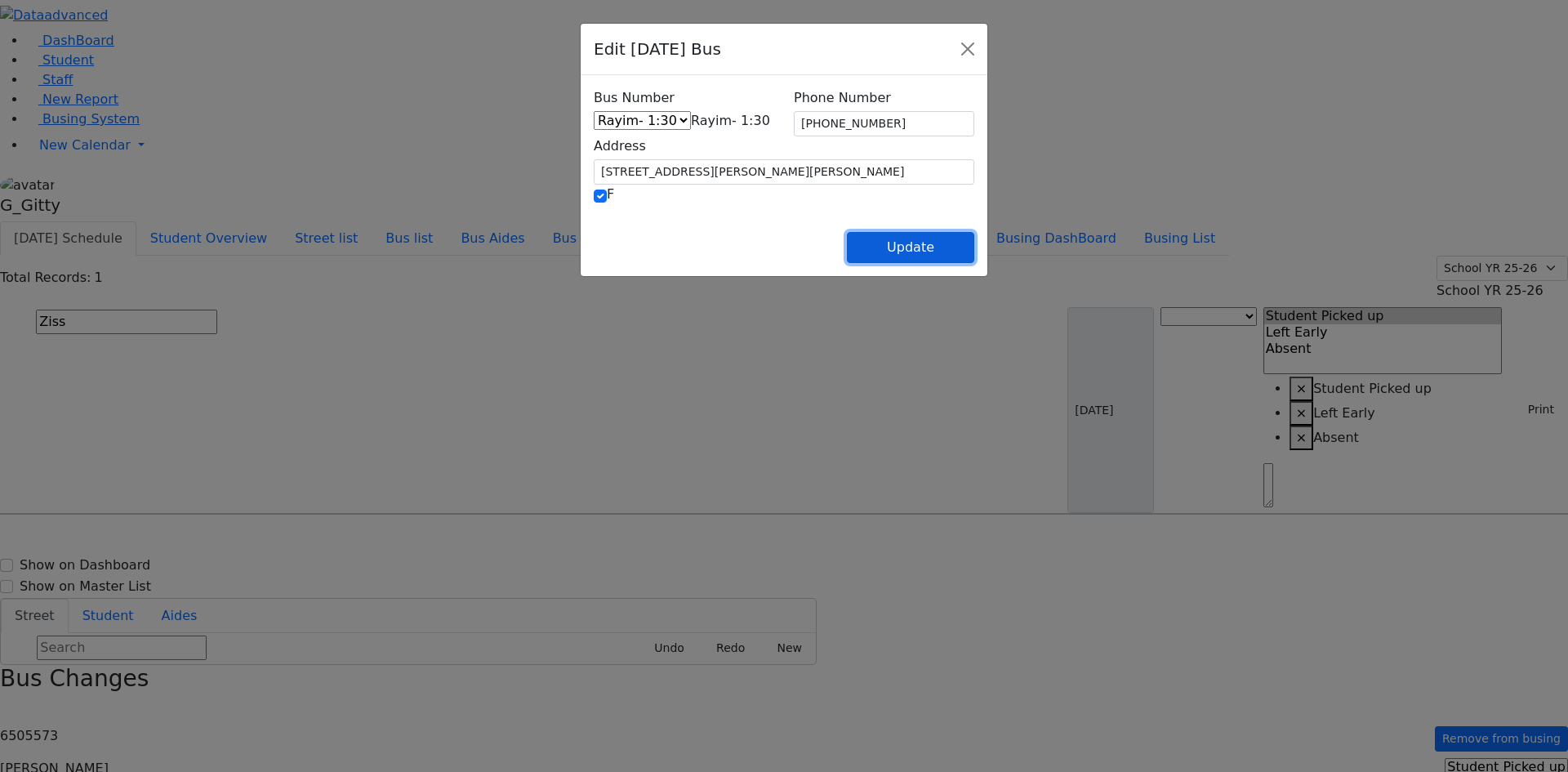
click at [974, 248] on button "Update" at bounding box center [911, 248] width 128 height 31
select select
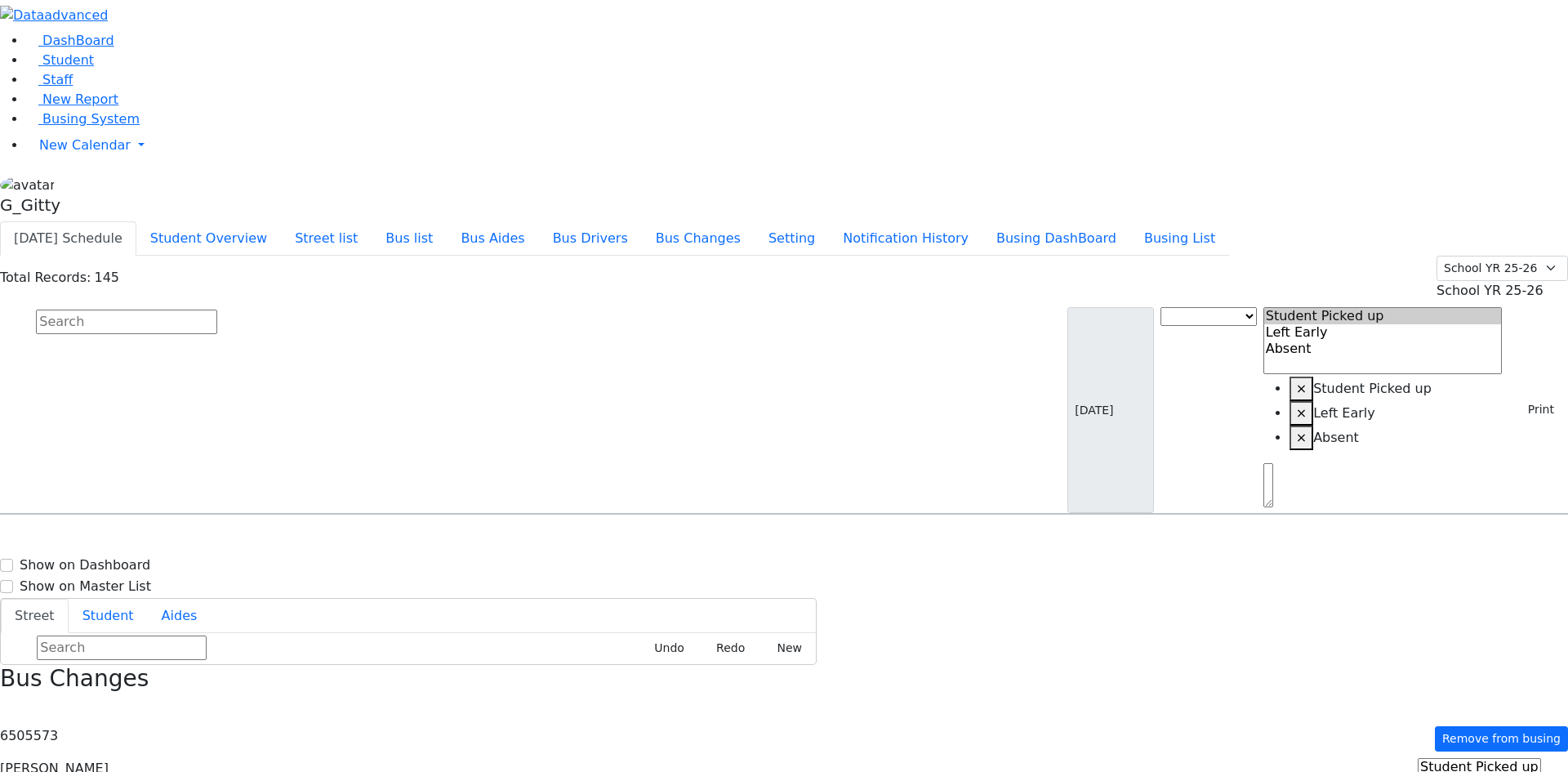
click at [218, 309] on input "text" at bounding box center [127, 321] width 182 height 25
click at [69, 87] on link "Staff" at bounding box center [50, 80] width 46 height 15
click at [218, 309] on input "text" at bounding box center [127, 321] width 182 height 25
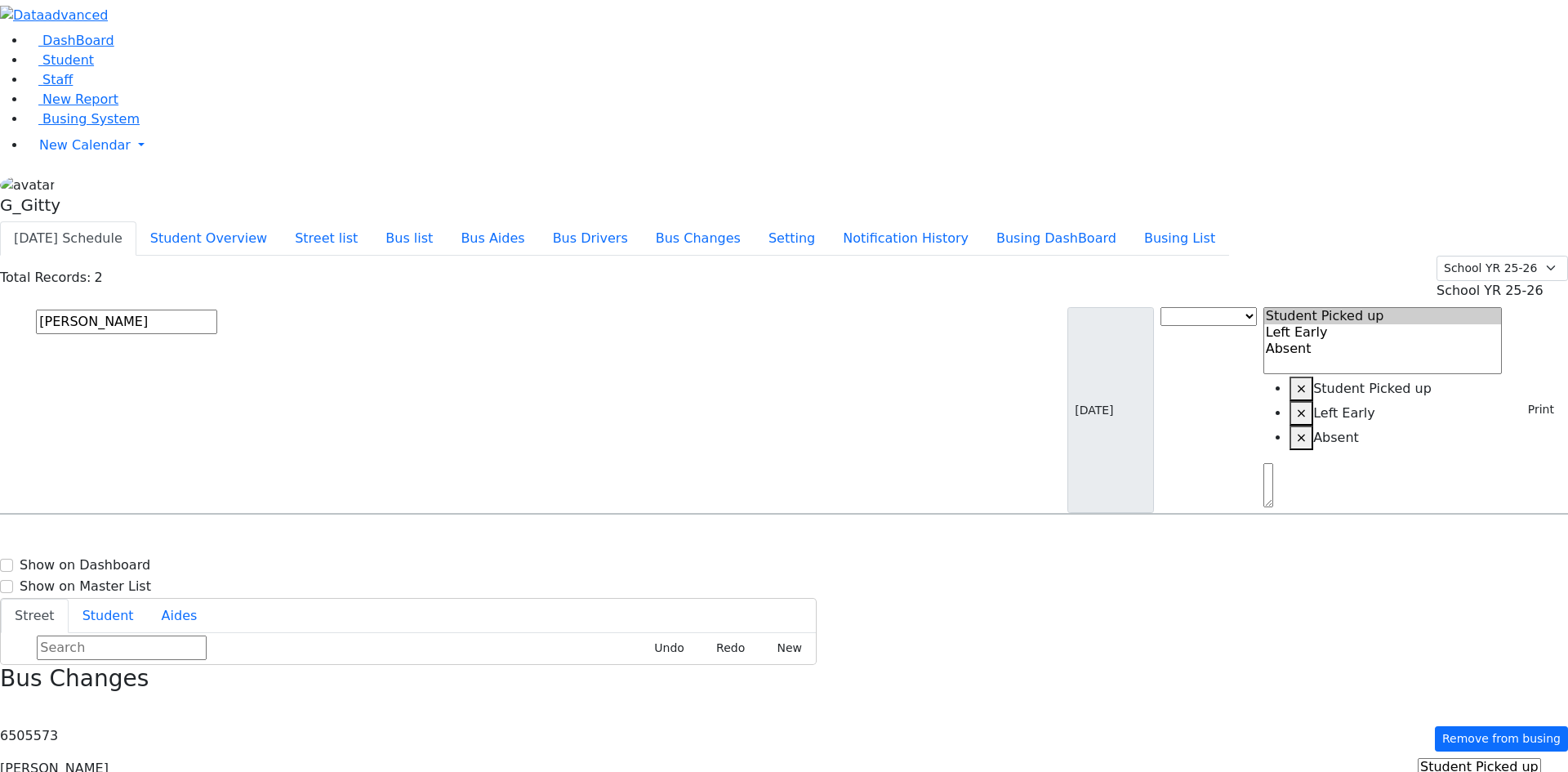
type input "mindy"
click at [131, 579] on span "Schwartz Mindy 12/14/2012 8457837205" at bounding box center [70, 601] width 120 height 44
select select
drag, startPoint x: 261, startPoint y: 214, endPoint x: 263, endPoint y: 227, distance: 13.2
click at [131, 579] on span "Schwartz Mindy 12/14/2012 8457837205" at bounding box center [70, 601] width 120 height 44
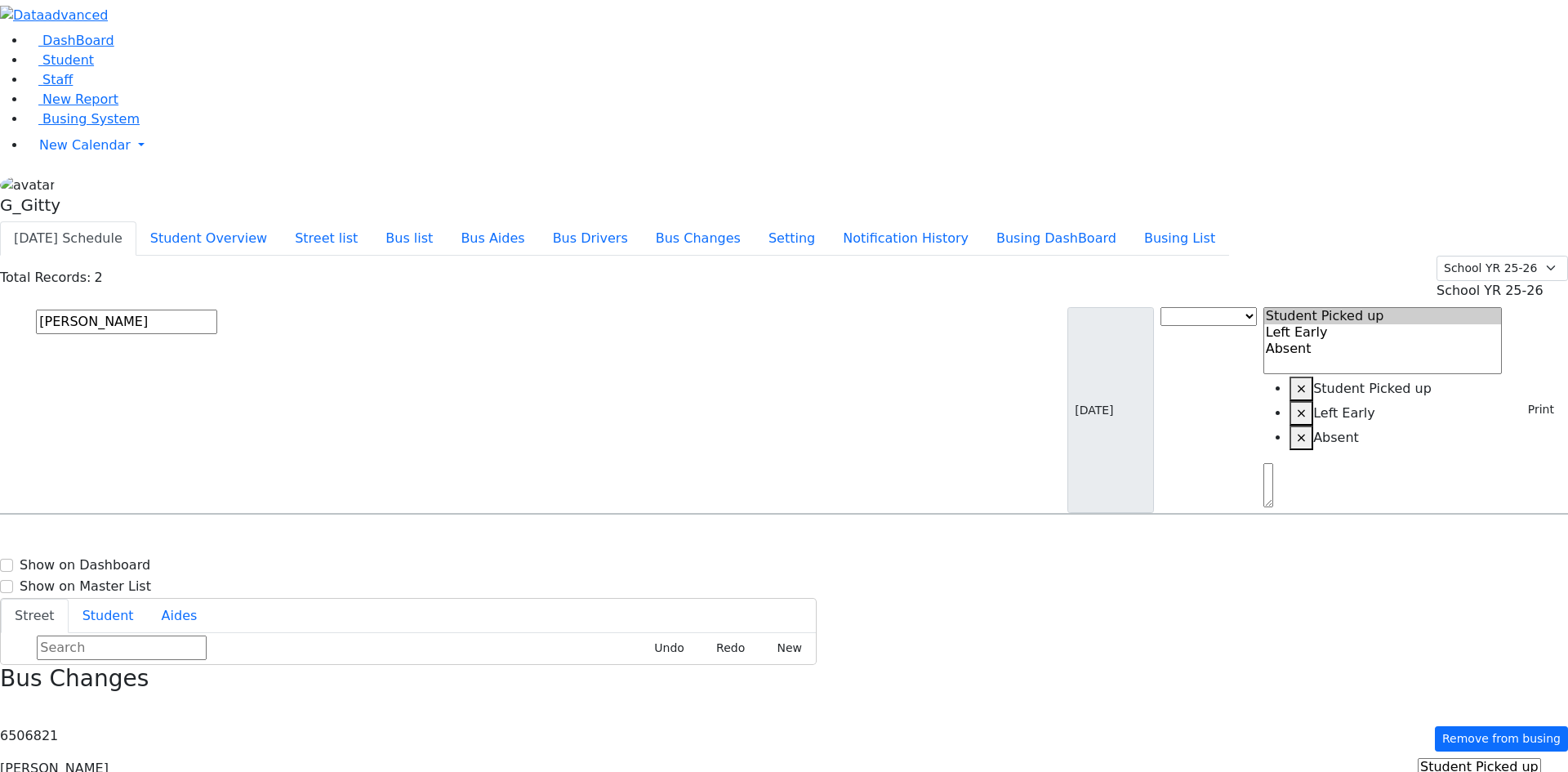
select select
click at [786, 550] on span "47 Satmar Drive #302" at bounding box center [737, 560] width 97 height 21
select select
click at [786, 550] on span "47 Satmar Drive #302" at bounding box center [737, 560] width 97 height 21
select select
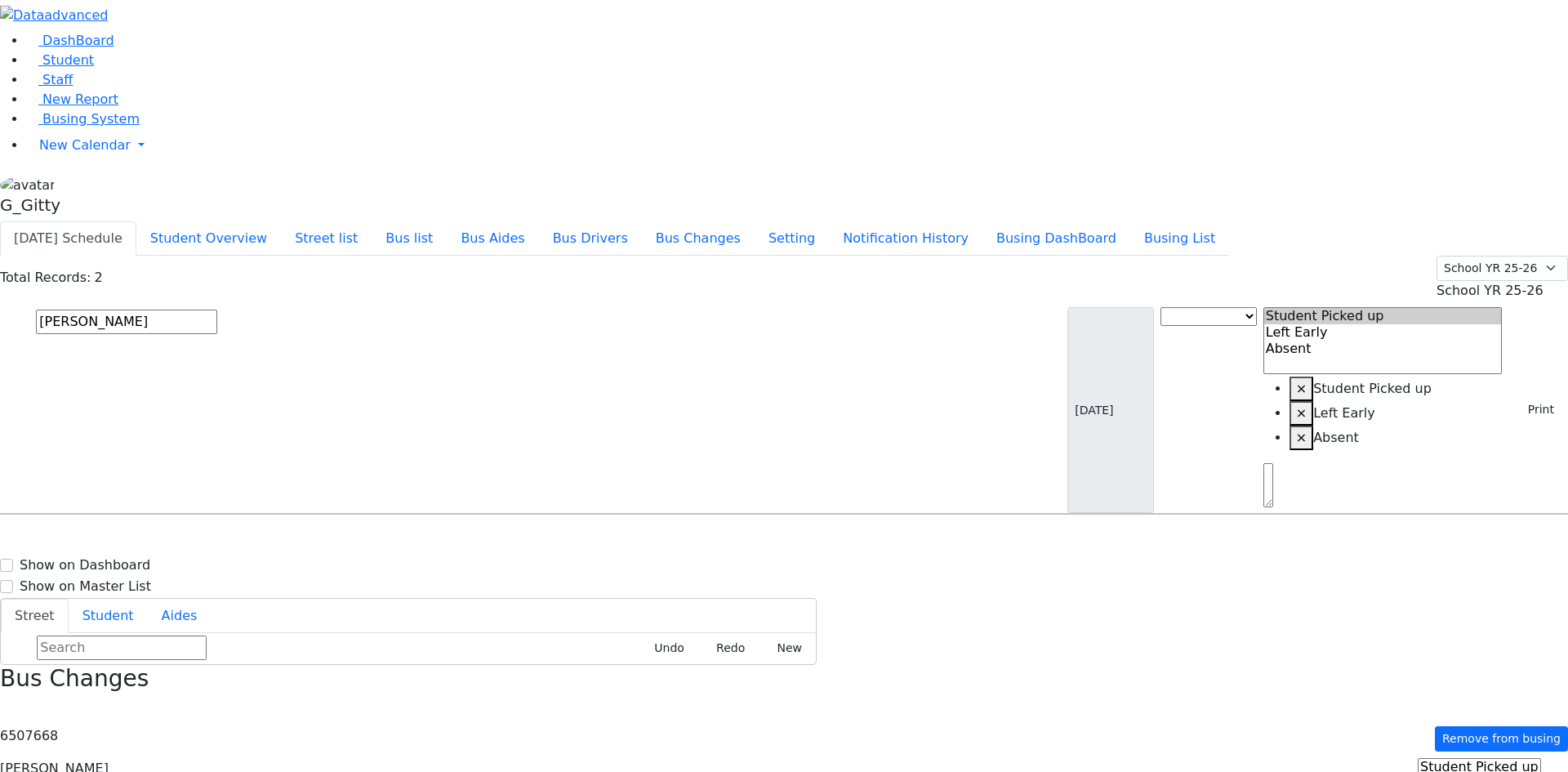
drag, startPoint x: 1076, startPoint y: 505, endPoint x: 1045, endPoint y: 475, distance: 43.1
click at [1069, 541] on div "Markowitz Mindy 12/9/2014 8454928692 47 Satmar Drive #302 KJ-2 47 Satmar Drive …" at bounding box center [784, 581] width 1566 height 81
click at [70, 68] on span "Student" at bounding box center [69, 60] width 51 height 15
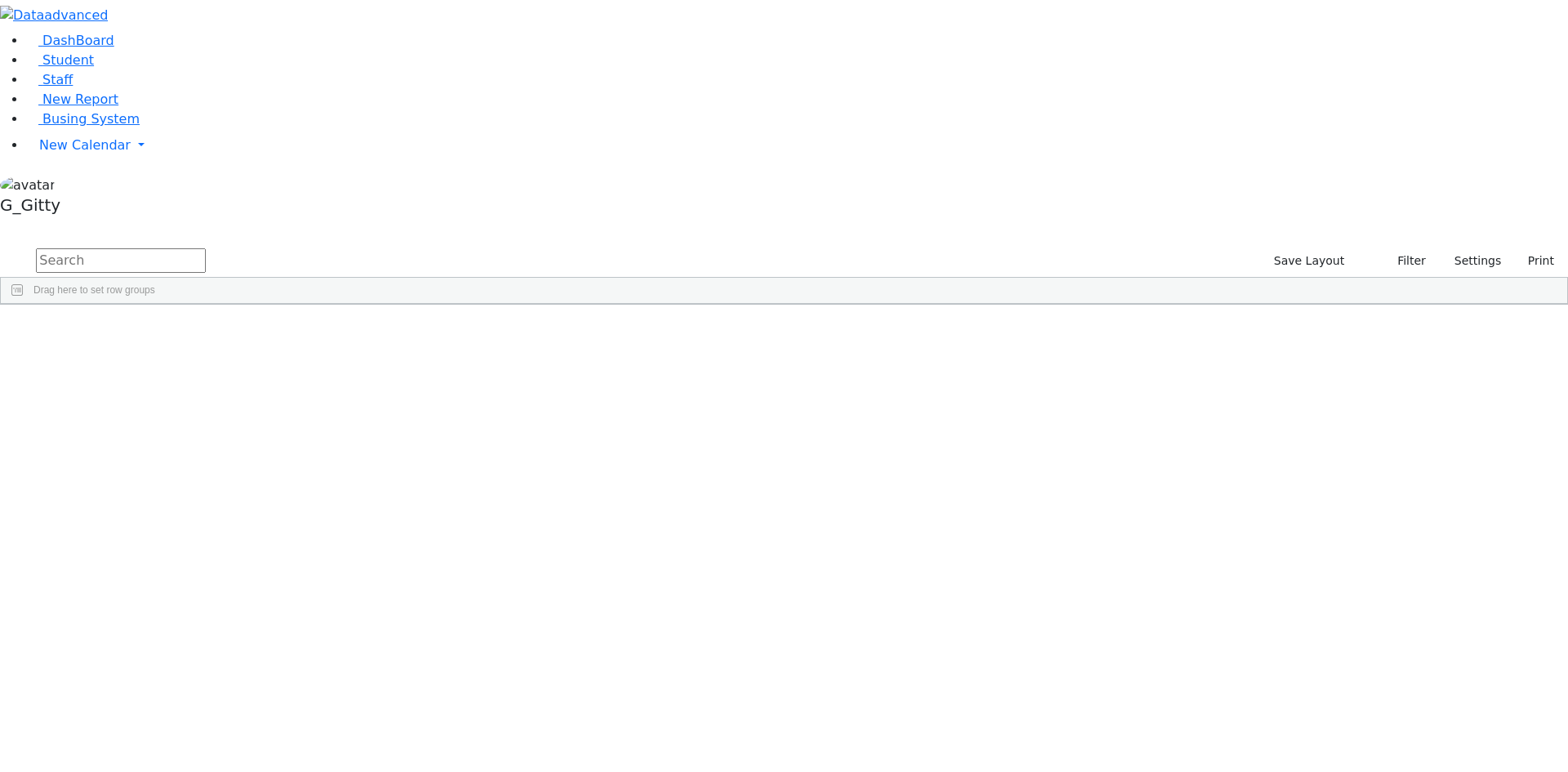
click at [206, 248] on input "text" at bounding box center [121, 260] width 170 height 25
type input "schwa"
click at [74, 68] on span "Student" at bounding box center [69, 60] width 51 height 15
click at [206, 248] on input "text" at bounding box center [121, 260] width 170 height 25
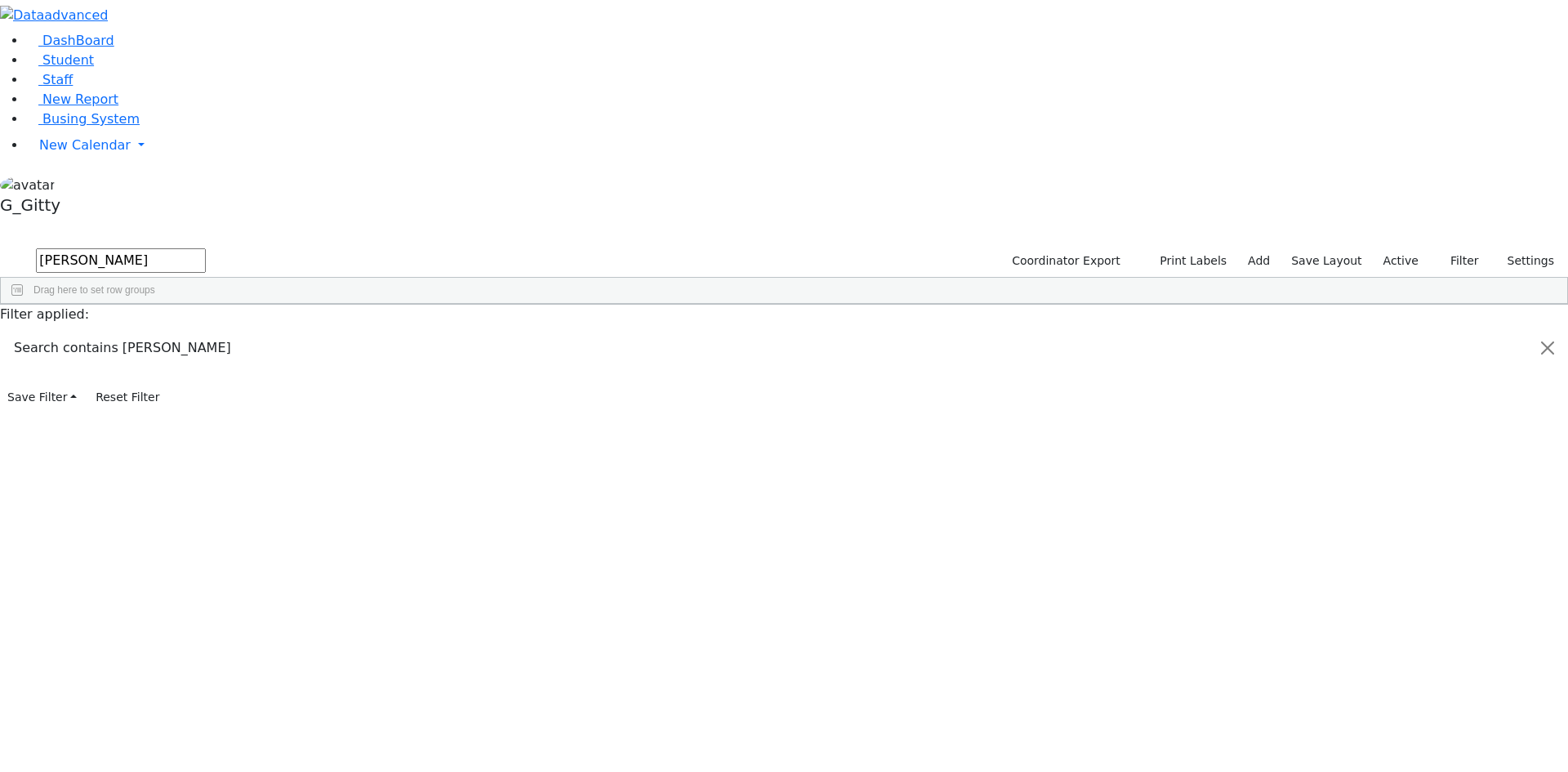
click at [206, 491] on div "[PERSON_NAME]" at bounding box center [154, 502] width 104 height 23
drag, startPoint x: 300, startPoint y: 64, endPoint x: 0, endPoint y: -49, distance: 320.6
click at [0, 0] on html "Printing Please wait. Remaining time 10 seconds. Print Schedule Options Show Bi…" at bounding box center [784, 205] width 1568 height 410
type input "Zissy"
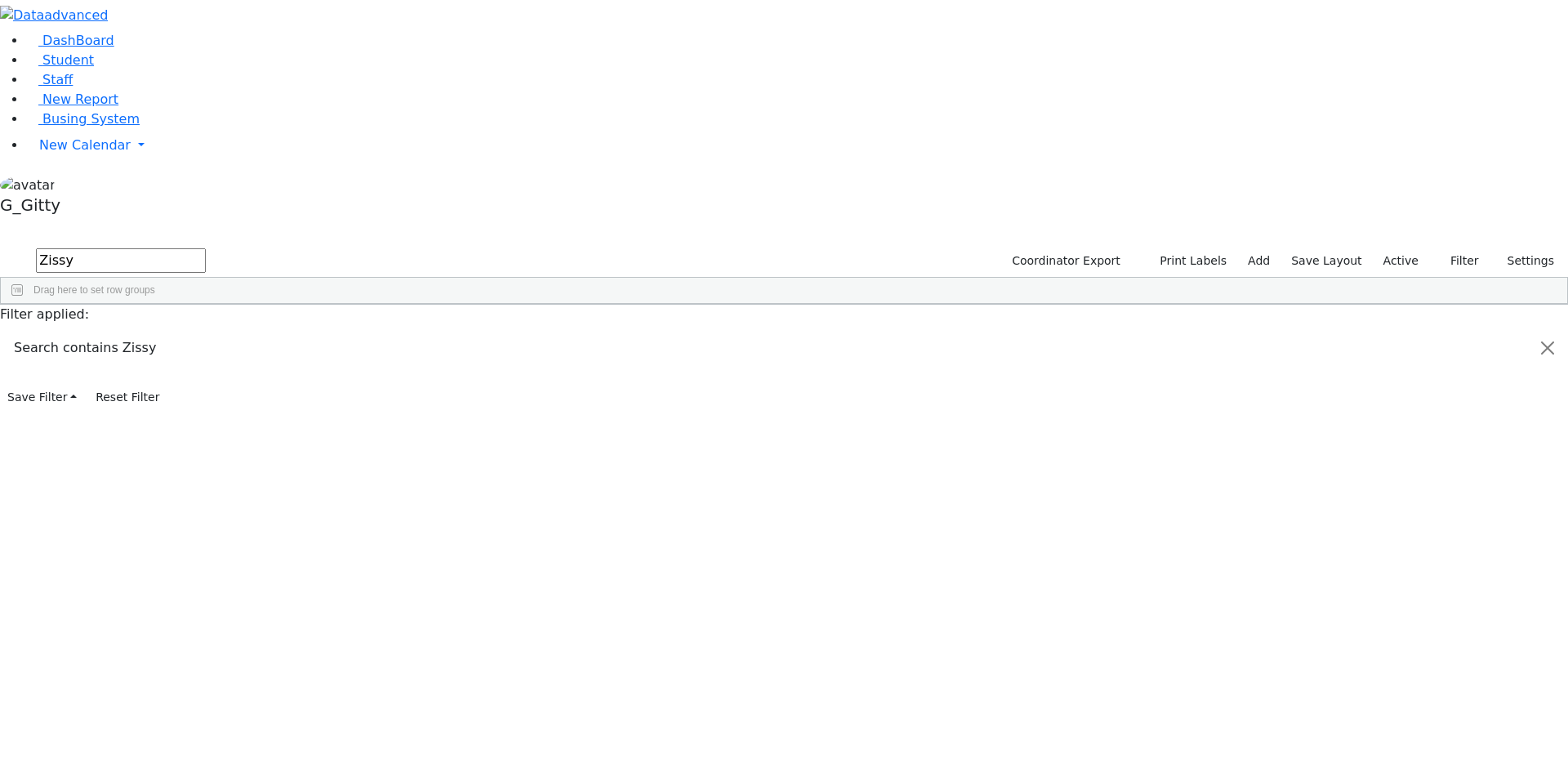
click at [206, 331] on div "[PERSON_NAME]" at bounding box center [154, 342] width 104 height 23
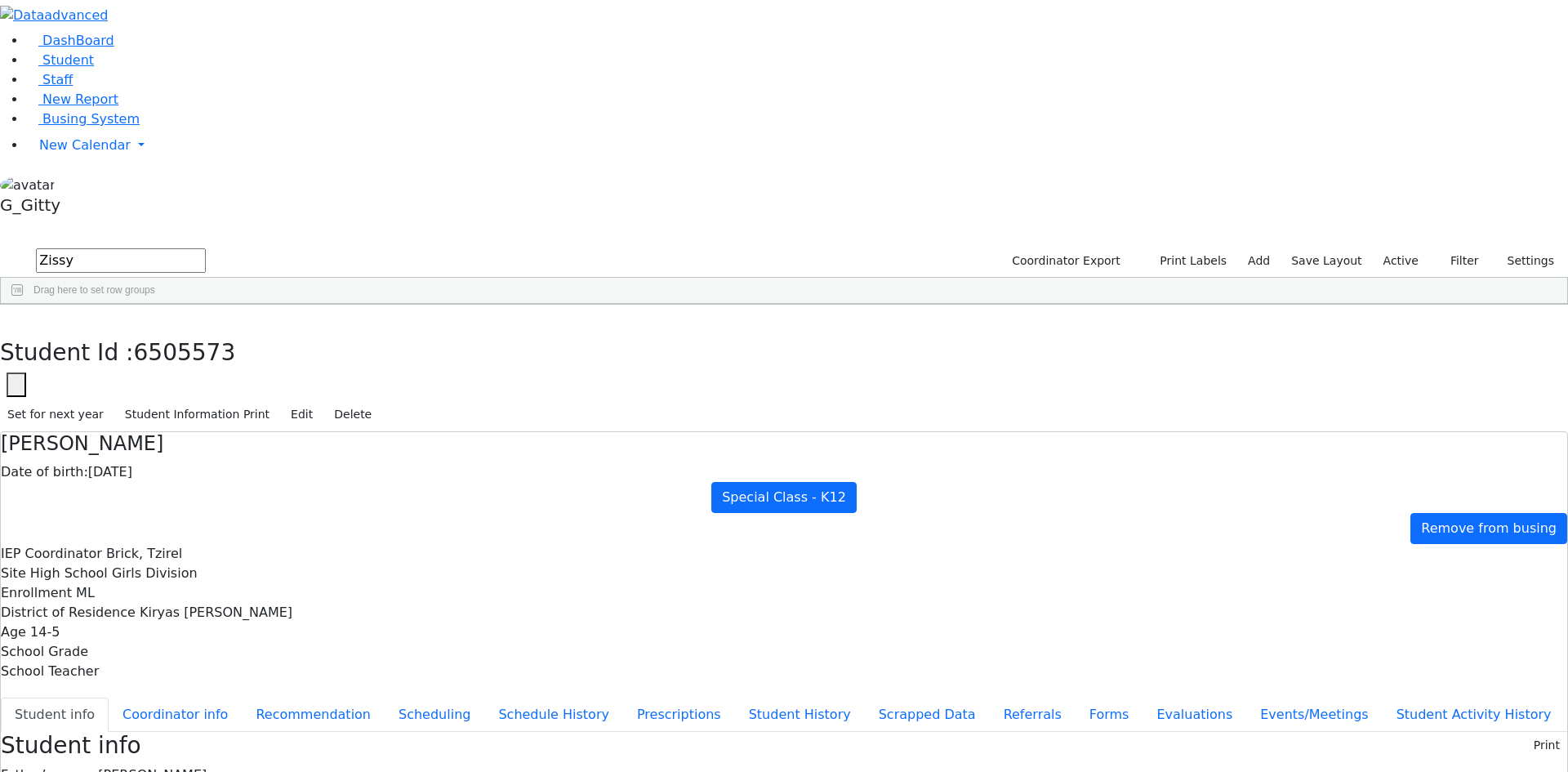
click at [24, 305] on button "button" at bounding box center [12, 322] width 24 height 34
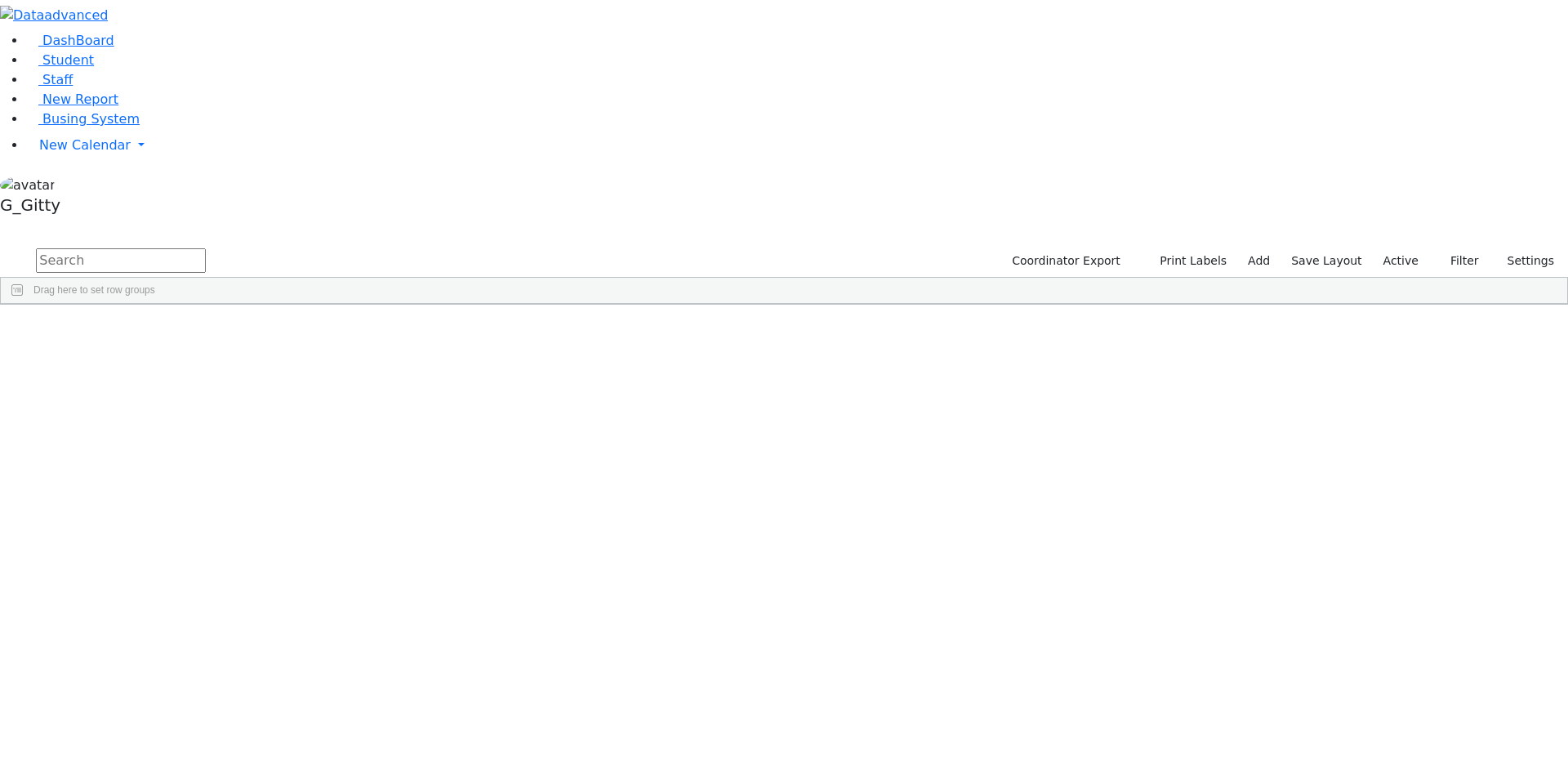
click at [206, 248] on input "text" at bounding box center [121, 260] width 170 height 25
click at [310, 376] on div "[PERSON_NAME]" at bounding box center [258, 387] width 104 height 23
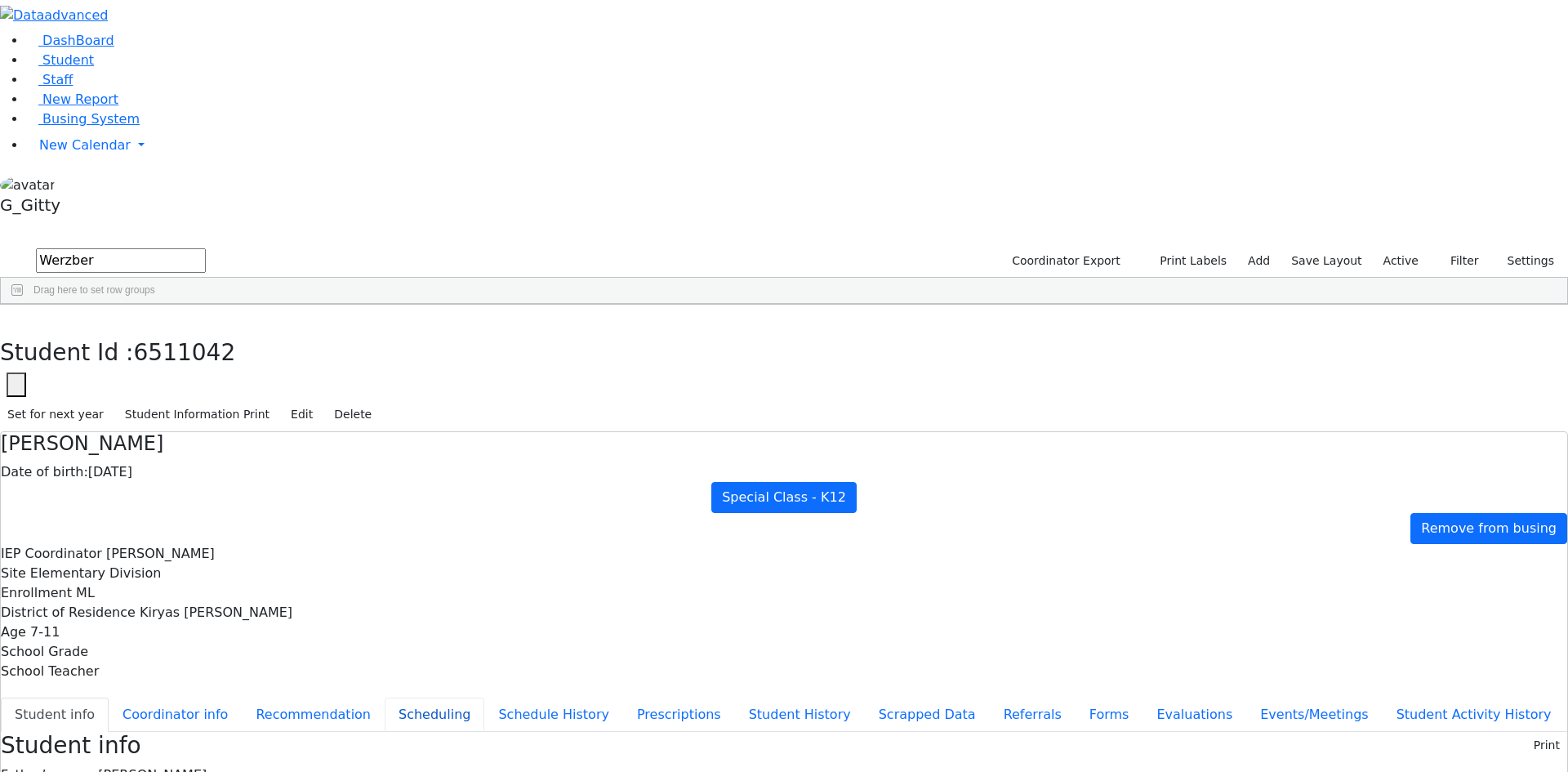
click at [410, 697] on button "Scheduling" at bounding box center [434, 715] width 99 height 34
click at [109, 697] on button "Student info" at bounding box center [55, 715] width 108 height 34
click at [24, 305] on button "button" at bounding box center [12, 322] width 24 height 34
drag, startPoint x: 294, startPoint y: 66, endPoint x: 0, endPoint y: 39, distance: 295.2
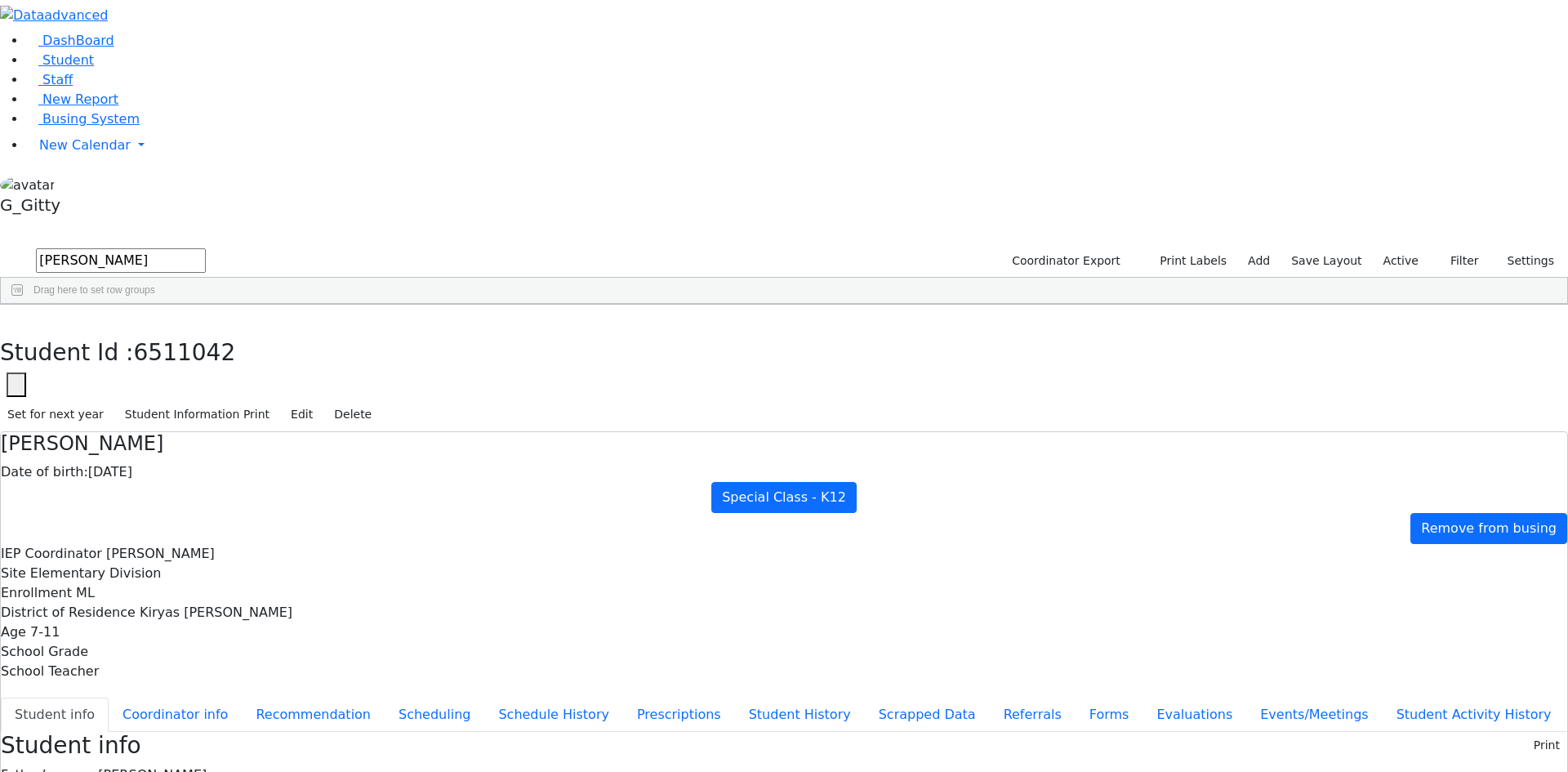
type input "[PERSON_NAME]"
click at [63, 127] on span "Busing System" at bounding box center [91, 119] width 97 height 15
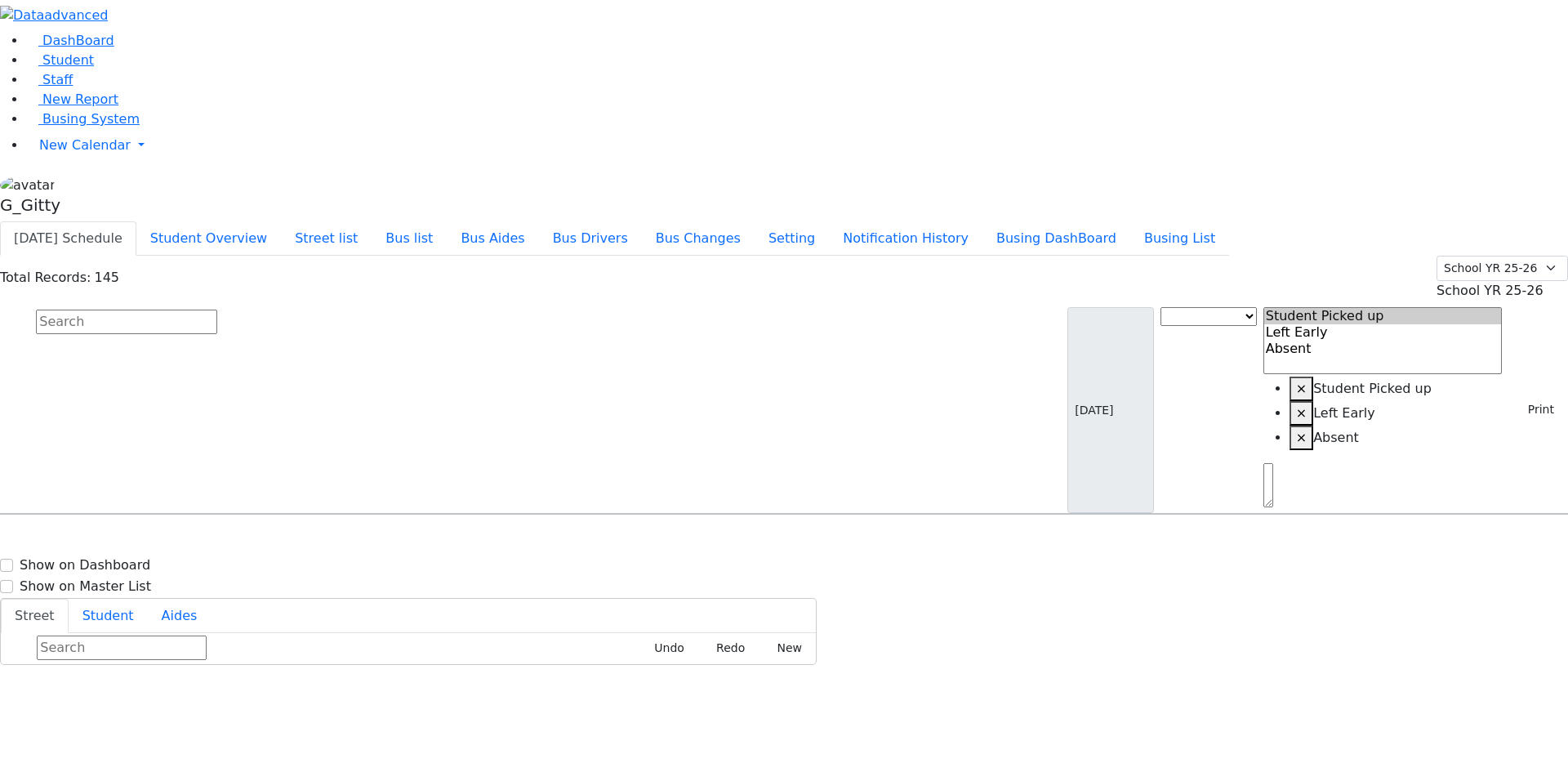
click at [218, 309] on input "text" at bounding box center [127, 321] width 182 height 25
type input "[PERSON_NAME]"
click at [94, 68] on link "Student" at bounding box center [60, 60] width 68 height 15
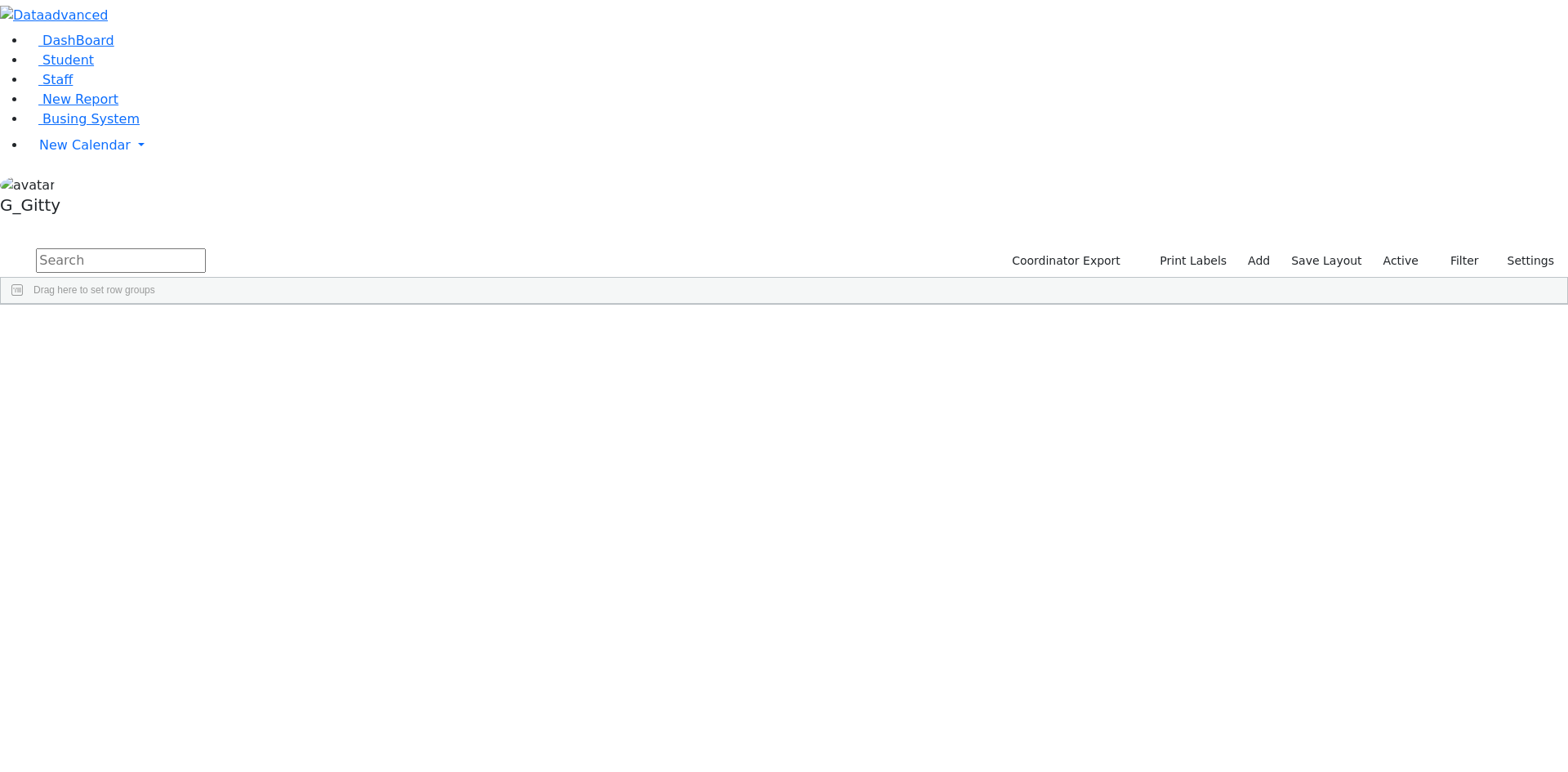
click at [206, 248] on input "text" at bounding box center [121, 260] width 170 height 25
type input "FRIEDR"
click at [206, 354] on div "[PERSON_NAME]" at bounding box center [154, 365] width 104 height 23
click at [206, 248] on input "FRIEDR" at bounding box center [121, 260] width 170 height 25
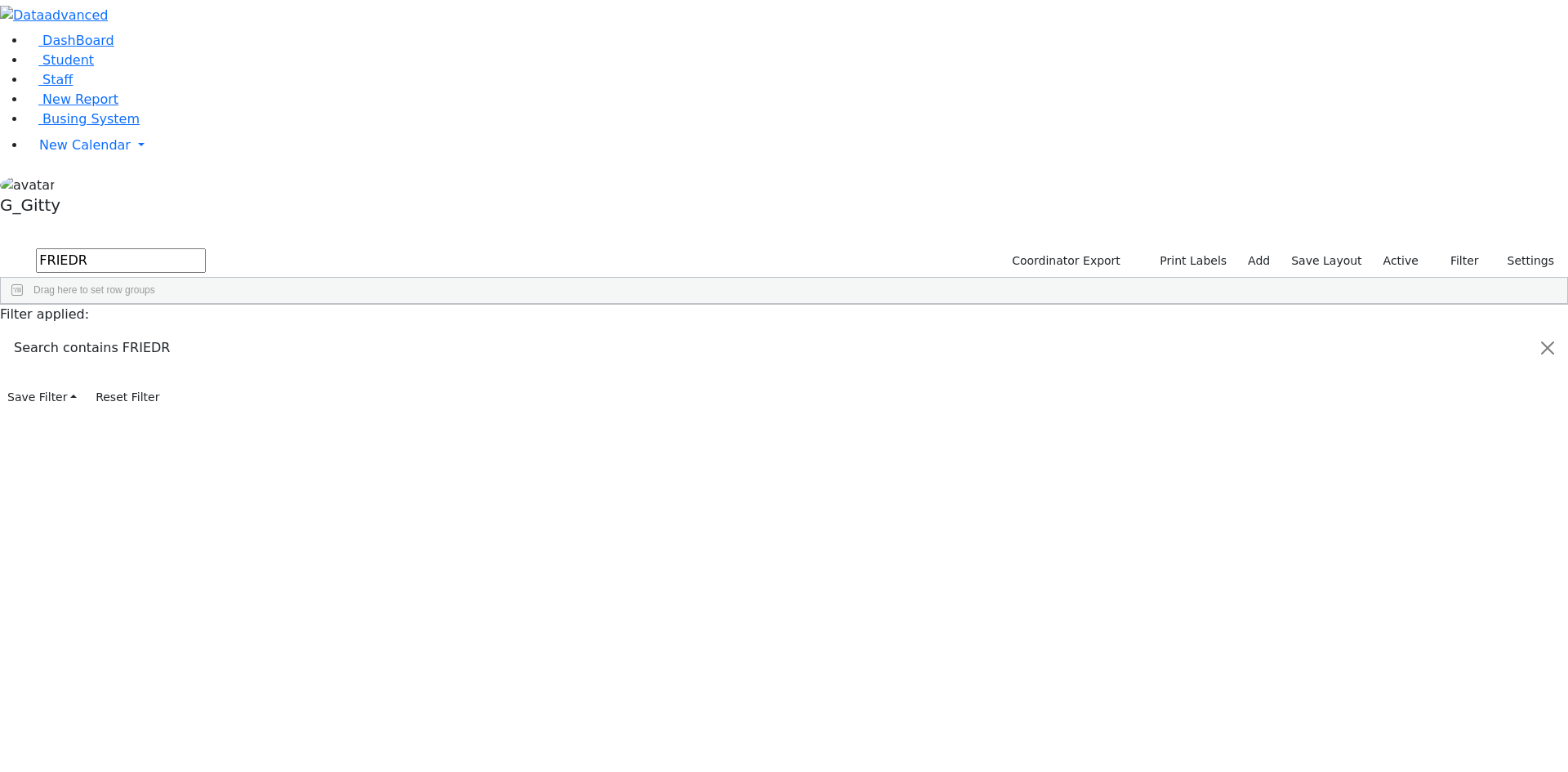
click at [206, 248] on input "FRIEDR" at bounding box center [121, 260] width 170 height 25
click at [106, 127] on span "Busing System" at bounding box center [91, 119] width 97 height 15
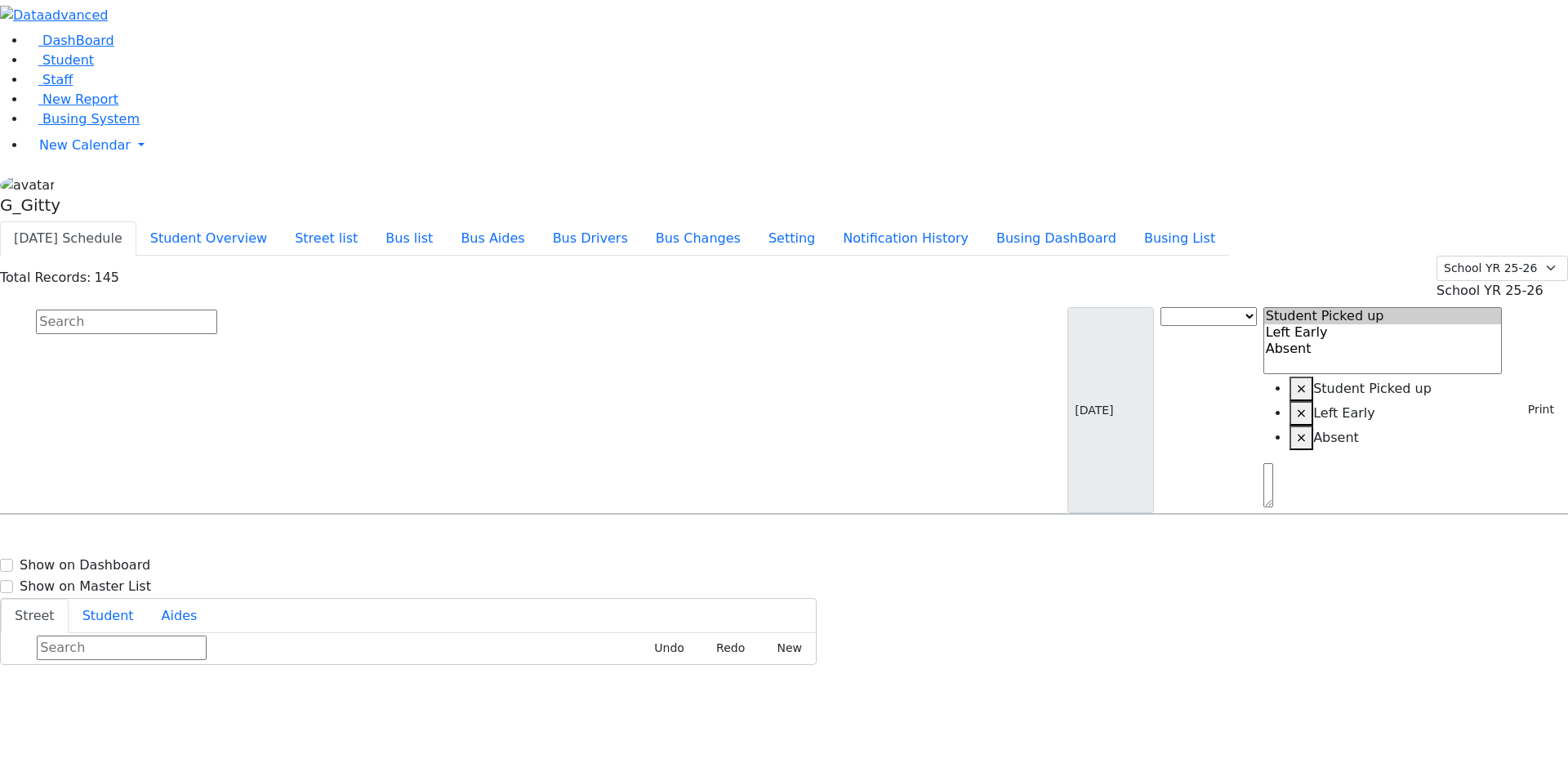
click at [218, 309] on input "text" at bounding box center [127, 321] width 182 height 25
type input "HEN"
click at [131, 602] on h6 "12/8/2017 8457944348" at bounding box center [70, 610] width 120 height 15
select select
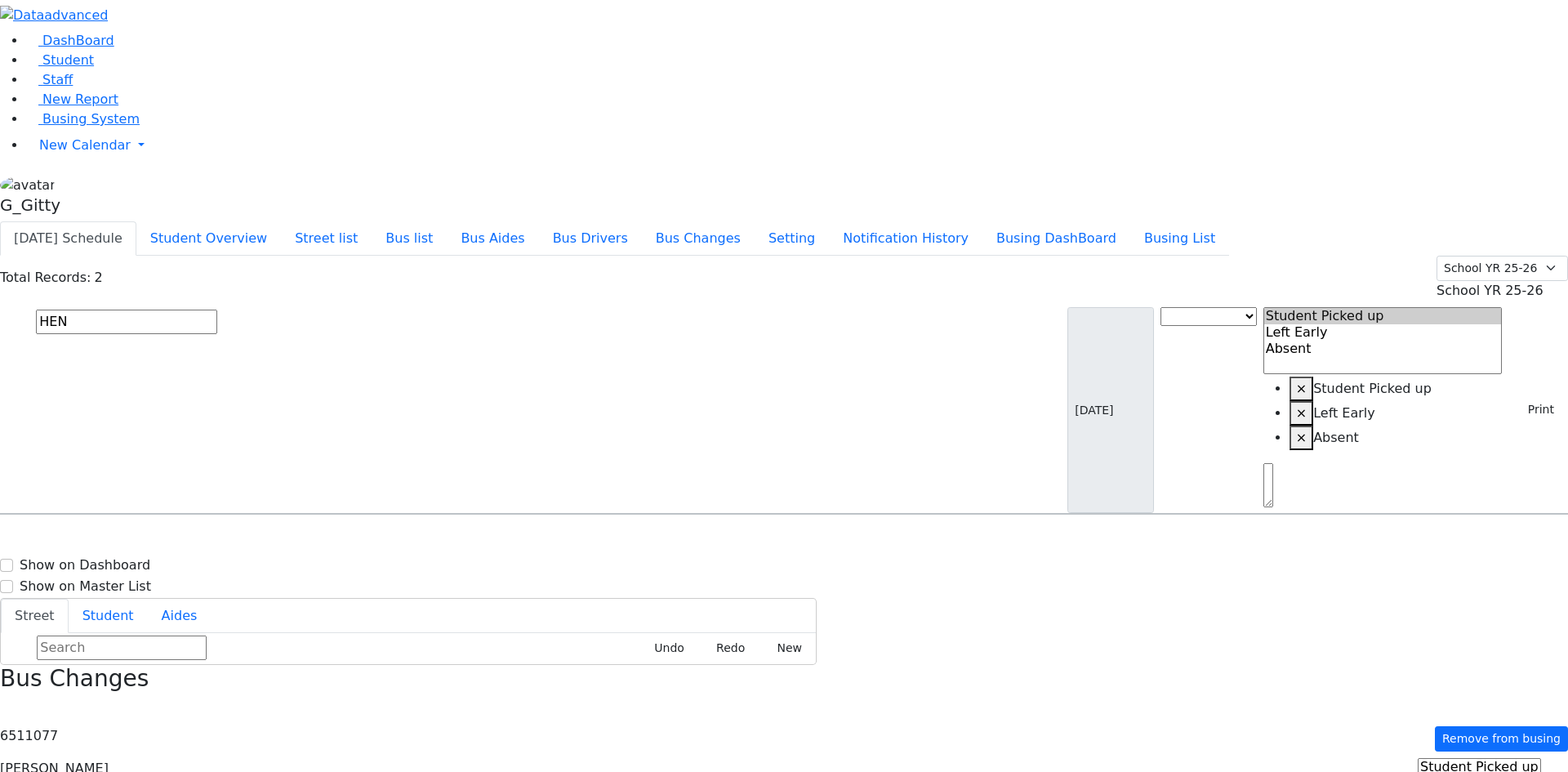
click at [218, 309] on input "HEN" at bounding box center [127, 321] width 182 height 25
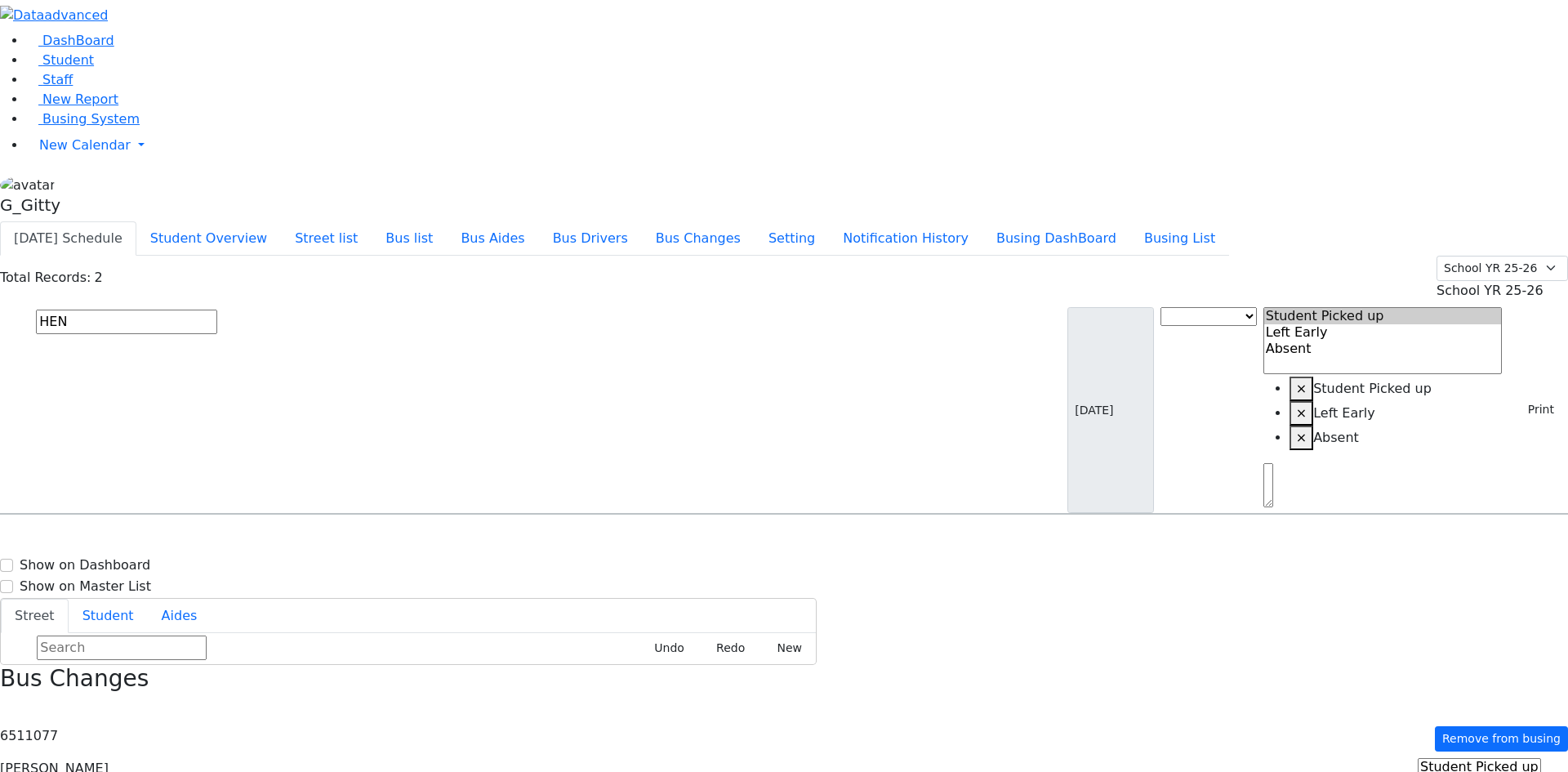
click at [218, 309] on input "HEN" at bounding box center [127, 321] width 182 height 25
type input "x"
type input "ziss"
click at [131, 538] on span "Szabovitz Zissy 4/23/2011 8457837205" at bounding box center [70, 560] width 120 height 44
select select
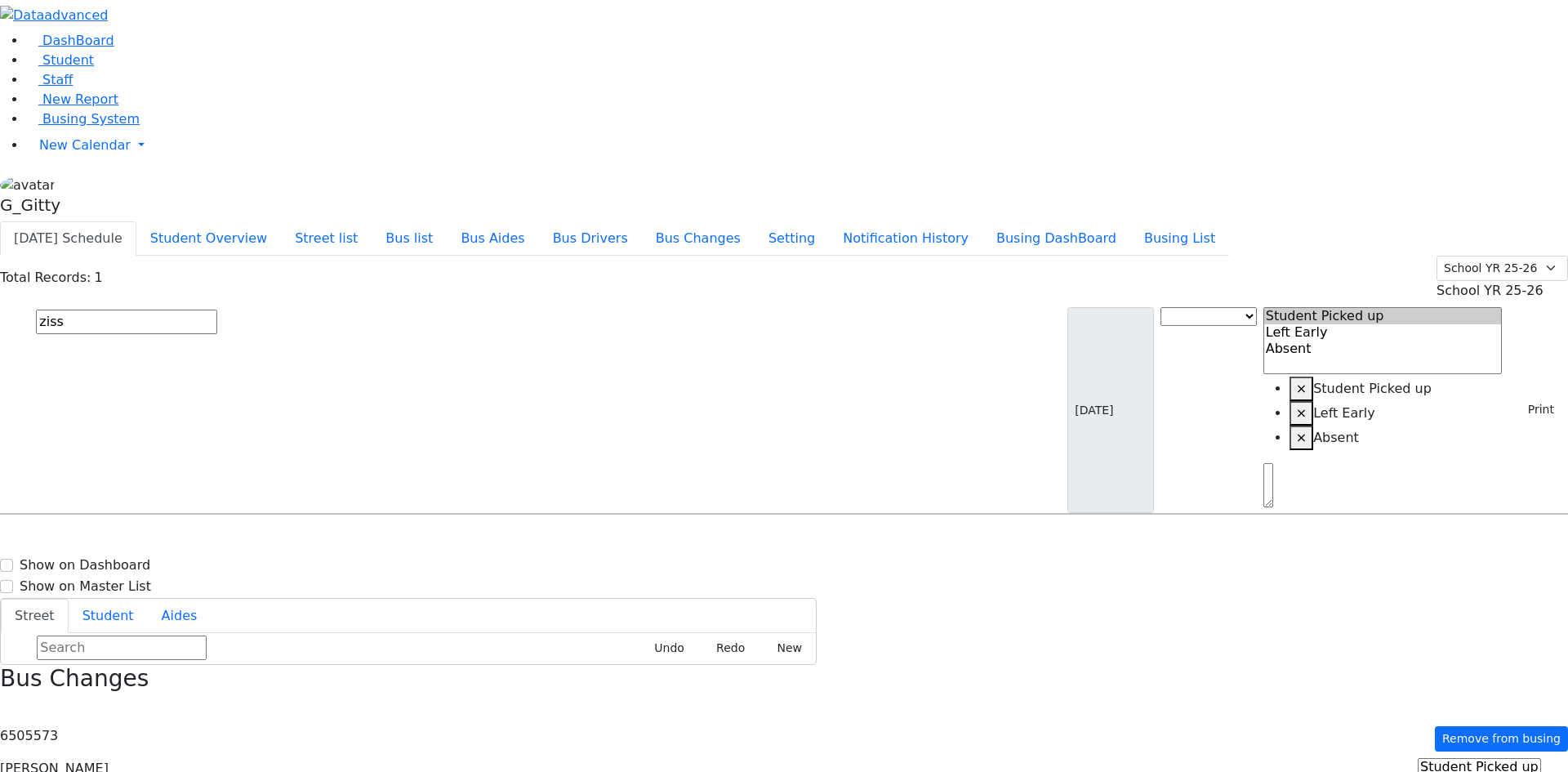
click at [218, 309] on input "ziss" at bounding box center [127, 321] width 182 height 25
type input "min"
click at [131, 643] on h6 "12/14/2012 8457837205" at bounding box center [70, 650] width 120 height 15
select select
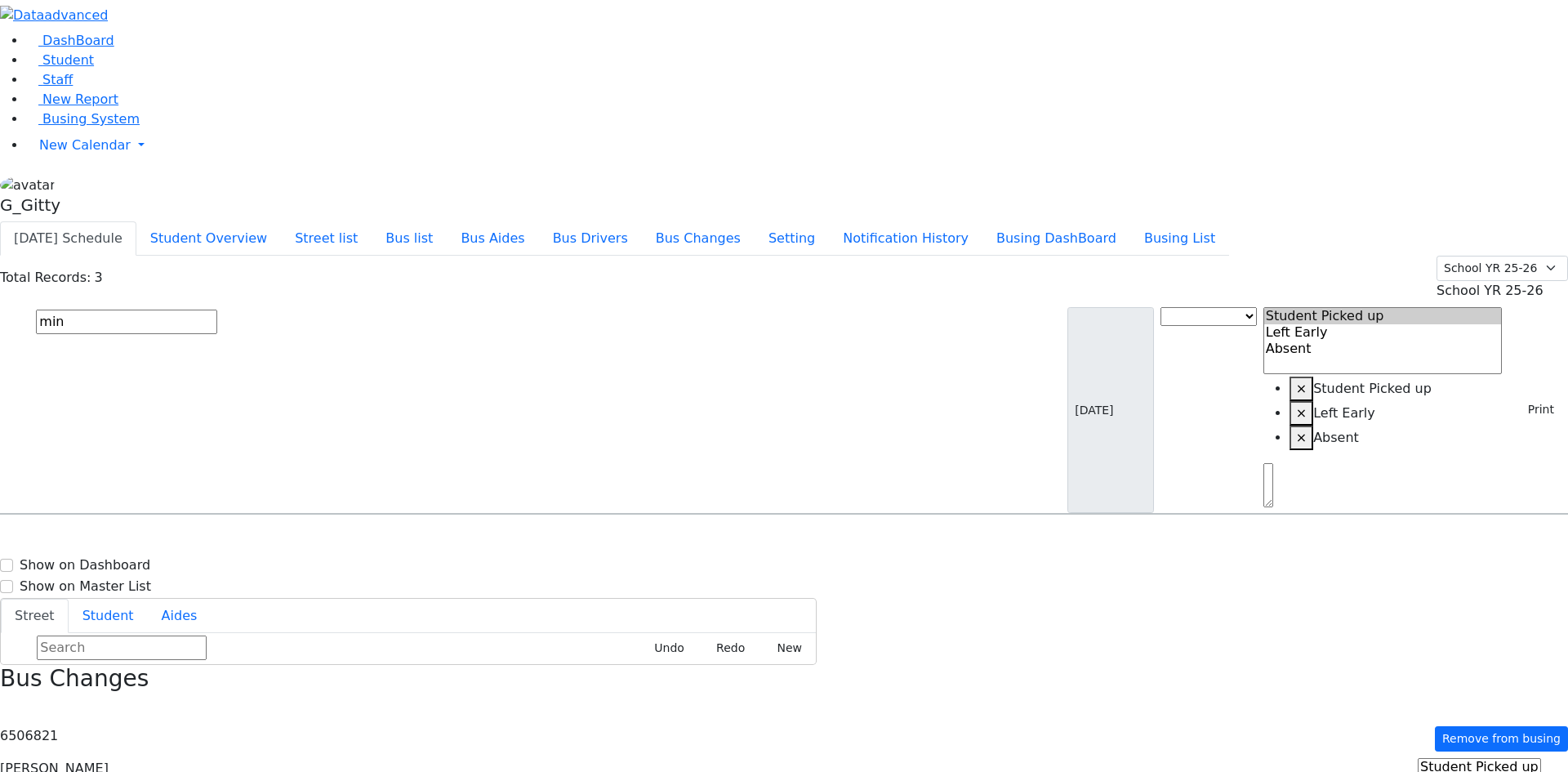
drag, startPoint x: 1319, startPoint y: 569, endPoint x: 1288, endPoint y: 554, distance: 34.4
click at [218, 309] on input "min" at bounding box center [127, 321] width 182 height 25
click at [218, 309] on input "text" at bounding box center [127, 321] width 182 height 25
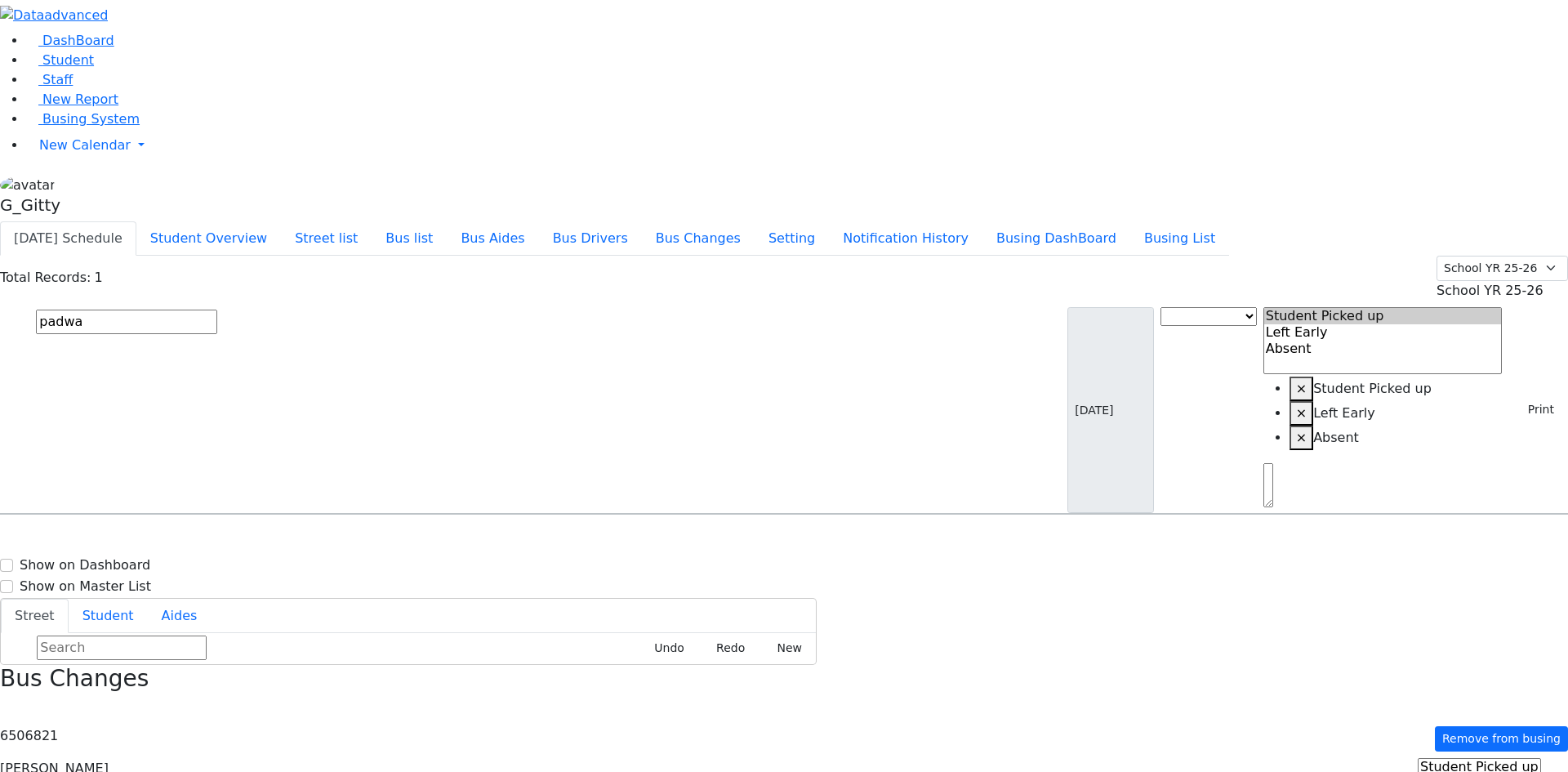
type input "padwa"
click at [131, 561] on h6 "6/13/2009 8457831087" at bounding box center [70, 569] width 120 height 15
select select
click at [218, 309] on input "padwa" at bounding box center [127, 321] width 182 height 25
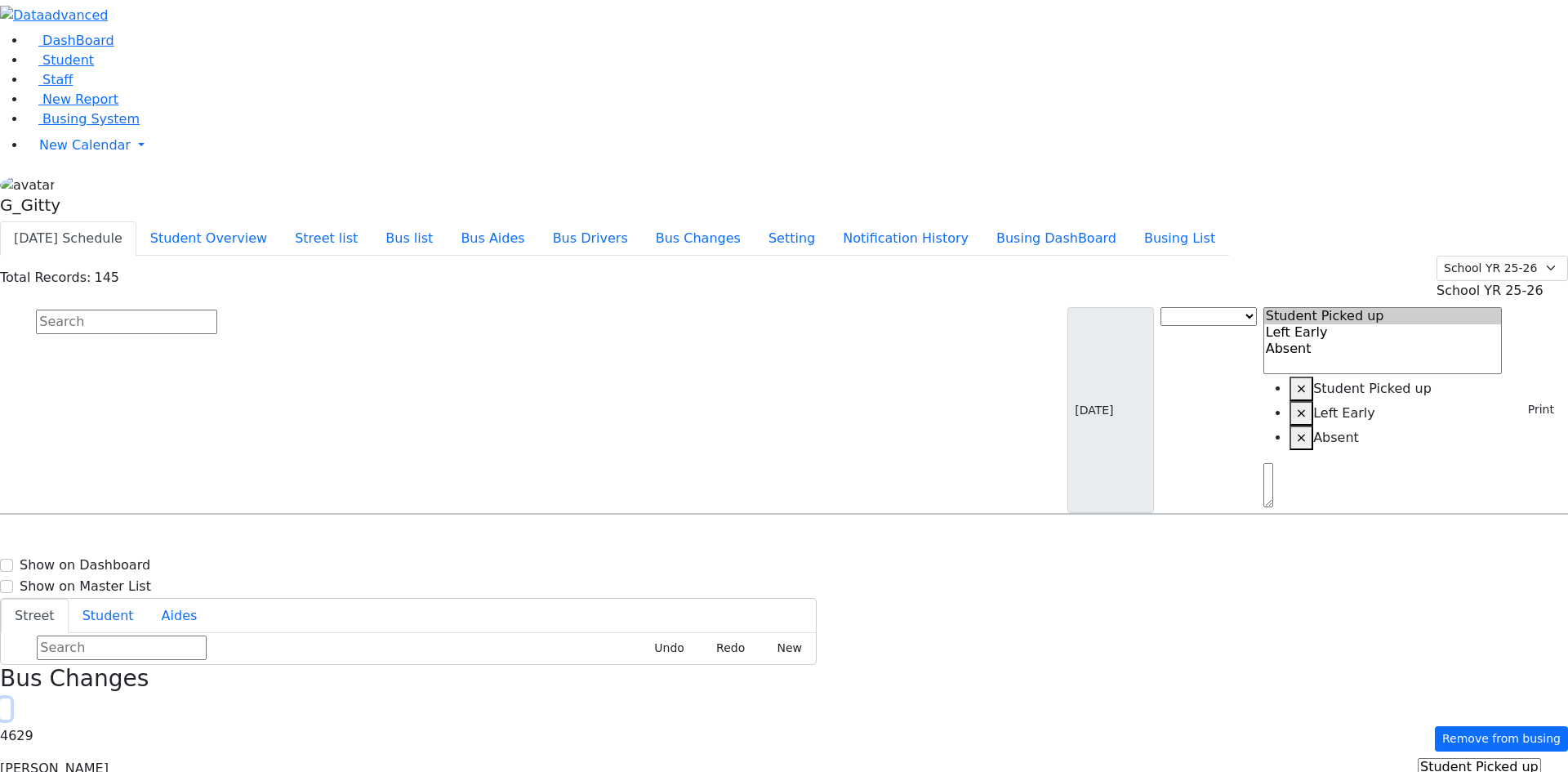
click at [9, 705] on icon "button" at bounding box center [5, 709] width 9 height 9
click at [446, 221] on button "Bus list" at bounding box center [410, 238] width 75 height 34
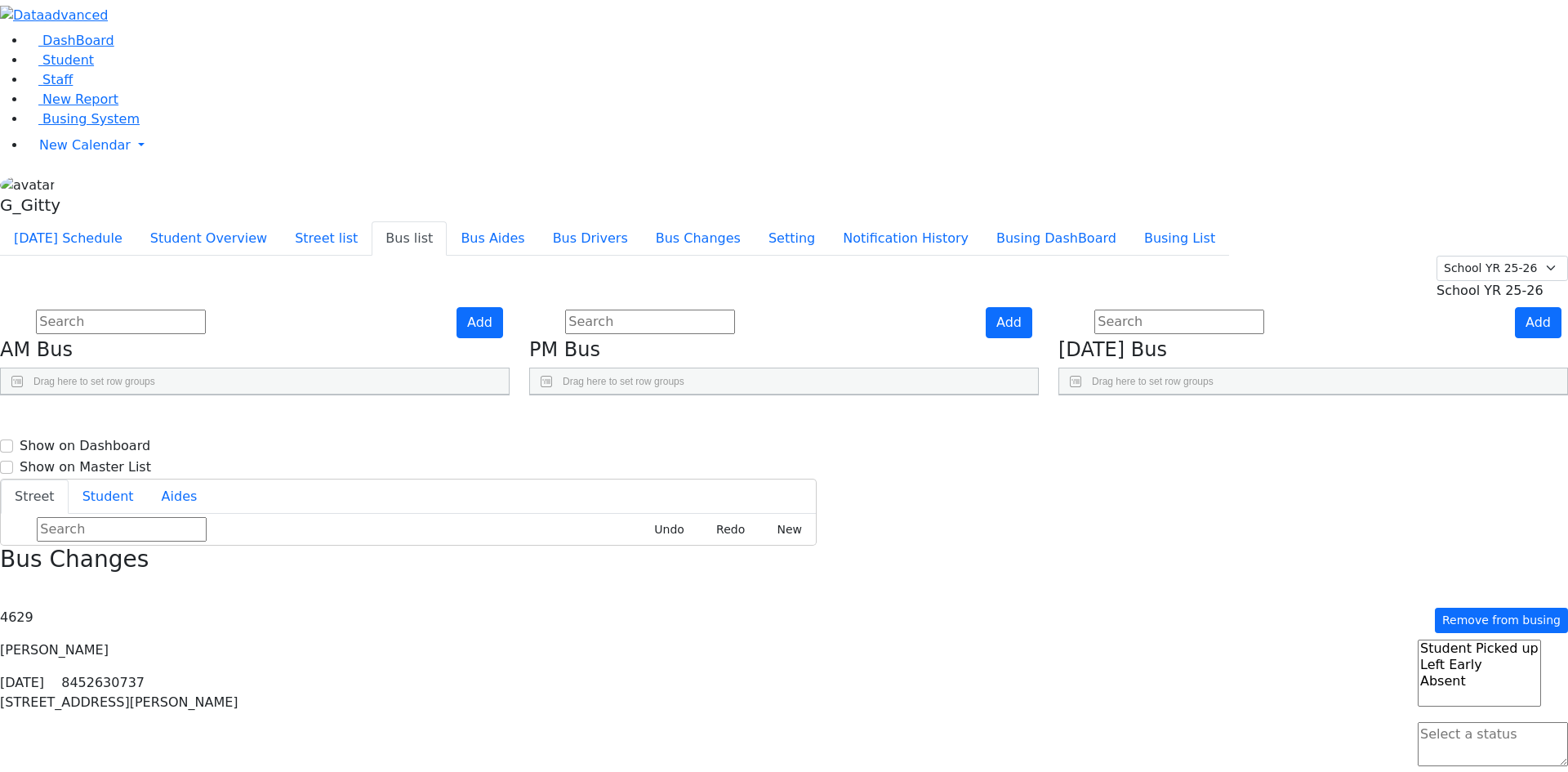
scroll to position [375, 0]
drag, startPoint x: 1470, startPoint y: 740, endPoint x: 1437, endPoint y: 726, distance: 35.8
click at [106, 127] on span "Busing System" at bounding box center [91, 119] width 97 height 15
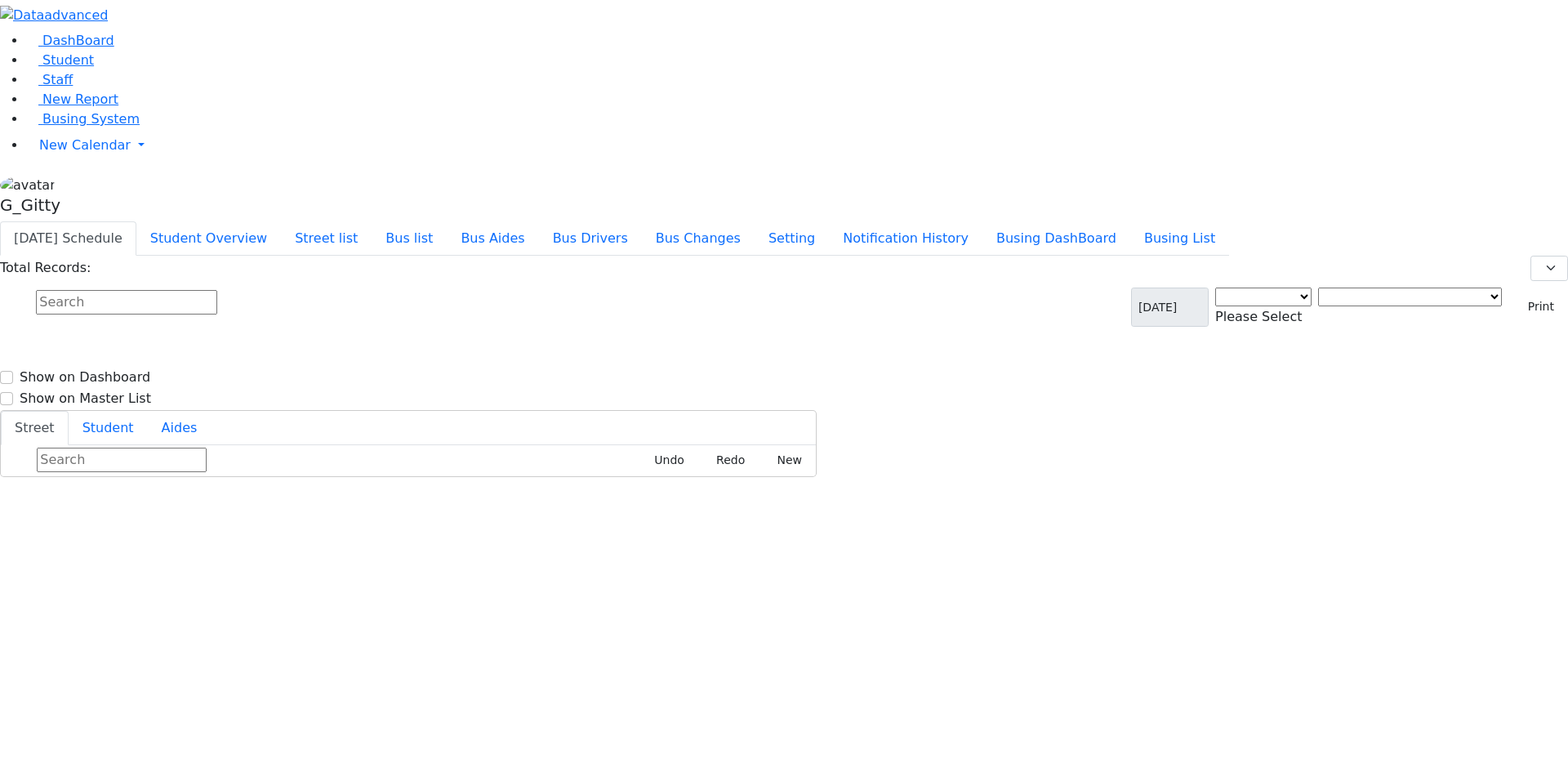
select select "3"
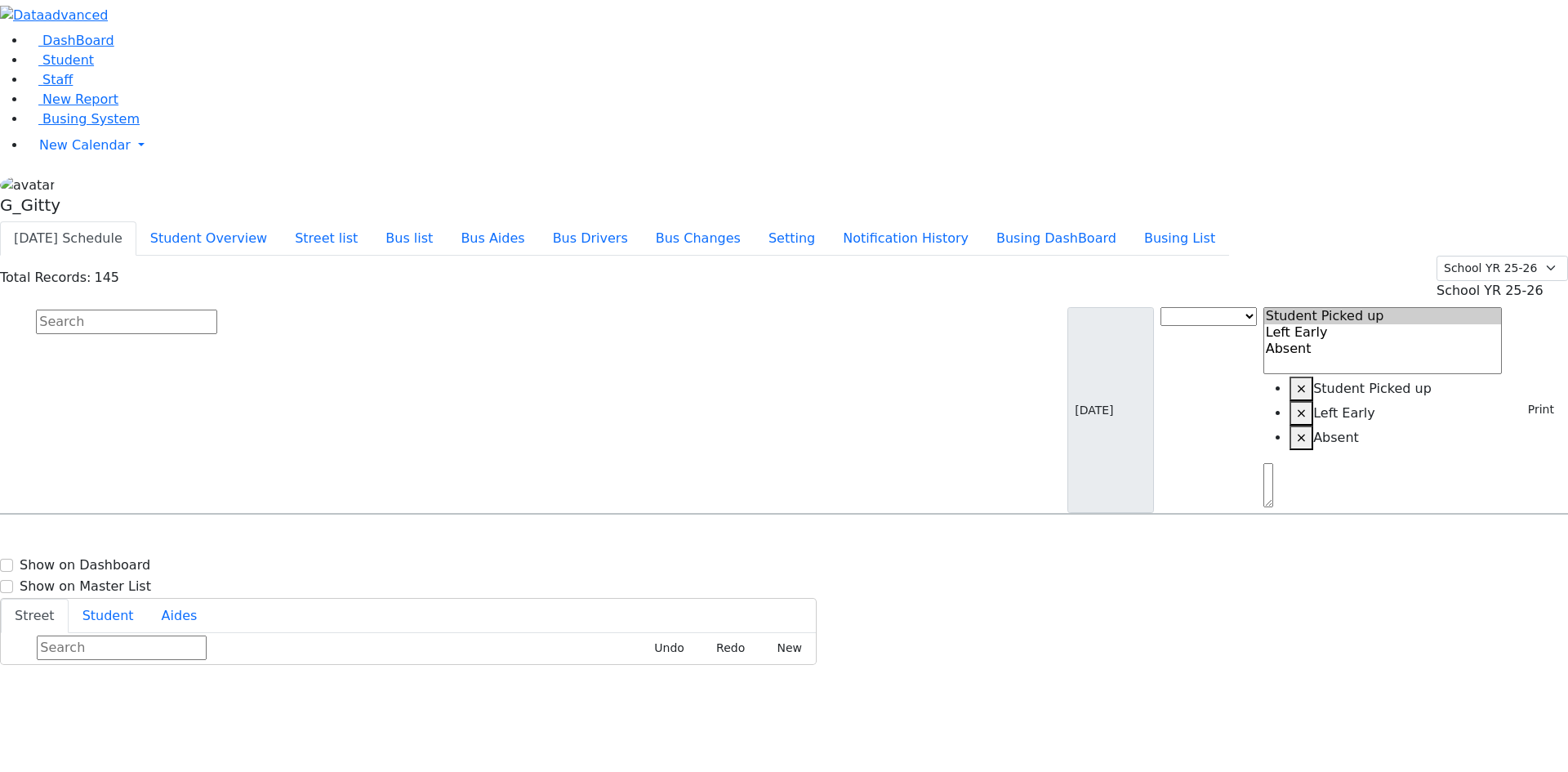
click at [218, 309] on input "text" at bounding box center [127, 321] width 182 height 25
type input "meze"
click at [93, 127] on span "Busing System" at bounding box center [91, 119] width 97 height 15
click at [218, 309] on input "text" at bounding box center [127, 321] width 182 height 25
drag, startPoint x: 323, startPoint y: 101, endPoint x: 262, endPoint y: 137, distance: 70.8
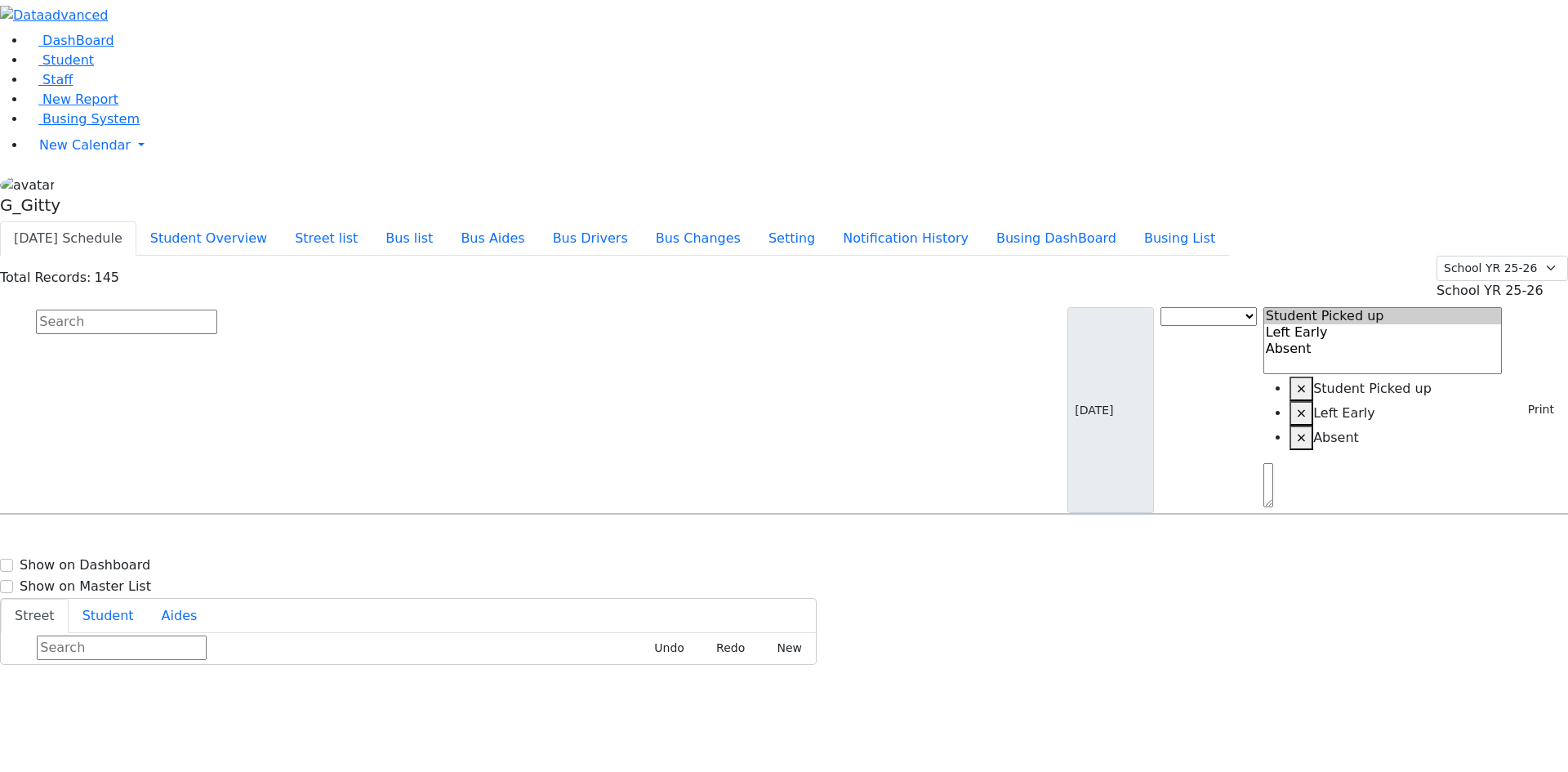
click at [218, 309] on input "text" at bounding box center [127, 321] width 182 height 25
drag, startPoint x: 308, startPoint y: 93, endPoint x: 300, endPoint y: 93, distance: 8.0
click at [218, 309] on input "text" at bounding box center [127, 321] width 182 height 25
click at [75, 127] on span "Busing System" at bounding box center [91, 119] width 97 height 15
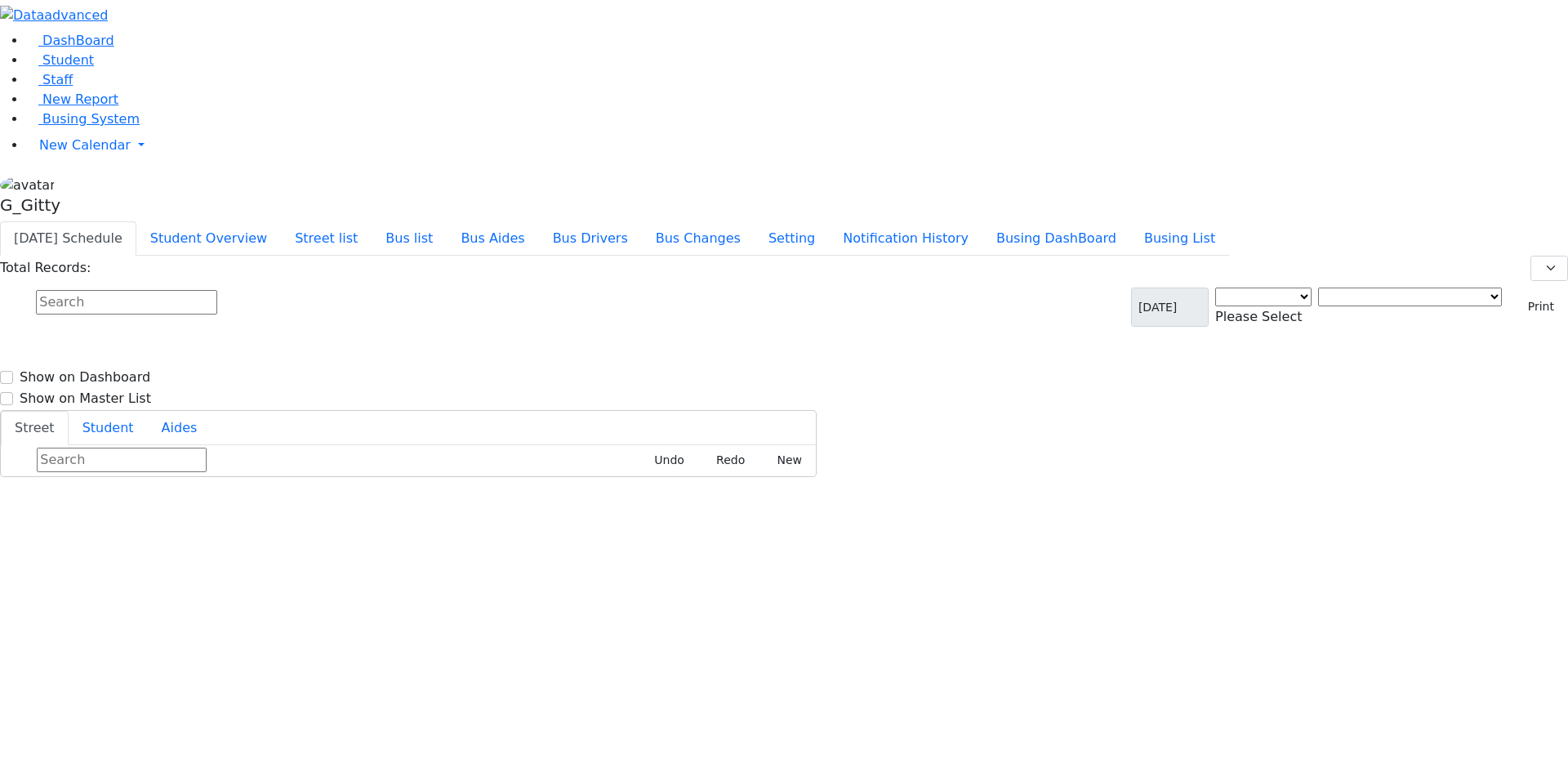
select select "3"
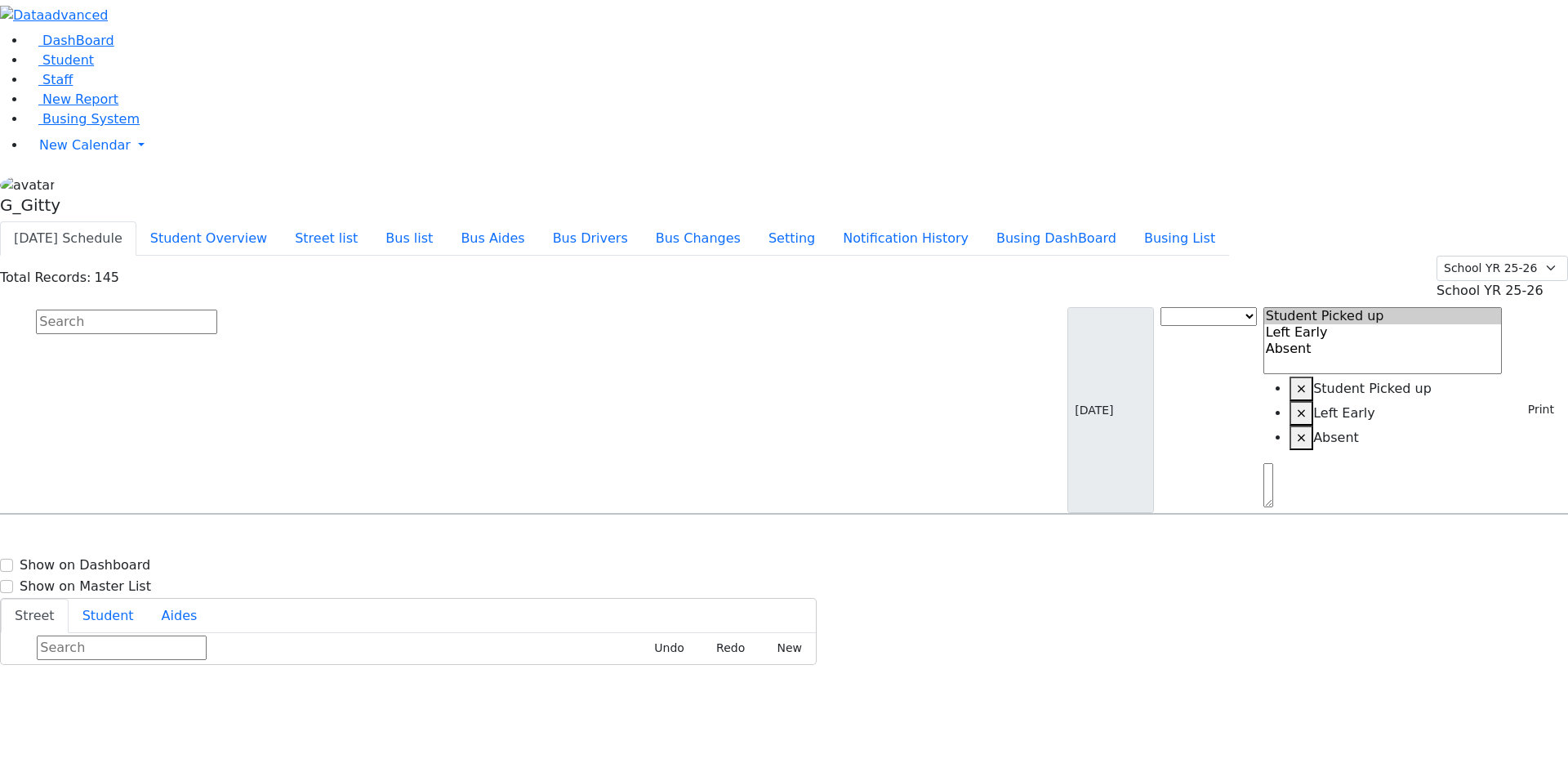
click at [218, 309] on input "text" at bounding box center [127, 321] width 182 height 25
type input "[PERSON_NAME]"
click at [679, 538] on div "KJ-5 [STREET_ADDRESS] - 8457748740" at bounding box center [573, 560] width 210 height 44
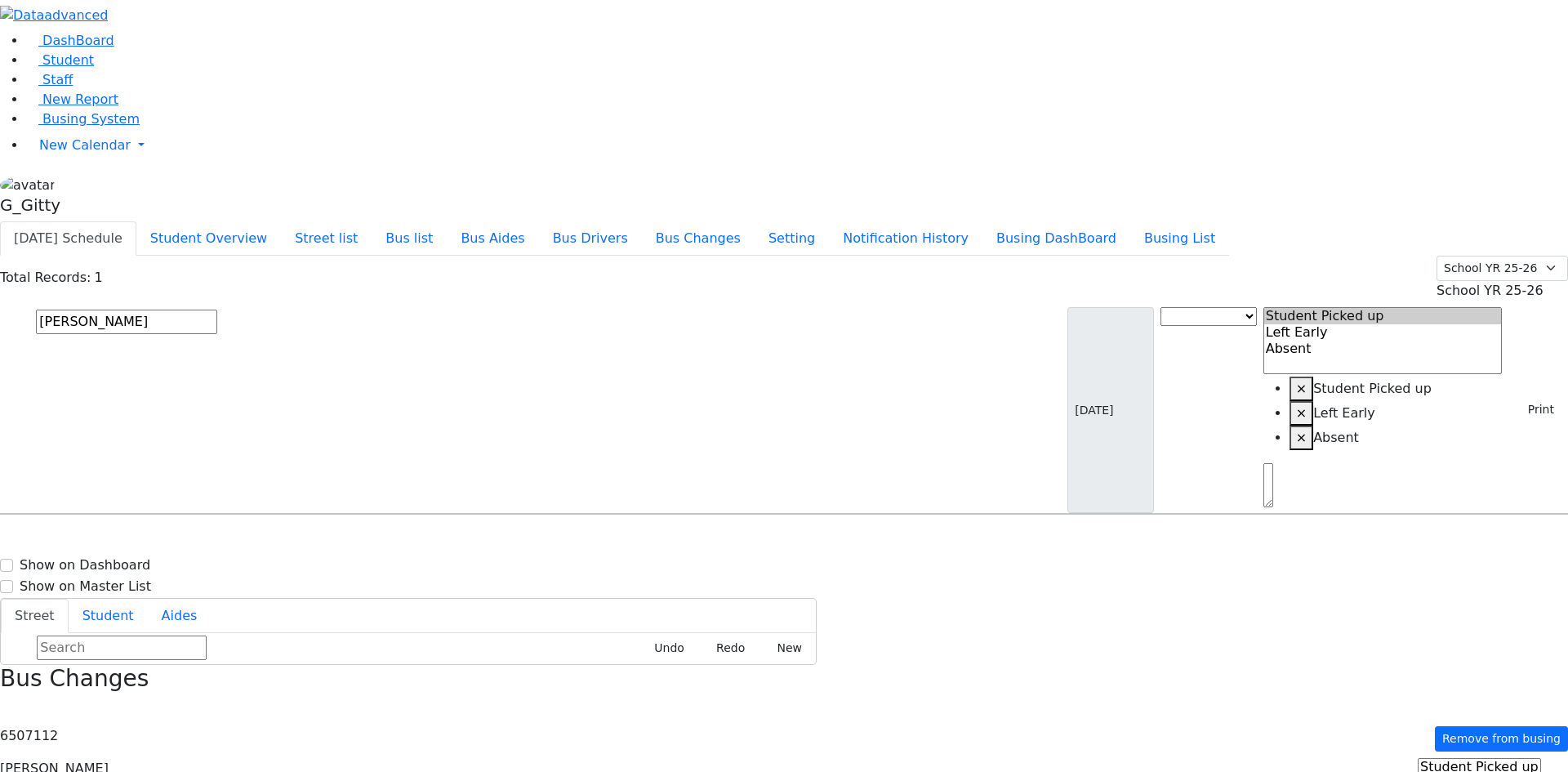
select select "2"
click at [218, 309] on input "text" at bounding box center [127, 321] width 182 height 25
type input "[PERSON_NAME]"
click at [131, 620] on h6 "[PERSON_NAME]" at bounding box center [70, 628] width 120 height 15
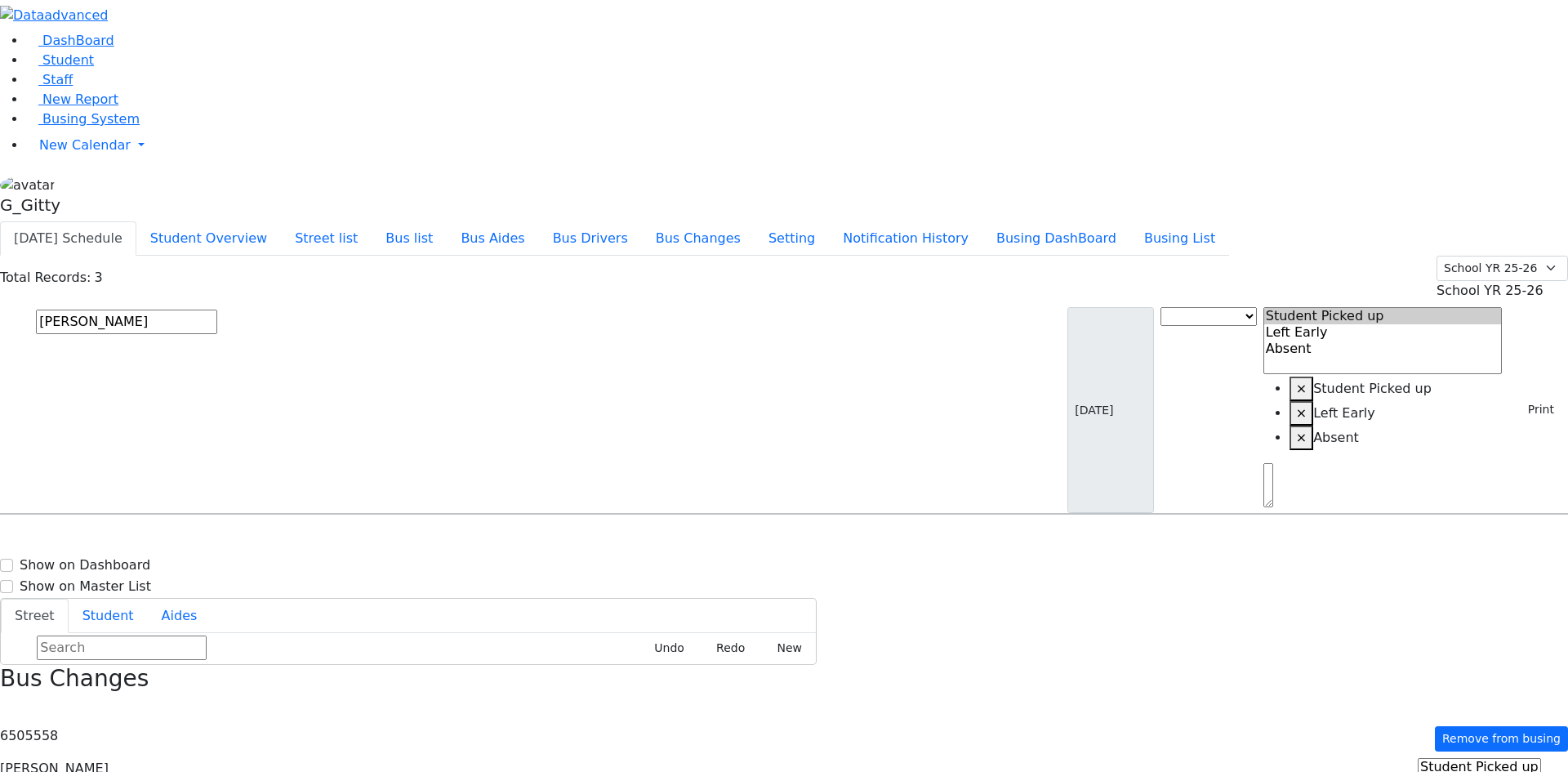
select select "3"
click at [218, 309] on input "text" at bounding box center [127, 321] width 182 height 25
type input "esty"
click at [678, 561] on h6 "2 Roanoke Dr. - [PHONE_NUMBER]" at bounding box center [573, 569] width 209 height 15
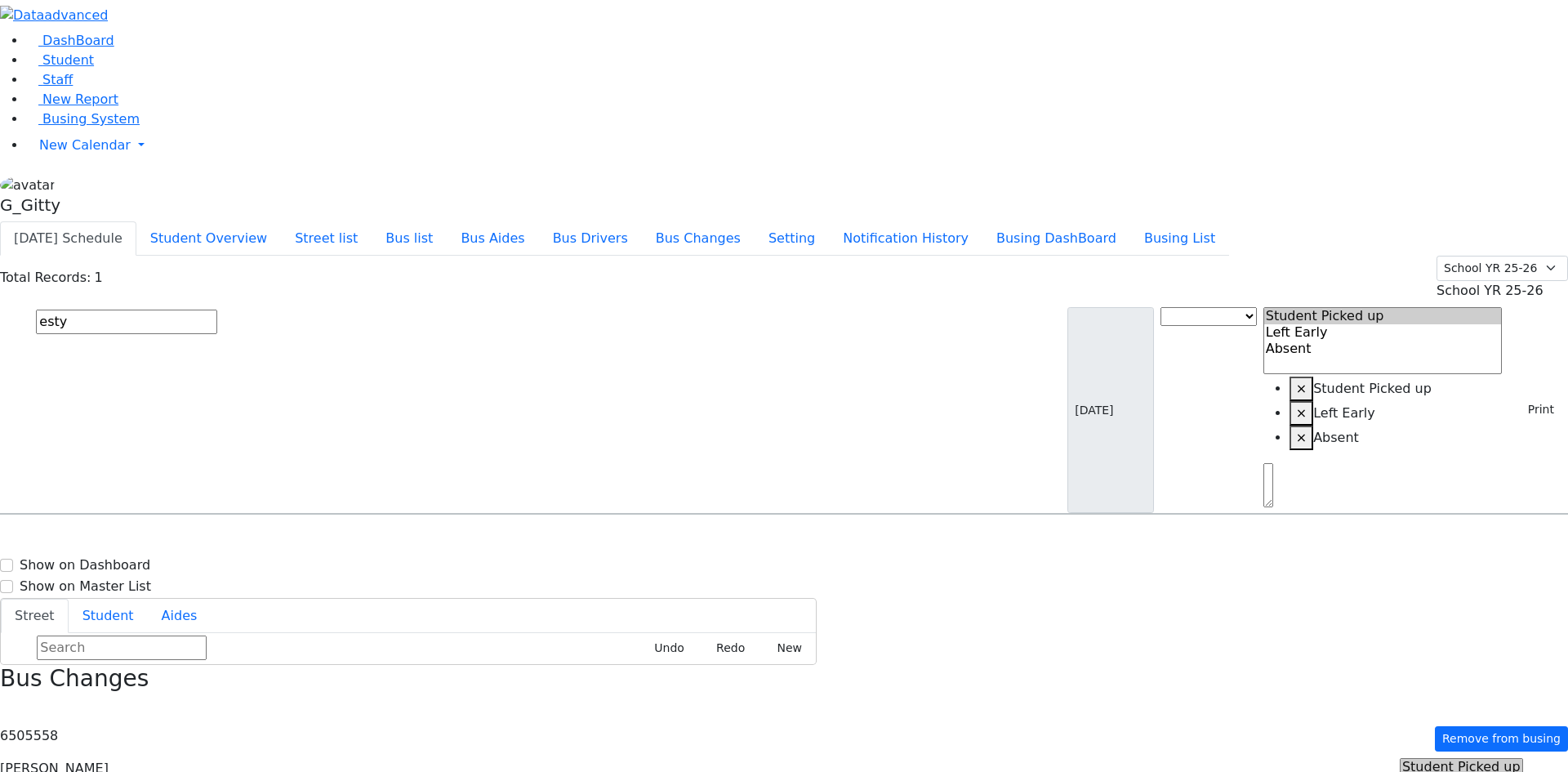
select select "2"
click at [218, 309] on input "esty" at bounding box center [127, 321] width 182 height 25
drag, startPoint x: 673, startPoint y: 122, endPoint x: 614, endPoint y: 116, distance: 59.3
click at [218, 309] on input "esty" at bounding box center [127, 321] width 182 height 25
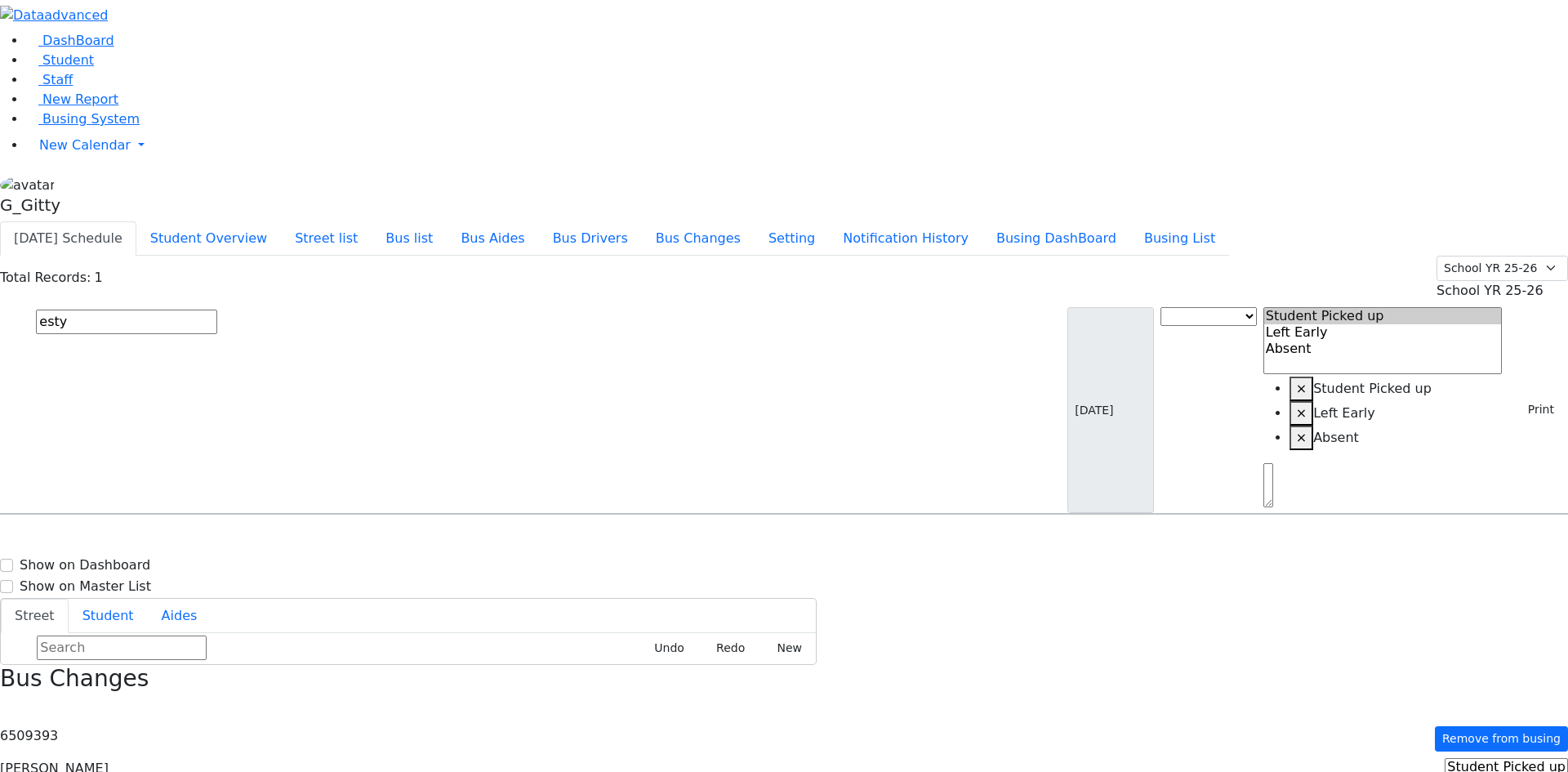
click at [218, 309] on input "esty" at bounding box center [127, 321] width 182 height 25
type input "[PERSON_NAME]"
click at [452, 745] on div "[STREET_ADDRESS]" at bounding box center [339, 765] width 226 height 41
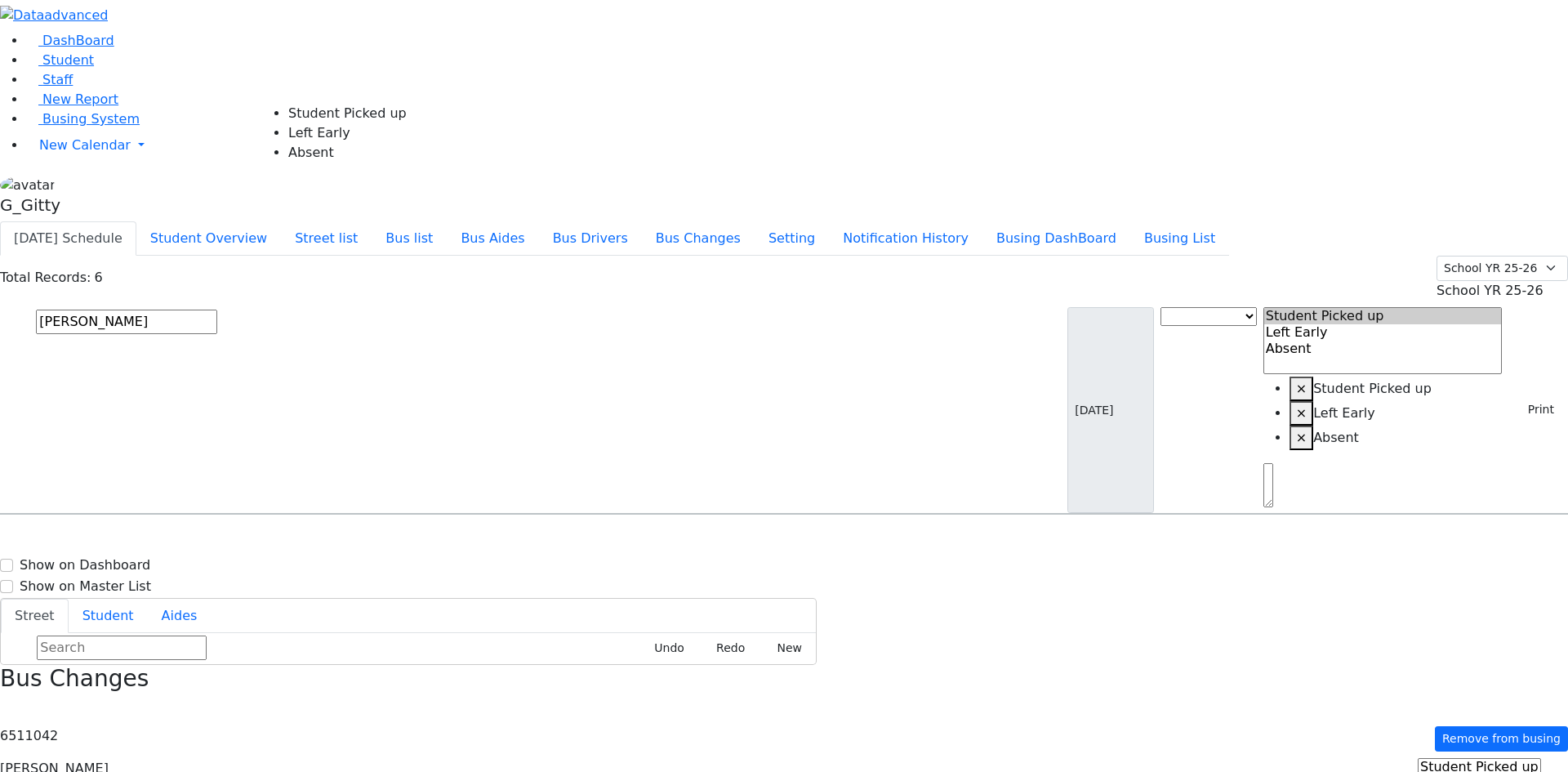
select select "2"
click at [218, 309] on input "text" at bounding box center [127, 321] width 182 height 25
click at [9, 705] on icon "button" at bounding box center [5, 709] width 9 height 9
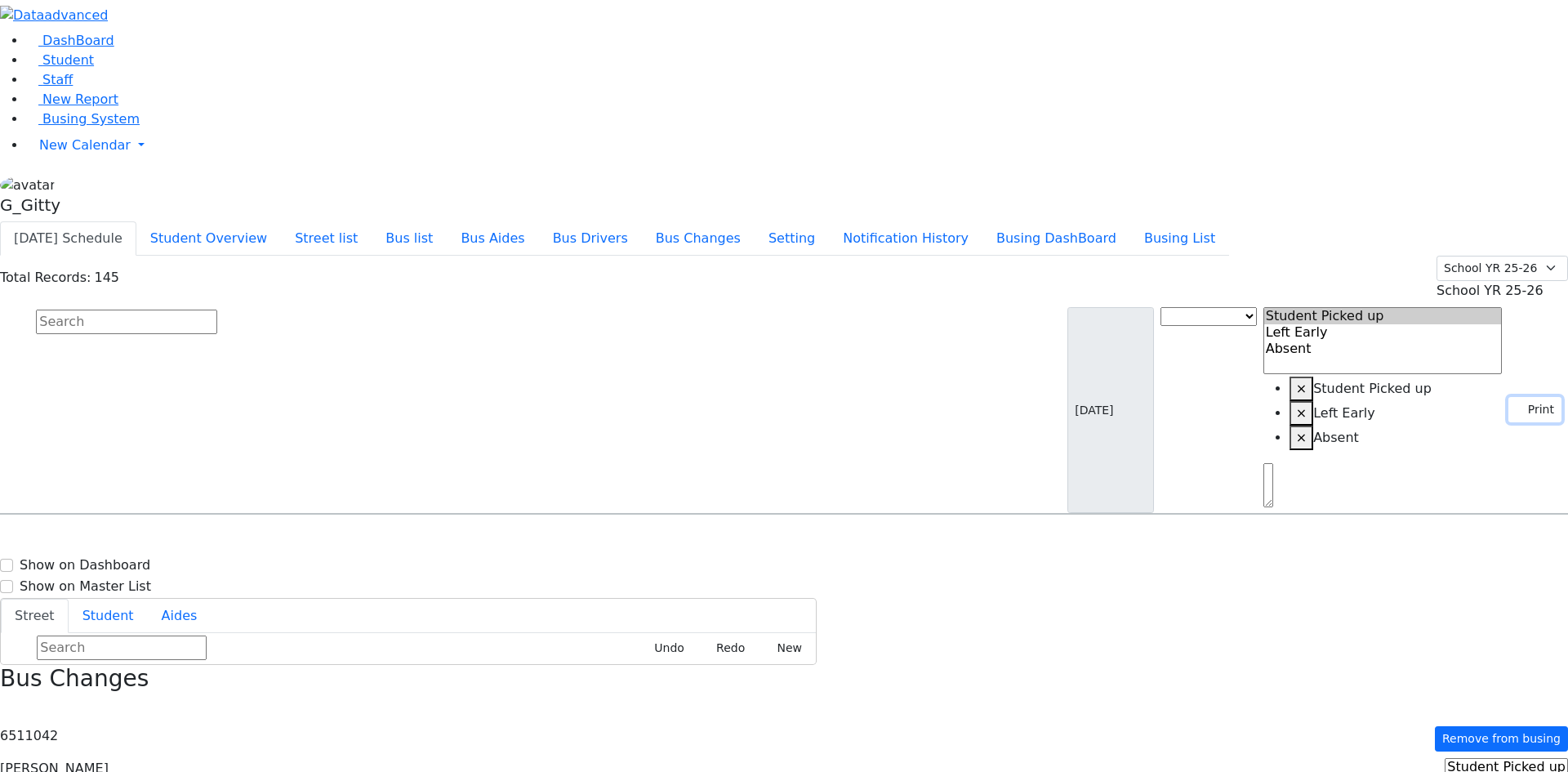
drag, startPoint x: 1532, startPoint y: 99, endPoint x: 1492, endPoint y: 165, distance: 77.2
click at [1532, 397] on button "Print" at bounding box center [1535, 410] width 53 height 26
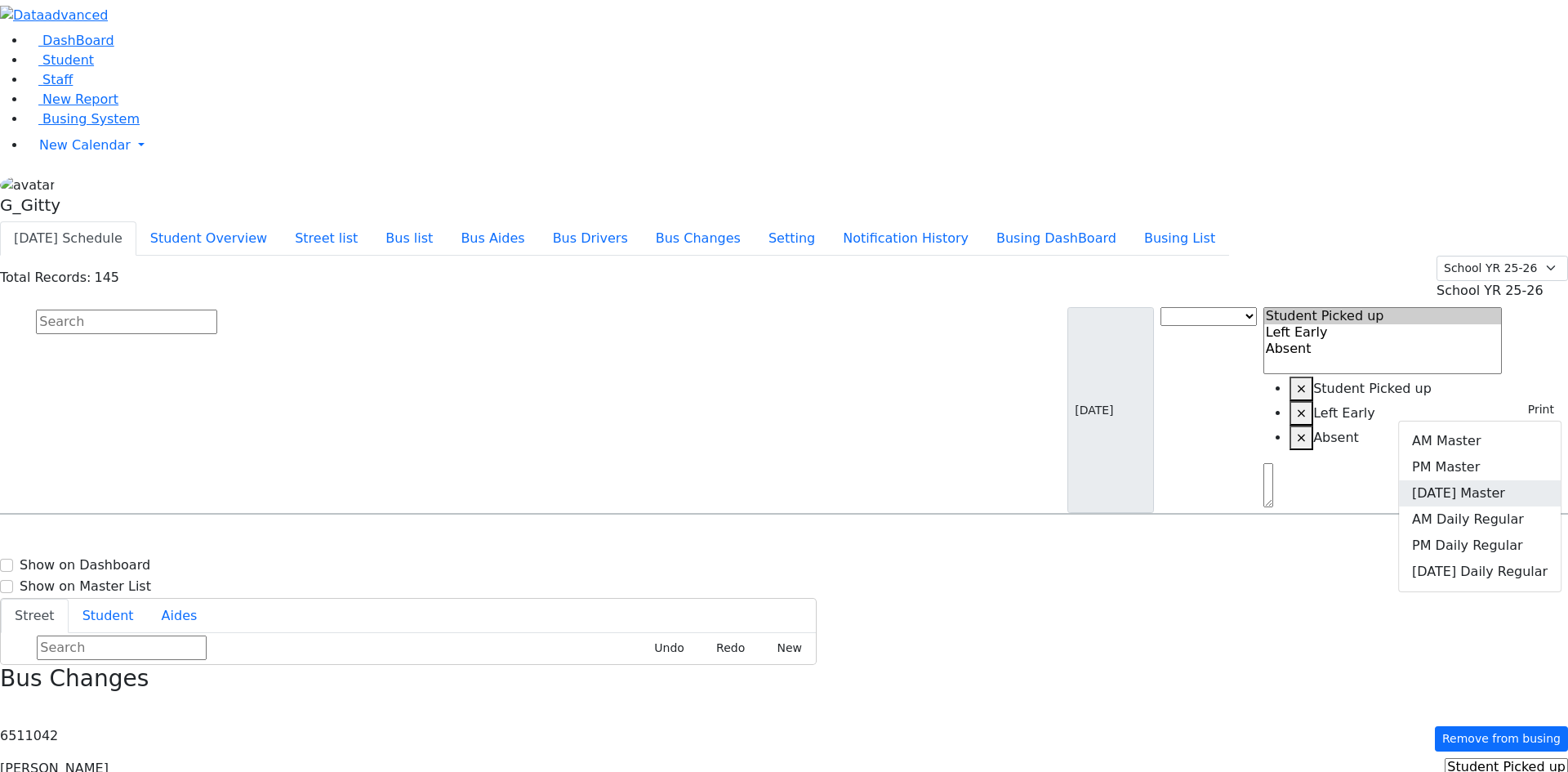
click at [1491, 481] on link "[DATE] Master" at bounding box center [1480, 494] width 162 height 27
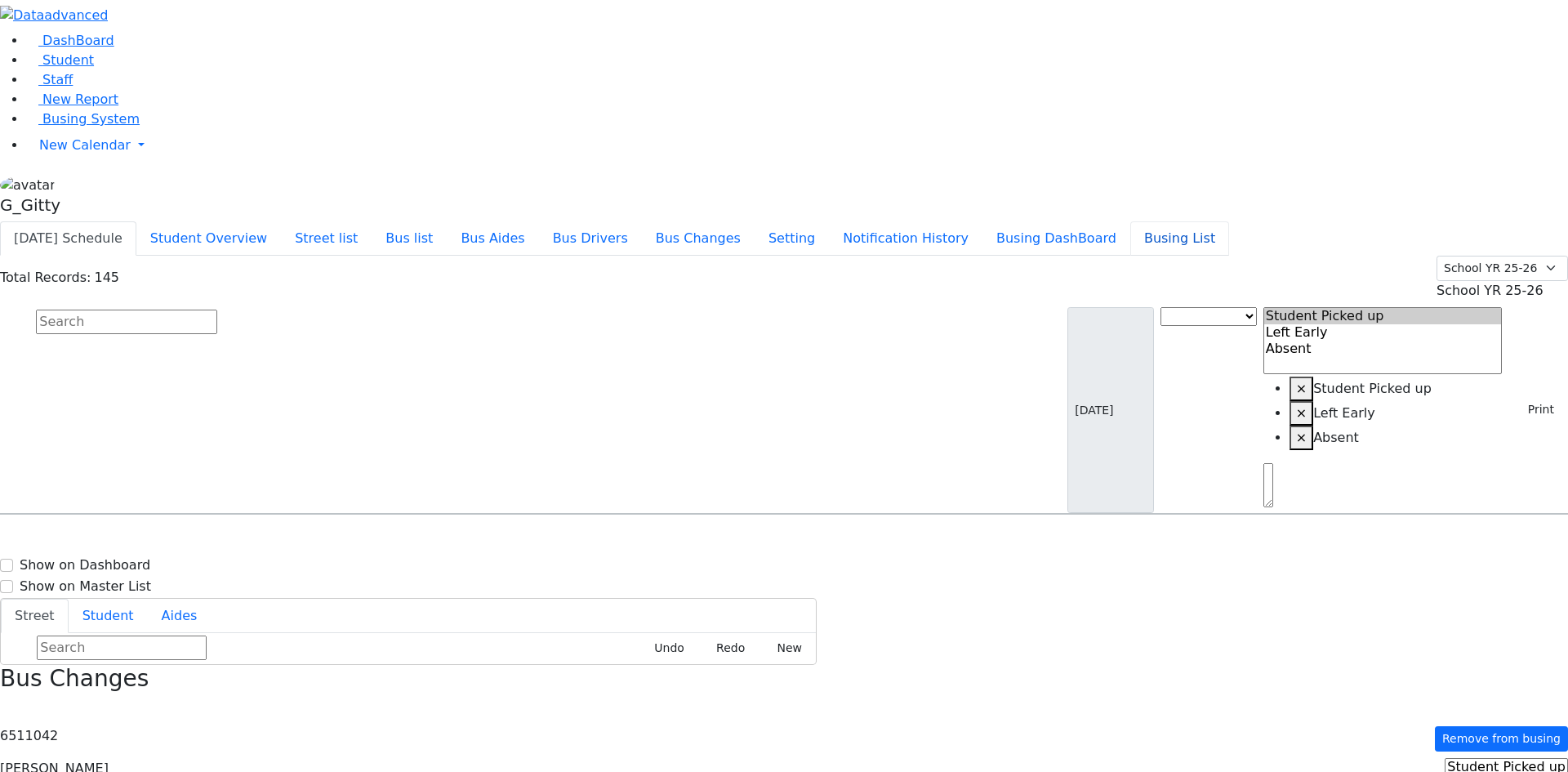
drag, startPoint x: 1206, startPoint y: 33, endPoint x: 1196, endPoint y: 27, distance: 11.7
drag, startPoint x: 1196, startPoint y: 27, endPoint x: 1403, endPoint y: 1, distance: 208.6
click at [1403, 1] on div "DashBoard Student Staff New Report Busing System" at bounding box center [784, 609] width 1568 height 1218
click at [1195, 221] on button "Busing List" at bounding box center [1179, 238] width 99 height 34
click at [51, 68] on span "Student" at bounding box center [69, 60] width 51 height 15
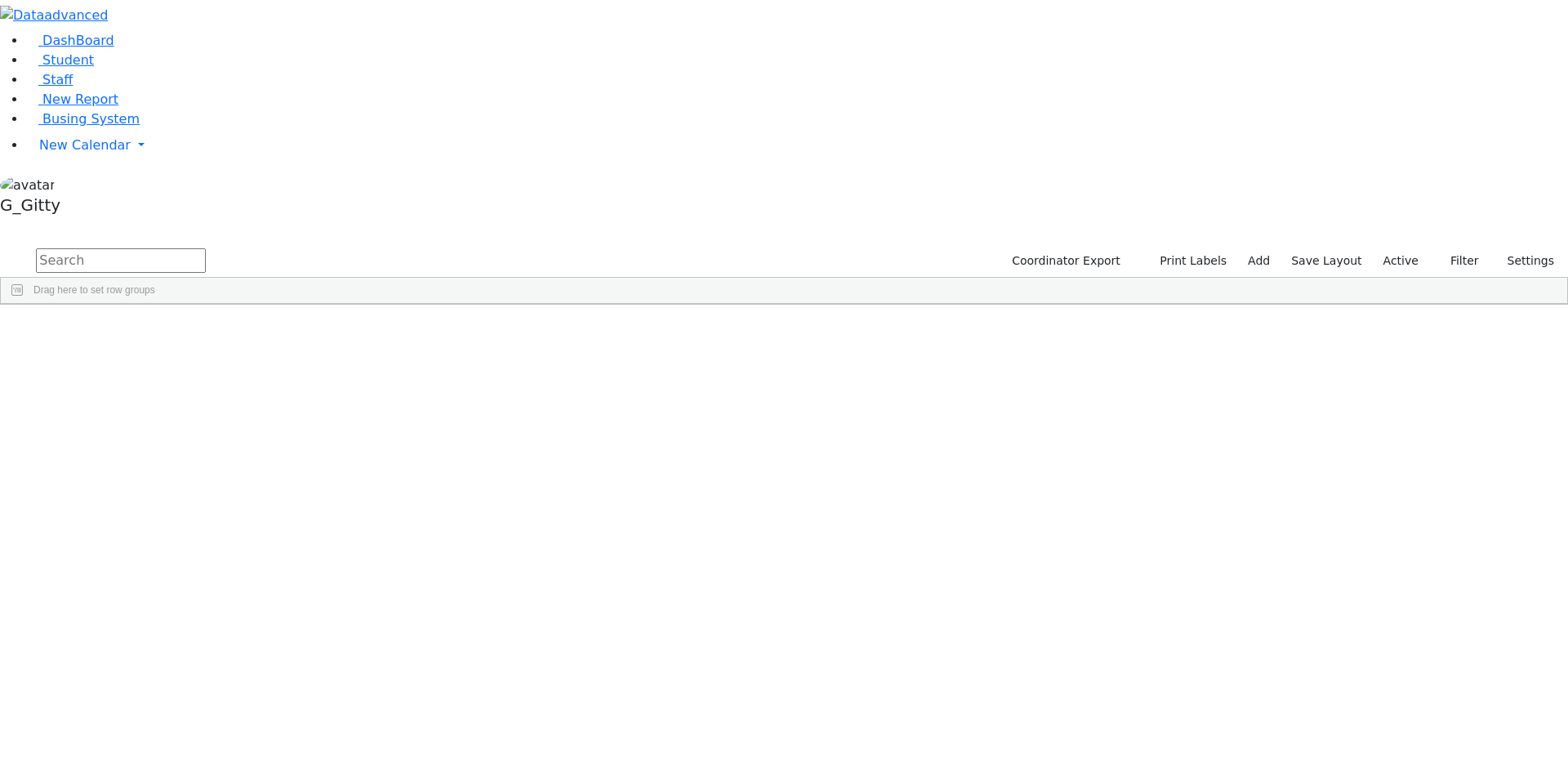
drag, startPoint x: 241, startPoint y: 43, endPoint x: 243, endPoint y: 51, distance: 8.2
click at [241, 44] on div "DashBoard Student Staff New Report Busing System" at bounding box center [784, 153] width 1568 height 305
click at [206, 248] on input "text" at bounding box center [121, 260] width 170 height 25
type input "[PERSON_NAME]"
click at [103, 376] on div "6510919" at bounding box center [51, 387] width 102 height 23
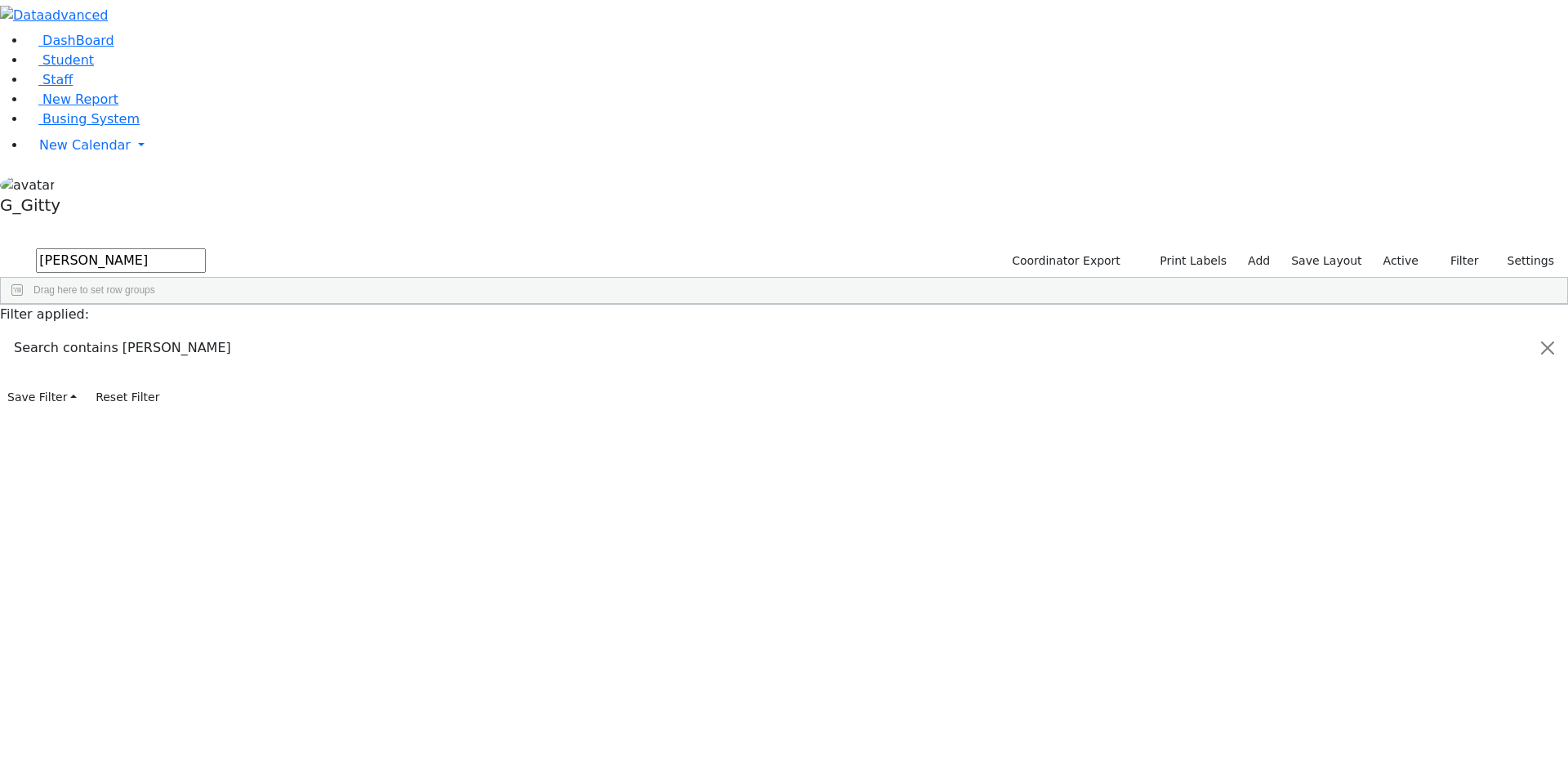
click at [103, 376] on div "6510919" at bounding box center [51, 387] width 102 height 23
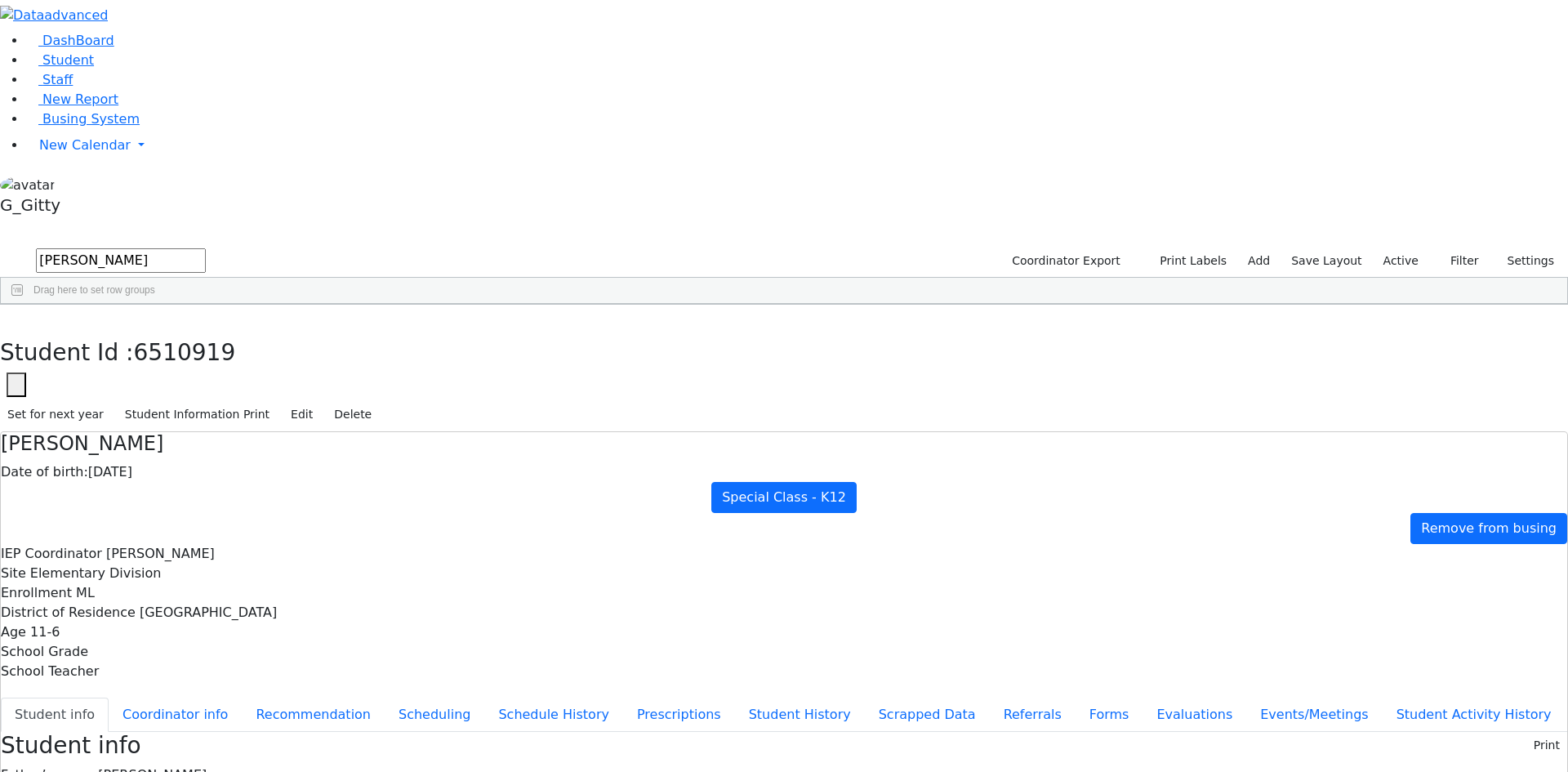
scroll to position [81, 0]
click at [109, 127] on link "Busing System" at bounding box center [83, 119] width 113 height 15
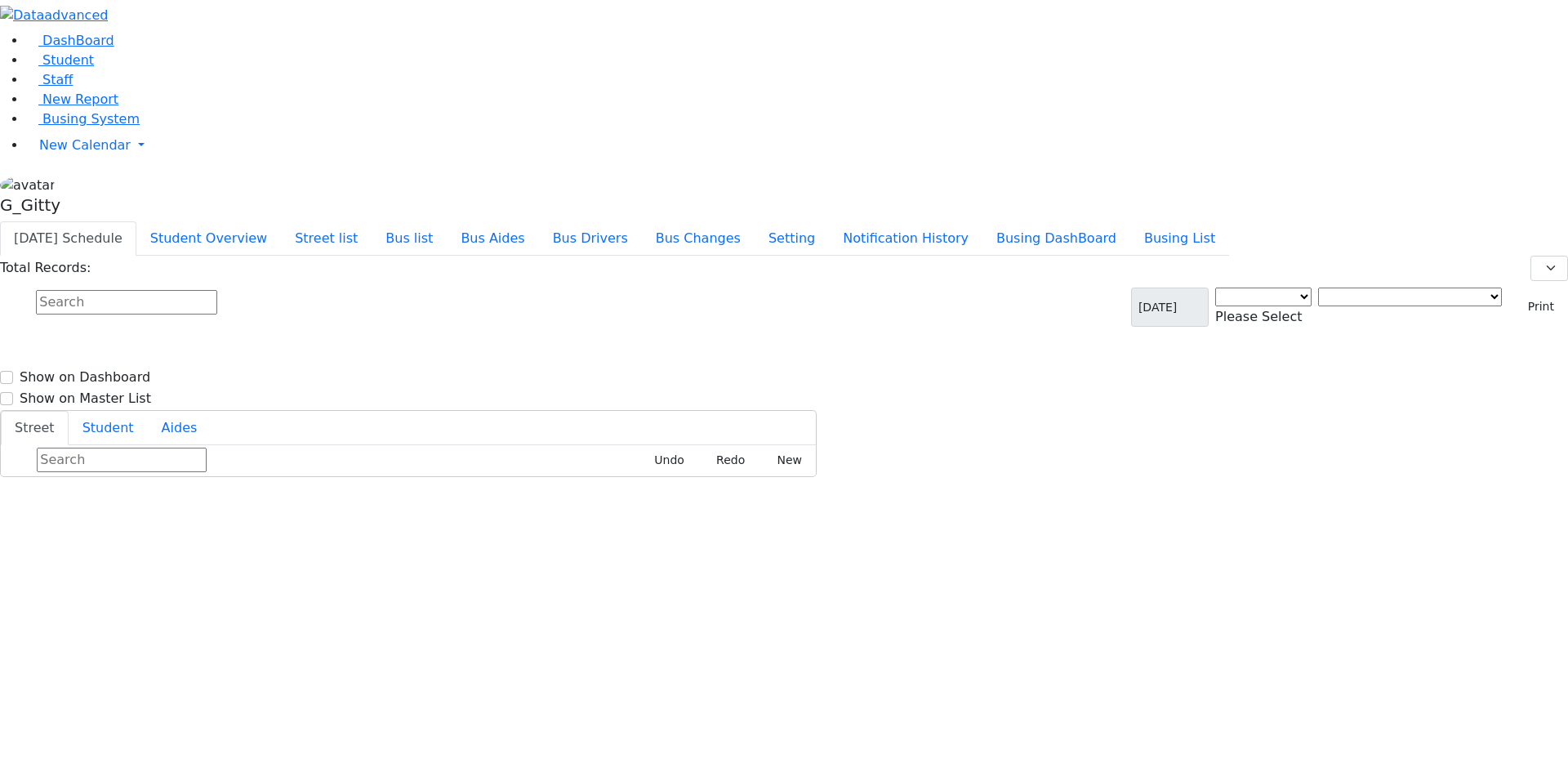
select select "3"
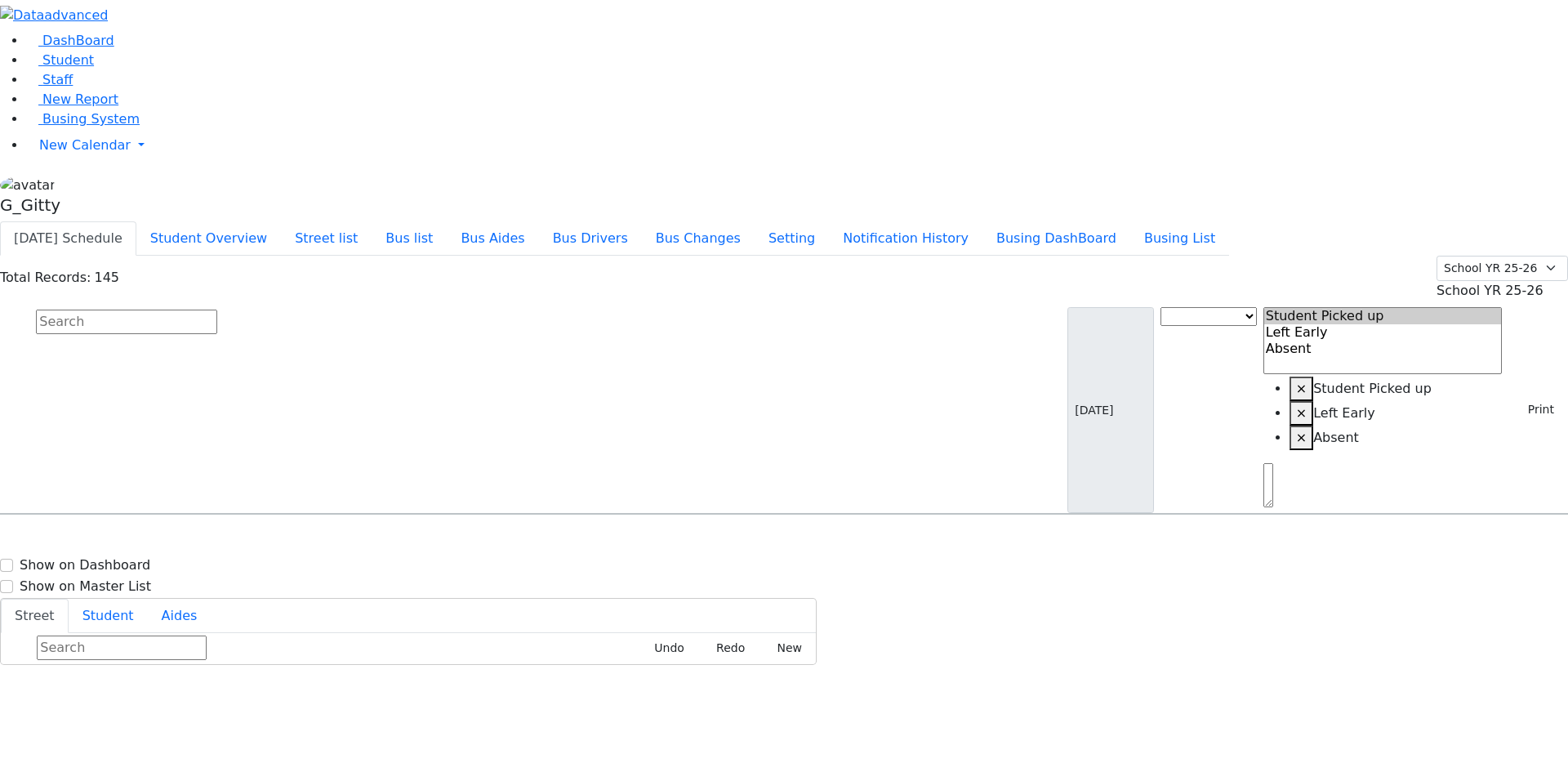
click at [218, 309] on input "text" at bounding box center [127, 321] width 182 height 25
type input "[PERSON_NAME]"
click at [131, 579] on h6 "[PERSON_NAME]" at bounding box center [70, 587] width 120 height 15
select select
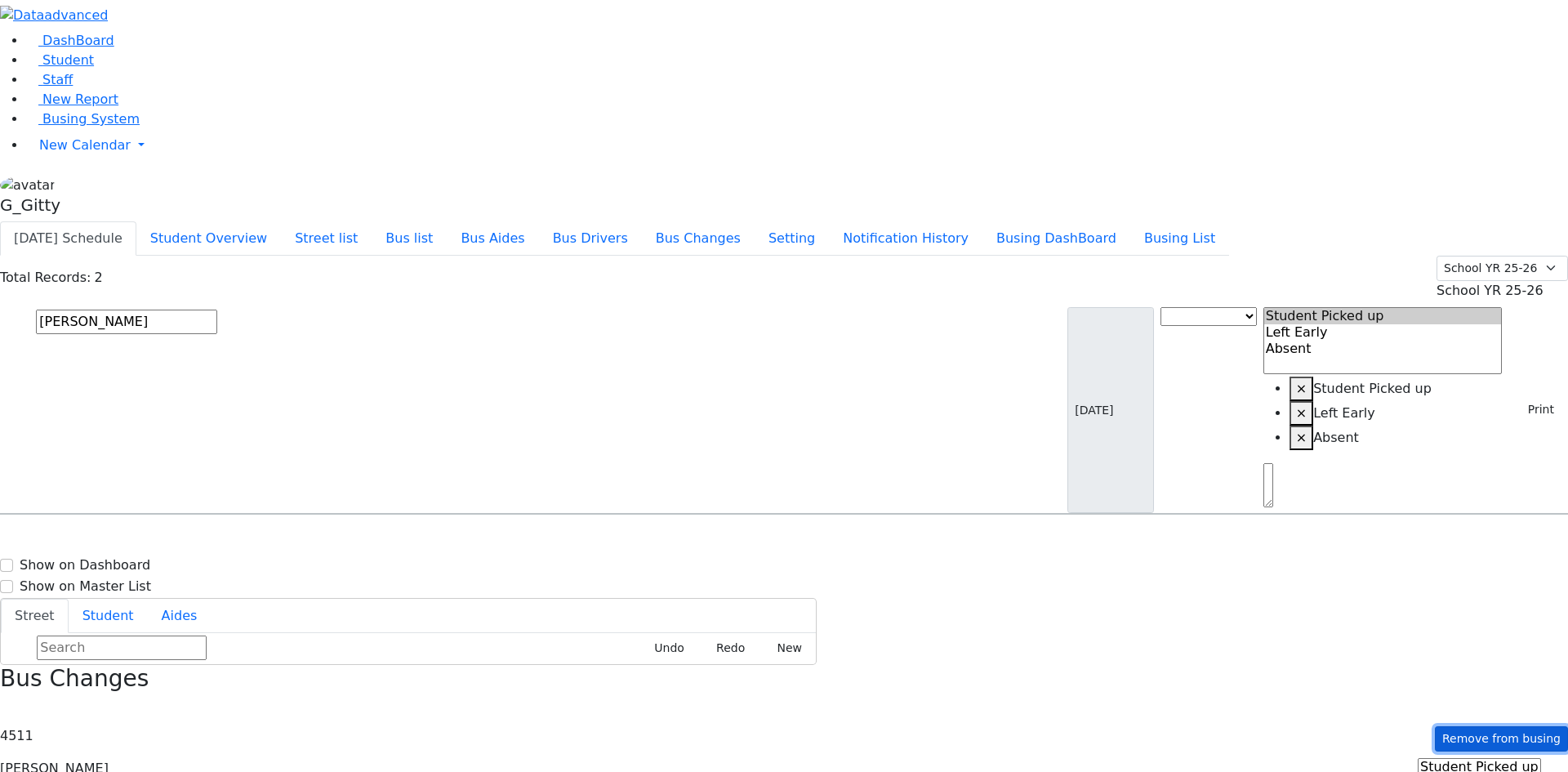
click at [1456, 726] on button "Remove from busing" at bounding box center [1501, 739] width 133 height 26
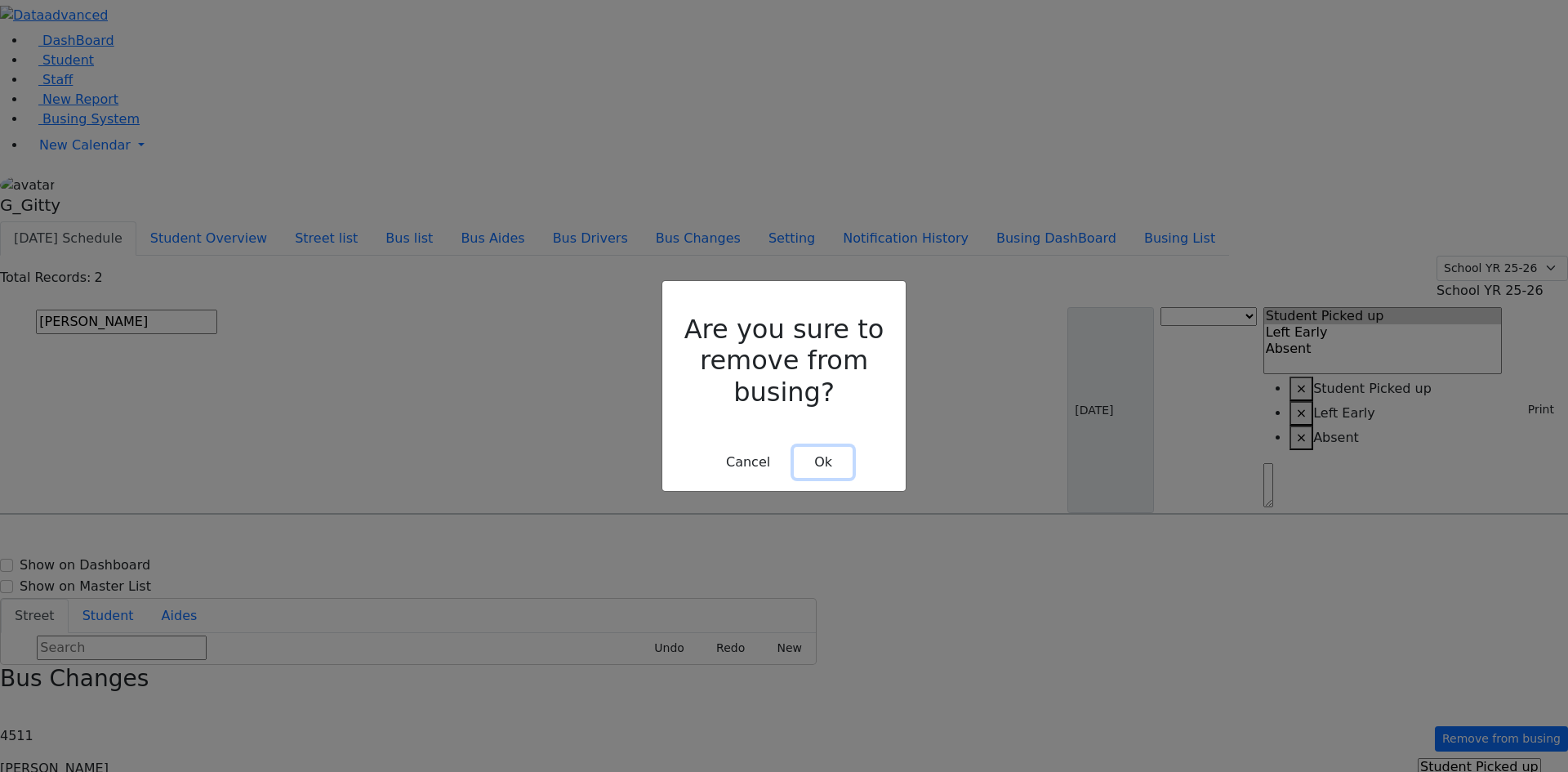
click at [836, 446] on button "Ok" at bounding box center [823, 462] width 59 height 31
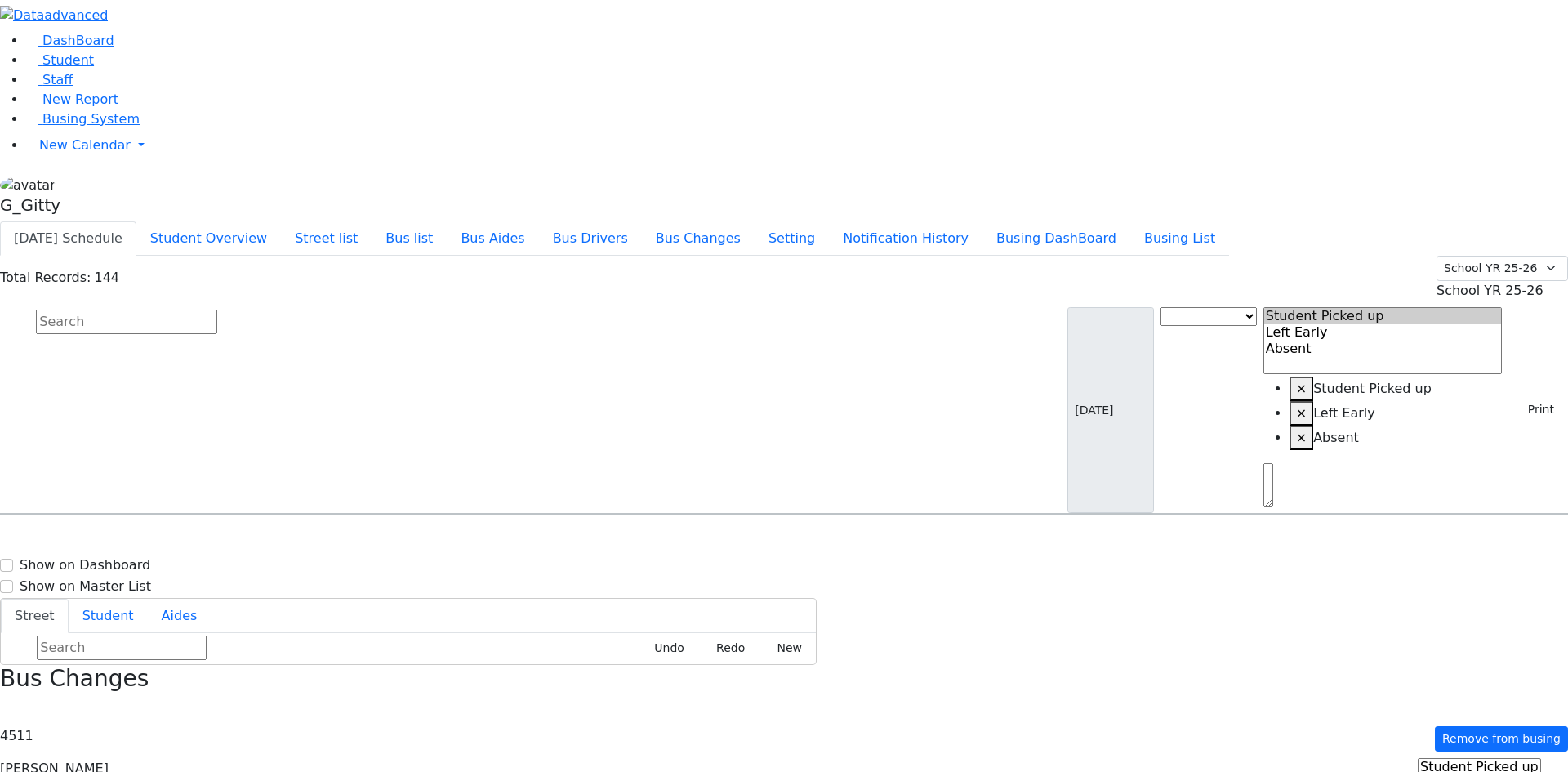
click at [218, 309] on input "text" at bounding box center [127, 321] width 182 height 25
